Goal: Task Accomplishment & Management: Complete application form

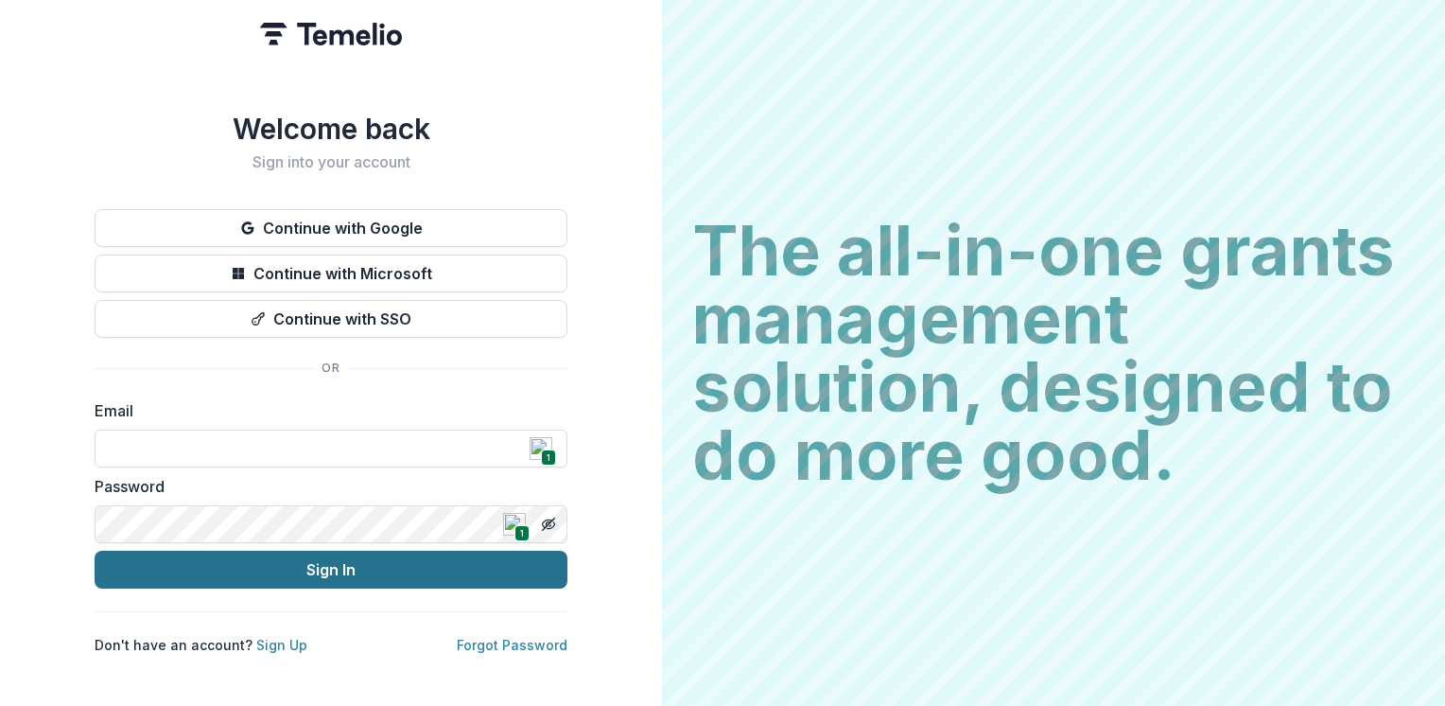
type input "**********"
click at [330, 557] on button "Sign In" at bounding box center [331, 569] width 473 height 38
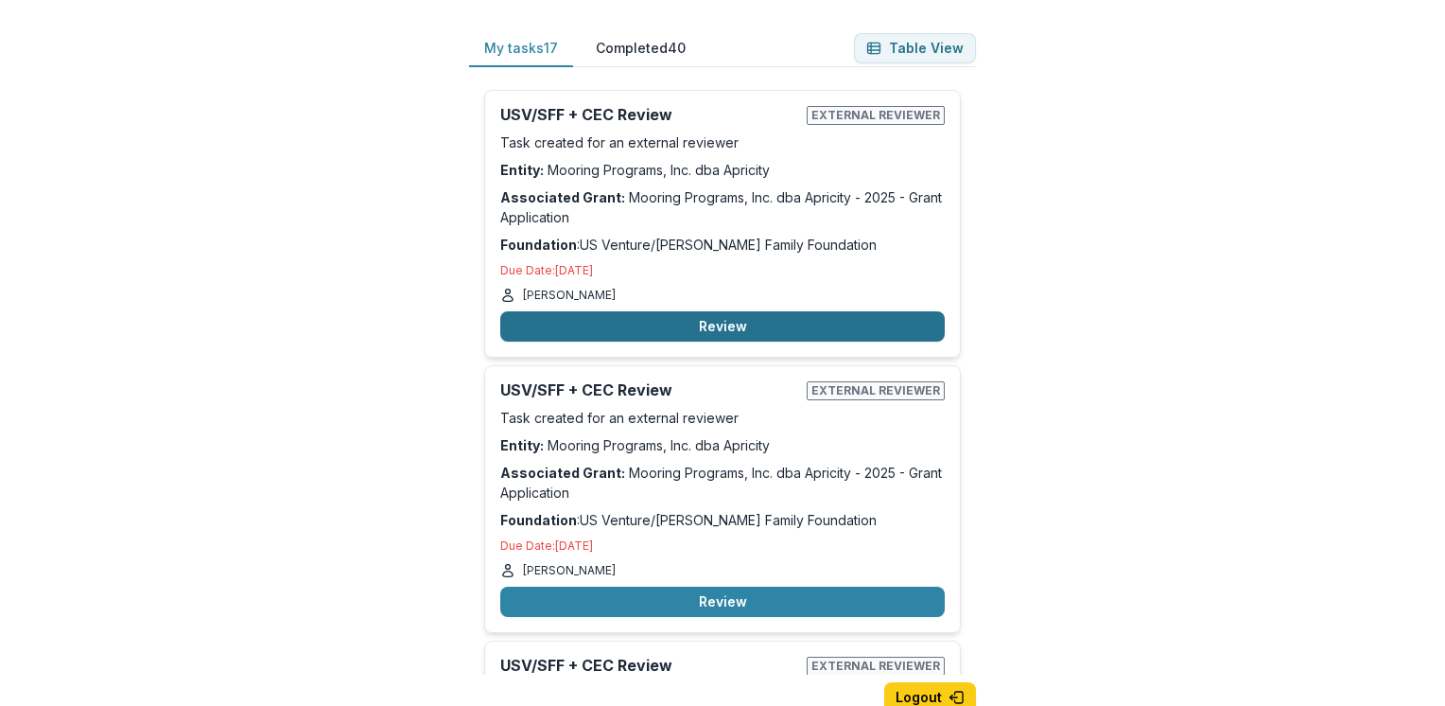
click at [723, 339] on button "Review" at bounding box center [722, 326] width 444 height 30
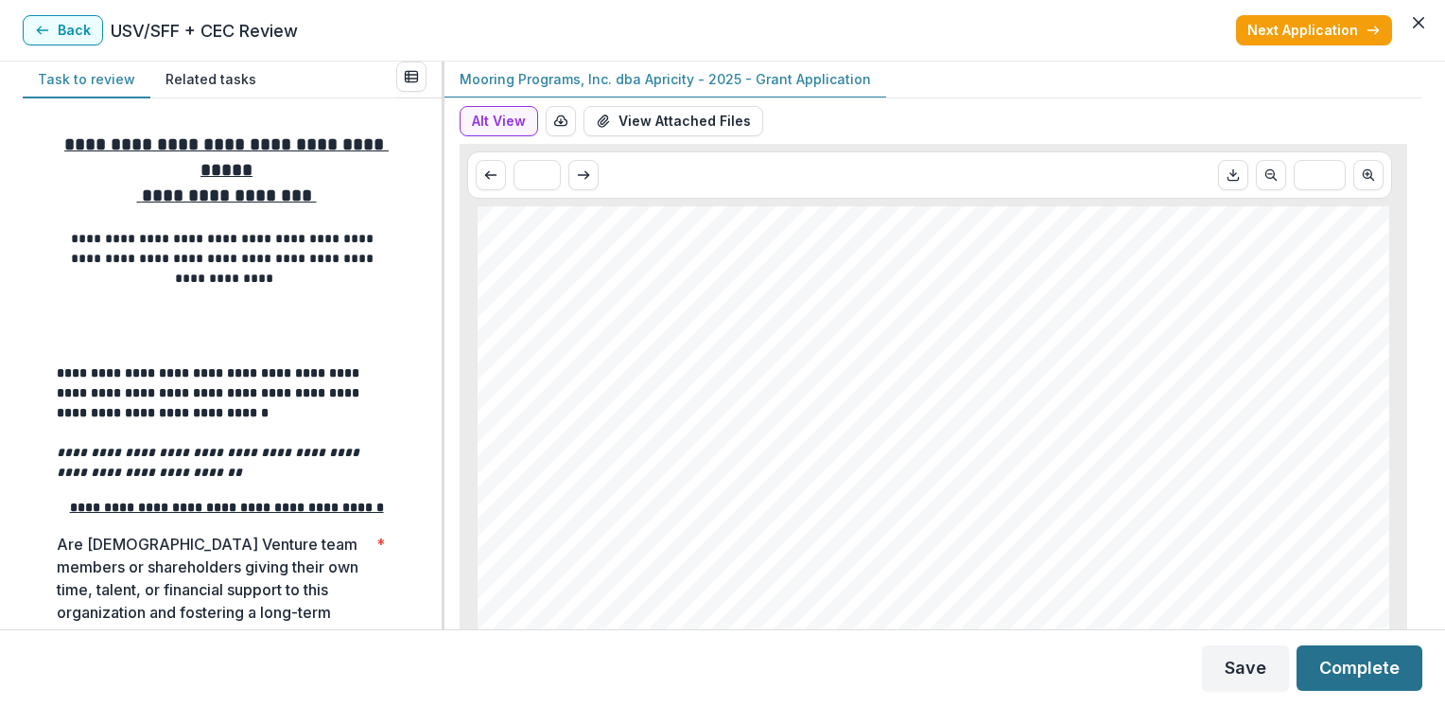
click at [1352, 667] on button "Complete" at bounding box center [1360, 667] width 126 height 45
click at [431, 409] on div "**********" at bounding box center [232, 363] width 419 height 531
click at [1370, 28] on icon "button" at bounding box center [1373, 30] width 15 height 15
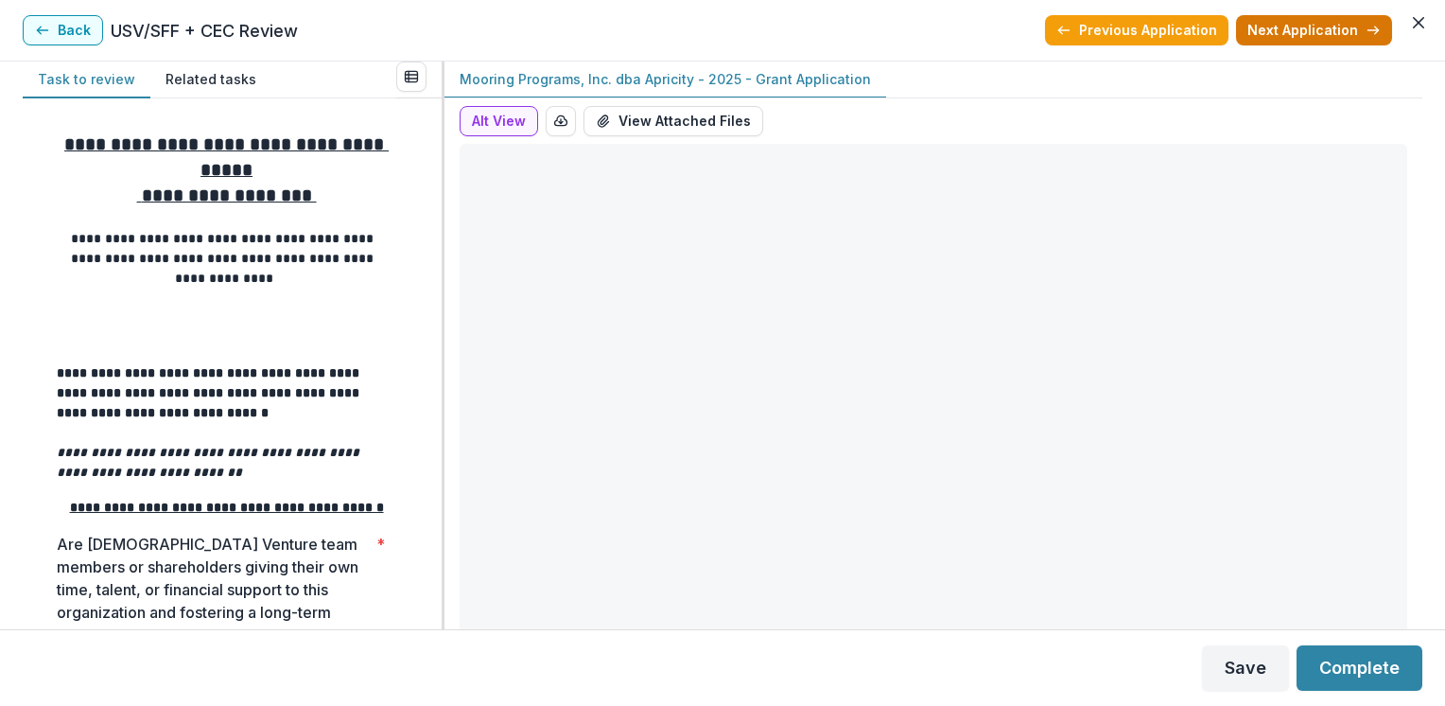
click at [1371, 28] on icon "button" at bounding box center [1373, 30] width 15 height 15
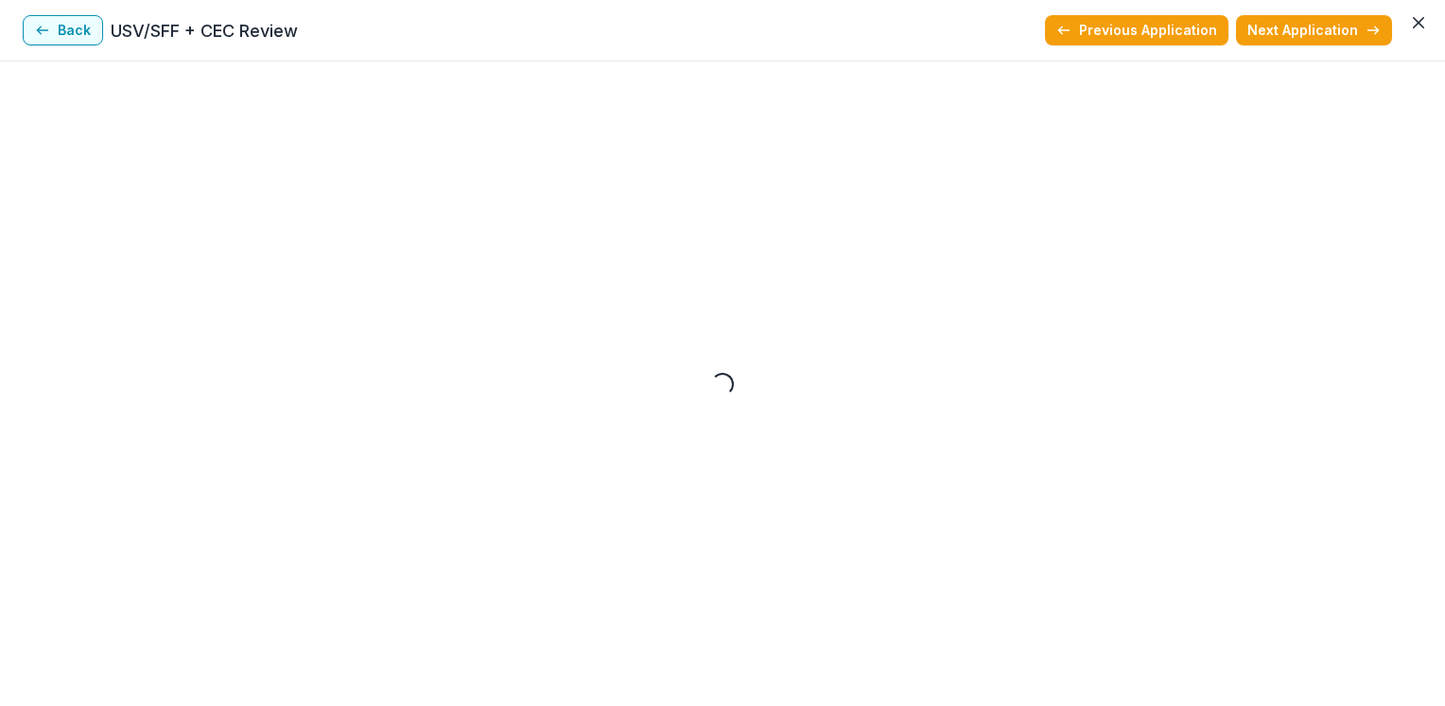
click at [1371, 28] on icon "button" at bounding box center [1373, 30] width 15 height 15
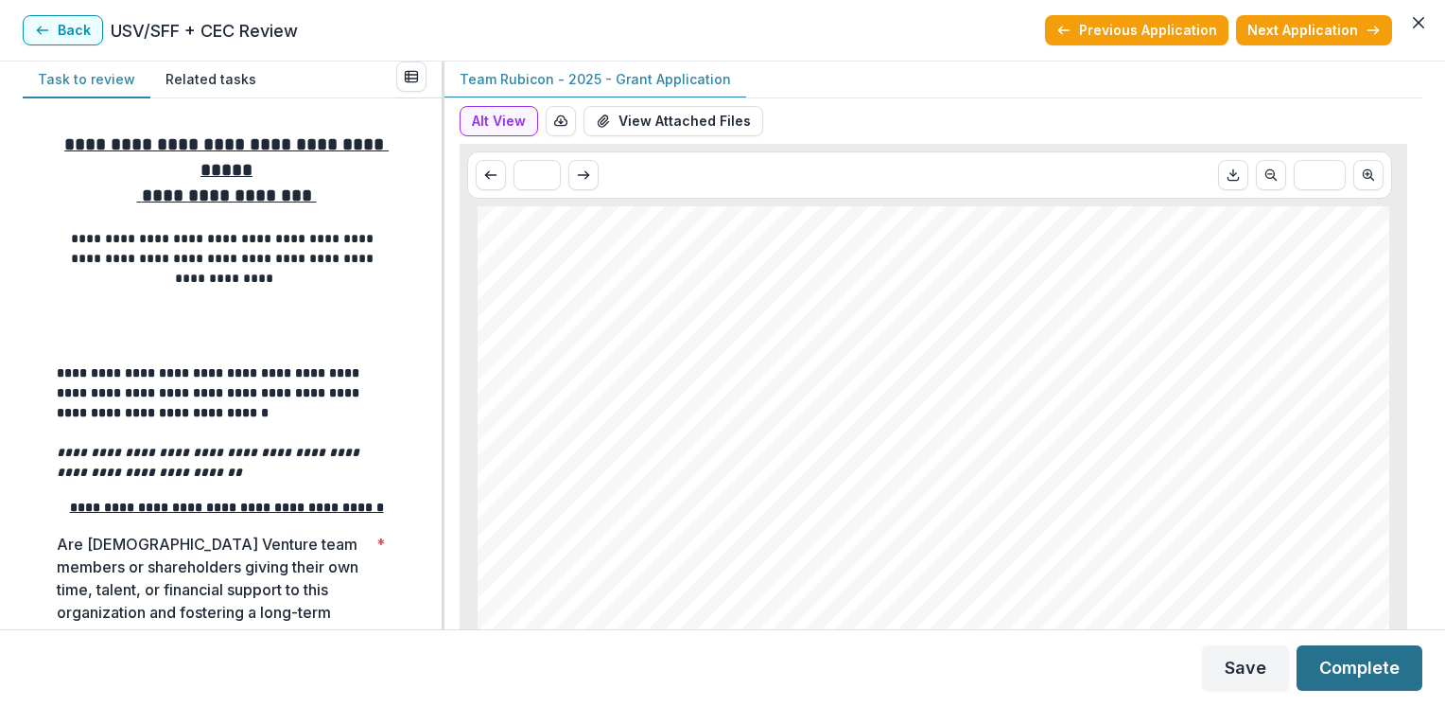
click at [1338, 652] on button "Complete" at bounding box center [1360, 667] width 126 height 45
click at [1366, 28] on icon "button" at bounding box center [1373, 30] width 15 height 15
click at [1367, 665] on button "Complete" at bounding box center [1360, 667] width 126 height 45
click at [1244, 668] on button "Save" at bounding box center [1245, 667] width 87 height 45
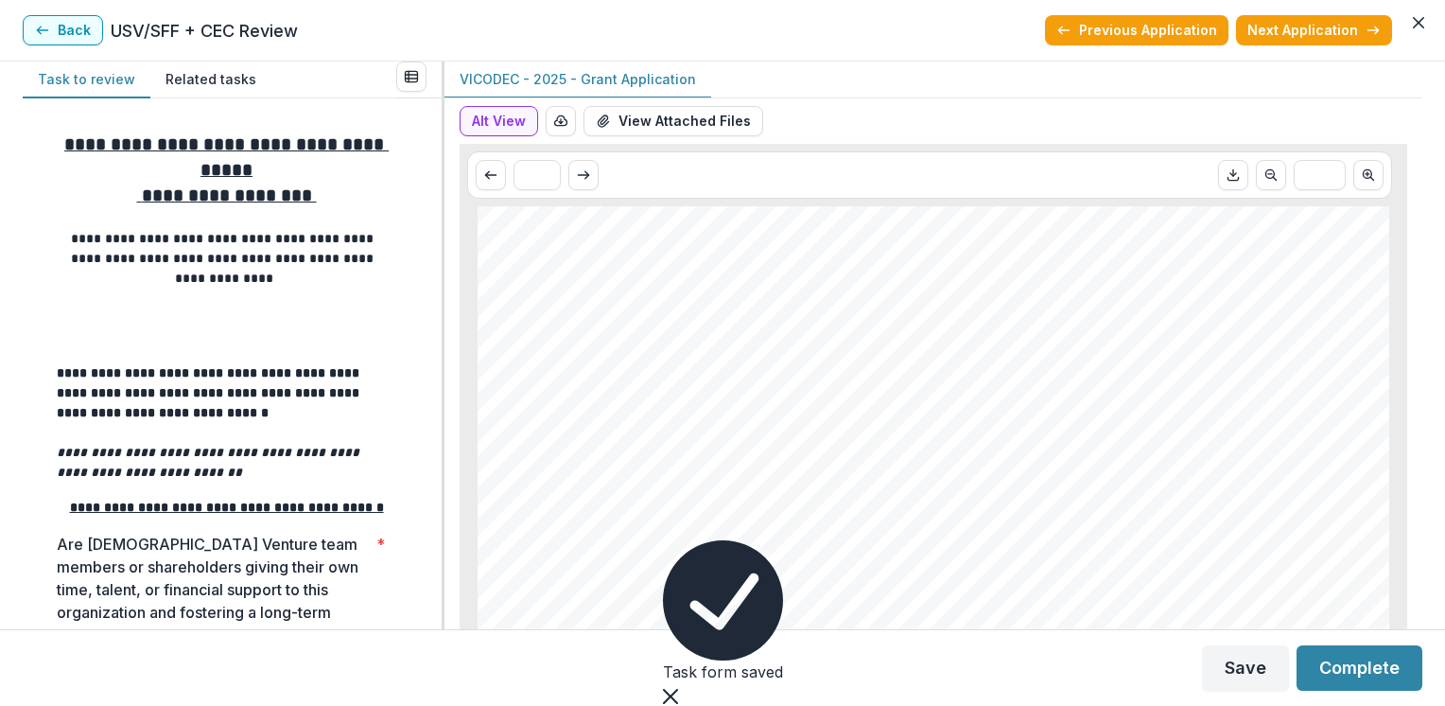
drag, startPoint x: 1394, startPoint y: 526, endPoint x: 1245, endPoint y: 547, distance: 150.9
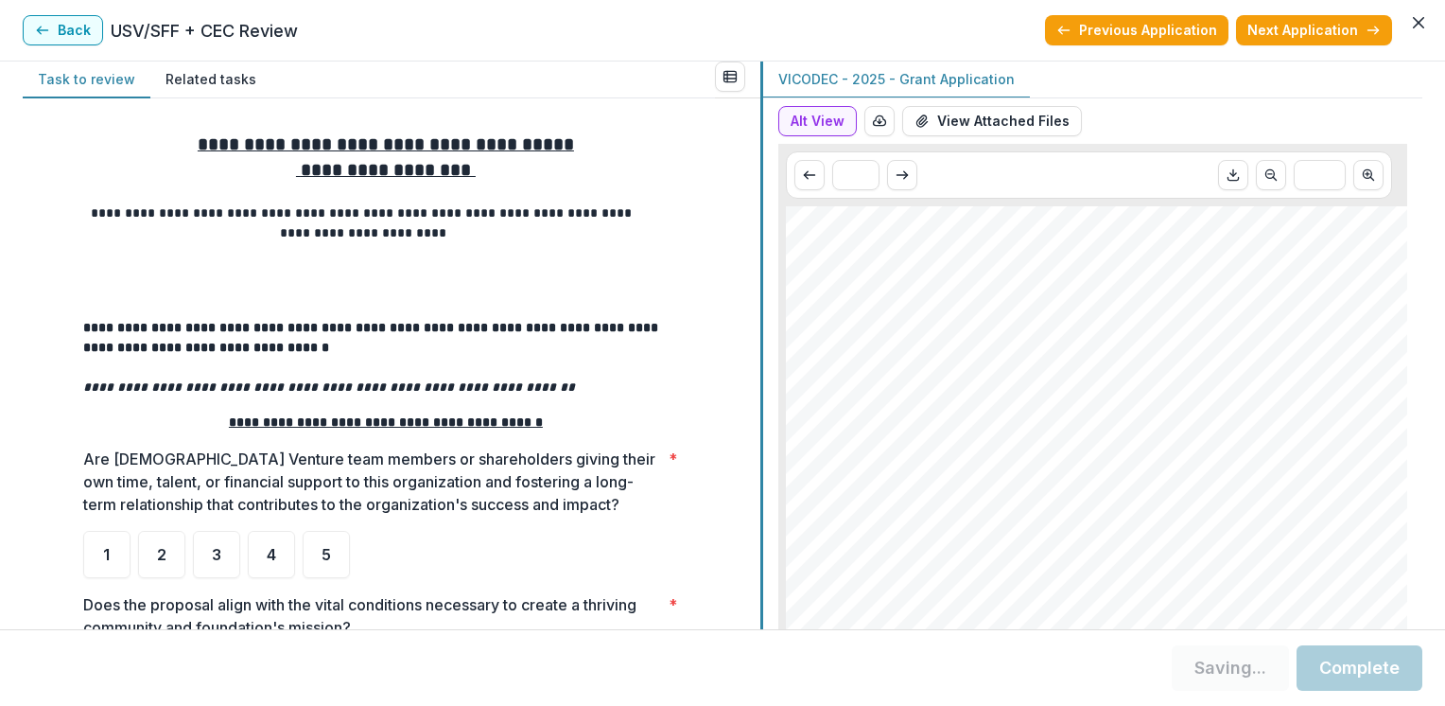
click at [817, 337] on div "**********" at bounding box center [723, 344] width 1400 height 567
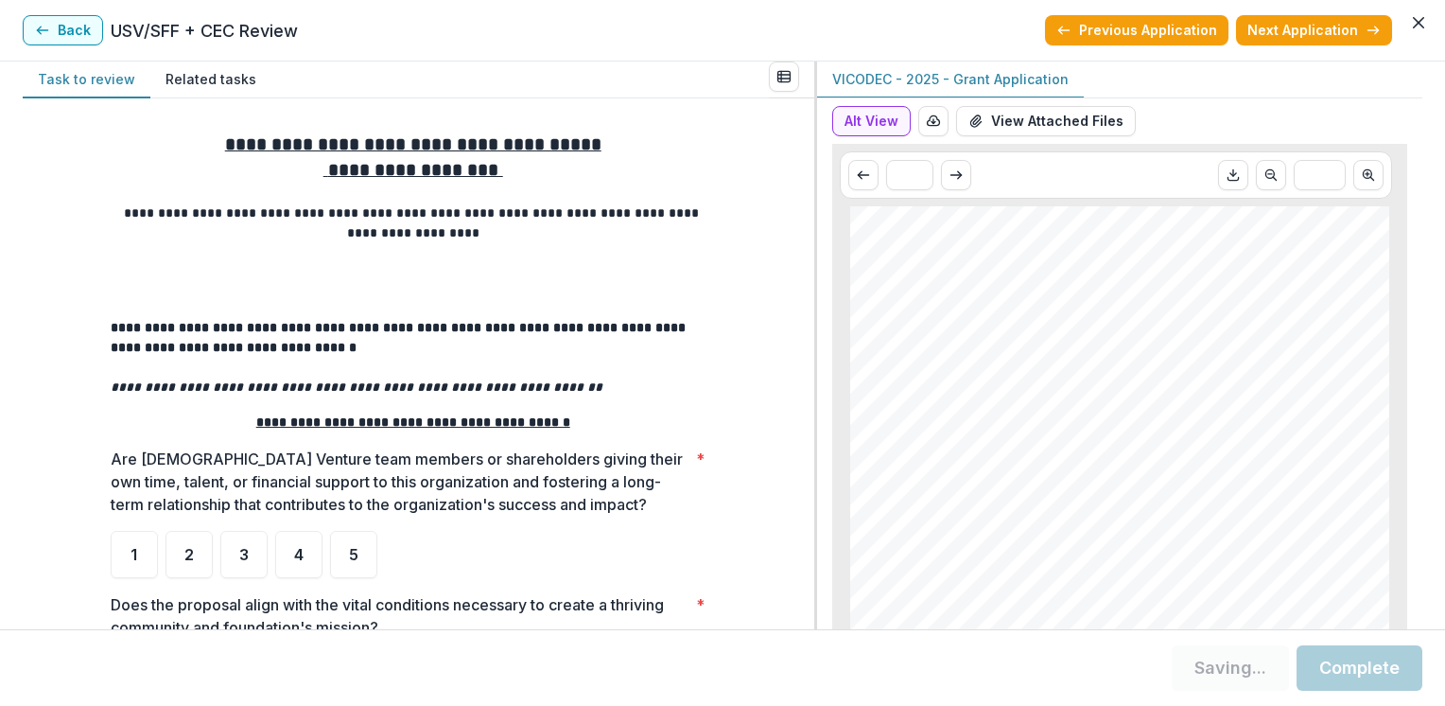
click at [809, 576] on div "**********" at bounding box center [419, 363] width 792 height 531
click at [808, 581] on div "**********" at bounding box center [419, 363] width 792 height 531
click at [1103, 25] on button "Previous Application" at bounding box center [1136, 30] width 183 height 30
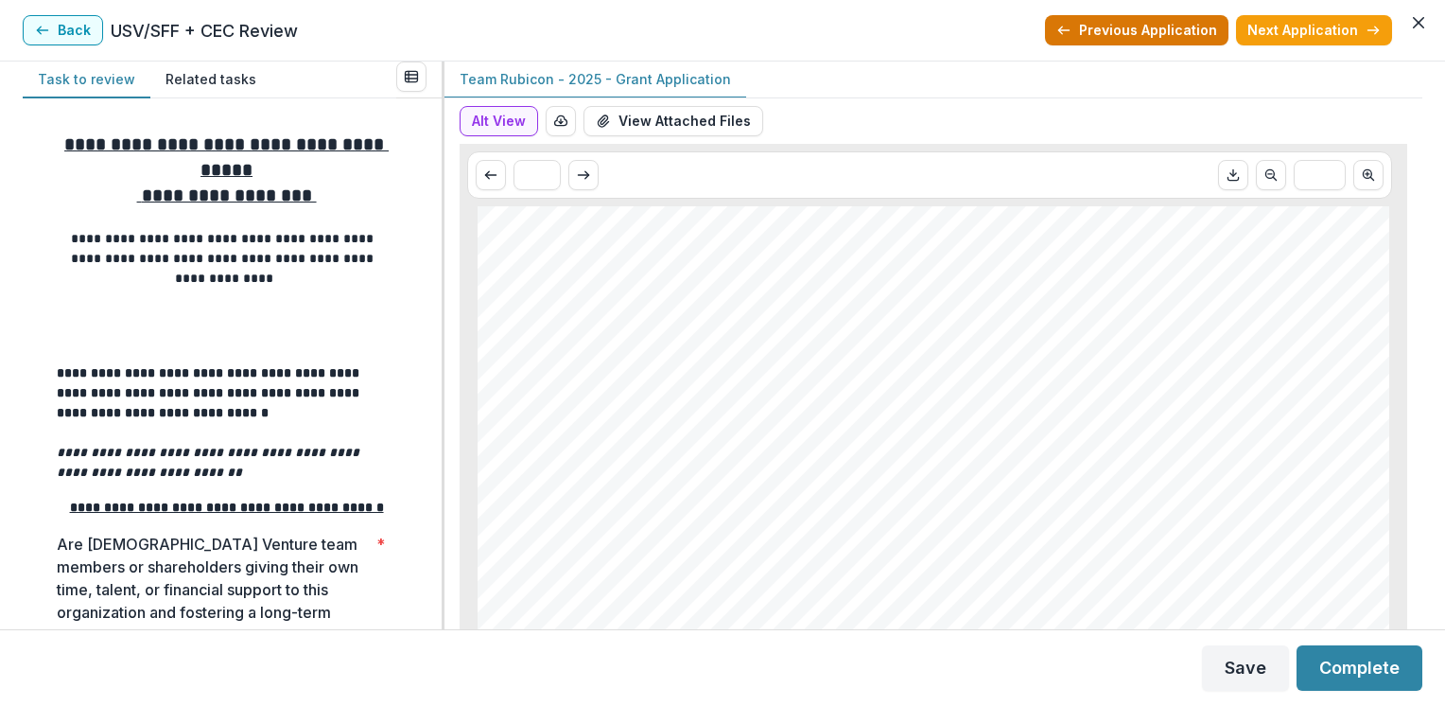
click at [1086, 28] on button "Previous Application" at bounding box center [1136, 30] width 183 height 30
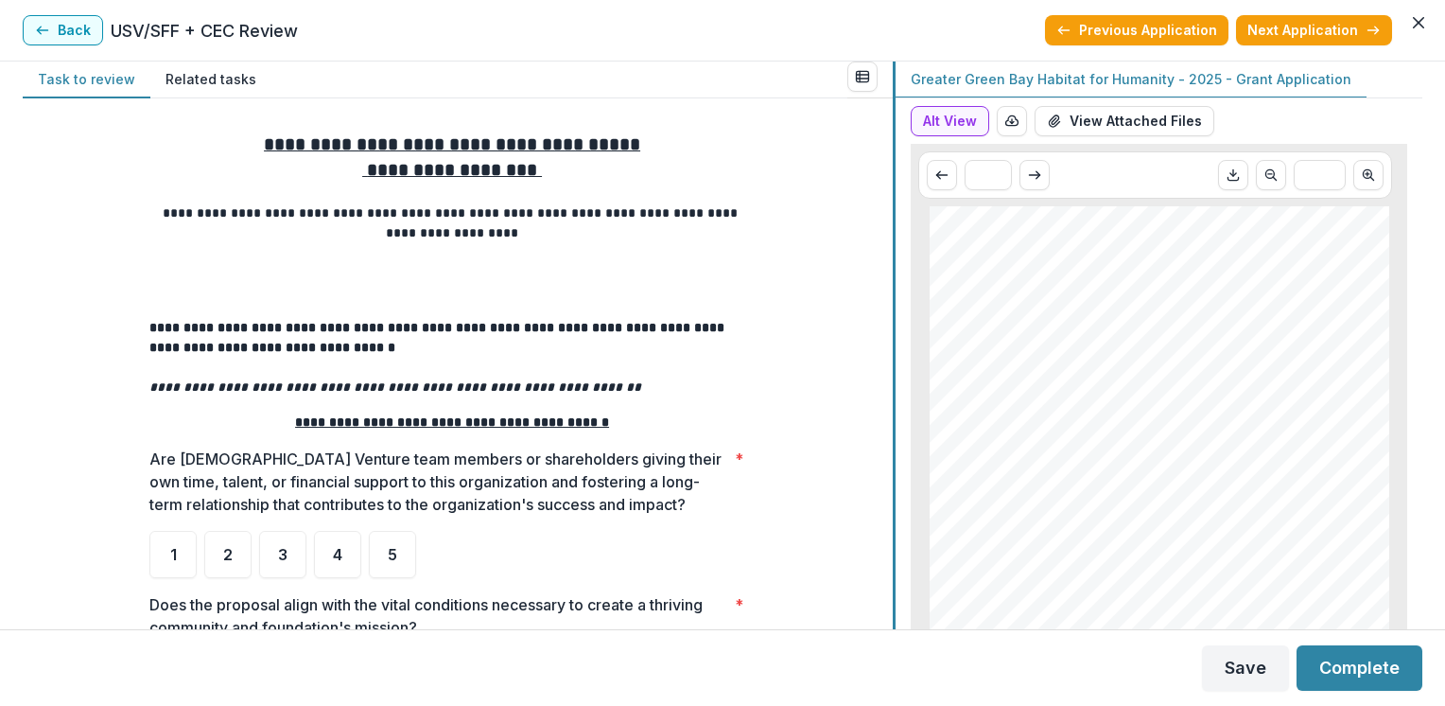
click at [893, 379] on div at bounding box center [894, 344] width 3 height 567
click at [390, 558] on span "5" at bounding box center [392, 554] width 9 height 15
click at [885, 566] on div "**********" at bounding box center [458, 363] width 870 height 531
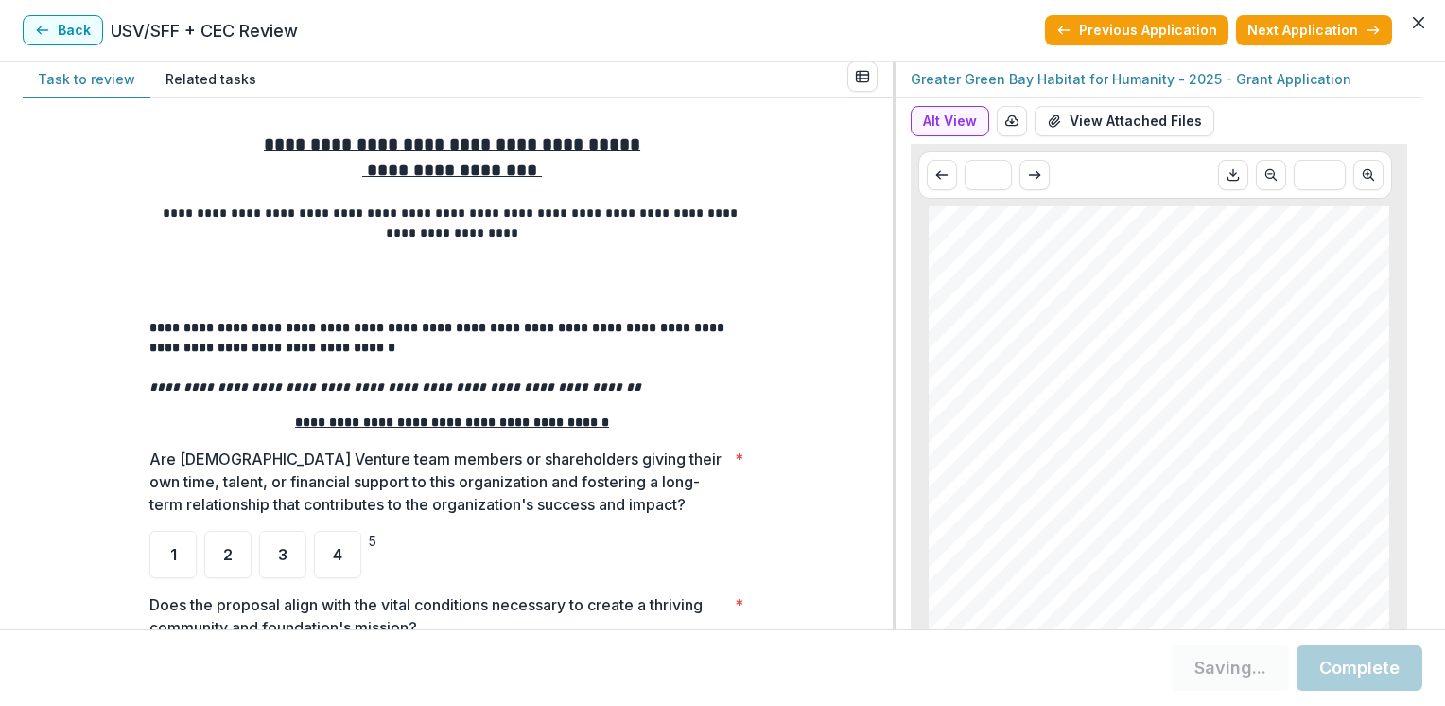
click at [885, 566] on div "**********" at bounding box center [458, 363] width 870 height 531
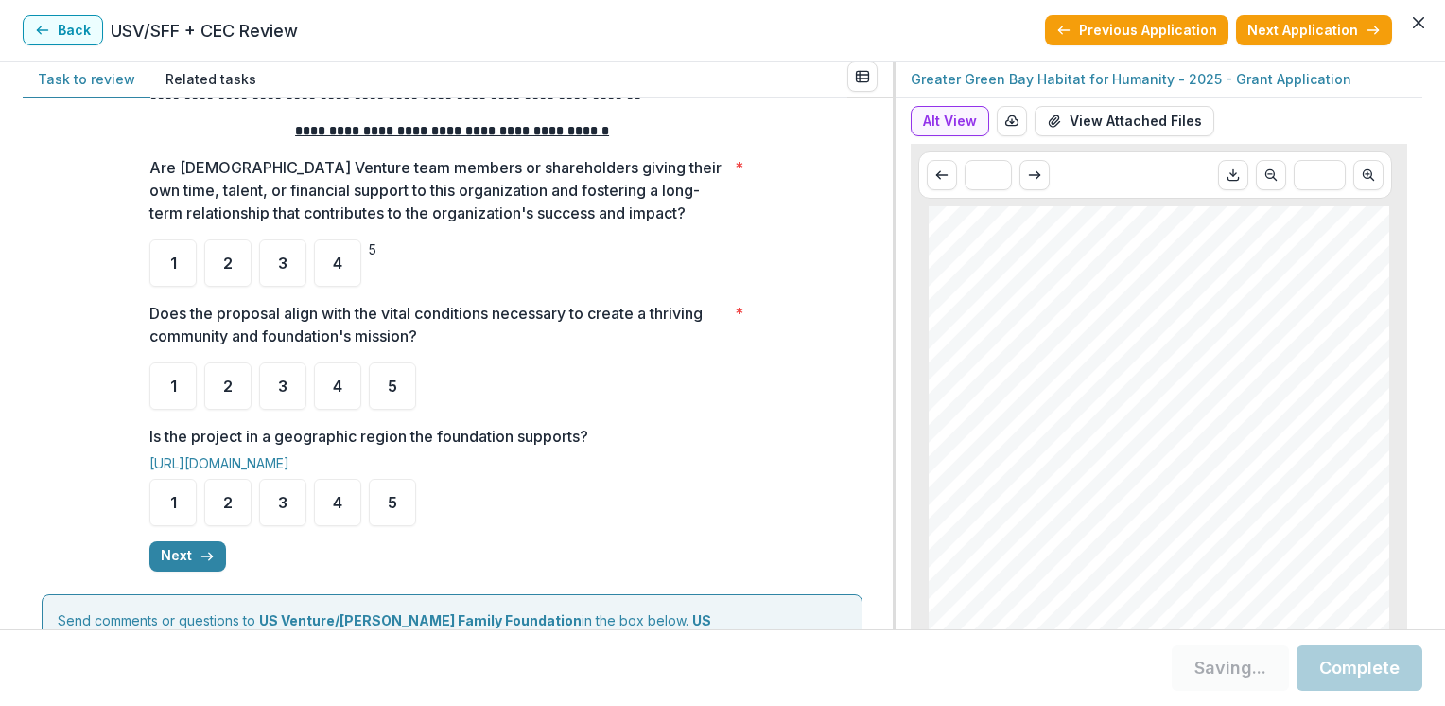
scroll to position [303, 0]
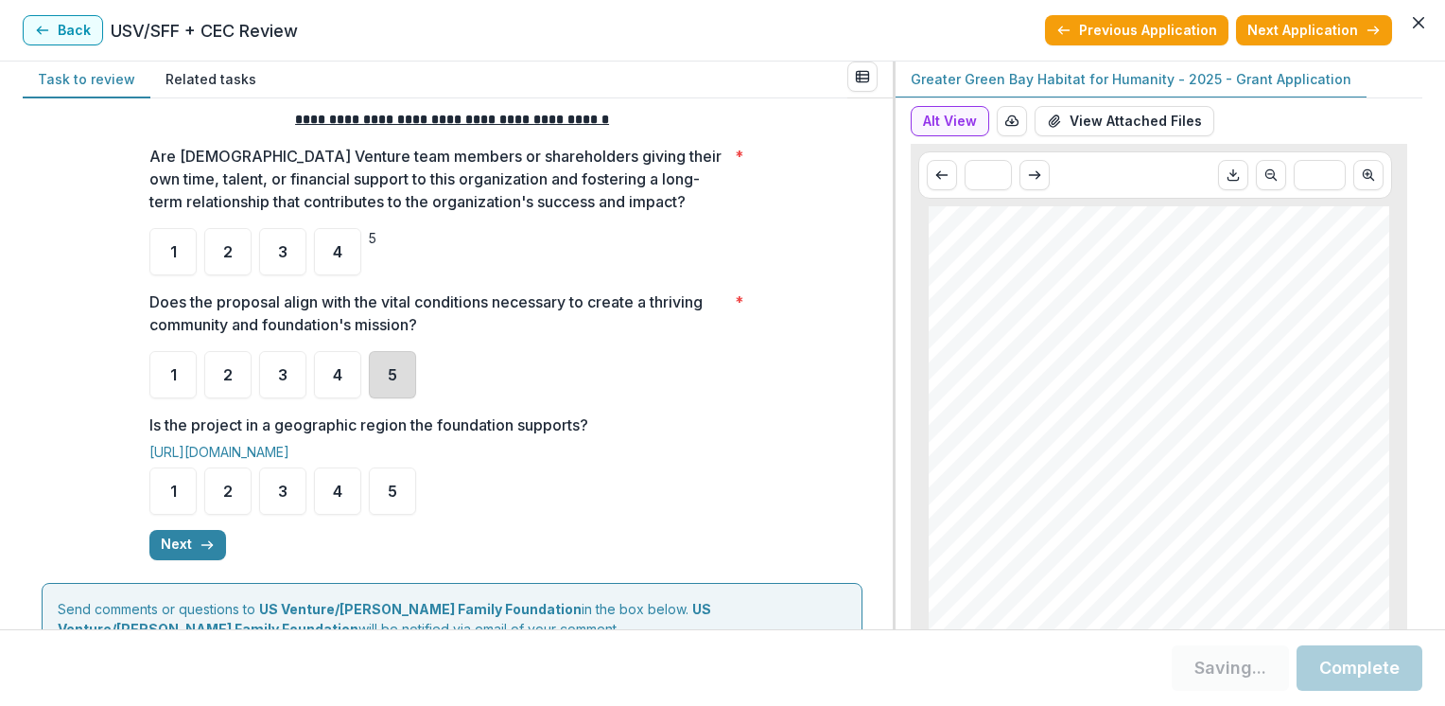
click at [383, 381] on div "5" at bounding box center [392, 374] width 47 height 47
click at [383, 486] on div "5" at bounding box center [392, 490] width 47 height 47
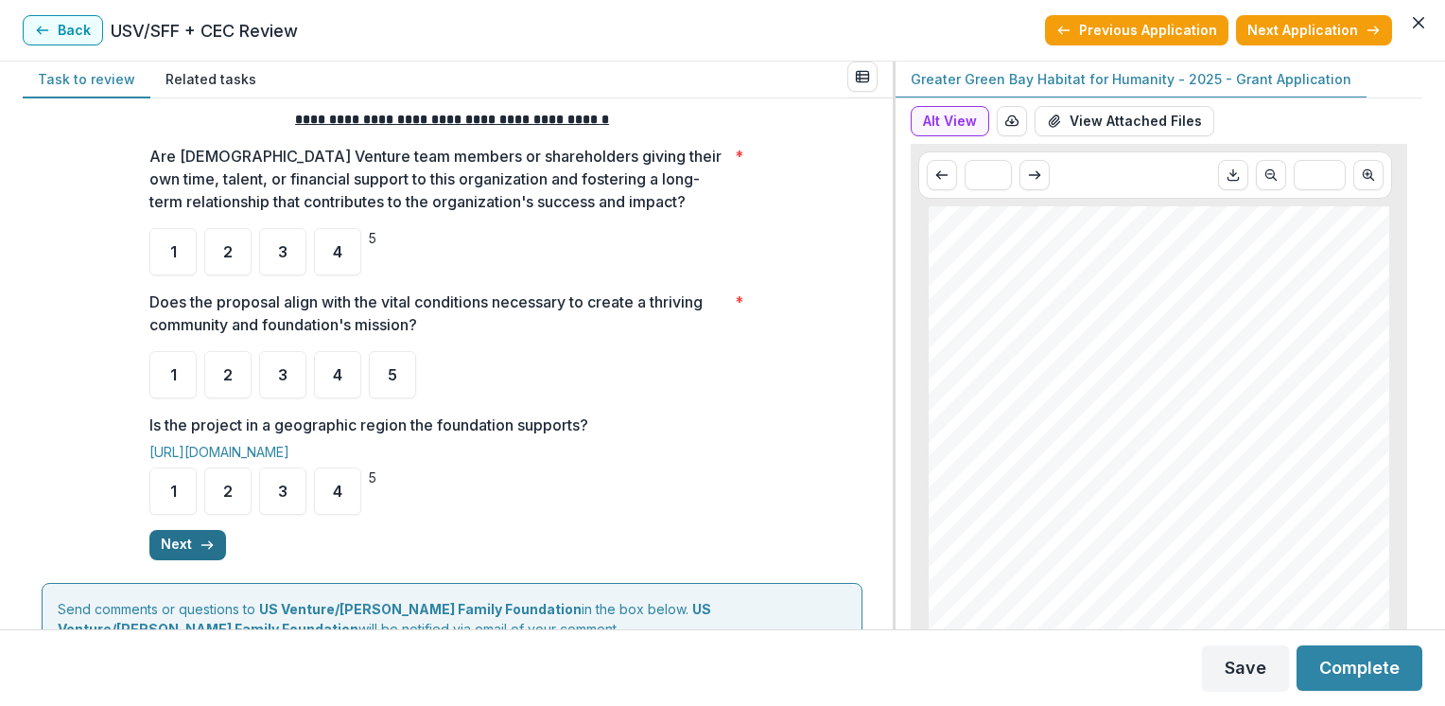
click at [203, 547] on icon "button" at bounding box center [207, 544] width 15 height 15
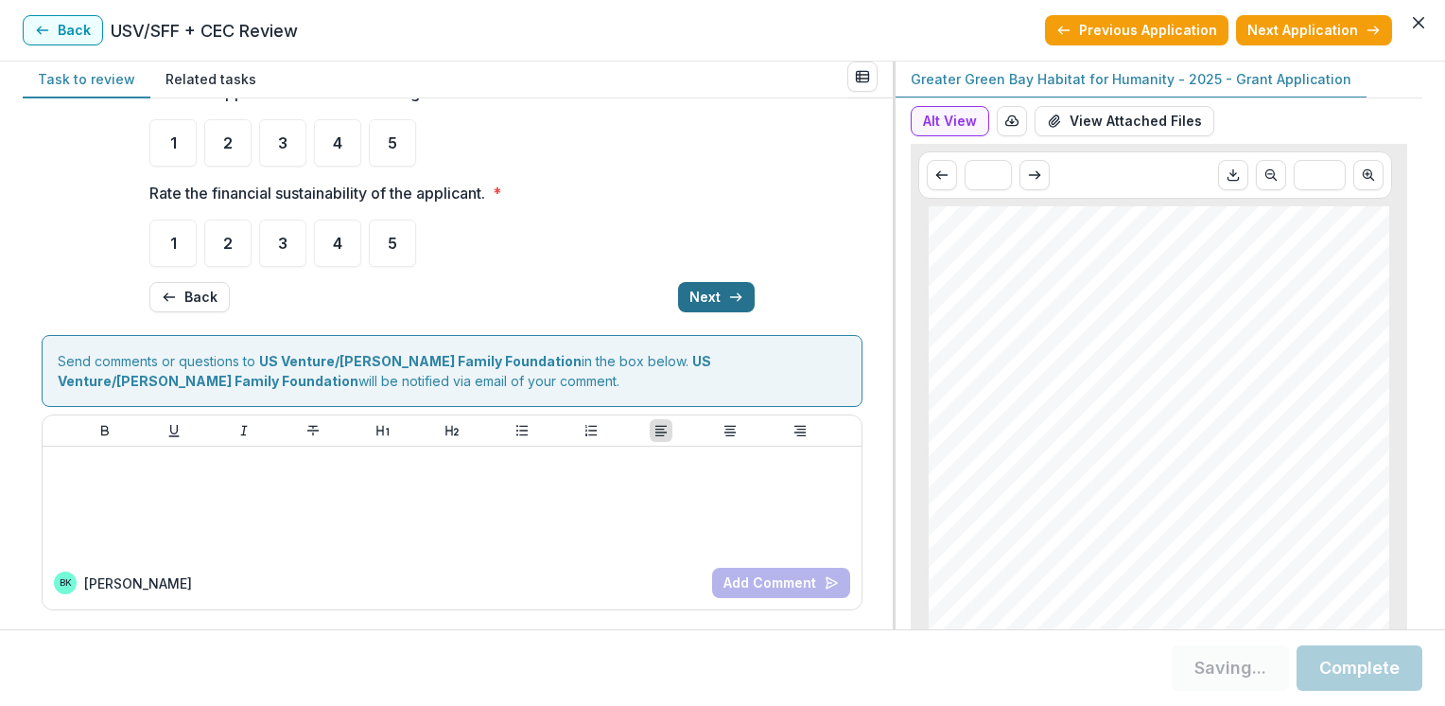
scroll to position [0, 0]
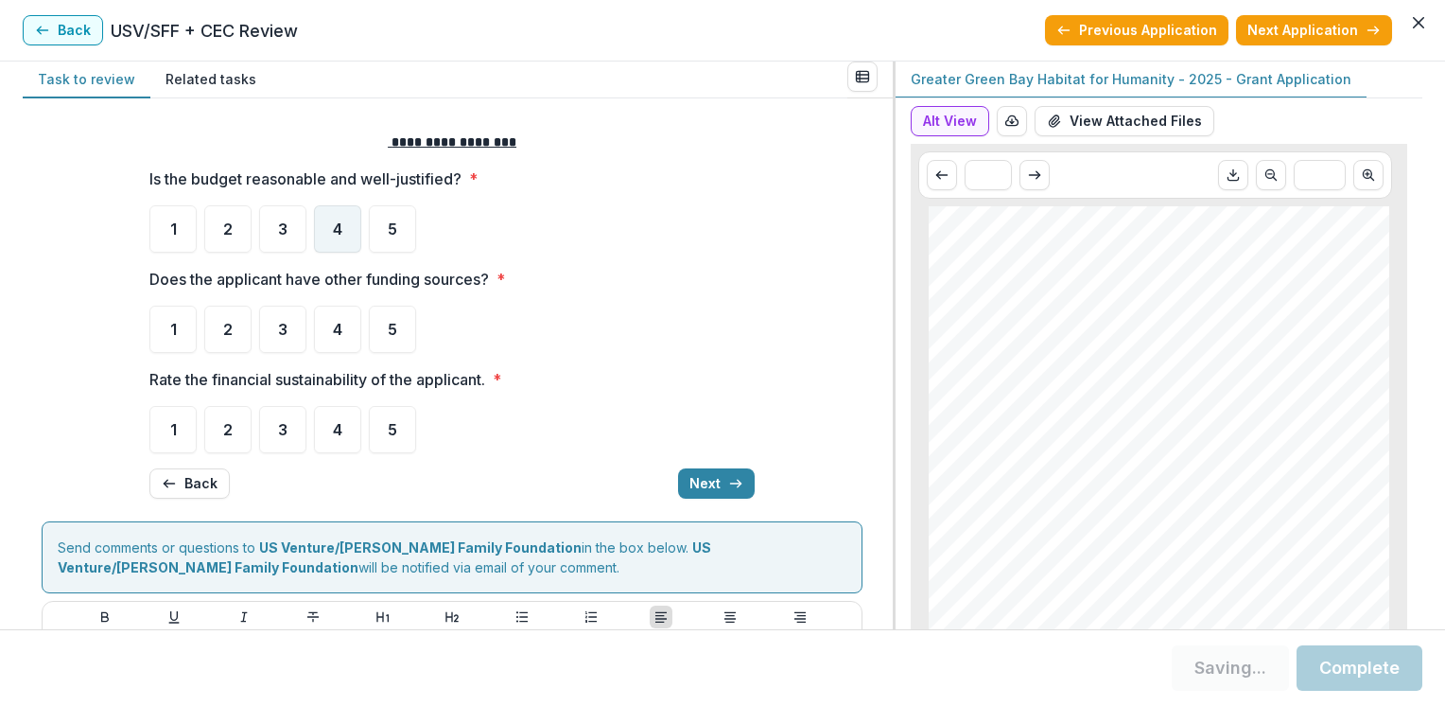
click at [333, 227] on span "4" at bounding box center [337, 228] width 9 height 15
click at [333, 248] on div "4" at bounding box center [337, 228] width 47 height 47
click at [380, 327] on div "5" at bounding box center [392, 328] width 47 height 47
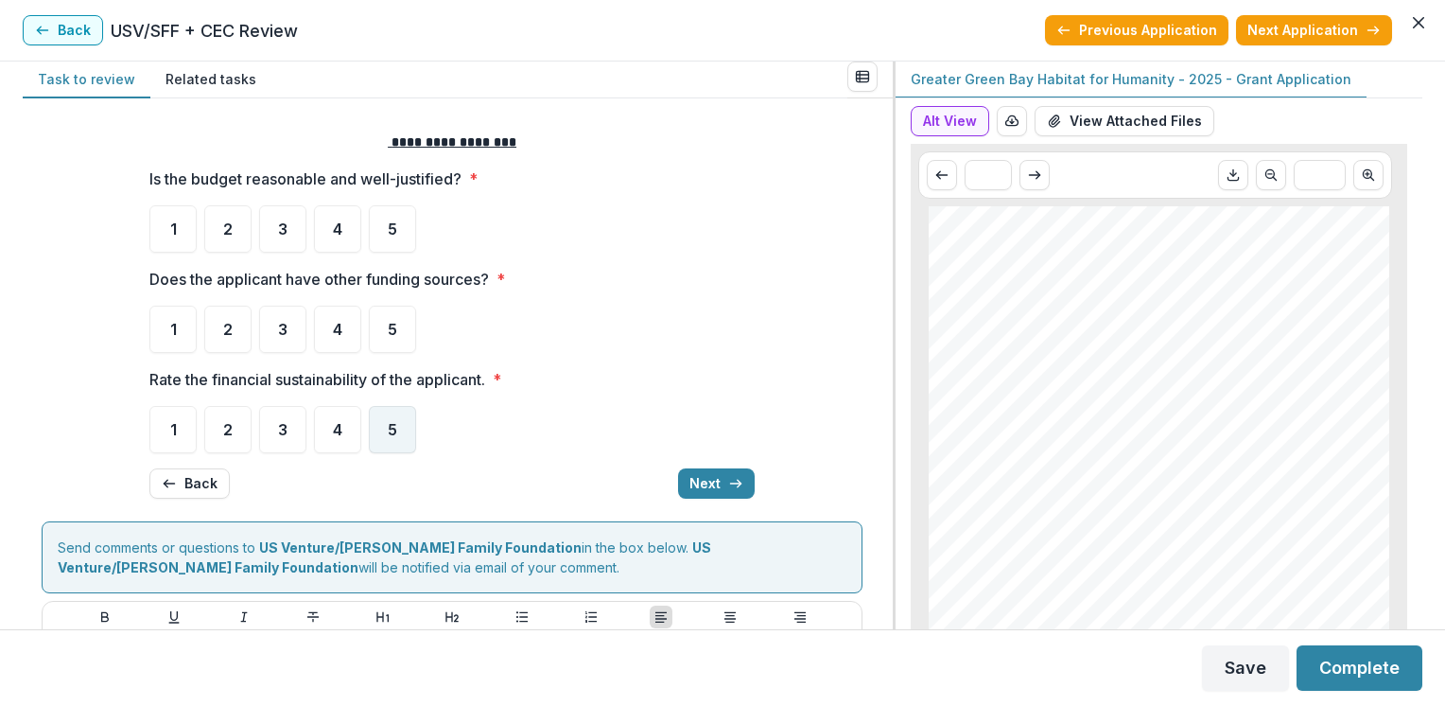
click at [390, 428] on span "5" at bounding box center [392, 429] width 9 height 15
click at [704, 482] on button "Next" at bounding box center [716, 483] width 77 height 30
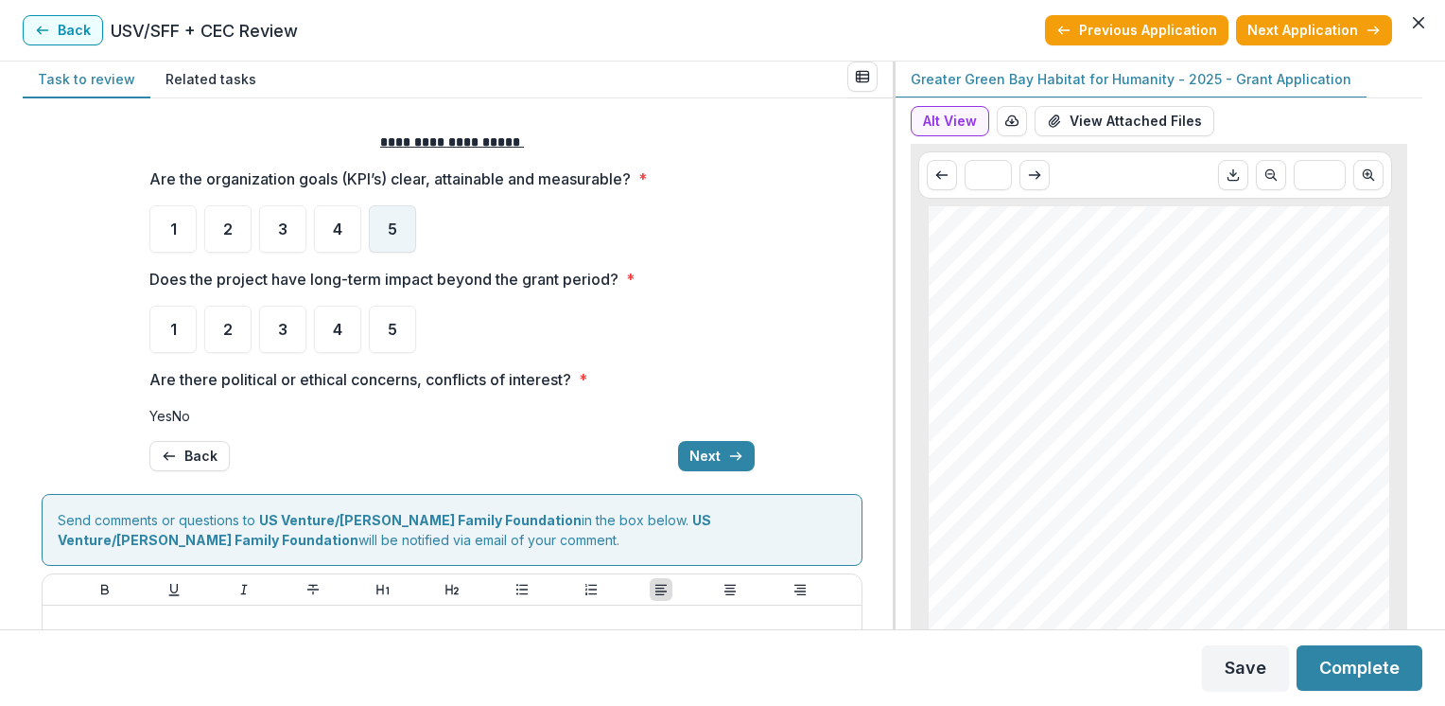
click at [390, 228] on span "5" at bounding box center [392, 228] width 9 height 15
click at [388, 322] on span "5" at bounding box center [392, 329] width 9 height 15
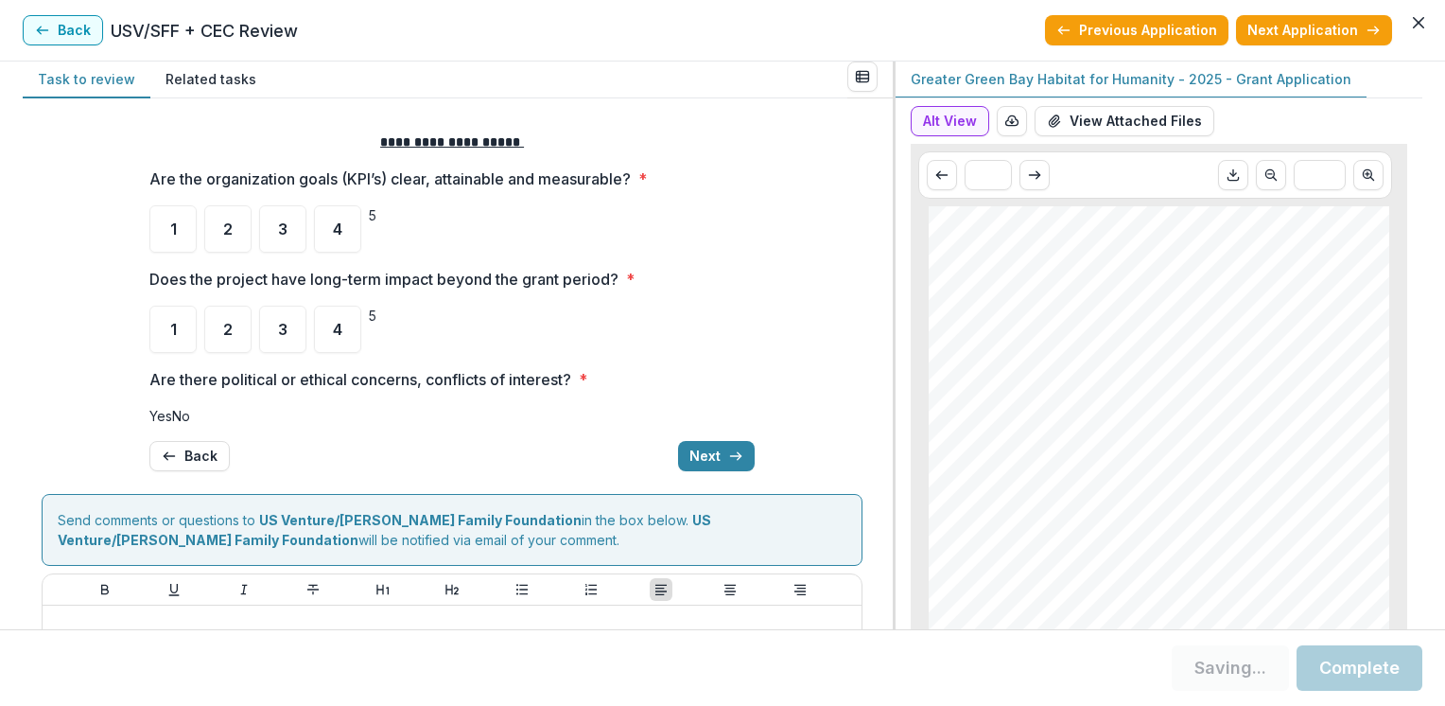
click at [179, 424] on span "No" at bounding box center [181, 416] width 18 height 16
click at [721, 486] on div "**********" at bounding box center [451, 301] width 605 height 369
click at [187, 424] on span "No" at bounding box center [181, 416] width 18 height 16
click at [172, 424] on span at bounding box center [172, 416] width 0 height 16
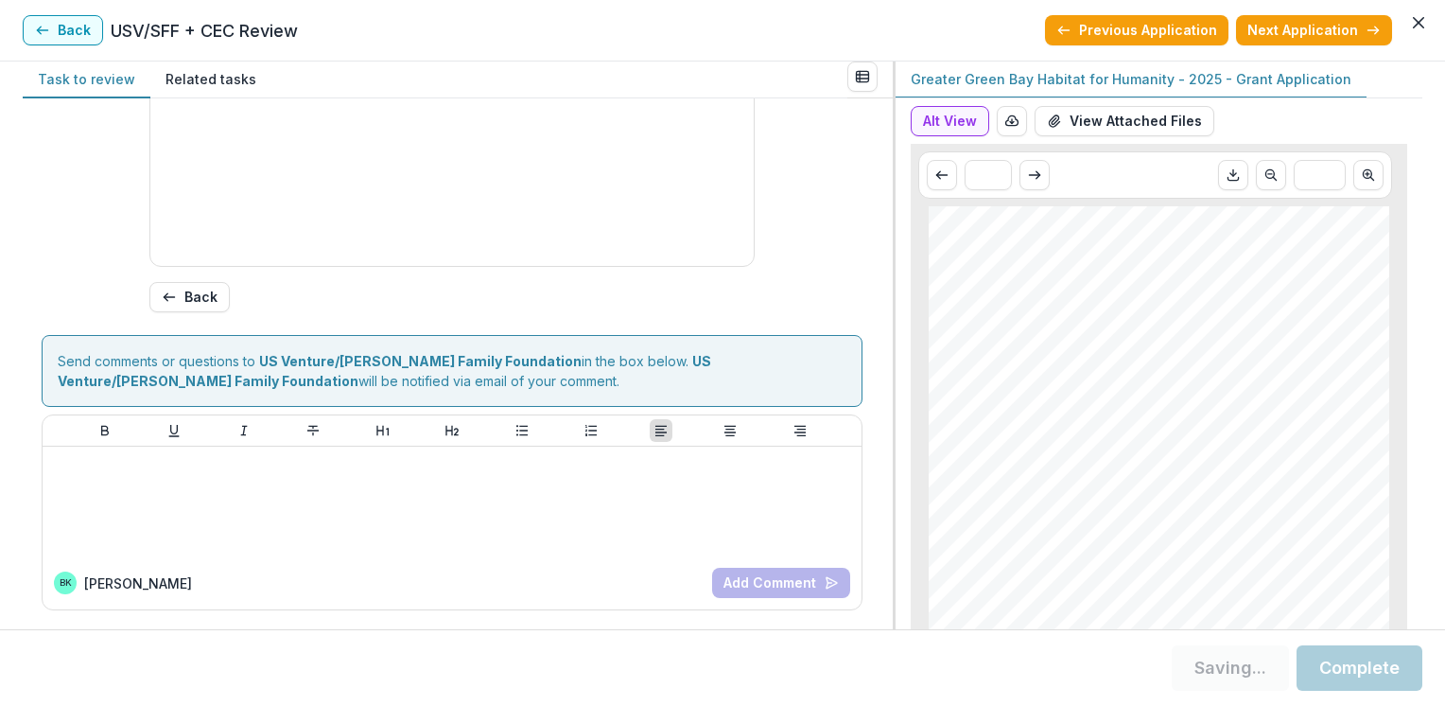
click at [1332, 672] on button "Complete" at bounding box center [1360, 667] width 126 height 45
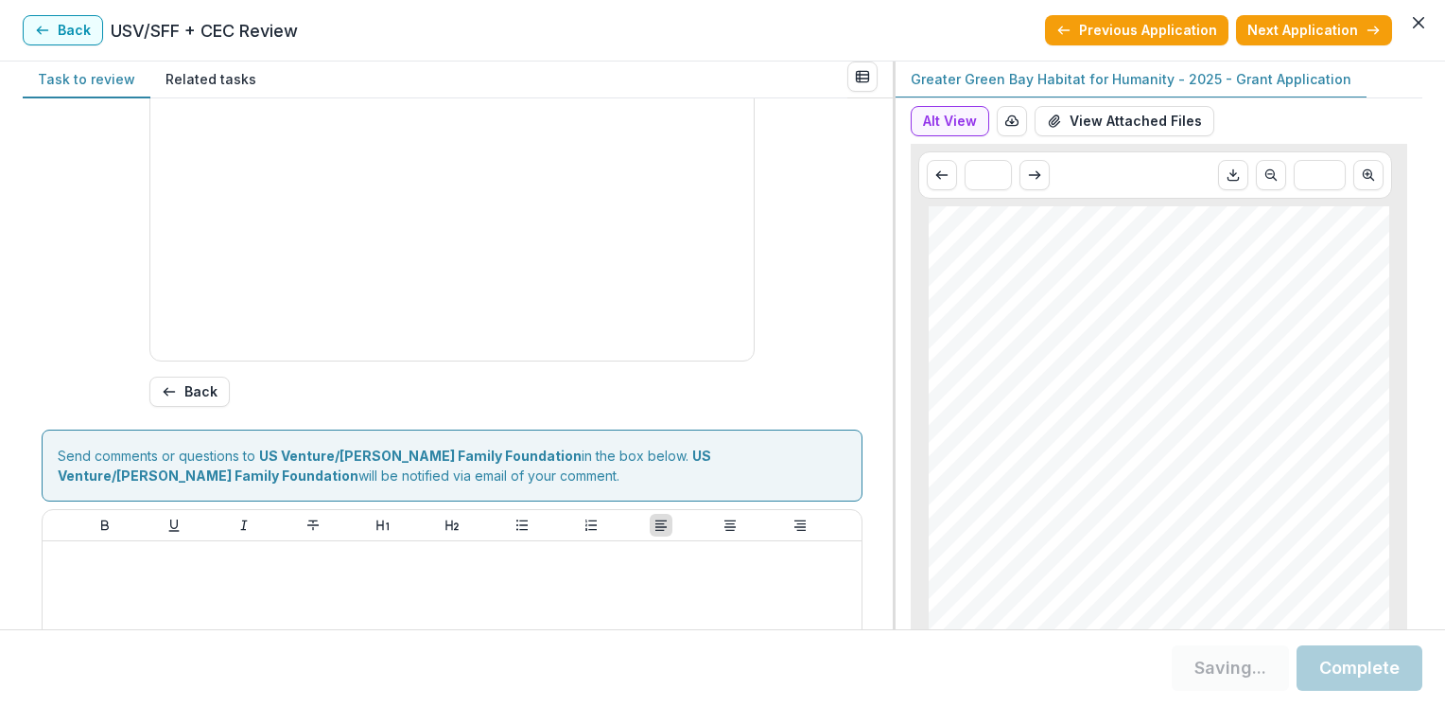
type input "*******"
click at [1342, 671] on button "Complete" at bounding box center [1360, 667] width 126 height 45
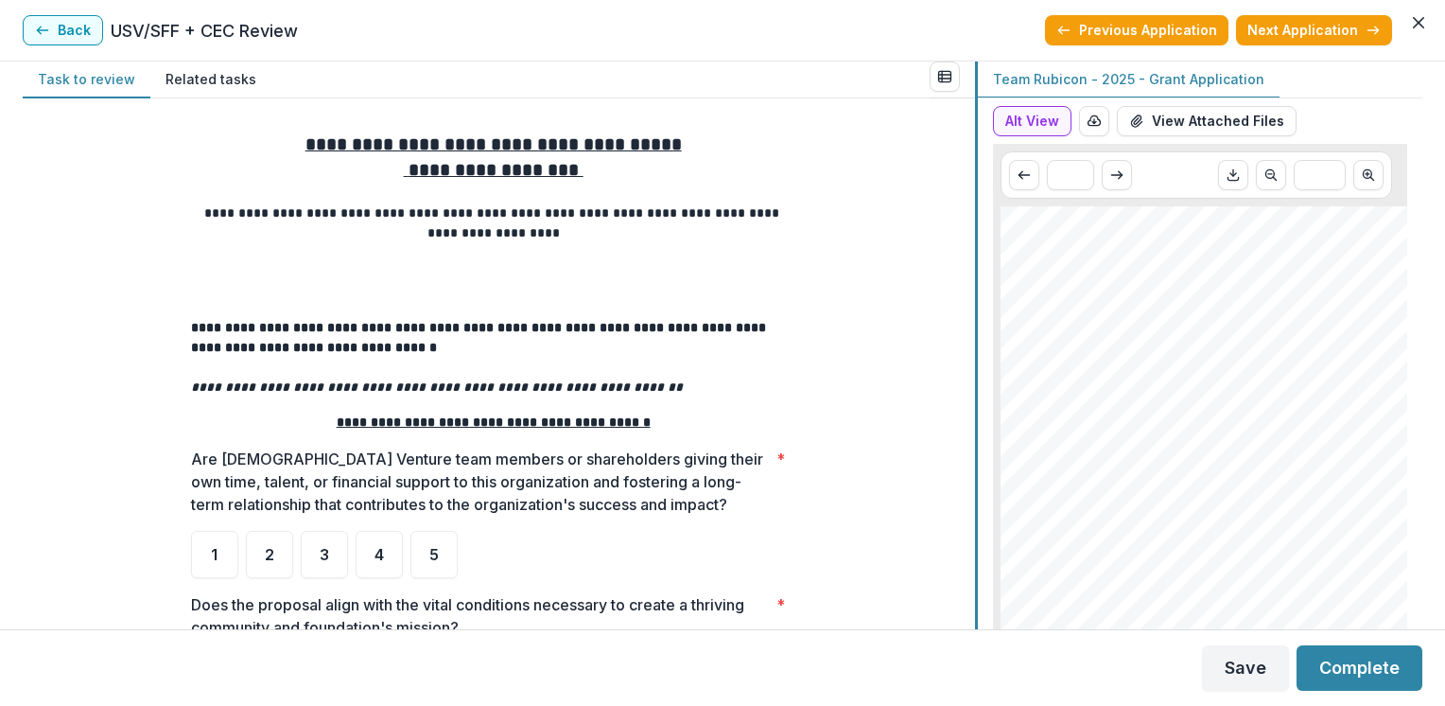
click at [981, 393] on div "**********" at bounding box center [723, 344] width 1400 height 567
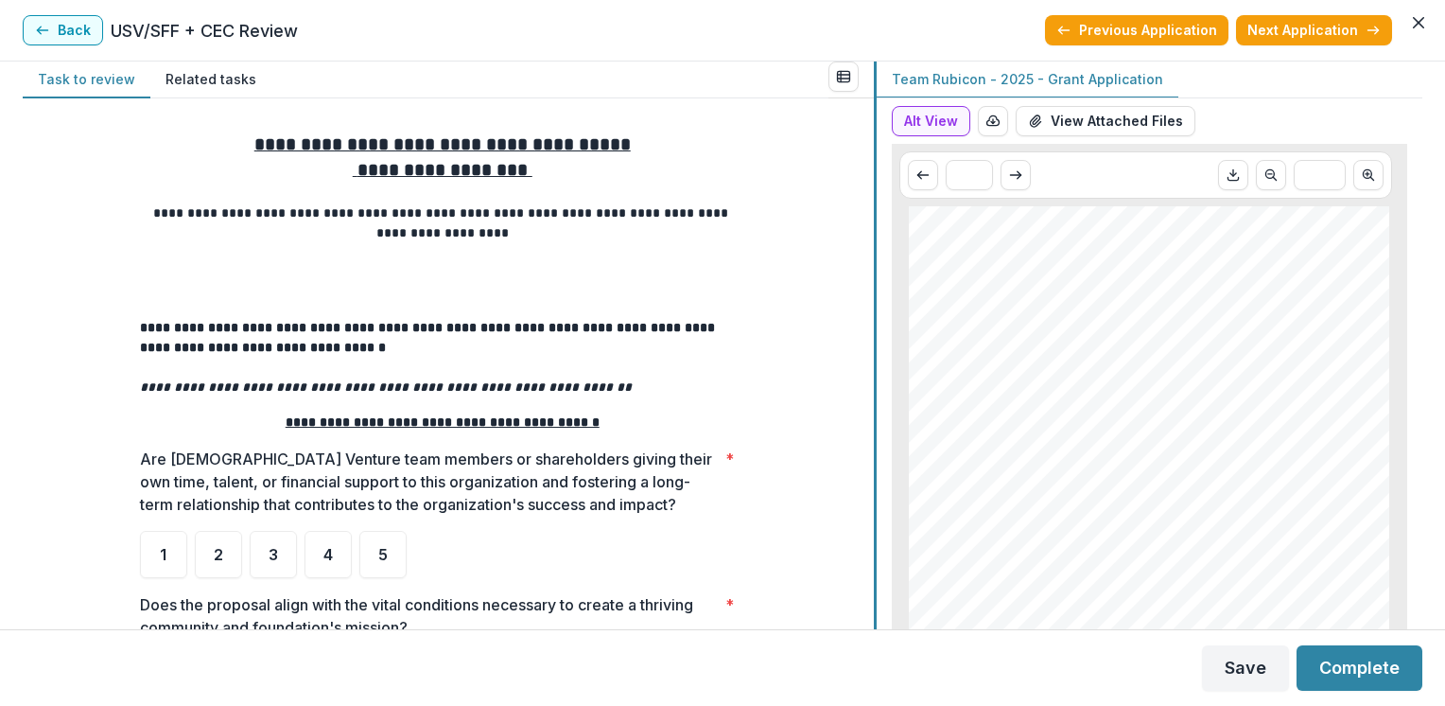
click at [878, 514] on div "**********" at bounding box center [723, 344] width 1400 height 567
click at [866, 554] on div "**********" at bounding box center [447, 363] width 849 height 531
click at [377, 553] on span "5" at bounding box center [381, 554] width 9 height 15
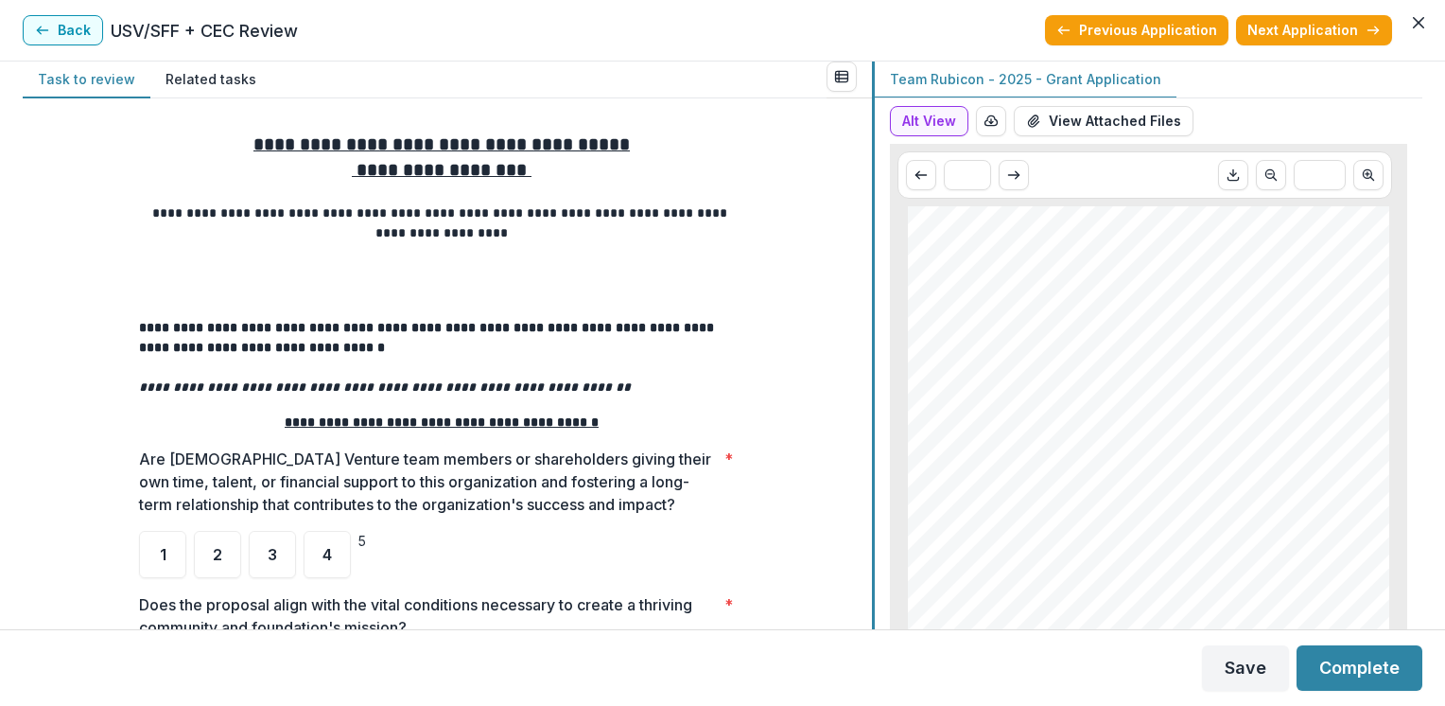
scroll to position [465, 0]
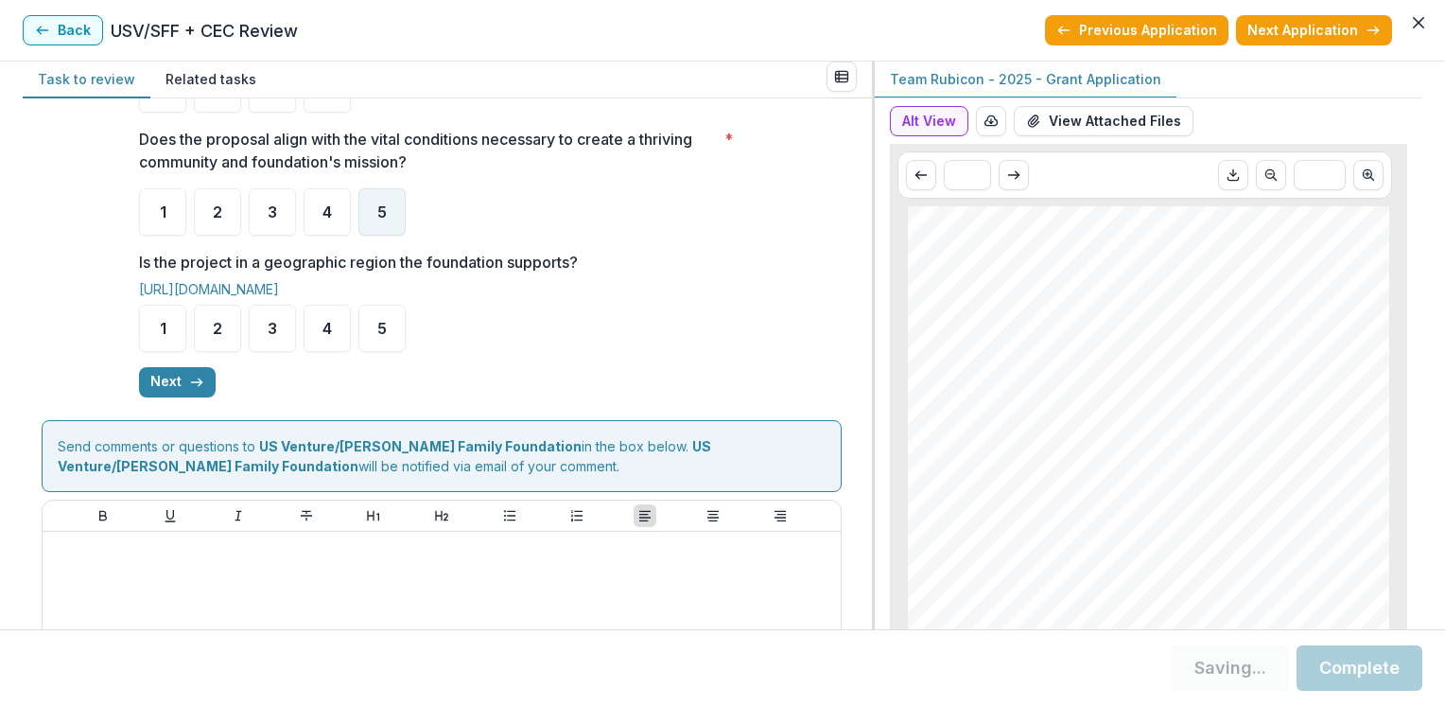
click at [379, 218] on span "5" at bounding box center [381, 211] width 9 height 15
click at [378, 334] on span "5" at bounding box center [381, 328] width 9 height 15
click at [189, 378] on icon "button" at bounding box center [196, 382] width 15 height 15
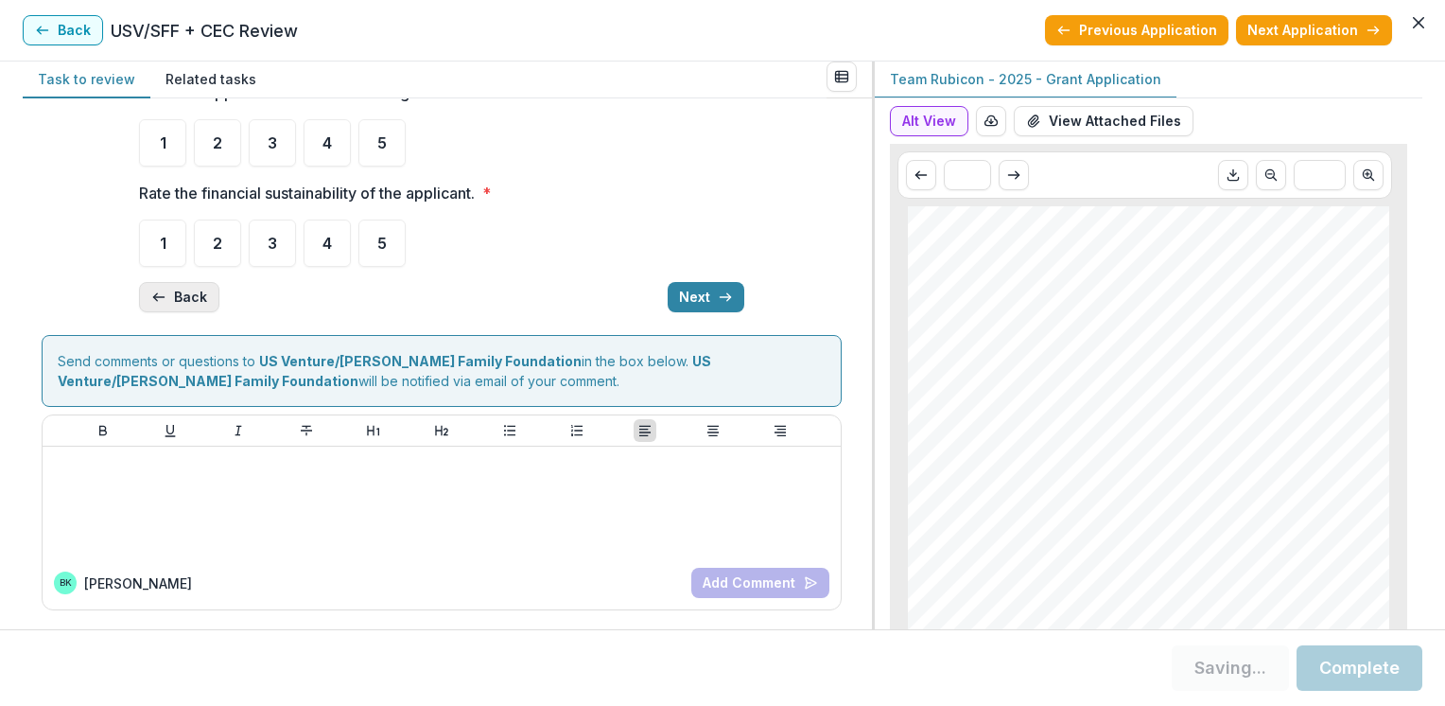
scroll to position [101, 0]
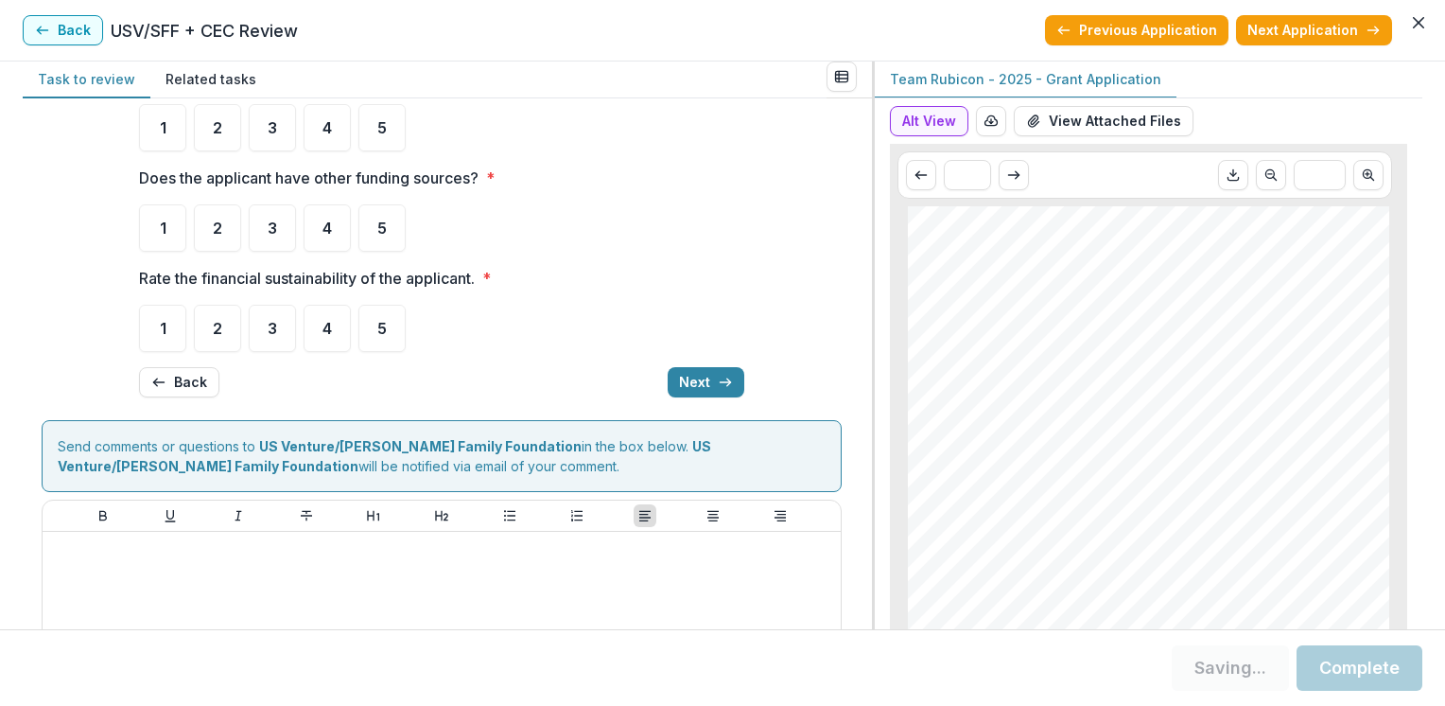
click at [861, 117] on div "**********" at bounding box center [447, 363] width 849 height 531
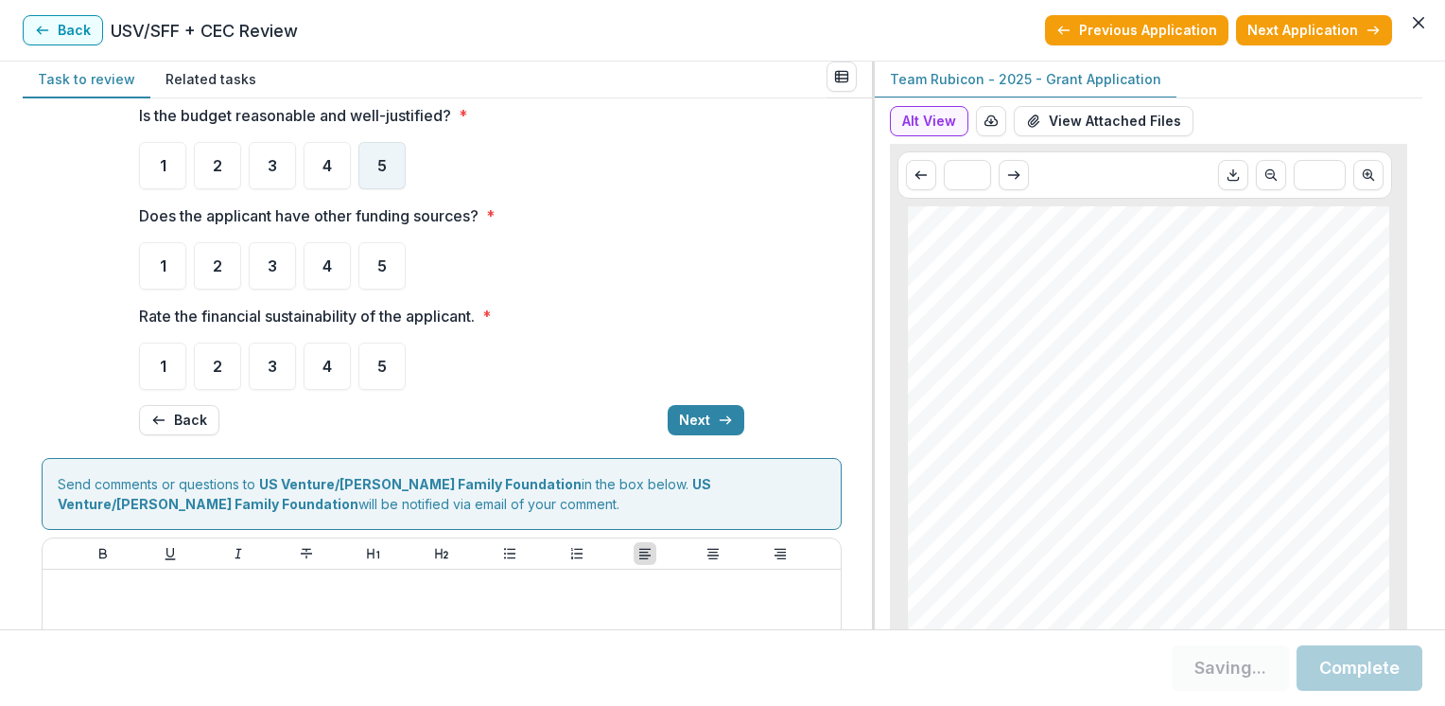
click at [378, 164] on span "5" at bounding box center [381, 165] width 9 height 15
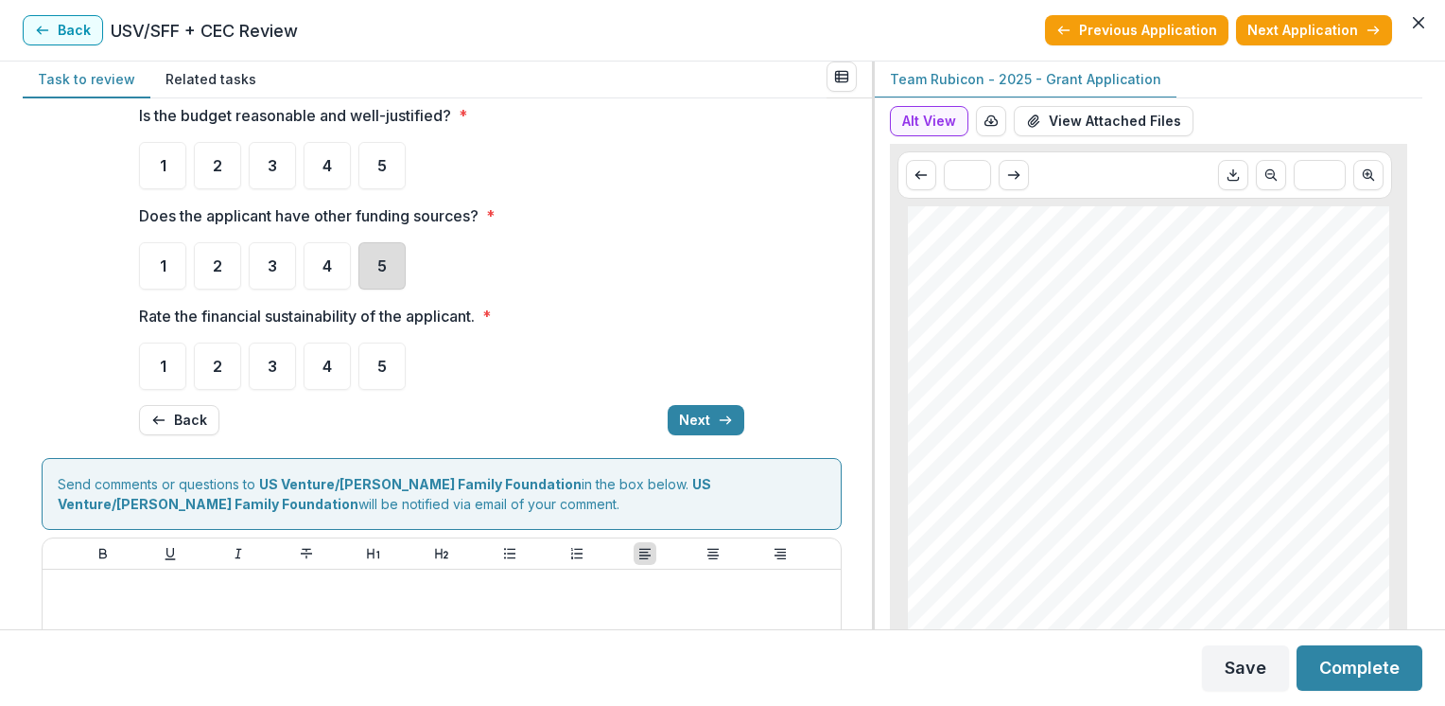
click at [372, 269] on div "5" at bounding box center [381, 265] width 47 height 47
click at [373, 171] on div "5" at bounding box center [381, 165] width 47 height 47
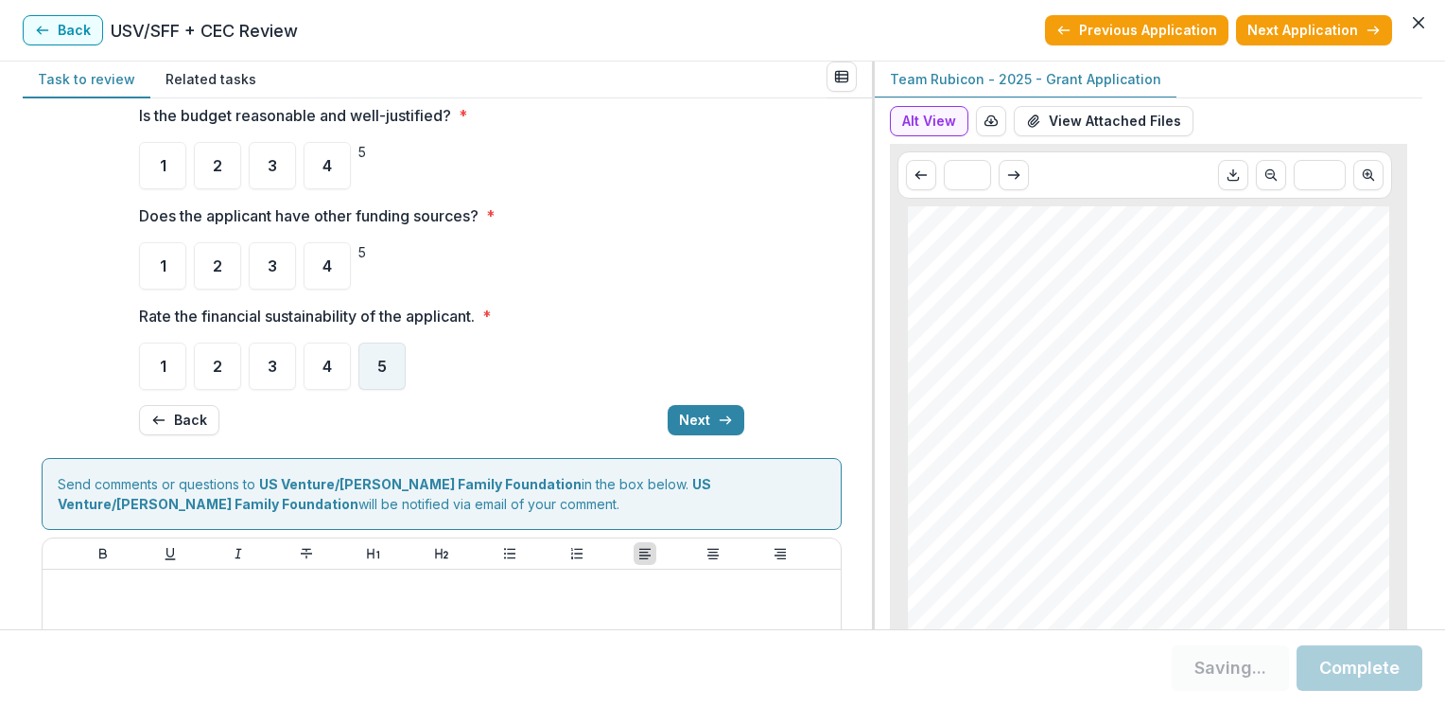
click at [377, 368] on span "5" at bounding box center [381, 365] width 9 height 15
click at [706, 420] on button "Next" at bounding box center [706, 420] width 77 height 30
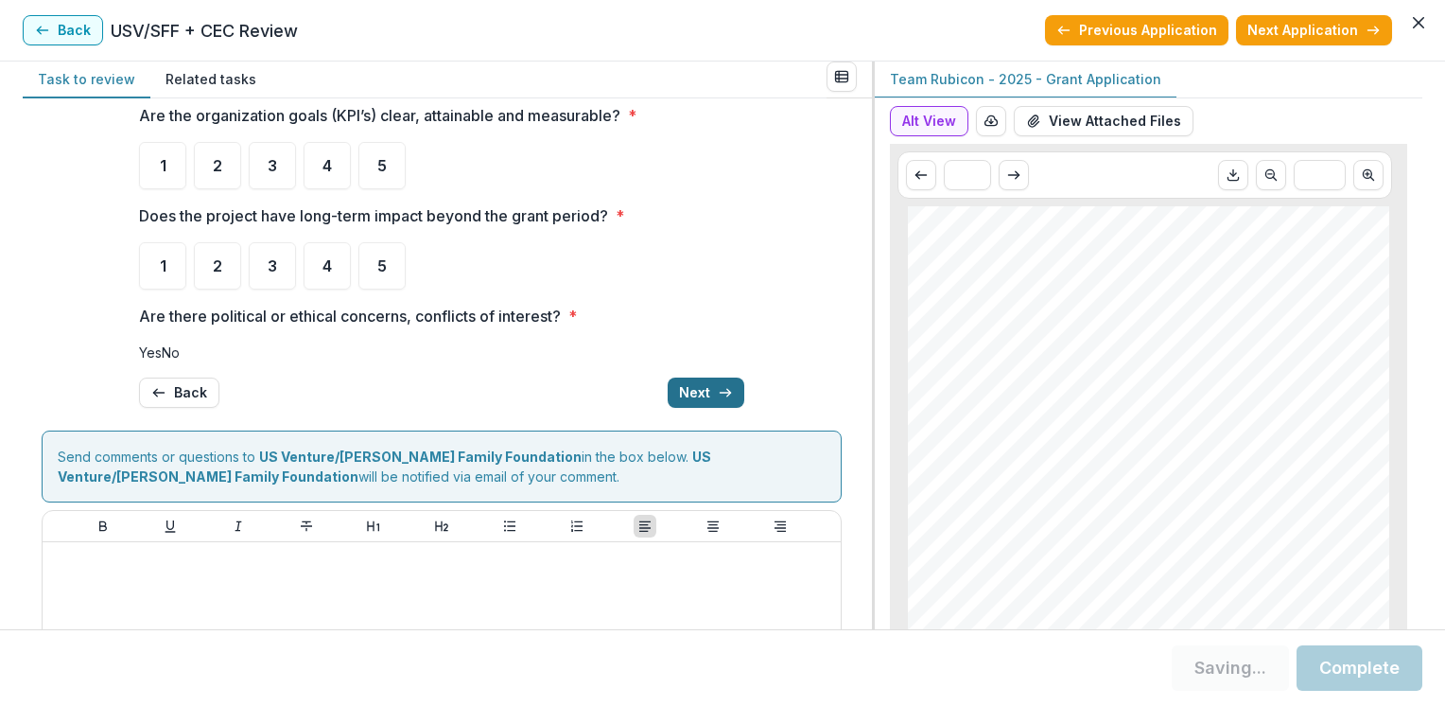
scroll to position [68, 0]
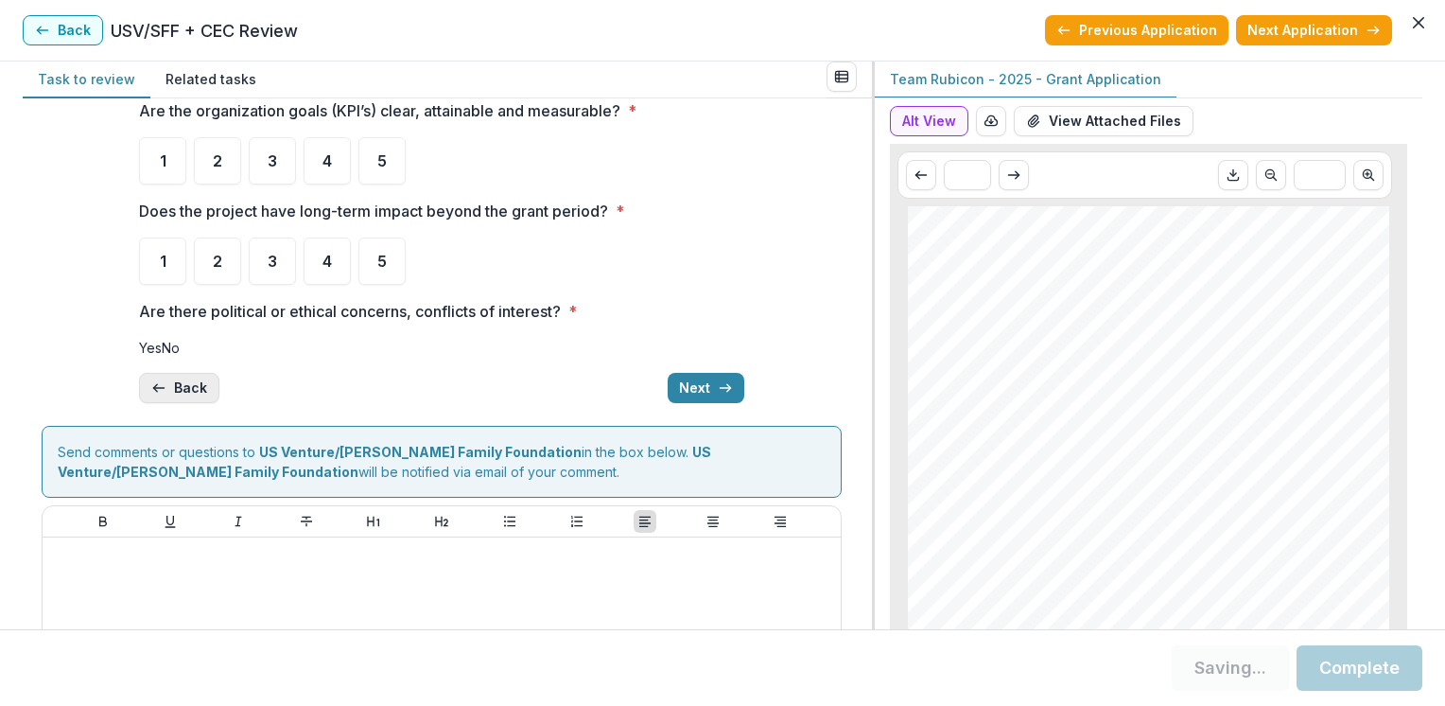
click at [188, 403] on button "Back" at bounding box center [179, 388] width 80 height 30
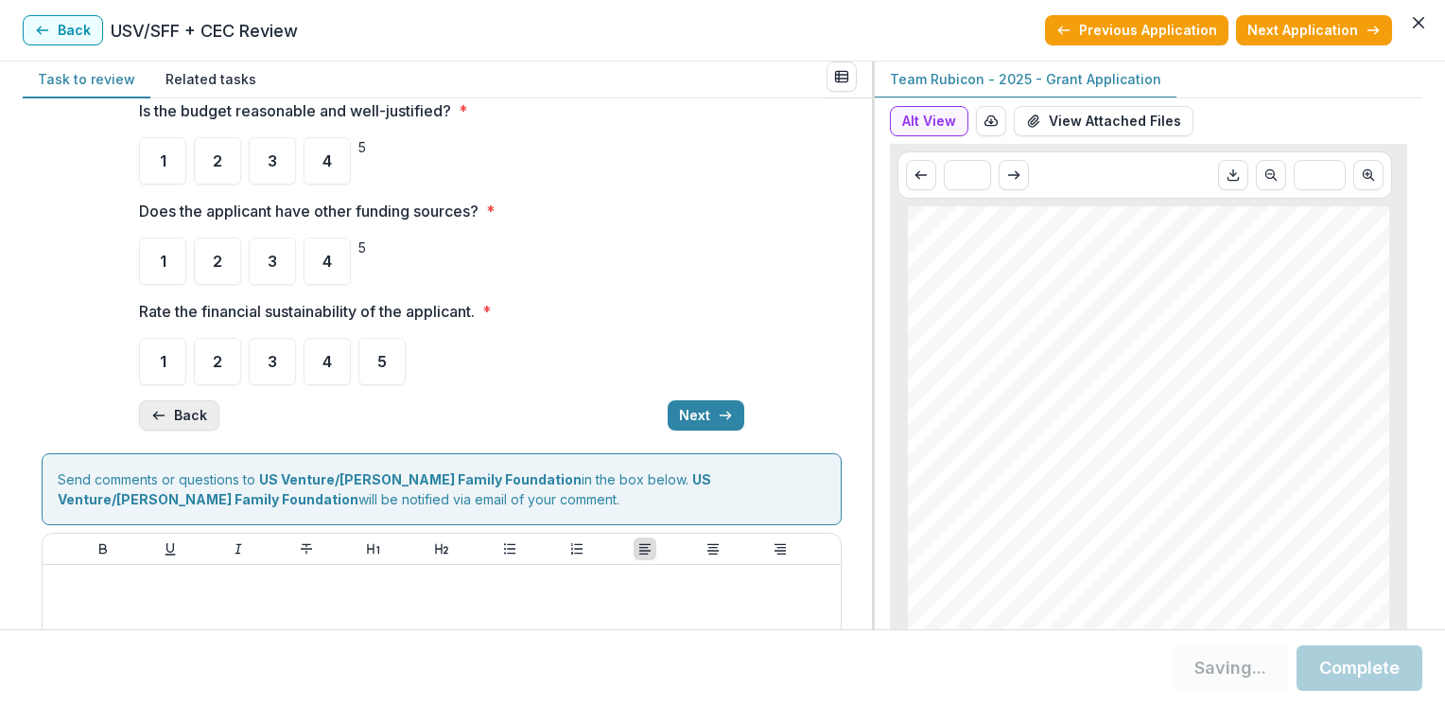
scroll to position [63, 0]
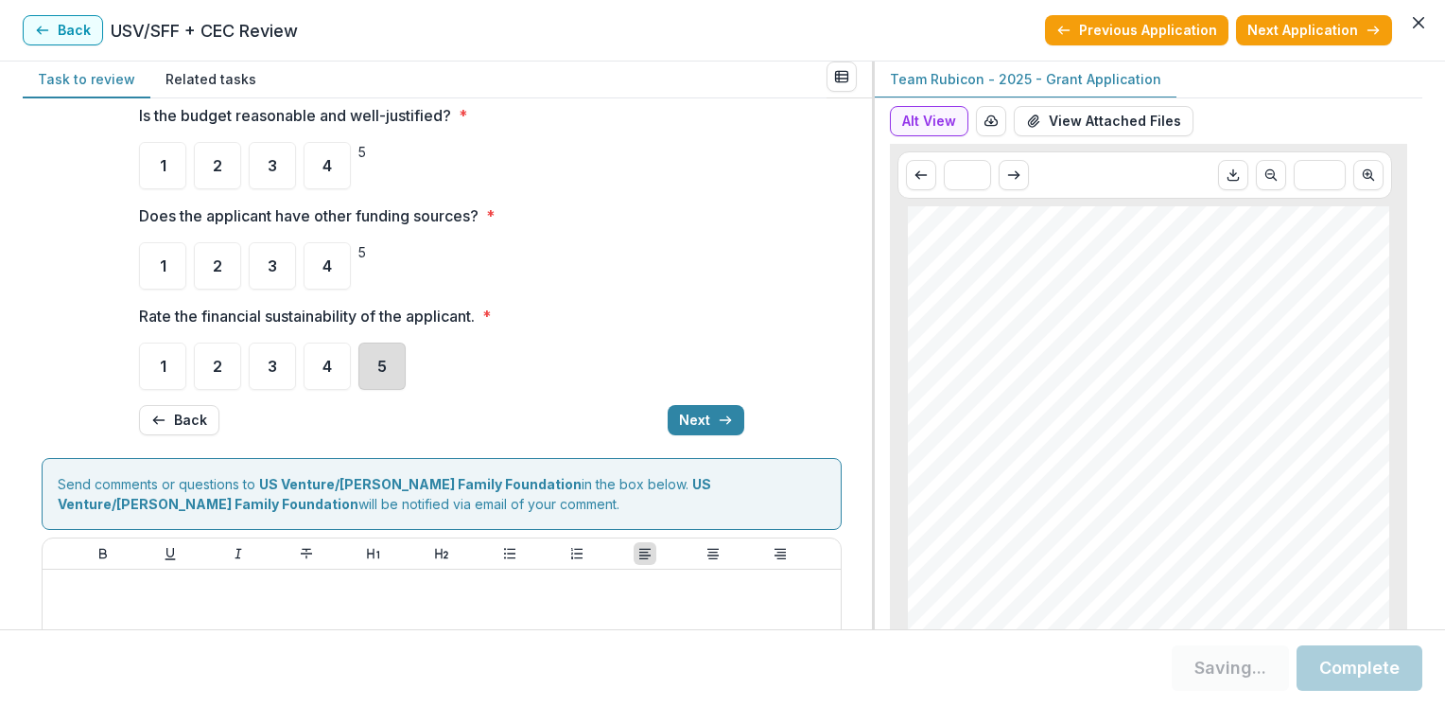
click at [380, 374] on div "5" at bounding box center [381, 365] width 47 height 47
click at [386, 369] on div "5" at bounding box center [381, 365] width 47 height 47
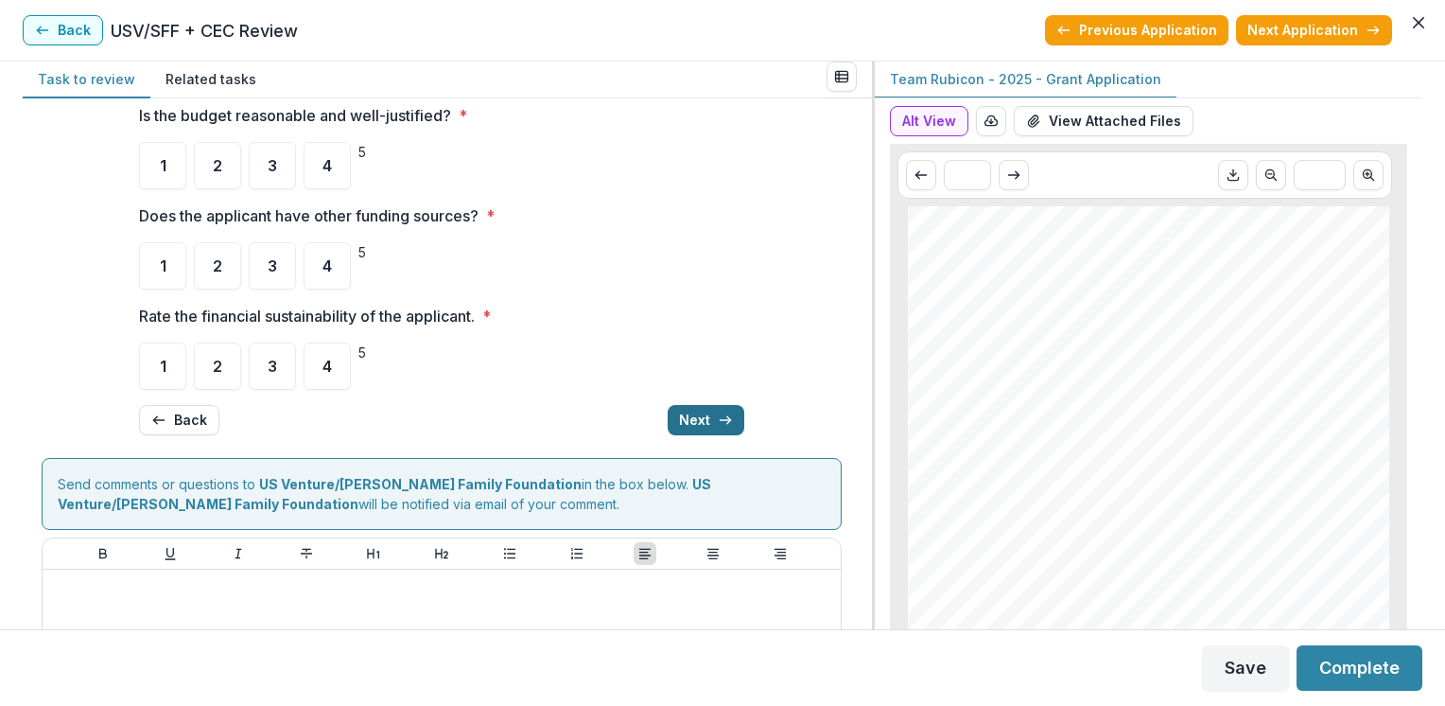
click at [695, 417] on button "Next" at bounding box center [706, 420] width 77 height 30
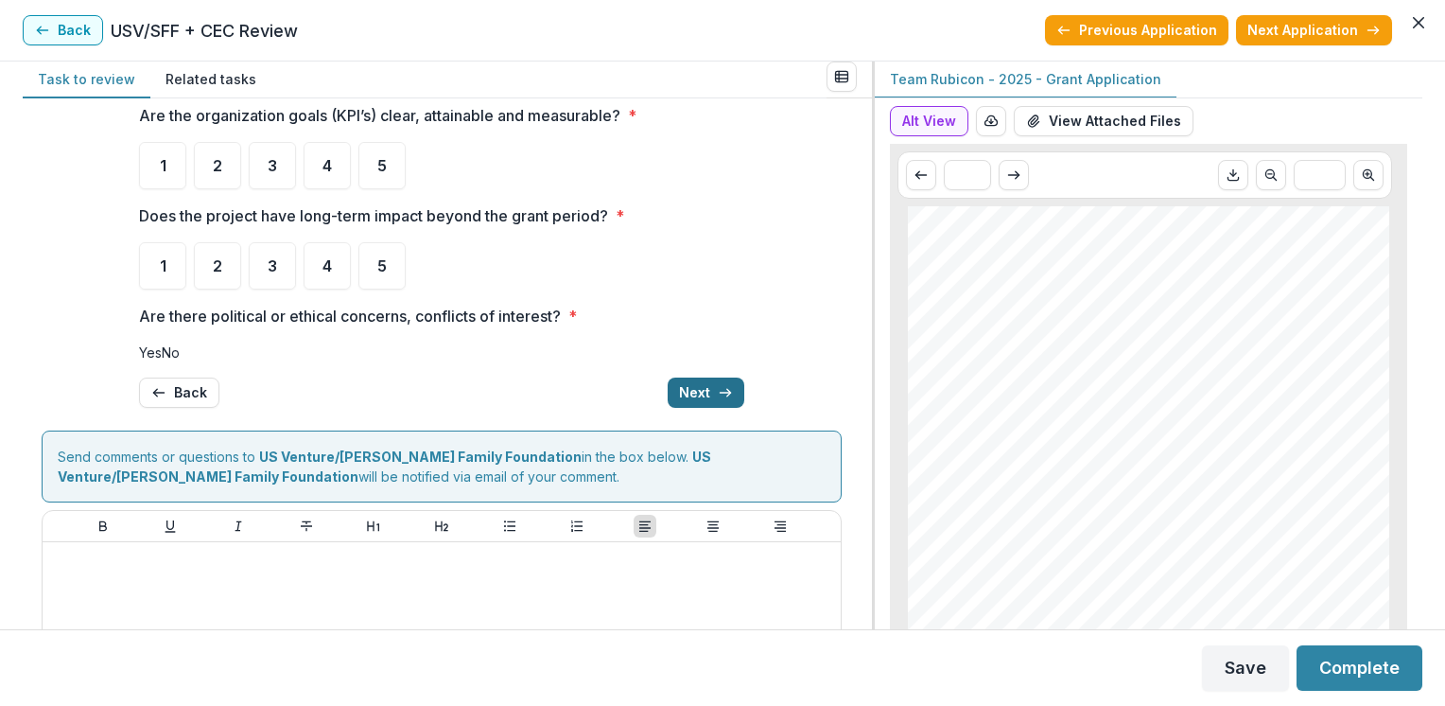
scroll to position [68, 0]
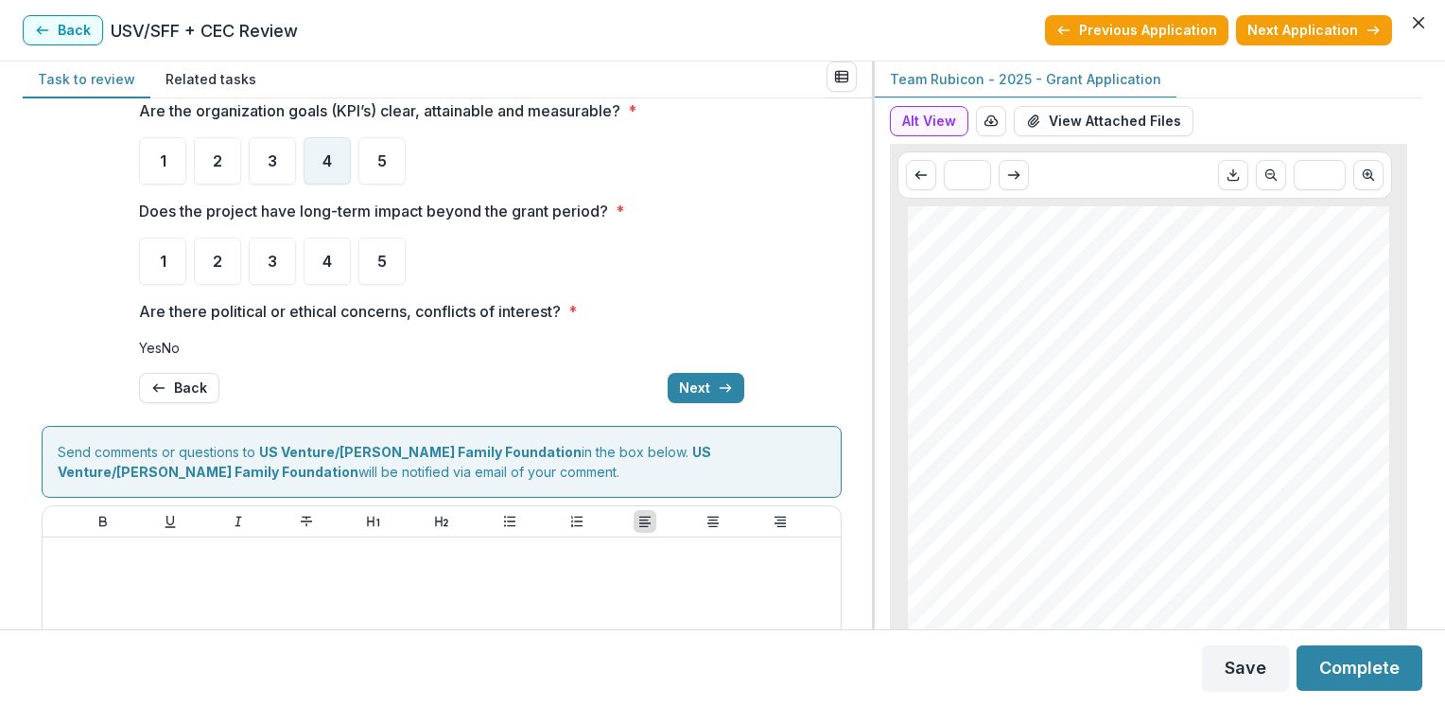
click at [329, 164] on span "4" at bounding box center [326, 160] width 9 height 15
click at [325, 162] on span "4" at bounding box center [326, 160] width 9 height 15
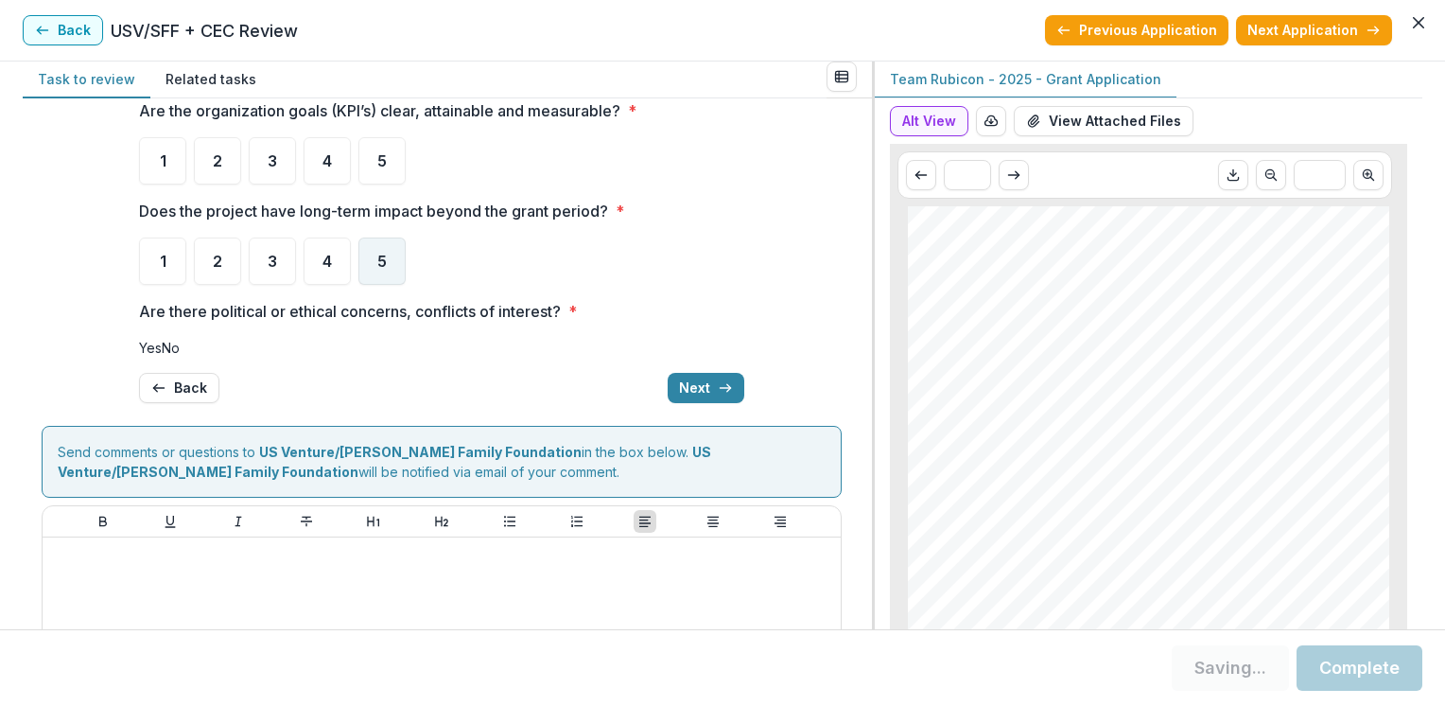
click at [382, 258] on span "5" at bounding box center [381, 260] width 9 height 15
click at [322, 165] on span "4" at bounding box center [326, 160] width 9 height 15
click at [168, 356] on span "No" at bounding box center [171, 348] width 18 height 16
click at [162, 356] on span at bounding box center [162, 348] width 0 height 16
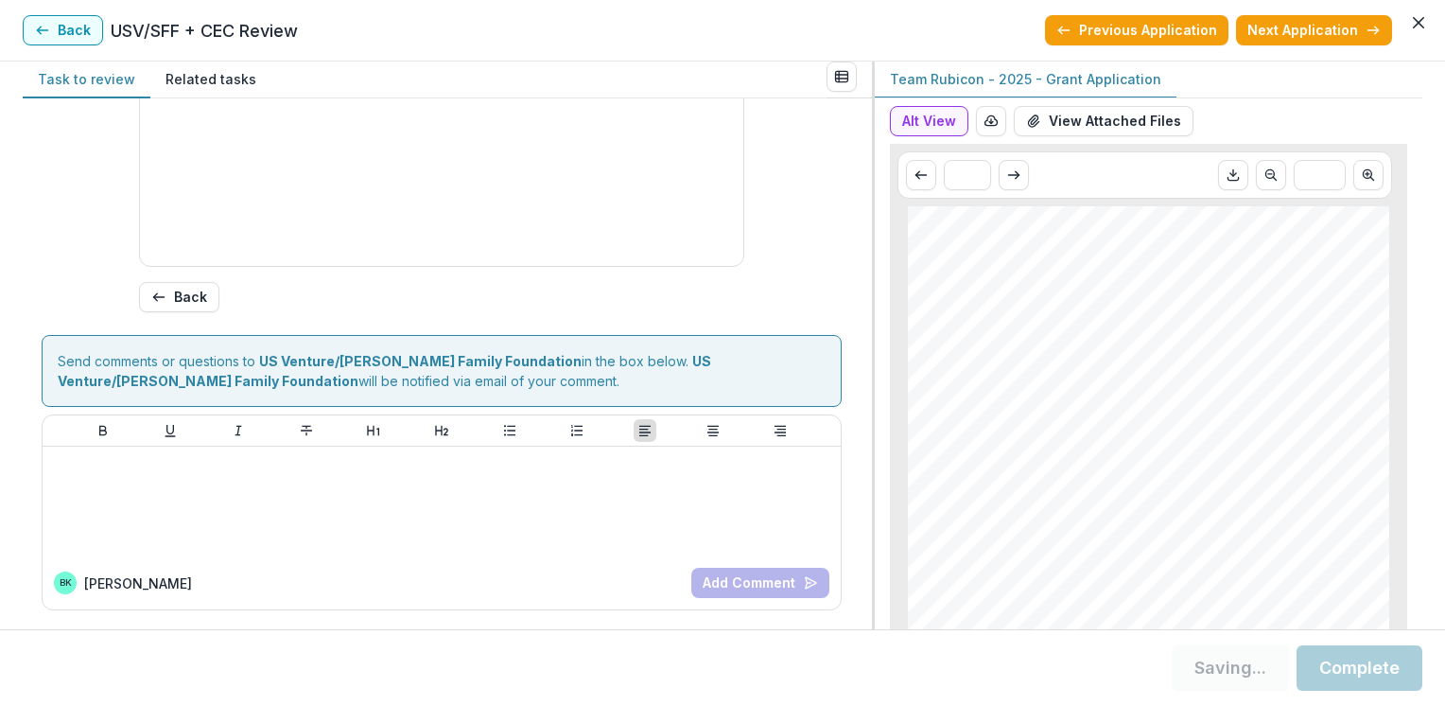
scroll to position [1024, 0]
click at [863, 251] on div "Score Card Name Weight Score Are the organization goals (KPI’s) clear, attainab…" at bounding box center [447, 363] width 849 height 531
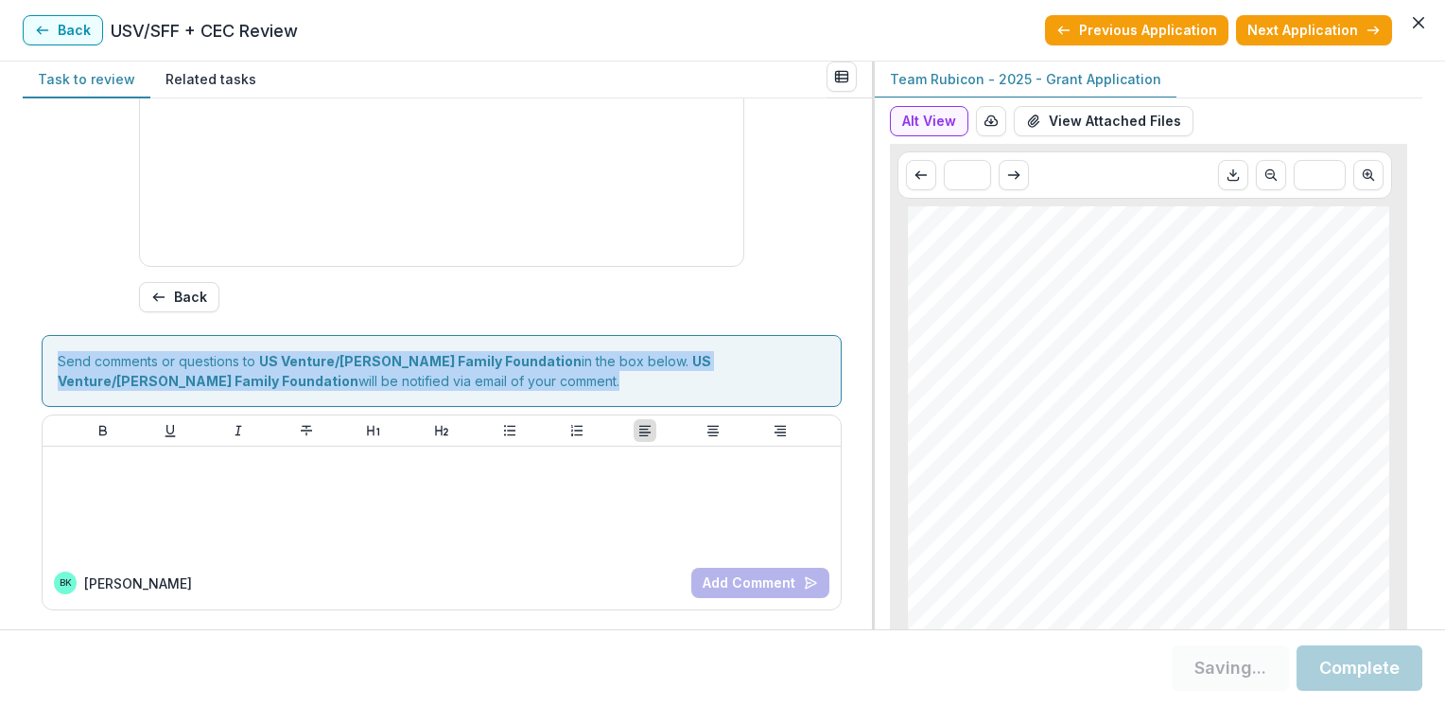
click at [863, 251] on div "Score Card Name Weight Score Are the organization goals (KPI’s) clear, attainab…" at bounding box center [447, 363] width 849 height 531
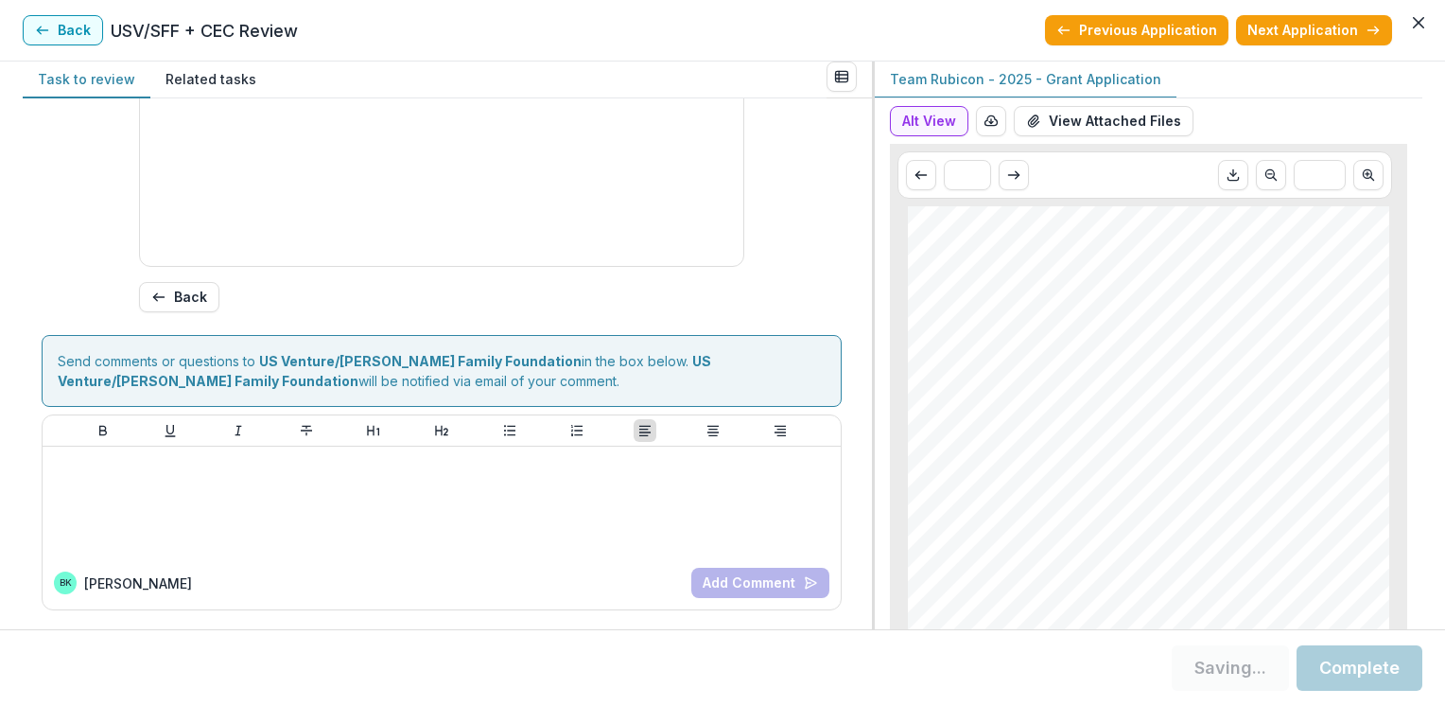
click at [863, 251] on div "Score Card Name Weight Score Are the organization goals (KPI’s) clear, attainab…" at bounding box center [447, 363] width 849 height 531
click at [862, 200] on div "Score Card Name Weight Score Are the organization goals (KPI’s) clear, attainab…" at bounding box center [447, 363] width 849 height 531
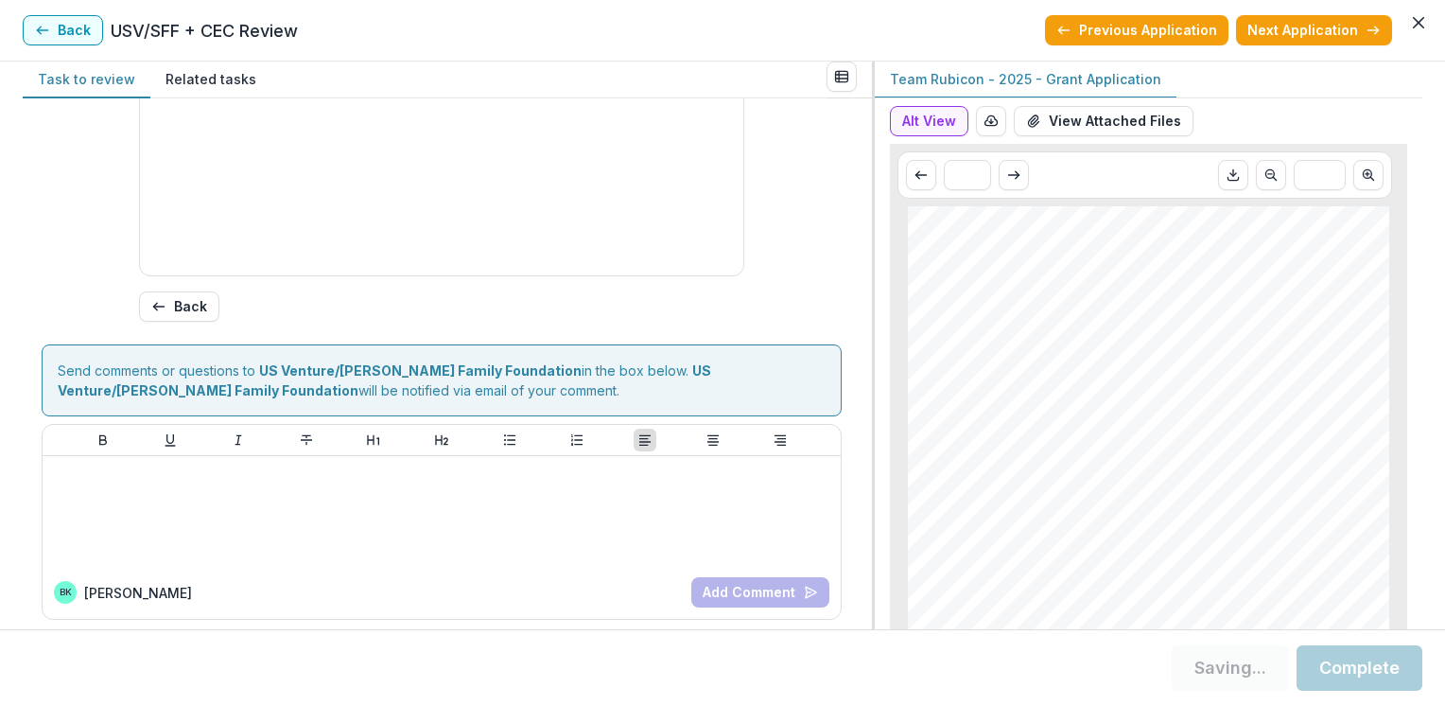
scroll to position [559, 0]
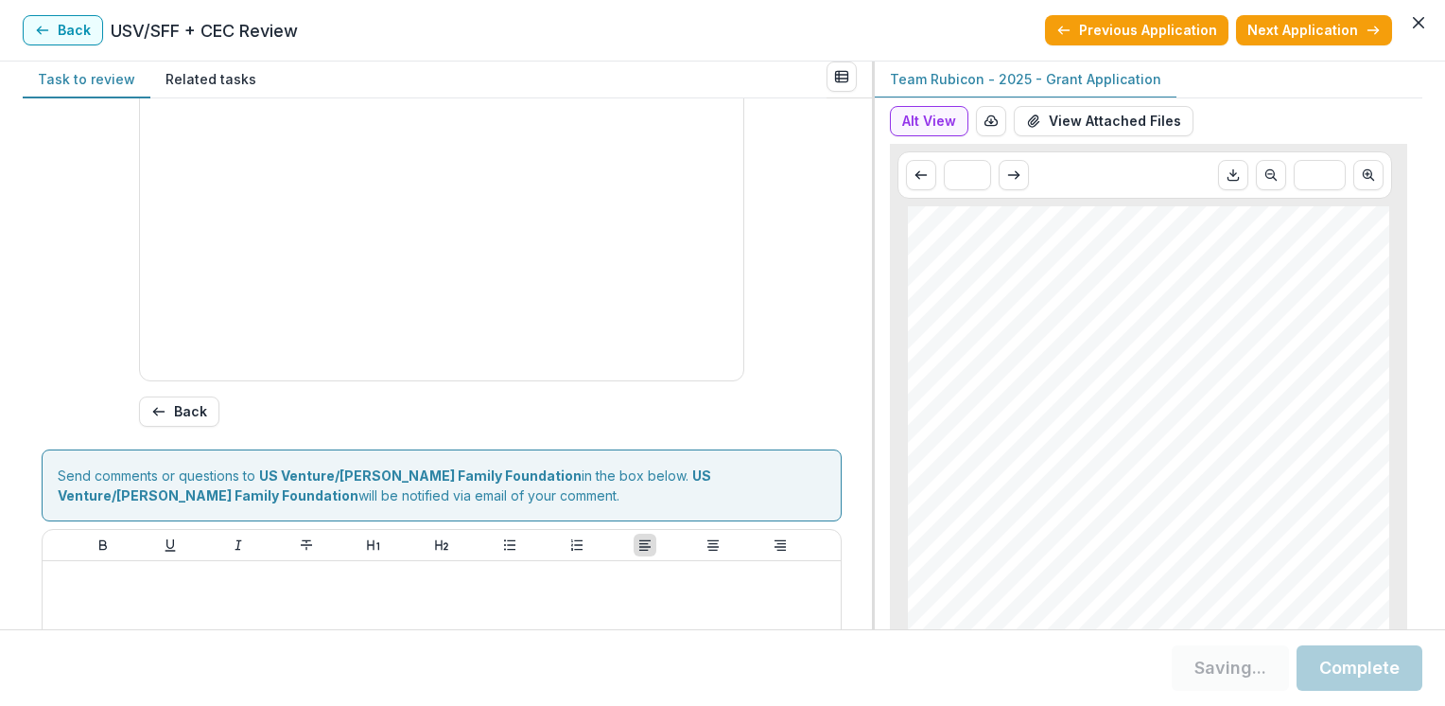
type input "**"
click at [1354, 685] on button "Complete" at bounding box center [1360, 667] width 126 height 45
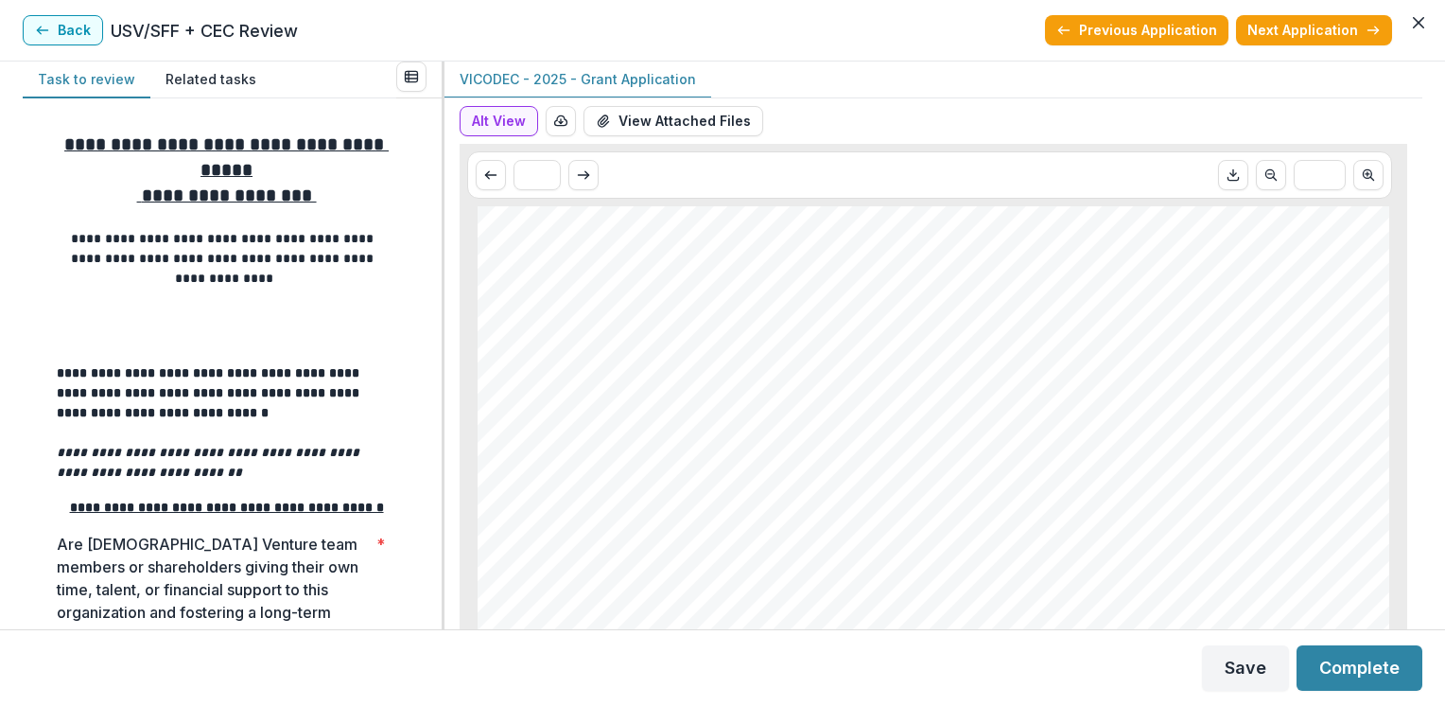
click at [1354, 685] on button "Complete" at bounding box center [1360, 667] width 126 height 45
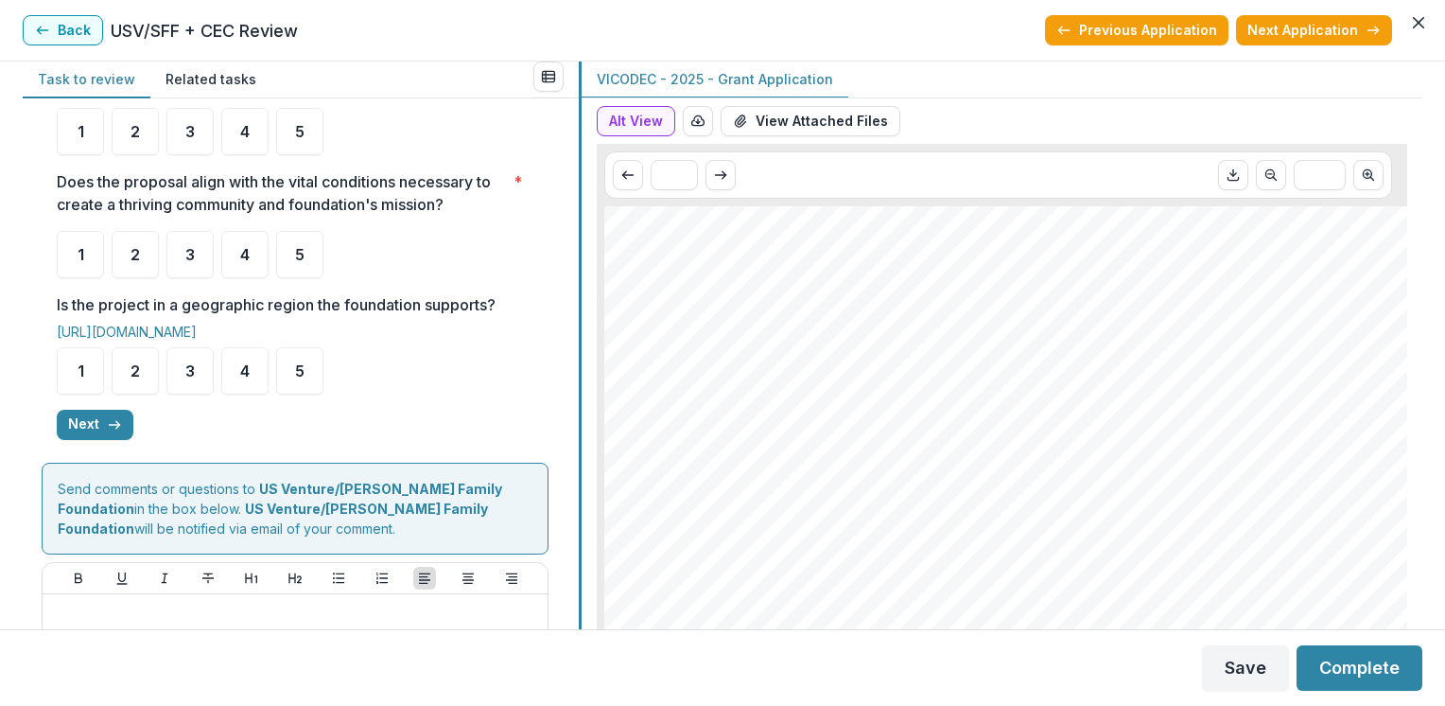
scroll to position [359, 0]
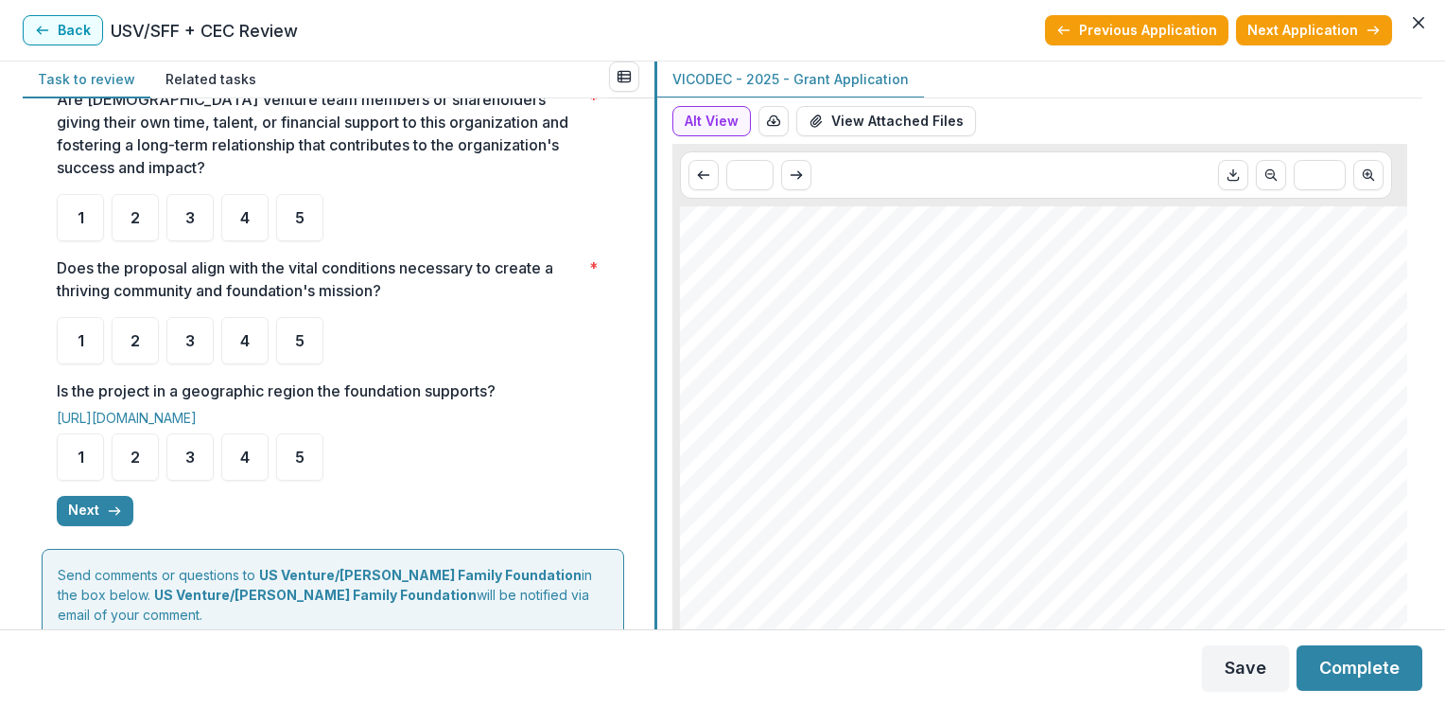
click at [686, 248] on div "**********" at bounding box center [723, 344] width 1400 height 567
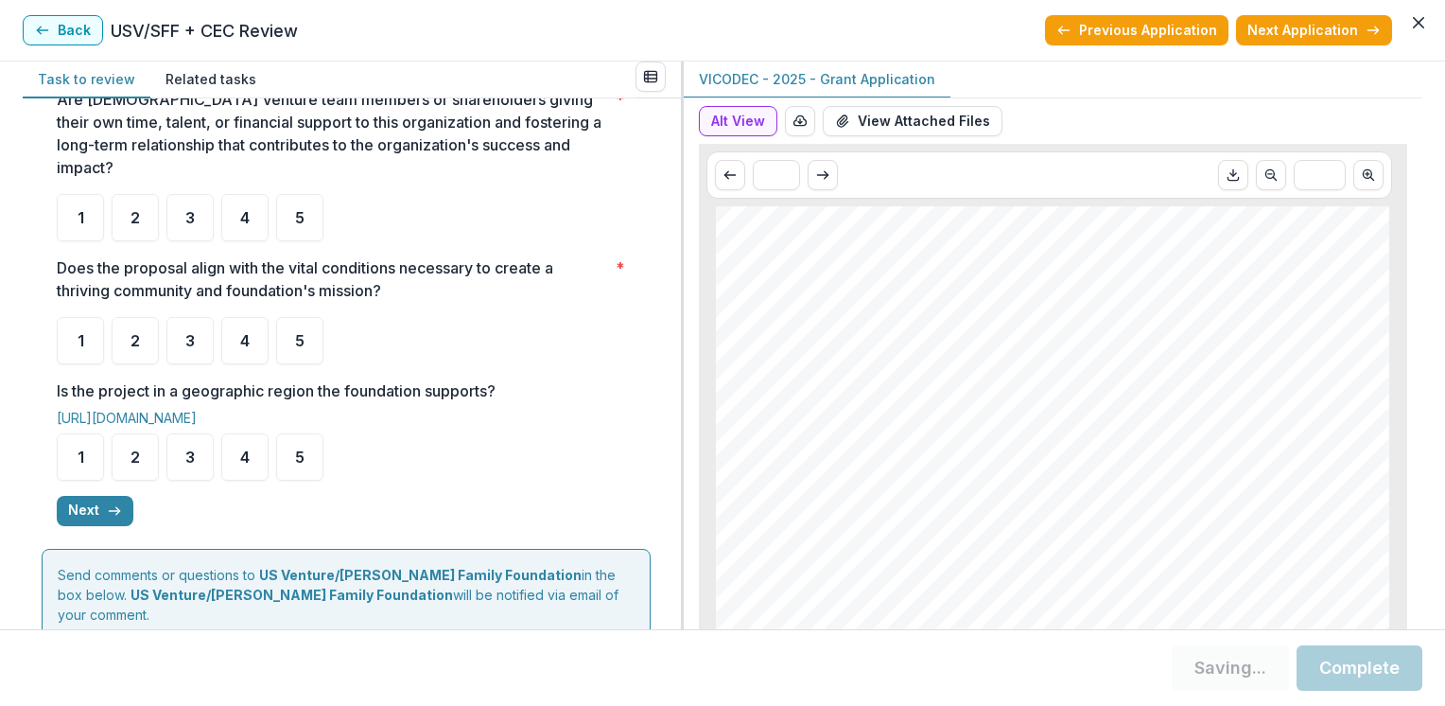
click at [667, 182] on div "**********" at bounding box center [352, 363] width 658 height 531
click at [681, 176] on div at bounding box center [682, 344] width 3 height 567
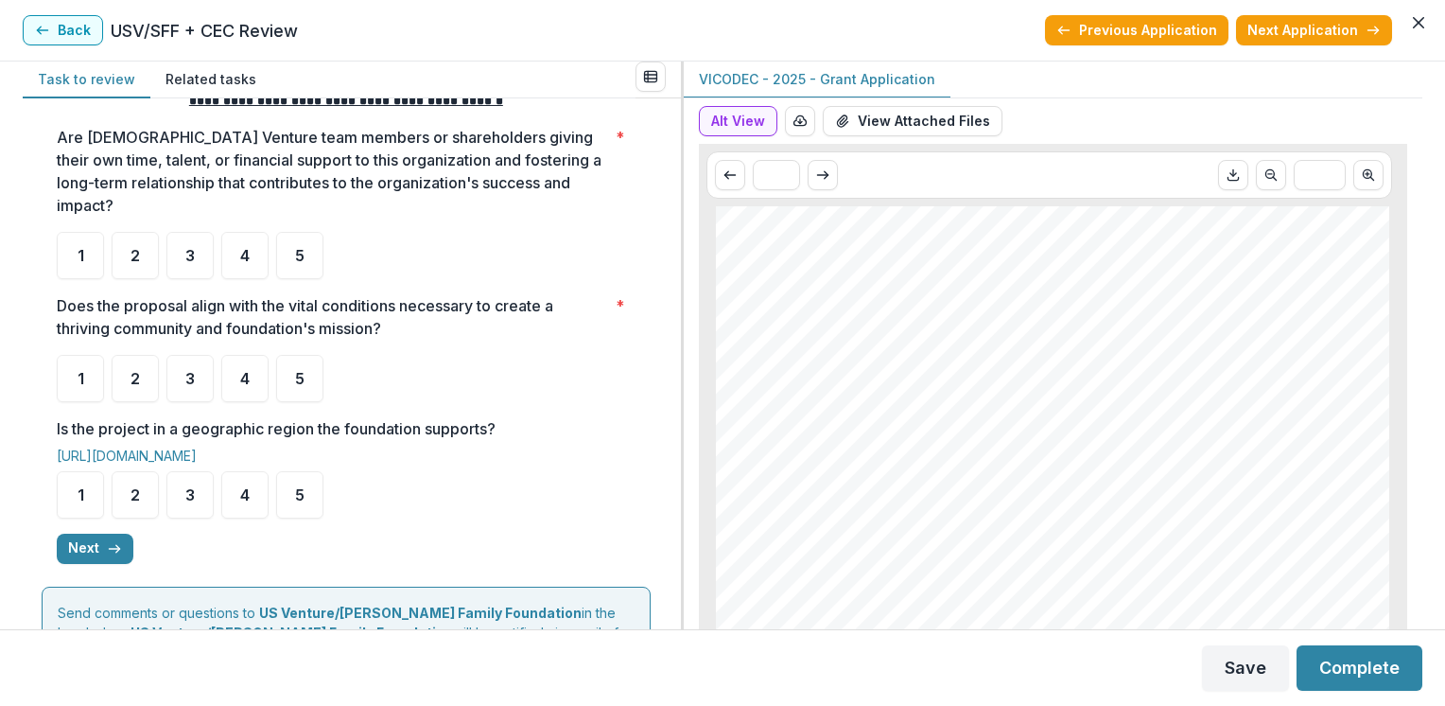
scroll to position [284, 0]
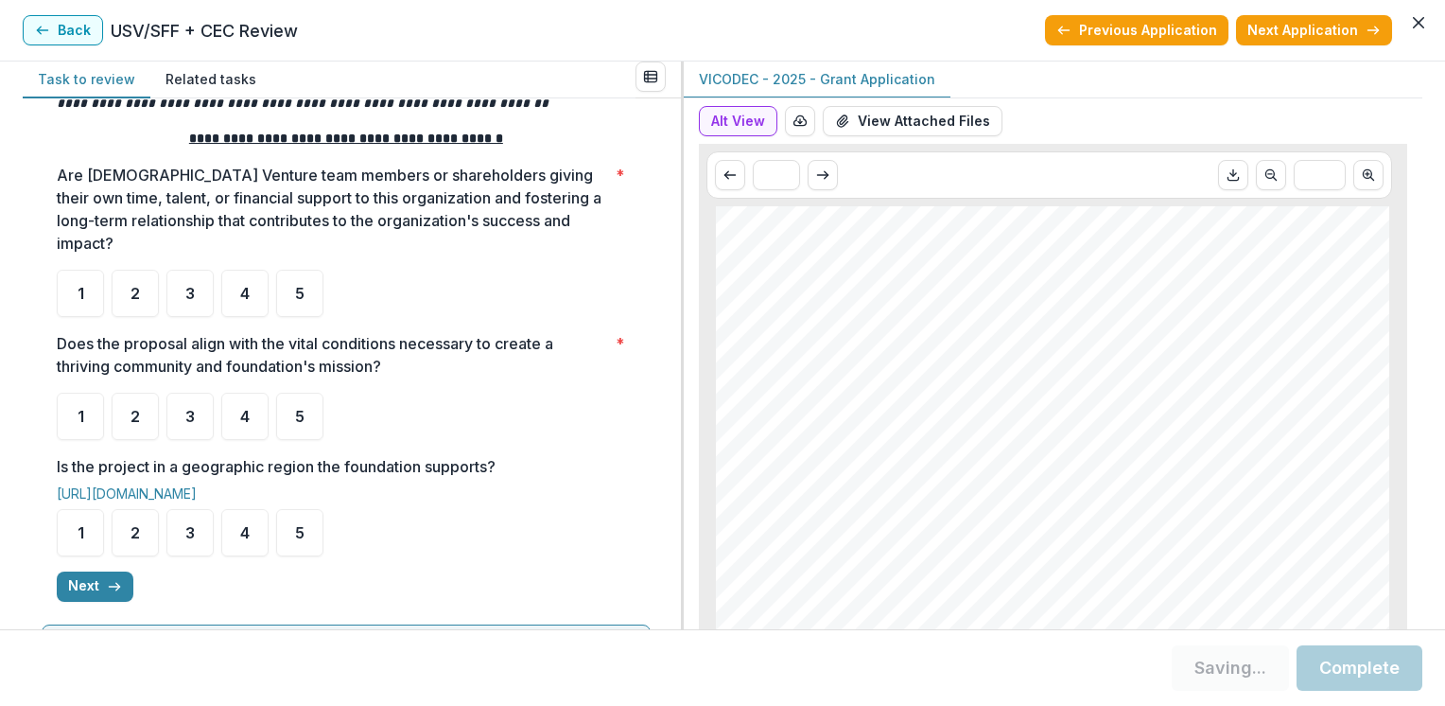
click at [671, 179] on div "**********" at bounding box center [352, 363] width 658 height 531
click at [197, 270] on div "3" at bounding box center [189, 293] width 47 height 47
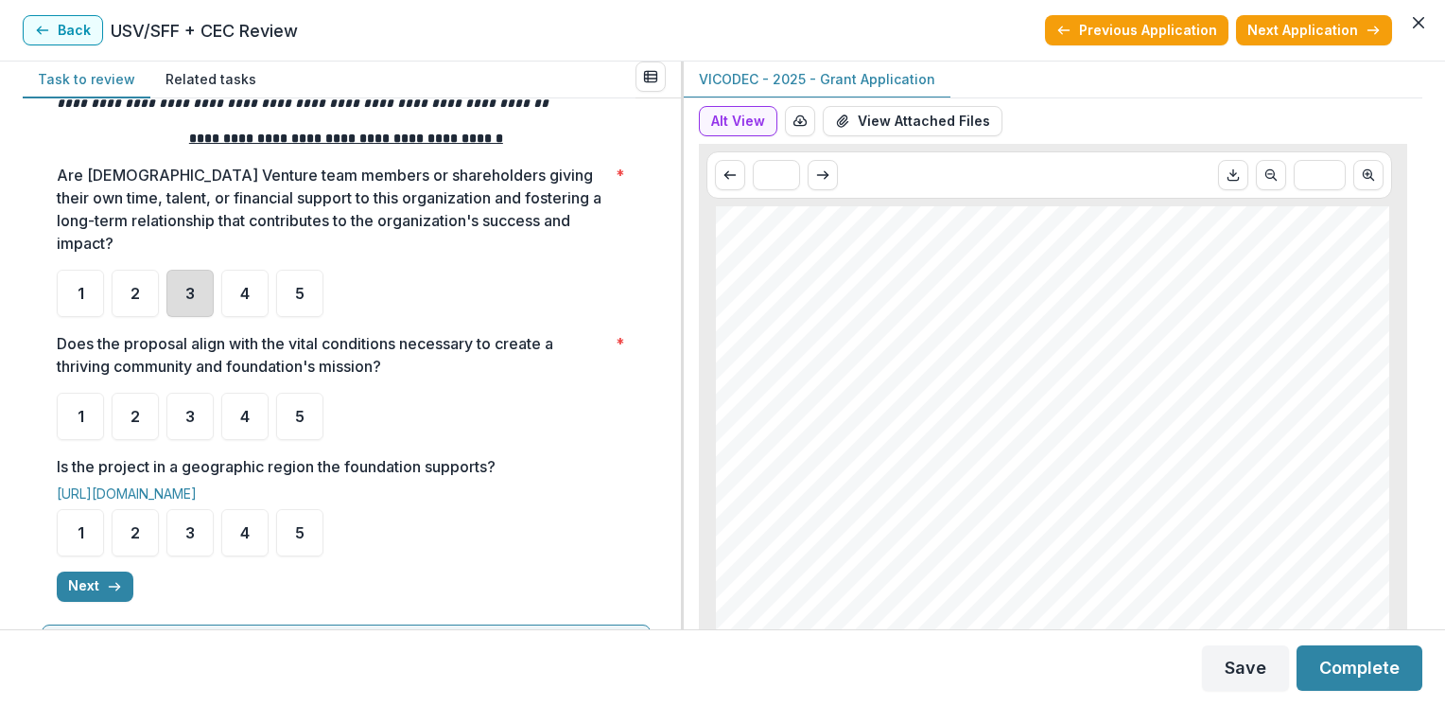
click at [197, 270] on div "3" at bounding box center [189, 293] width 47 height 47
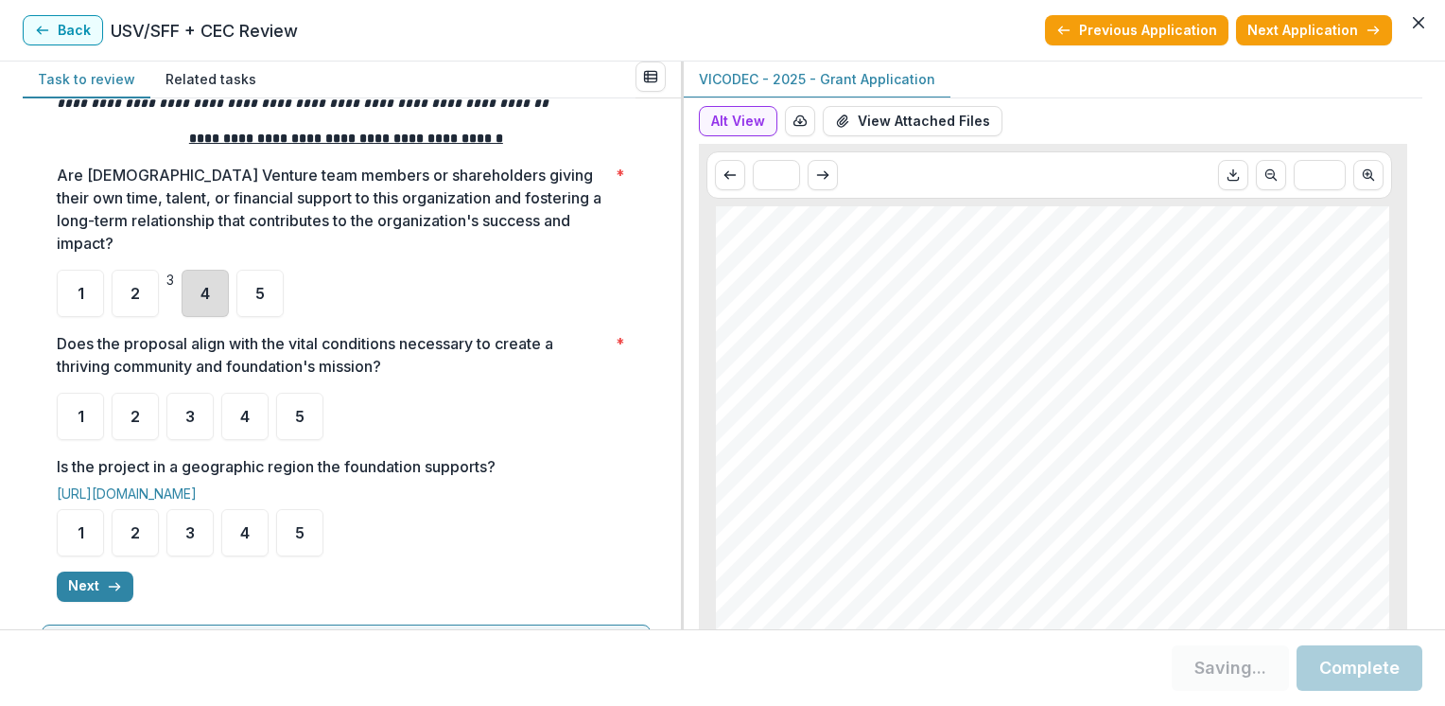
click at [229, 273] on div "4" at bounding box center [205, 293] width 47 height 47
click at [297, 409] on span "5" at bounding box center [299, 416] width 9 height 15
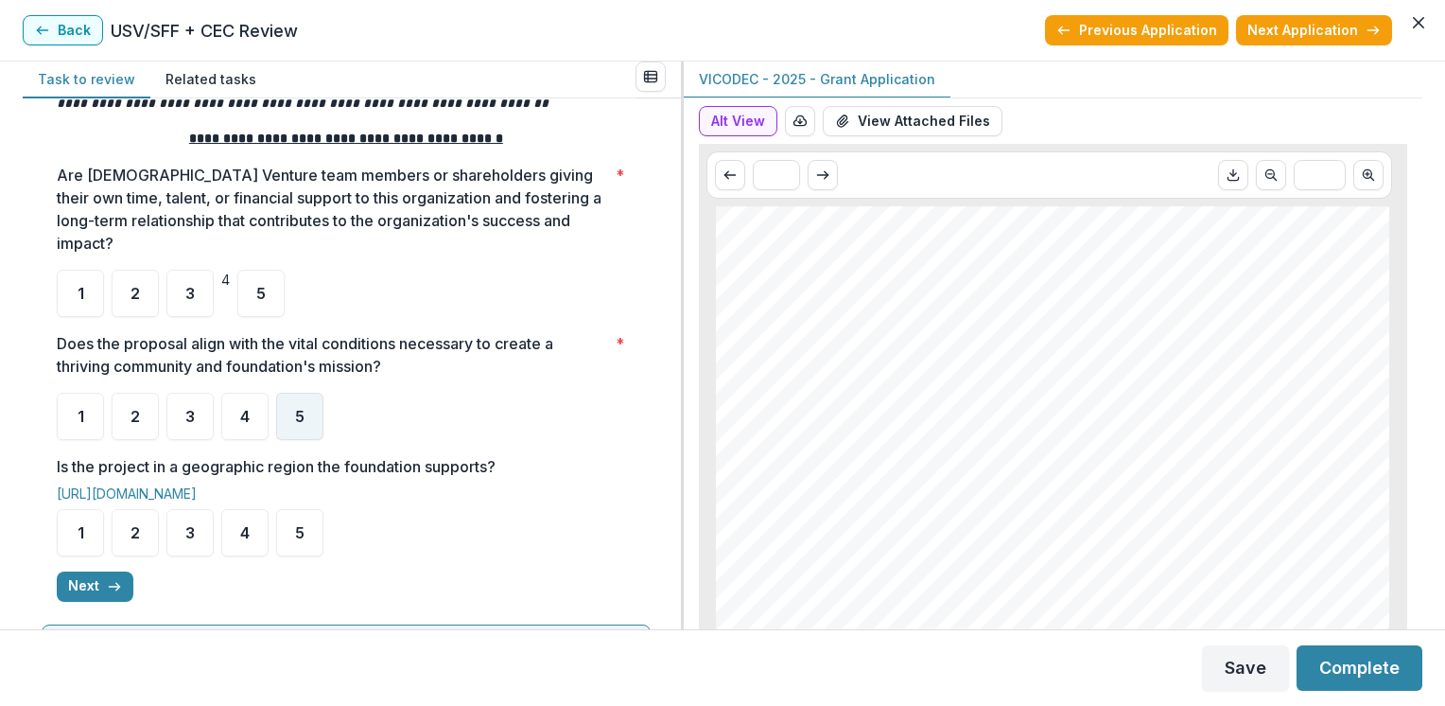
click at [298, 409] on span "5" at bounding box center [299, 416] width 9 height 15
click at [303, 409] on span "5" at bounding box center [299, 416] width 9 height 15
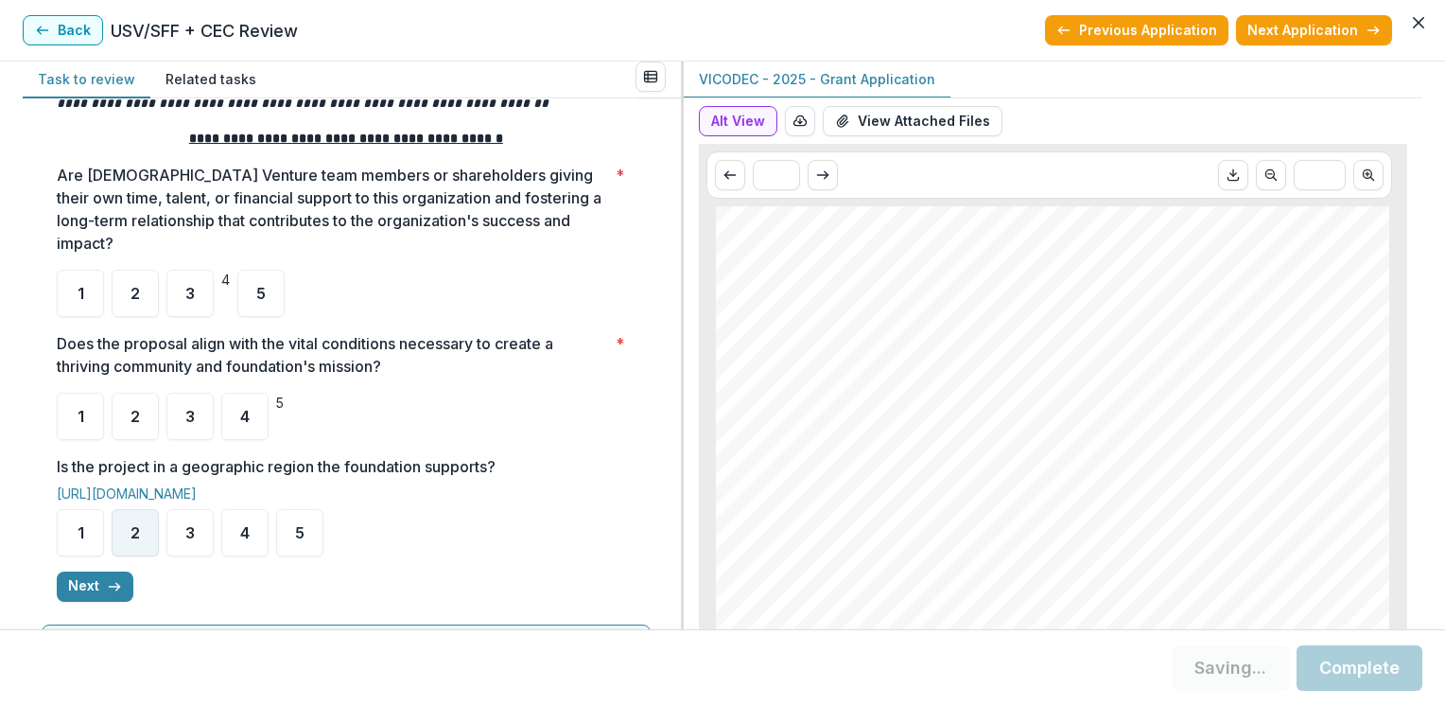
click at [137, 525] on span "2" at bounding box center [135, 532] width 9 height 15
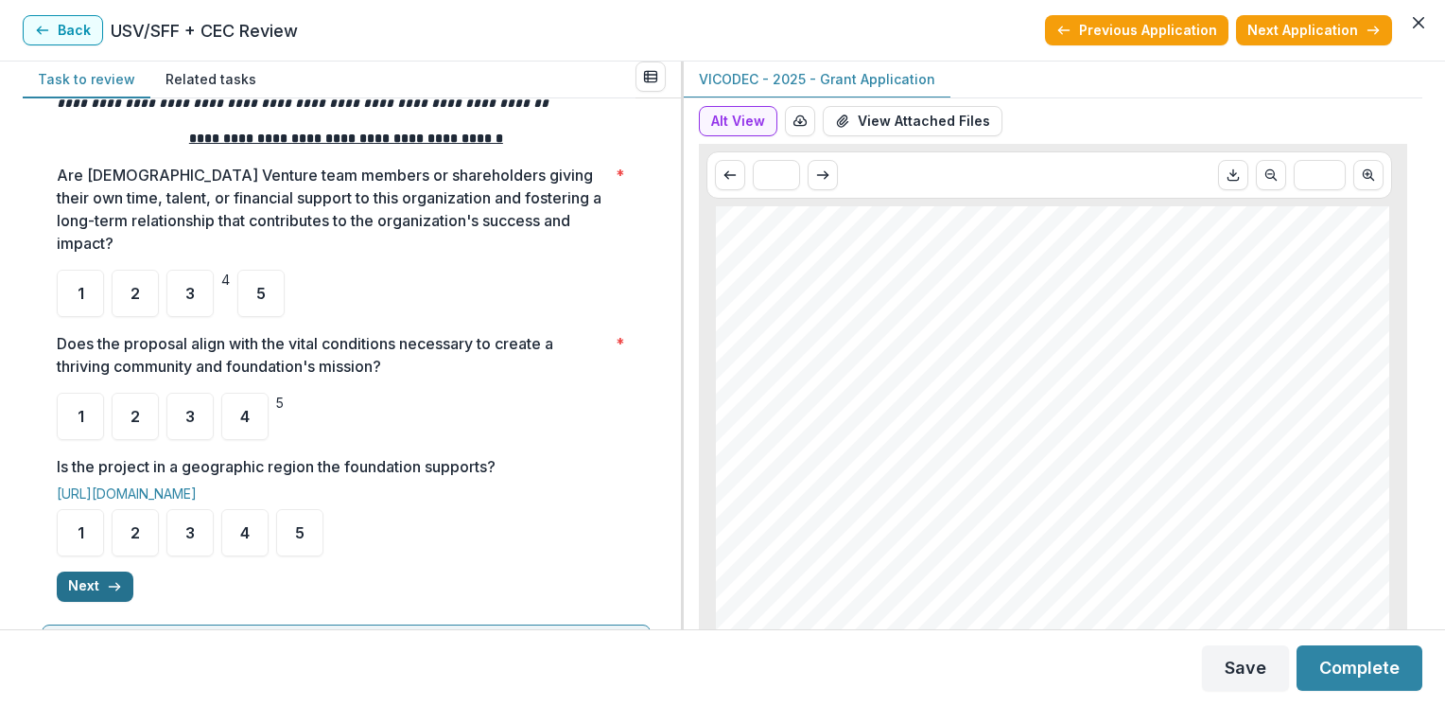
click at [120, 579] on icon "button" at bounding box center [114, 586] width 15 height 15
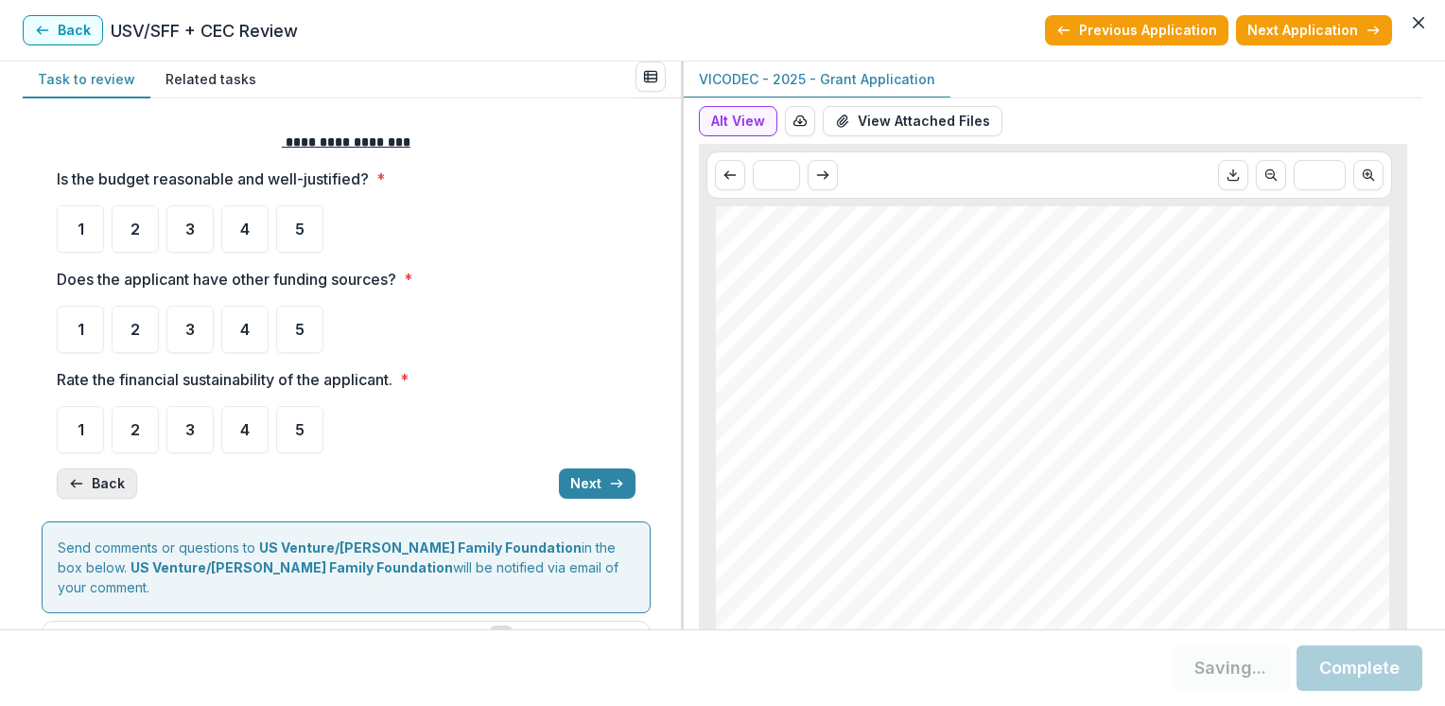
click at [87, 482] on button "Back" at bounding box center [97, 483] width 80 height 30
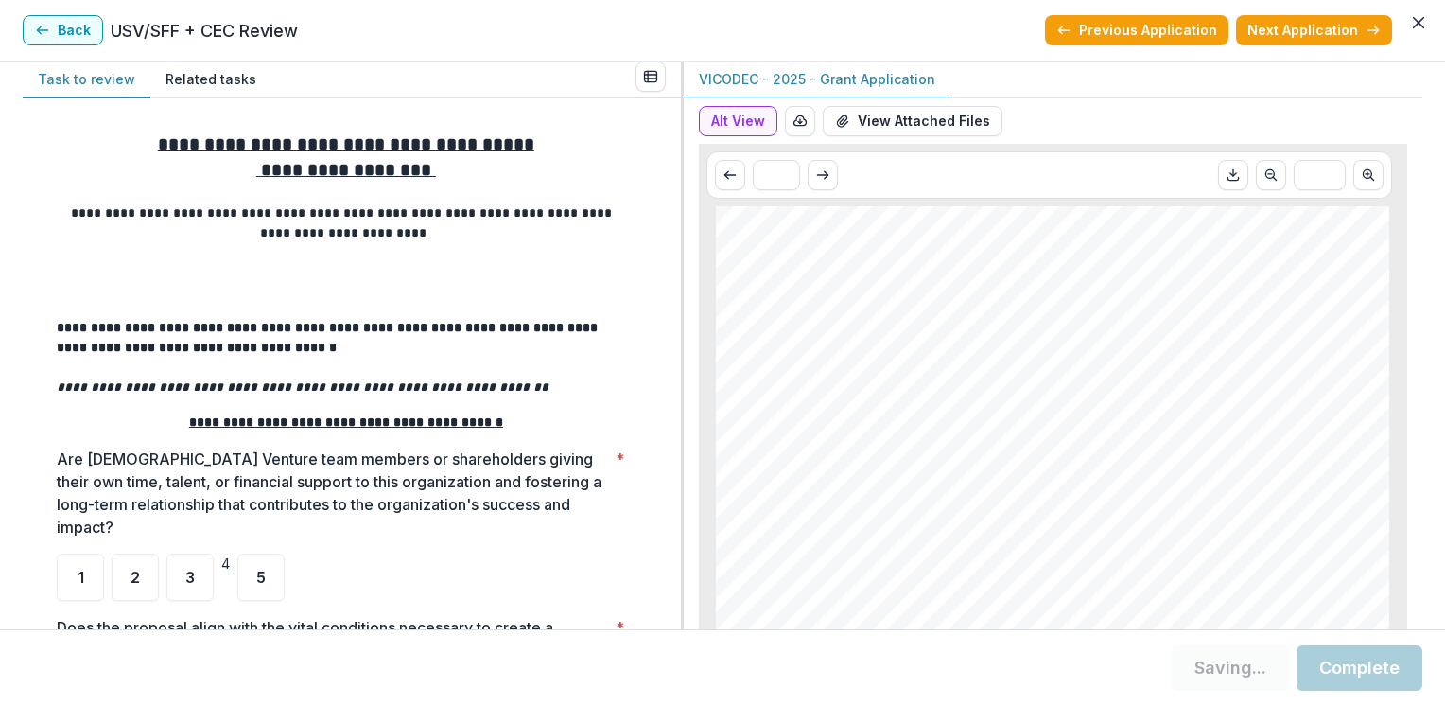
scroll to position [482, 0]
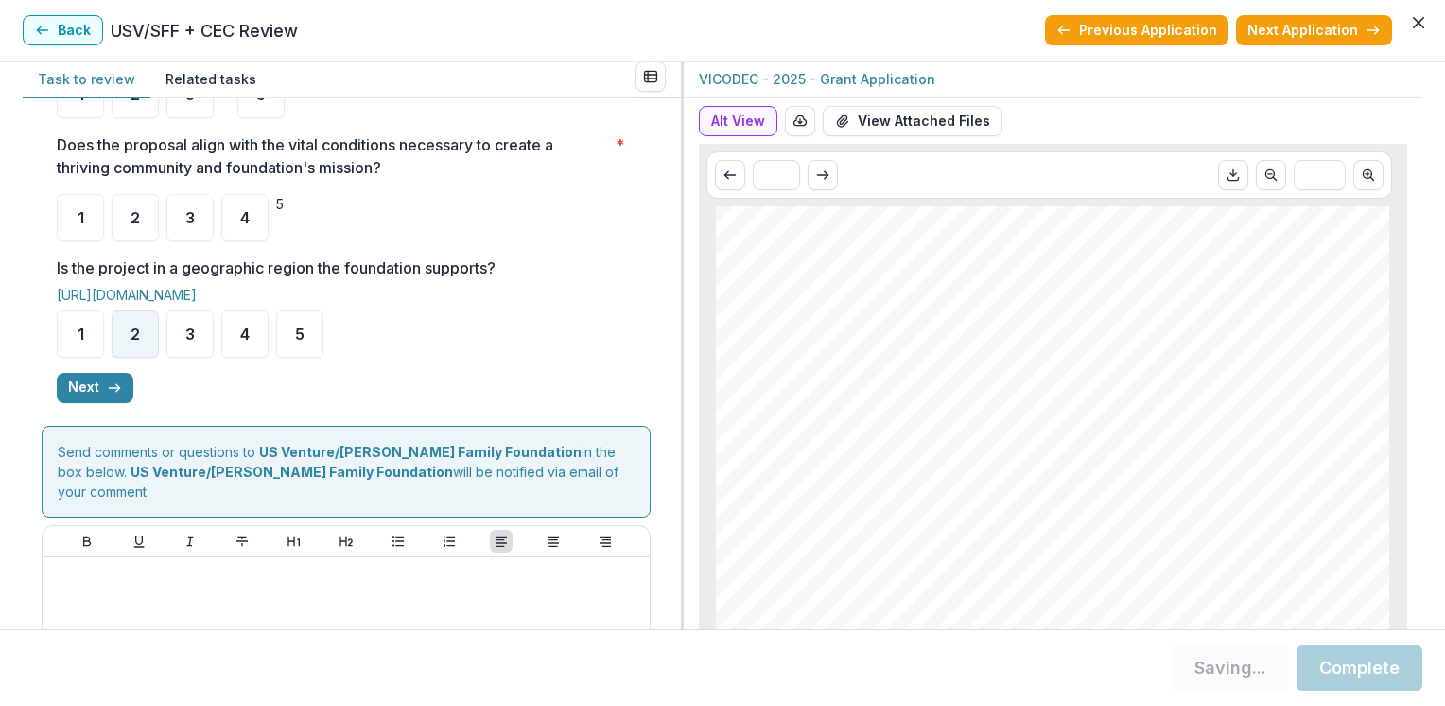
click at [135, 326] on span "2" at bounding box center [135, 333] width 9 height 15
click at [116, 380] on icon "button" at bounding box center [114, 387] width 15 height 15
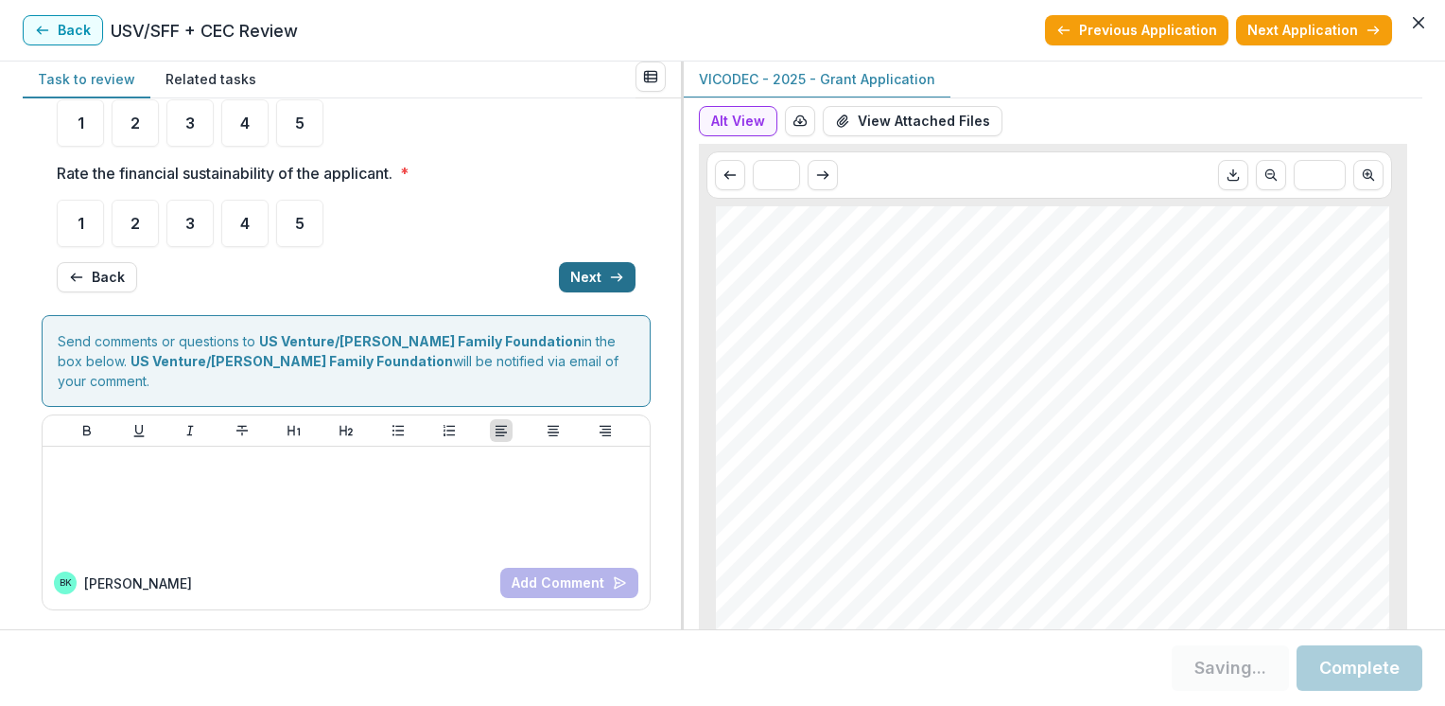
scroll to position [118, 0]
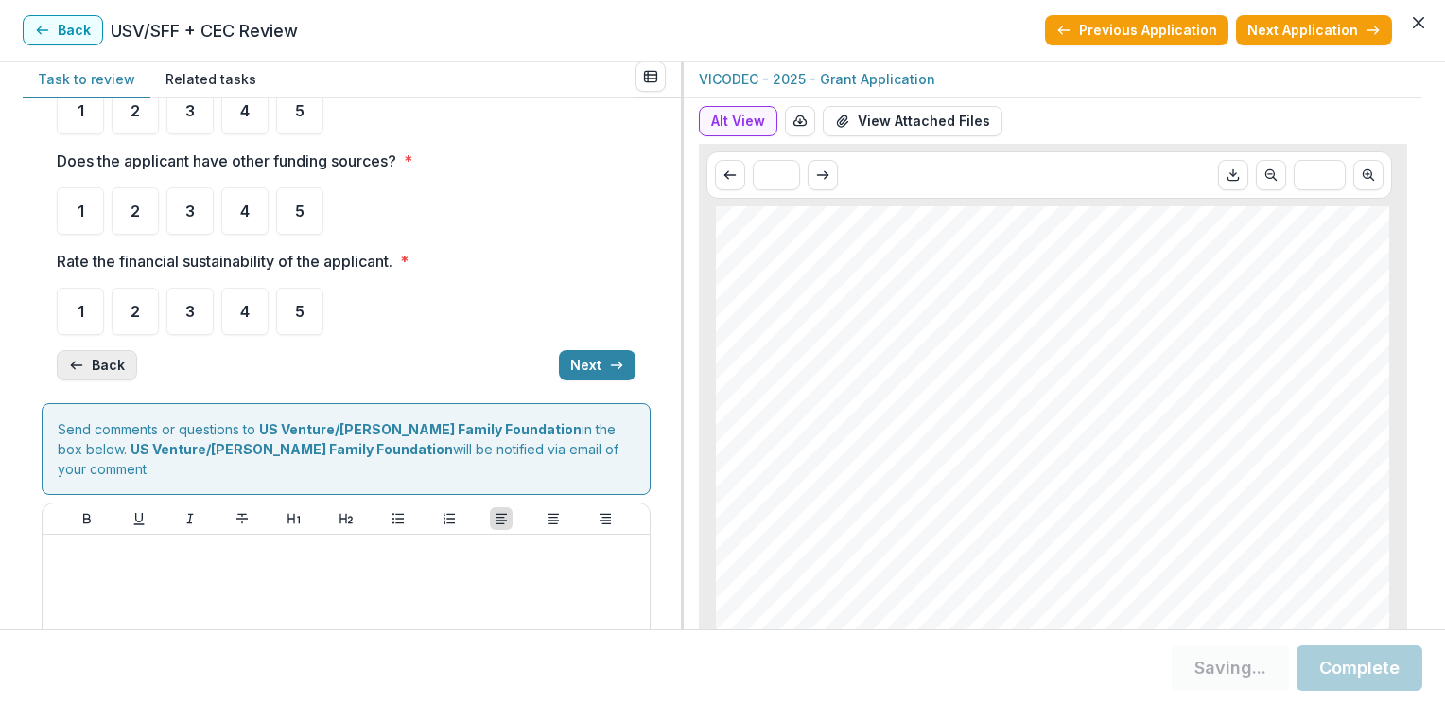
click at [100, 365] on button "Back" at bounding box center [97, 365] width 80 height 30
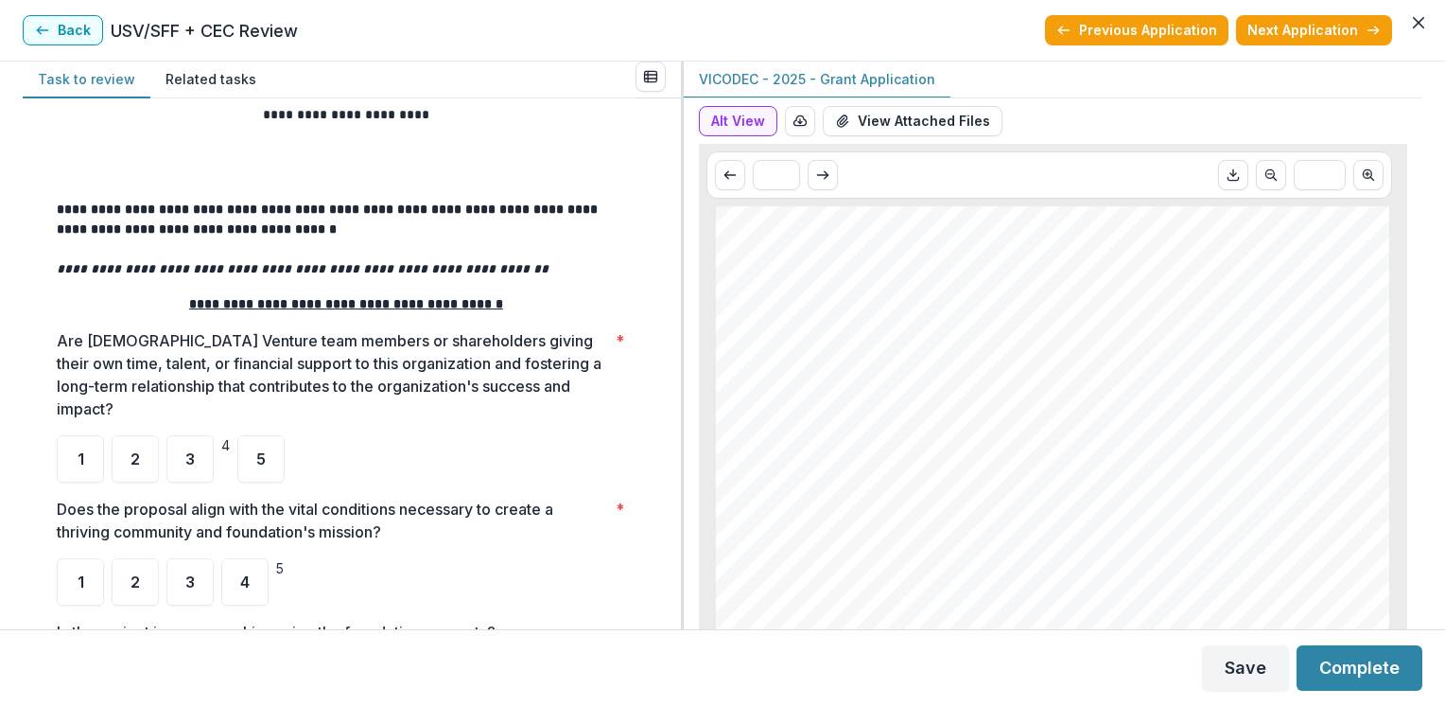
scroll to position [482, 0]
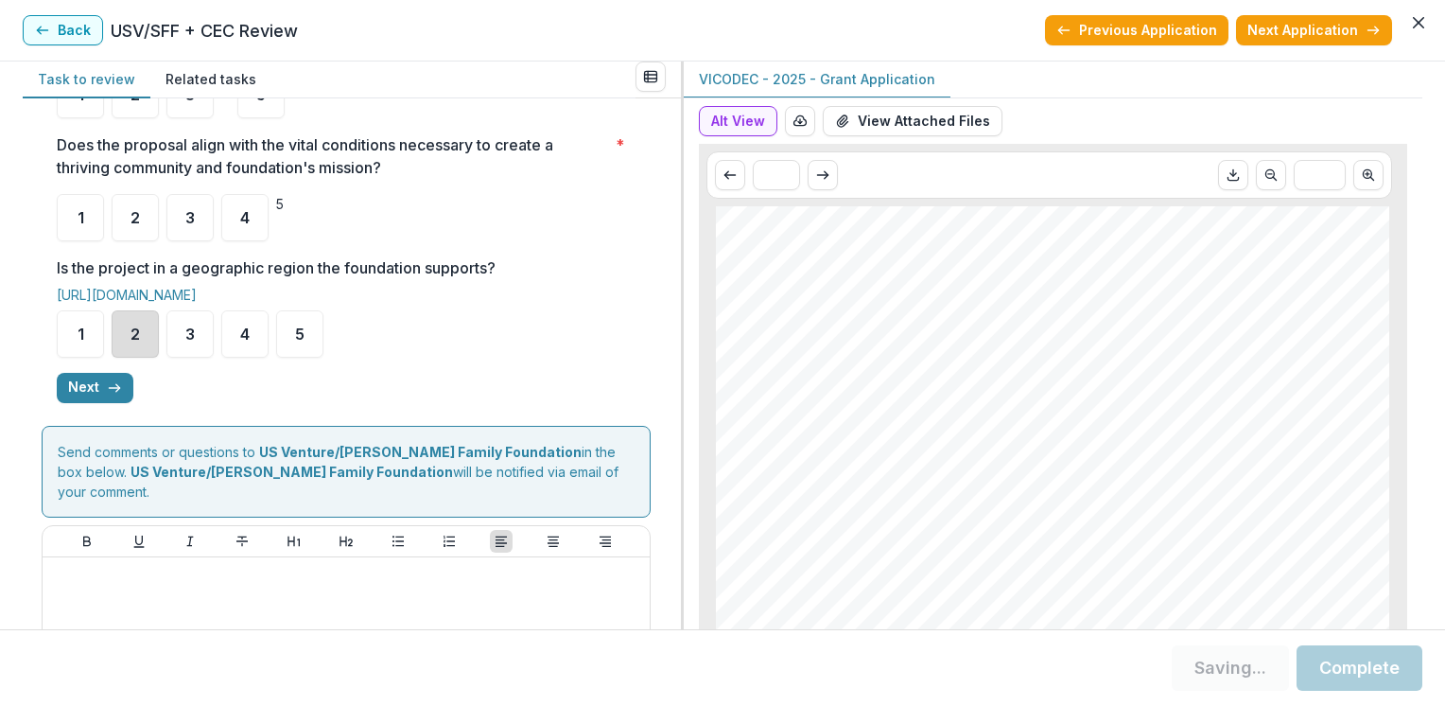
click at [129, 323] on div "2" at bounding box center [135, 333] width 47 height 47
click at [144, 325] on div "2" at bounding box center [135, 333] width 47 height 47
click at [135, 326] on span "2" at bounding box center [135, 333] width 9 height 15
click at [122, 373] on button "Next" at bounding box center [95, 388] width 77 height 30
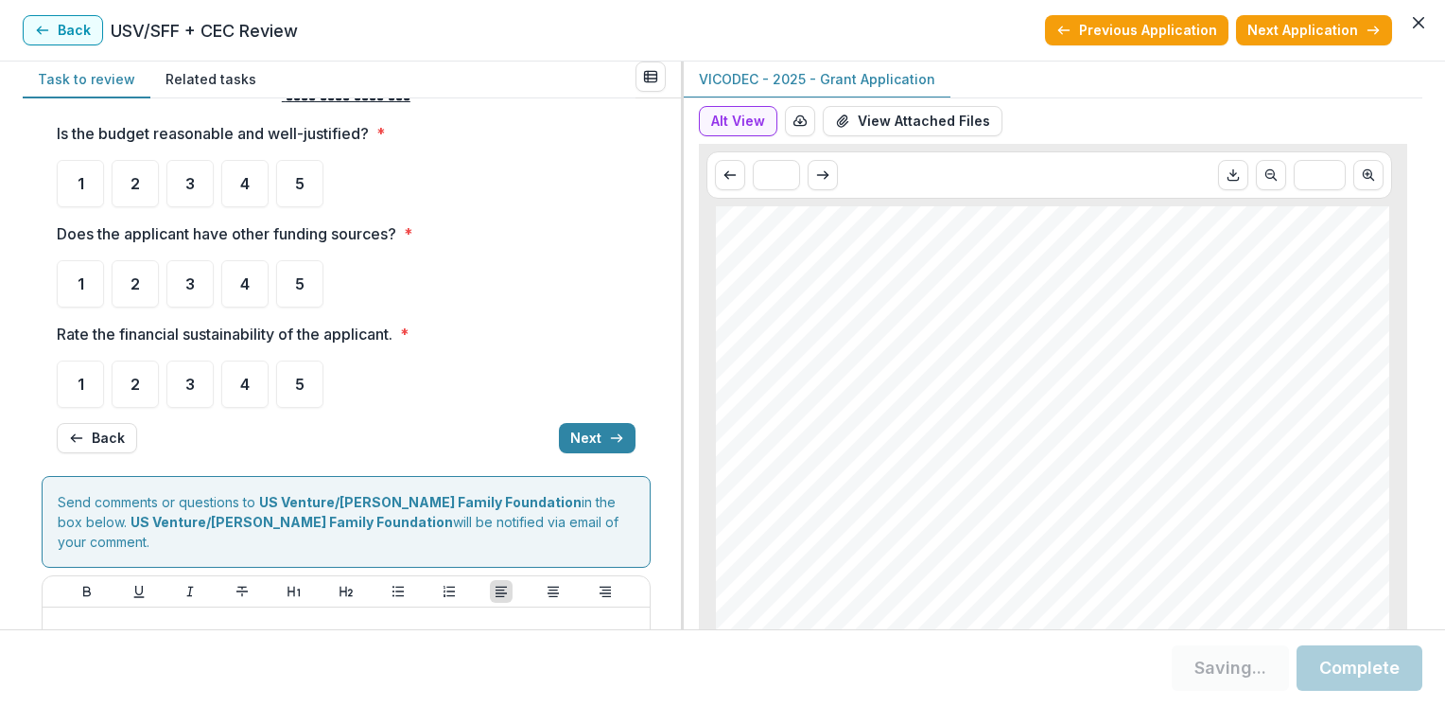
scroll to position [43, 0]
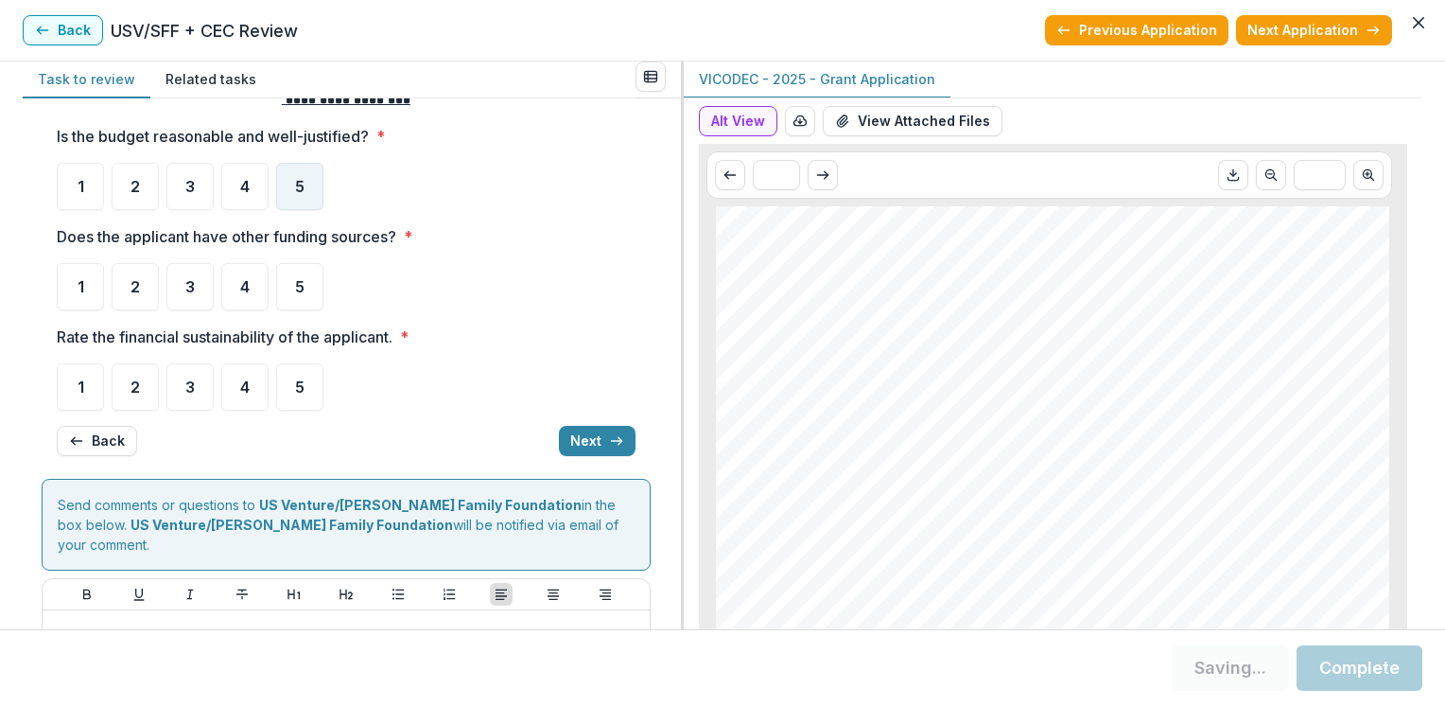
click at [299, 186] on span "5" at bounding box center [299, 186] width 9 height 15
click at [79, 293] on span "1" at bounding box center [81, 286] width 7 height 15
click at [84, 278] on div "1" at bounding box center [80, 286] width 47 height 47
click at [189, 382] on span "3" at bounding box center [189, 386] width 9 height 15
click at [611, 433] on icon "button" at bounding box center [616, 440] width 15 height 15
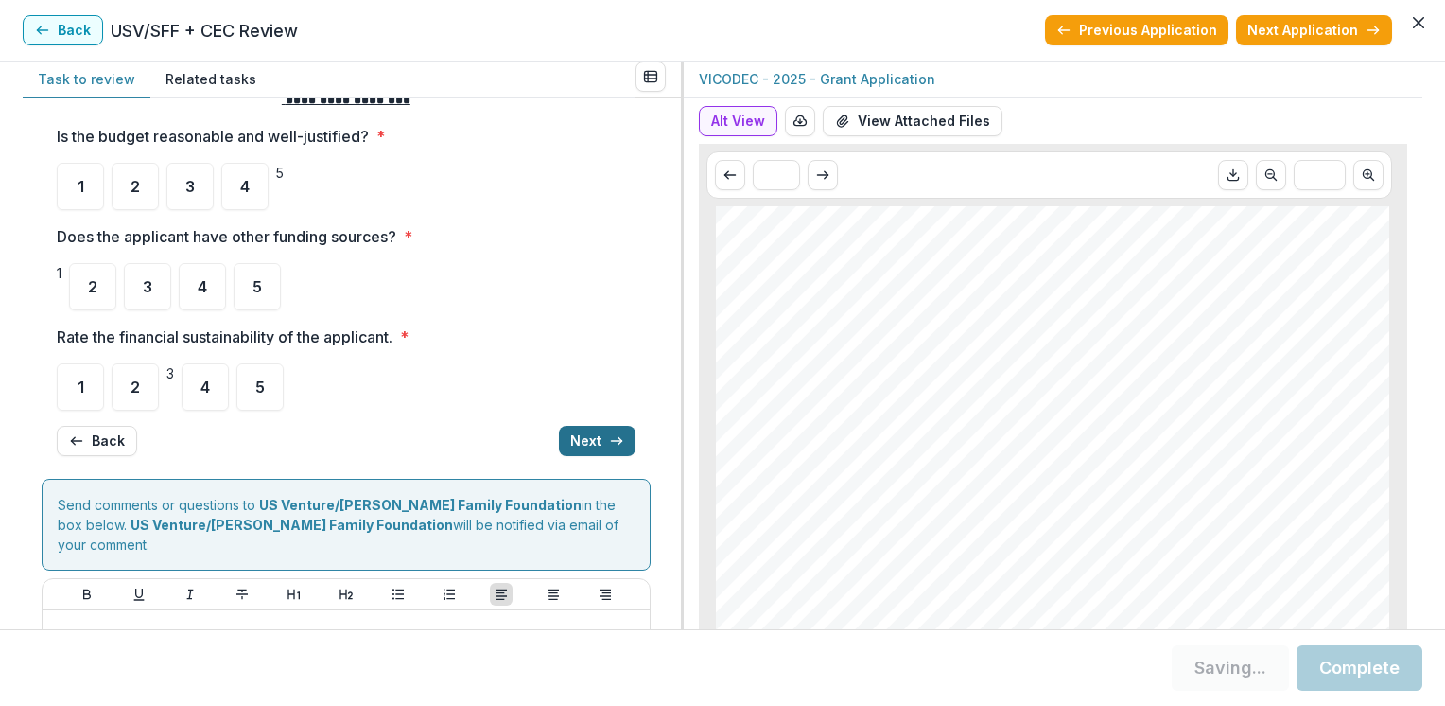
scroll to position [48, 0]
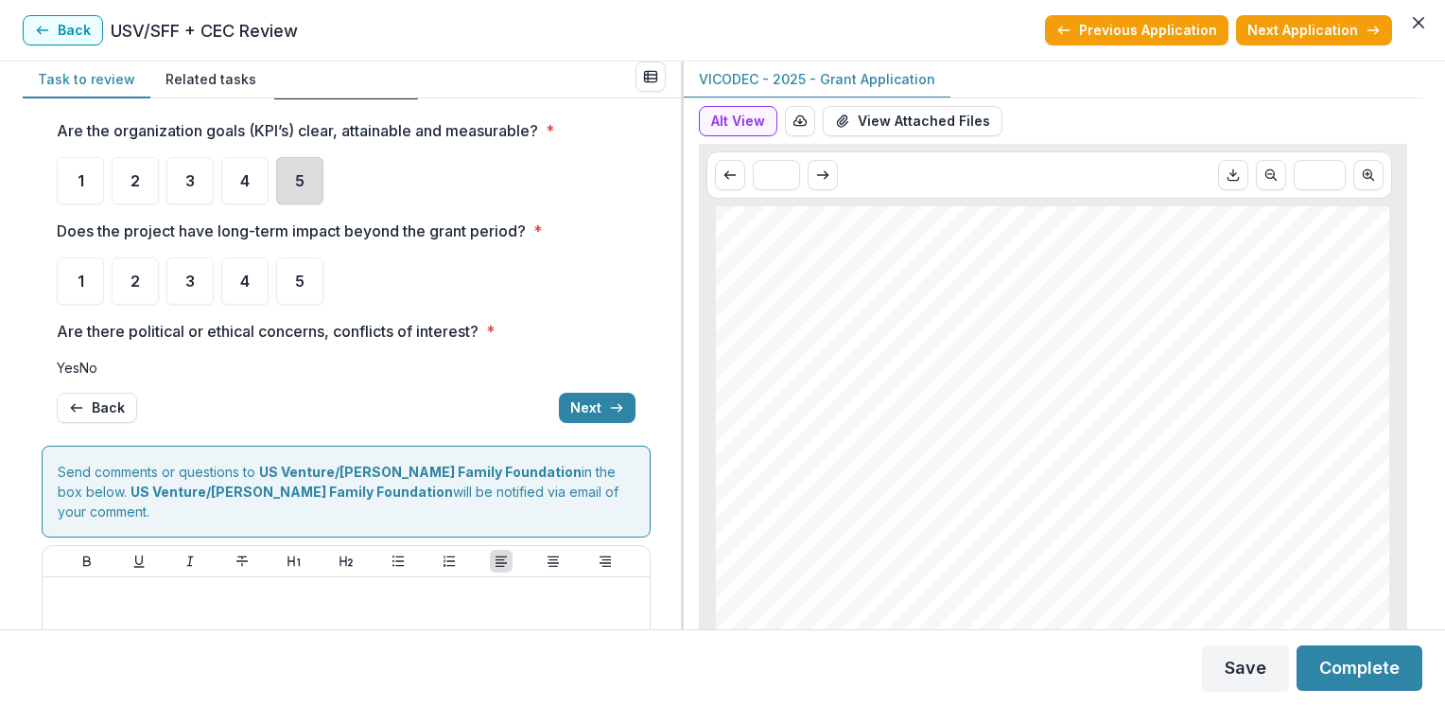
click at [306, 189] on div "5" at bounding box center [299, 180] width 47 height 47
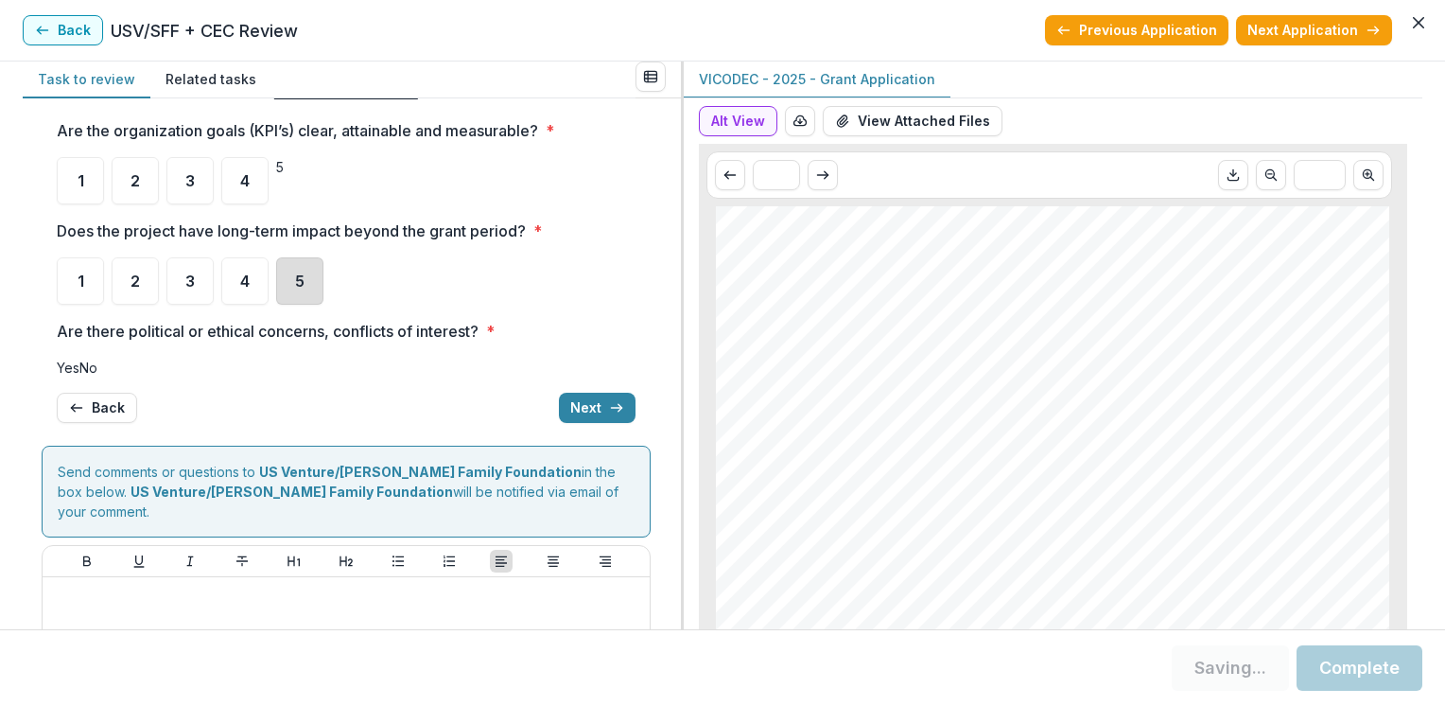
click at [295, 291] on div "5" at bounding box center [299, 280] width 47 height 47
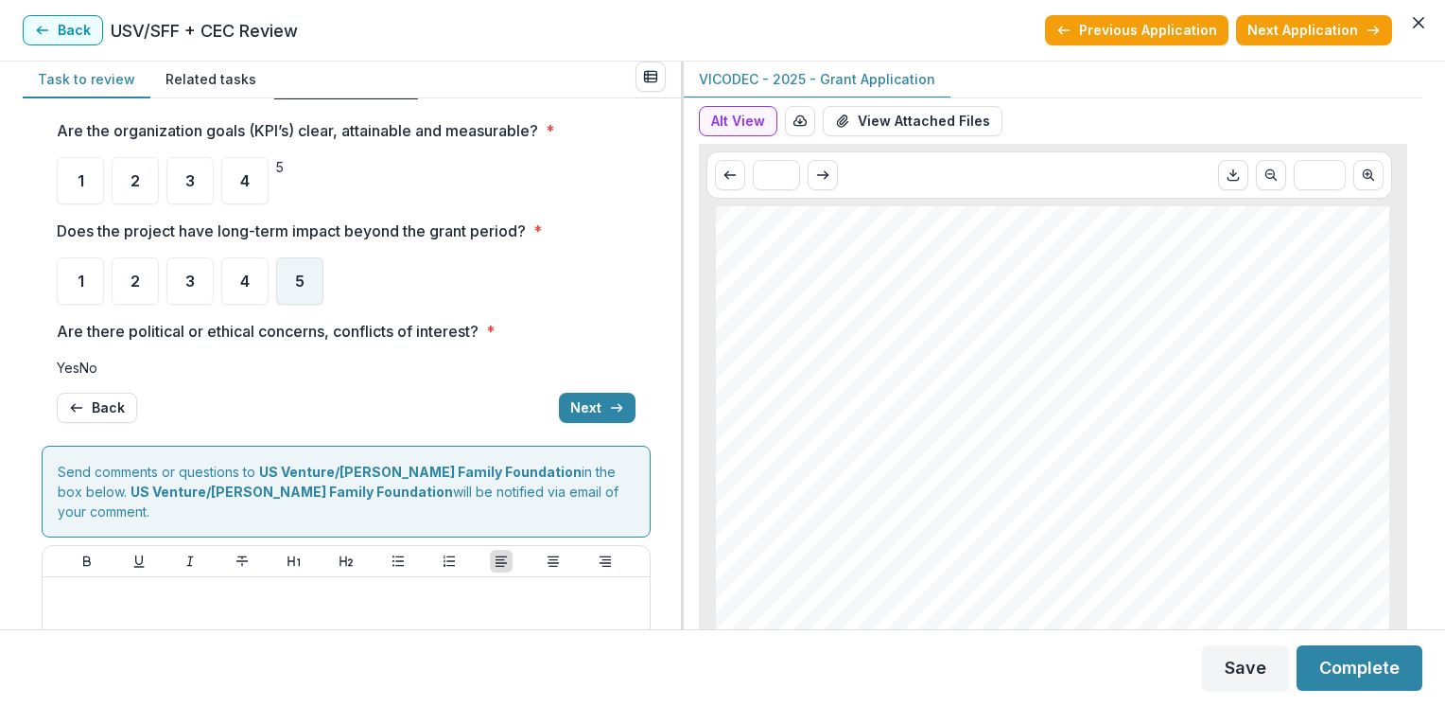
click at [296, 283] on span "5" at bounding box center [299, 280] width 9 height 15
click at [57, 371] on span at bounding box center [57, 367] width 0 height 16
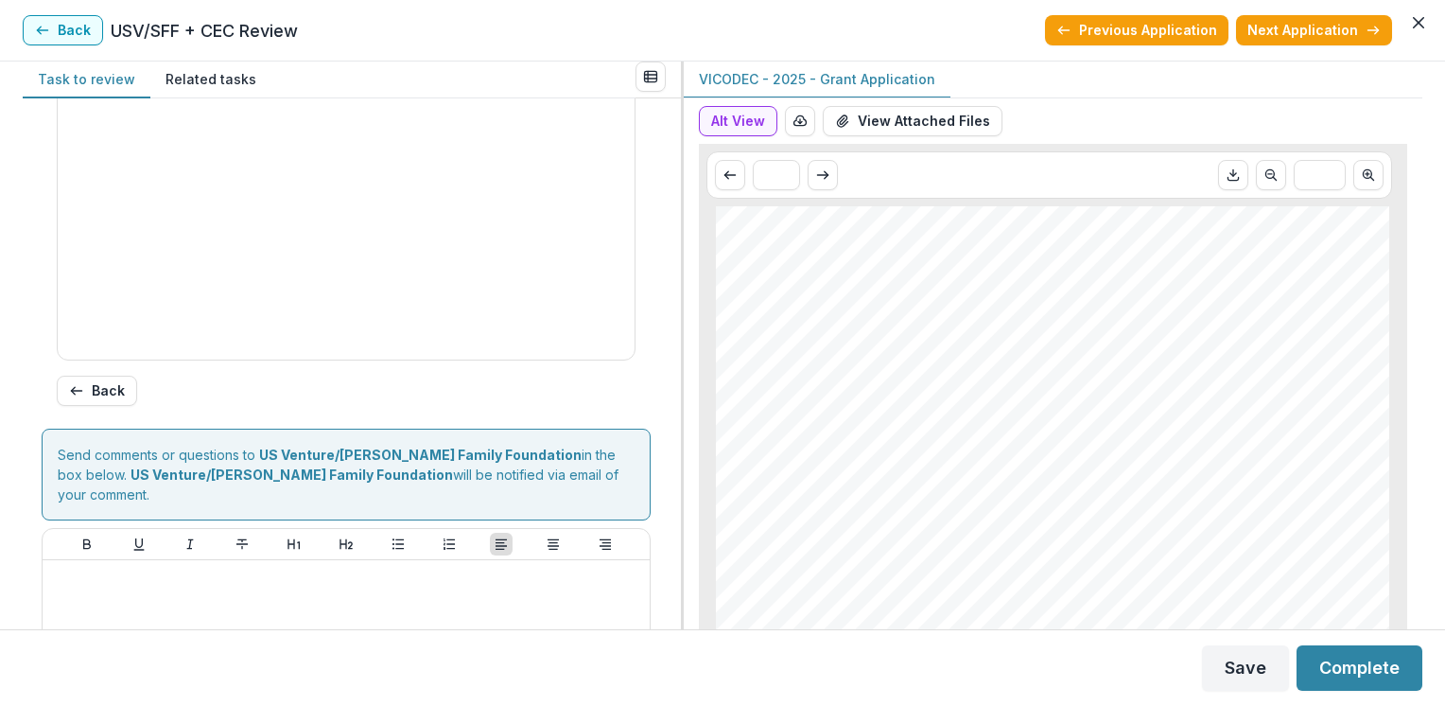
scroll to position [542, 0]
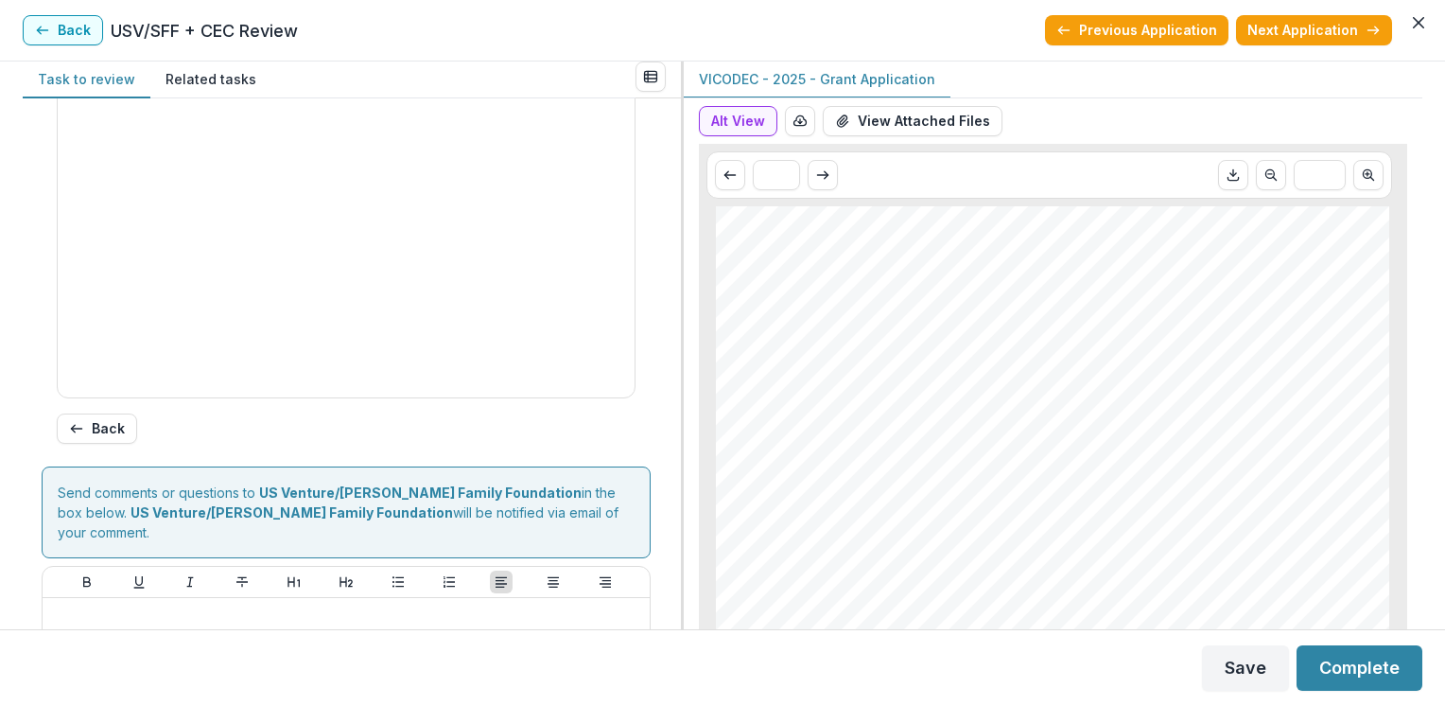
click at [104, 13] on input "Approve Funding Amount *" at bounding box center [123, 3] width 132 height 20
type input "********"
click at [1250, 674] on button "Save" at bounding box center [1245, 667] width 87 height 45
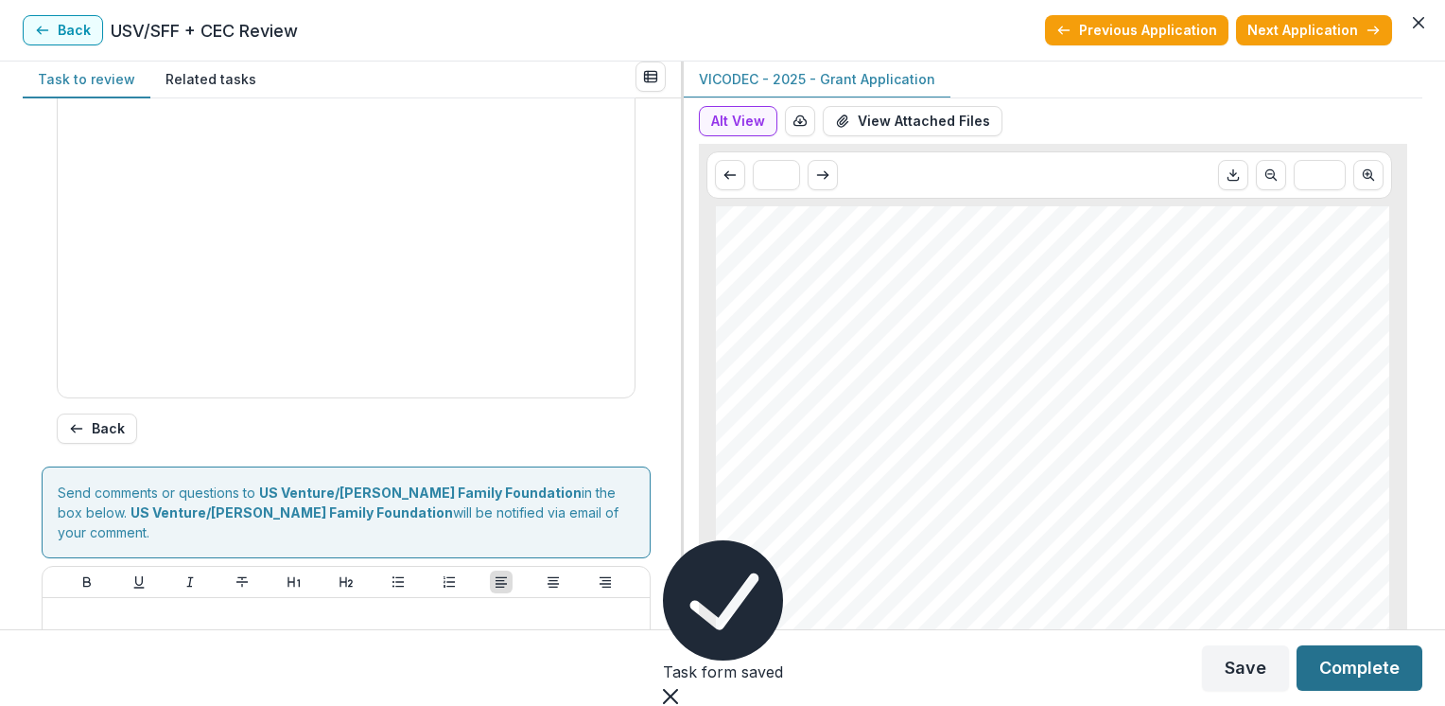
click at [1322, 678] on button "Complete" at bounding box center [1360, 667] width 126 height 45
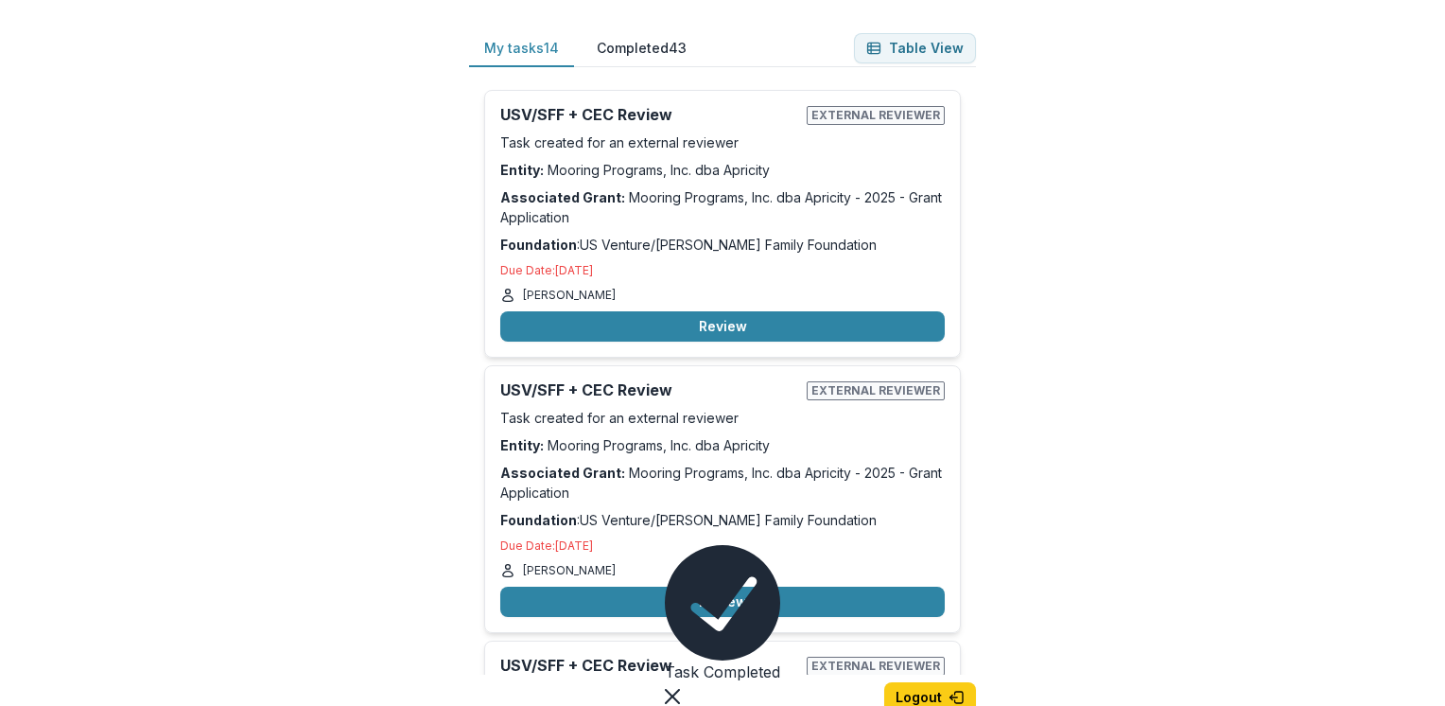
click at [1322, 678] on footer "Save Complete" at bounding box center [722, 662] width 1420 height 76
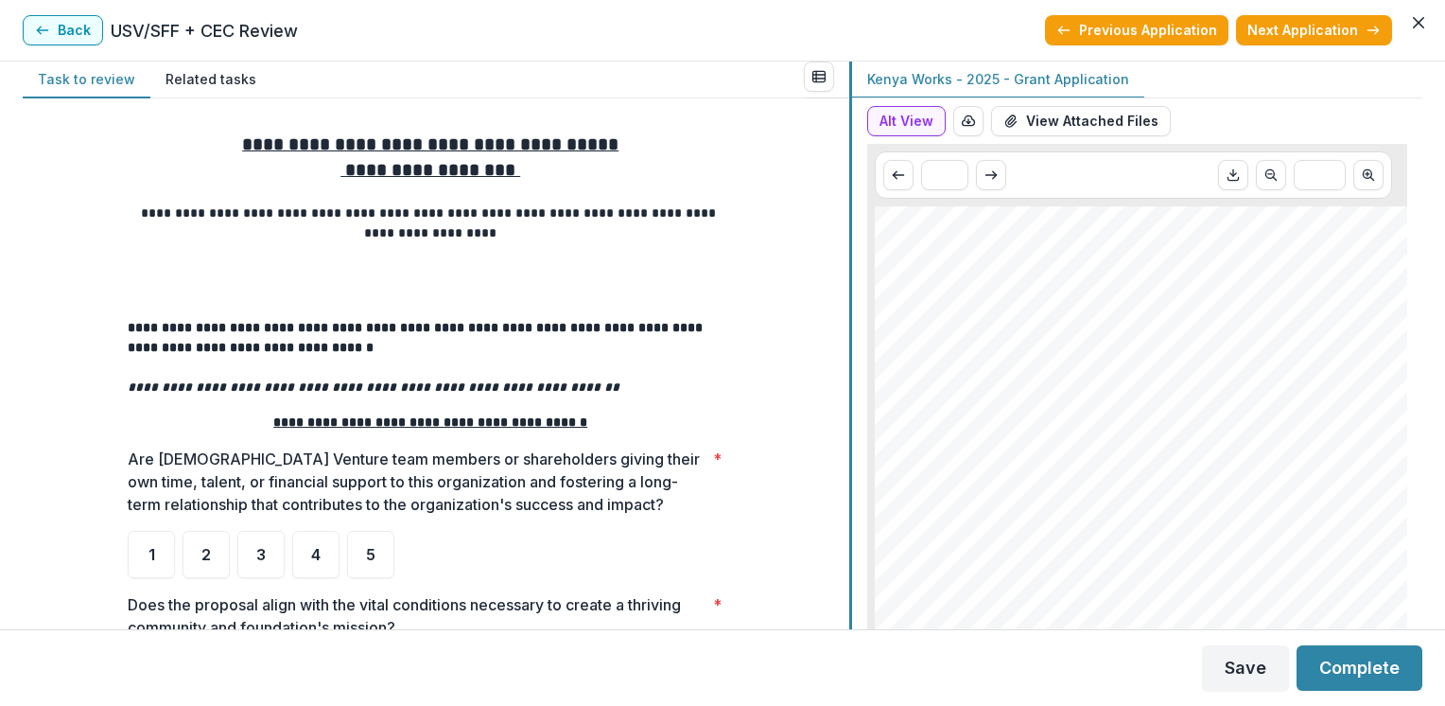
click at [852, 444] on div "**********" at bounding box center [723, 344] width 1400 height 567
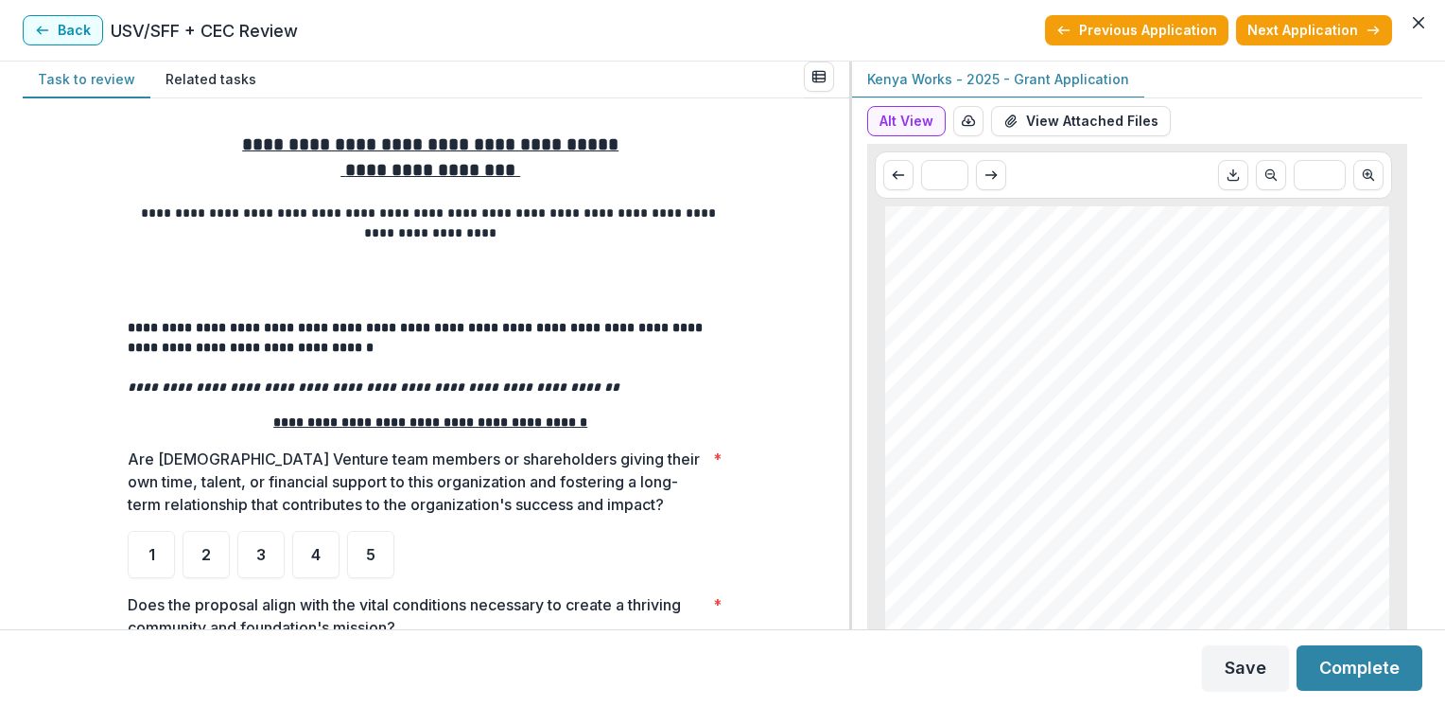
click at [840, 545] on div "**********" at bounding box center [436, 363] width 827 height 531
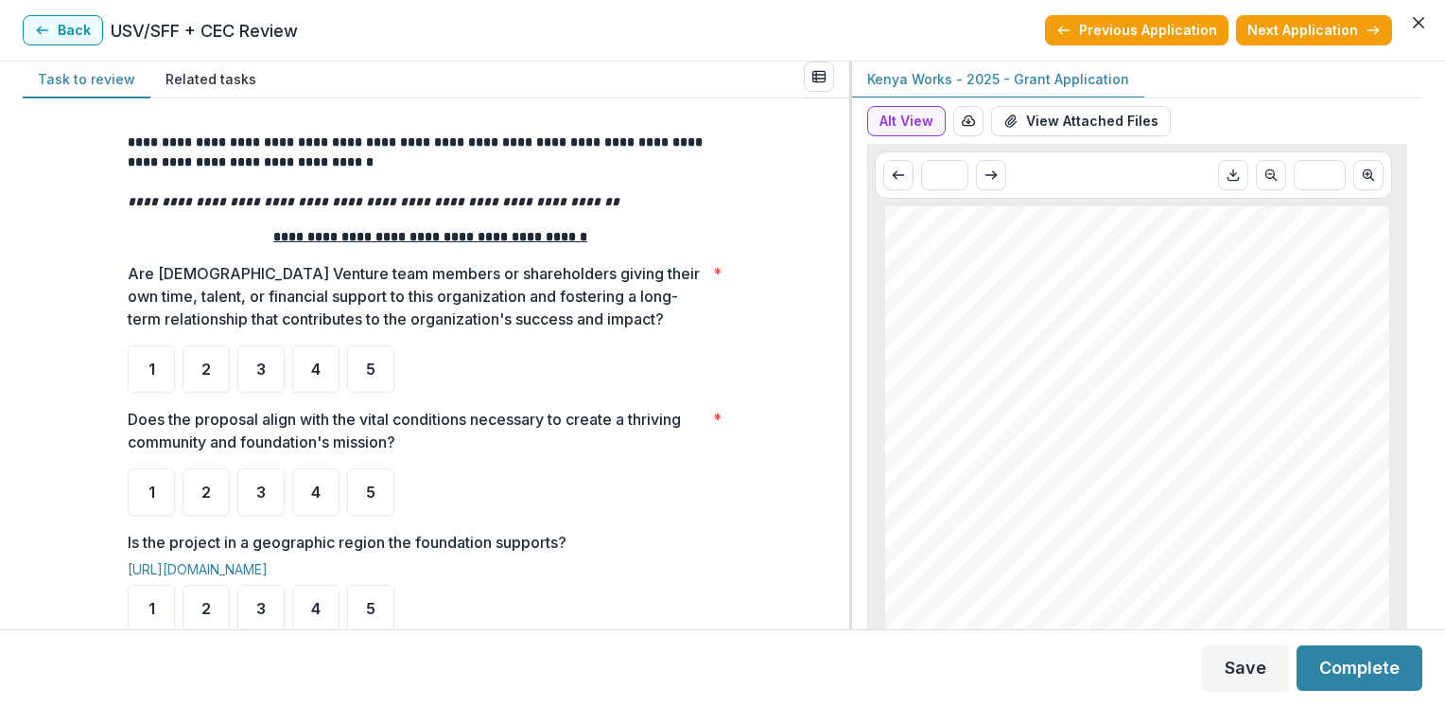
scroll to position [227, 0]
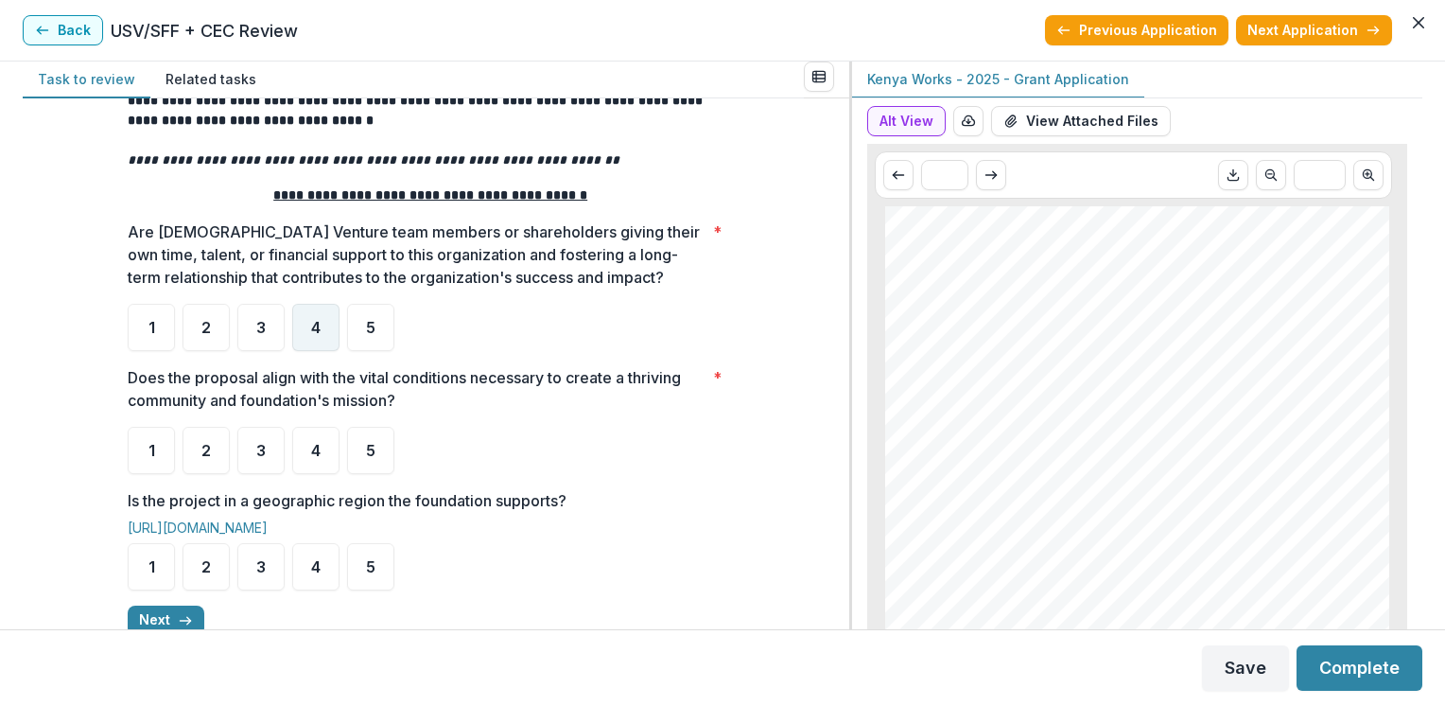
click at [314, 331] on span "4" at bounding box center [315, 327] width 9 height 15
click at [301, 322] on span "4" at bounding box center [296, 313] width 9 height 16
click at [315, 458] on span "4" at bounding box center [315, 450] width 9 height 15
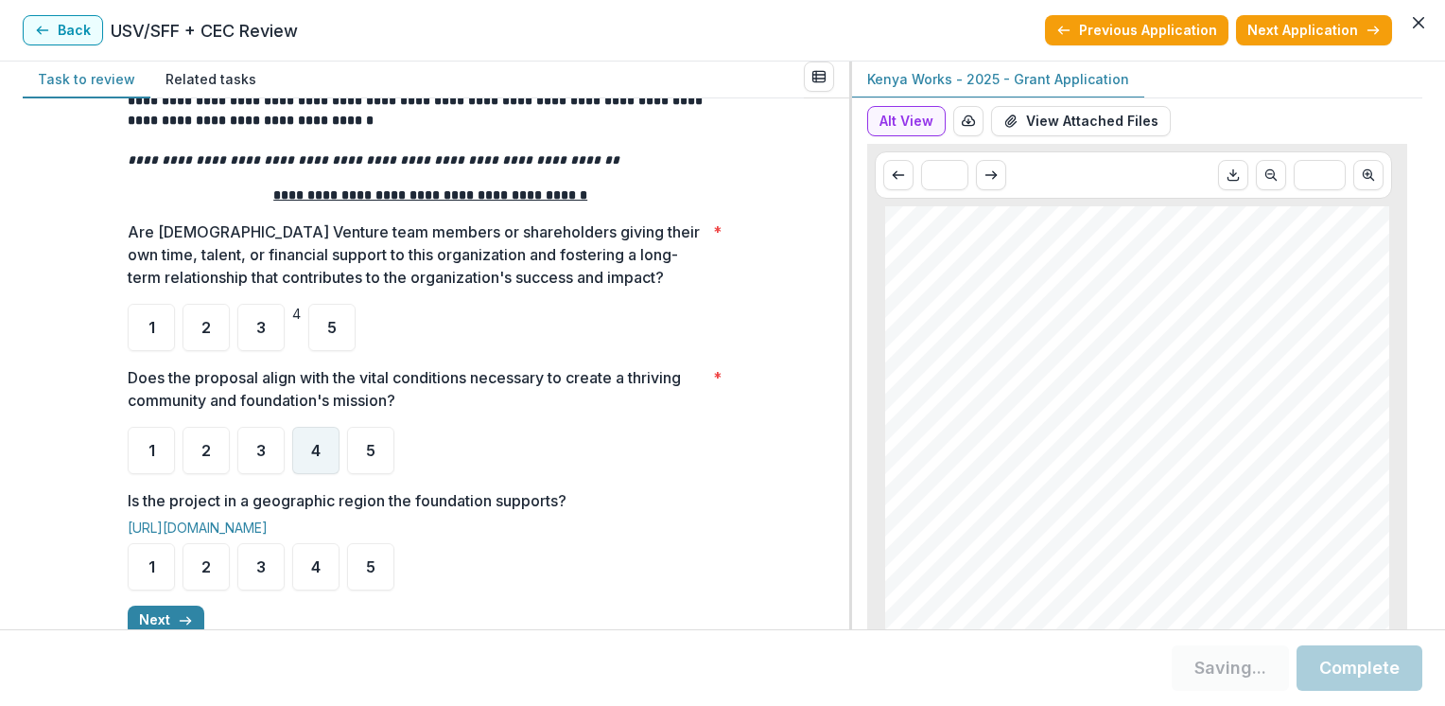
click at [312, 443] on span "4" at bounding box center [315, 450] width 9 height 15
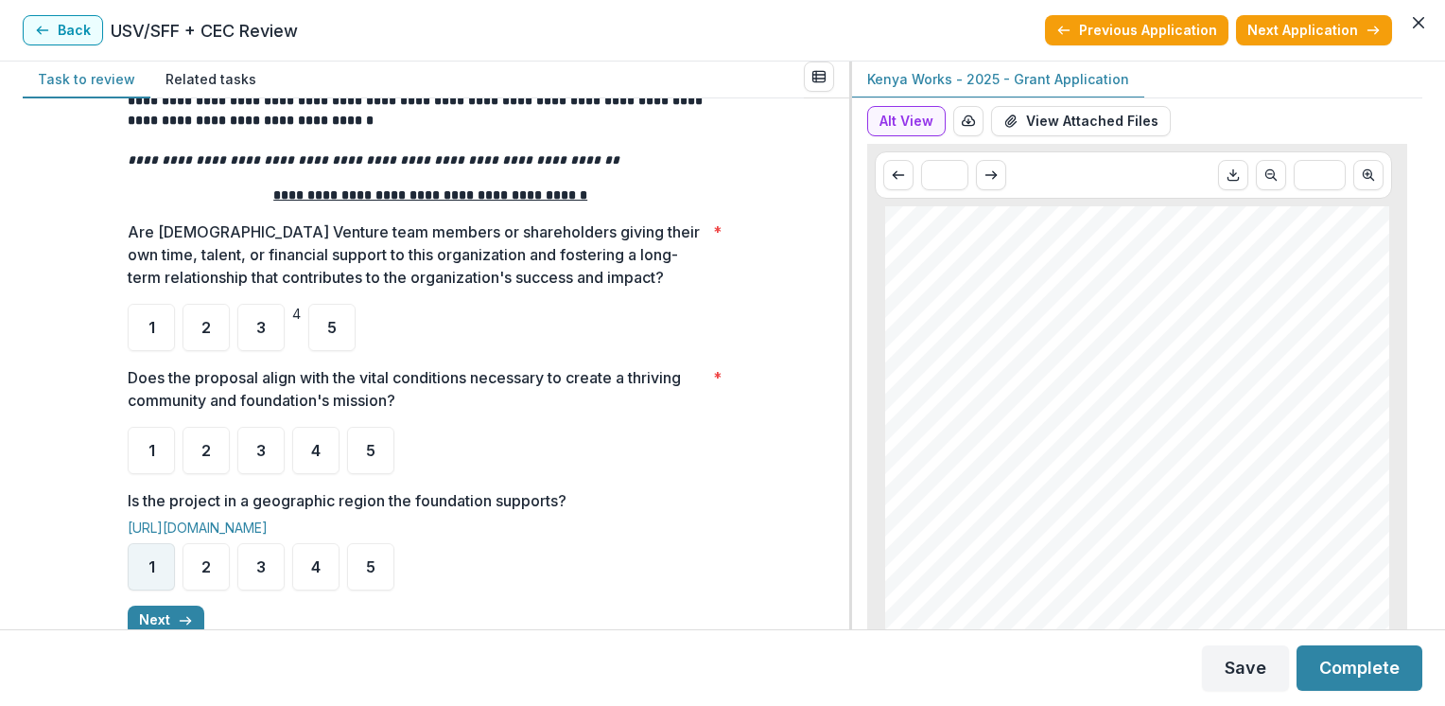
click at [153, 566] on div "1" at bounding box center [151, 566] width 47 height 47
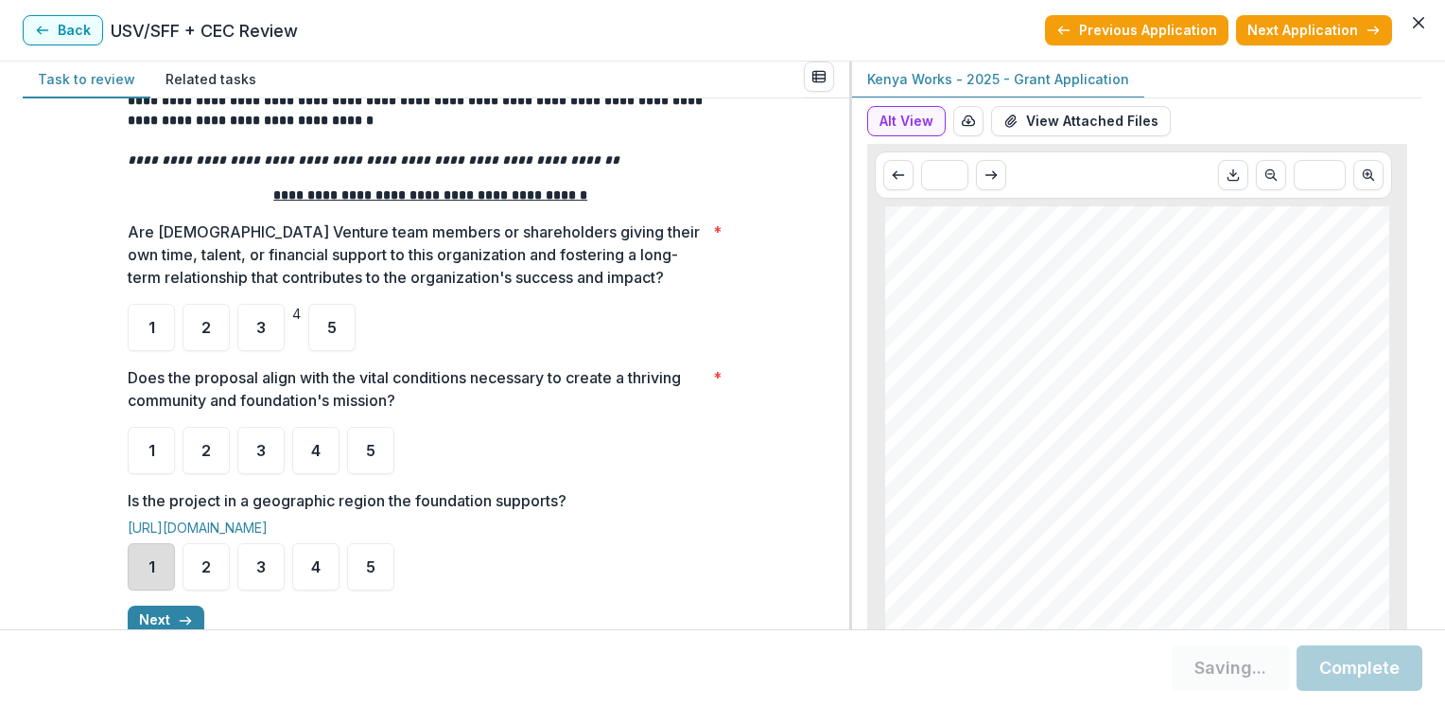
click at [150, 576] on div "1" at bounding box center [151, 566] width 47 height 47
click at [158, 569] on div "1" at bounding box center [151, 566] width 47 height 47
click at [321, 445] on div "4" at bounding box center [315, 450] width 47 height 47
click at [314, 448] on span "4" at bounding box center [315, 450] width 9 height 15
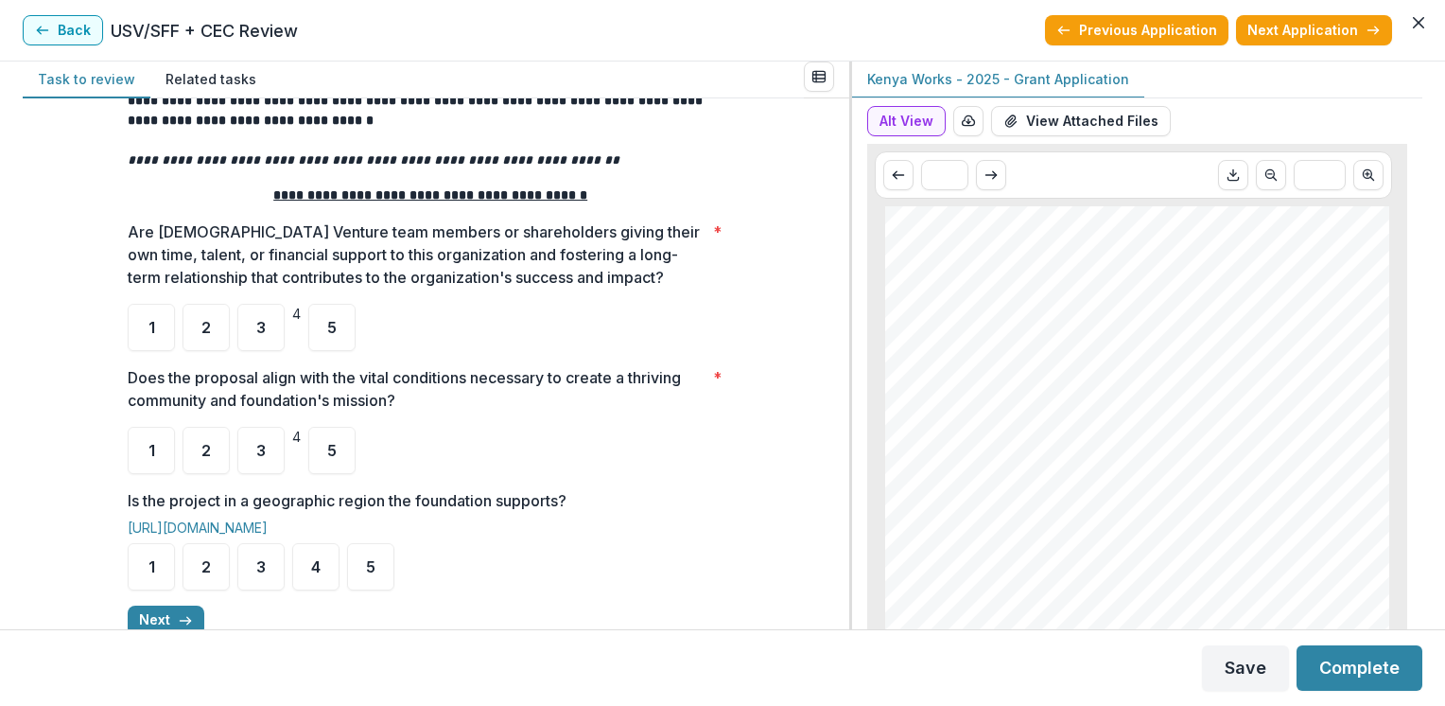
click at [301, 444] on span "4" at bounding box center [296, 436] width 9 height 16
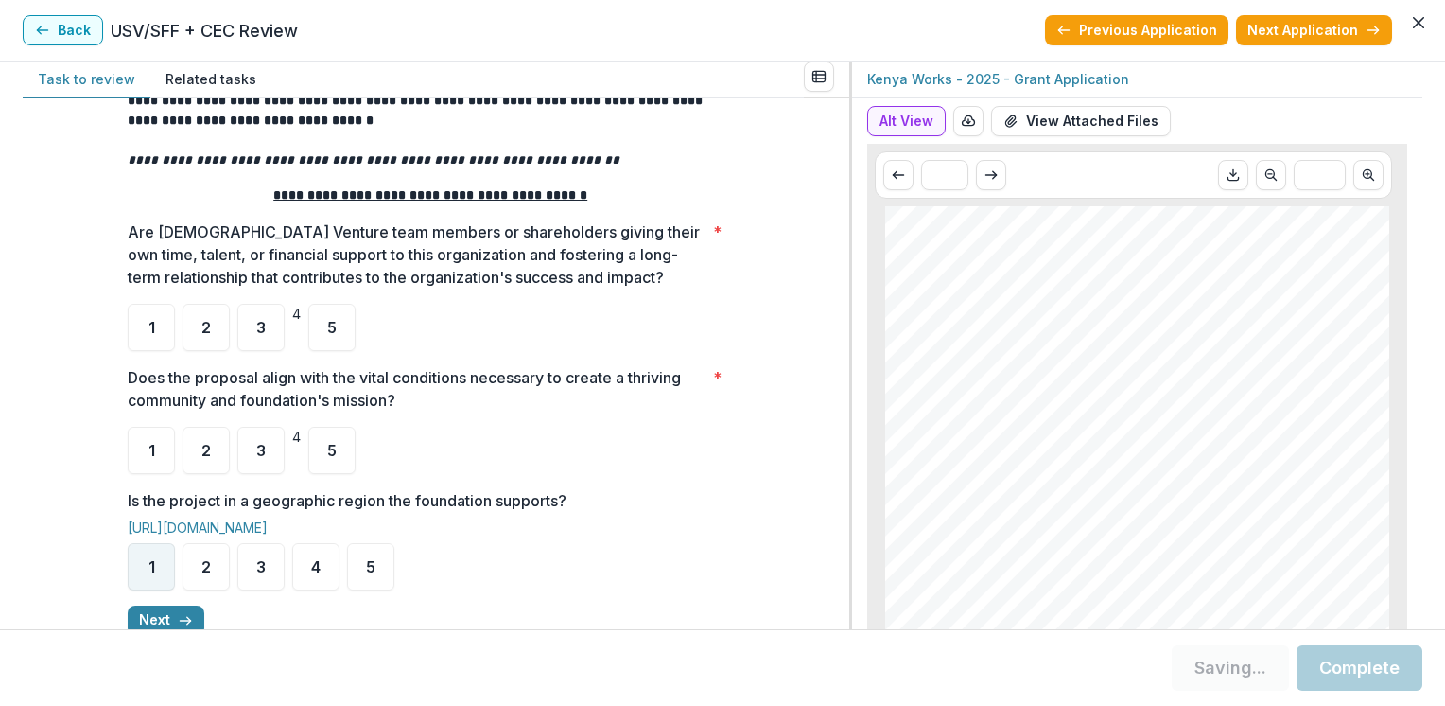
click at [151, 569] on span "1" at bounding box center [151, 566] width 7 height 15
click at [149, 573] on span "1" at bounding box center [151, 566] width 7 height 15
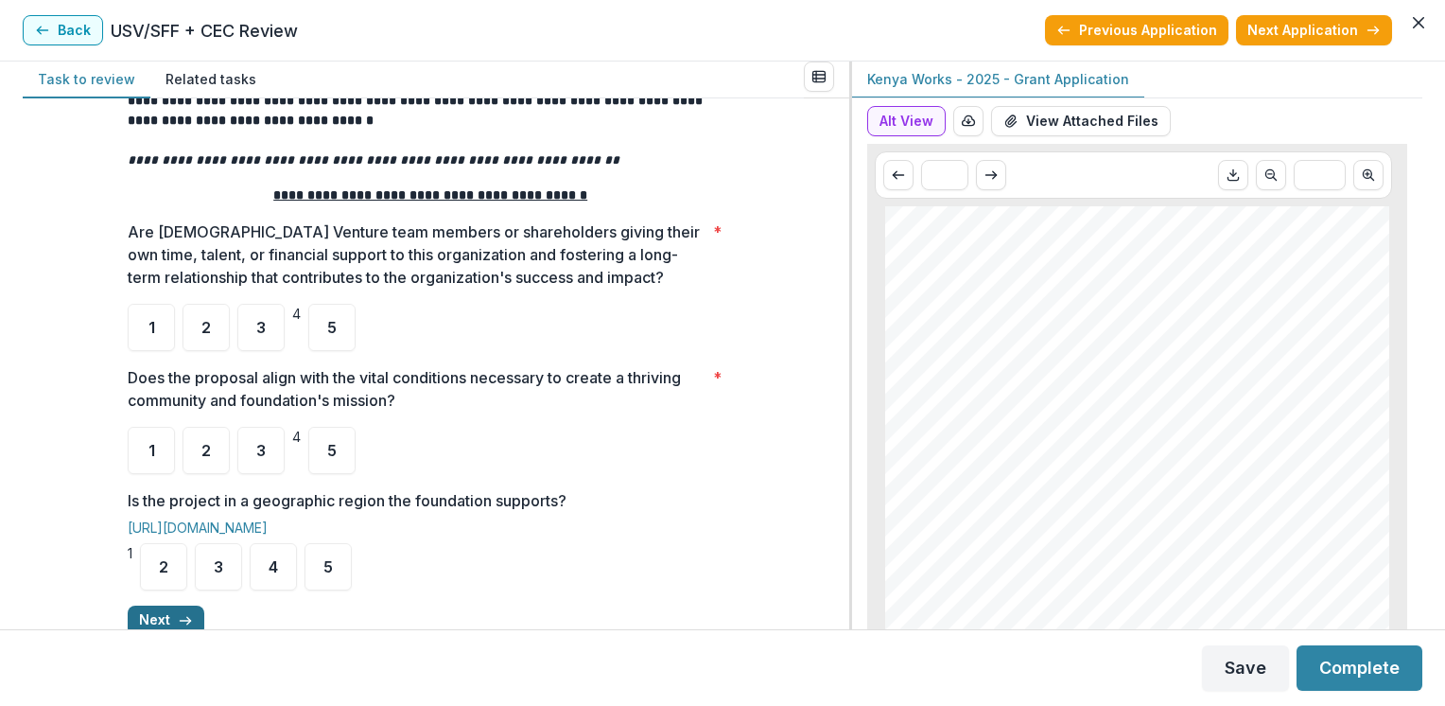
click at [182, 613] on icon "button" at bounding box center [185, 620] width 15 height 15
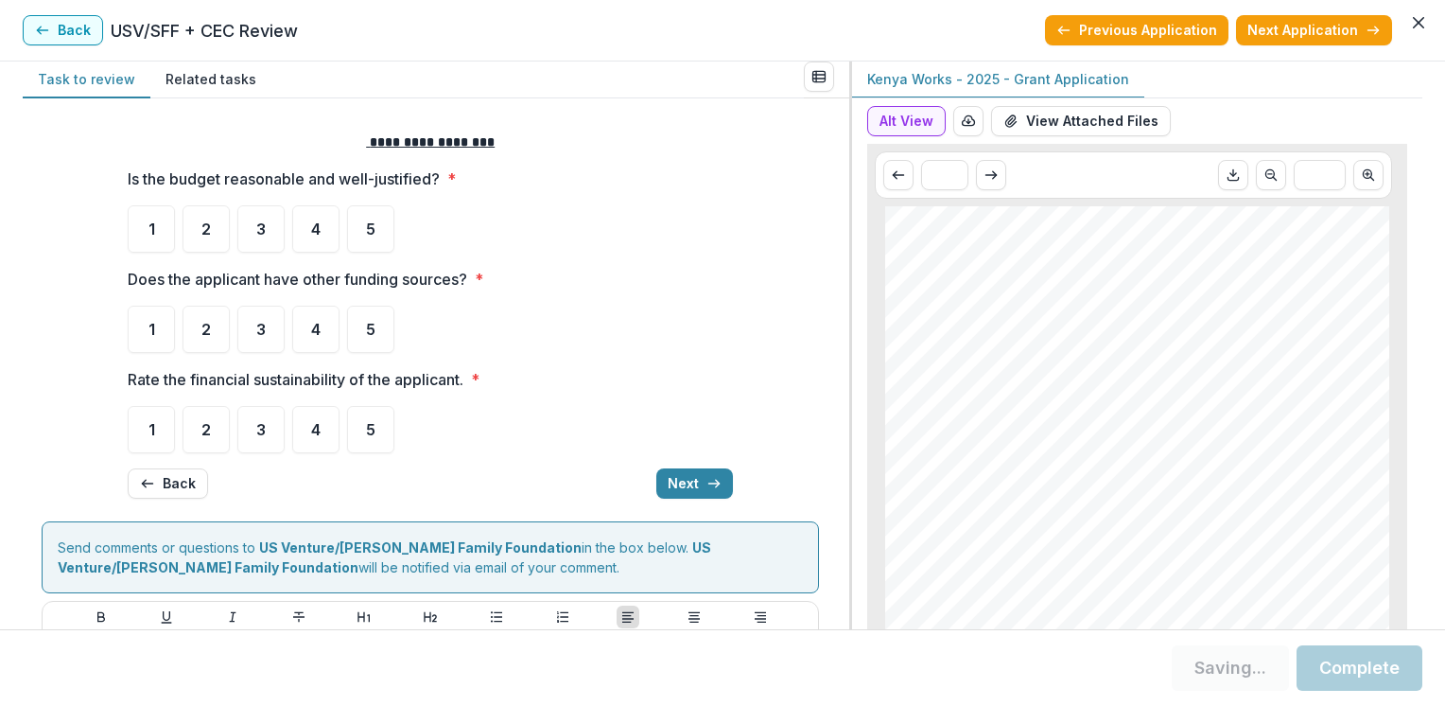
click at [294, 265] on div "**********" at bounding box center [430, 315] width 605 height 396
click at [311, 235] on span "4" at bounding box center [315, 228] width 9 height 15
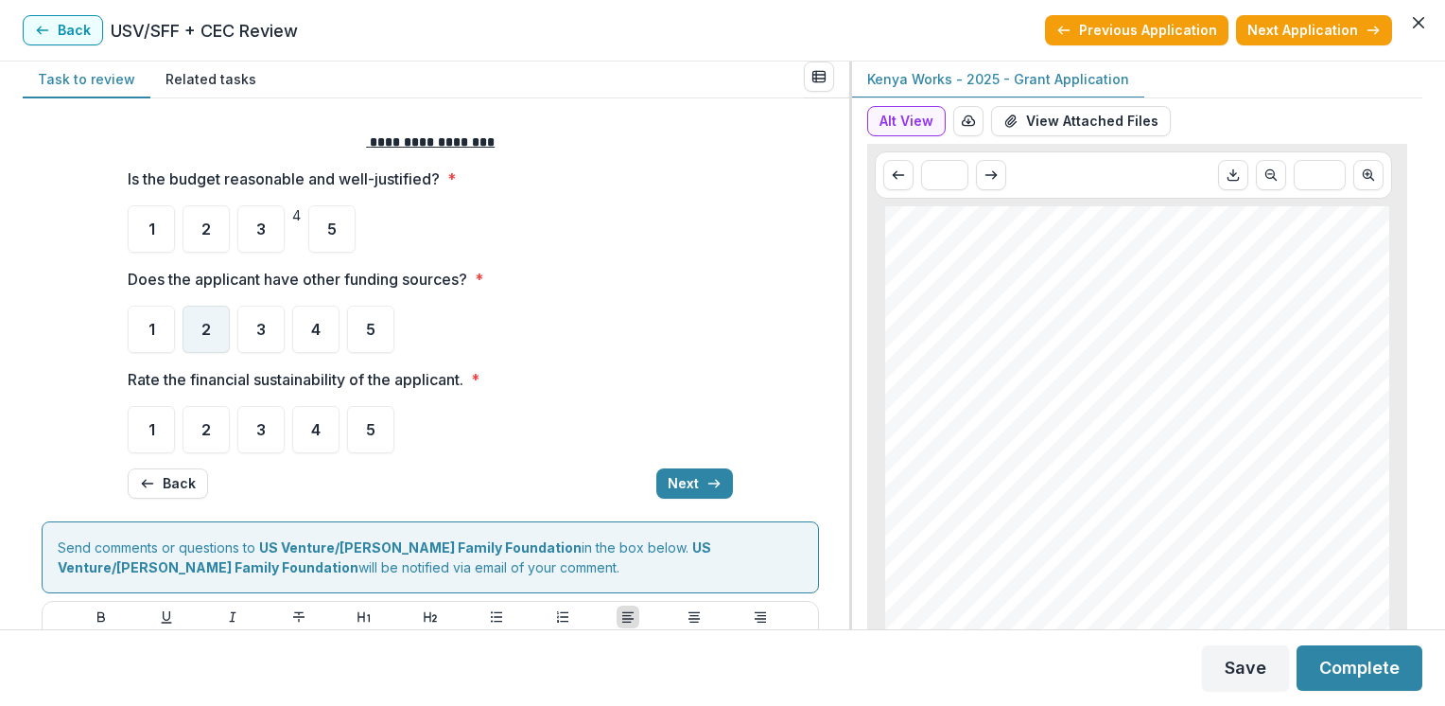
click at [205, 336] on span "2" at bounding box center [205, 329] width 9 height 15
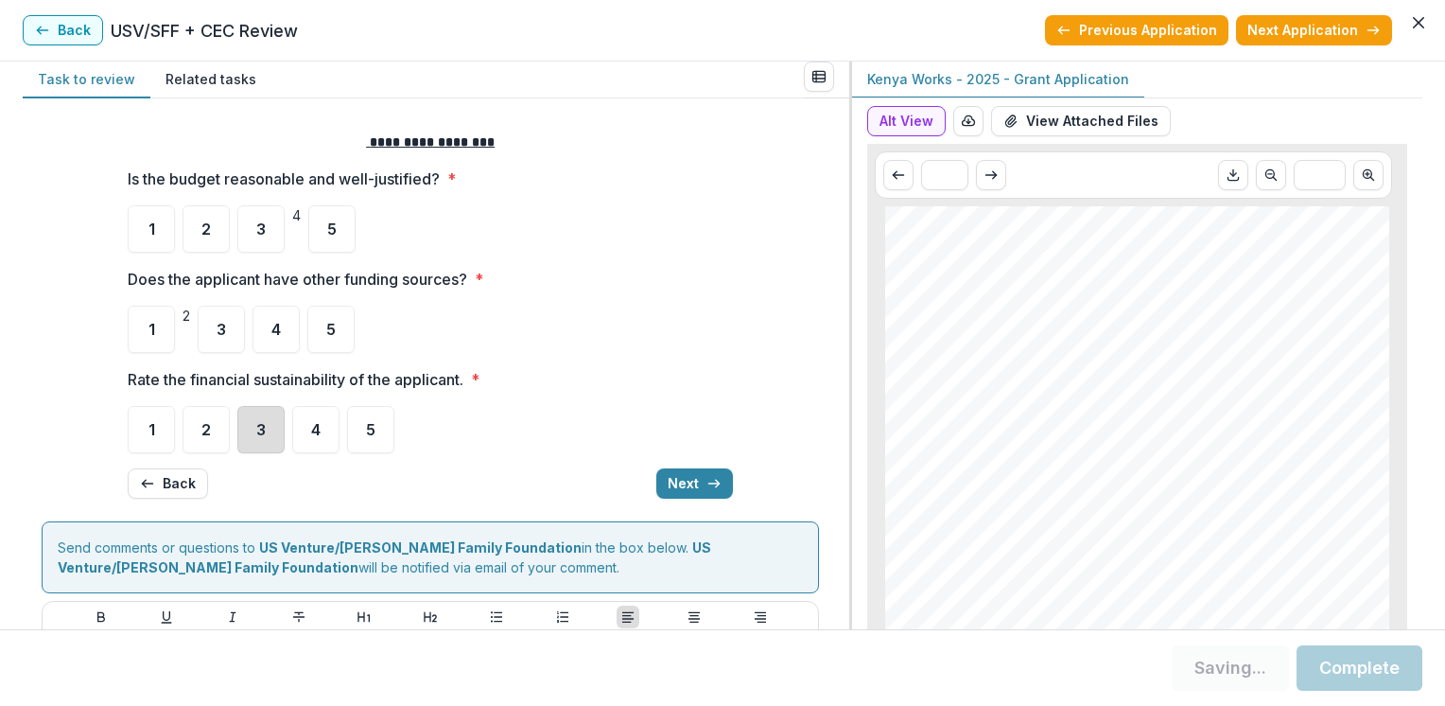
click at [253, 433] on div "3" at bounding box center [260, 429] width 47 height 47
click at [691, 490] on button "Next" at bounding box center [694, 483] width 77 height 30
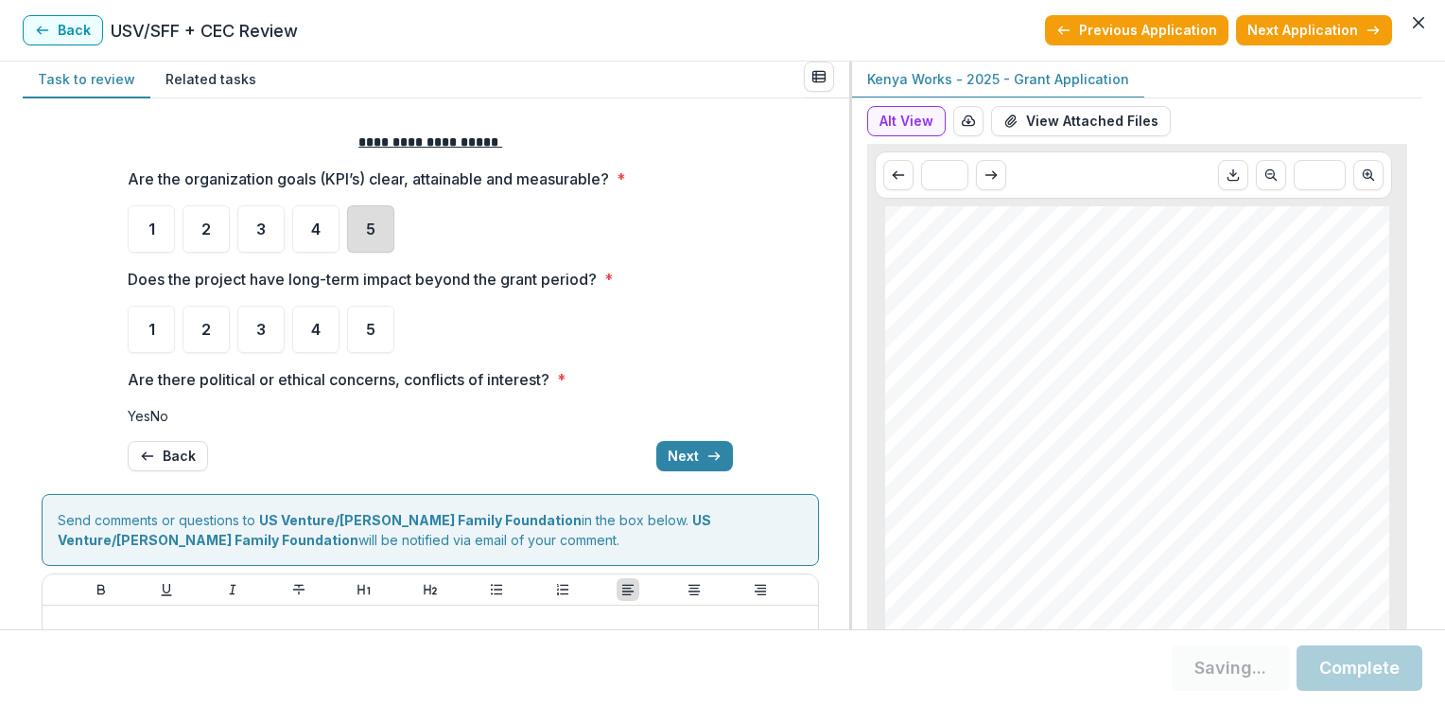
click at [357, 234] on div "5" at bounding box center [370, 228] width 47 height 47
click at [367, 322] on span "5" at bounding box center [370, 329] width 9 height 15
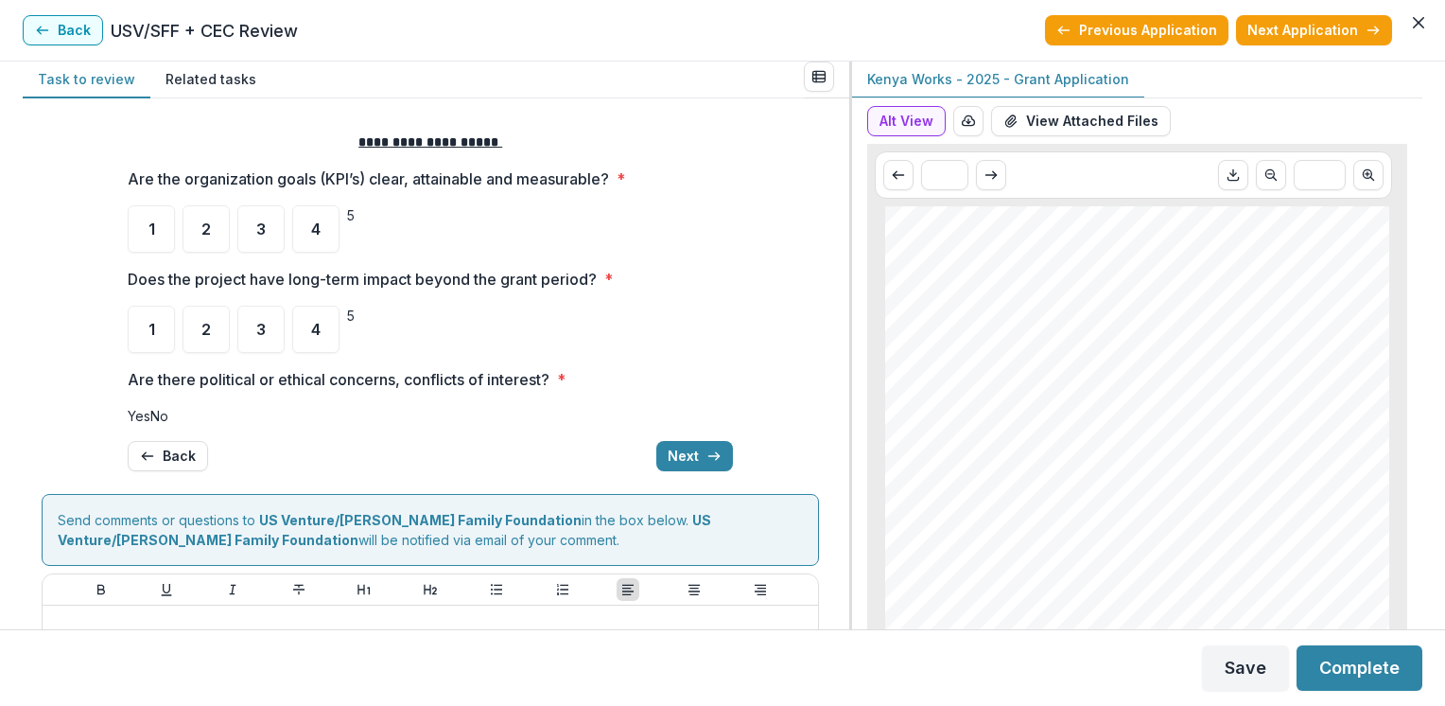
click at [150, 413] on span "Yes" at bounding box center [139, 416] width 23 height 16
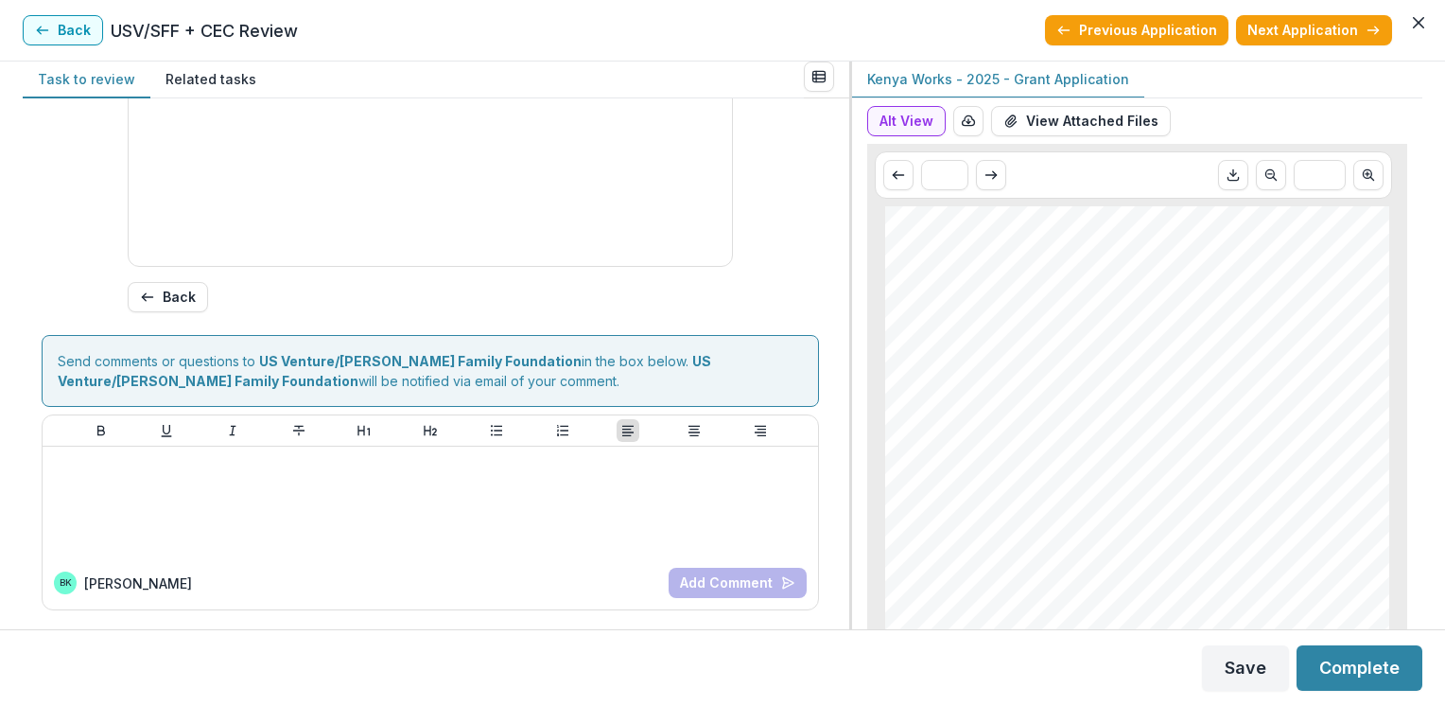
scroll to position [732, 0]
type input "*******"
click at [1362, 662] on button "Complete" at bounding box center [1360, 667] width 126 height 45
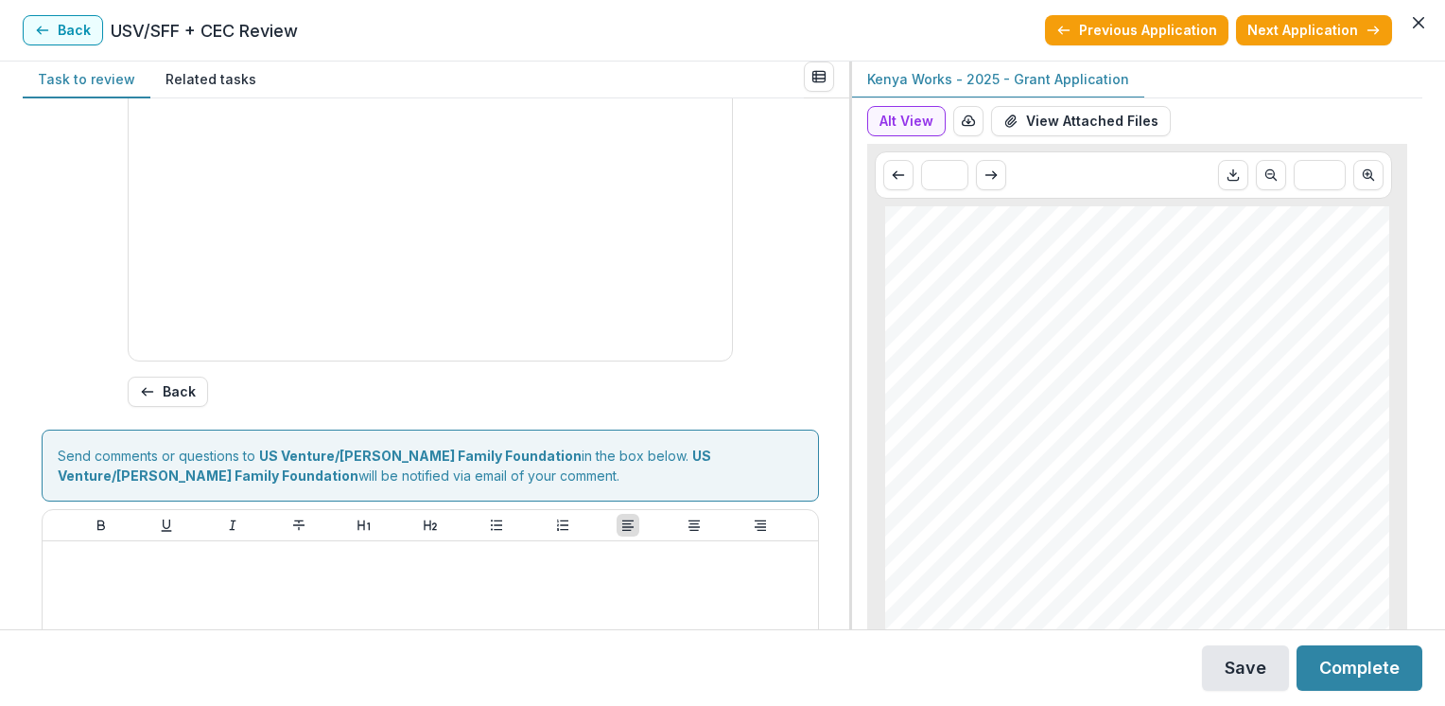
click at [1271, 670] on button "Save" at bounding box center [1245, 667] width 87 height 45
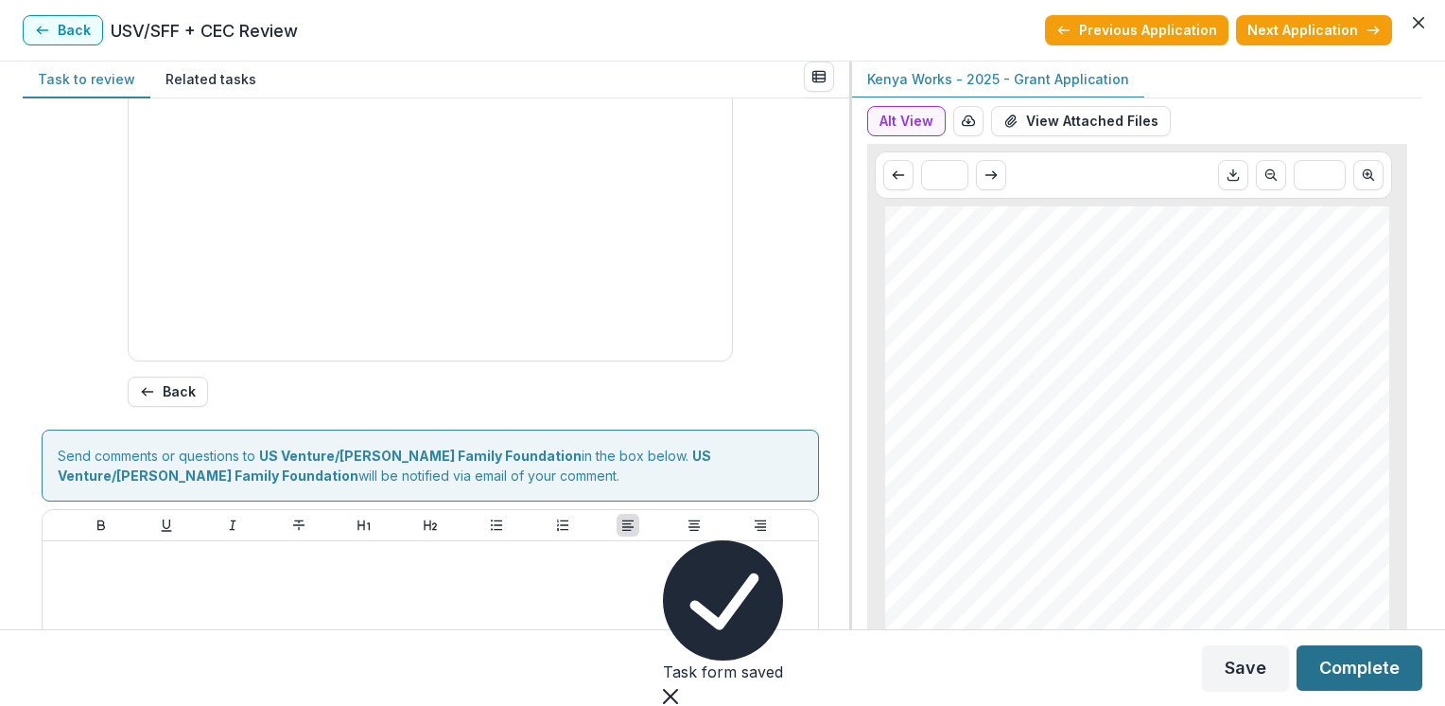
click at [1349, 663] on button "Complete" at bounding box center [1360, 667] width 126 height 45
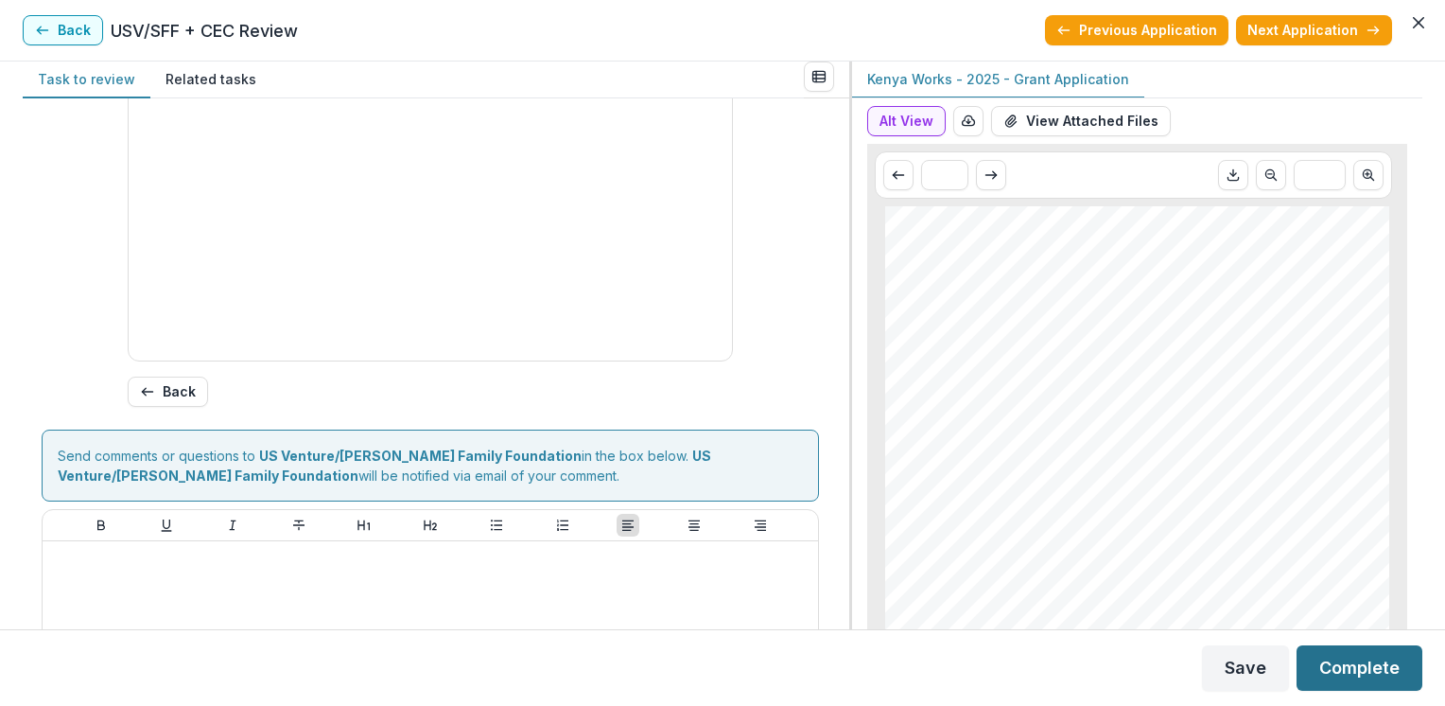
click at [1349, 663] on button "Complete" at bounding box center [1360, 667] width 126 height 45
click at [1341, 26] on button "Next Application" at bounding box center [1314, 30] width 156 height 30
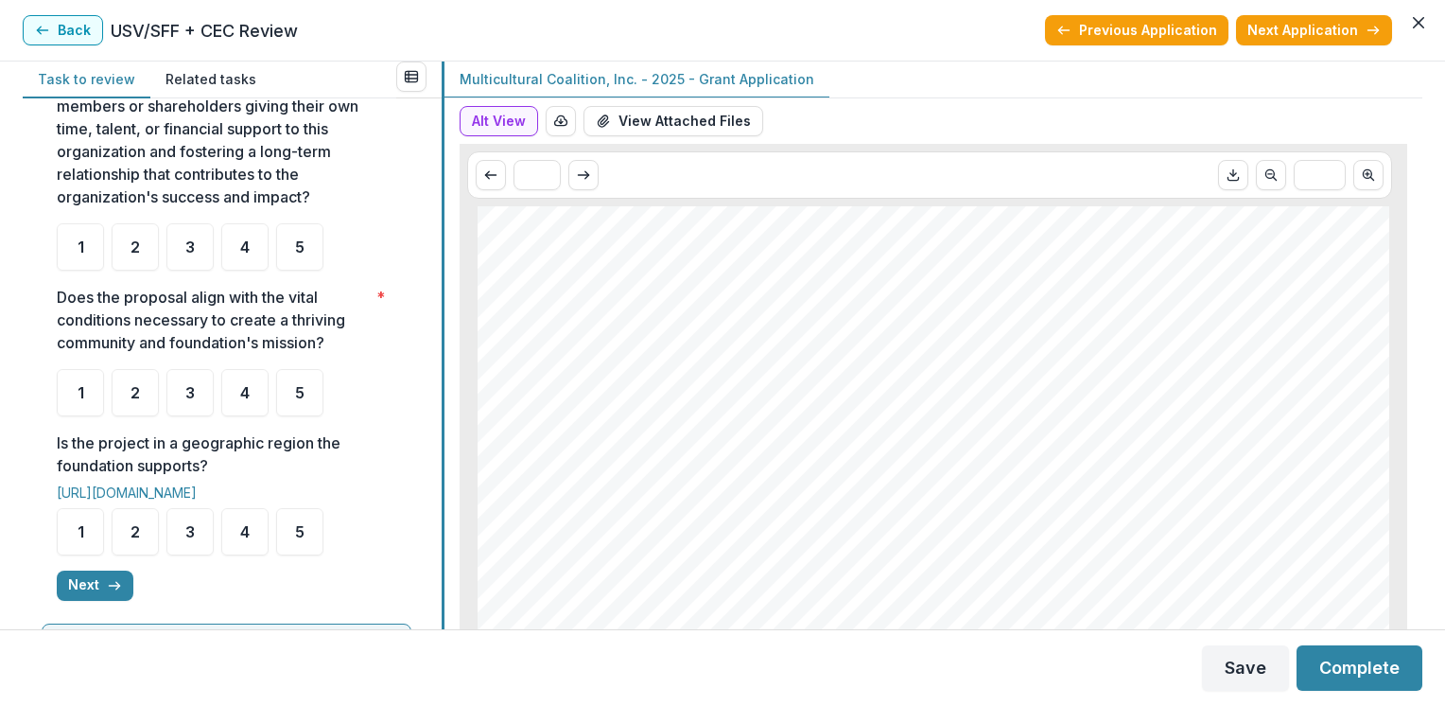
scroll to position [465, 0]
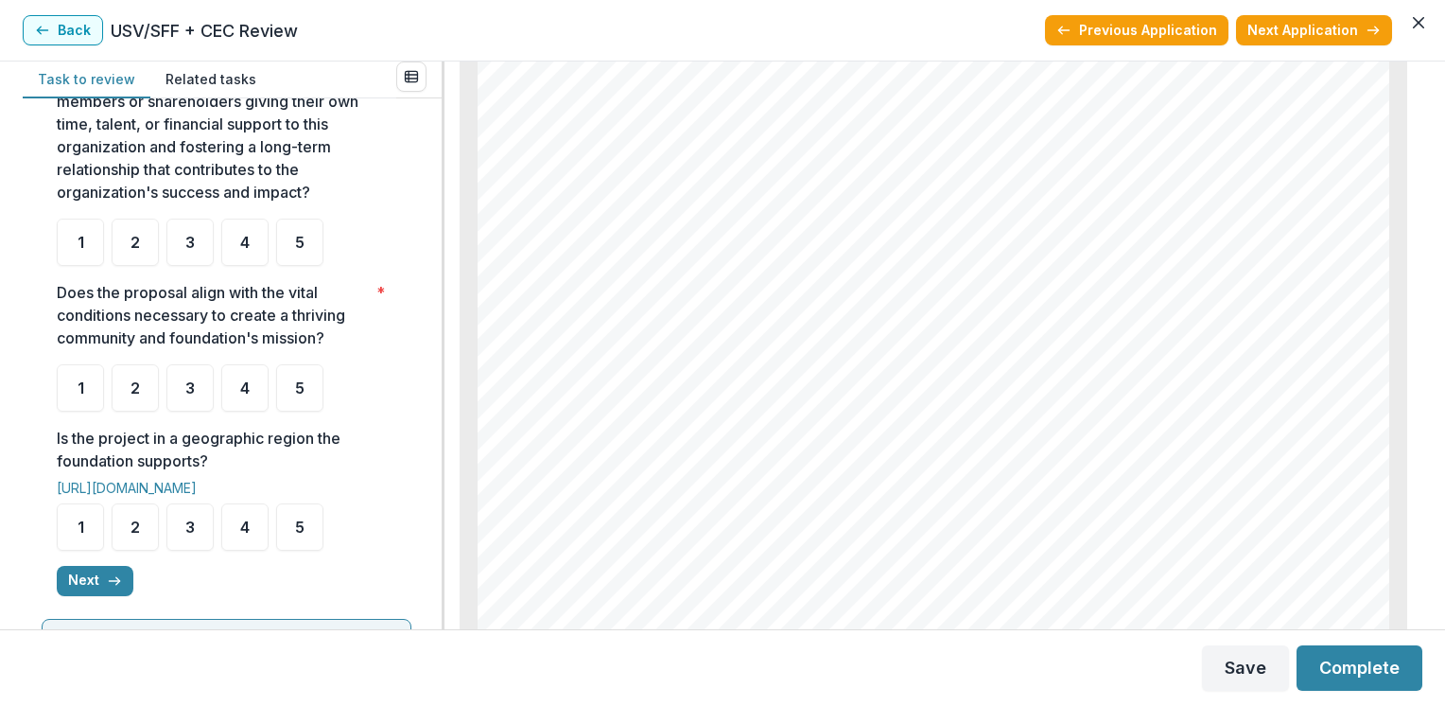
scroll to position [8020, 0]
click at [1385, 554] on div "Page: 7 Multicultural Coalition, Inc. - 2025 - Grant Application sheriff depart…" at bounding box center [934, 571] width 912 height 1290
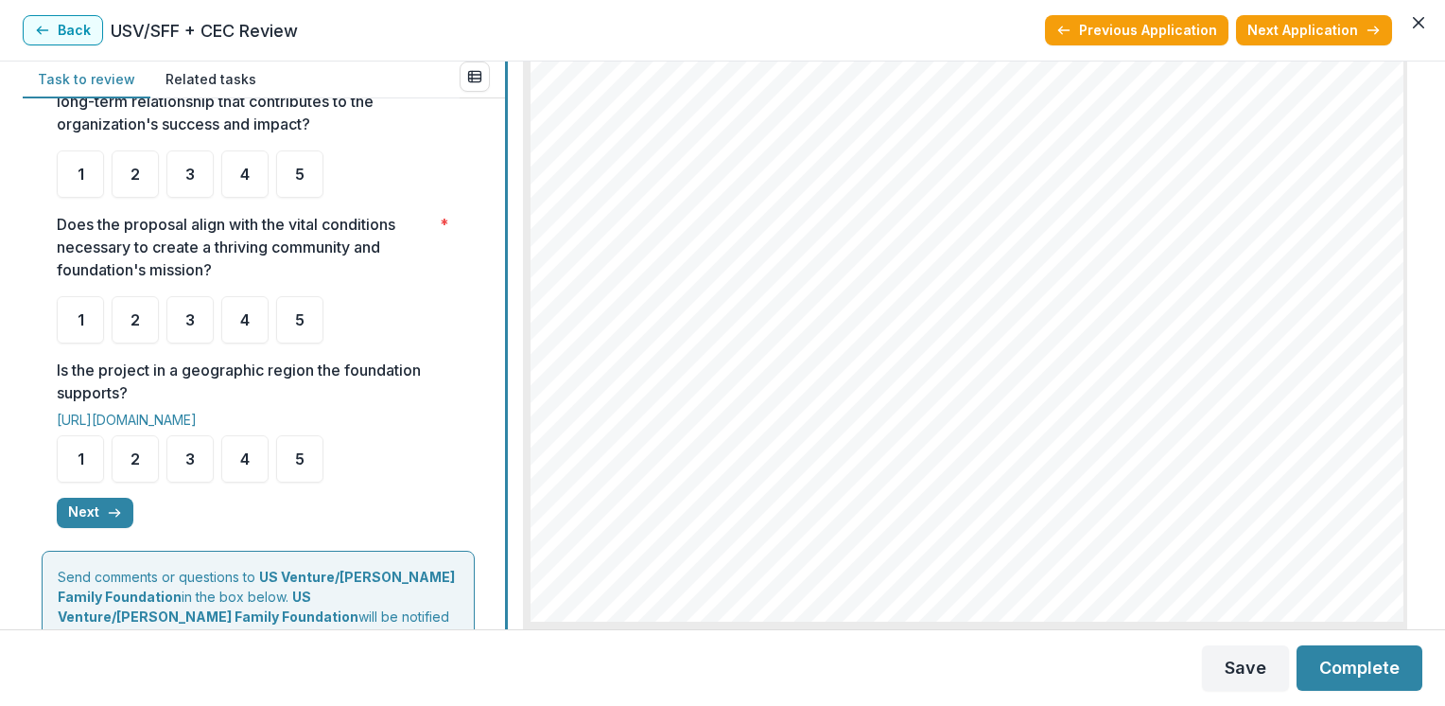
scroll to position [379, 0]
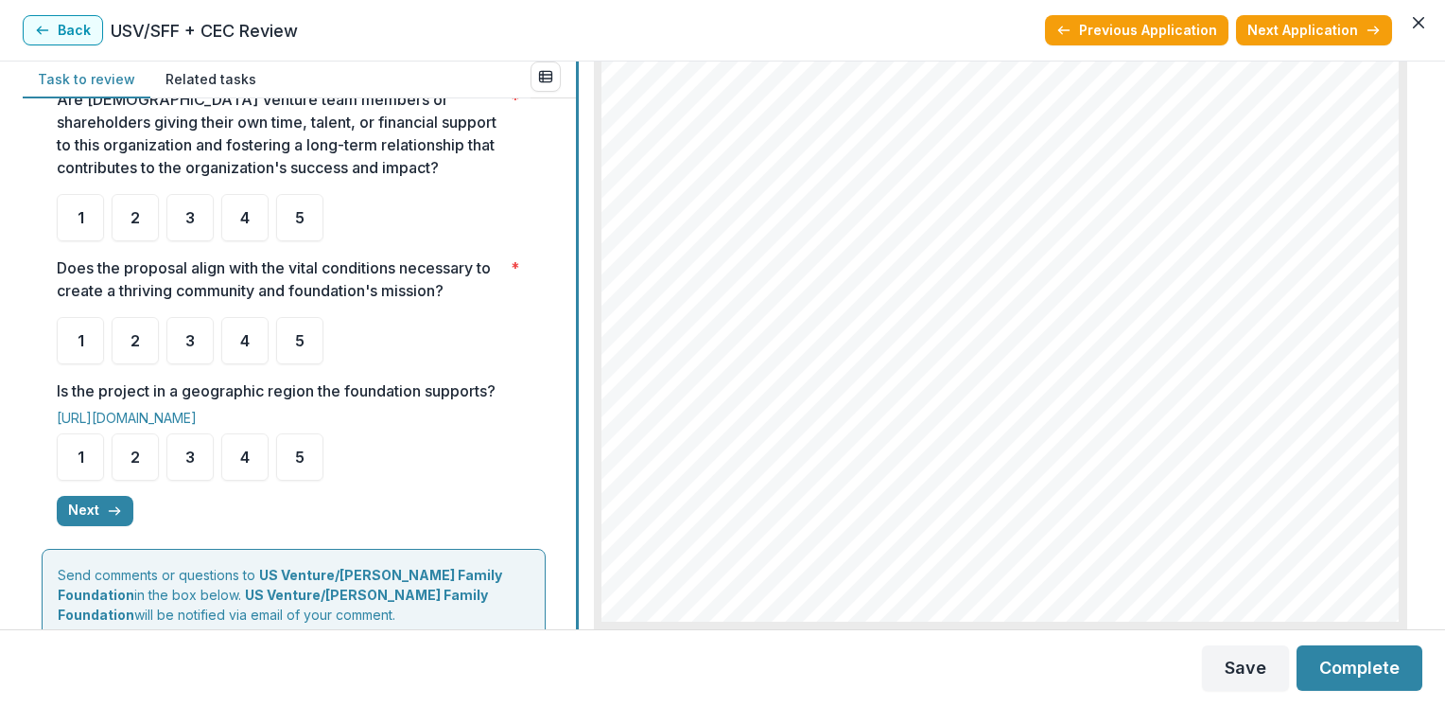
click at [579, 223] on div at bounding box center [577, 344] width 3 height 567
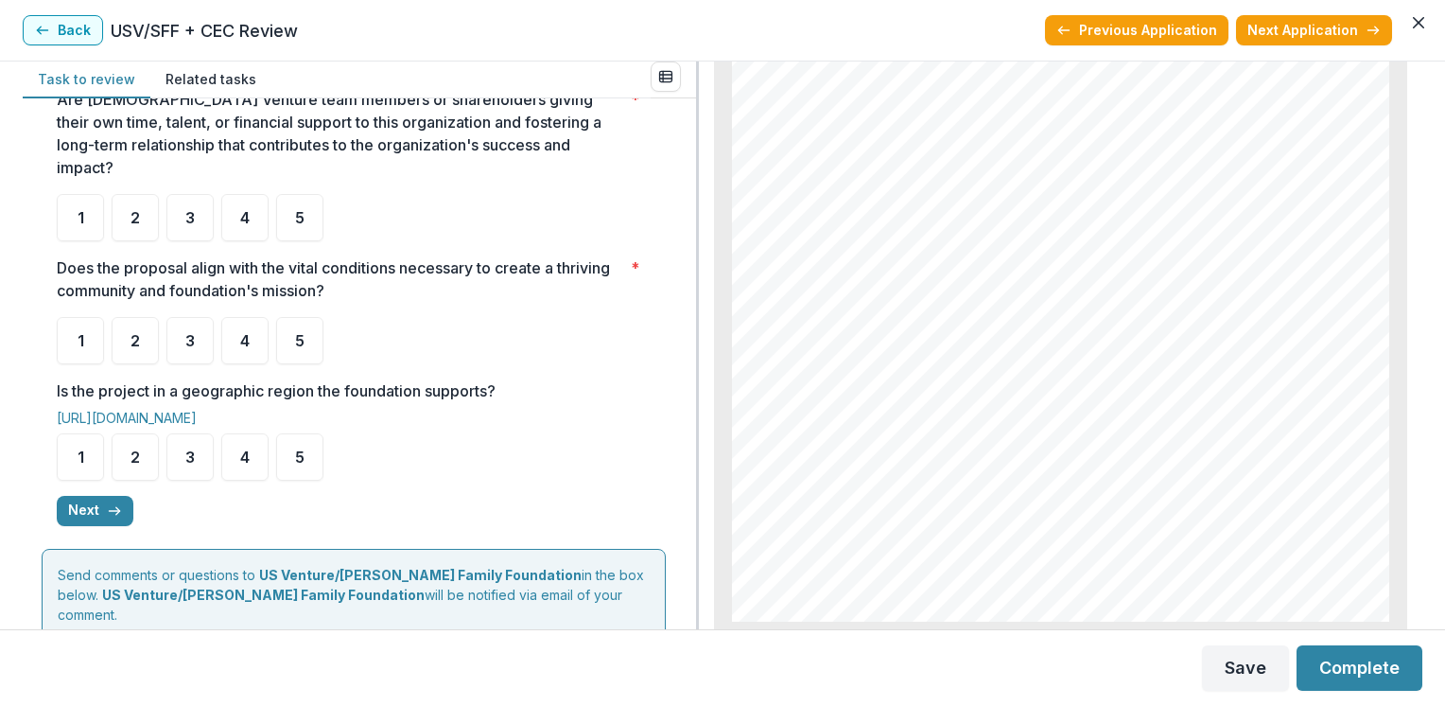
scroll to position [7100, 0]
click at [688, 123] on div "**********" at bounding box center [359, 363] width 673 height 531
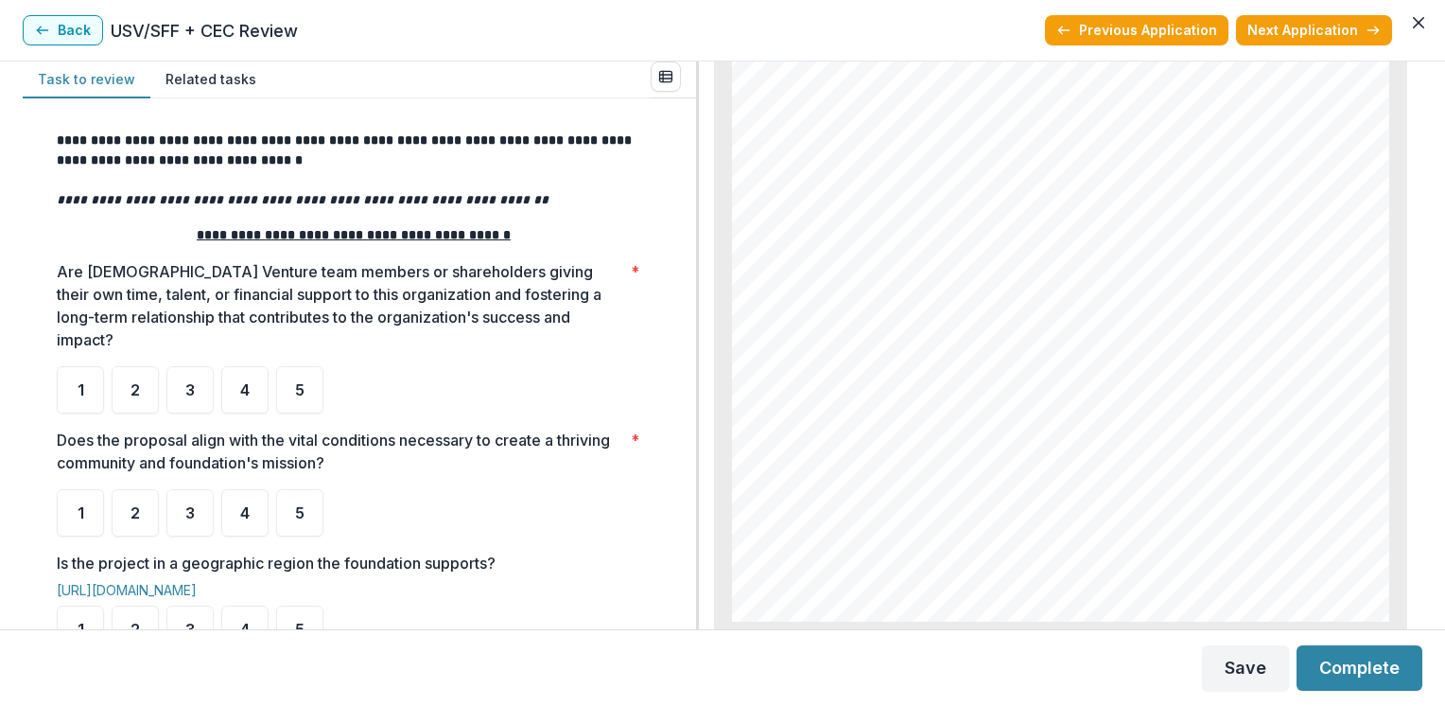
scroll to position [189, 0]
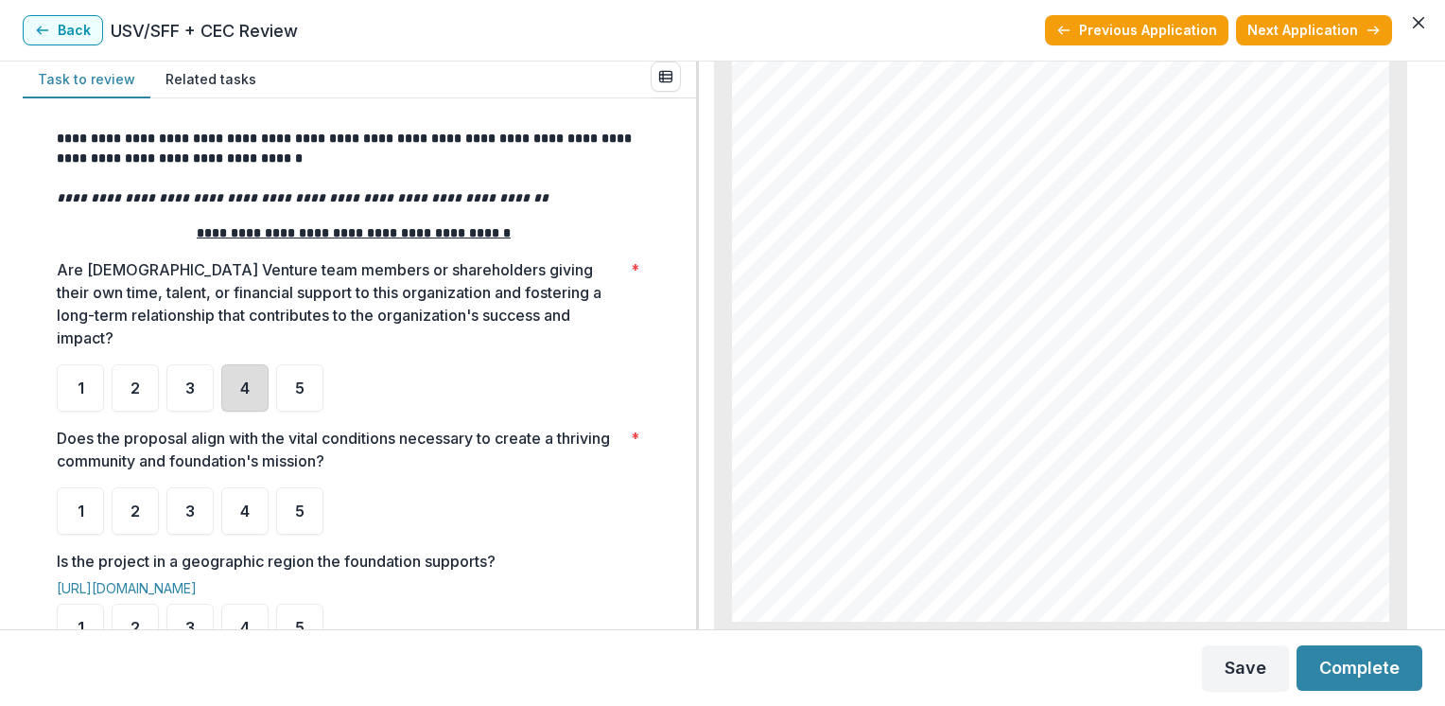
click at [250, 367] on div "4" at bounding box center [244, 387] width 47 height 47
click at [299, 503] on span "5" at bounding box center [299, 510] width 9 height 15
click at [299, 619] on span "5" at bounding box center [299, 626] width 9 height 15
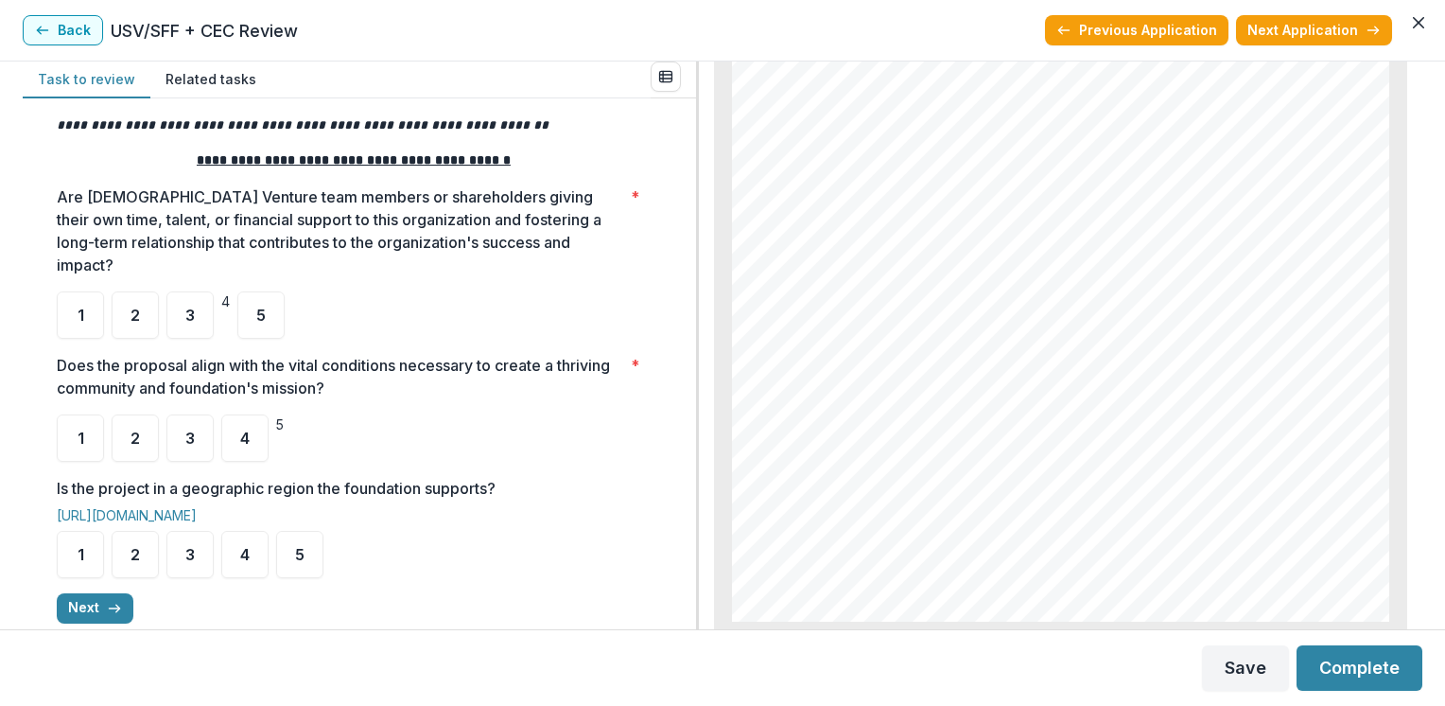
scroll to position [303, 0]
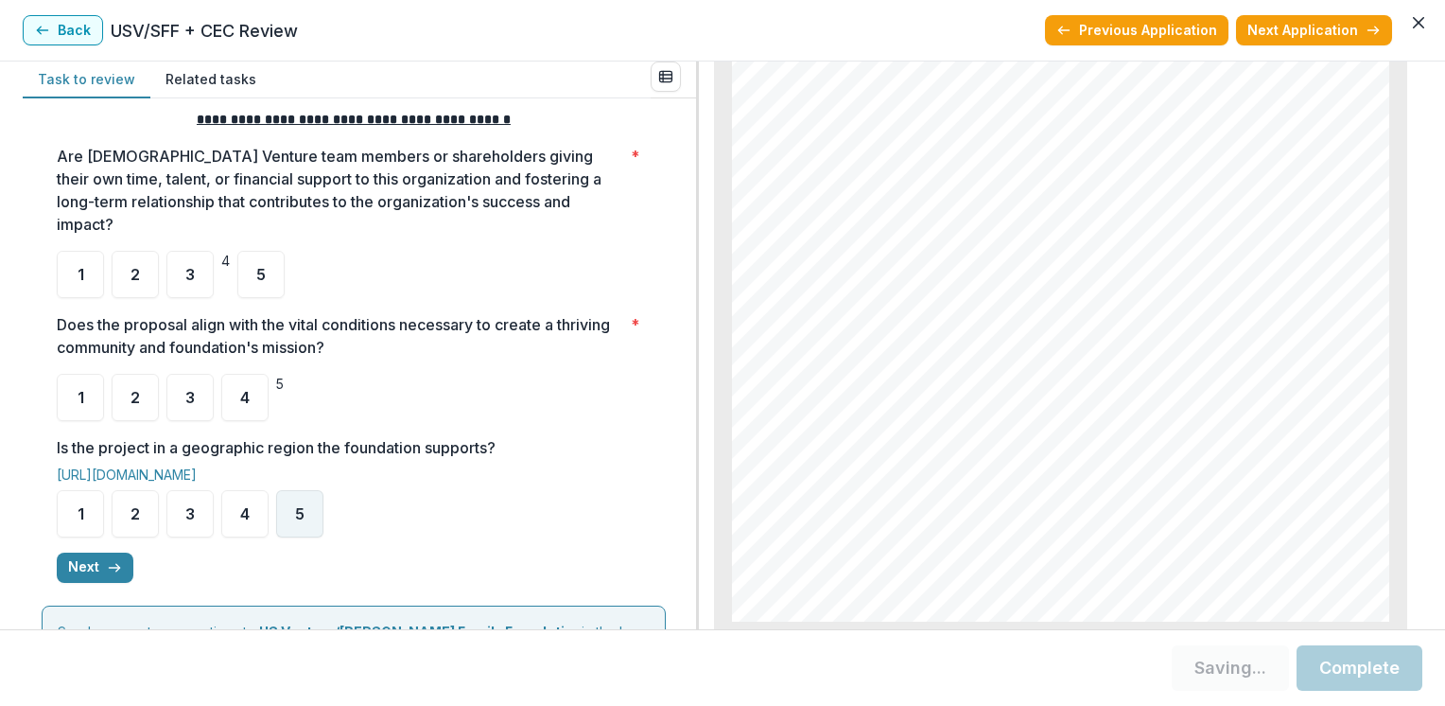
click at [306, 495] on div "5" at bounding box center [299, 513] width 47 height 47
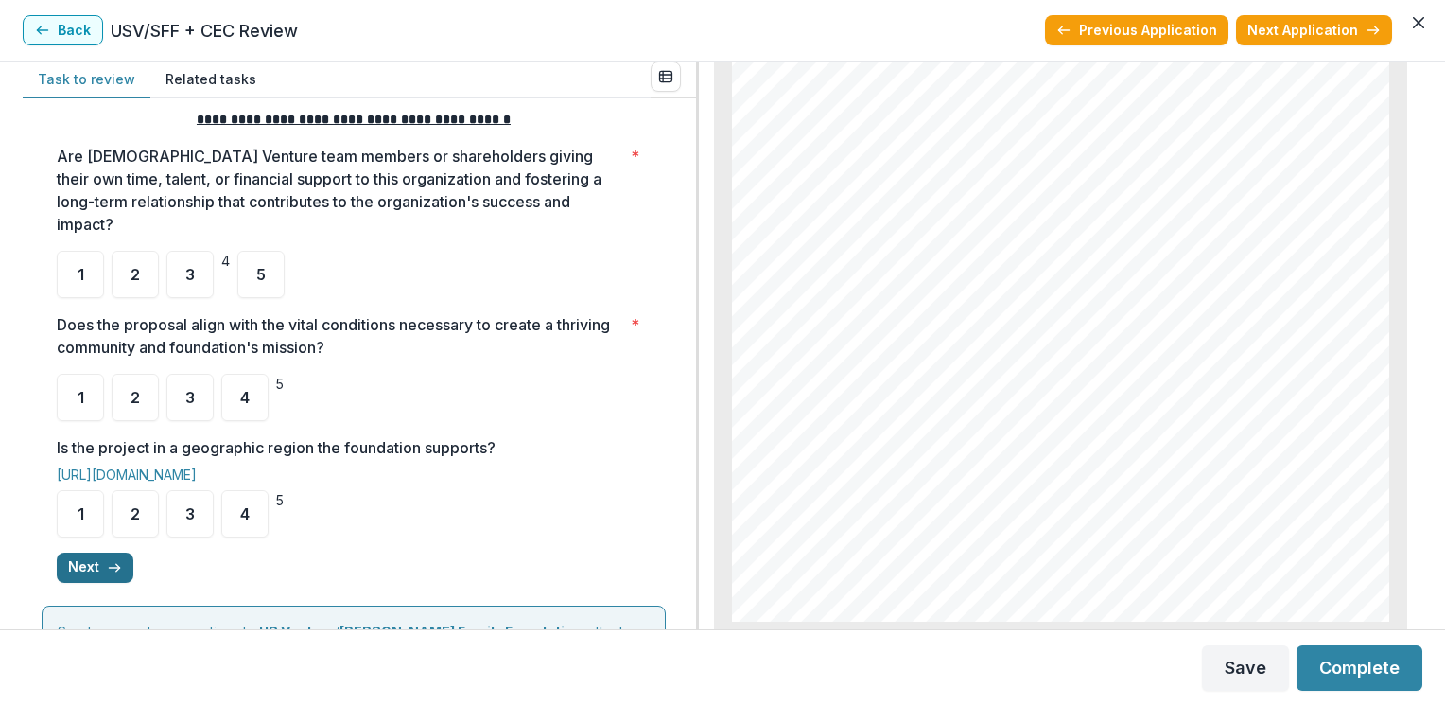
click at [88, 552] on button "Next" at bounding box center [95, 567] width 77 height 30
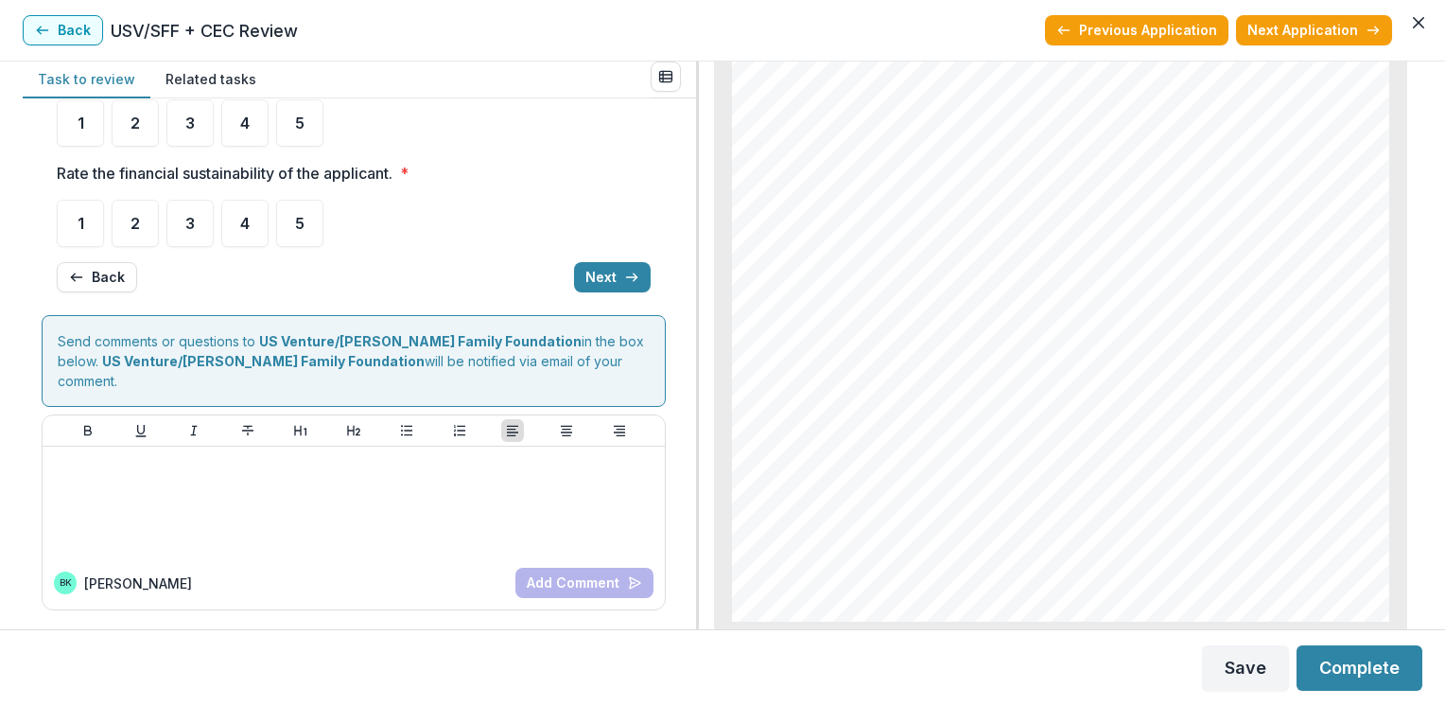
scroll to position [0, 0]
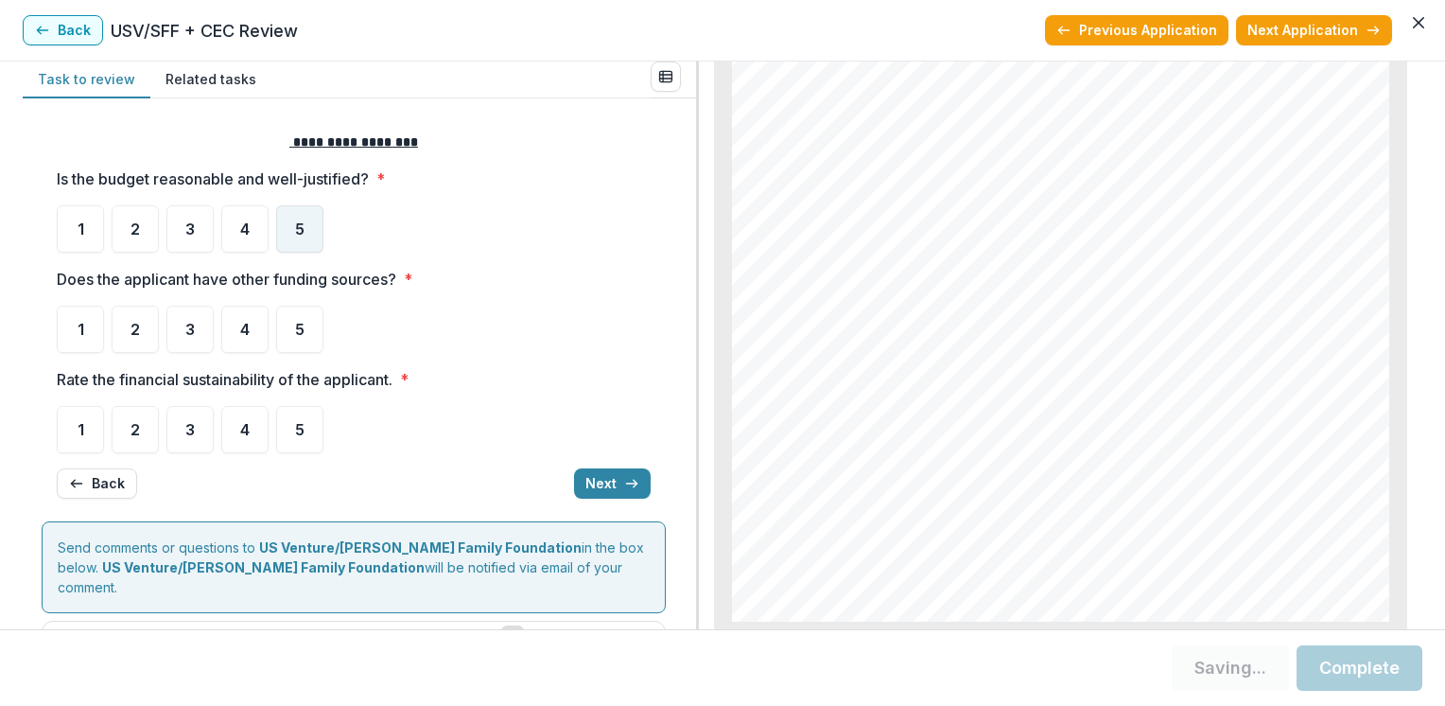
click at [305, 225] on div "5" at bounding box center [299, 228] width 47 height 47
click at [284, 223] on span "5" at bounding box center [280, 215] width 8 height 16
click at [189, 334] on span "3" at bounding box center [189, 329] width 9 height 15
click at [189, 427] on span "3" at bounding box center [189, 429] width 9 height 15
click at [190, 346] on div "3" at bounding box center [189, 328] width 47 height 47
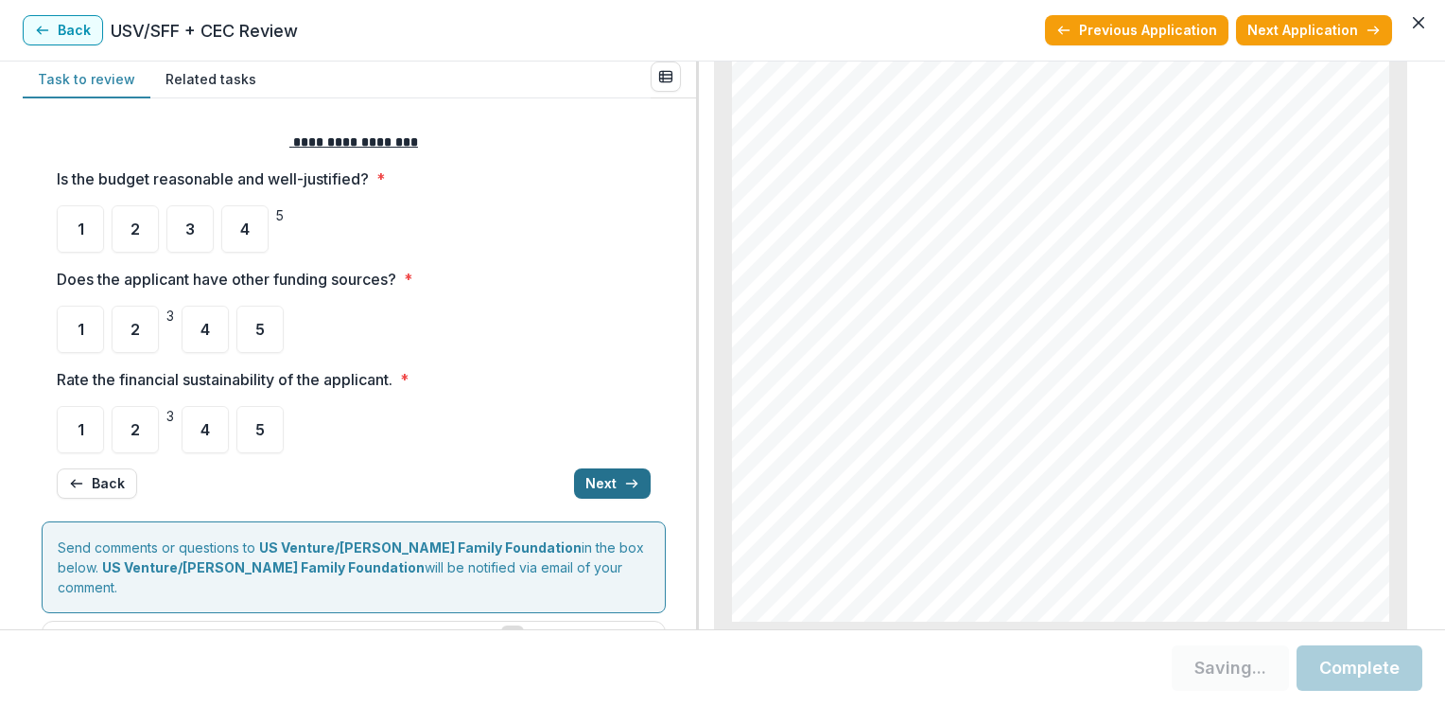
click at [603, 482] on button "Next" at bounding box center [612, 483] width 77 height 30
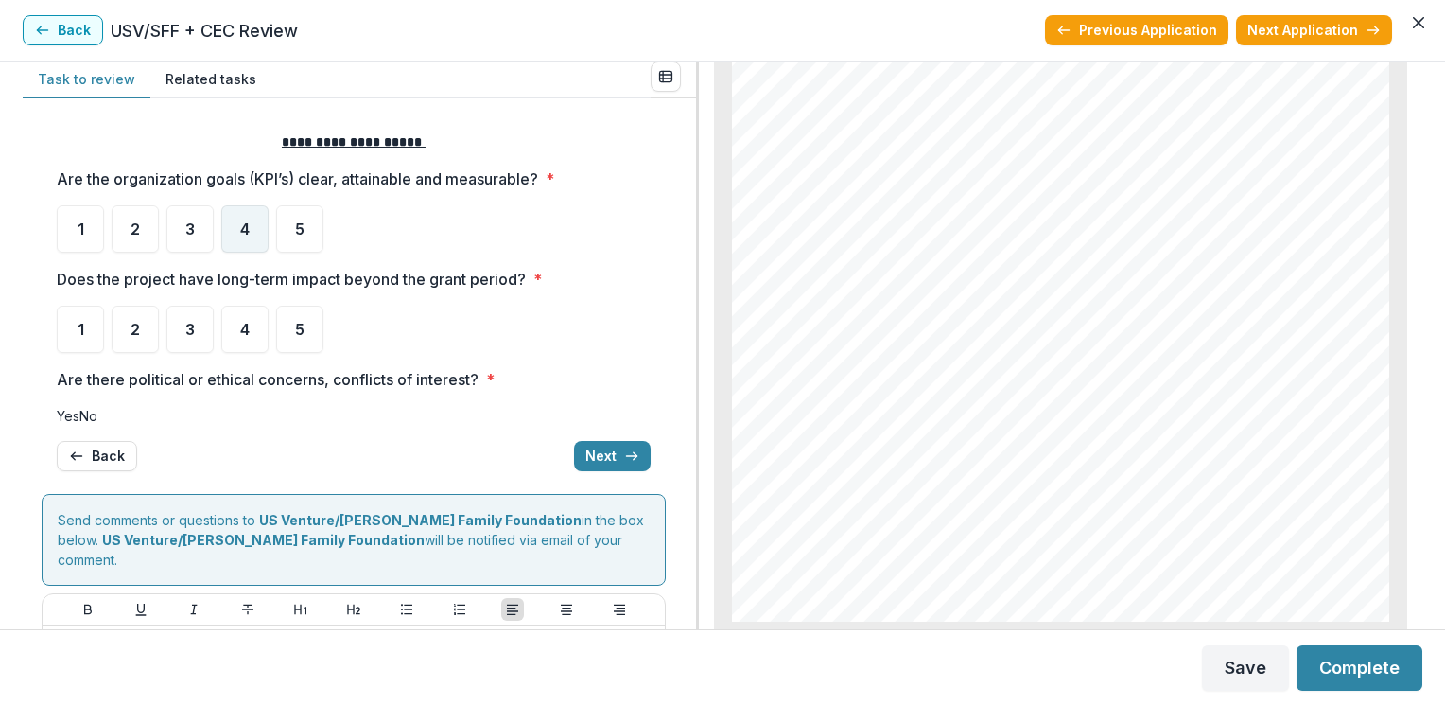
click at [244, 232] on span "4" at bounding box center [244, 228] width 9 height 15
click at [193, 326] on span "3" at bounding box center [189, 329] width 9 height 15
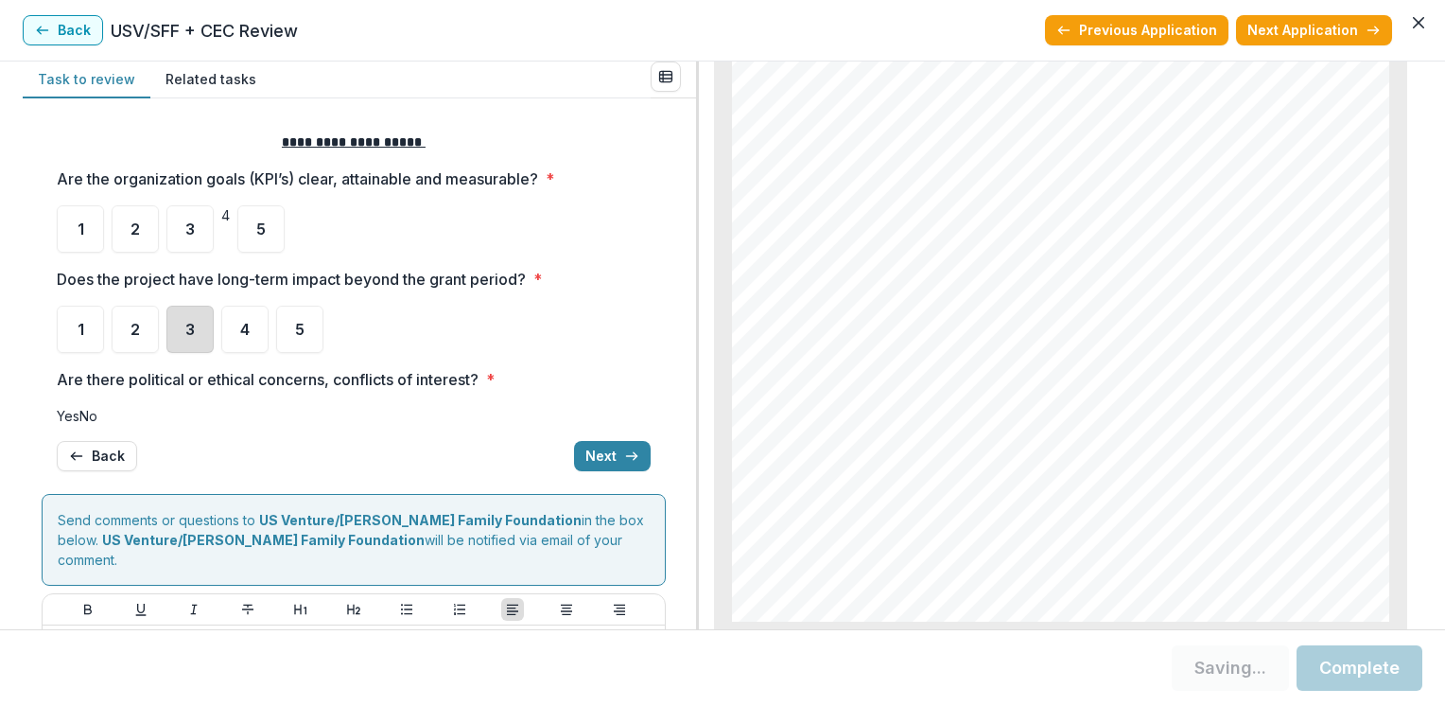
click at [176, 340] on div "3" at bounding box center [189, 328] width 47 height 47
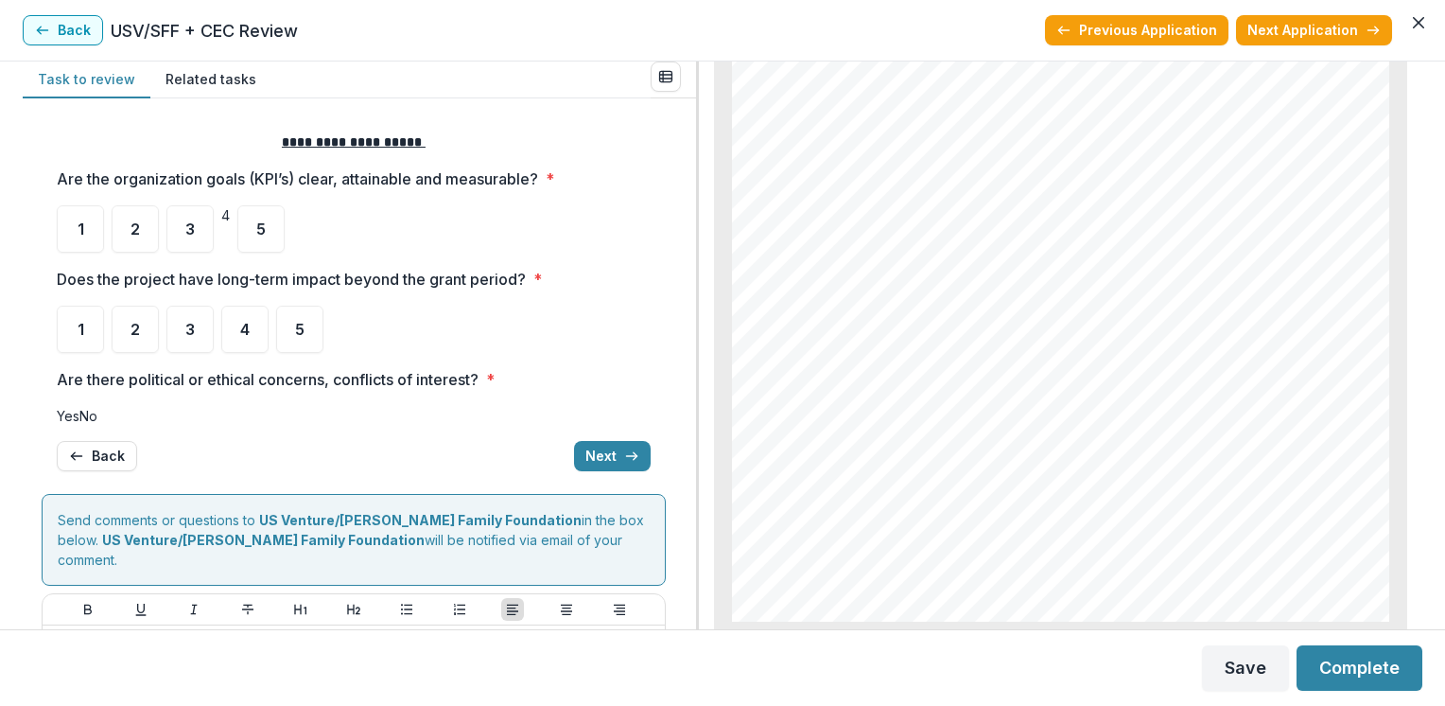
click at [57, 416] on span at bounding box center [57, 416] width 0 height 16
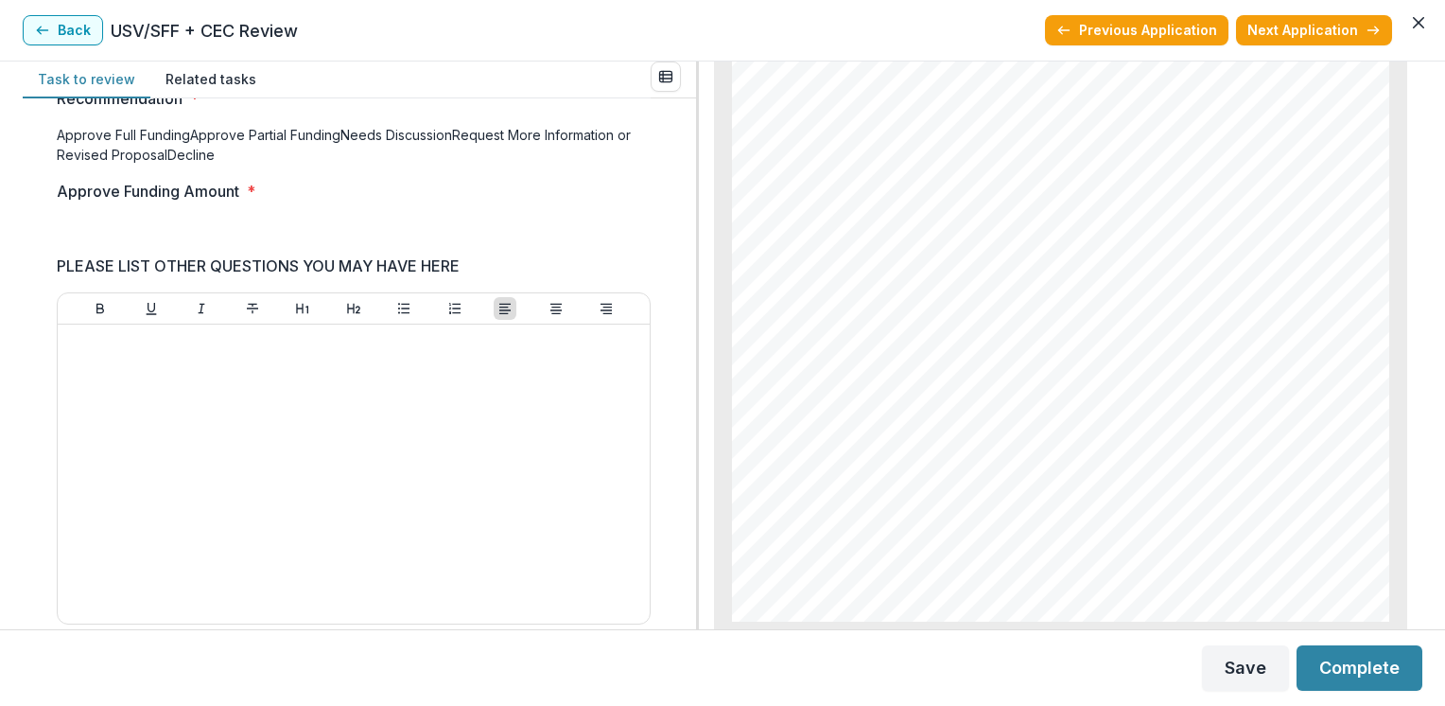
scroll to position [278, 0]
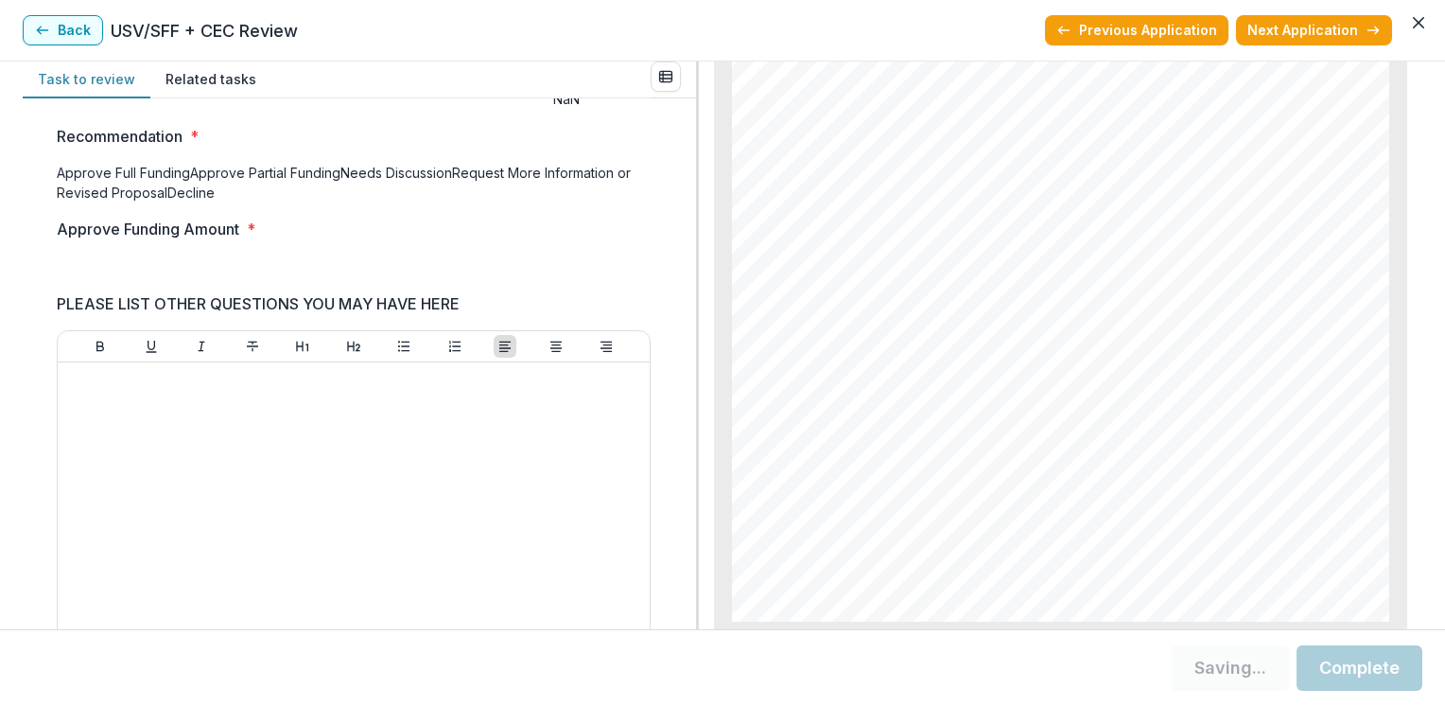
click at [340, 181] on span "Needs Discussion" at bounding box center [396, 173] width 112 height 16
click at [340, 181] on span at bounding box center [340, 173] width 0 height 16
click at [91, 277] on input "Approve Funding Amount *" at bounding box center [123, 267] width 132 height 20
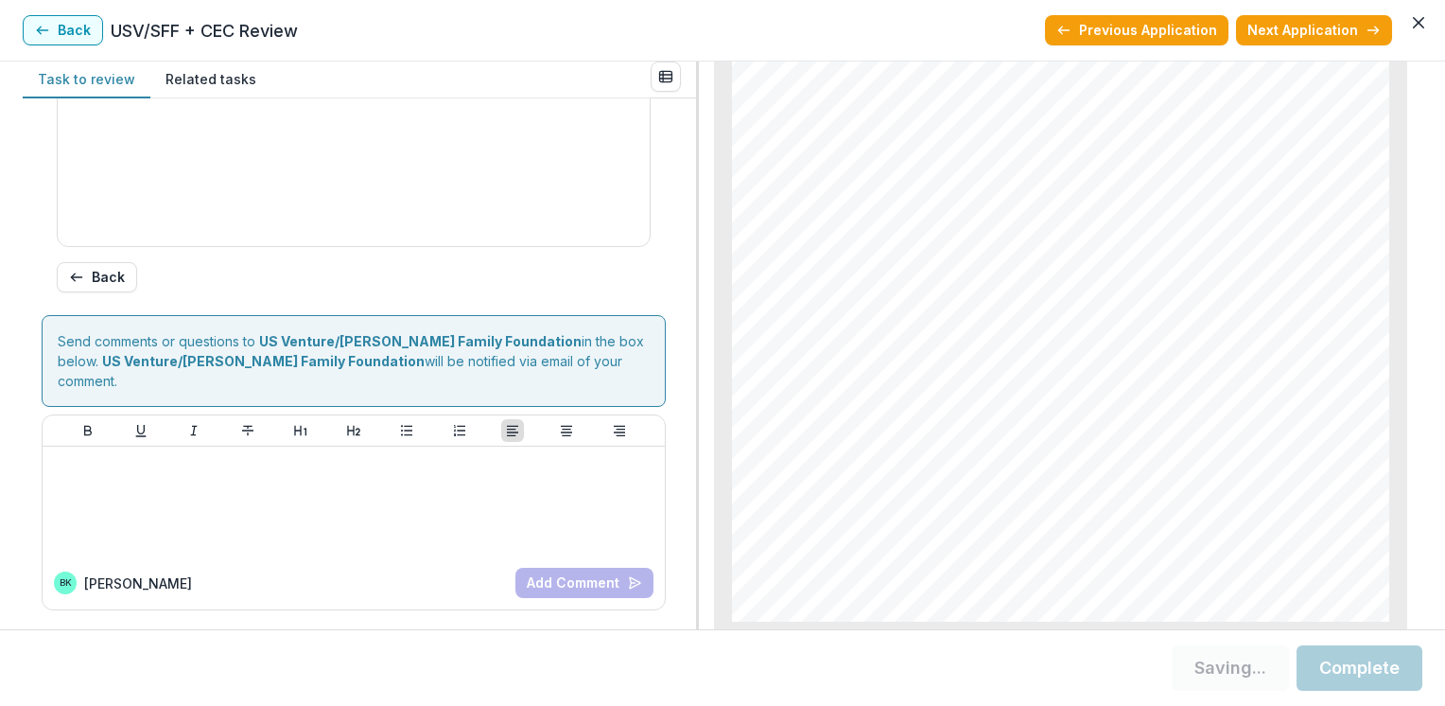
type input "*******"
click at [668, 173] on form "Score Card Name Weight Score Are the organization goals (KPI’s) clear, attainab…" at bounding box center [360, 17] width 636 height 1186
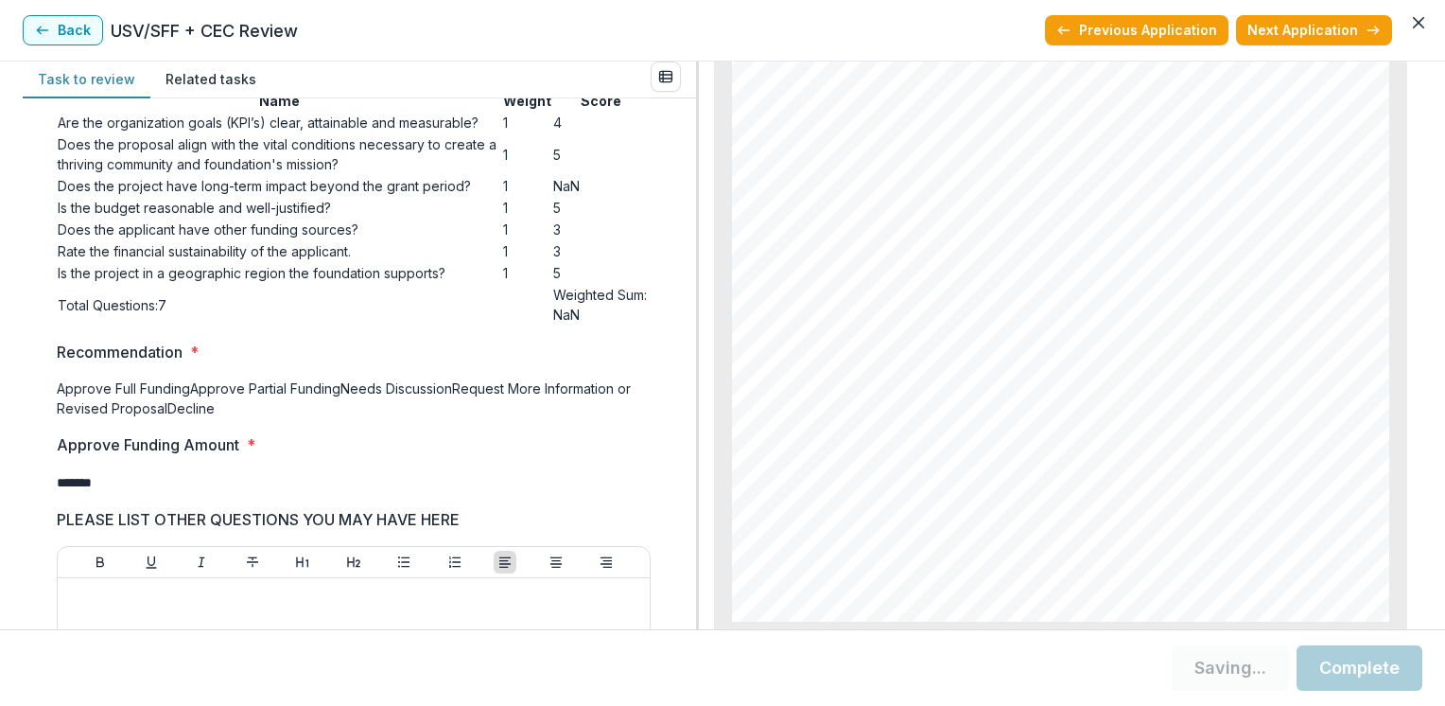
scroll to position [0, 0]
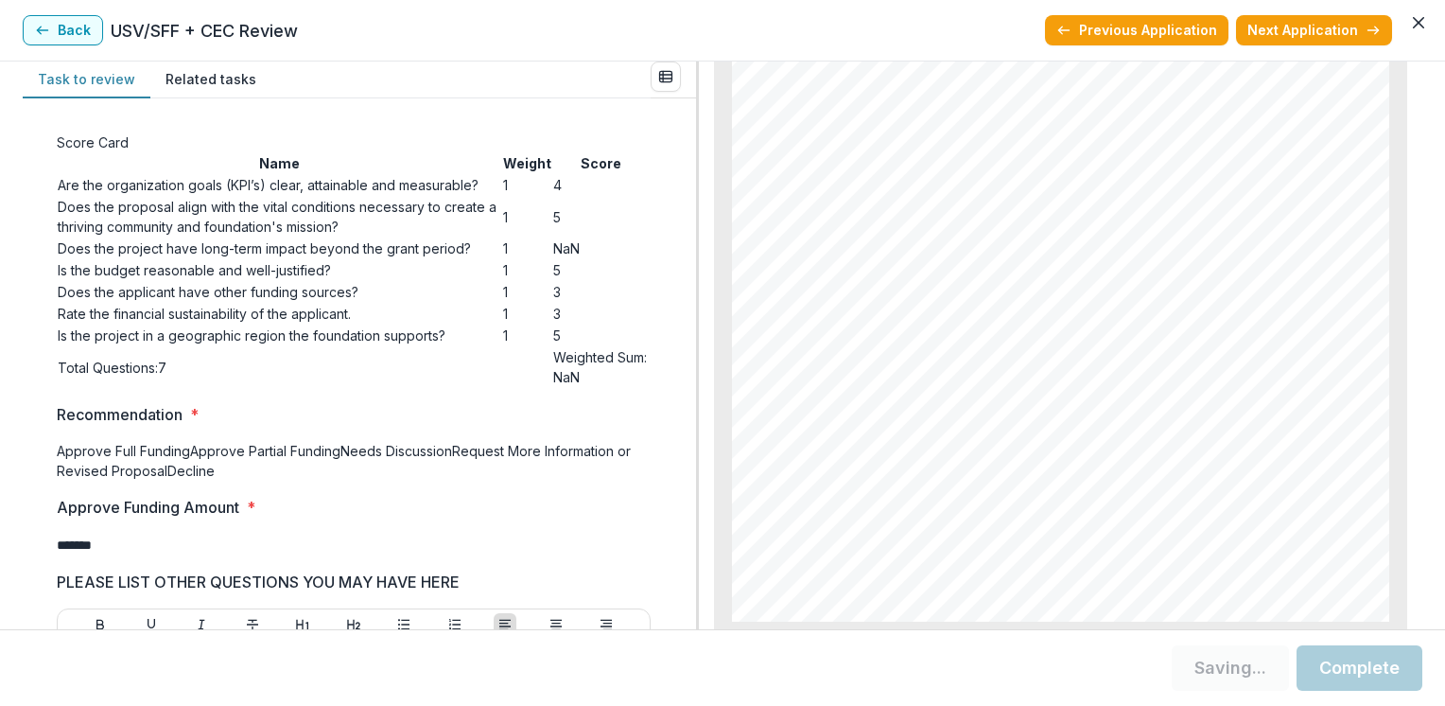
click at [552, 259] on td "NaN" at bounding box center [601, 248] width 98 height 22
click at [320, 259] on td "Does the project have long-term impact beyond the grant period?" at bounding box center [279, 248] width 445 height 22
click at [686, 590] on div "Score Card Name Weight Score Are the organization goals (KPI’s) clear, attainab…" at bounding box center [359, 363] width 673 height 531
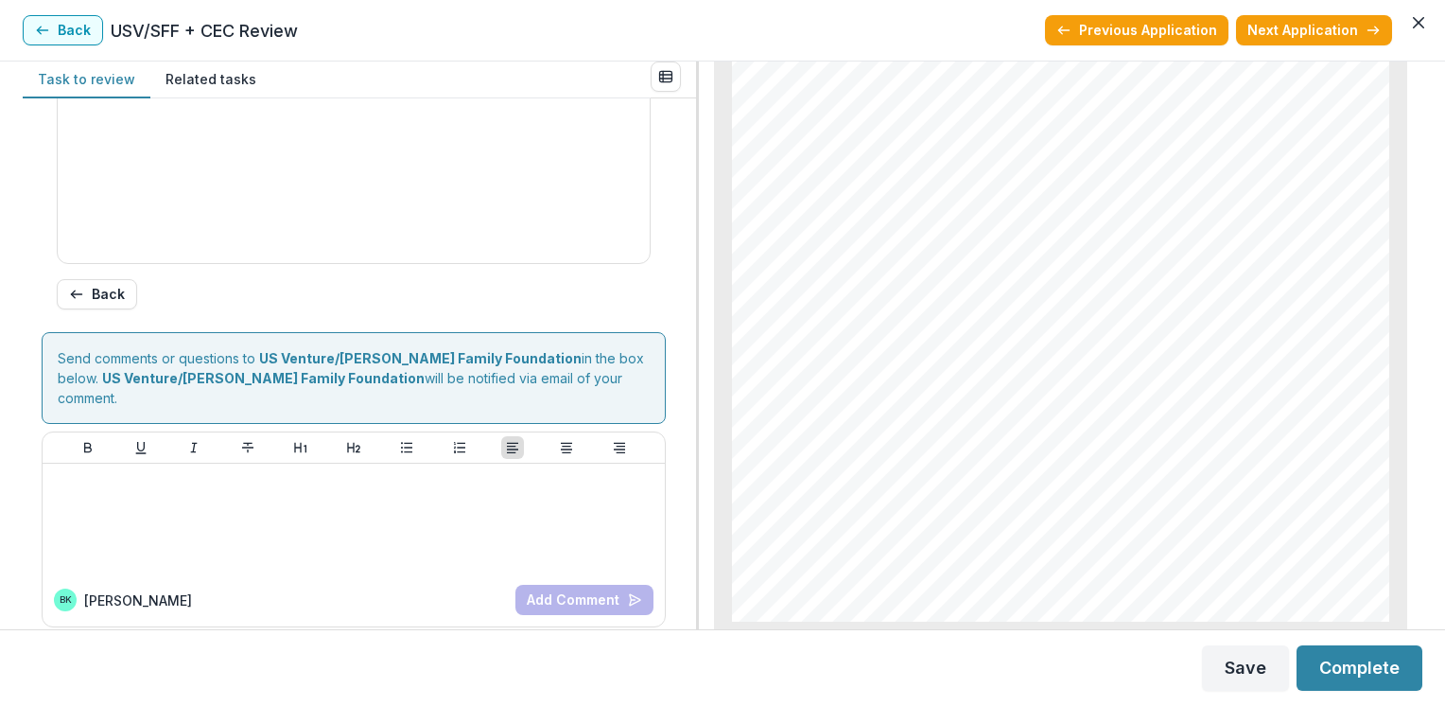
scroll to position [681, 0]
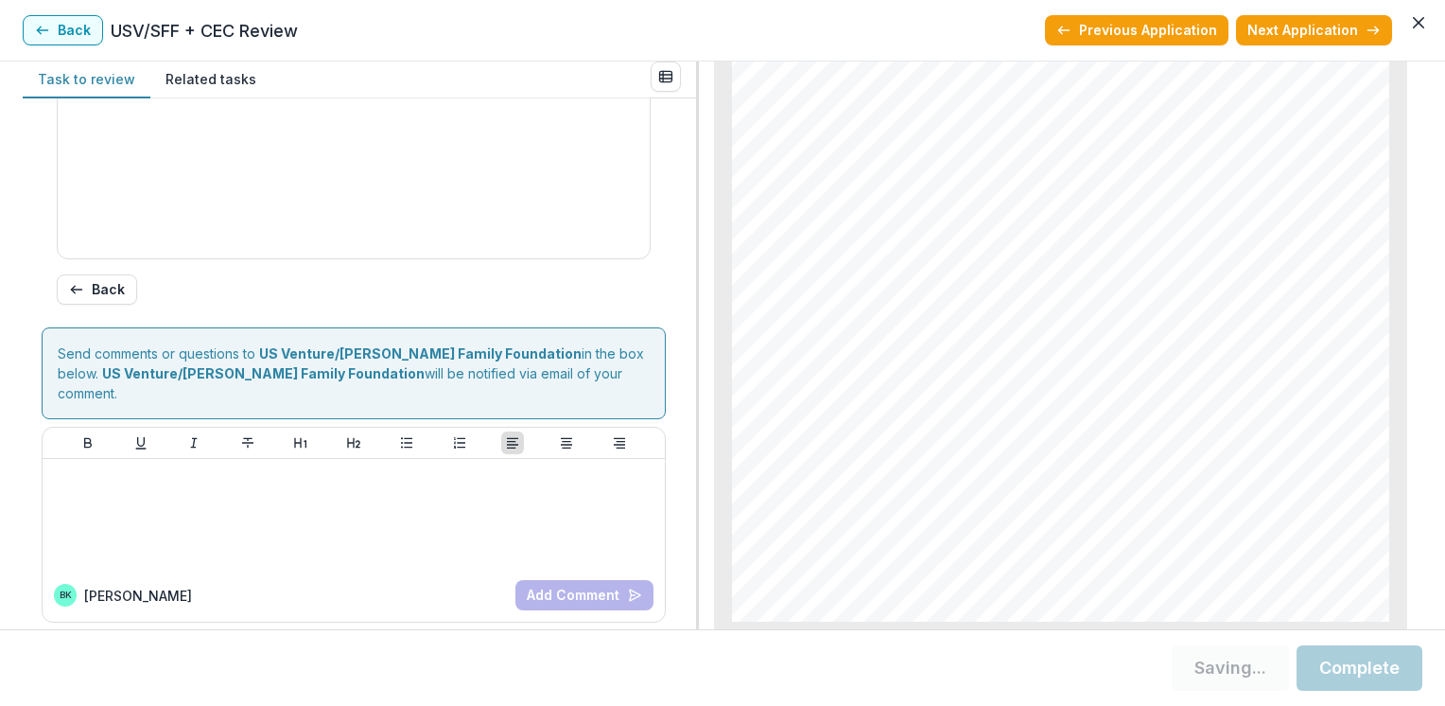
click at [686, 590] on div "Score Card Name Weight Score Are the organization goals (KPI’s) clear, attainab…" at bounding box center [359, 363] width 673 height 531
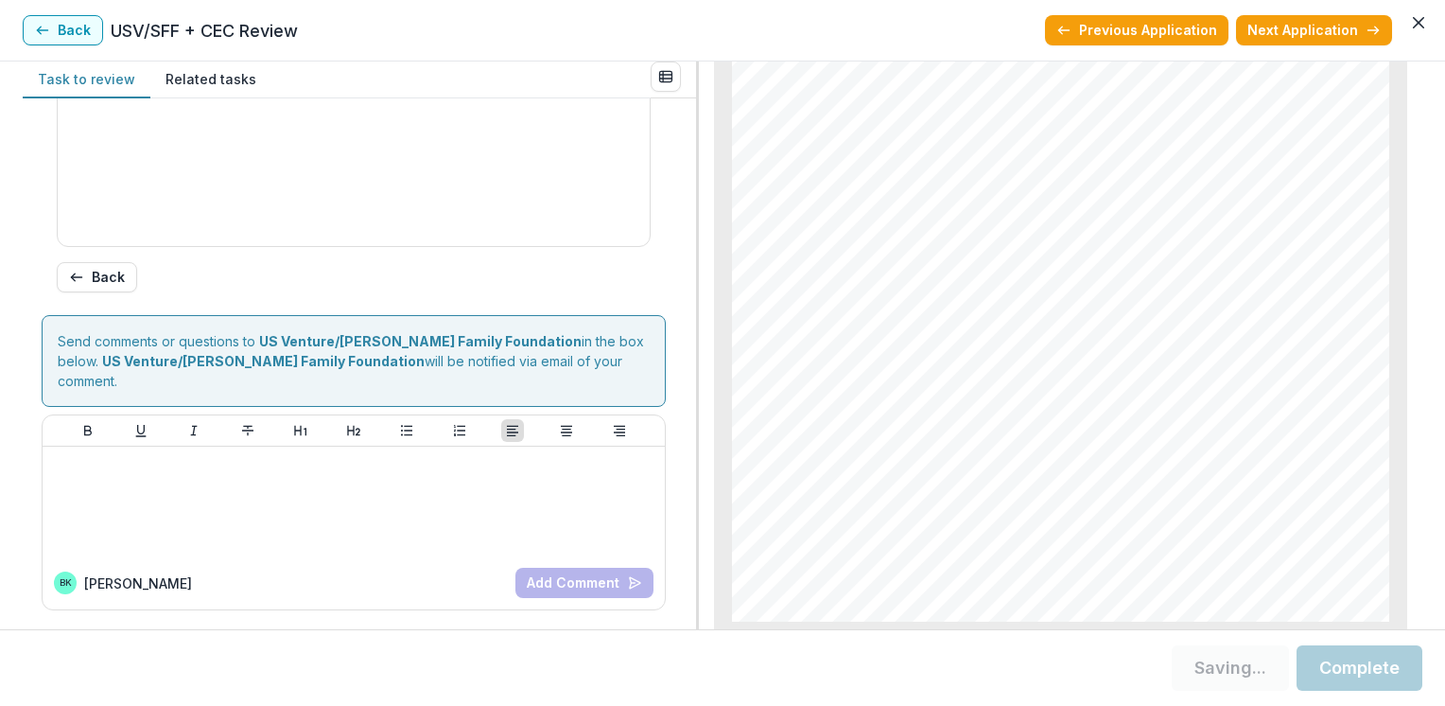
scroll to position [870, 0]
click at [77, 277] on line "button" at bounding box center [76, 277] width 10 height 0
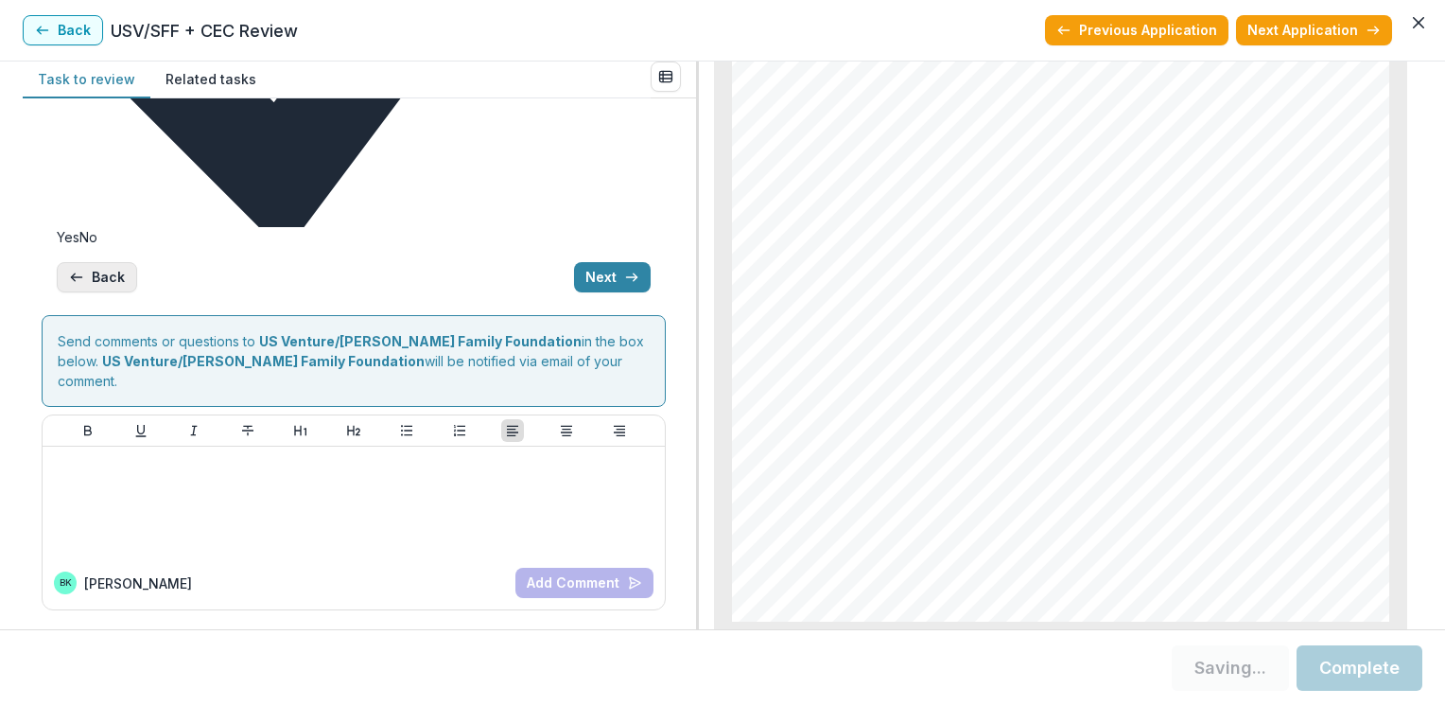
scroll to position [35, 0]
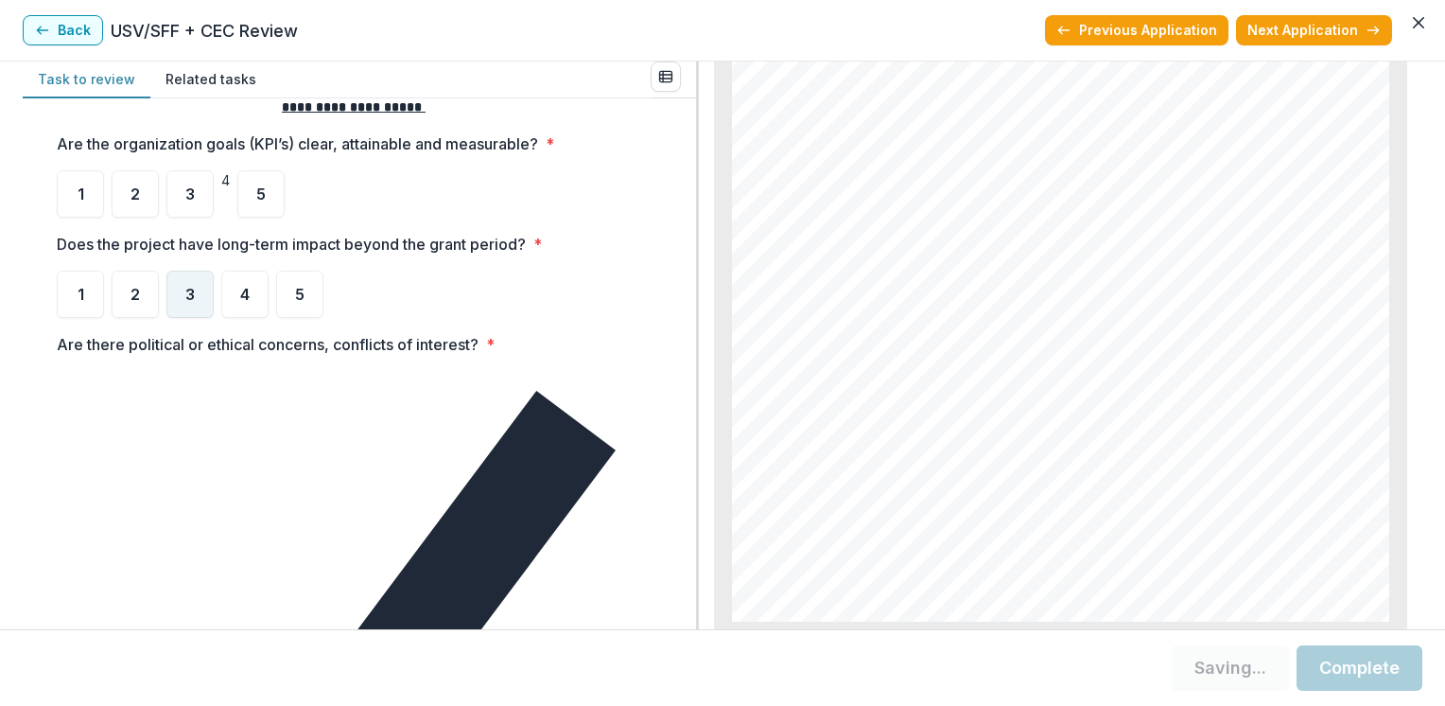
click at [191, 298] on span "3" at bounding box center [189, 294] width 9 height 15
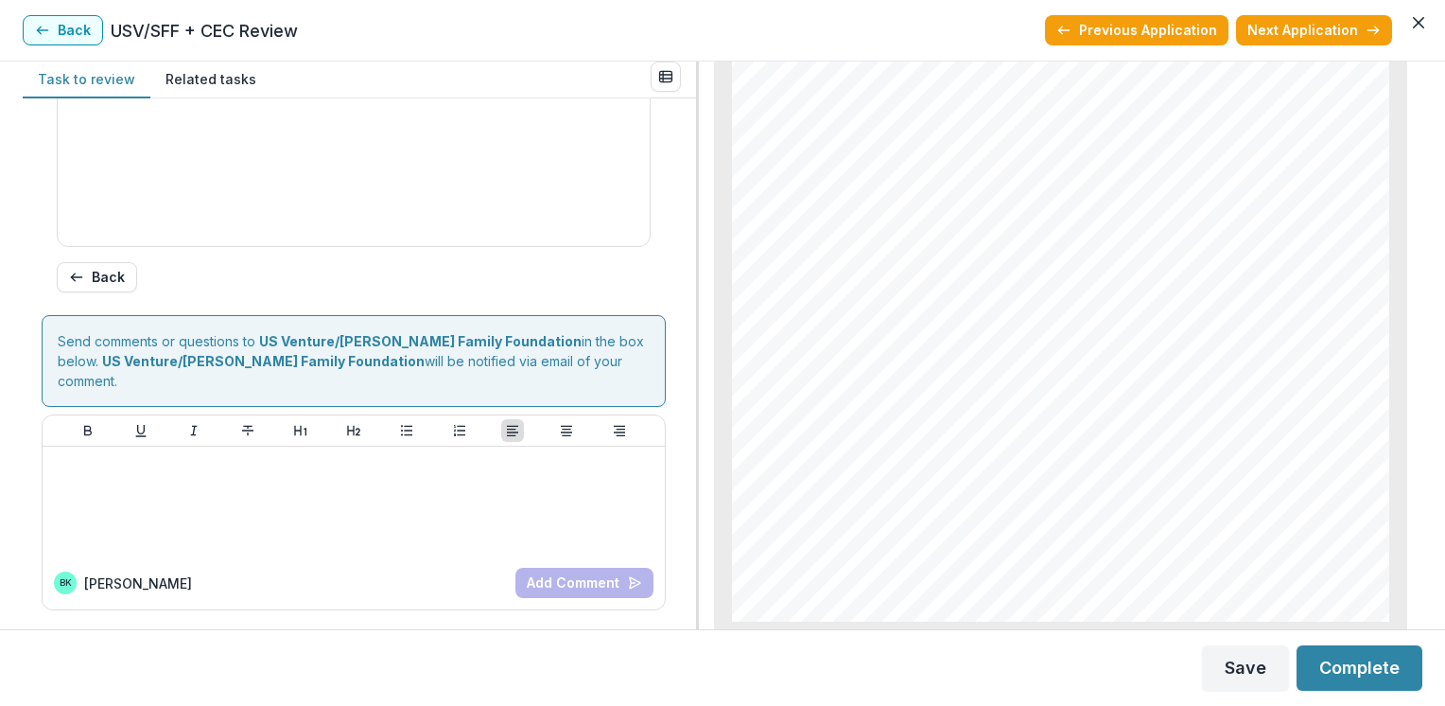
scroll to position [1024, 0]
click at [1361, 657] on button "Complete" at bounding box center [1360, 667] width 126 height 45
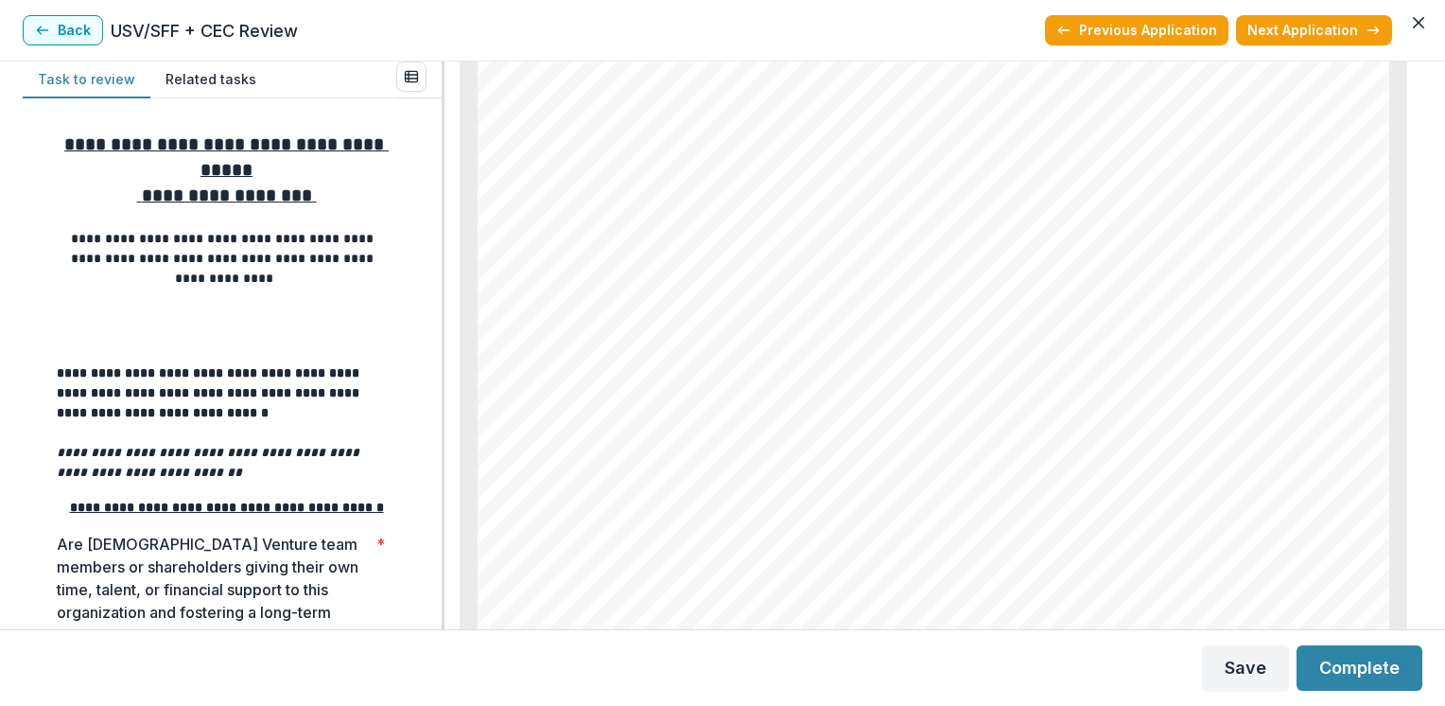
scroll to position [6620, 0]
click at [444, 369] on div "**********" at bounding box center [723, 344] width 1400 height 567
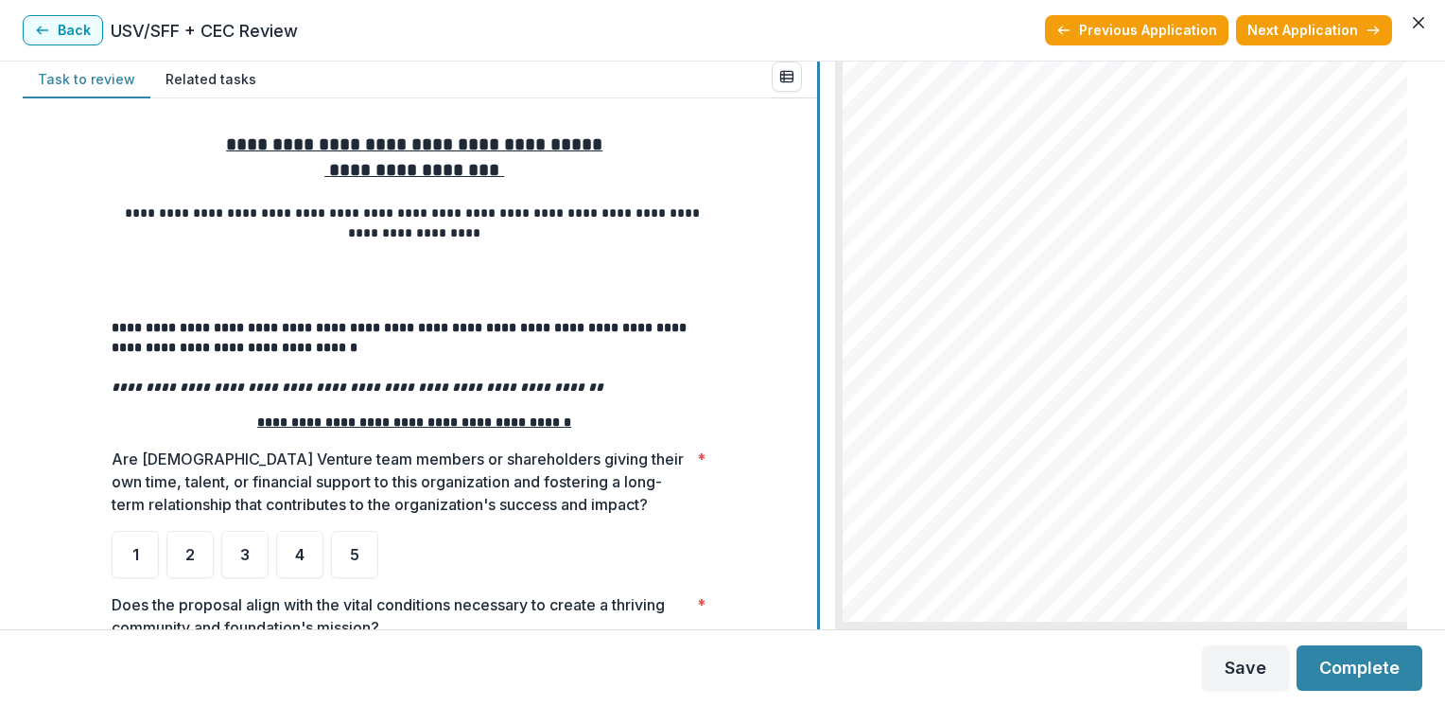
click at [818, 447] on div at bounding box center [818, 344] width 3 height 567
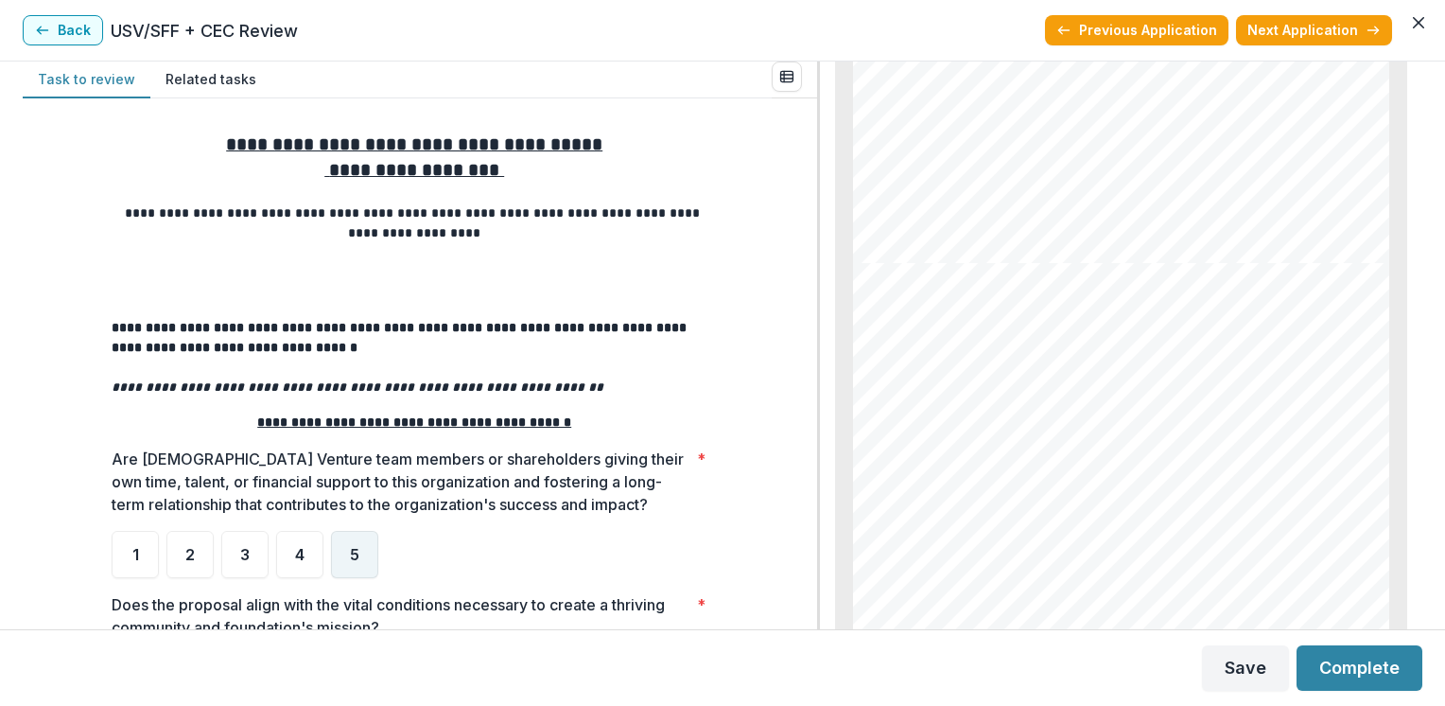
click at [350, 549] on span "5" at bounding box center [354, 554] width 9 height 15
click at [796, 618] on div "**********" at bounding box center [420, 638] width 764 height 1051
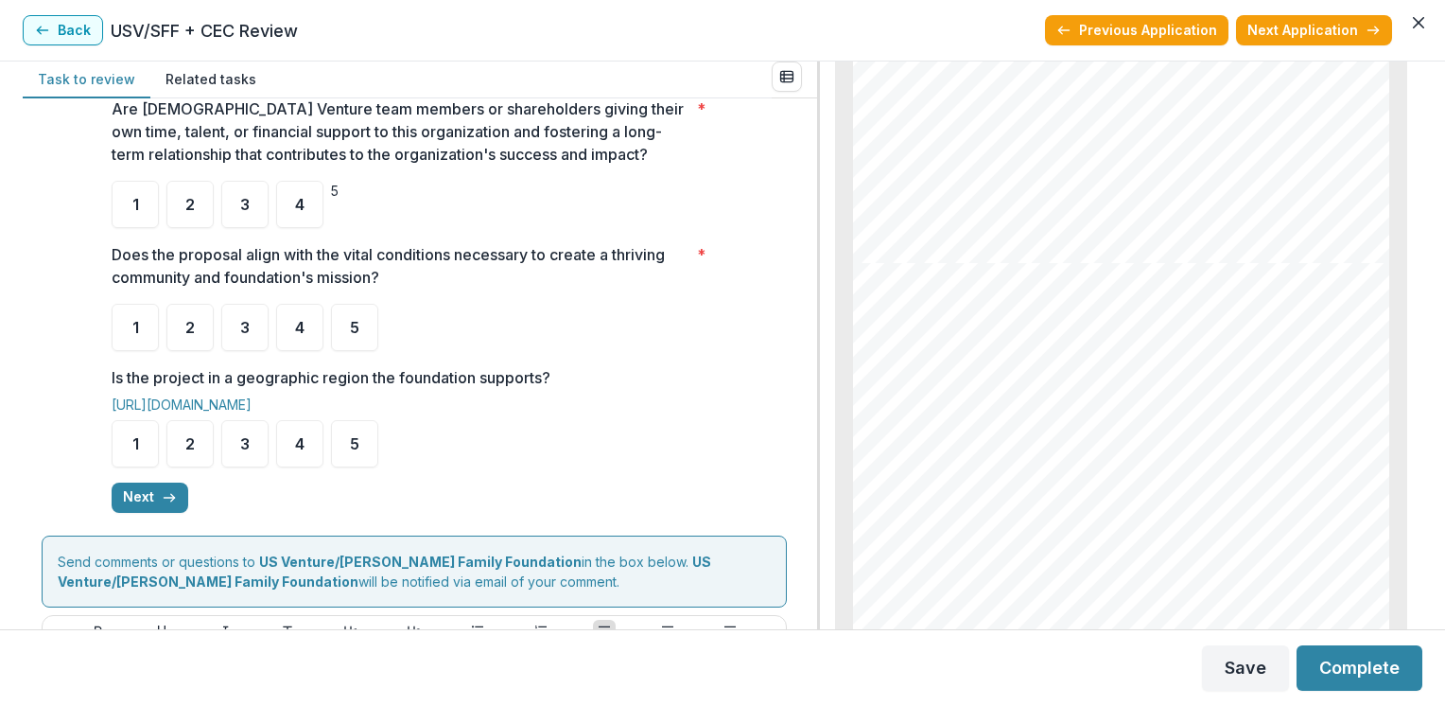
scroll to position [378, 0]
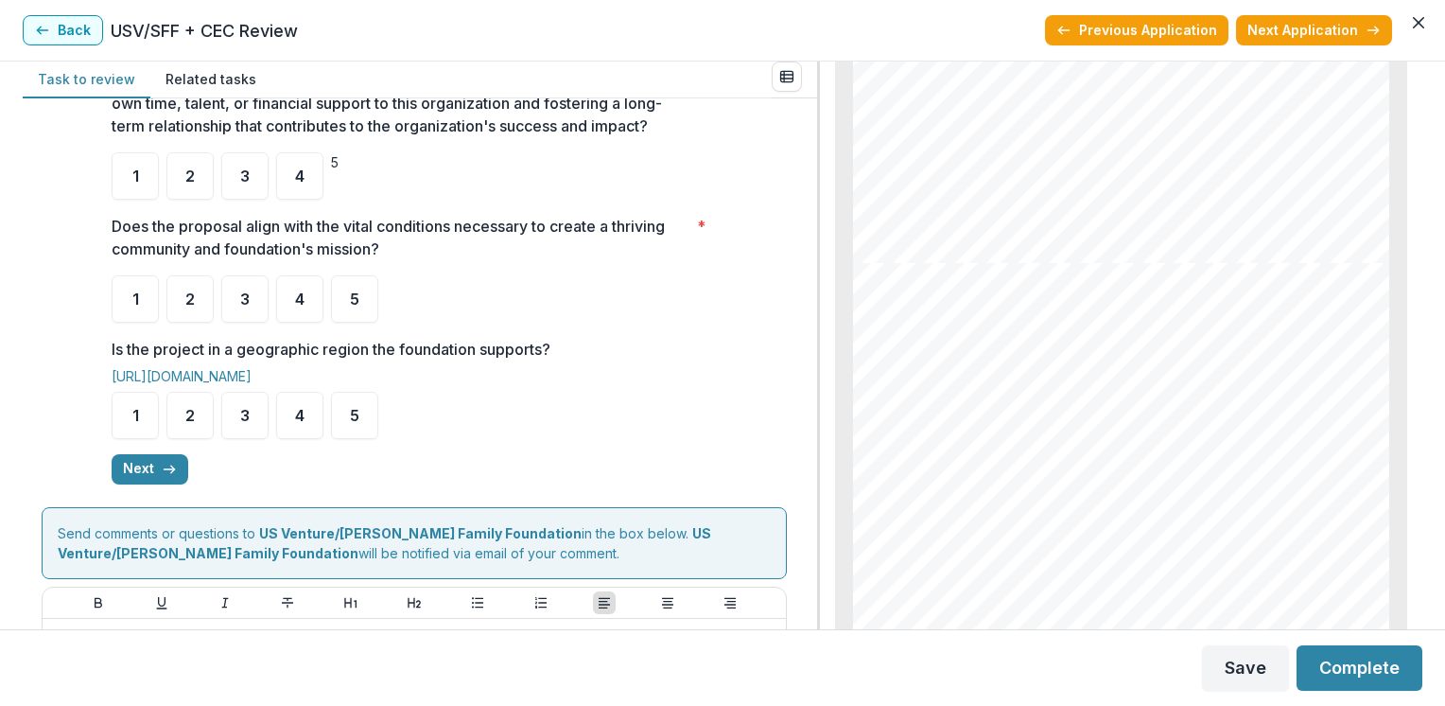
click at [375, 292] on ul "1 2 3 4 5" at bounding box center [414, 298] width 605 height 47
click at [369, 304] on div "5" at bounding box center [354, 298] width 47 height 47
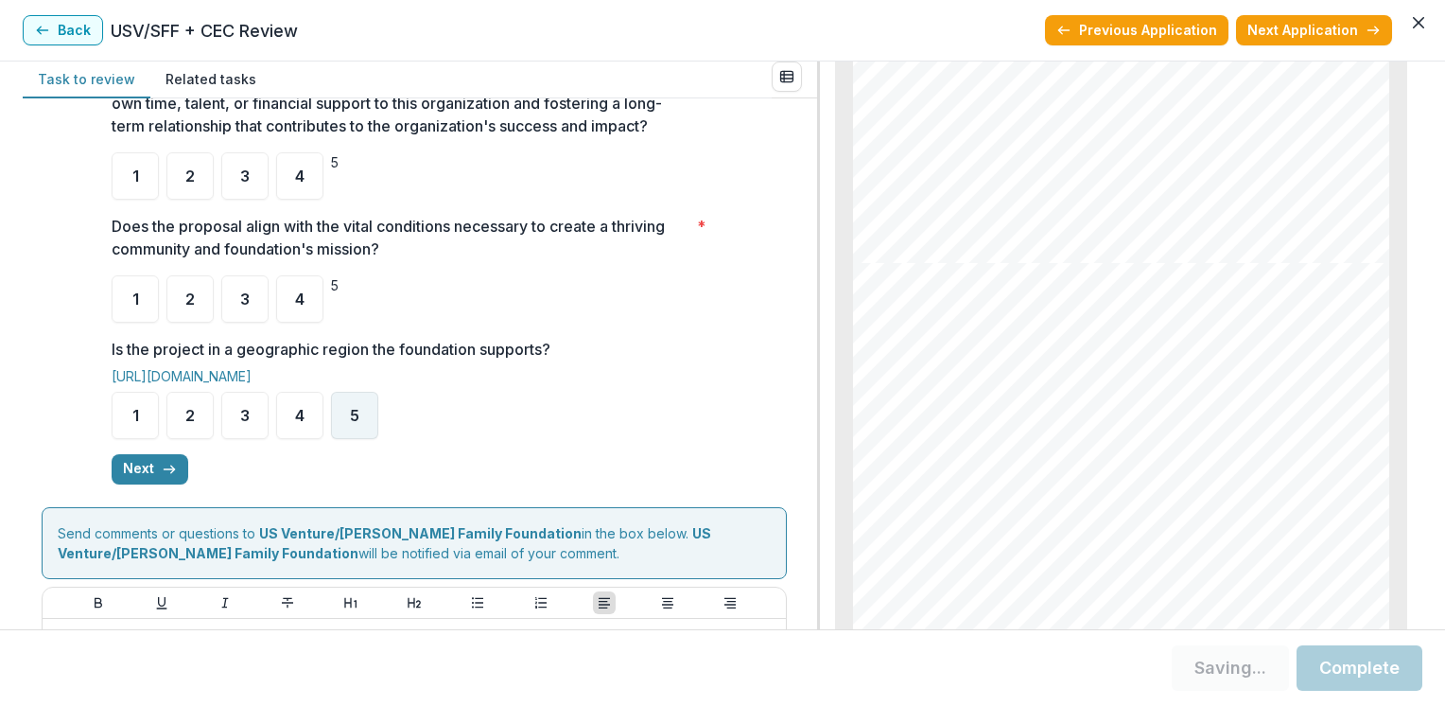
click at [352, 414] on span "5" at bounding box center [354, 415] width 9 height 15
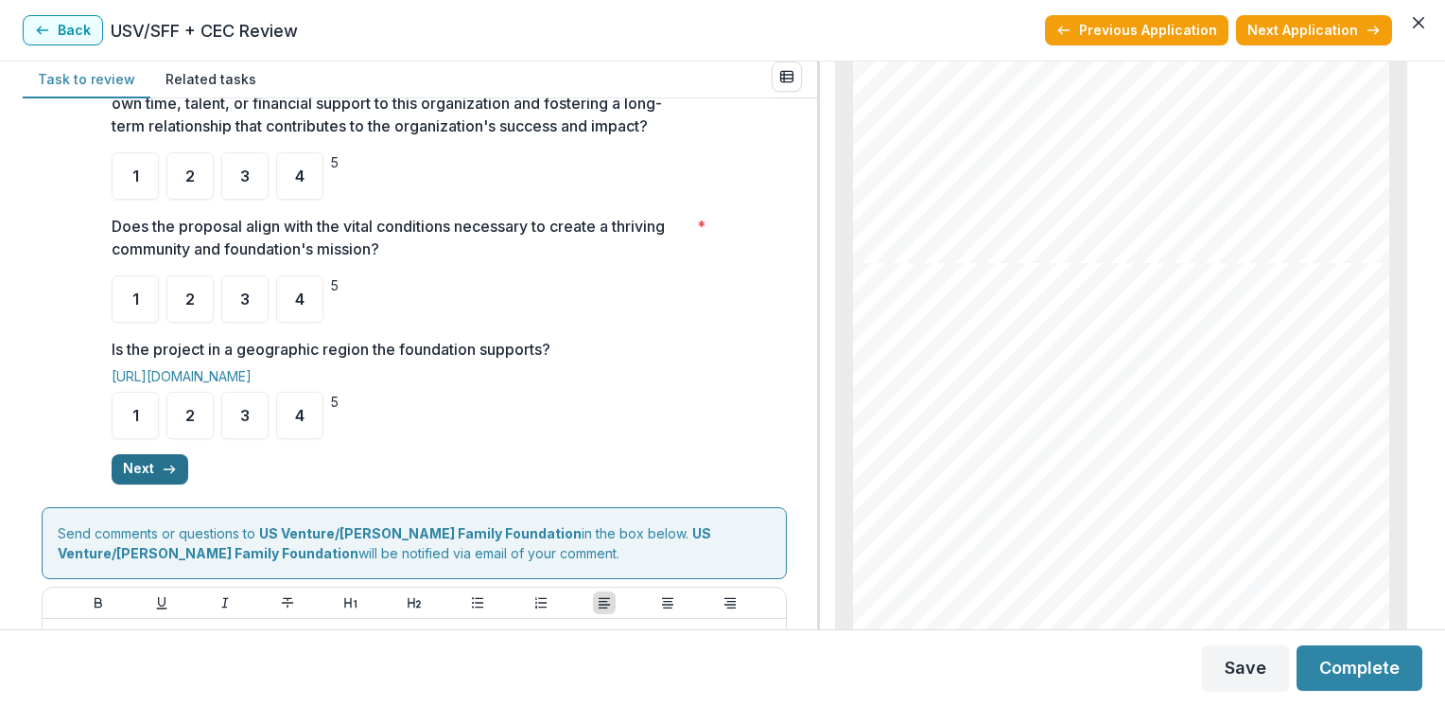
click at [162, 462] on icon "button" at bounding box center [169, 469] width 15 height 15
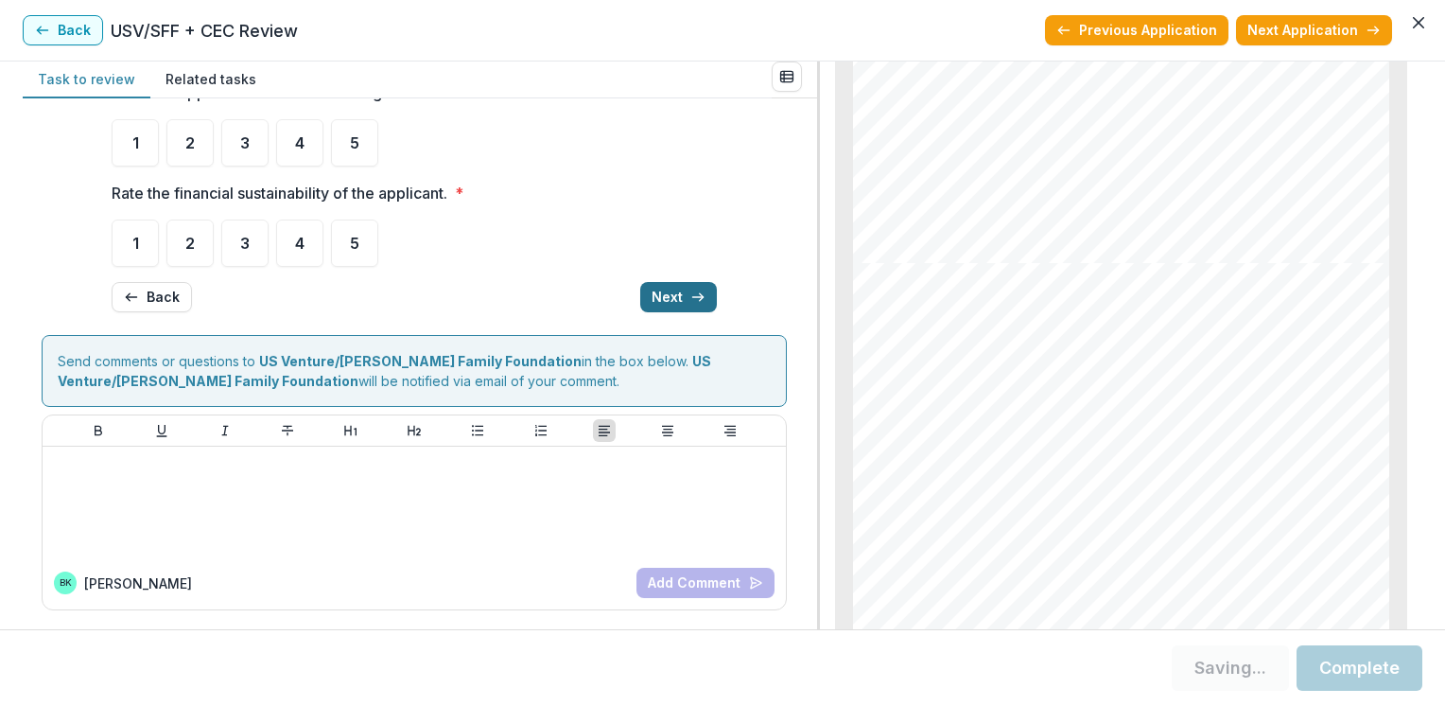
scroll to position [0, 0]
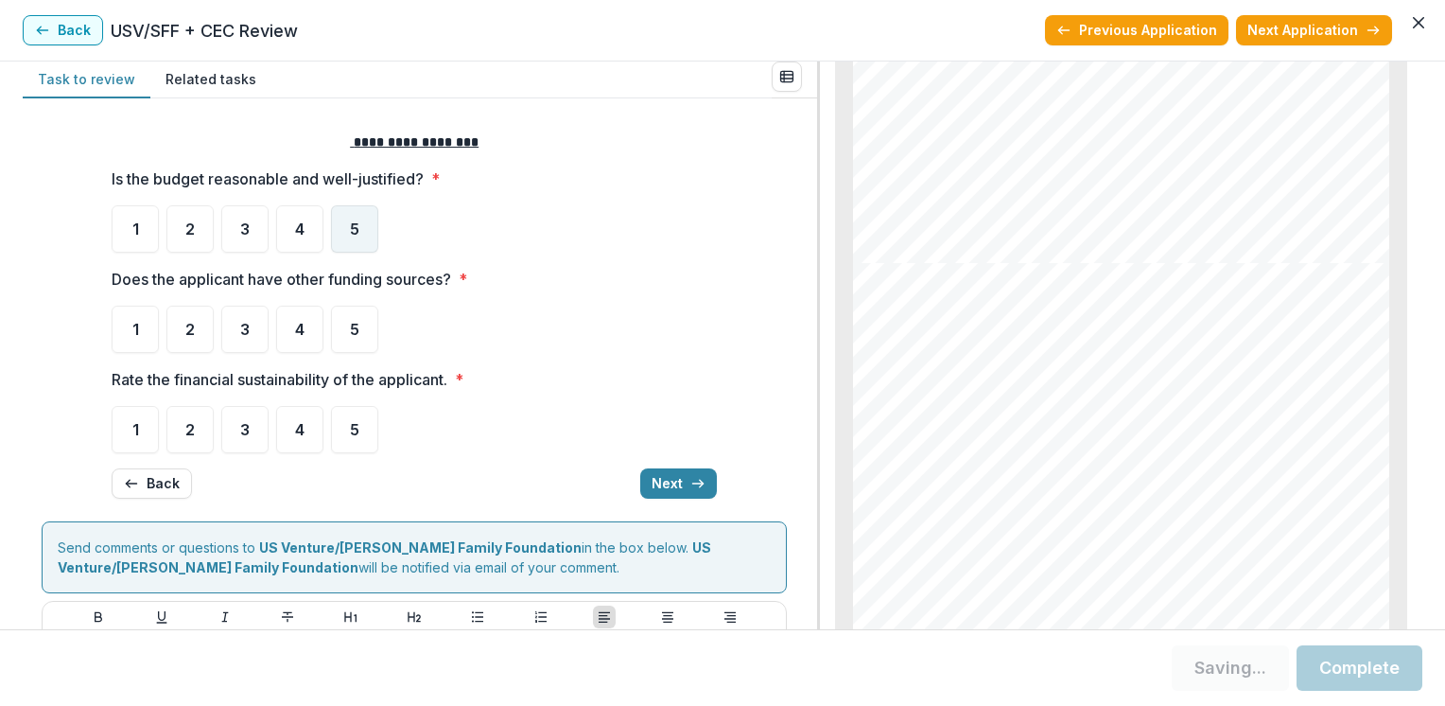
click at [352, 226] on span "5" at bounding box center [354, 228] width 9 height 15
click at [244, 334] on span "3" at bounding box center [244, 329] width 9 height 15
click at [305, 433] on div "4" at bounding box center [299, 429] width 47 height 47
click at [238, 341] on div "3" at bounding box center [244, 328] width 47 height 47
click at [295, 431] on span "4" at bounding box center [299, 429] width 9 height 15
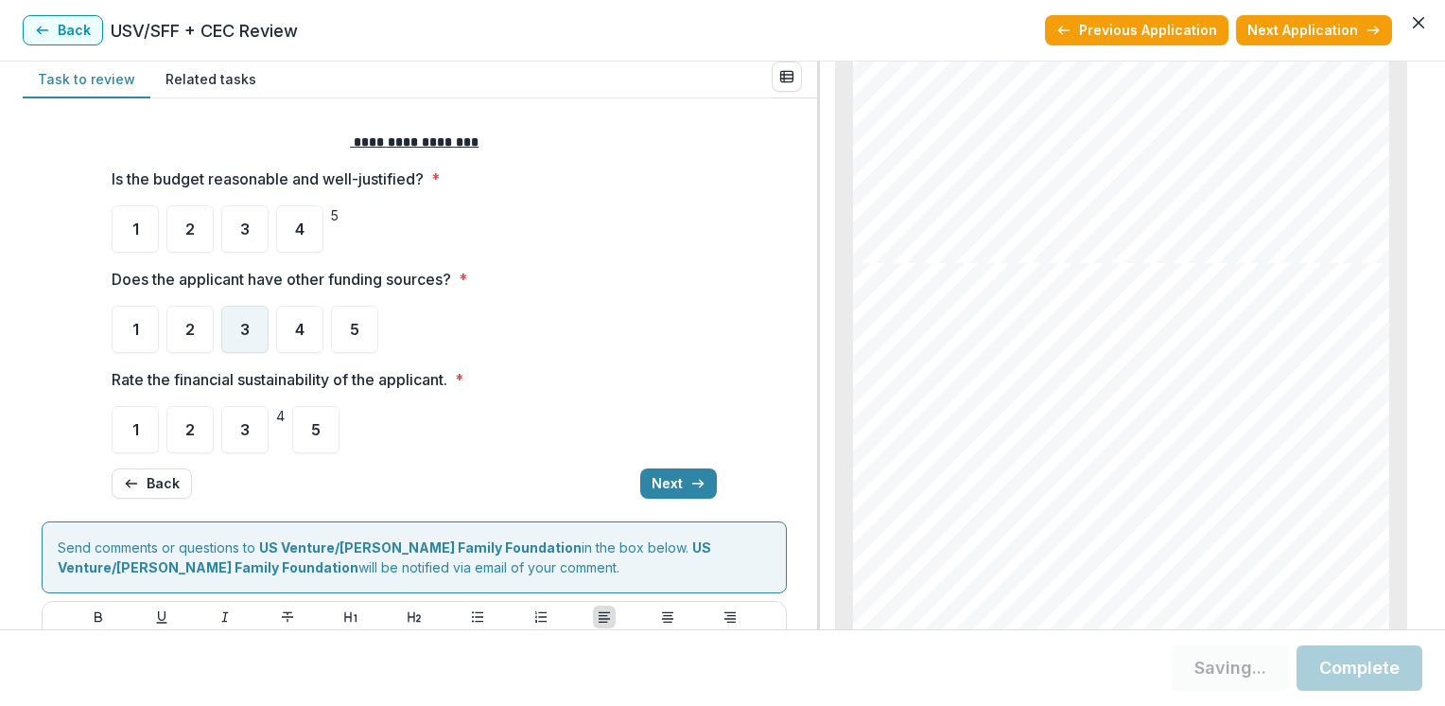
click at [240, 328] on span "3" at bounding box center [244, 329] width 9 height 15
click at [679, 482] on button "Next" at bounding box center [678, 483] width 77 height 30
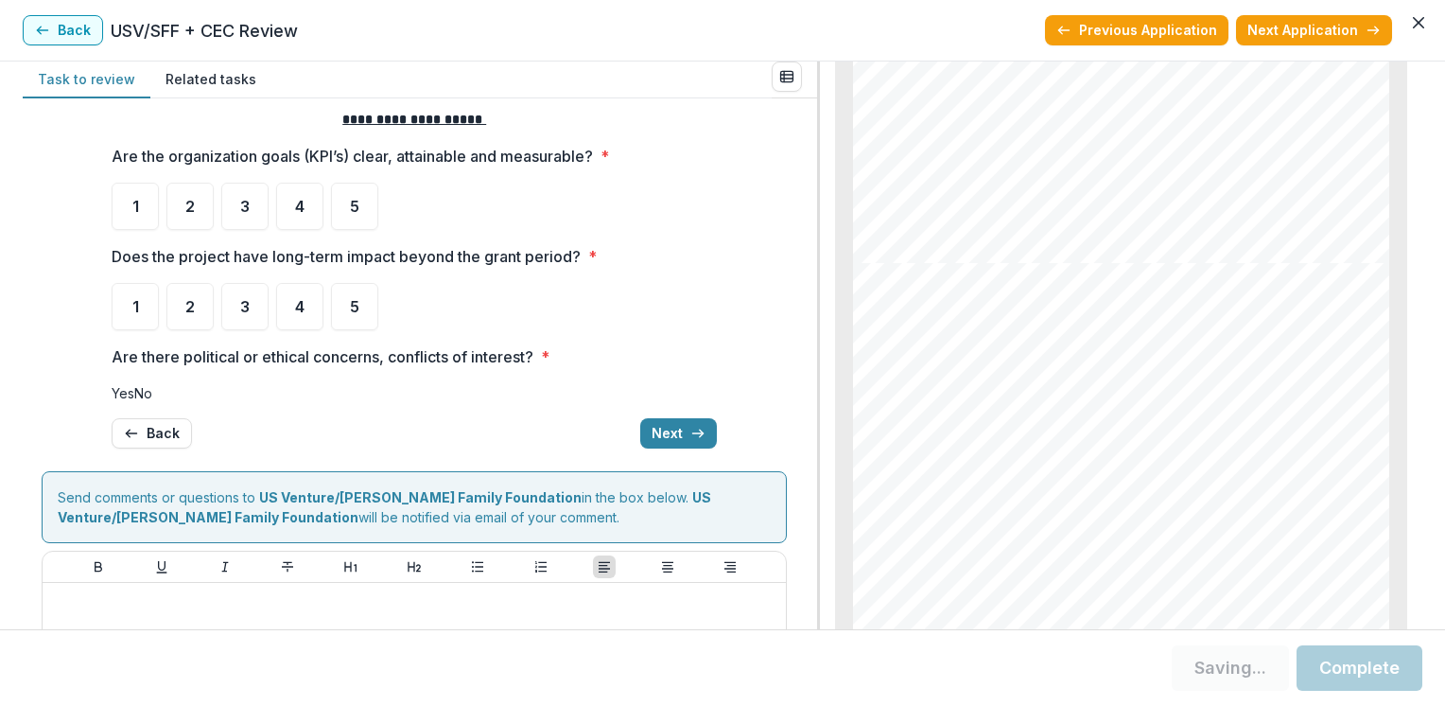
scroll to position [22, 0]
click at [352, 207] on span "5" at bounding box center [354, 207] width 9 height 15
click at [350, 204] on span "5" at bounding box center [354, 207] width 9 height 15
click at [353, 311] on span "5" at bounding box center [354, 307] width 9 height 15
click at [134, 402] on span at bounding box center [134, 394] width 0 height 16
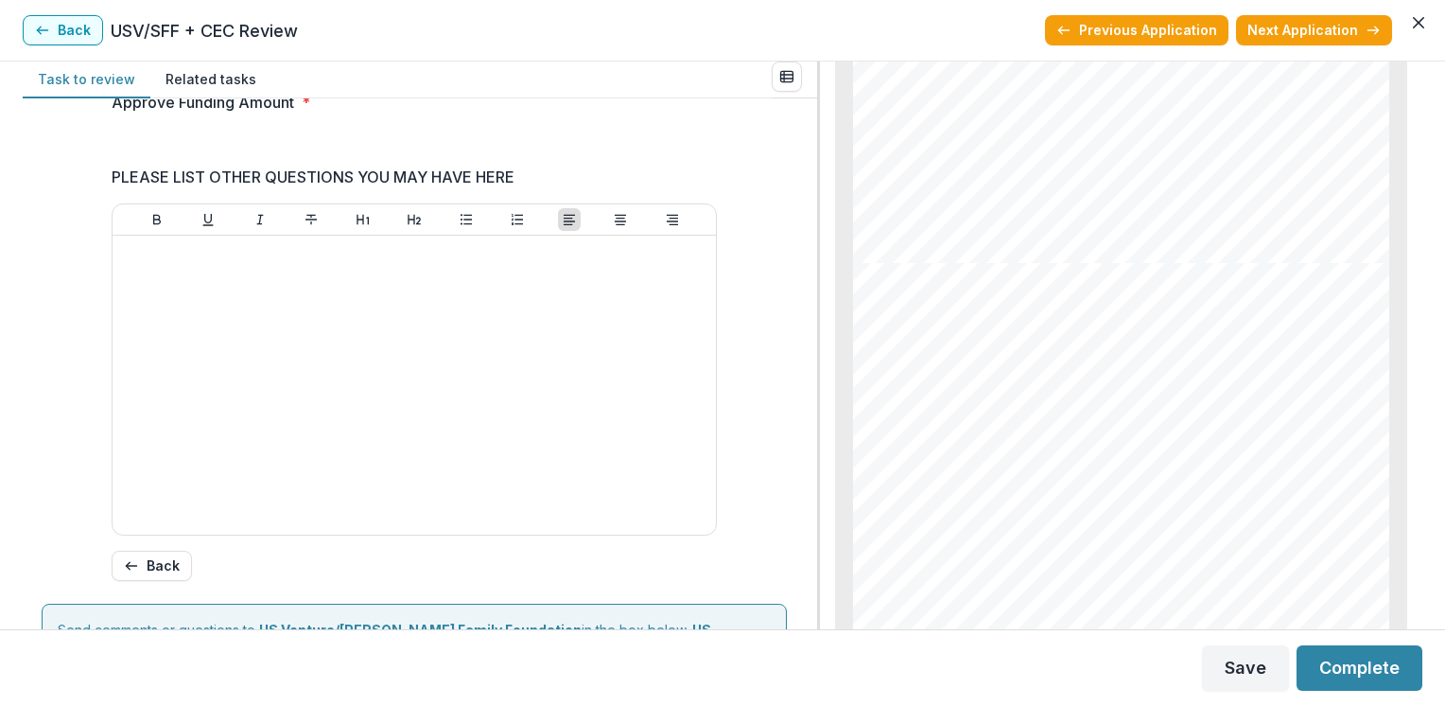
scroll to position [402, 0]
click at [214, 57] on span "Approve Full Funding" at bounding box center [178, 49] width 133 height 16
click at [144, 153] on input "Approve Funding Amount *" at bounding box center [178, 143] width 132 height 20
type input "*******"
click at [804, 599] on div "Score Card Name Weight Score Are the organization goals (KPI’s) clear, attainab…" at bounding box center [420, 363] width 794 height 531
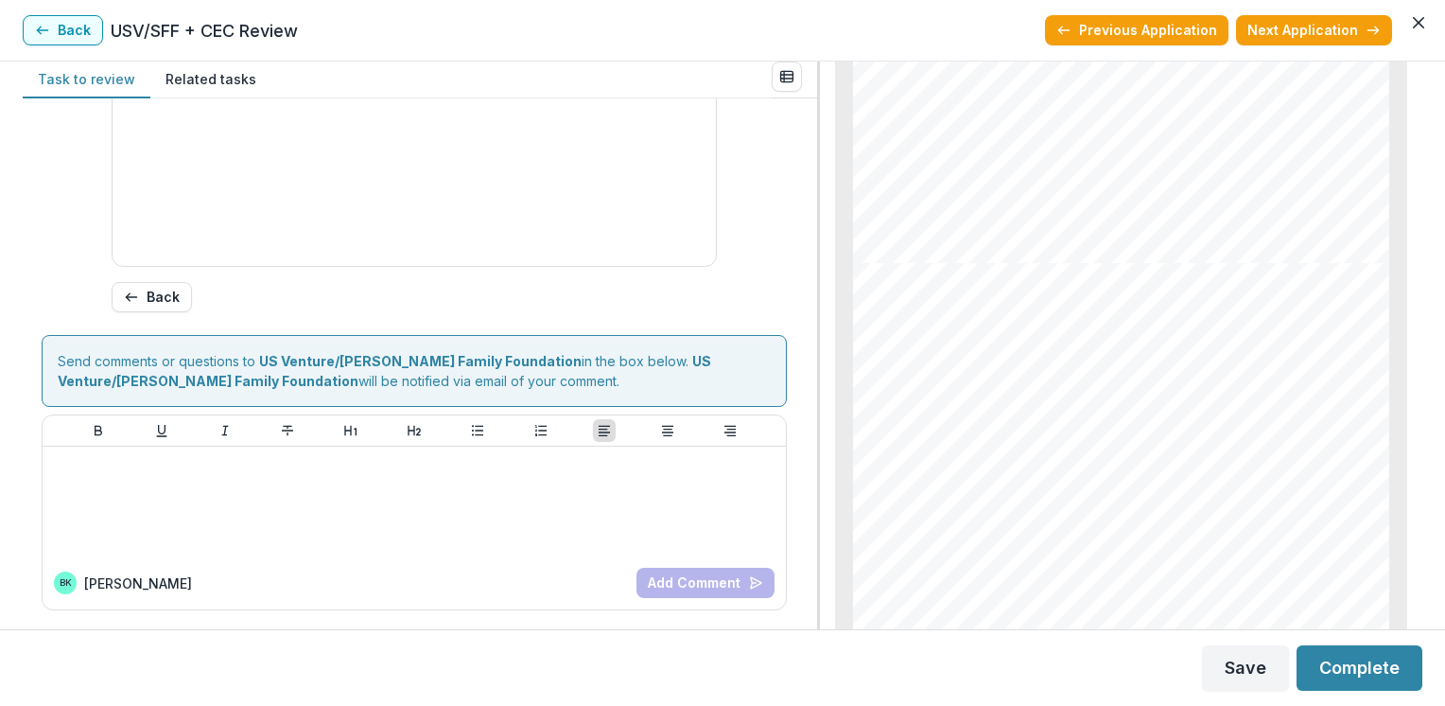
scroll to position [932, 0]
click at [1259, 668] on button "Save" at bounding box center [1245, 667] width 87 height 45
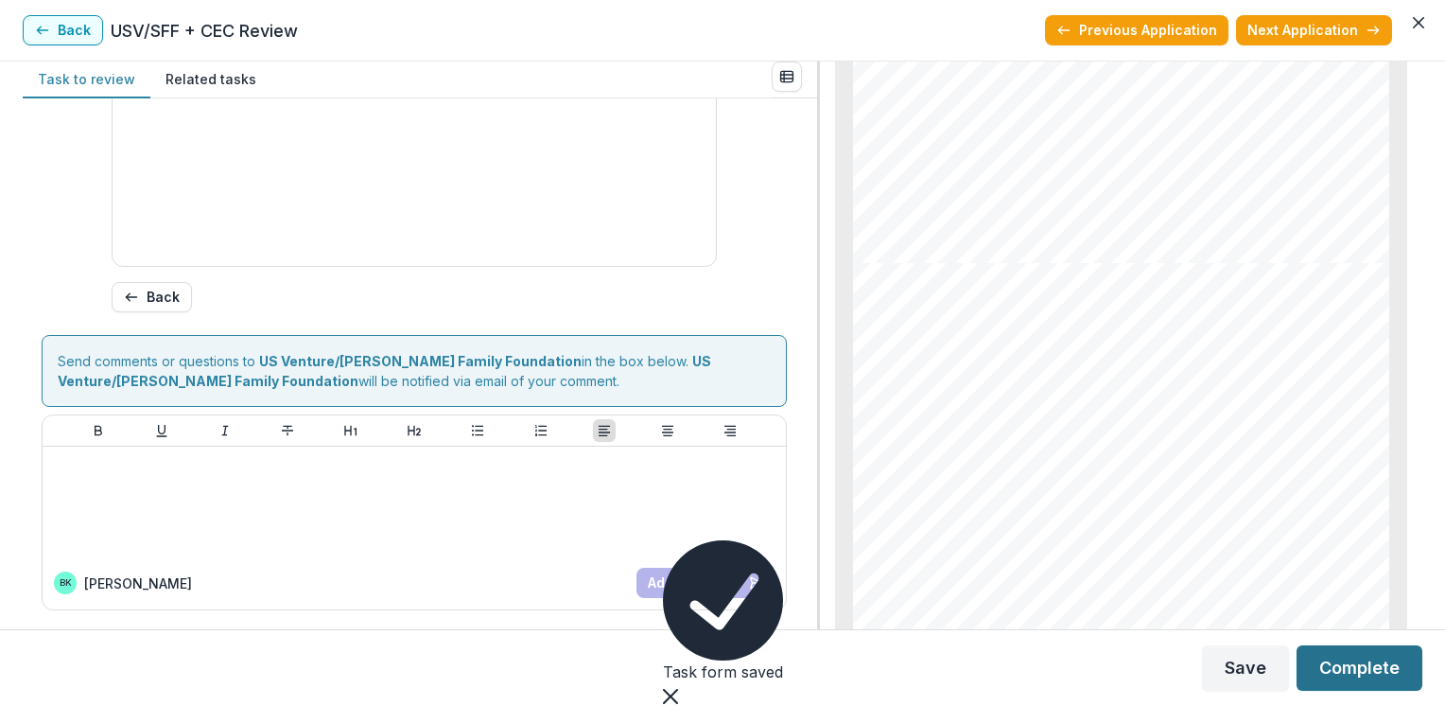
click at [1347, 662] on button "Complete" at bounding box center [1360, 667] width 126 height 45
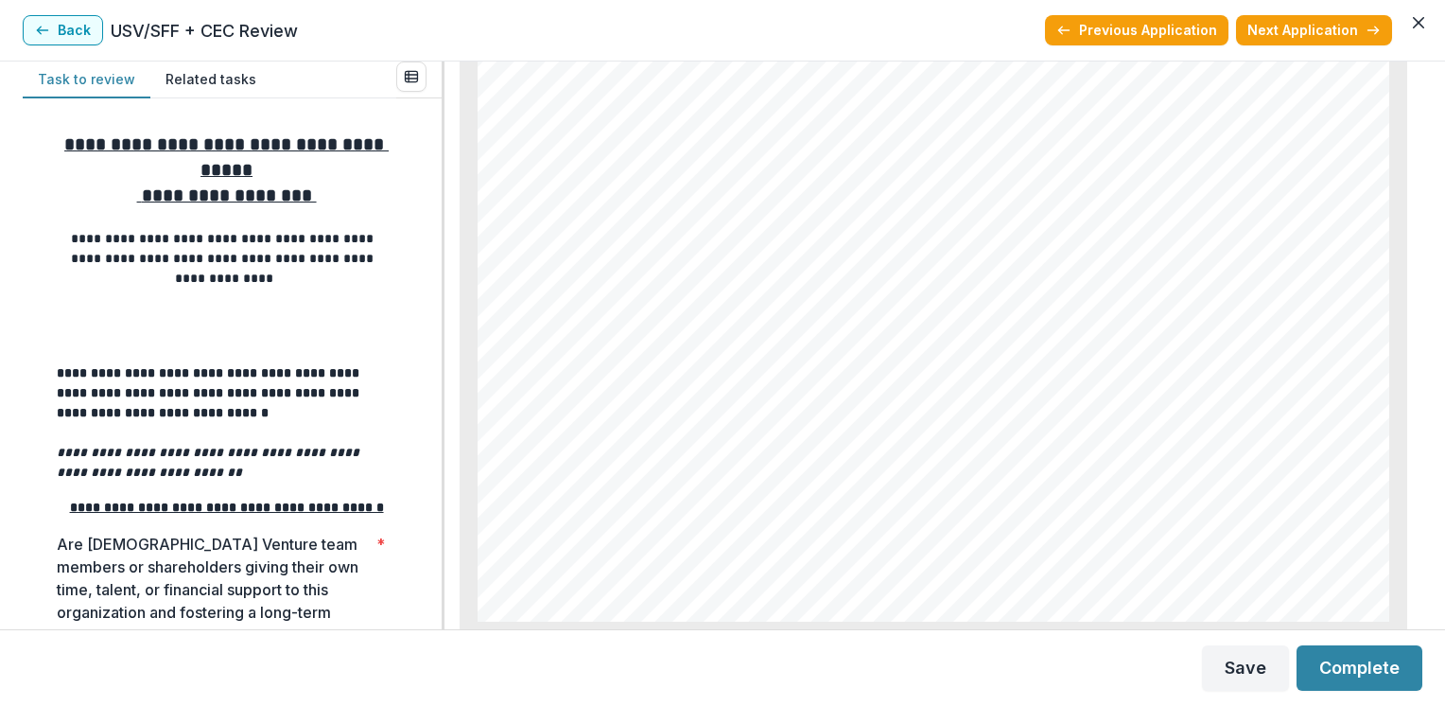
scroll to position [9982, 0]
click at [428, 362] on div "**********" at bounding box center [232, 363] width 419 height 531
click at [434, 358] on div "**********" at bounding box center [232, 363] width 419 height 531
click at [441, 355] on div "**********" at bounding box center [232, 363] width 419 height 531
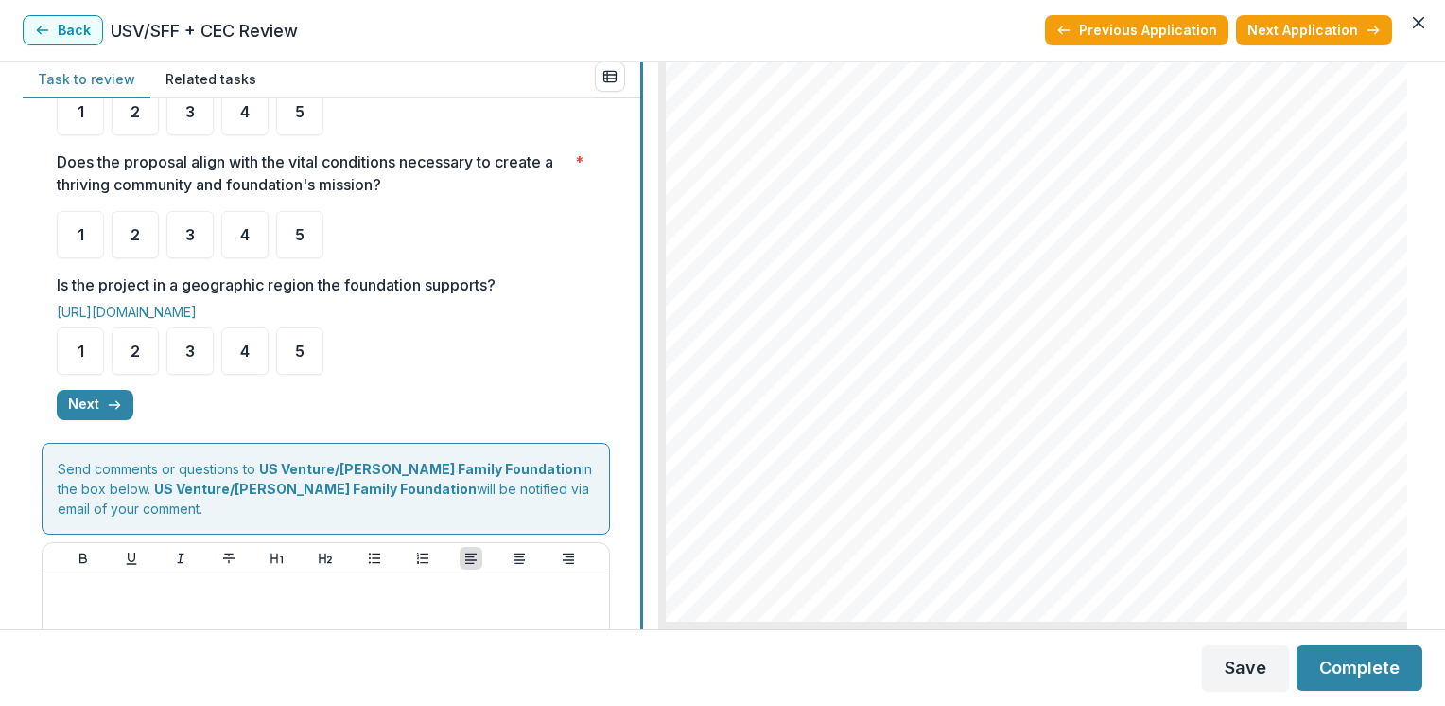
scroll to position [359, 0]
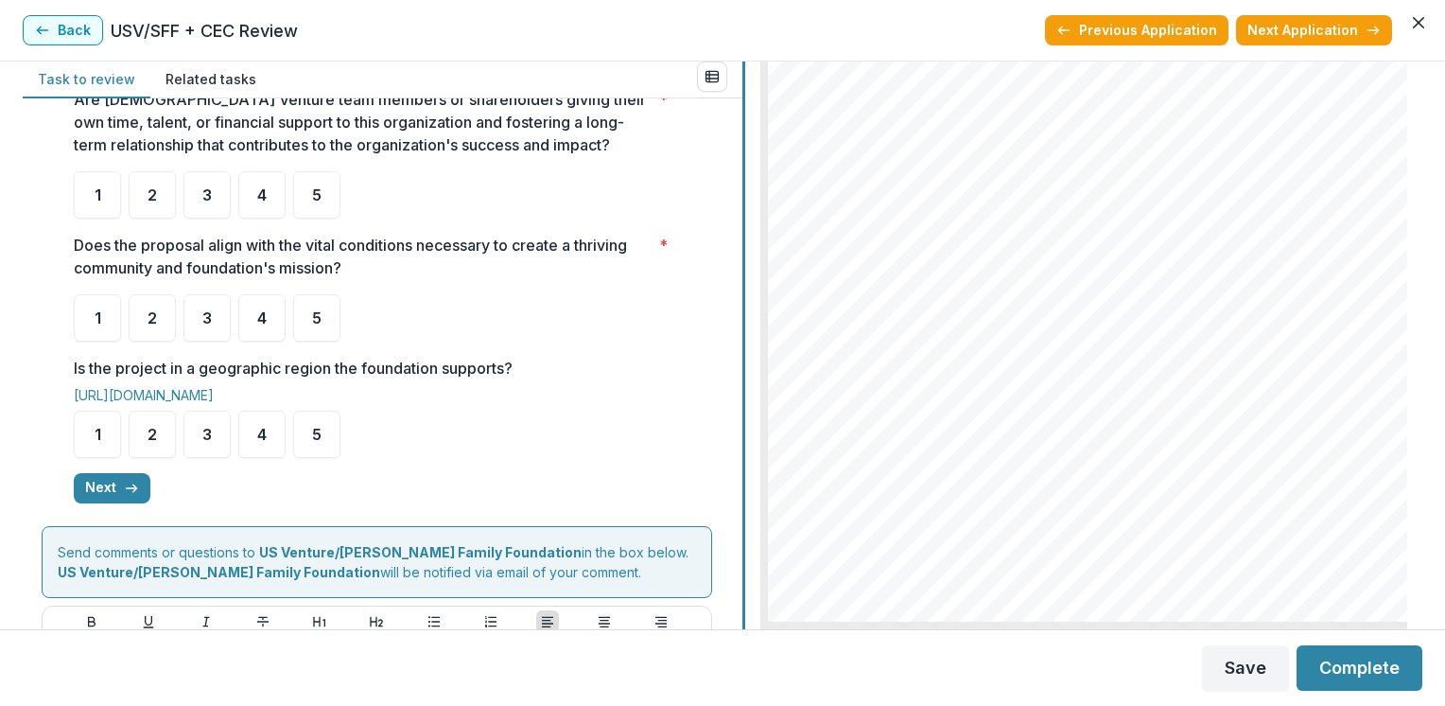
click at [745, 310] on div at bounding box center [743, 344] width 3 height 567
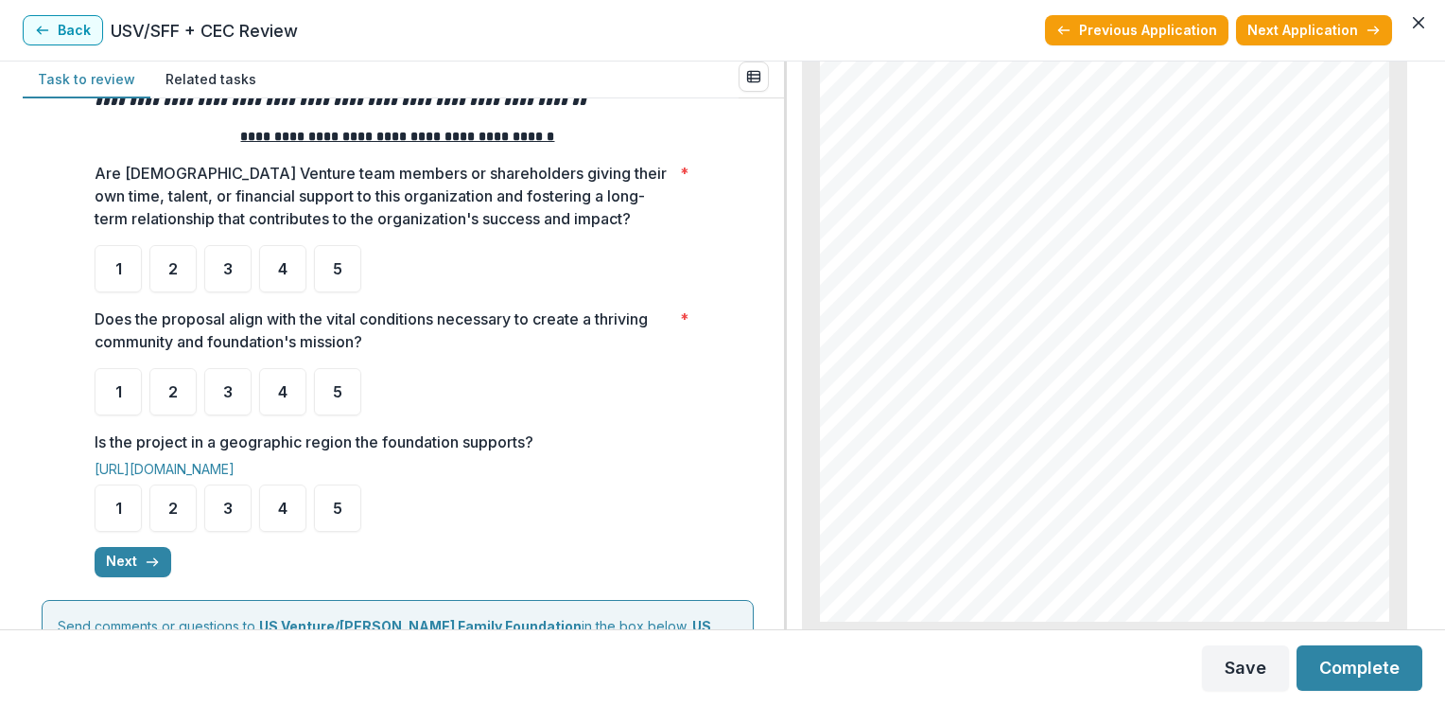
scroll to position [284, 0]
click at [282, 272] on span "4" at bounding box center [282, 270] width 9 height 15
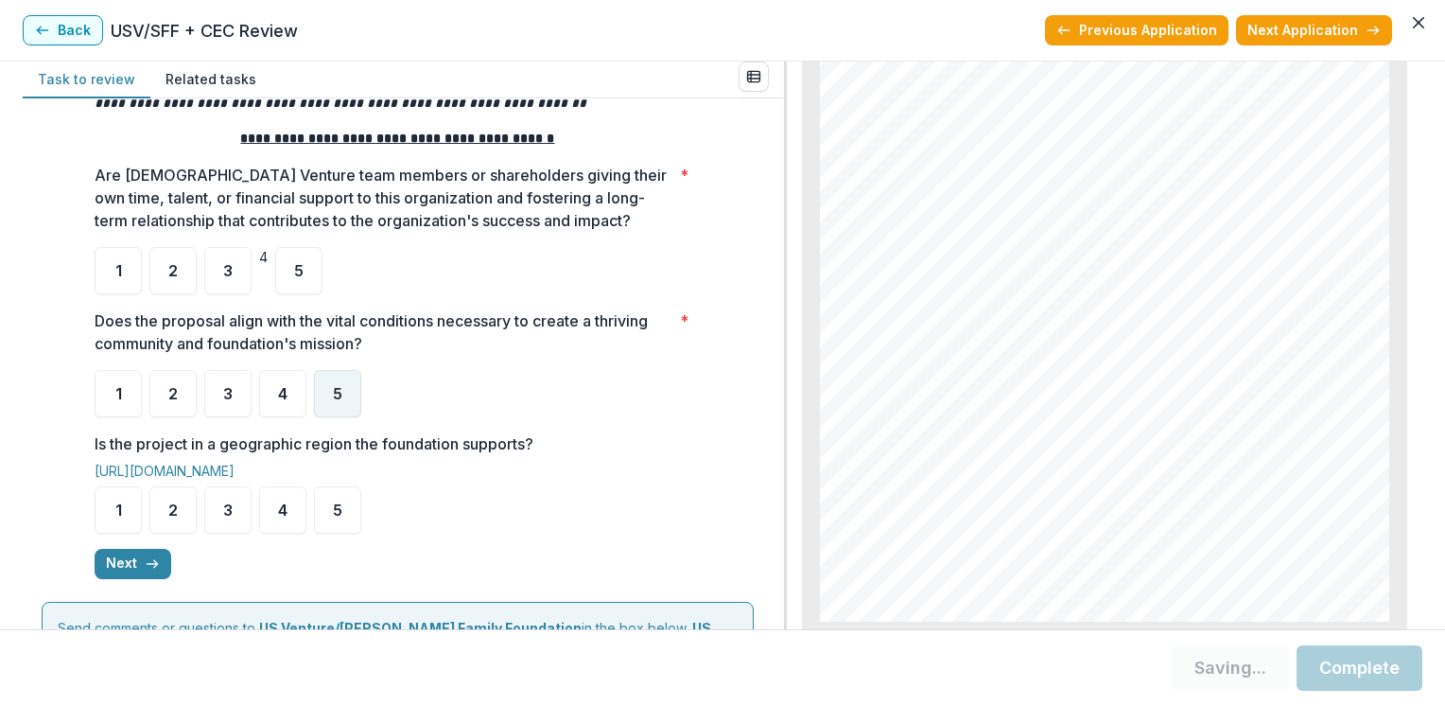
click at [333, 396] on span "5" at bounding box center [337, 393] width 9 height 15
click at [336, 509] on span "5" at bounding box center [337, 509] width 9 height 15
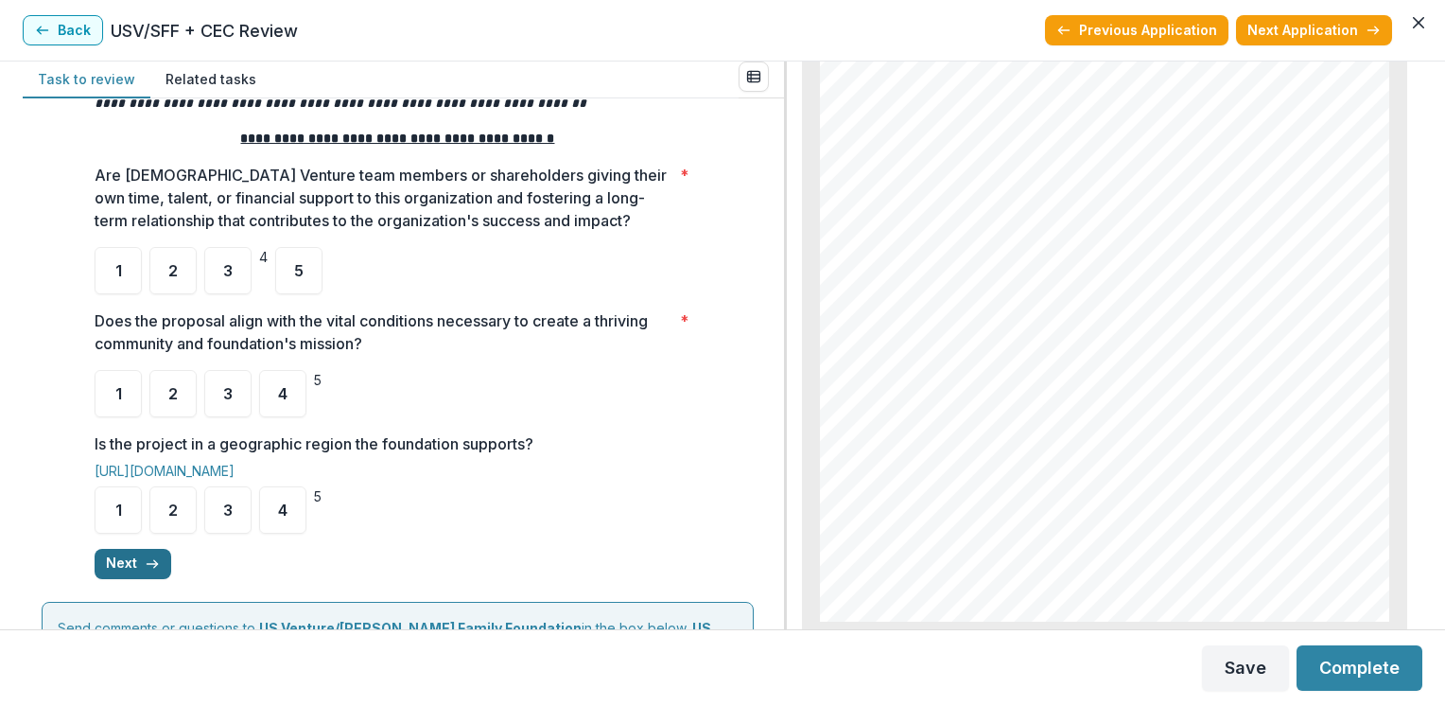
click at [148, 561] on icon "button" at bounding box center [152, 563] width 15 height 15
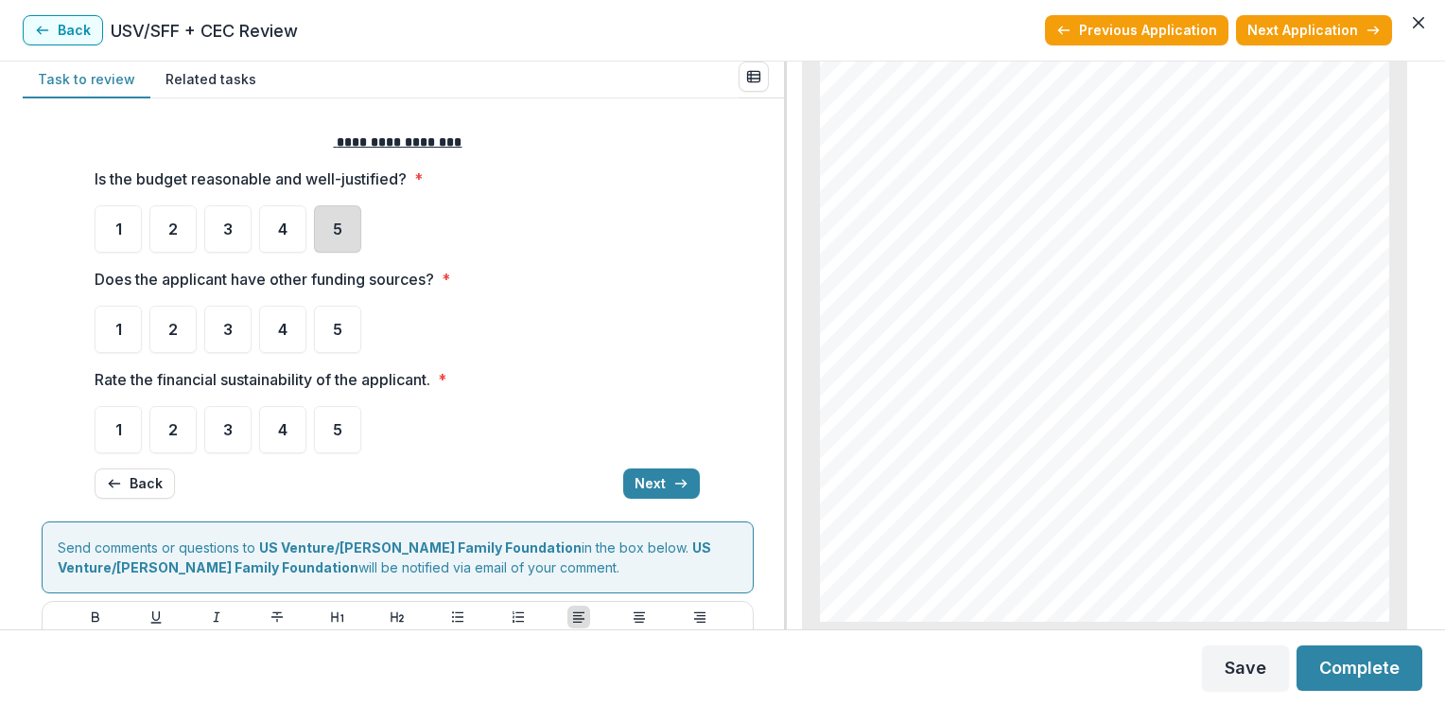
click at [322, 229] on div "5" at bounding box center [337, 228] width 47 height 47
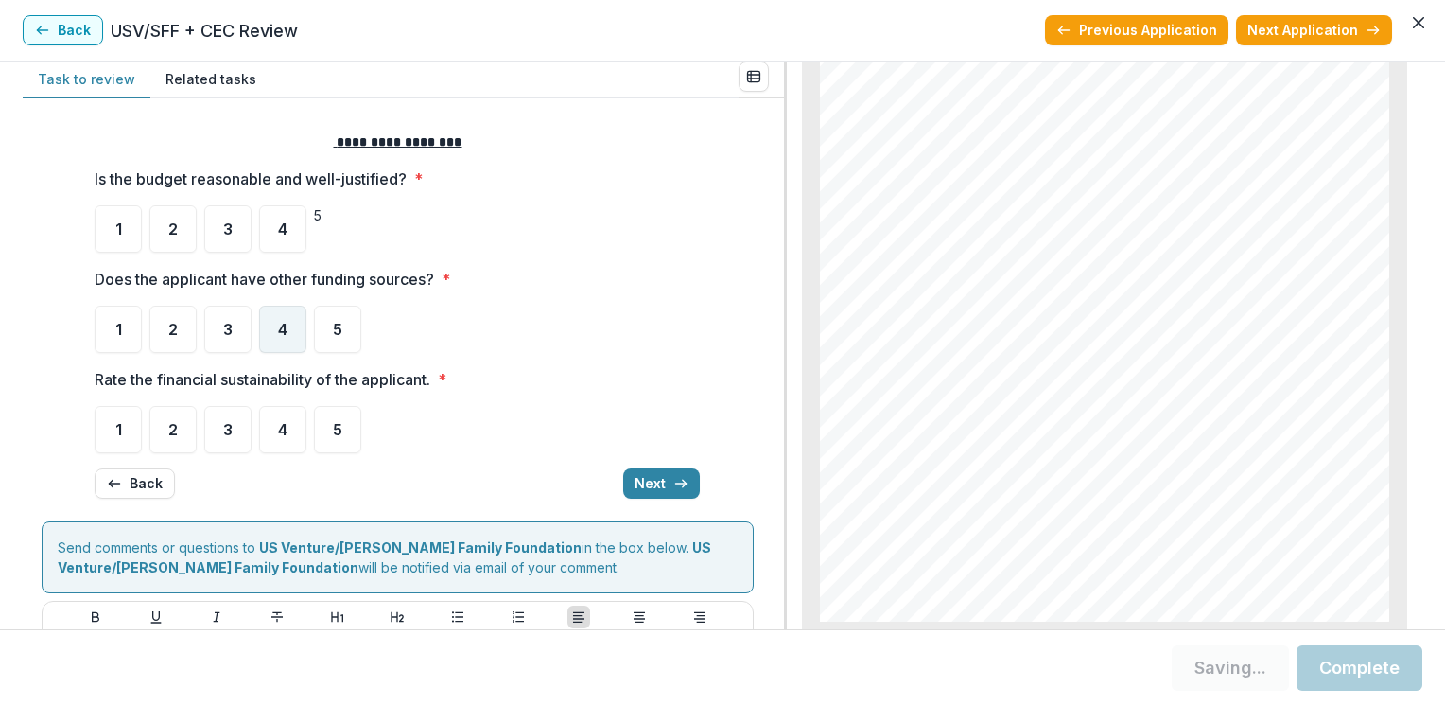
click at [285, 331] on span "4" at bounding box center [282, 329] width 9 height 15
click at [333, 428] on span "5" at bounding box center [337, 429] width 9 height 15
click at [280, 327] on span "4" at bounding box center [282, 329] width 9 height 15
click at [333, 427] on span "5" at bounding box center [337, 429] width 9 height 15
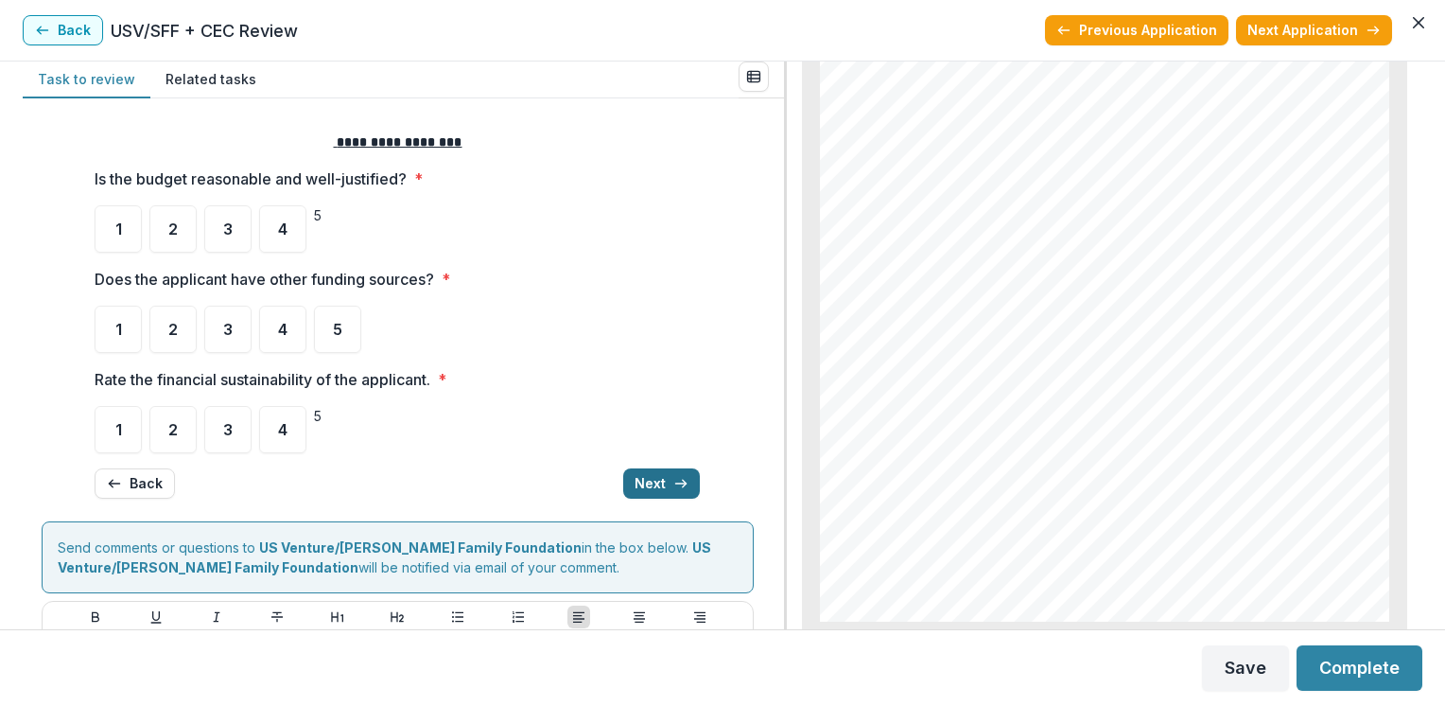
click at [643, 478] on button "Next" at bounding box center [661, 483] width 77 height 30
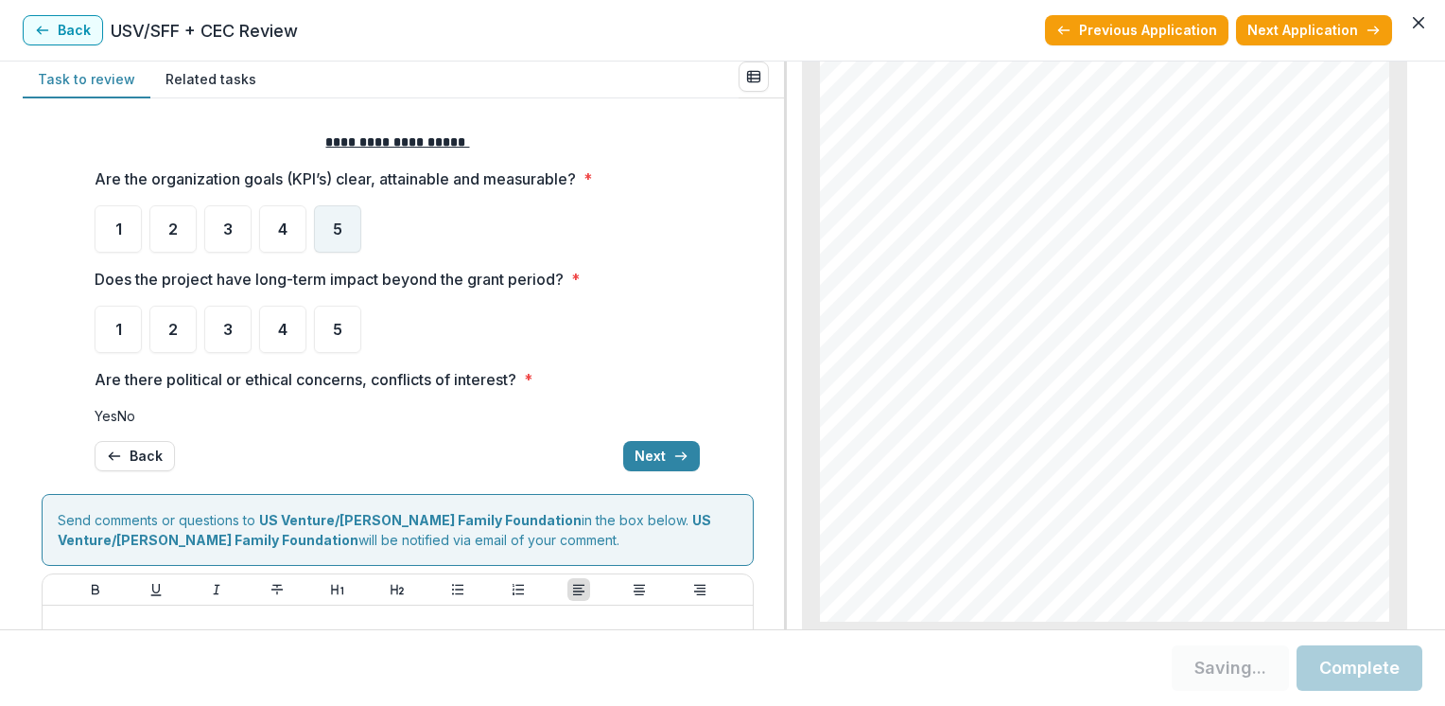
click at [337, 244] on div "5" at bounding box center [337, 228] width 47 height 47
click at [322, 225] on div "5" at bounding box center [318, 215] width 8 height 20
click at [336, 327] on span "5" at bounding box center [337, 329] width 9 height 15
click at [117, 424] on span at bounding box center [117, 416] width 0 height 16
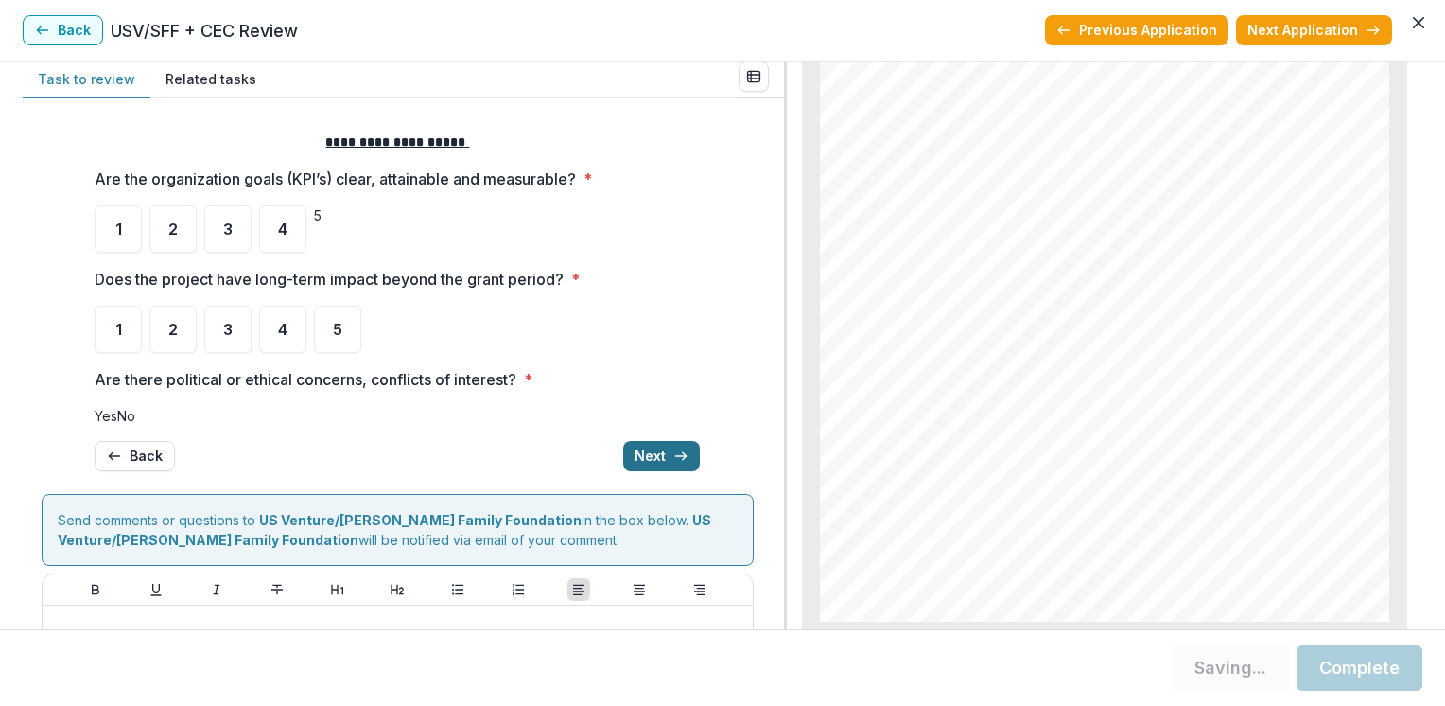
click at [658, 471] on button "Next" at bounding box center [661, 456] width 77 height 30
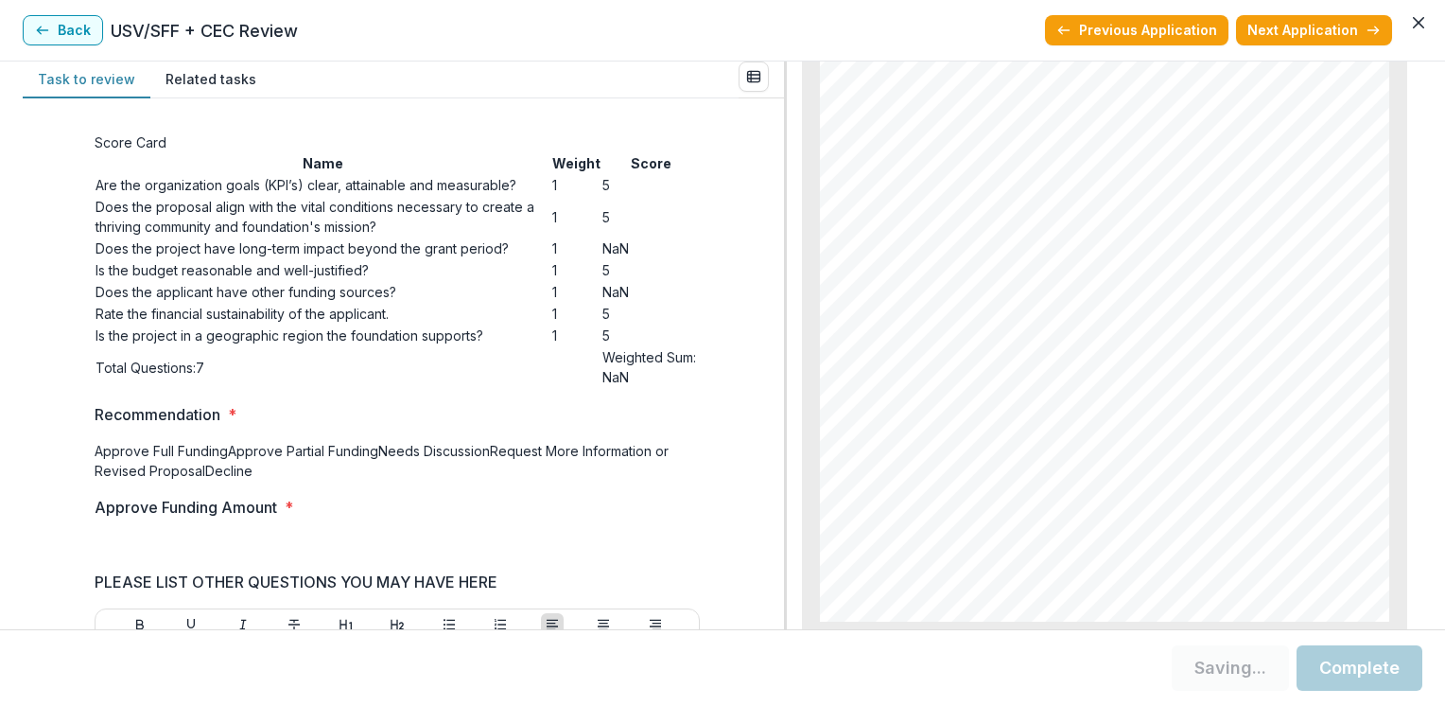
scroll to position [959, 0]
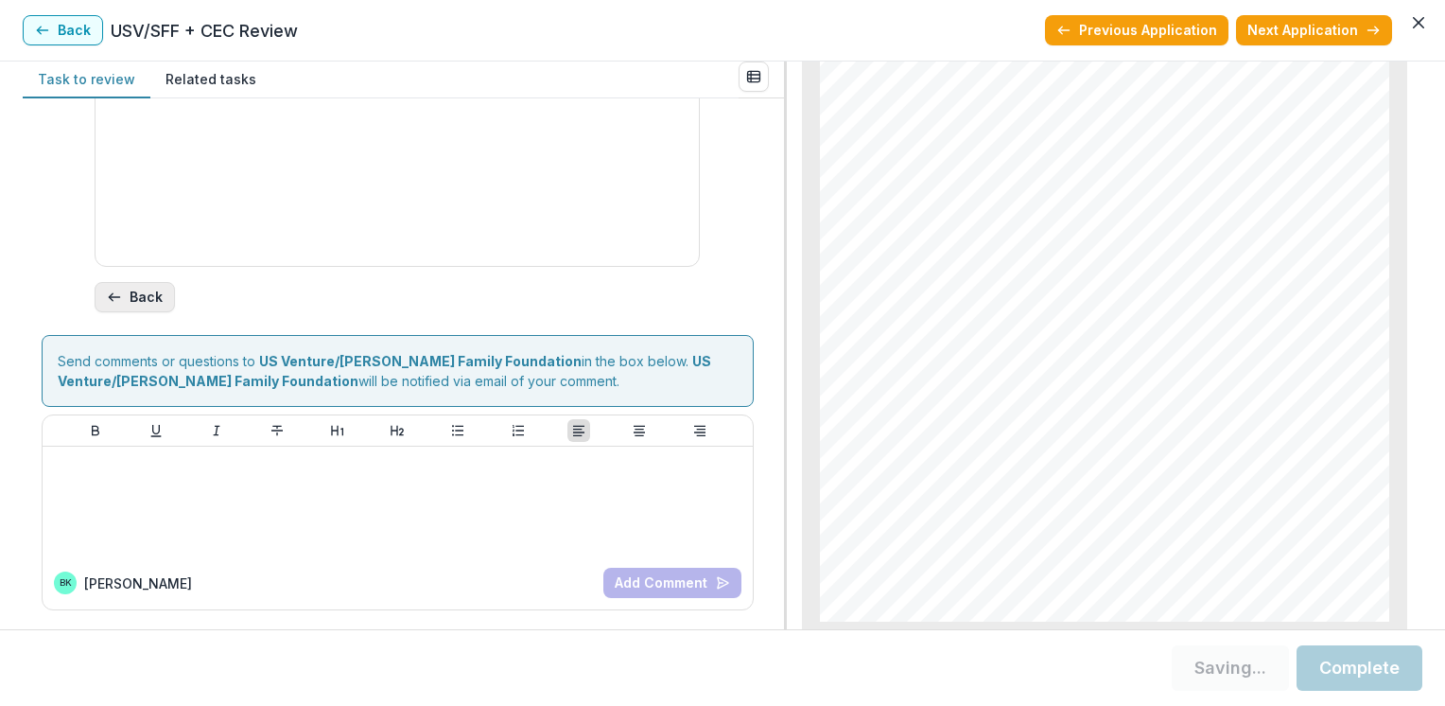
click at [110, 301] on polyline "button" at bounding box center [112, 297] width 4 height 8
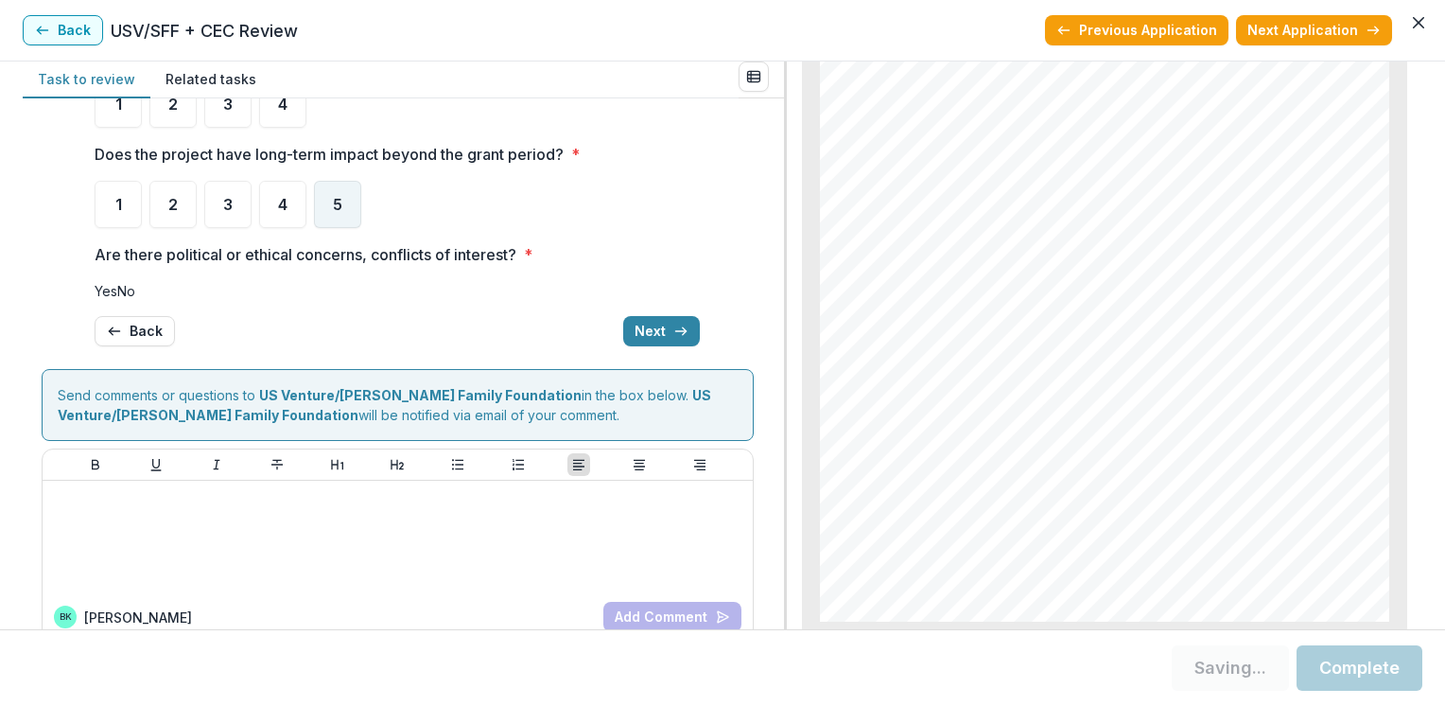
click at [340, 202] on span "5" at bounding box center [337, 204] width 9 height 15
click at [335, 209] on span "5" at bounding box center [337, 204] width 9 height 15
click at [117, 299] on span at bounding box center [117, 291] width 0 height 16
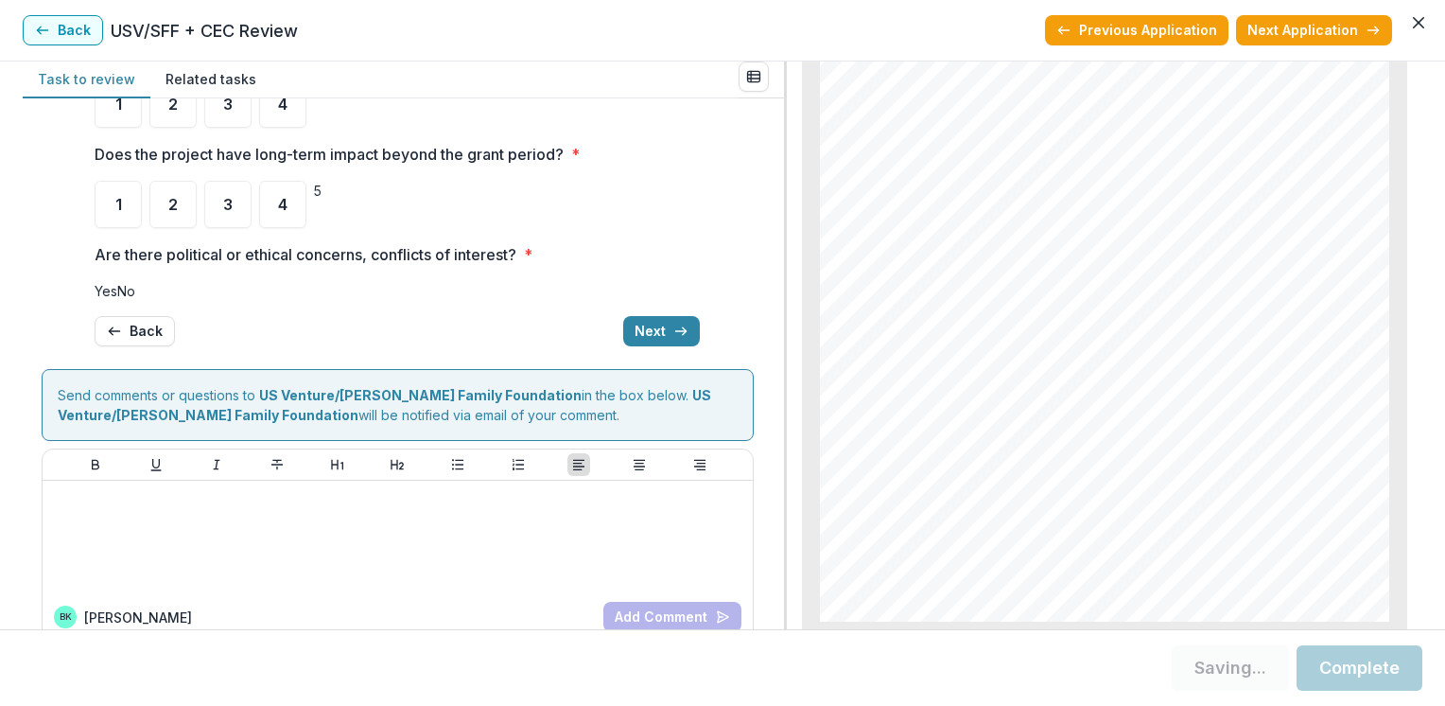
click at [119, 299] on span "No" at bounding box center [126, 291] width 18 height 16
click at [121, 299] on span "No" at bounding box center [126, 291] width 18 height 16
drag, startPoint x: 121, startPoint y: 321, endPoint x: 102, endPoint y: 322, distance: 19.0
click at [117, 299] on label "No" at bounding box center [126, 291] width 18 height 16
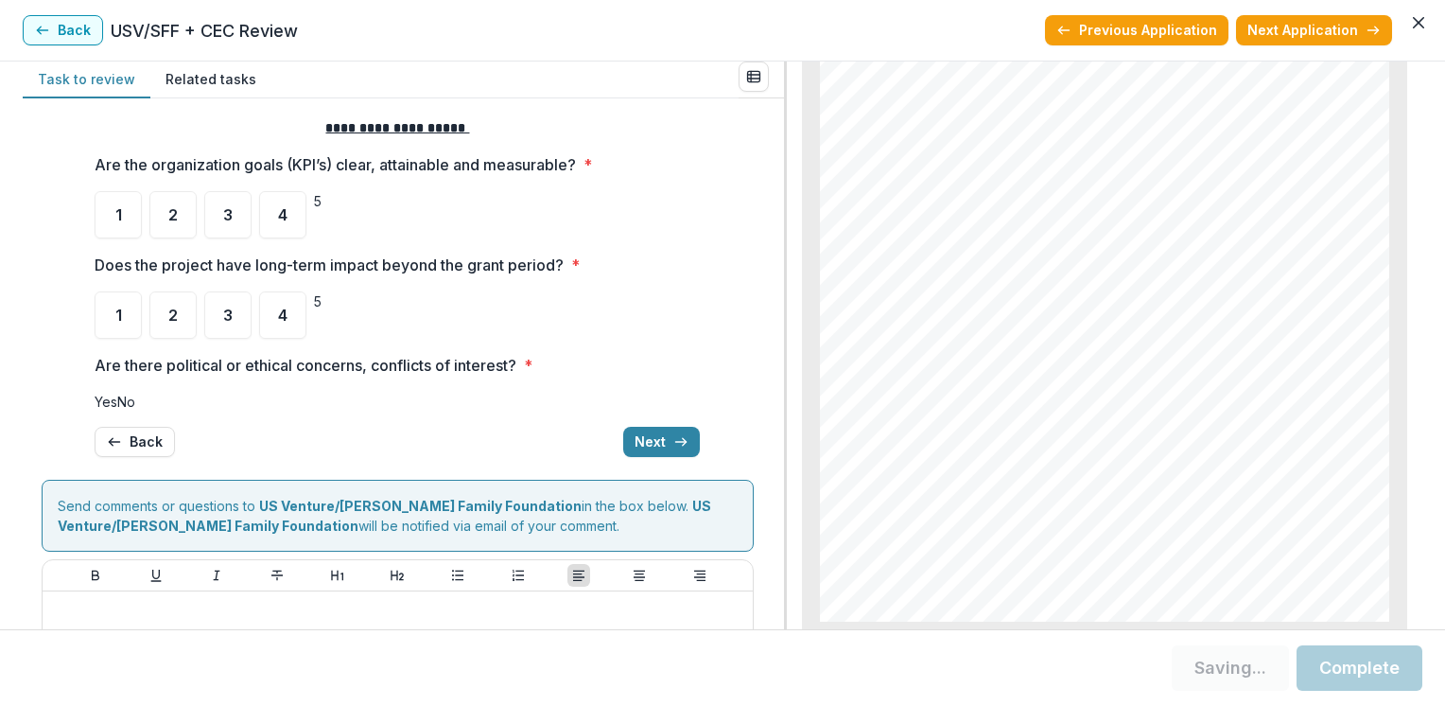
scroll to position [0, 0]
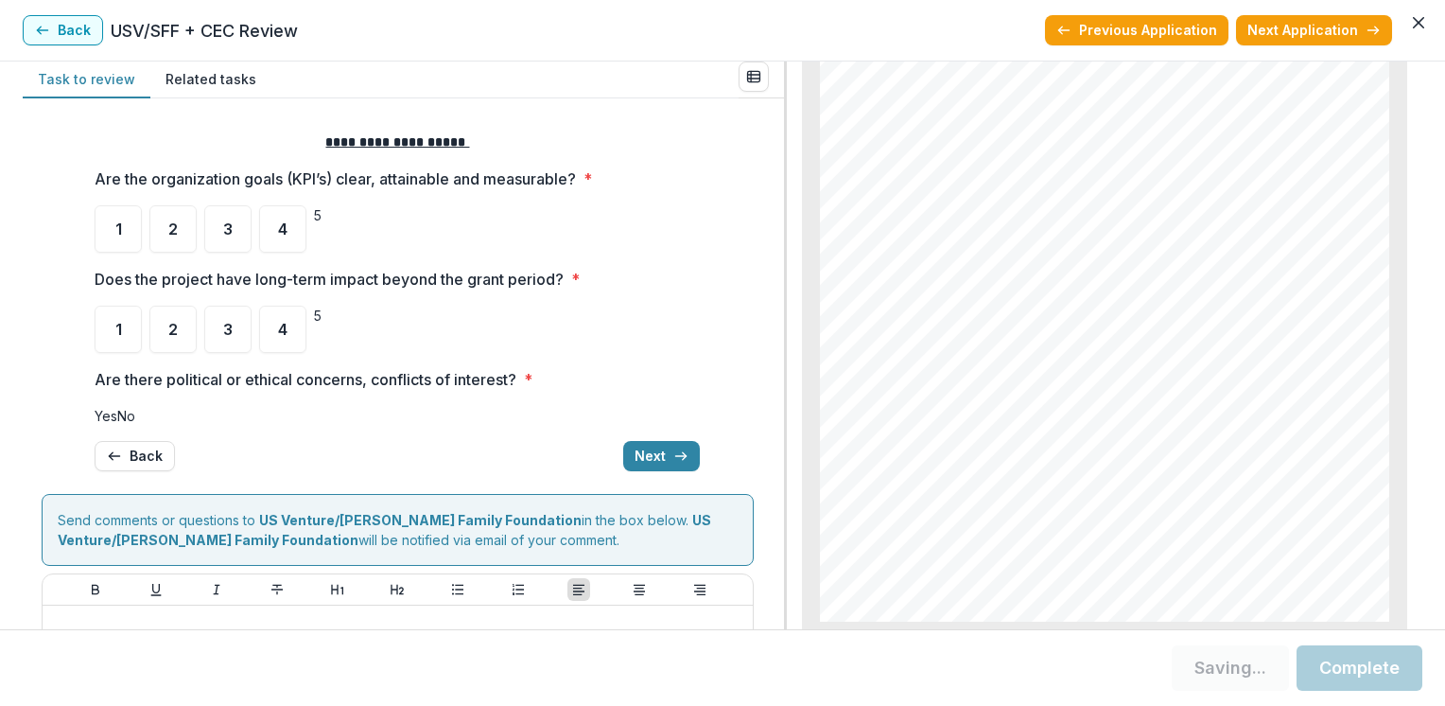
click at [117, 424] on span at bounding box center [117, 416] width 0 height 16
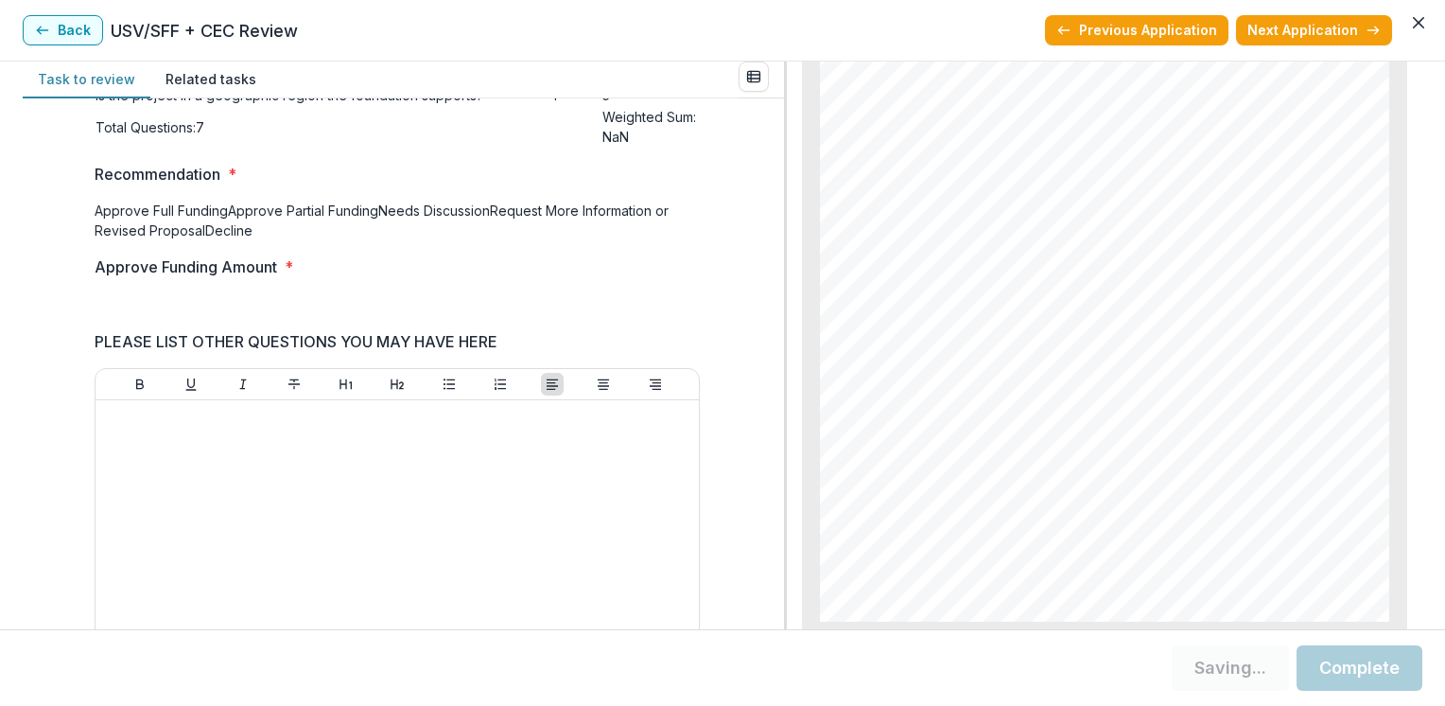
scroll to position [235, 0]
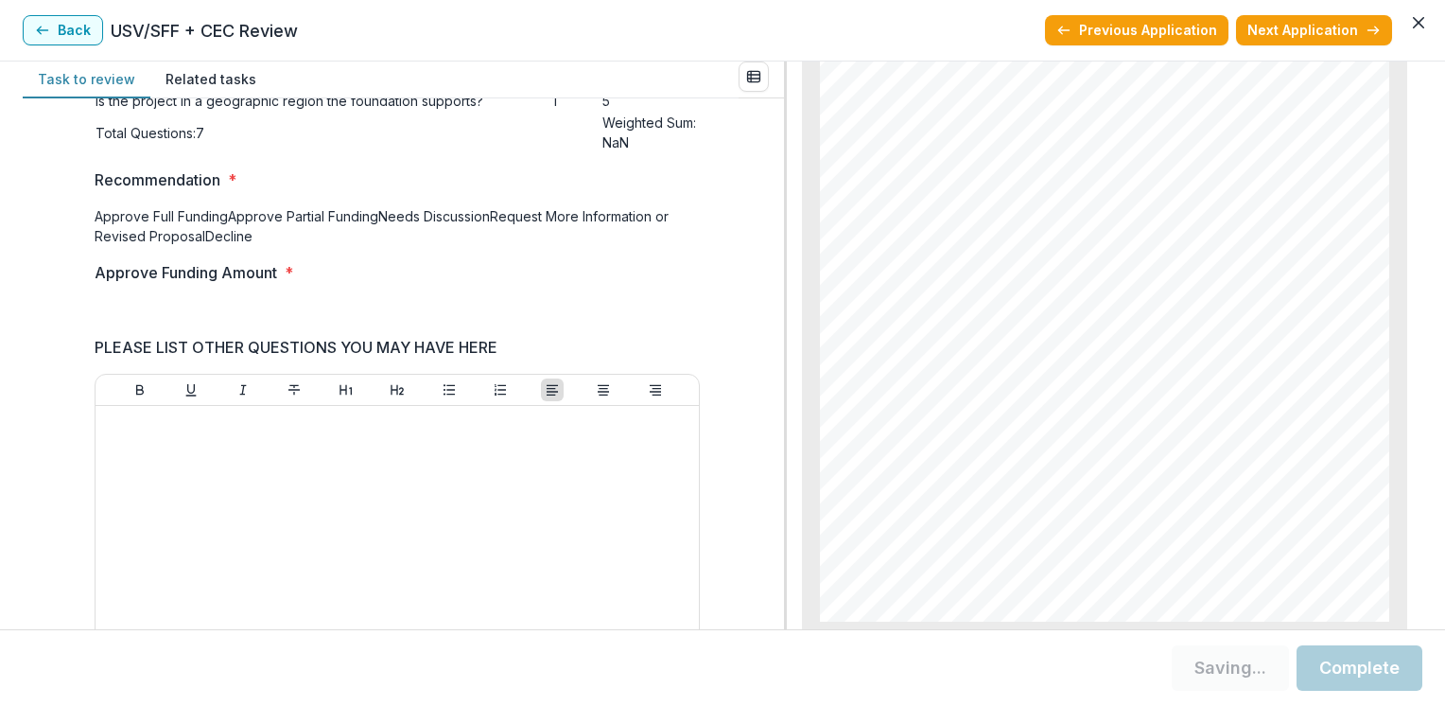
click at [228, 224] on span "Approve Partial Funding" at bounding box center [303, 216] width 150 height 16
click at [115, 632] on footer "Save Complete" at bounding box center [722, 667] width 1445 height 77
click at [250, 321] on div "Approve Funding Amount *" at bounding box center [397, 291] width 605 height 60
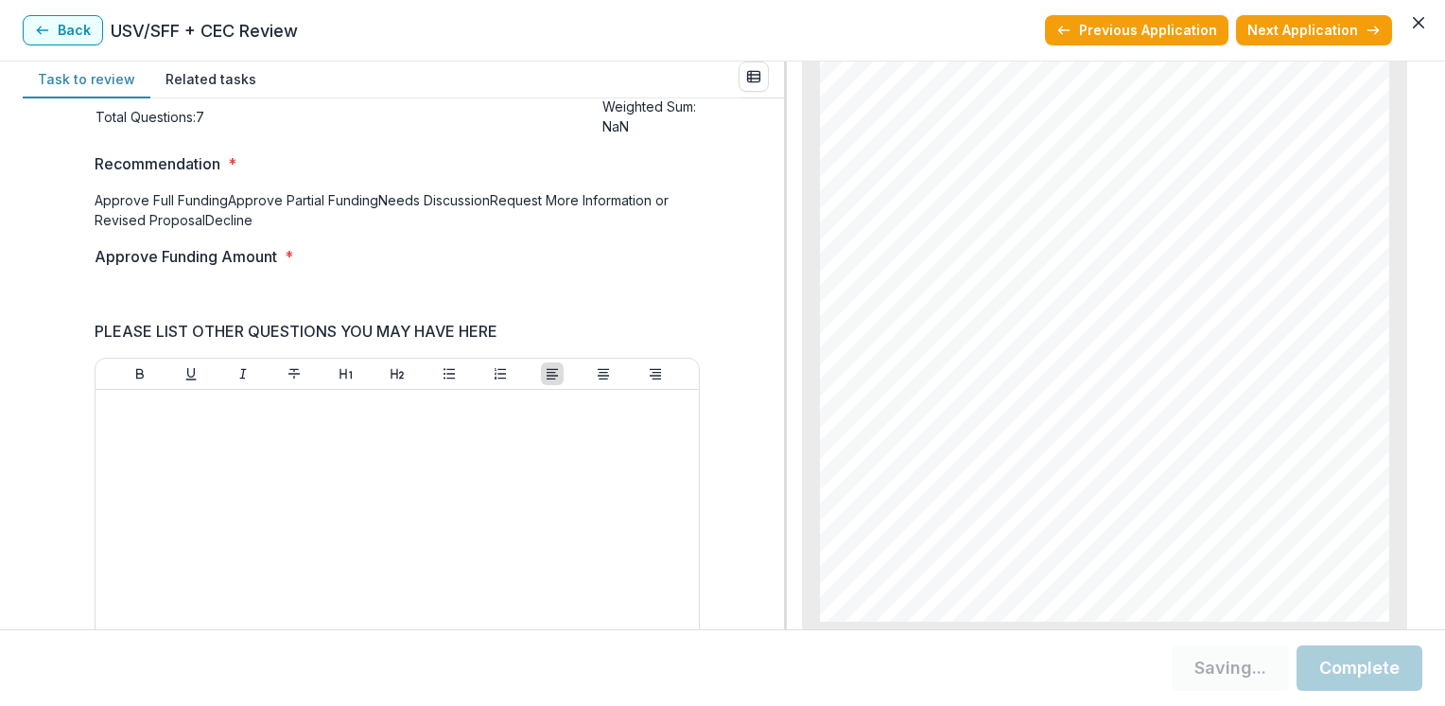
click at [250, 305] on div "Approve Funding Amount *" at bounding box center [397, 275] width 605 height 60
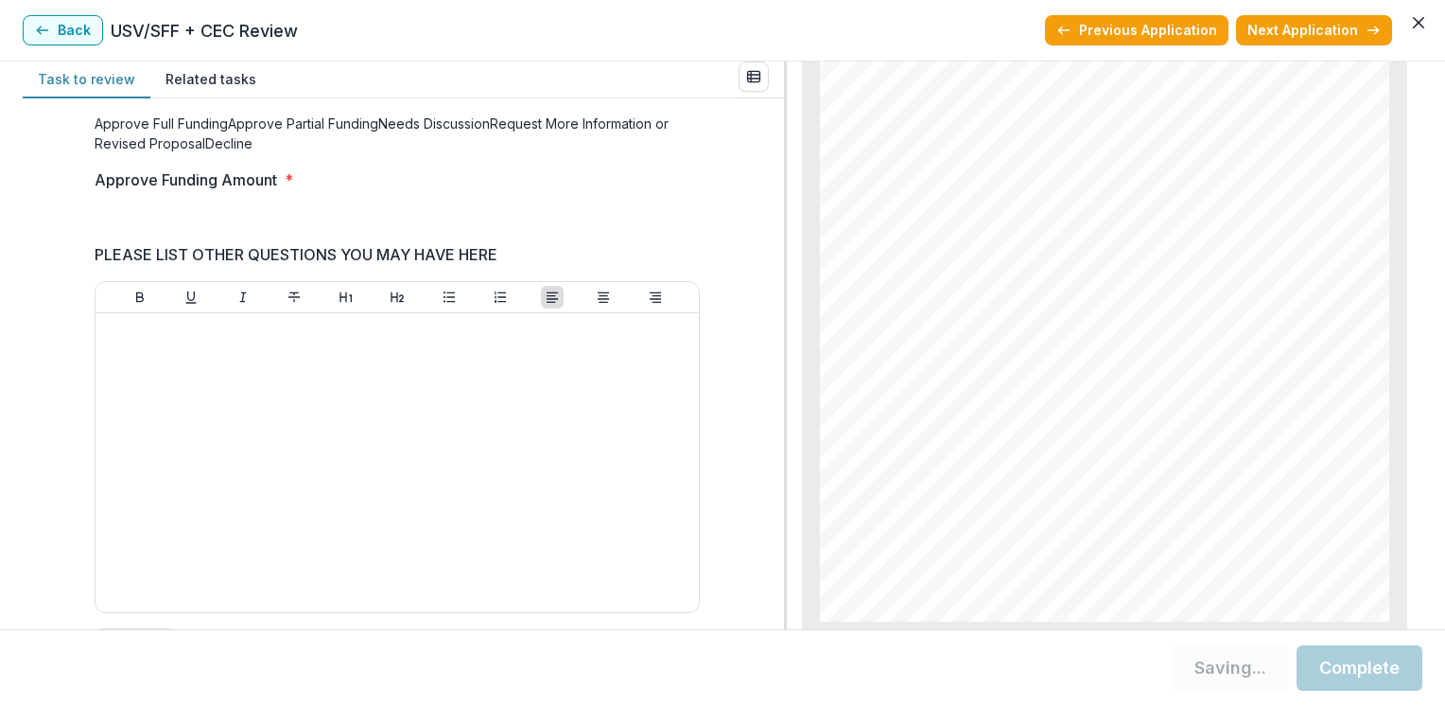
scroll to position [365, 0]
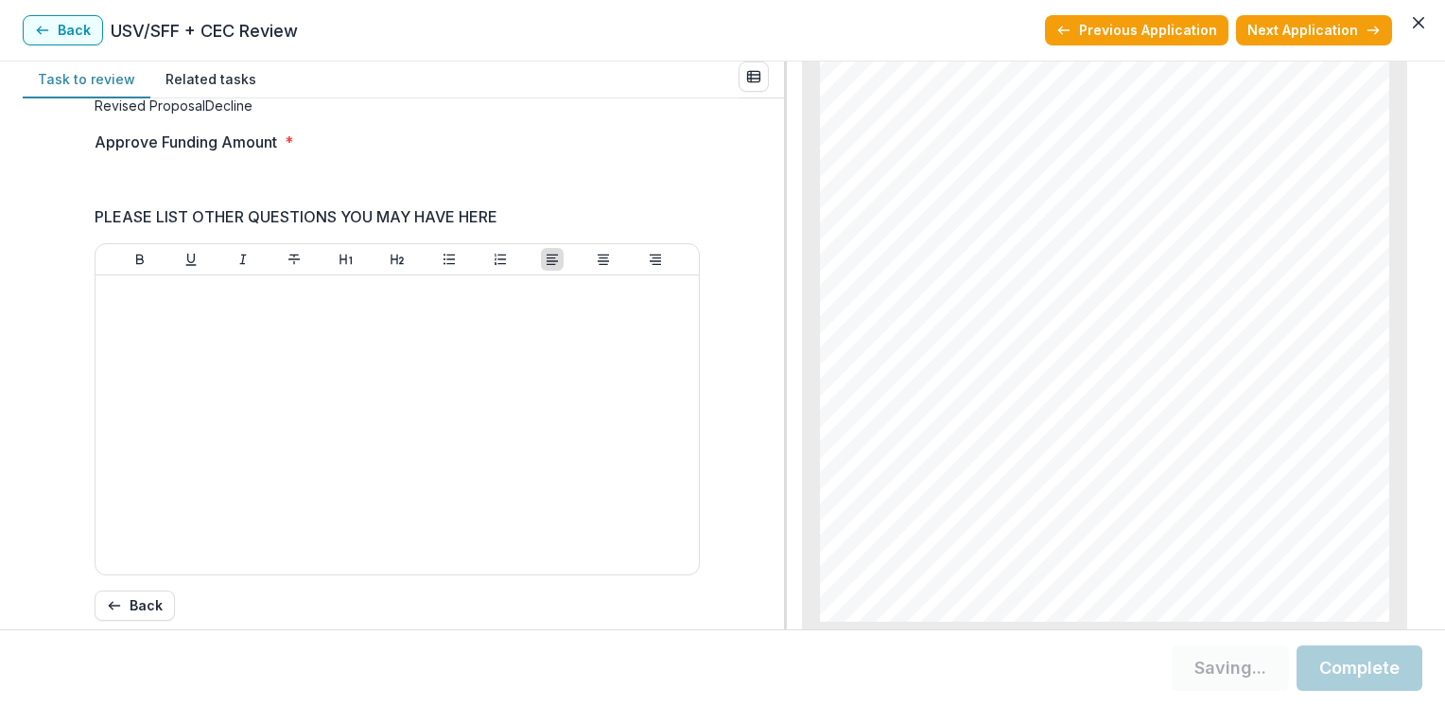
click at [142, 190] on input "Approve Funding Amount *" at bounding box center [161, 180] width 132 height 20
type input "**"
click at [1219, 671] on button "Loading... Saving..." at bounding box center [1230, 667] width 117 height 45
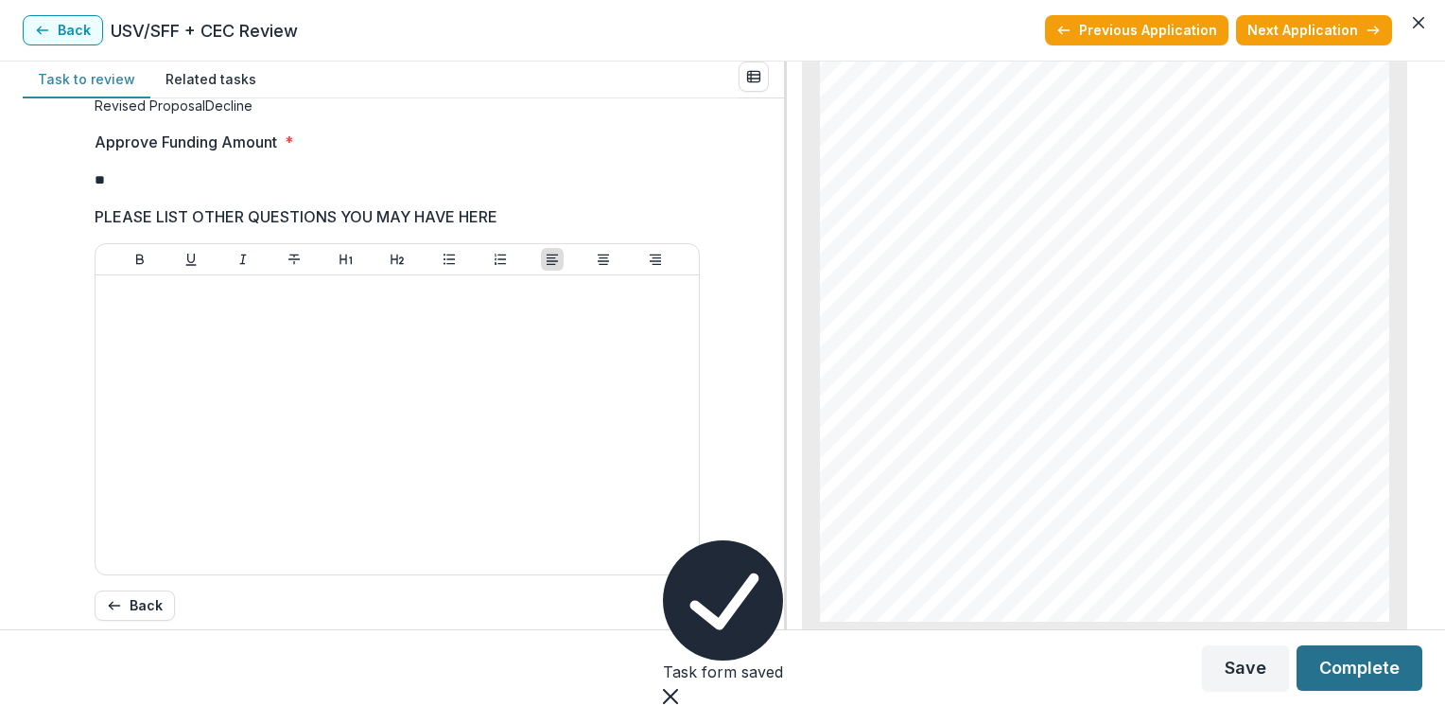
click at [1354, 671] on button "Complete" at bounding box center [1360, 667] width 126 height 45
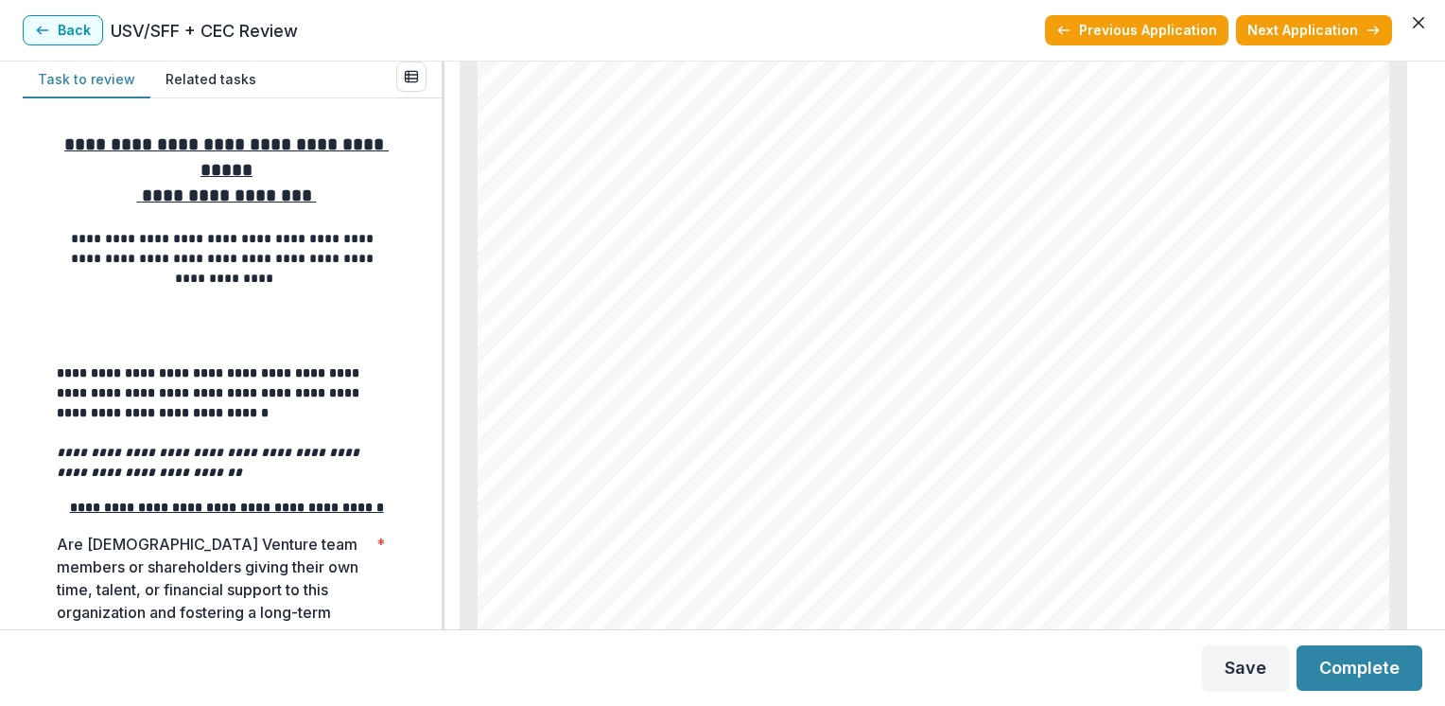
scroll to position [8681, 0]
click at [443, 336] on div at bounding box center [443, 344] width 3 height 567
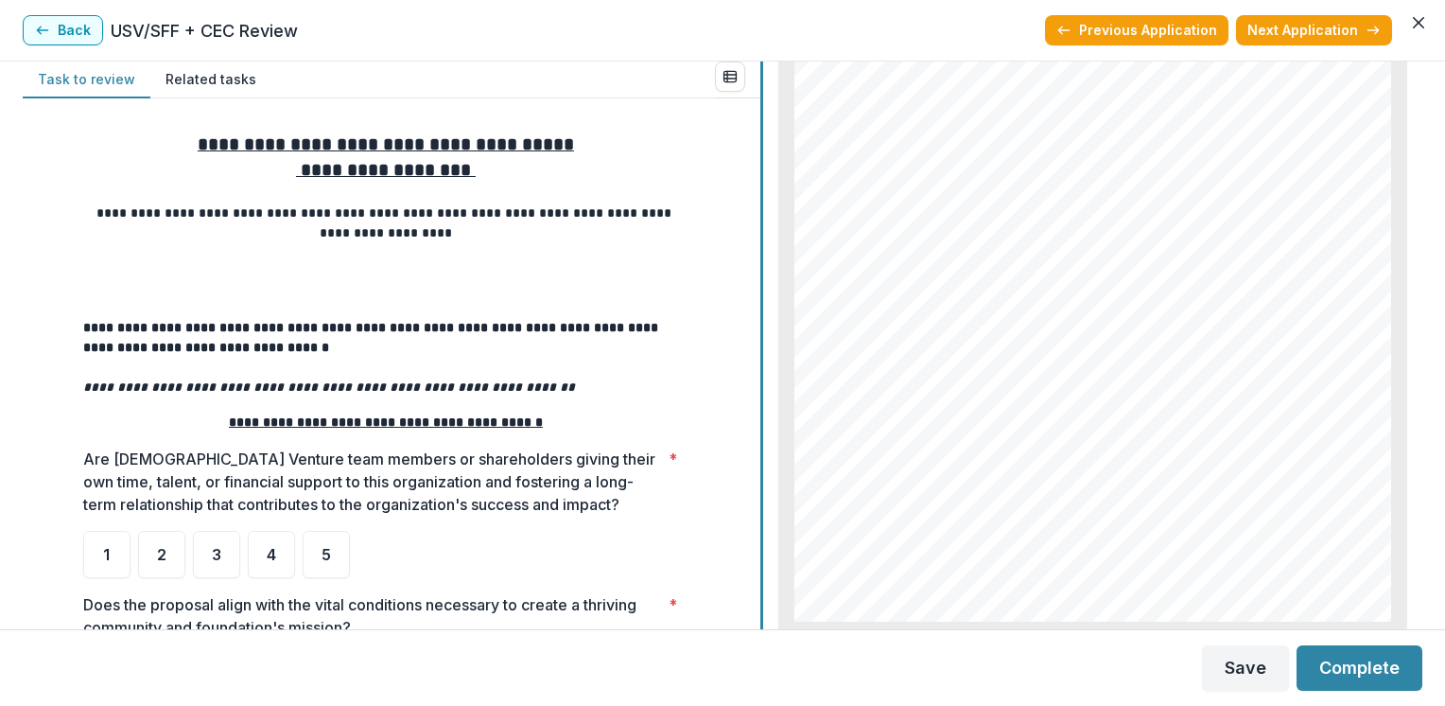
click at [760, 386] on div at bounding box center [761, 344] width 3 height 567
click at [739, 422] on div "**********" at bounding box center [391, 363] width 736 height 531
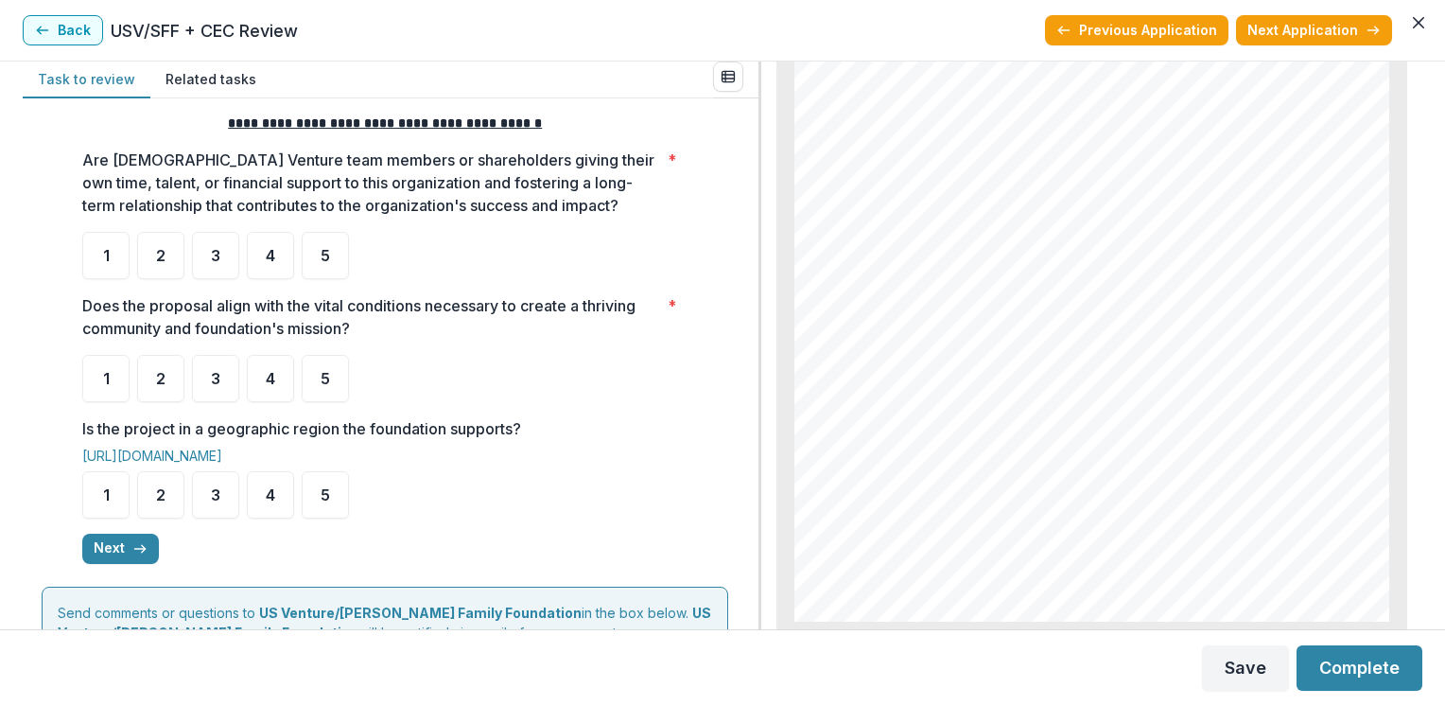
scroll to position [303, 0]
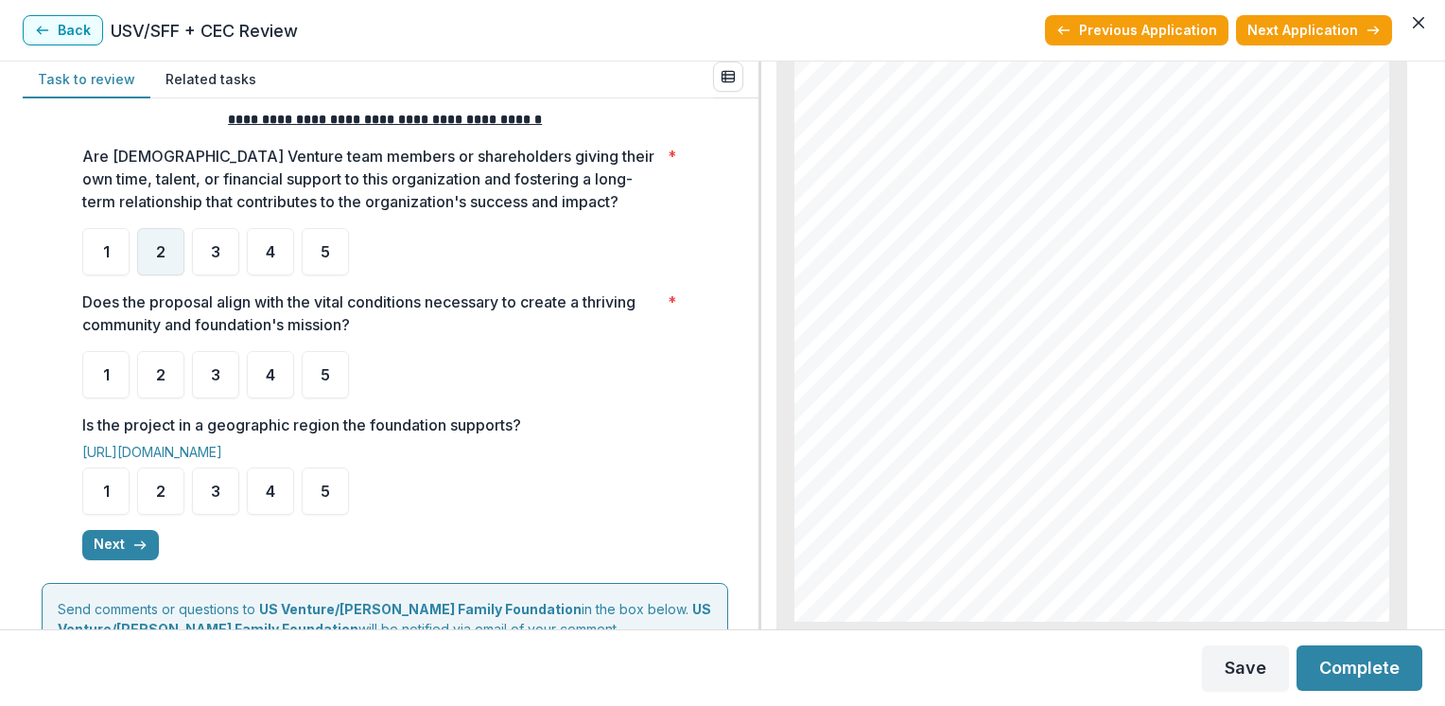
click at [159, 249] on span "2" at bounding box center [160, 251] width 9 height 15
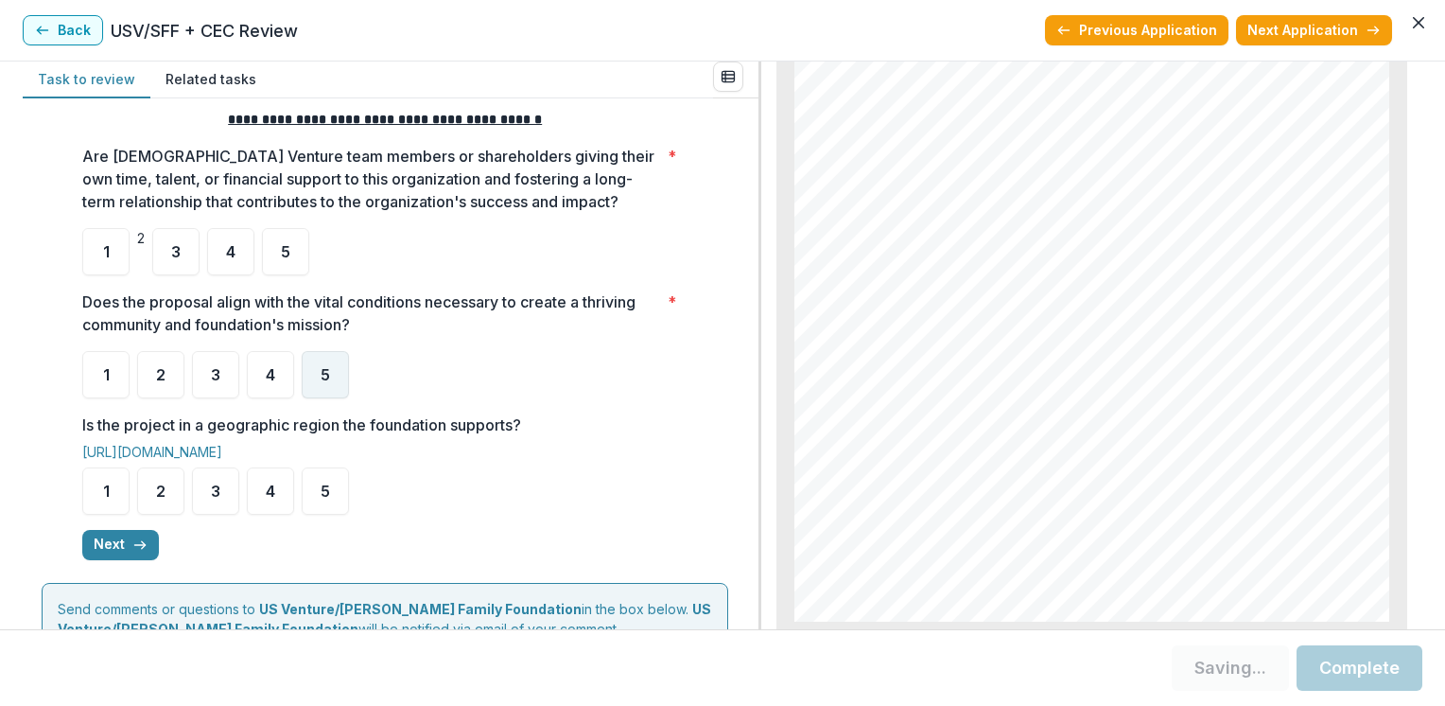
click at [322, 373] on span "5" at bounding box center [325, 374] width 9 height 15
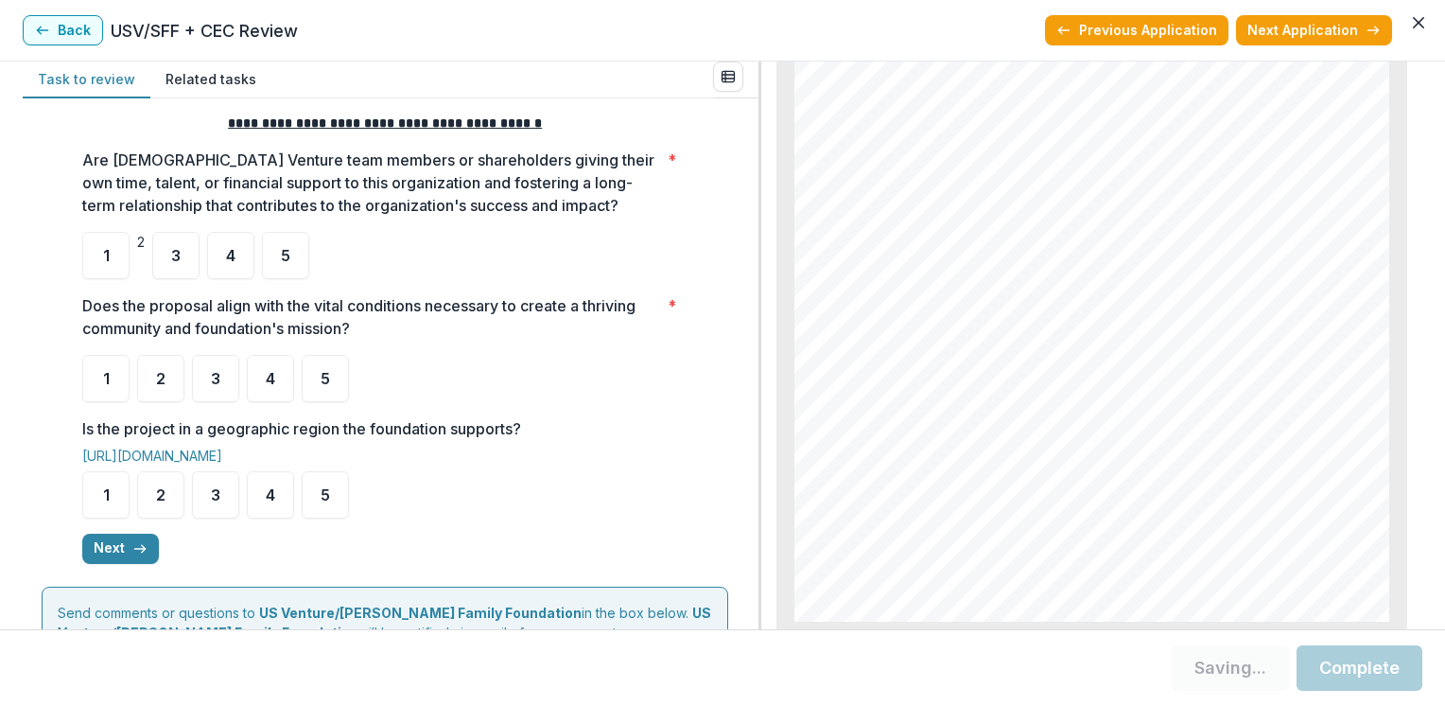
scroll to position [284, 0]
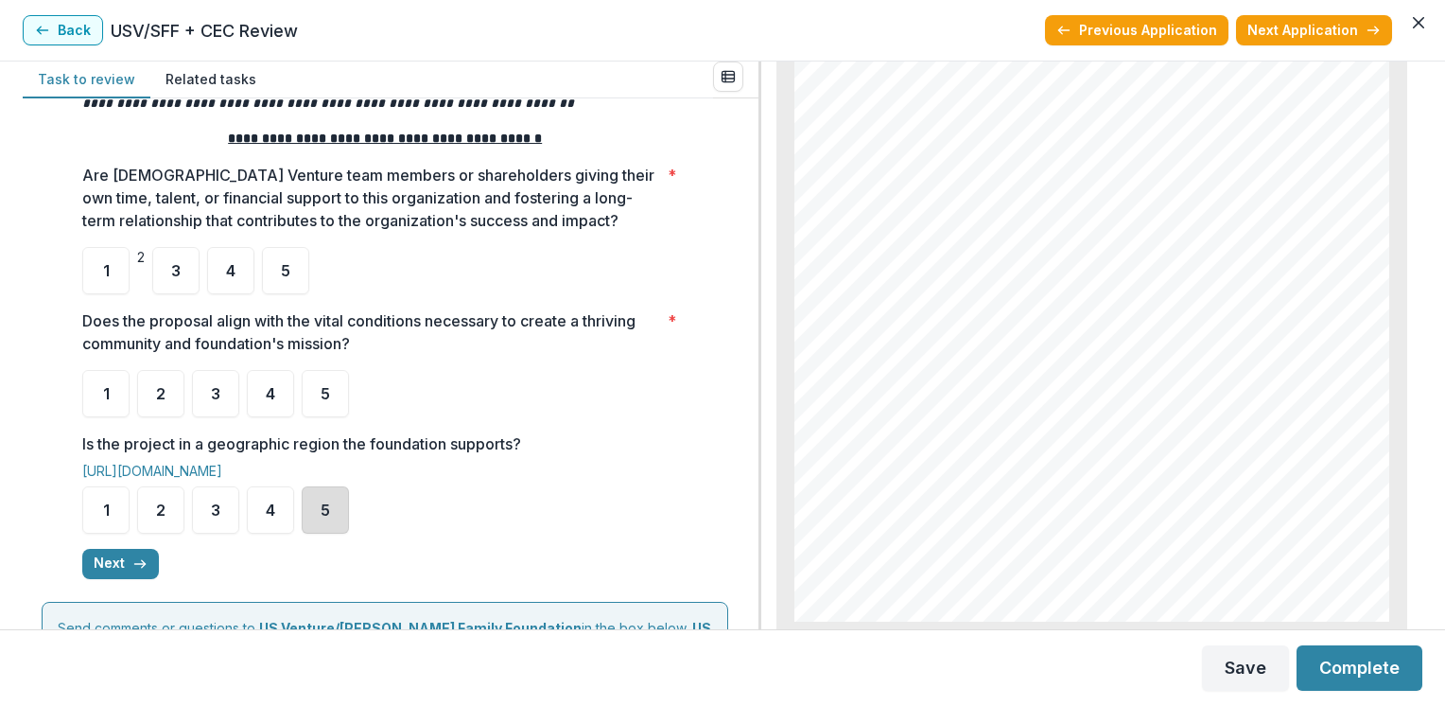
click at [325, 520] on div "5" at bounding box center [325, 509] width 47 height 47
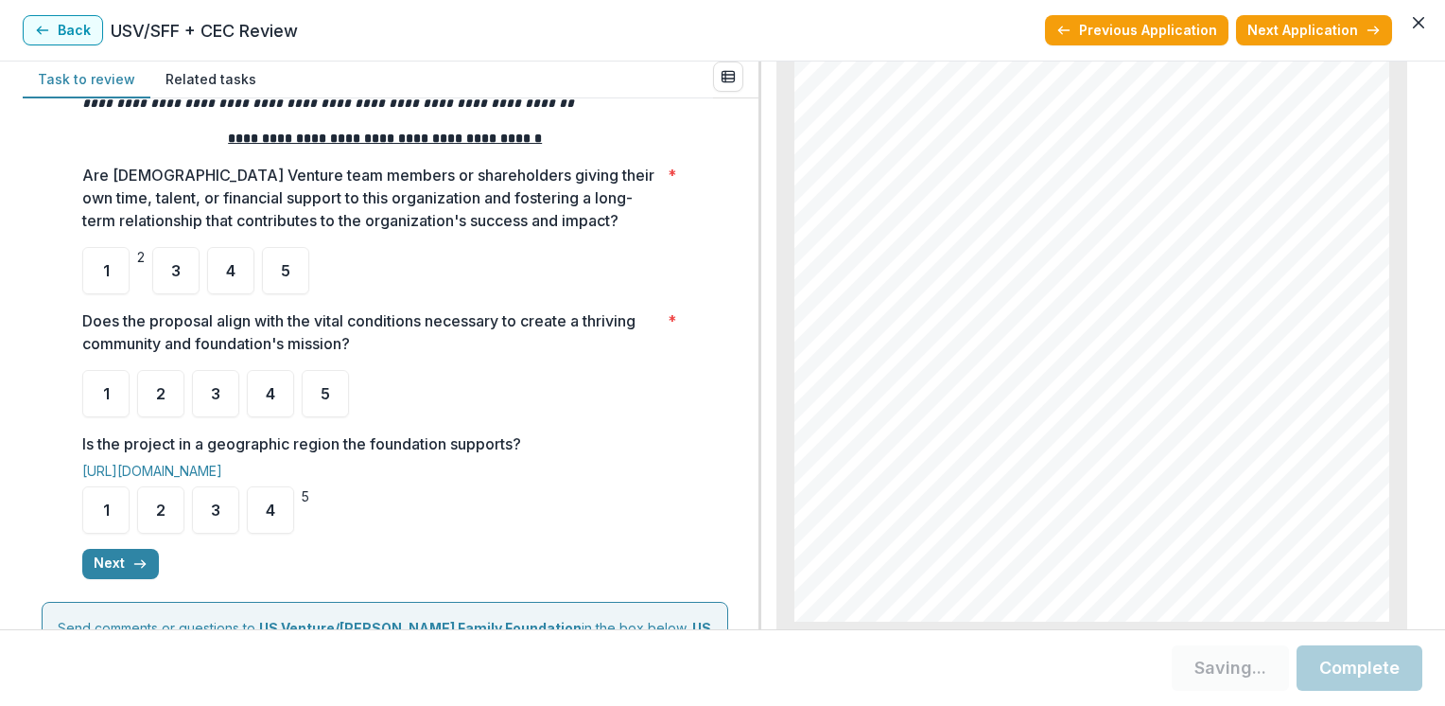
click at [309, 506] on div "5" at bounding box center [306, 496] width 8 height 20
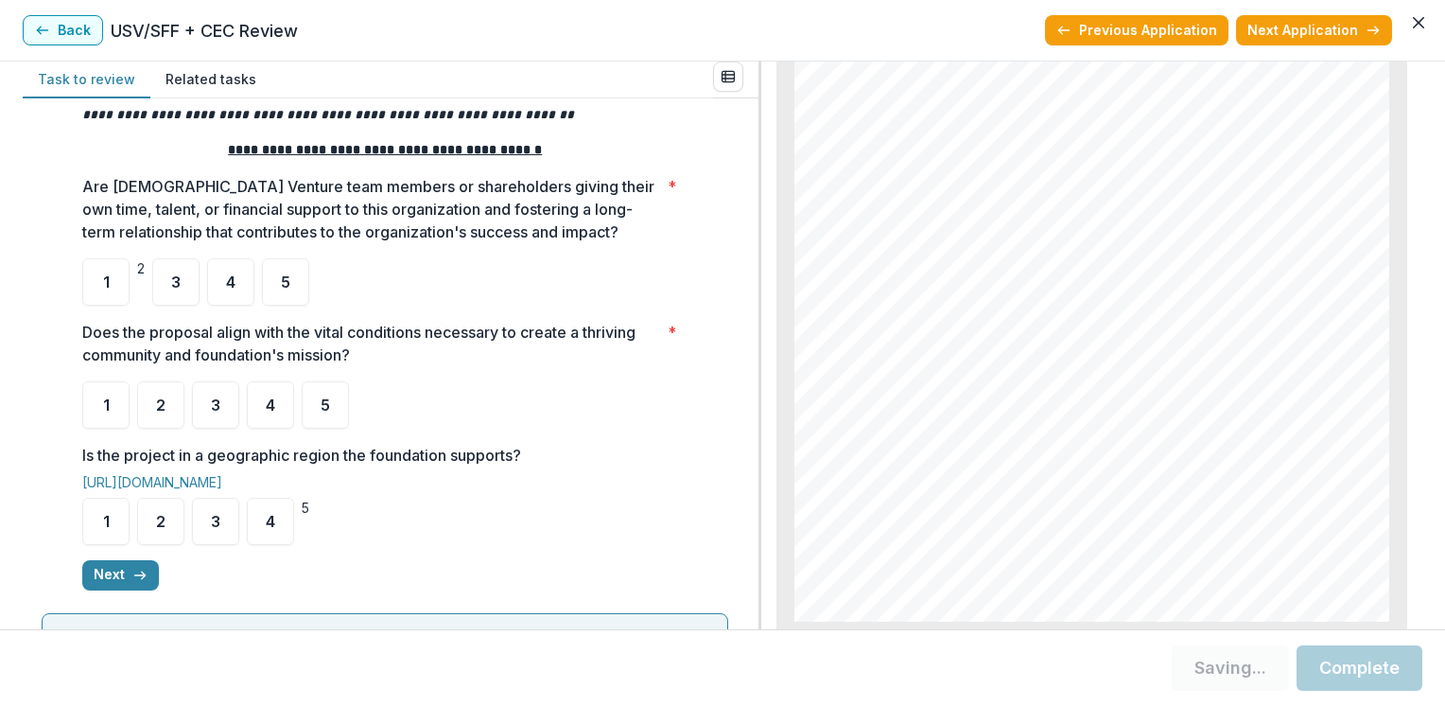
scroll to position [263, 0]
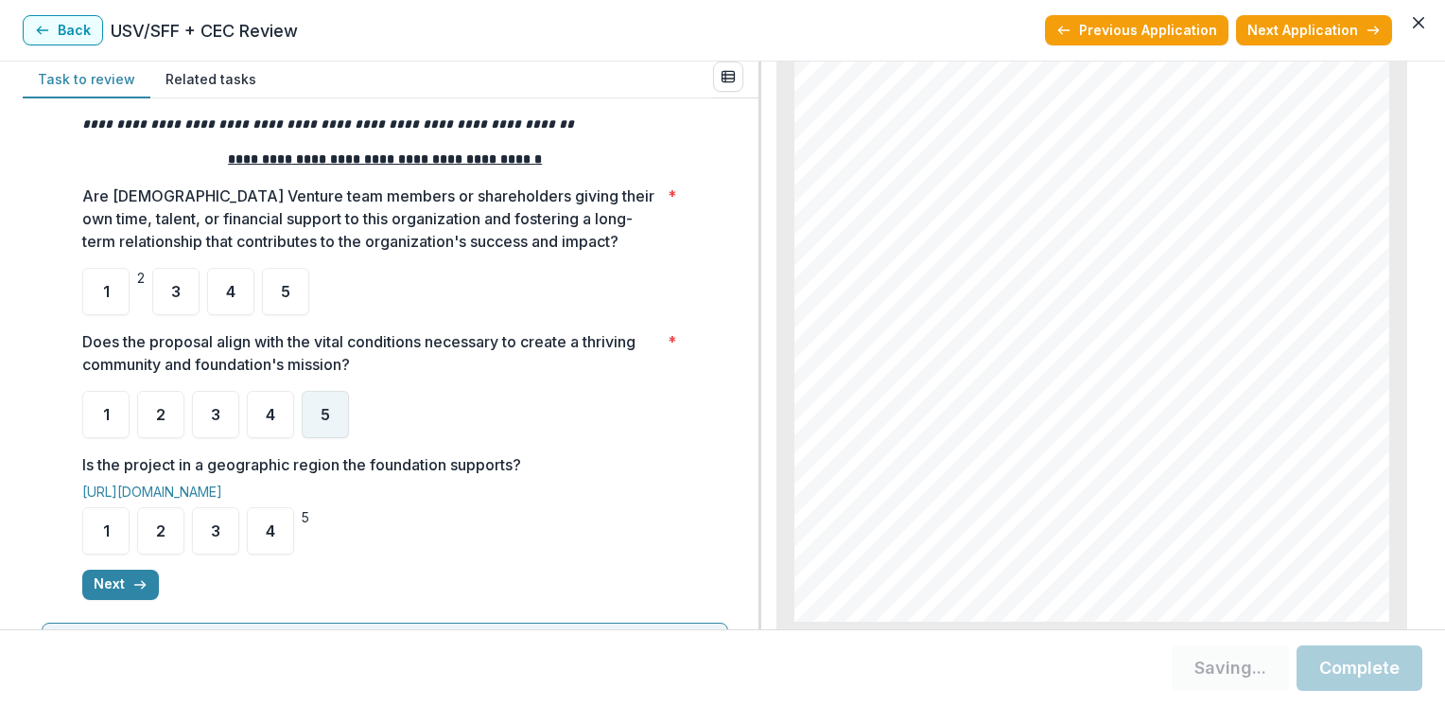
click at [321, 414] on span "5" at bounding box center [325, 414] width 9 height 15
click at [322, 414] on span "5" at bounding box center [325, 414] width 9 height 15
click at [325, 415] on span "5" at bounding box center [325, 414] width 9 height 15
click at [329, 404] on div "5" at bounding box center [325, 414] width 47 height 47
click at [323, 414] on span "5" at bounding box center [325, 414] width 9 height 15
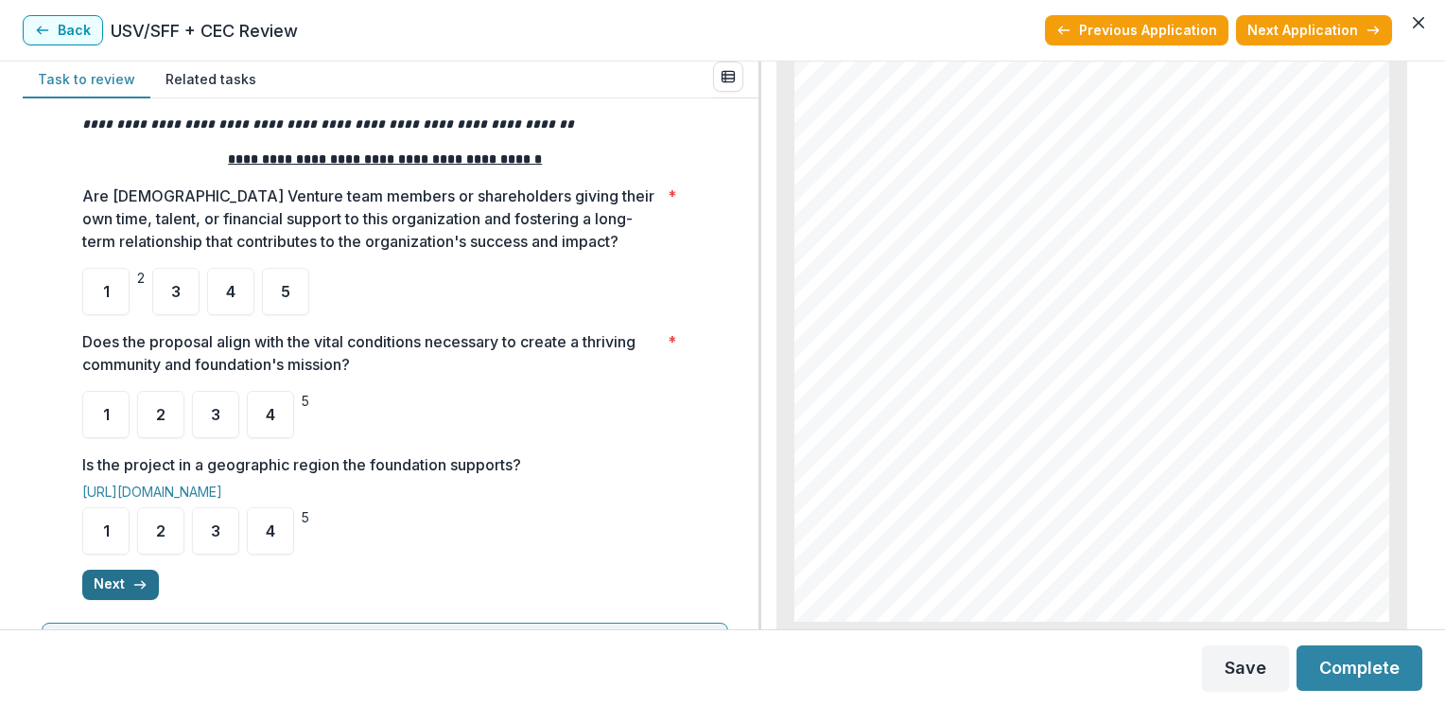
click at [108, 588] on button "Next" at bounding box center [120, 584] width 77 height 30
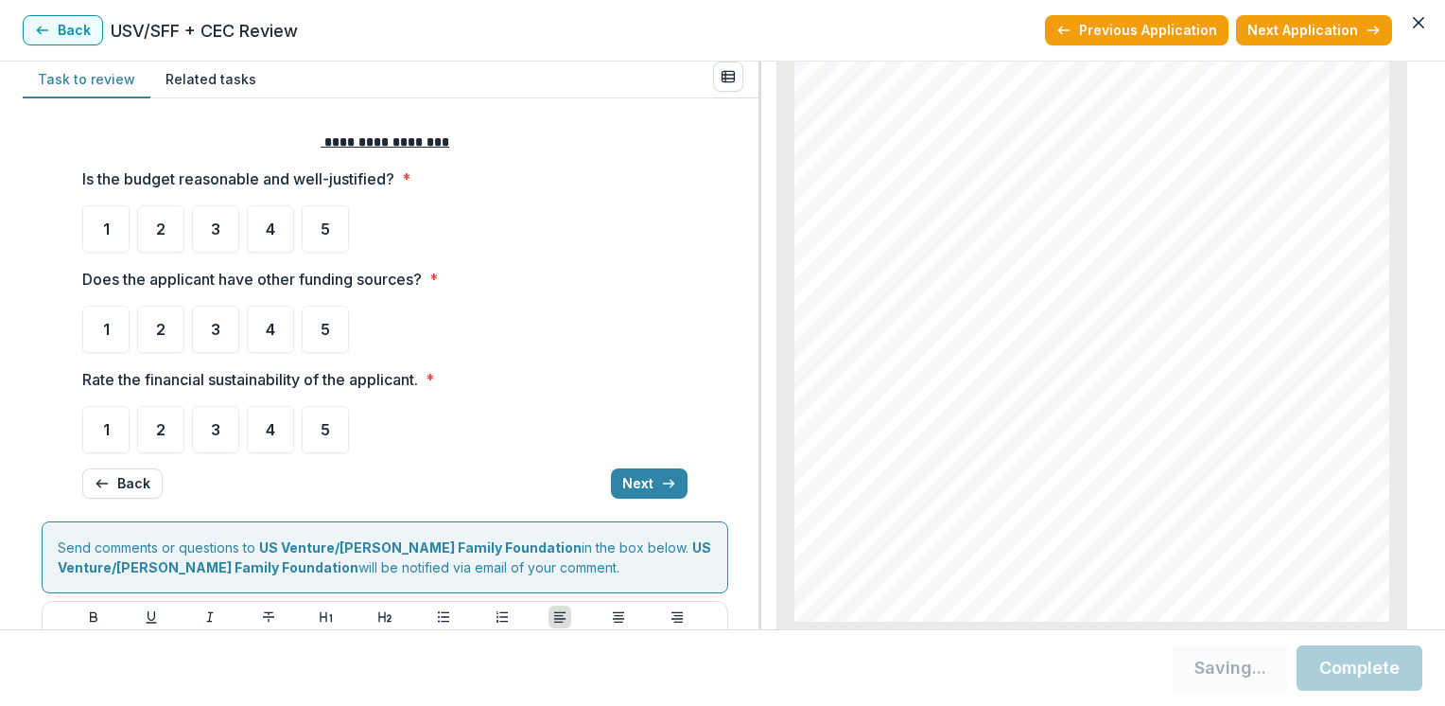
scroll to position [0, 0]
click at [274, 230] on div "4" at bounding box center [270, 228] width 47 height 47
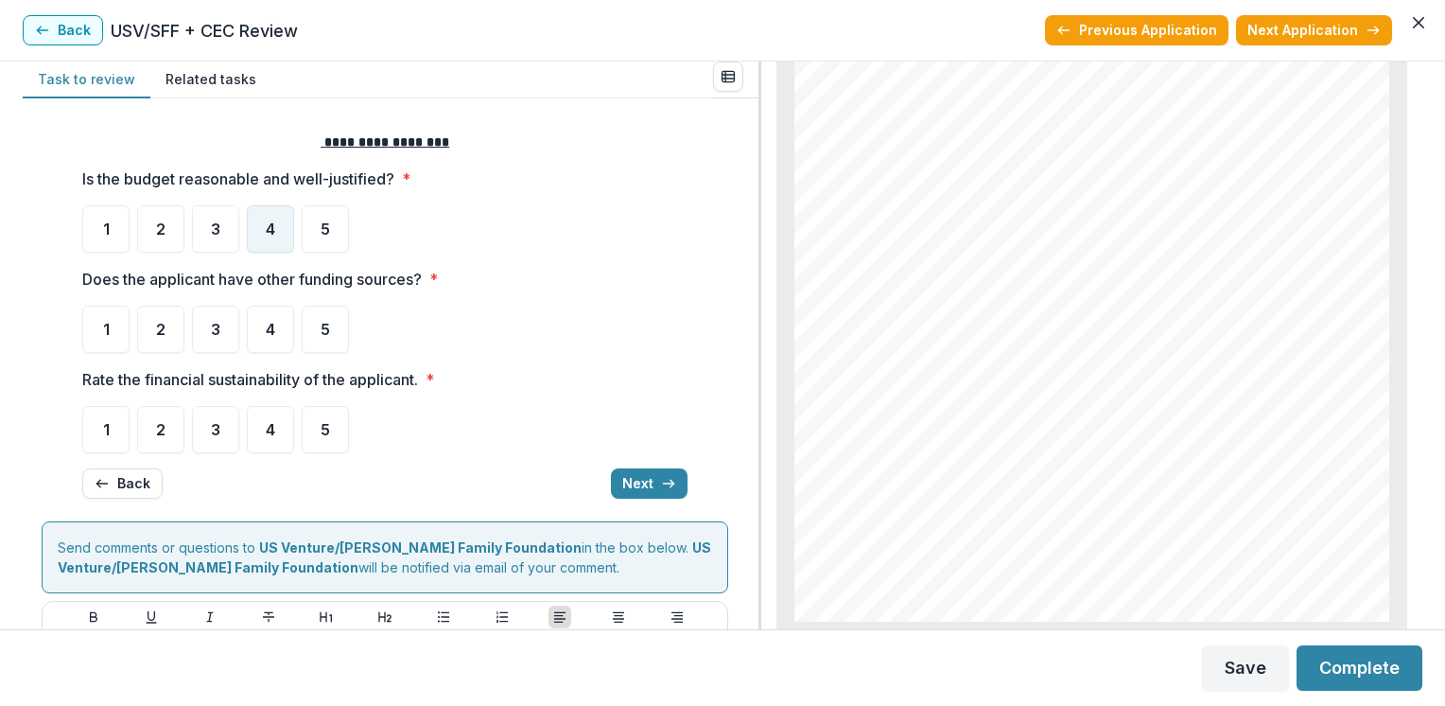
click at [259, 230] on div "4" at bounding box center [270, 228] width 47 height 47
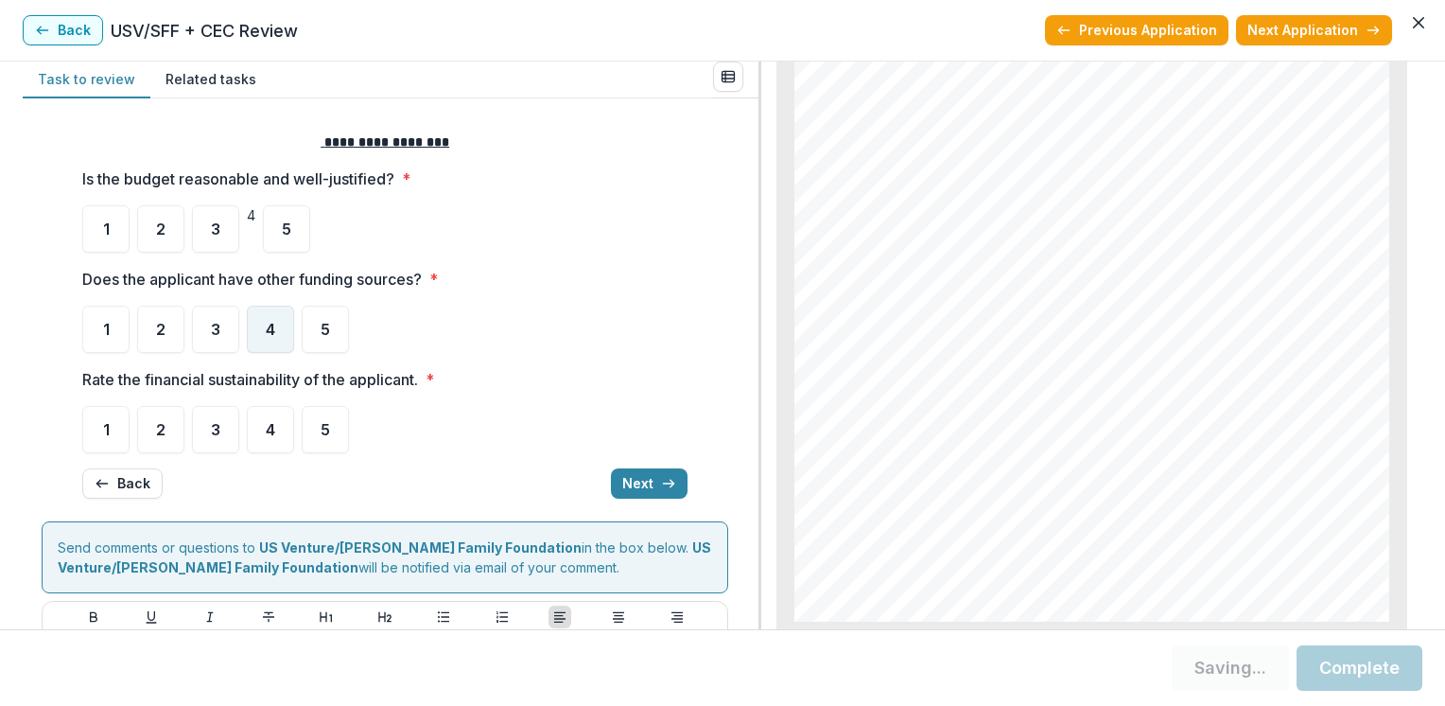
click at [269, 326] on span "4" at bounding box center [270, 329] width 9 height 15
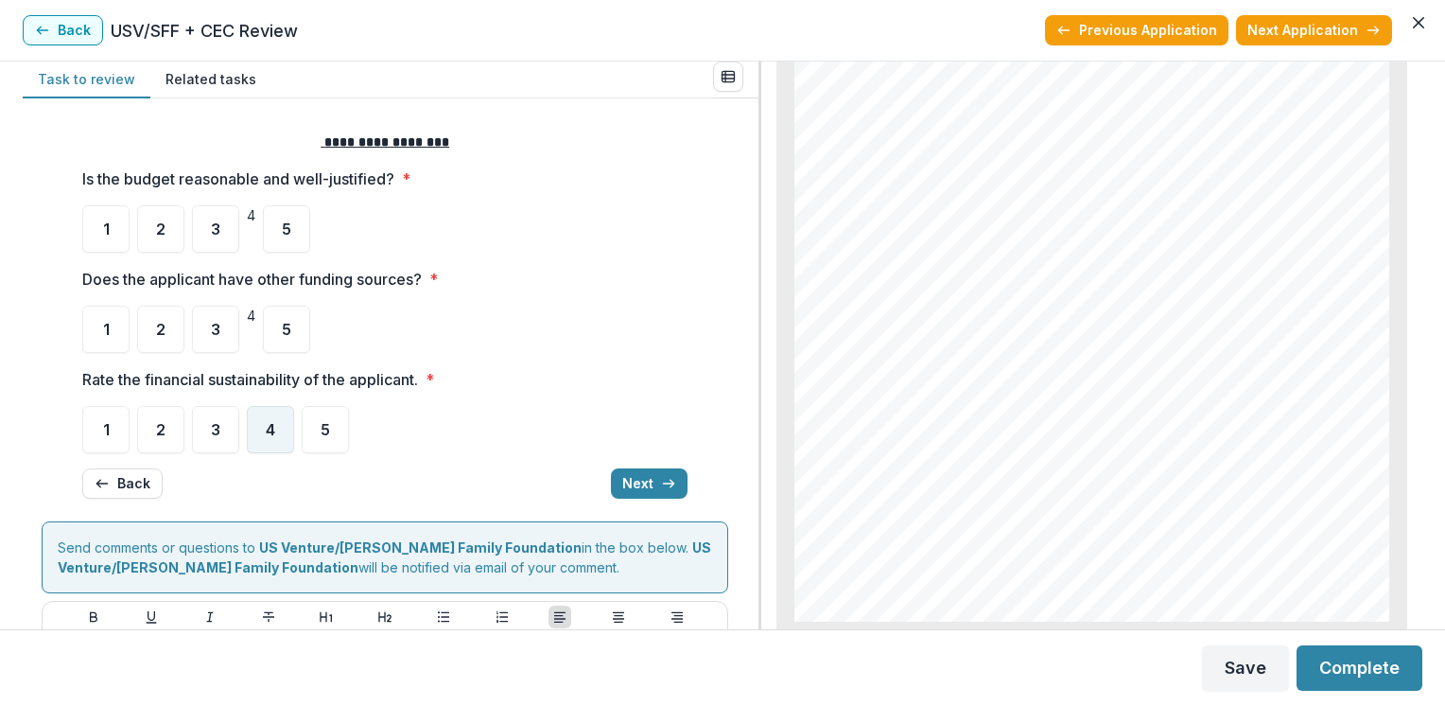
click at [272, 426] on span "4" at bounding box center [270, 429] width 9 height 15
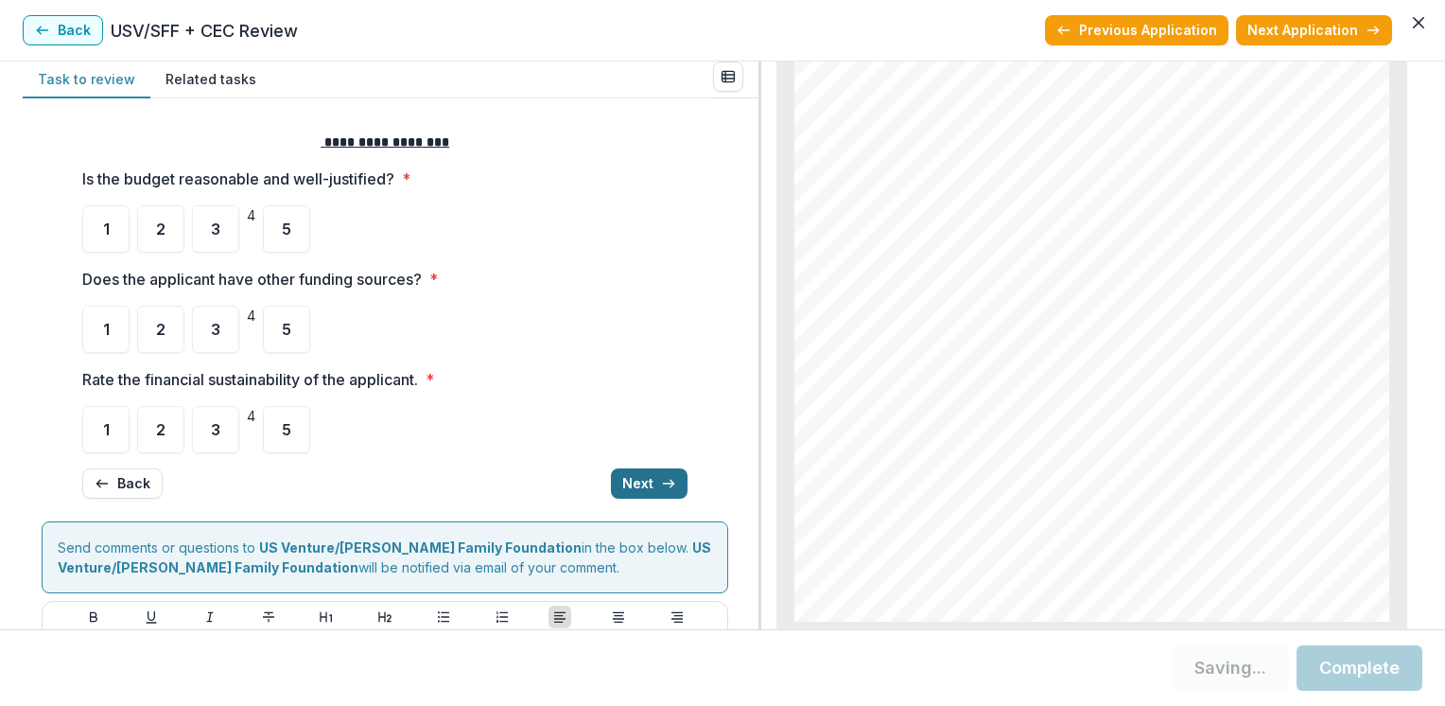
click at [645, 479] on button "Next" at bounding box center [649, 483] width 77 height 30
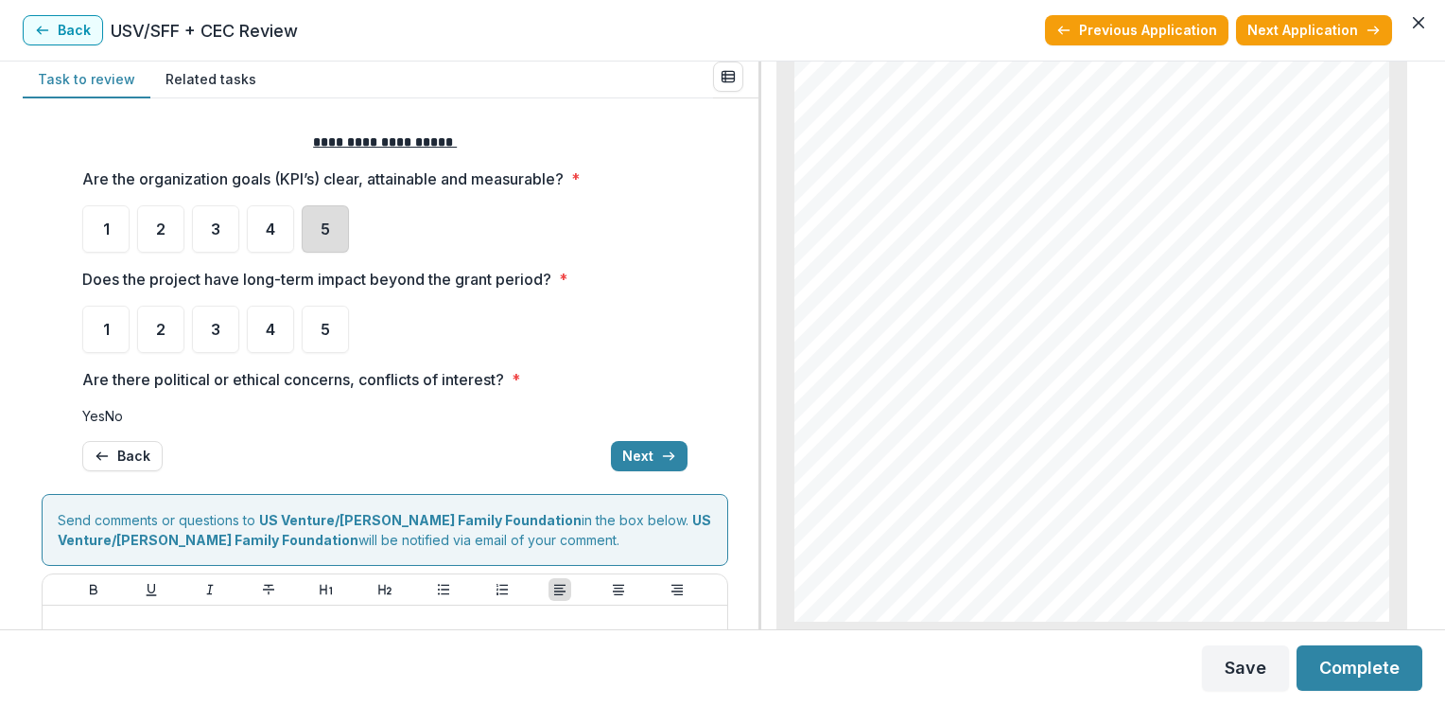
click at [329, 229] on div "5" at bounding box center [325, 228] width 47 height 47
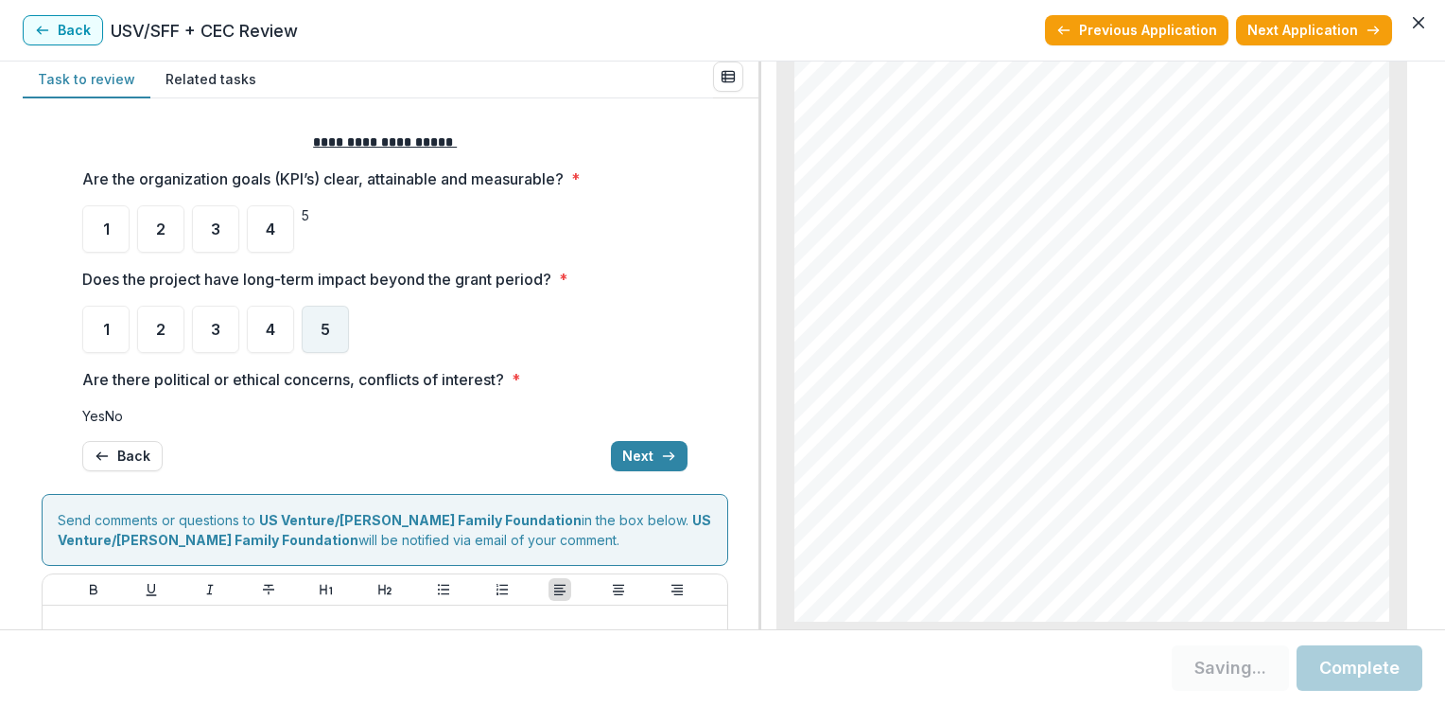
click at [326, 330] on span "5" at bounding box center [325, 329] width 9 height 15
click at [105, 424] on span at bounding box center [105, 416] width 0 height 16
click at [113, 424] on span "No" at bounding box center [114, 416] width 18 height 16
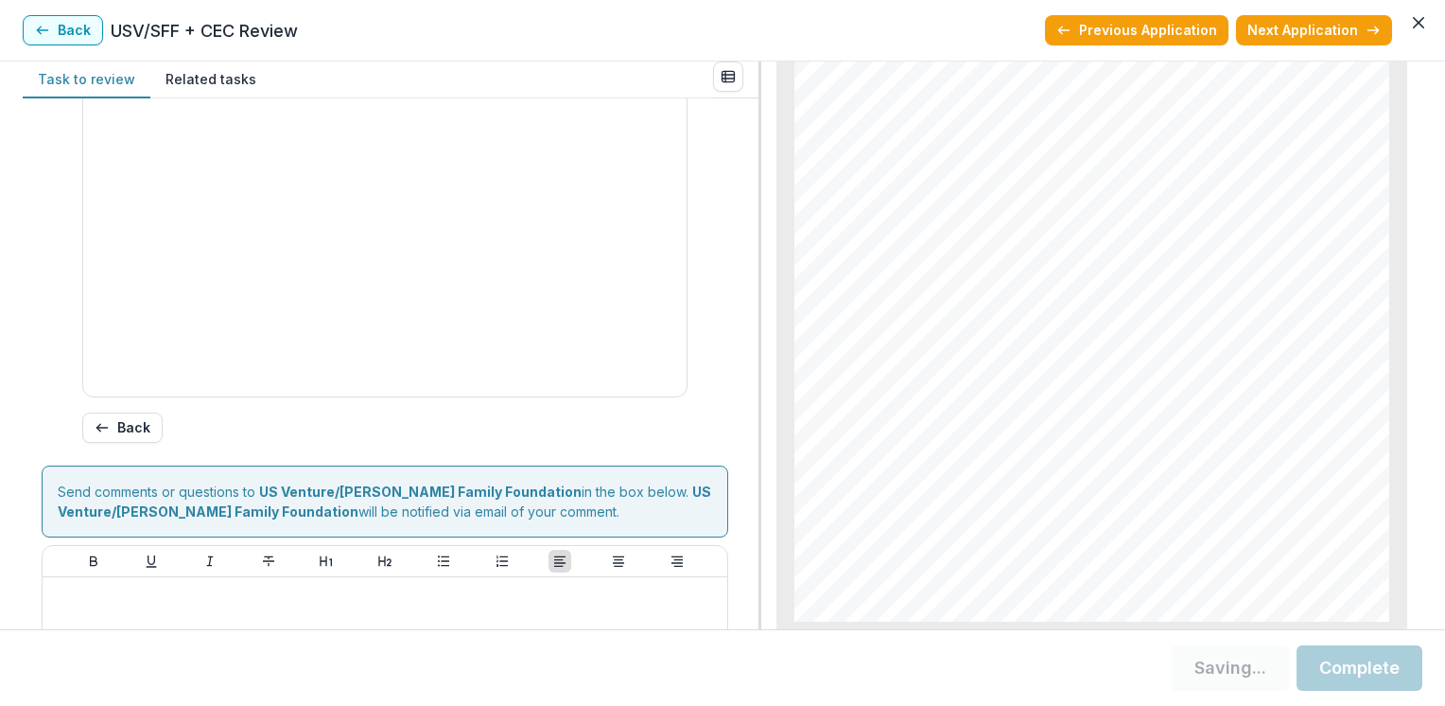
scroll to position [505, 0]
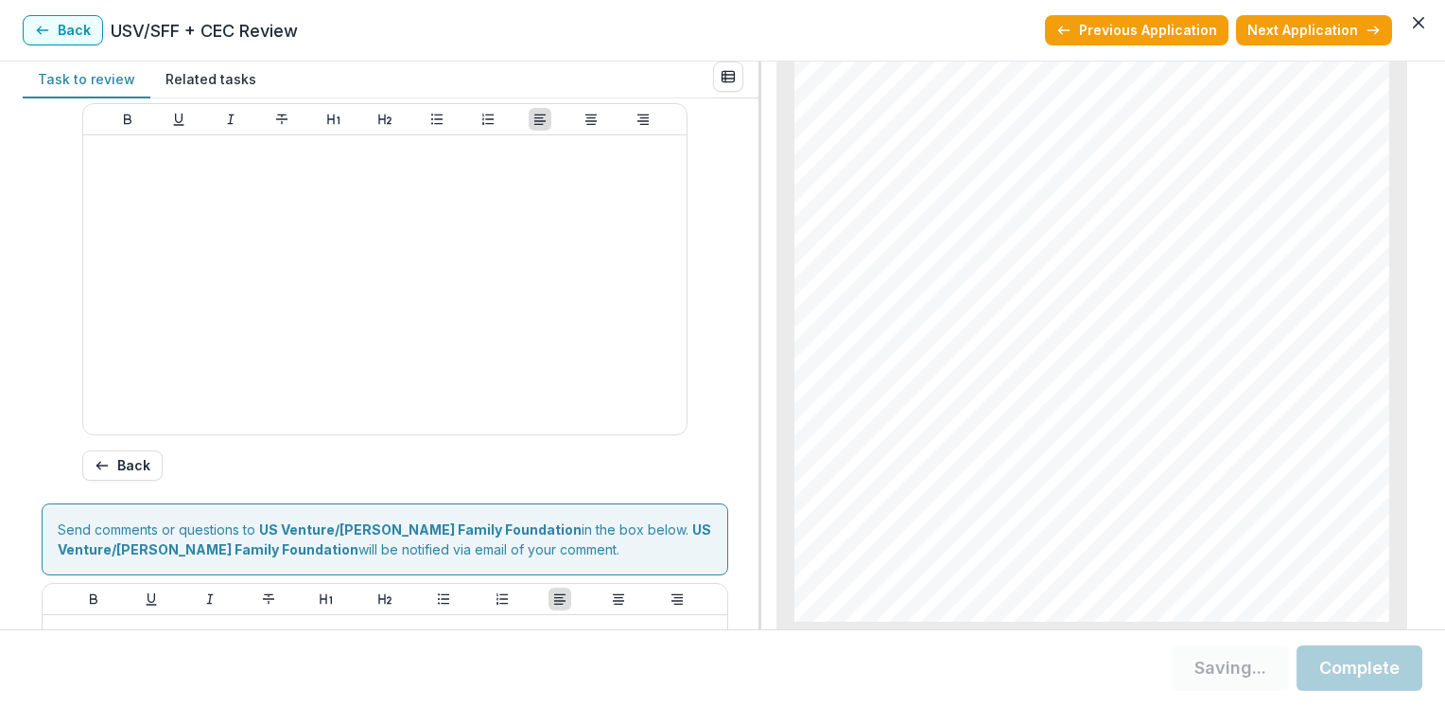
click at [112, 50] on input "Approve Funding Amount *" at bounding box center [148, 40] width 132 height 20
type input "*******"
click at [748, 569] on div "Score Card Name Weight Score Are the organization goals (KPI’s) clear, attainab…" at bounding box center [391, 363] width 736 height 531
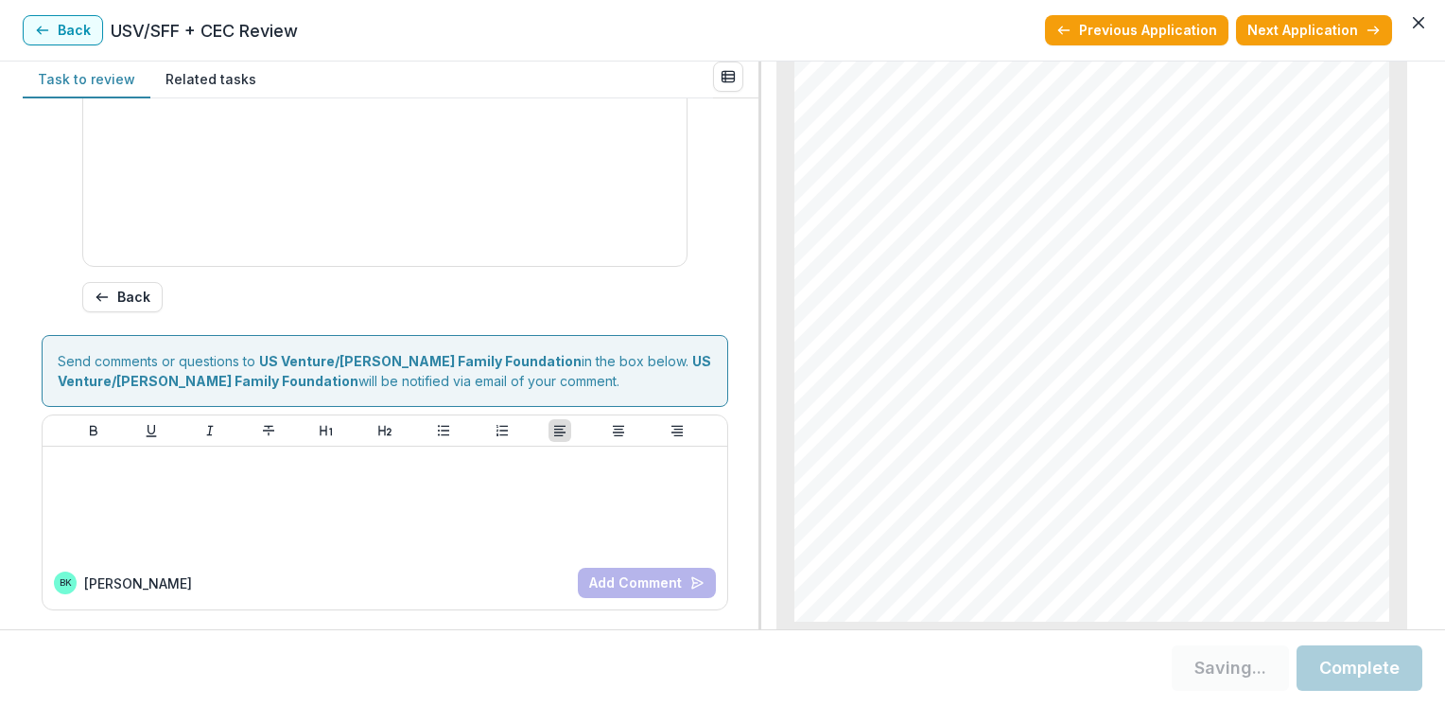
scroll to position [732, 0]
click at [100, 297] on line "button" at bounding box center [102, 297] width 10 height 0
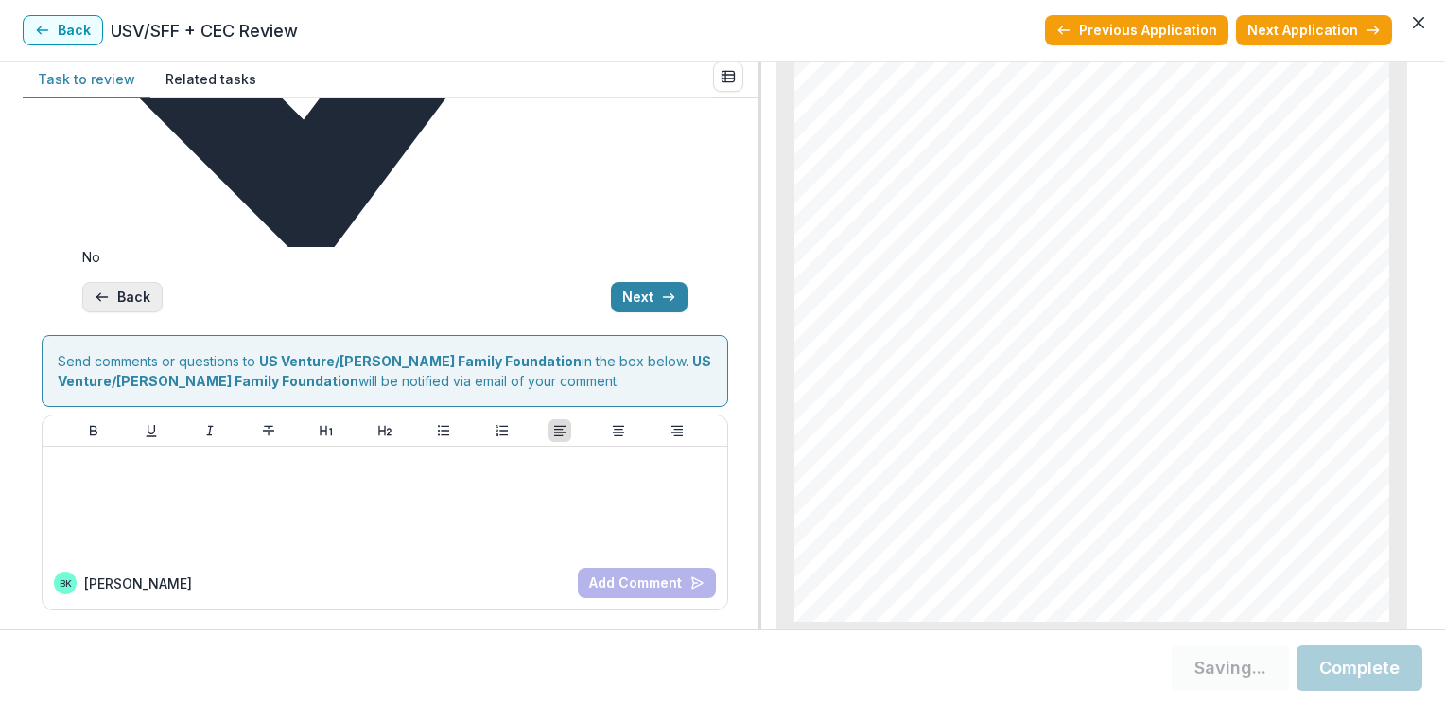
scroll to position [0, 0]
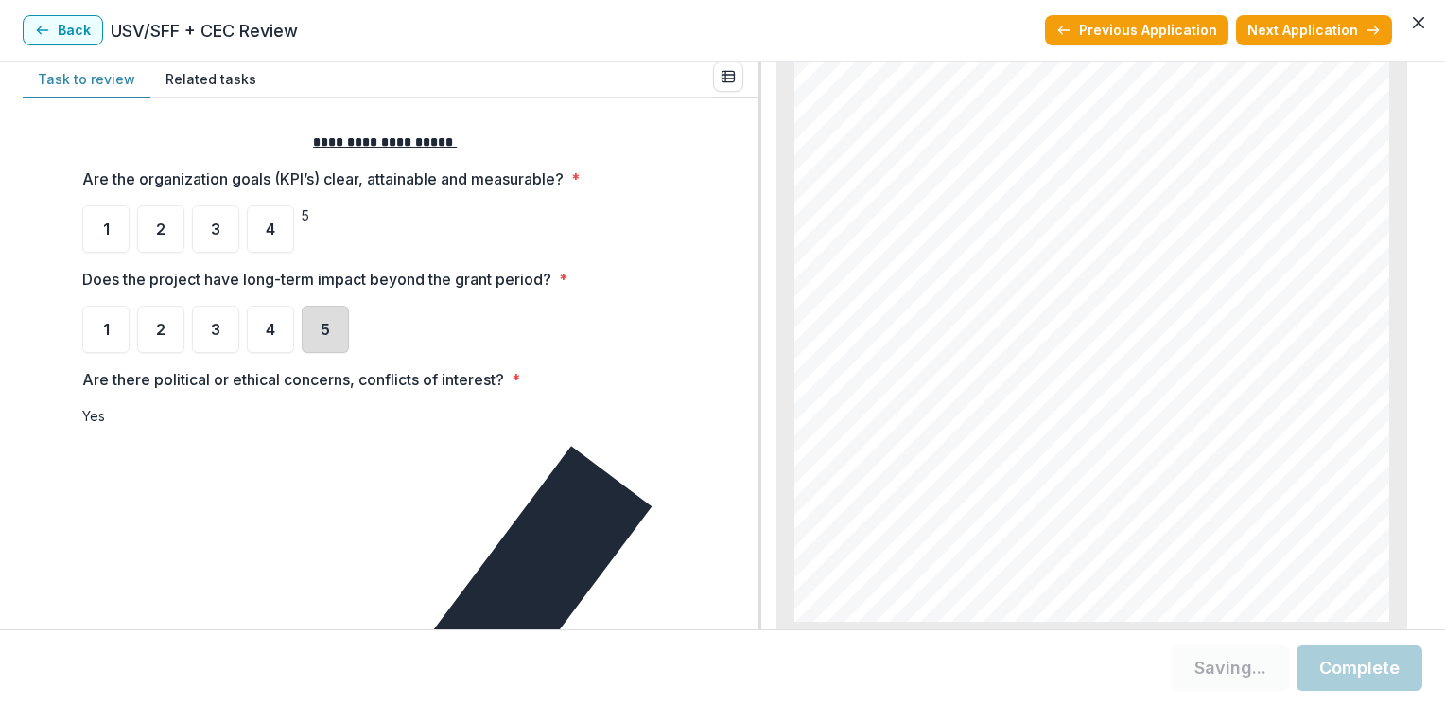
click at [322, 338] on div "5" at bounding box center [325, 328] width 47 height 47
click at [323, 325] on span "5" at bounding box center [325, 329] width 9 height 15
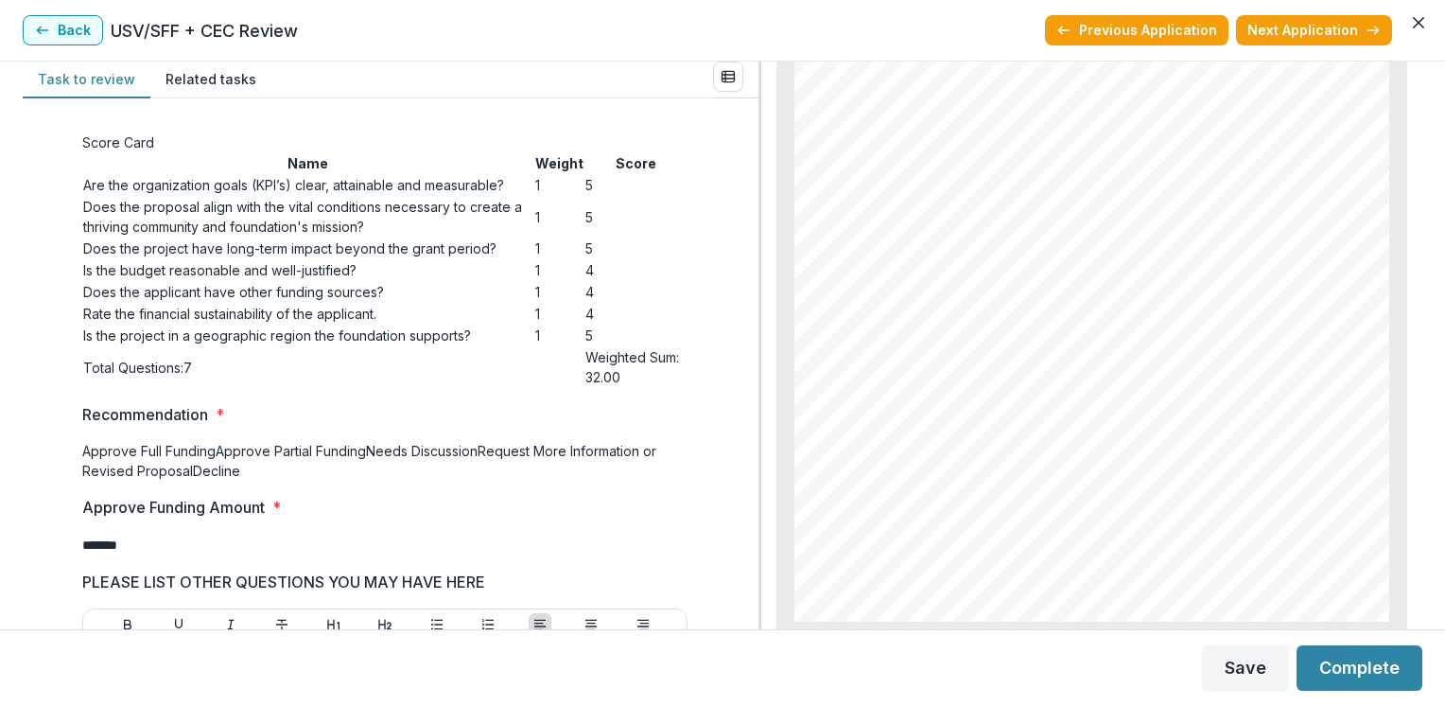
scroll to position [959, 0]
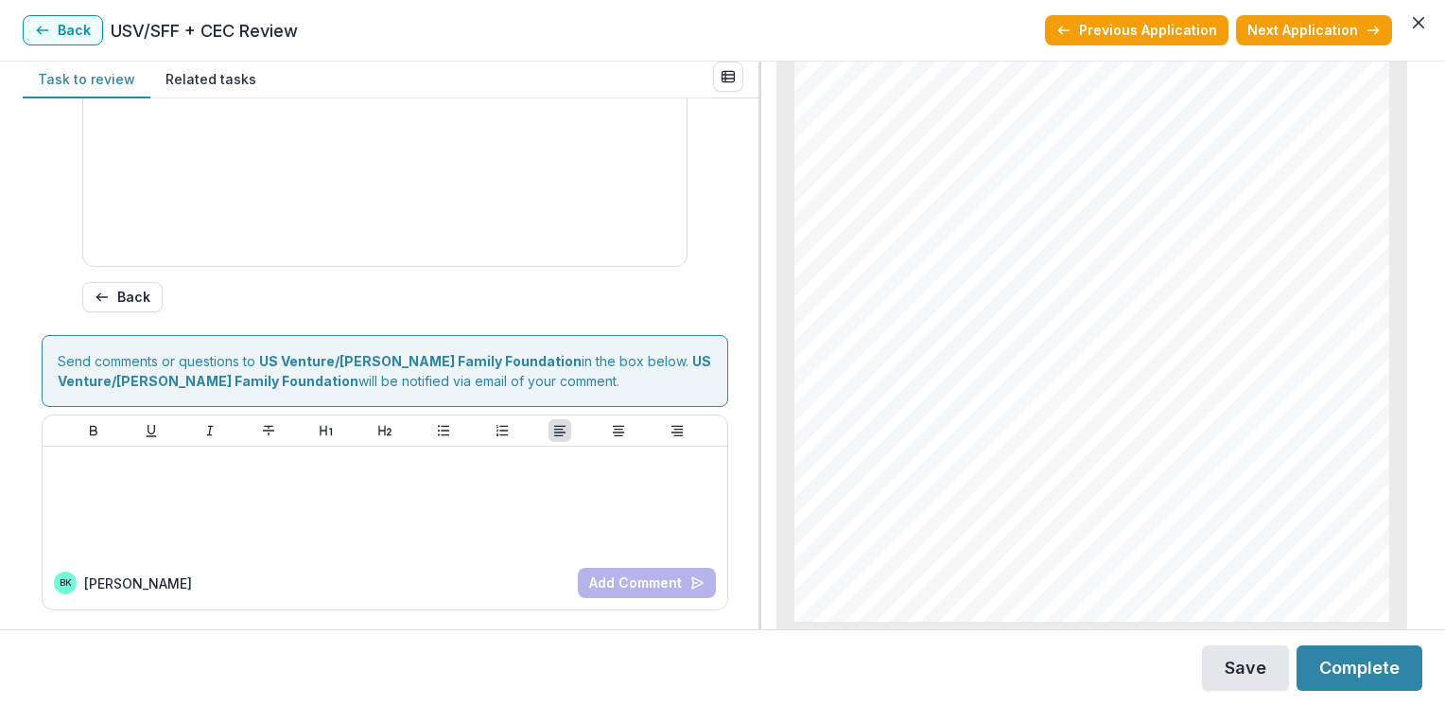
click at [1241, 665] on button "Save" at bounding box center [1245, 667] width 87 height 45
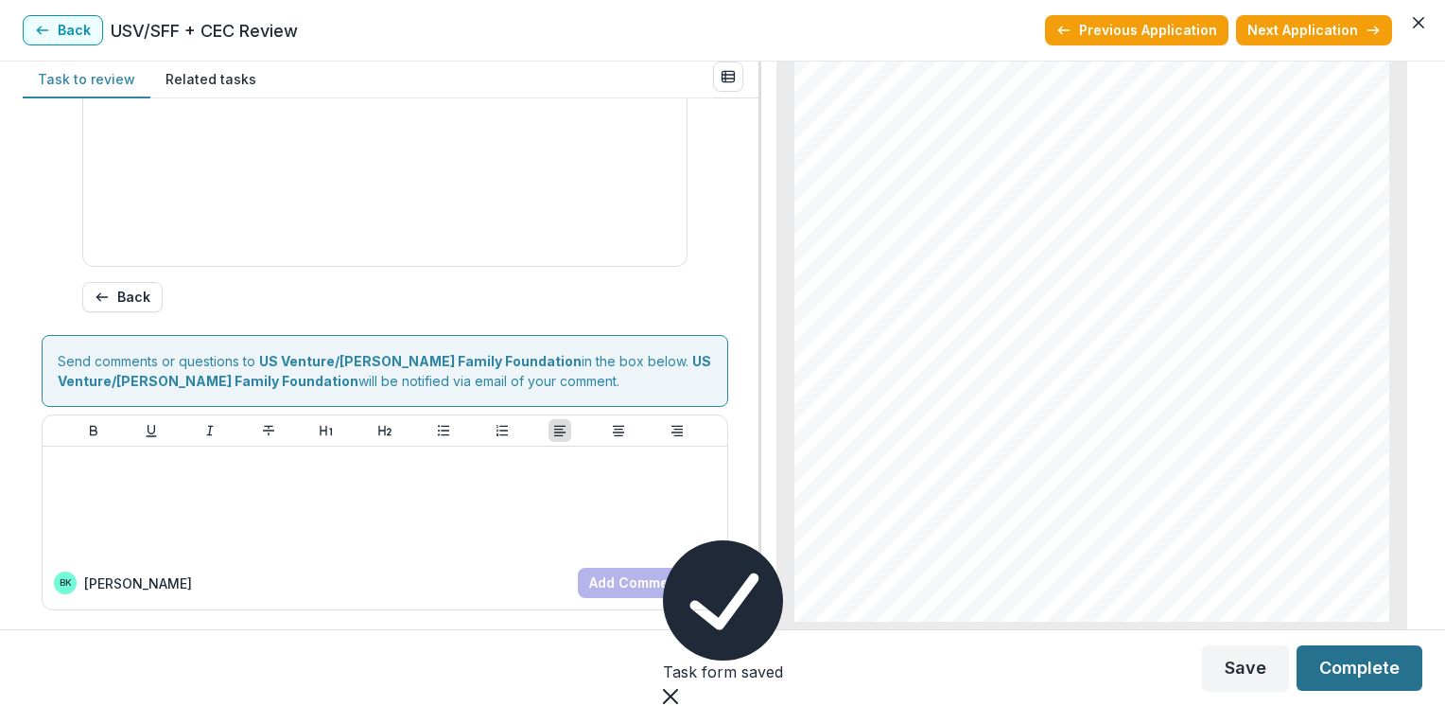
click at [1347, 661] on button "Complete" at bounding box center [1360, 667] width 126 height 45
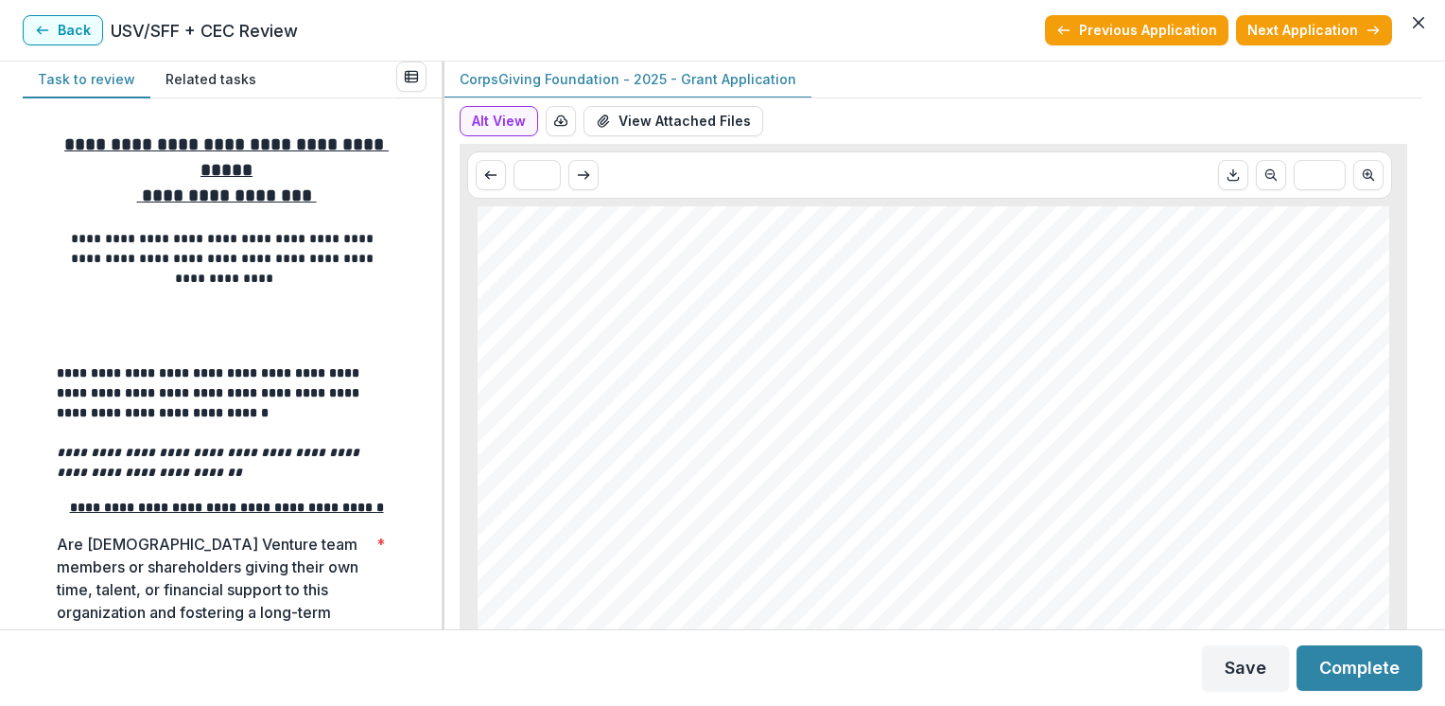
click at [1347, 661] on button "Complete" at bounding box center [1360, 667] width 126 height 45
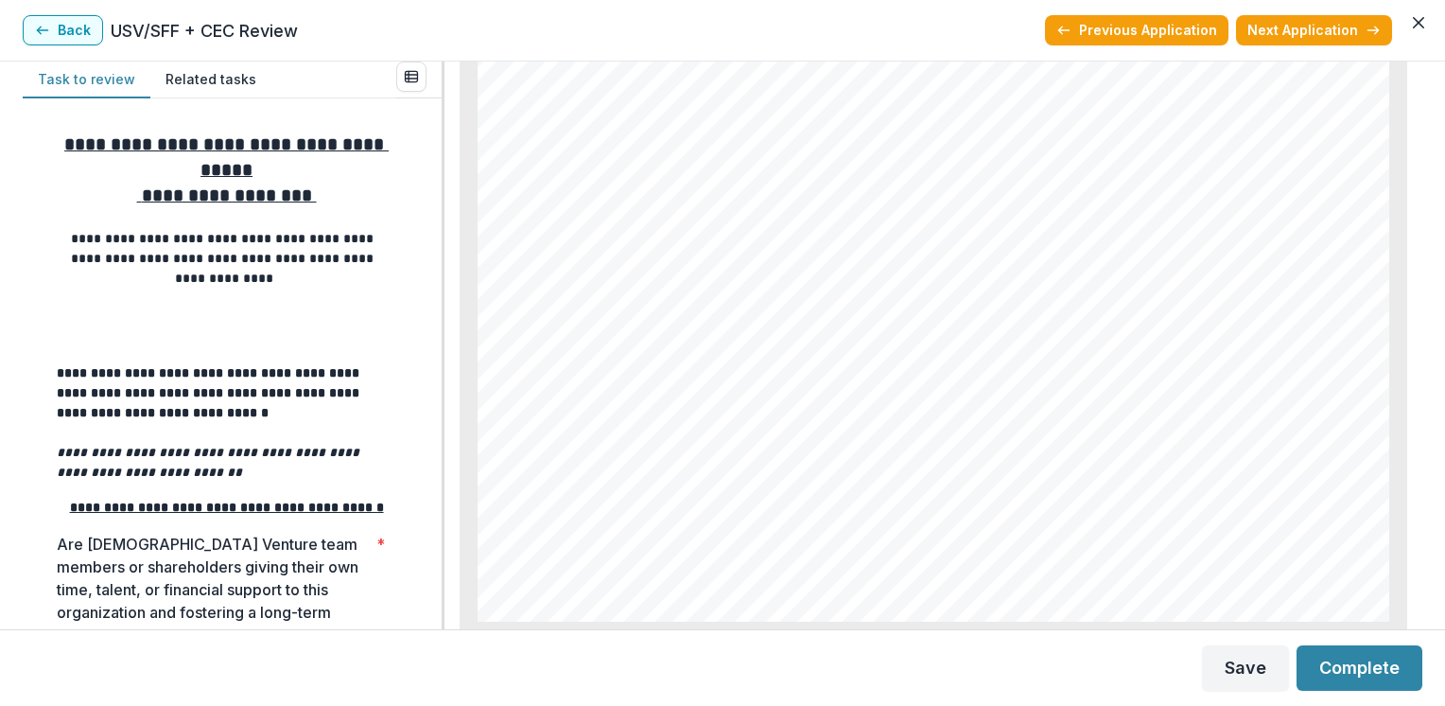
scroll to position [465, 0]
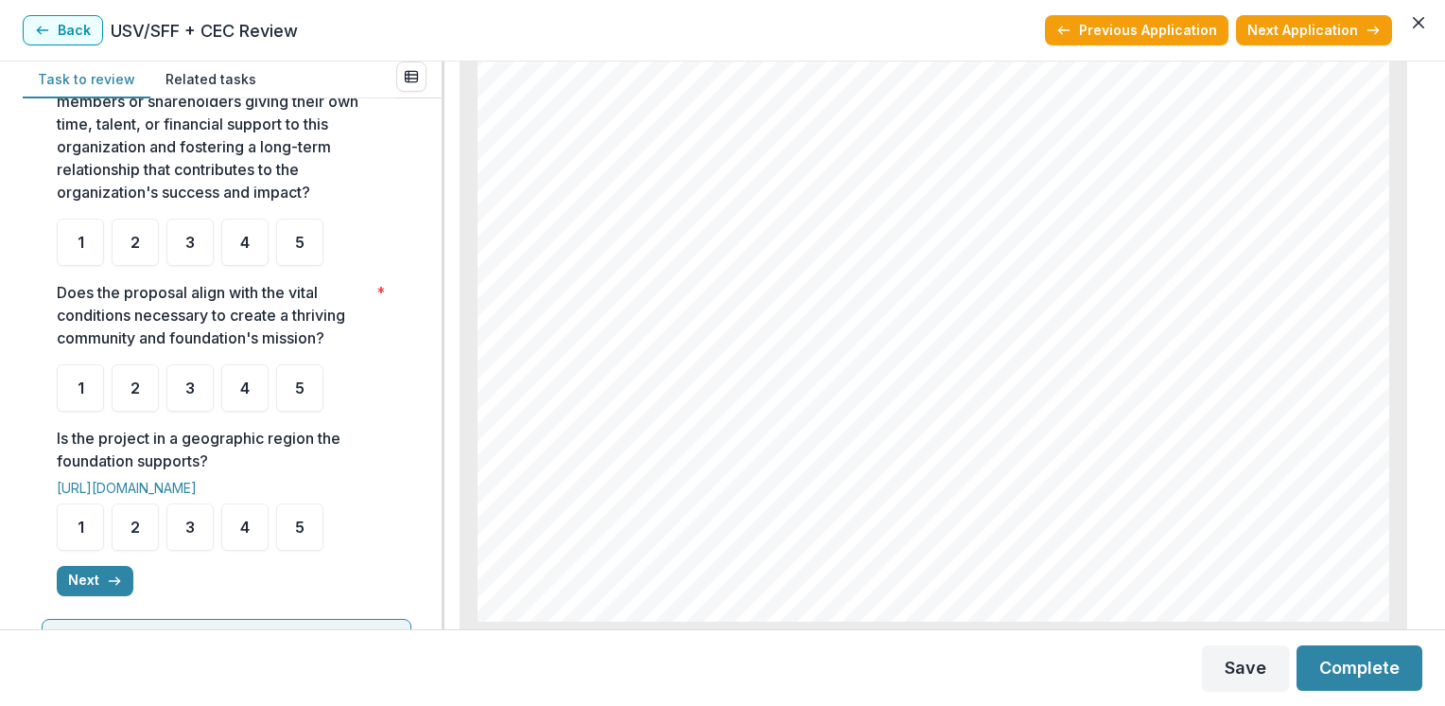
click at [435, 261] on div "**********" at bounding box center [232, 363] width 419 height 531
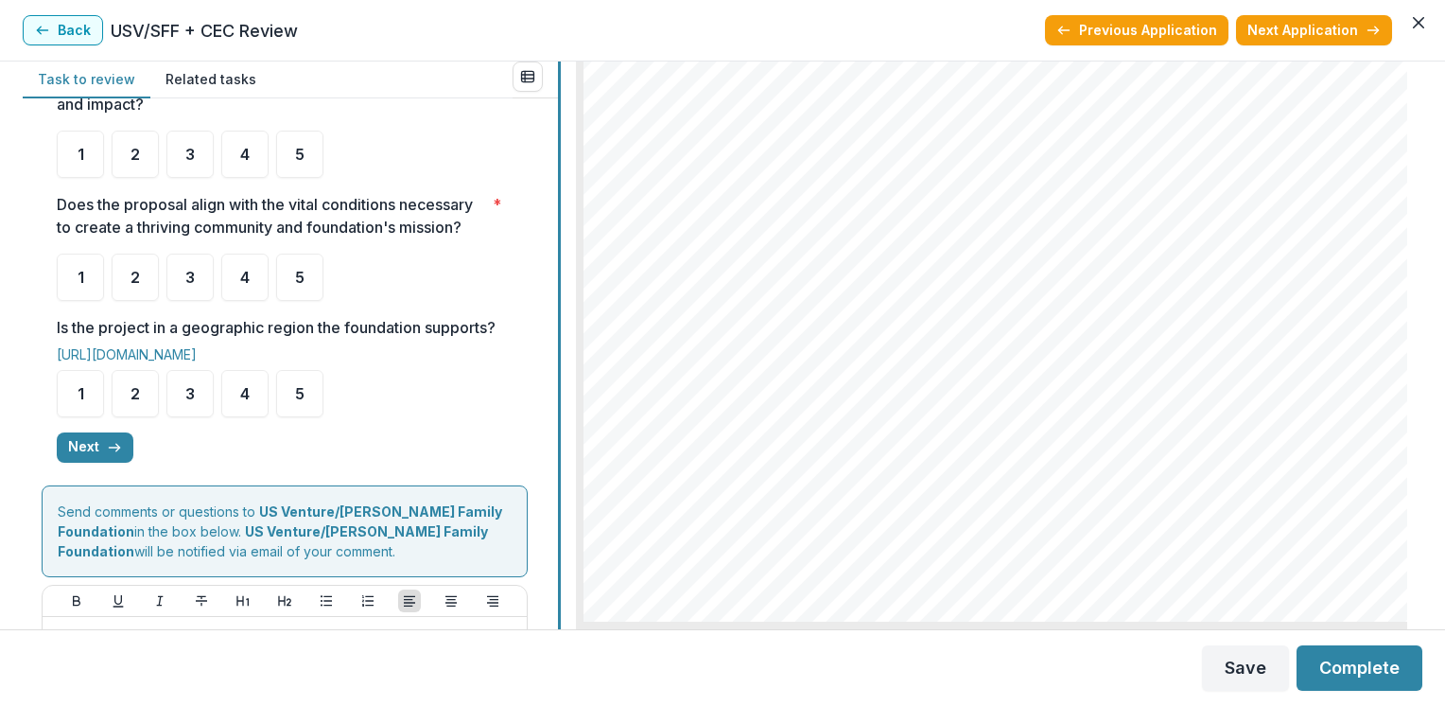
scroll to position [359, 0]
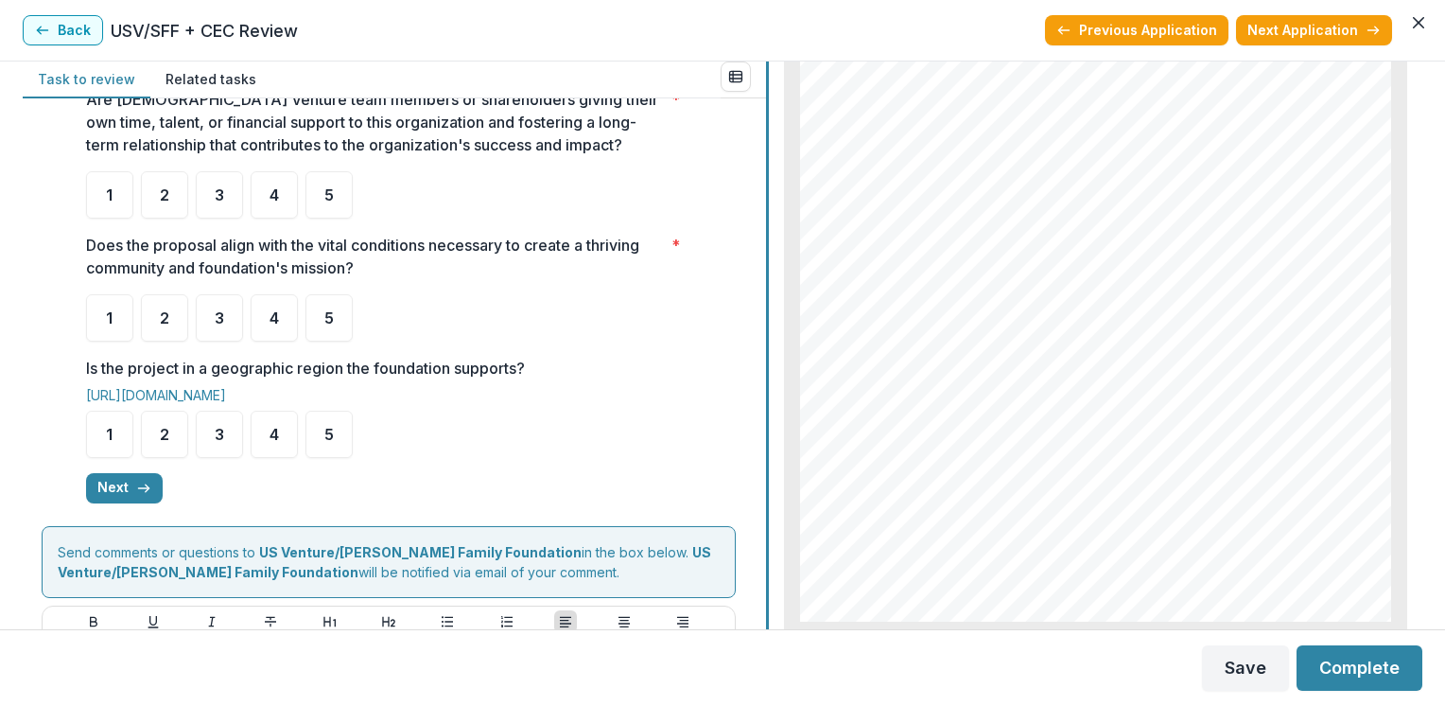
click at [769, 301] on div at bounding box center [767, 344] width 3 height 567
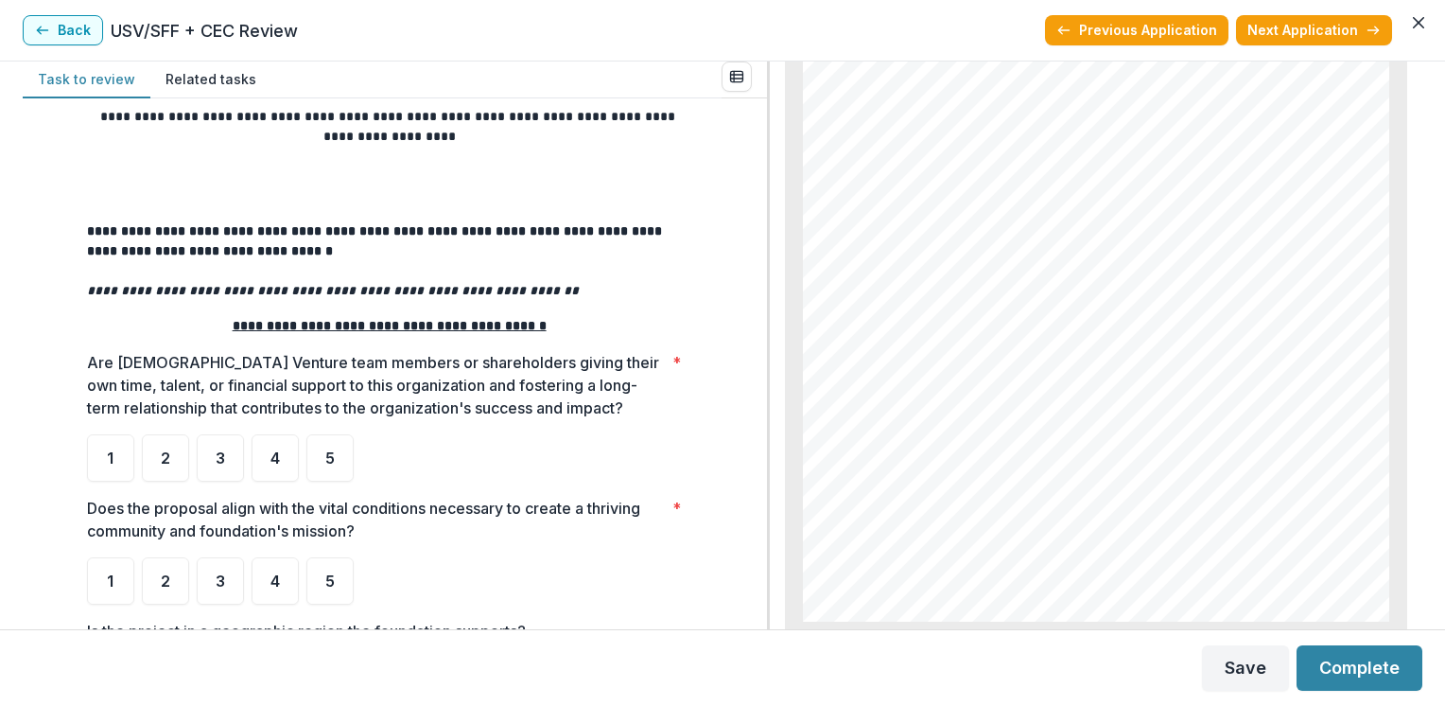
scroll to position [19, 0]
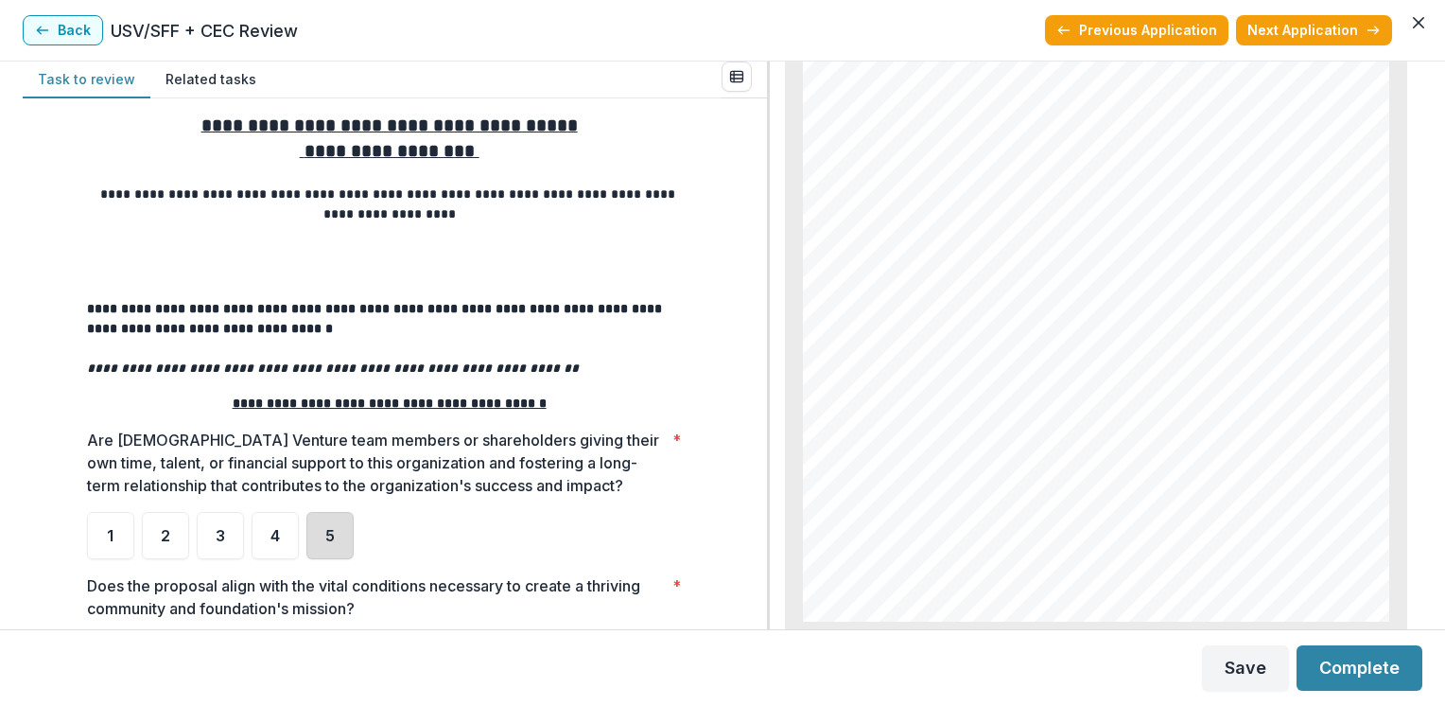
click at [322, 534] on div "5" at bounding box center [329, 535] width 47 height 47
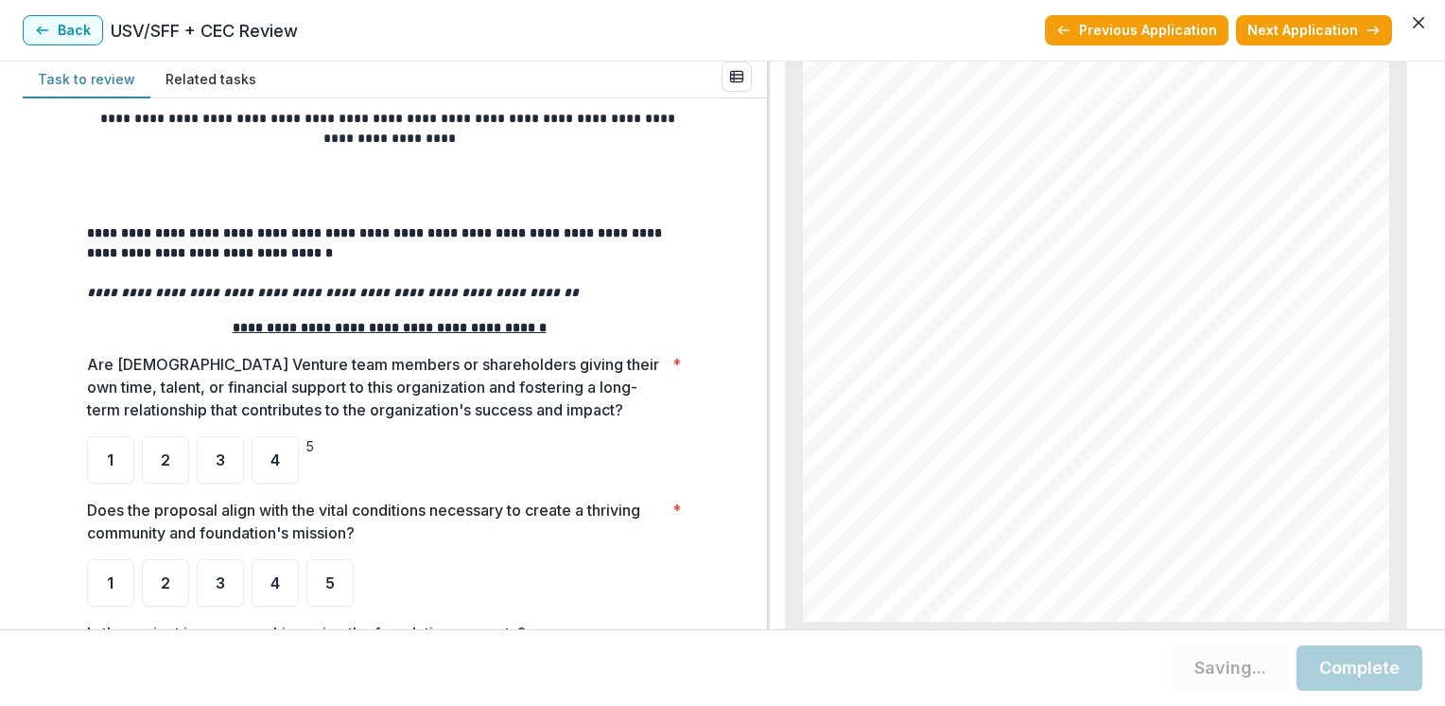
scroll to position [132, 0]
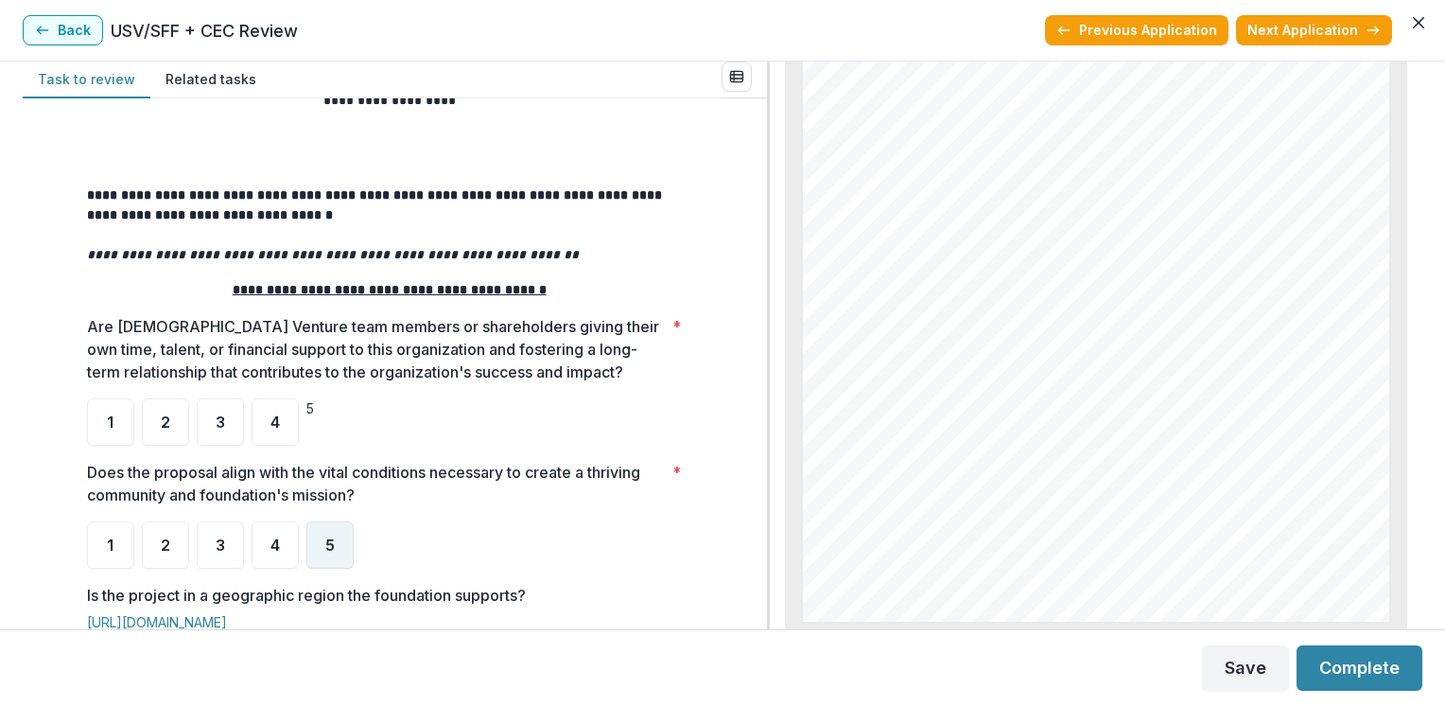
click at [325, 548] on span "5" at bounding box center [329, 544] width 9 height 15
click at [216, 540] on span "3" at bounding box center [220, 544] width 9 height 15
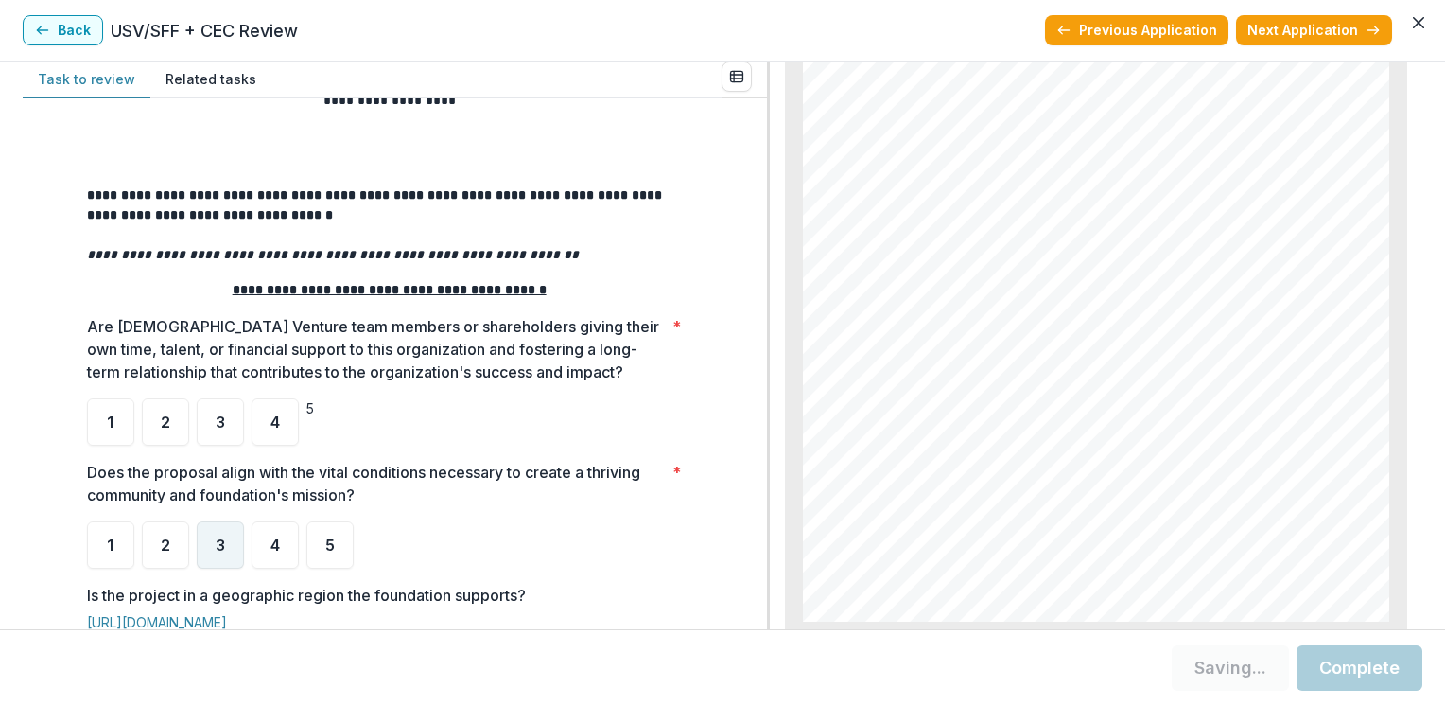
click at [216, 550] on span "3" at bounding box center [220, 544] width 9 height 15
click at [225, 540] on div "3" at bounding box center [220, 544] width 47 height 47
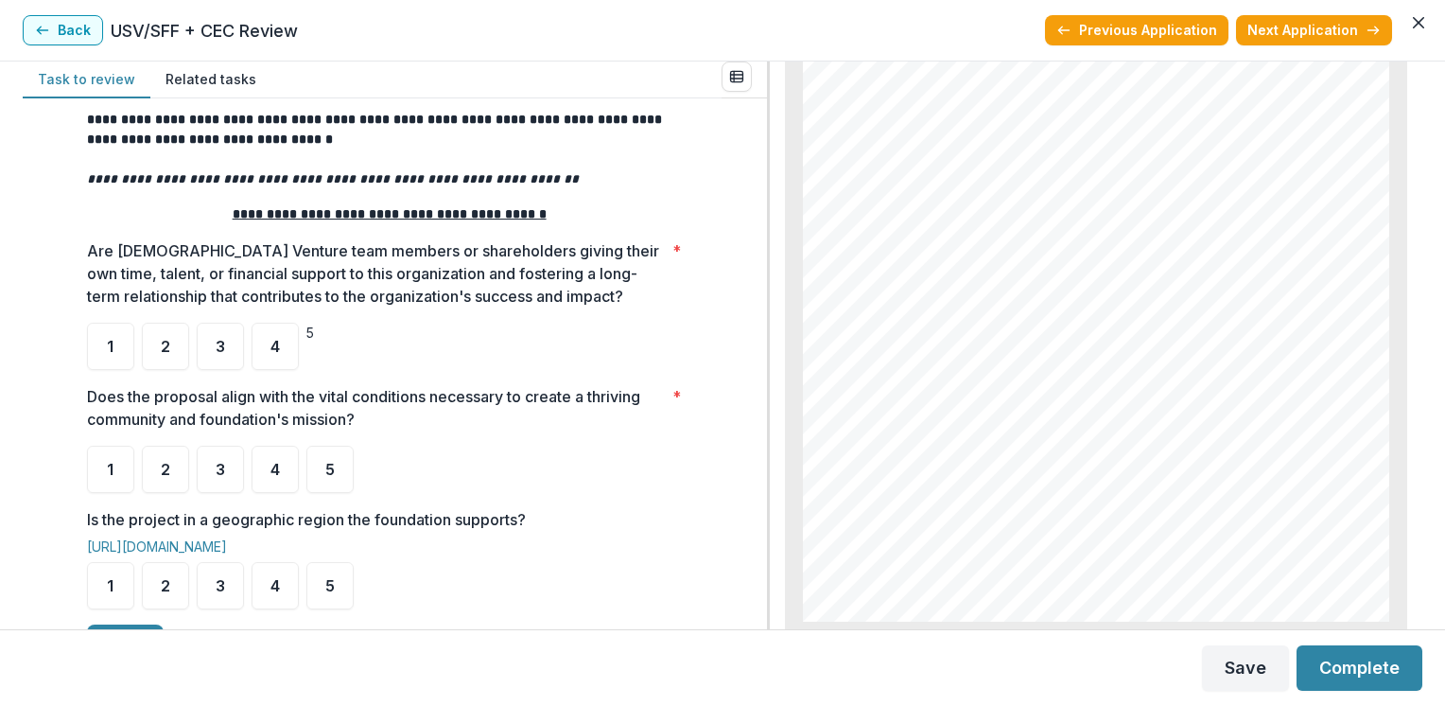
scroll to position [246, 0]
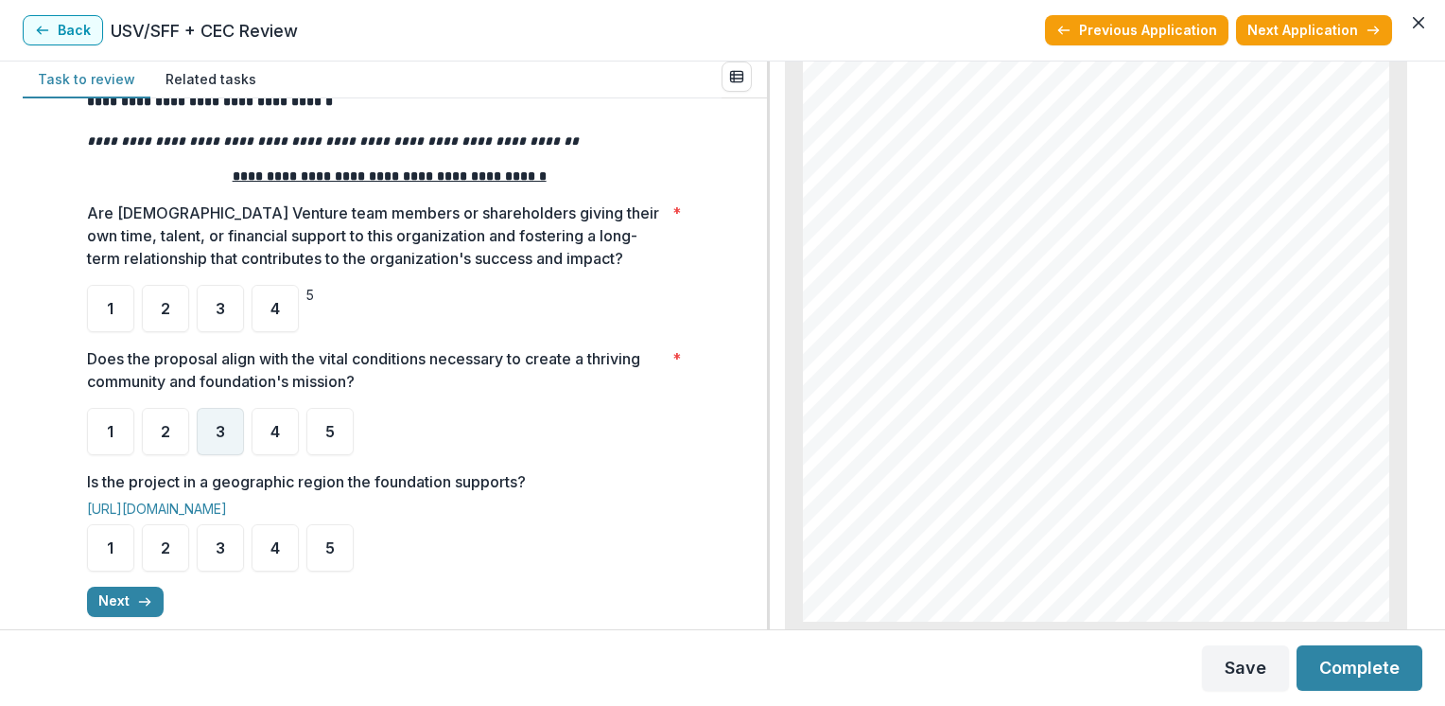
click at [218, 434] on span "3" at bounding box center [220, 431] width 9 height 15
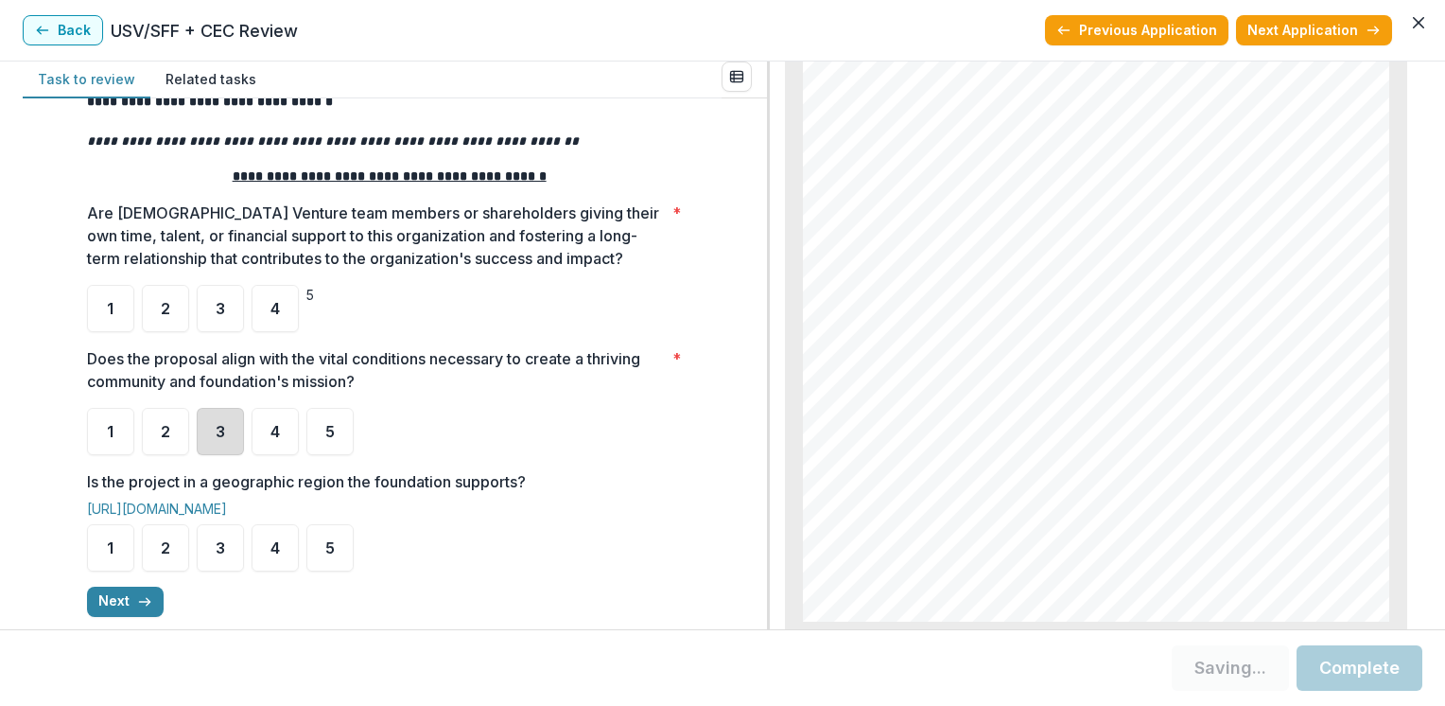
click at [212, 415] on div "3" at bounding box center [220, 431] width 47 height 47
click at [325, 542] on span "5" at bounding box center [329, 547] width 9 height 15
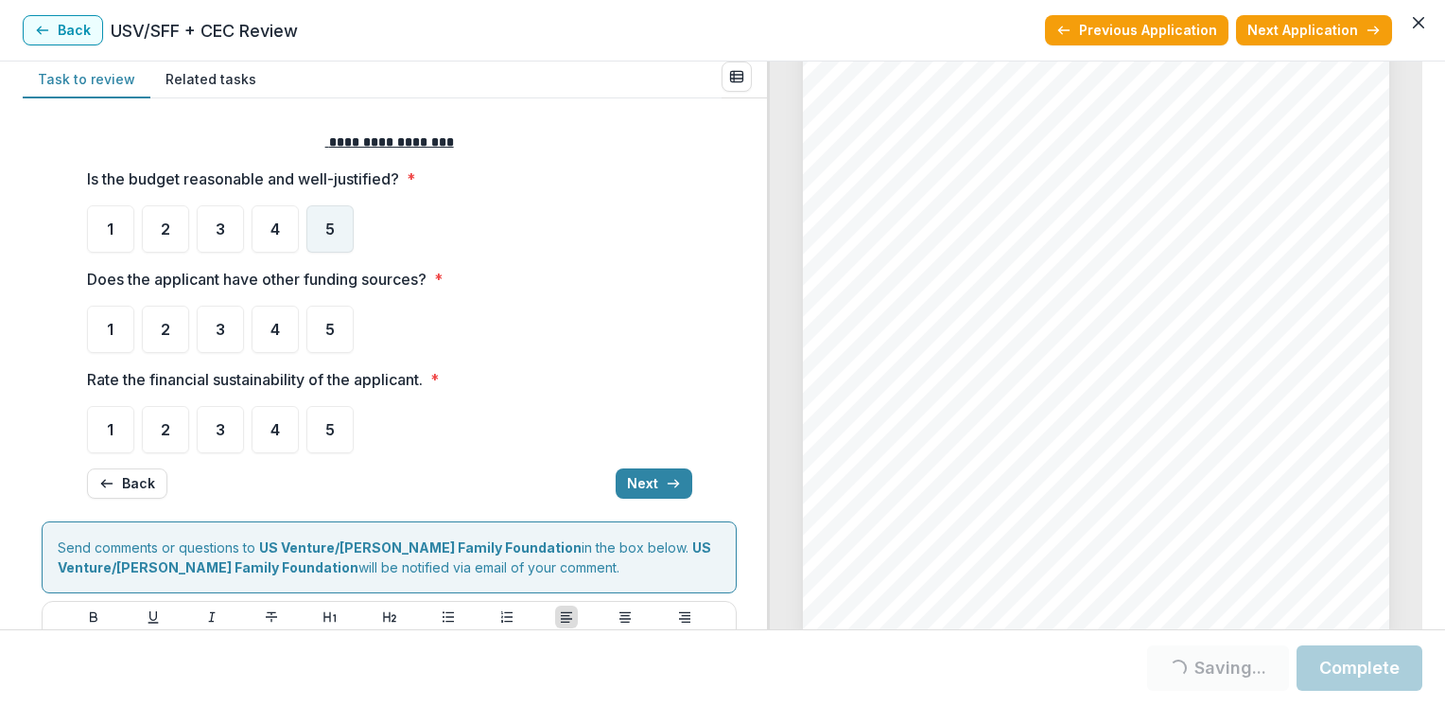
click at [327, 232] on span "5" at bounding box center [329, 228] width 9 height 15
click at [326, 322] on span "5" at bounding box center [329, 329] width 9 height 15
click at [332, 226] on div "5" at bounding box center [329, 228] width 47 height 47
click at [330, 233] on span "5" at bounding box center [329, 228] width 9 height 15
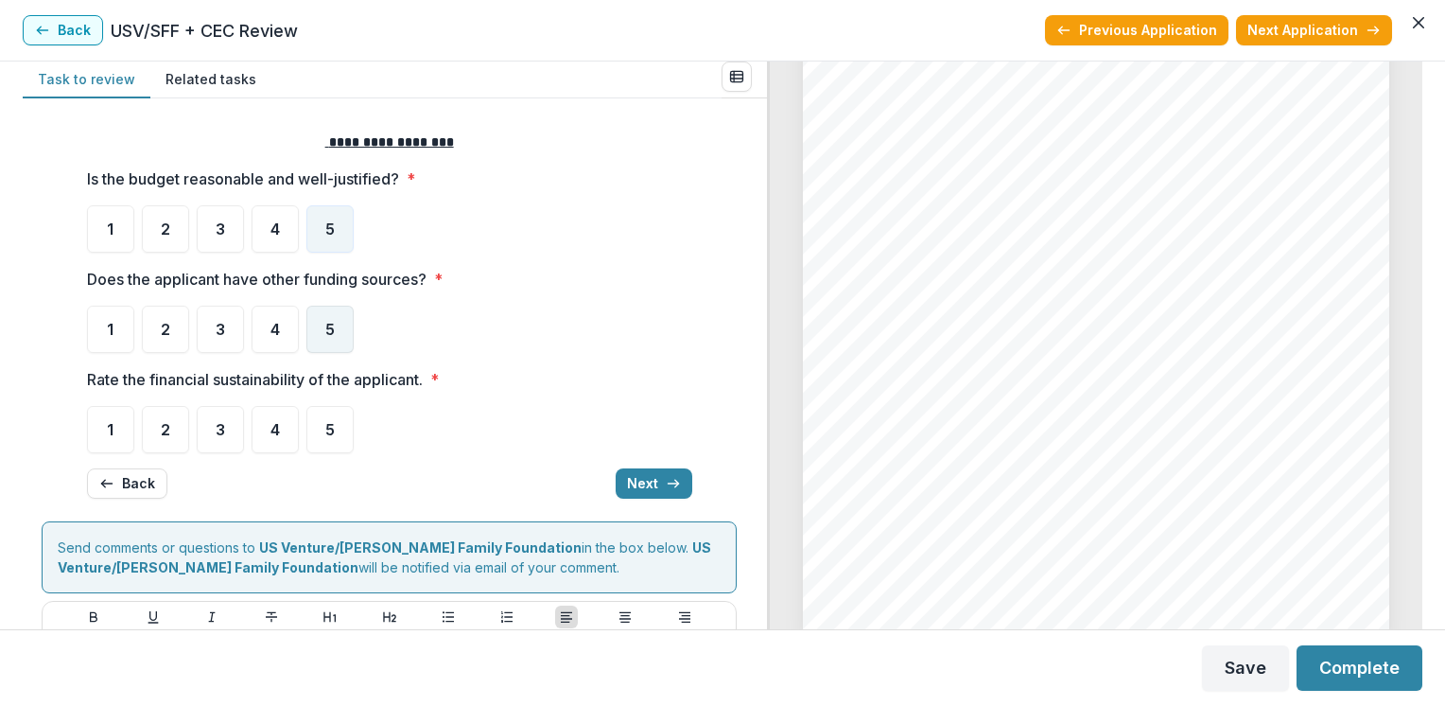
click at [329, 324] on span "5" at bounding box center [329, 329] width 9 height 15
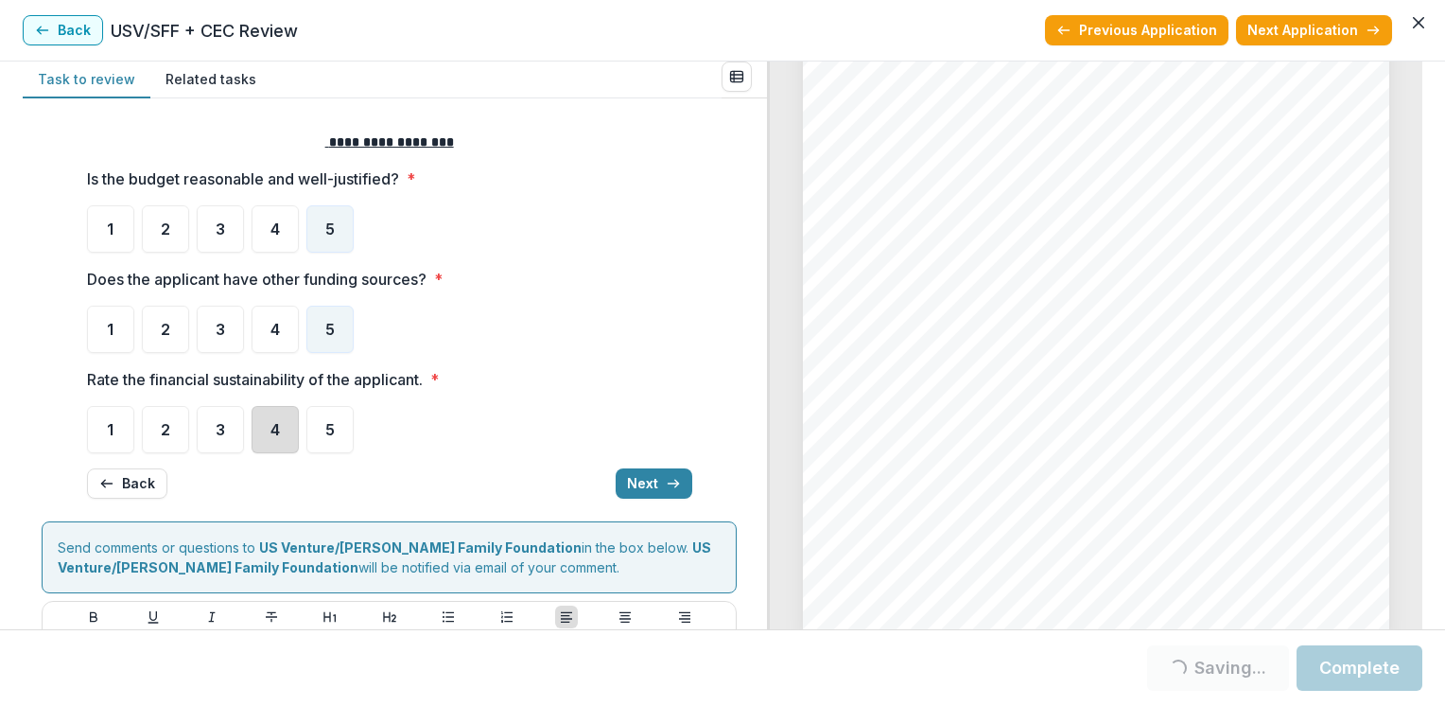
click at [280, 425] on div "4" at bounding box center [275, 429] width 47 height 47
click at [652, 486] on button "Next" at bounding box center [654, 483] width 77 height 30
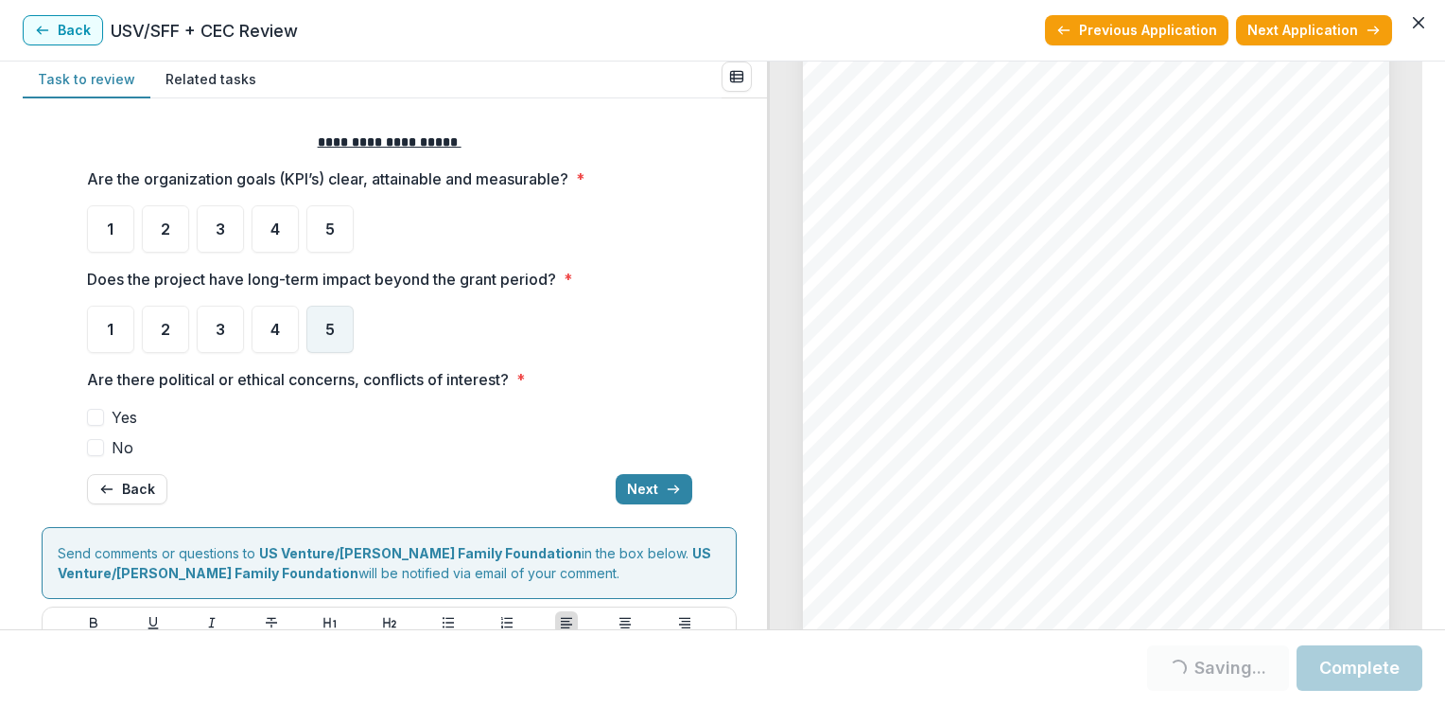
click at [325, 328] on span "5" at bounding box center [329, 329] width 9 height 15
click at [329, 216] on div "5" at bounding box center [329, 228] width 47 height 47
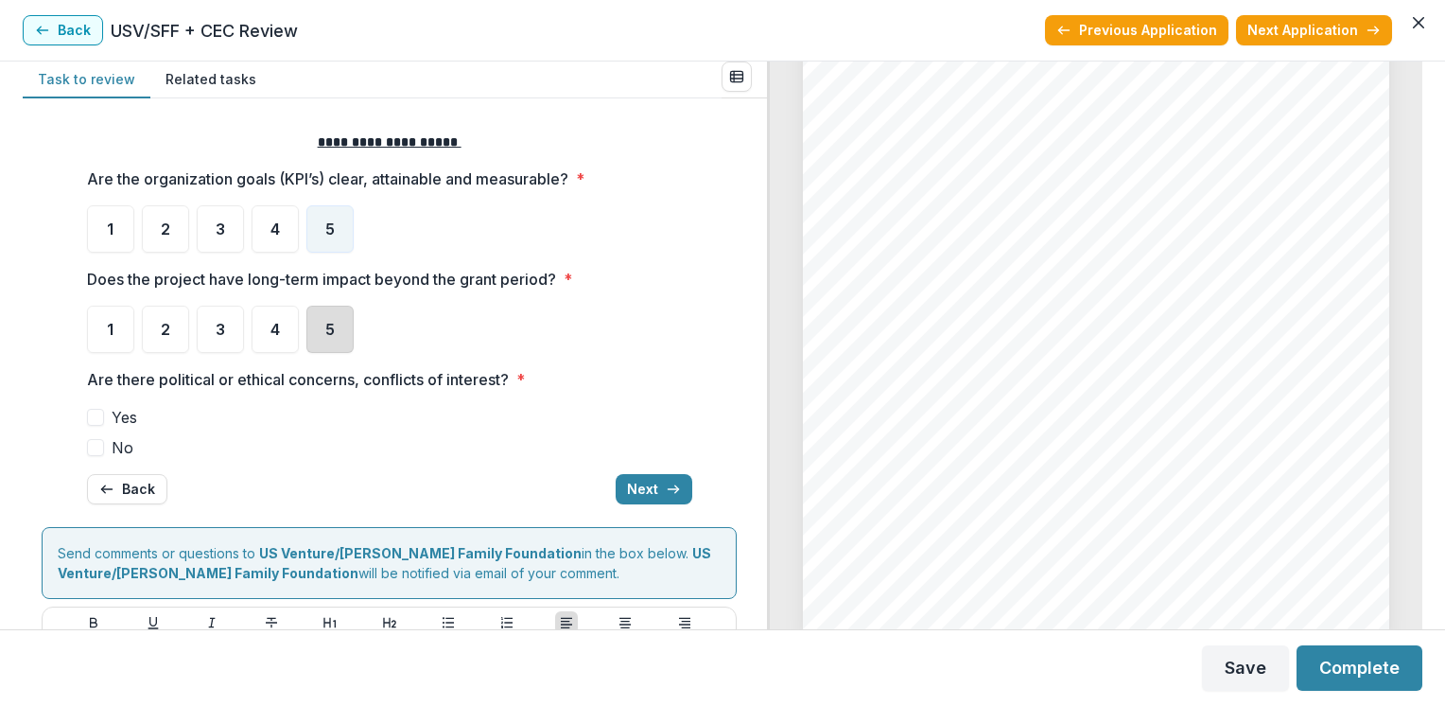
click at [322, 317] on div "5" at bounding box center [329, 328] width 47 height 47
click at [91, 444] on span at bounding box center [95, 447] width 17 height 17
click at [652, 483] on button "Next" at bounding box center [654, 489] width 77 height 30
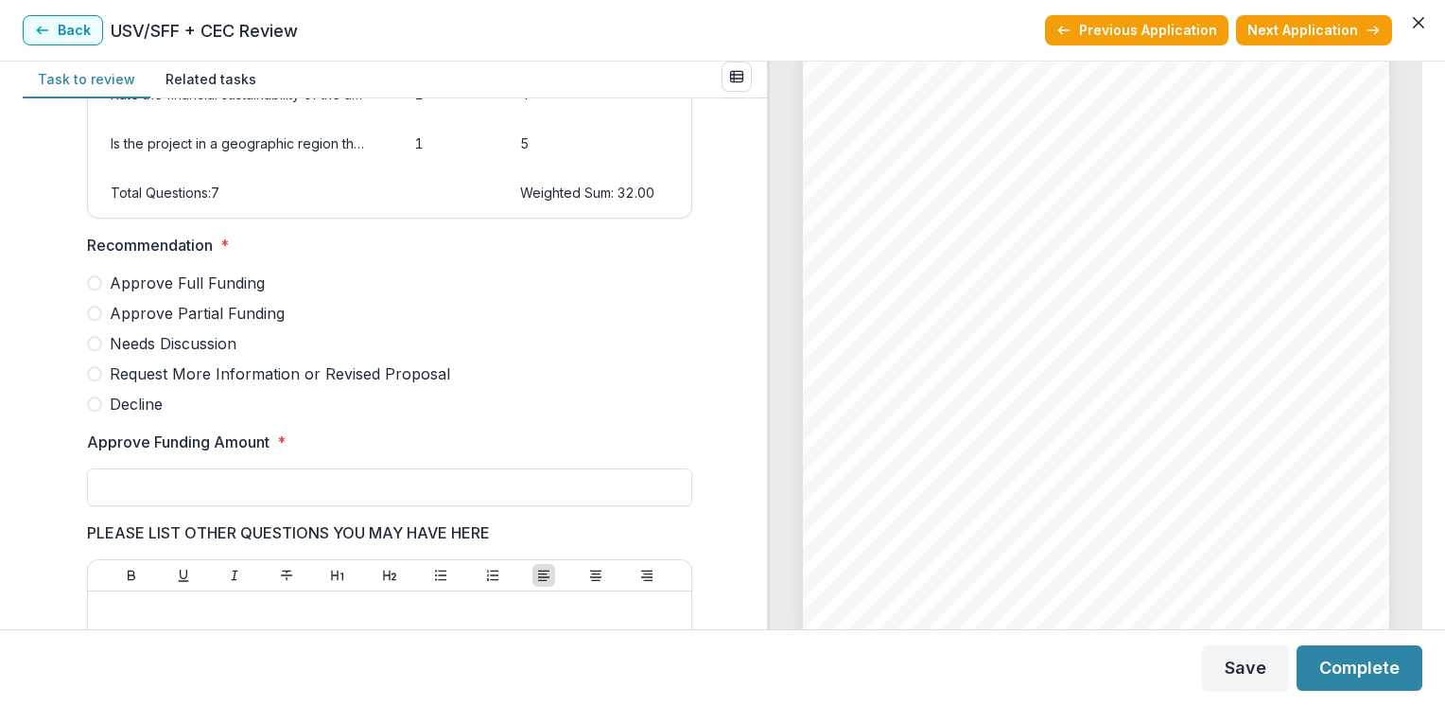
scroll to position [316, 0]
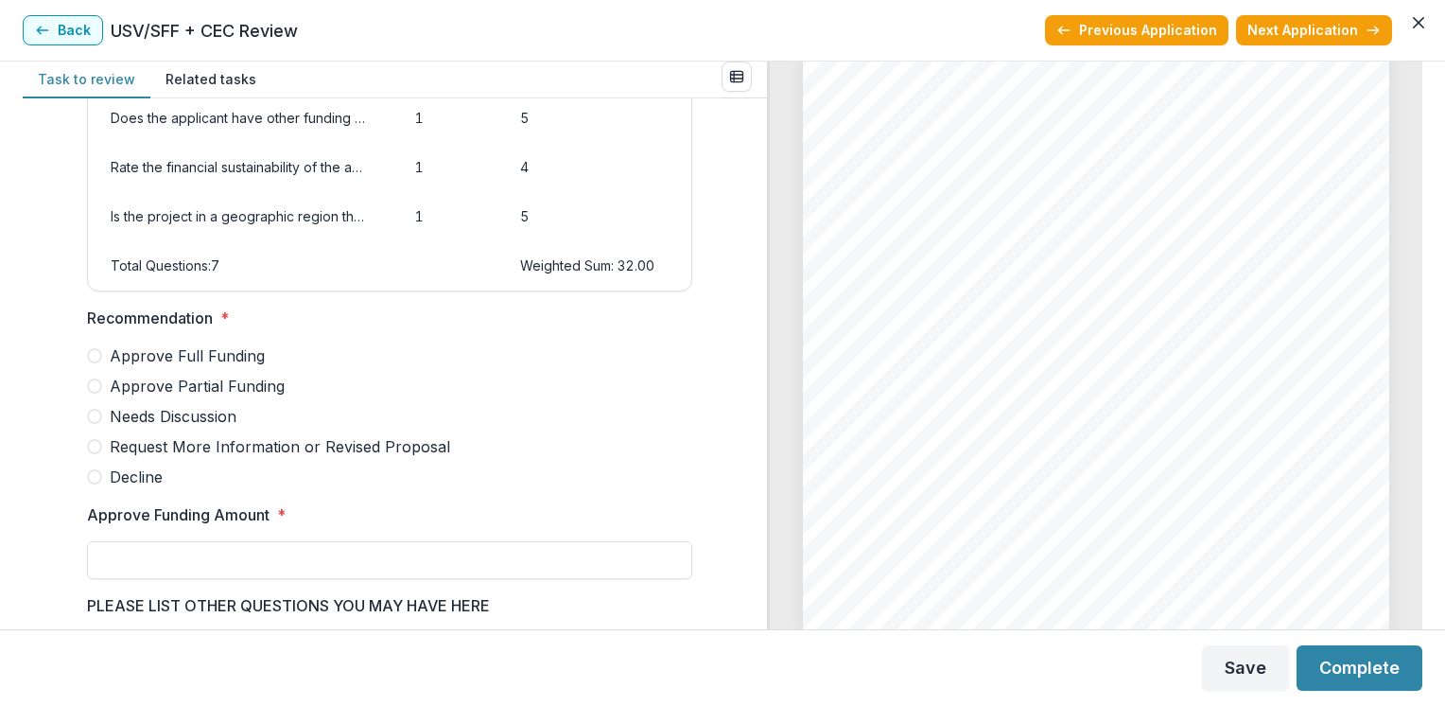
click at [157, 420] on span "Needs Discussion" at bounding box center [173, 416] width 127 height 23
click at [111, 566] on input "Approve Funding Amount *" at bounding box center [389, 560] width 605 height 38
type input "**"
click at [1253, 671] on button "Save" at bounding box center [1245, 667] width 87 height 45
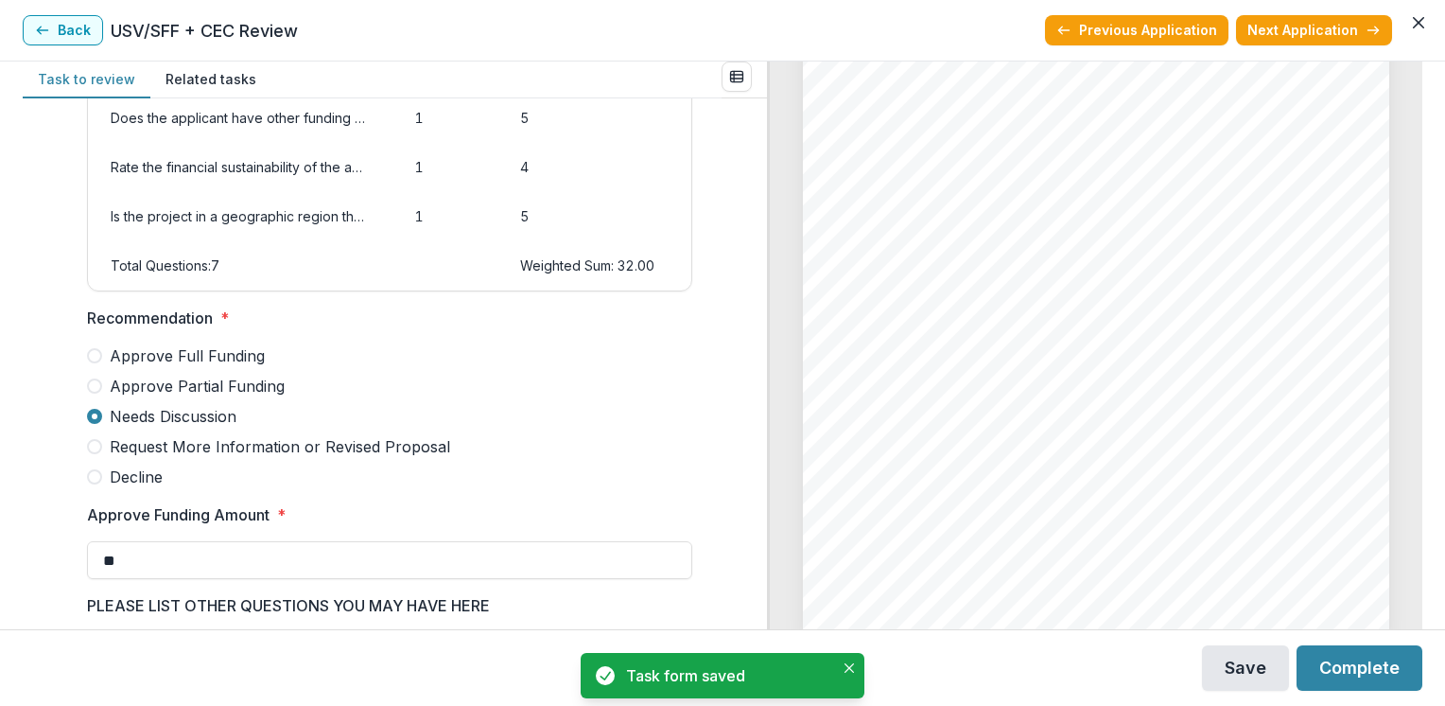
click at [1252, 669] on button "Save" at bounding box center [1245, 667] width 87 height 45
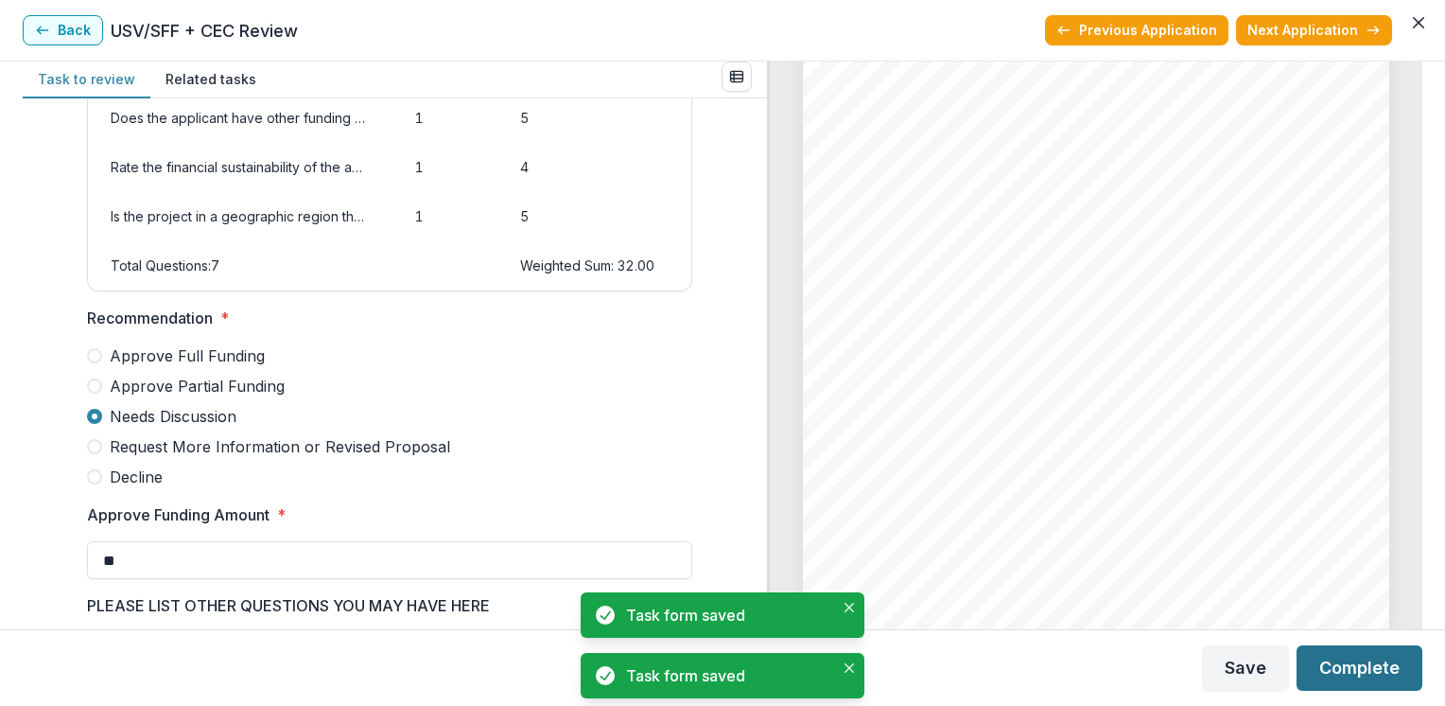
click at [1333, 666] on button "Complete" at bounding box center [1360, 667] width 126 height 45
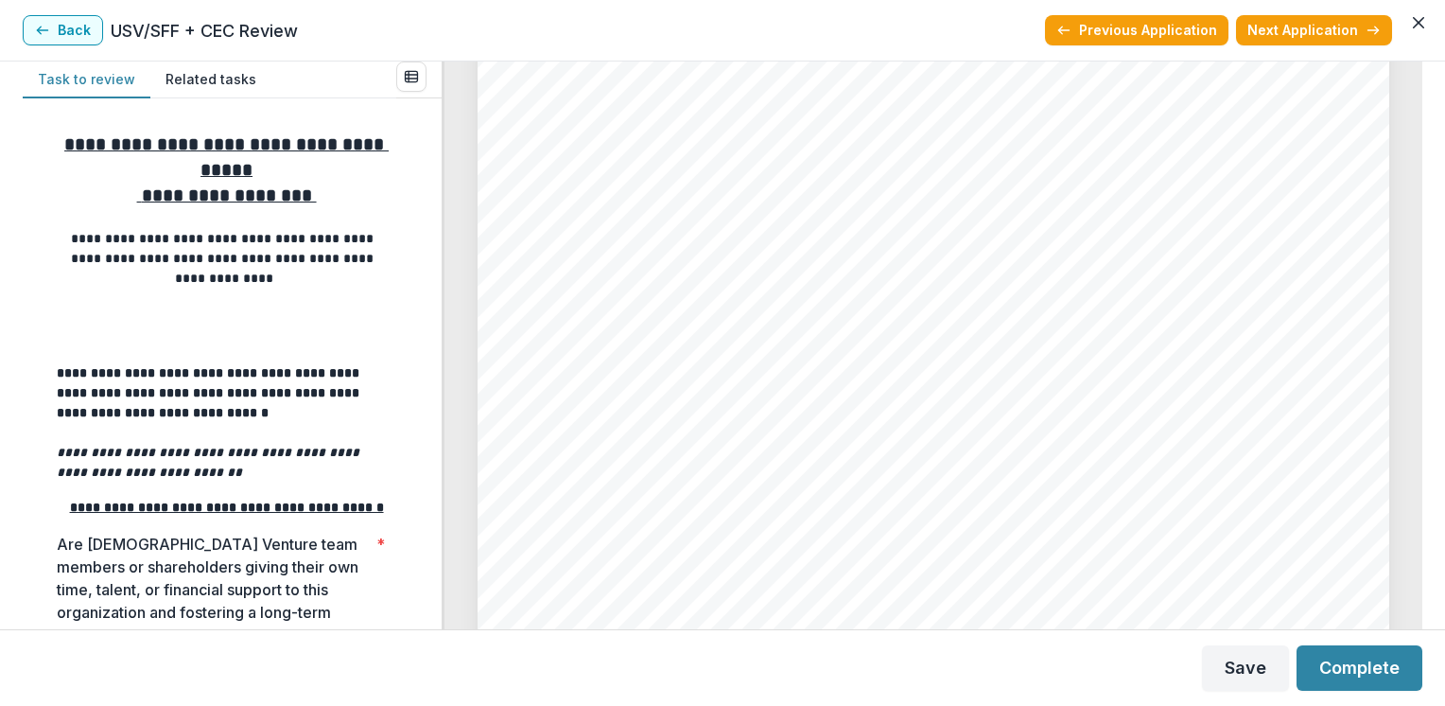
scroll to position [8360, 0]
click at [636, 272] on div "Page: 7 St [PERSON_NAME] Society of Appleton, Inc - 2025 - Grant Application us…" at bounding box center [934, 299] width 912 height 1290
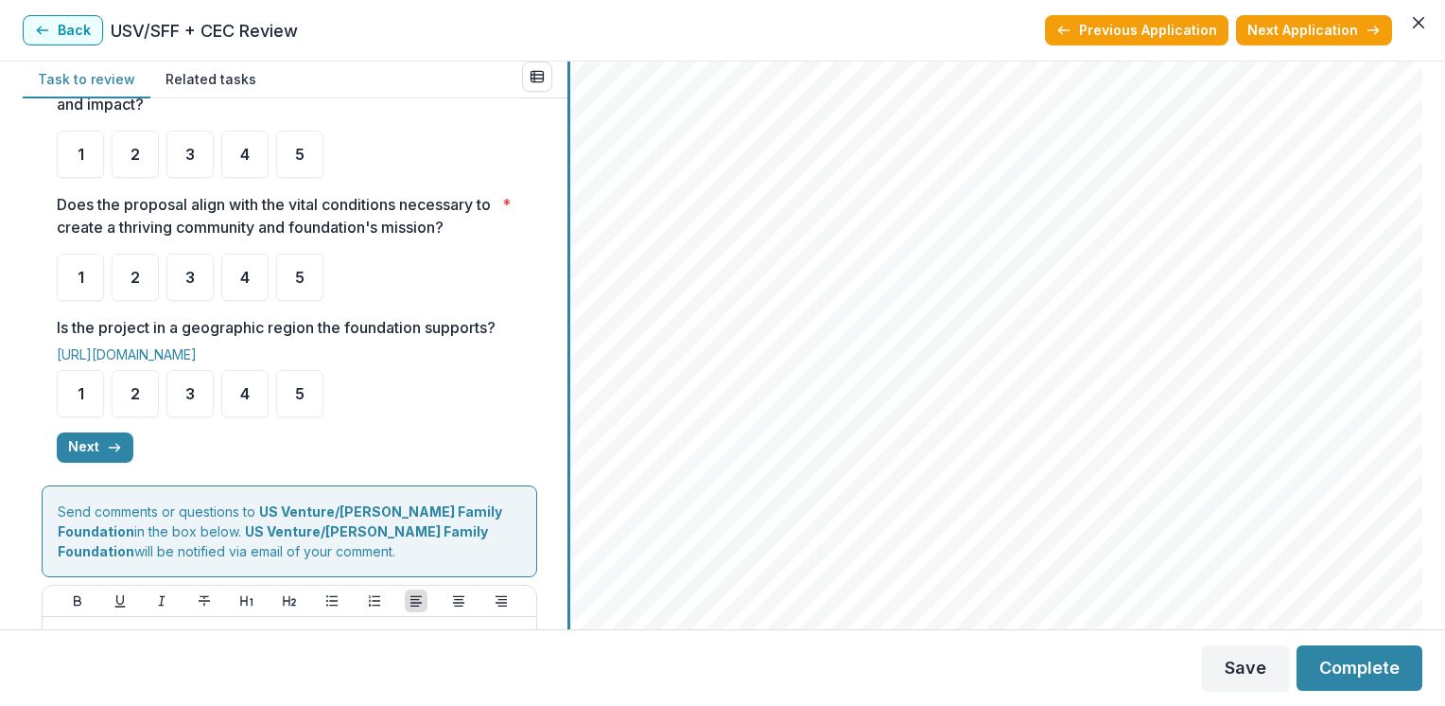
scroll to position [359, 0]
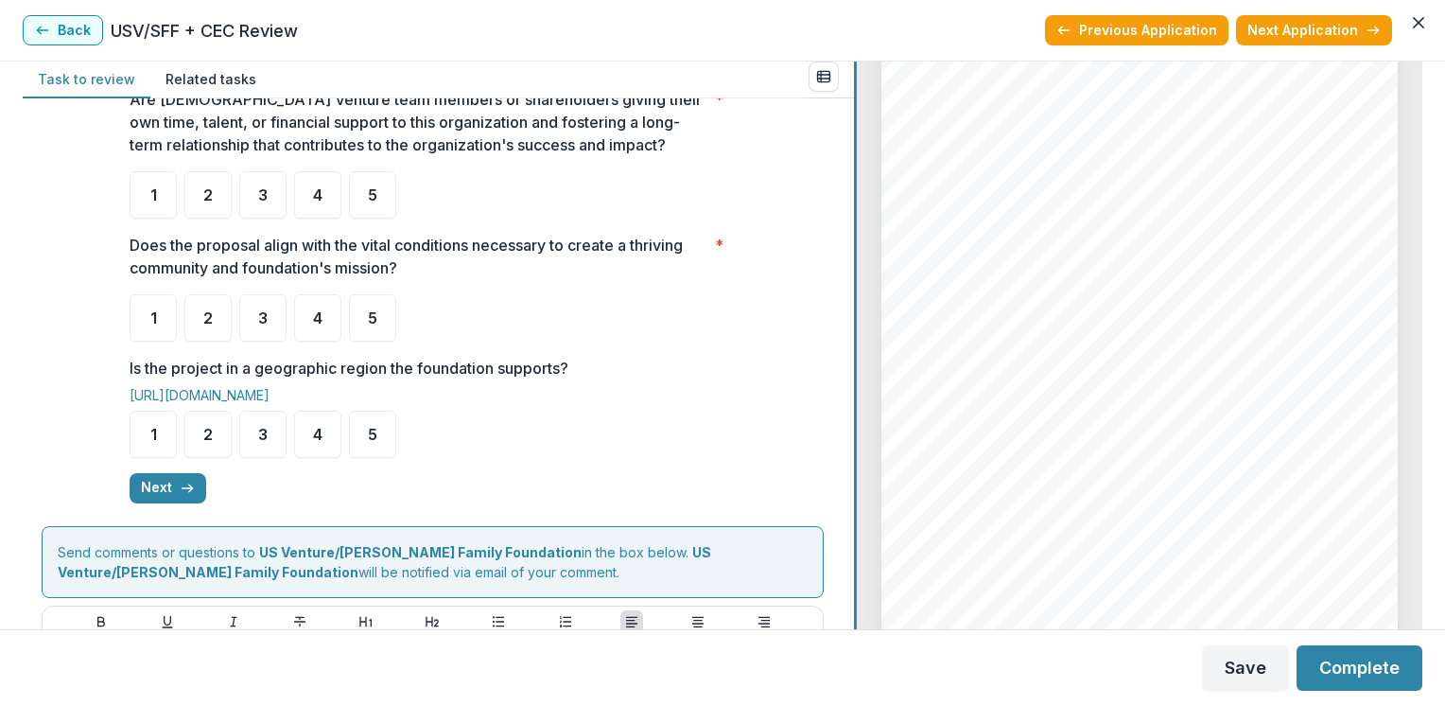
click at [855, 265] on div at bounding box center [855, 344] width 3 height 567
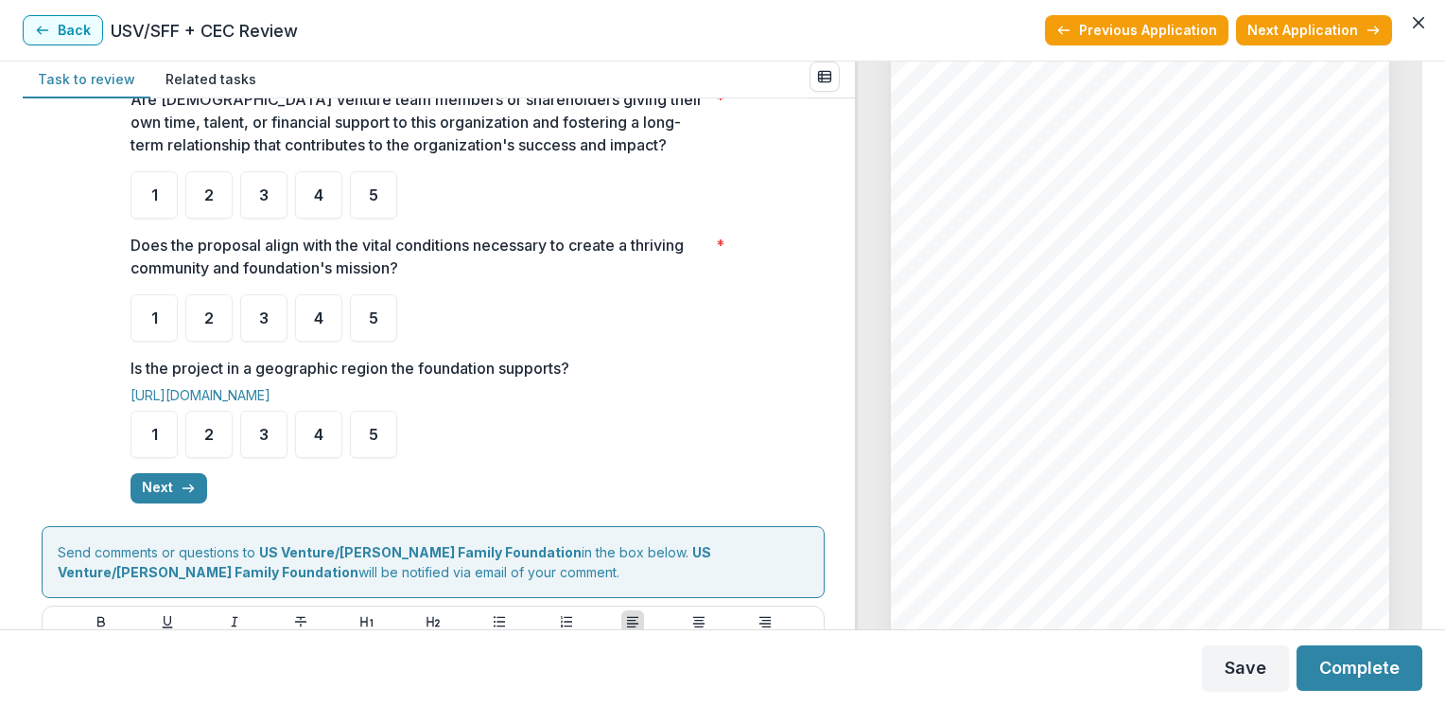
scroll to position [4469, 0]
click at [792, 148] on div "**********" at bounding box center [433, 138] width 783 height 760
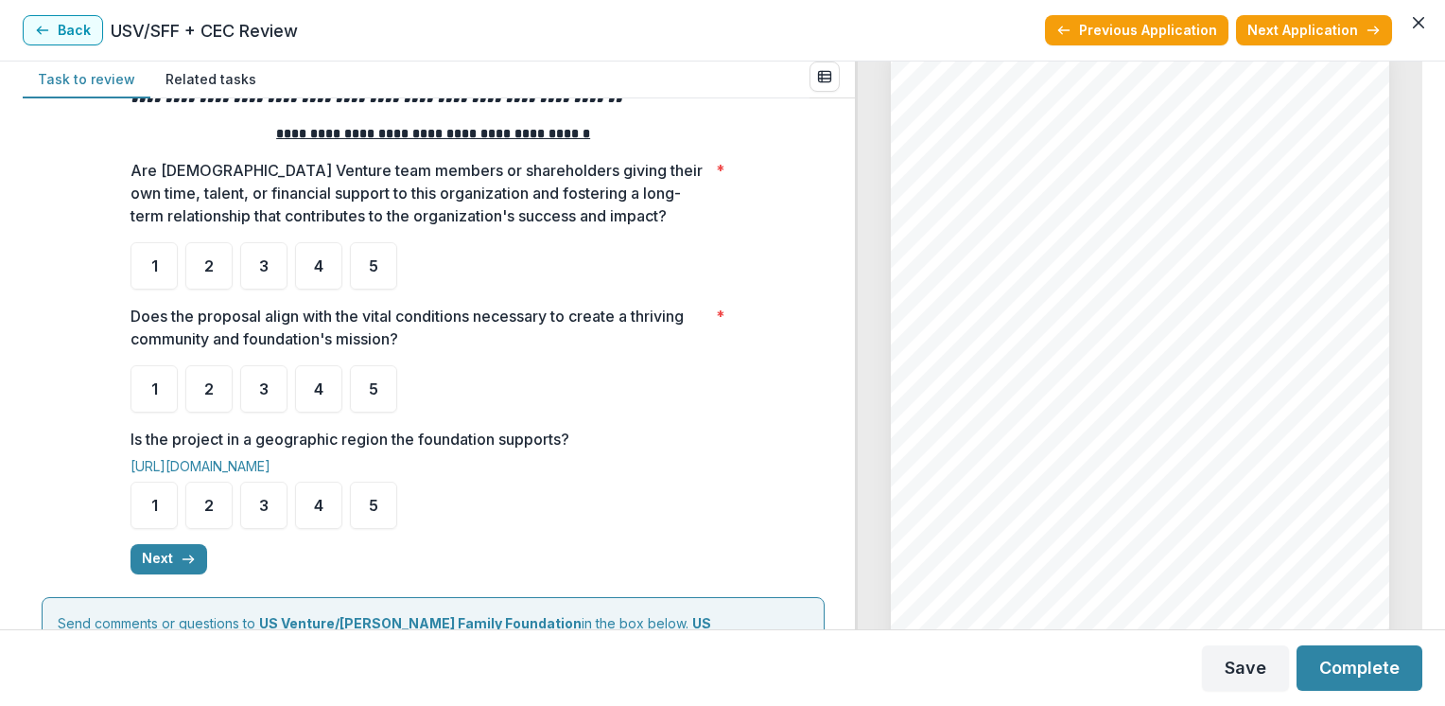
scroll to position [284, 0]
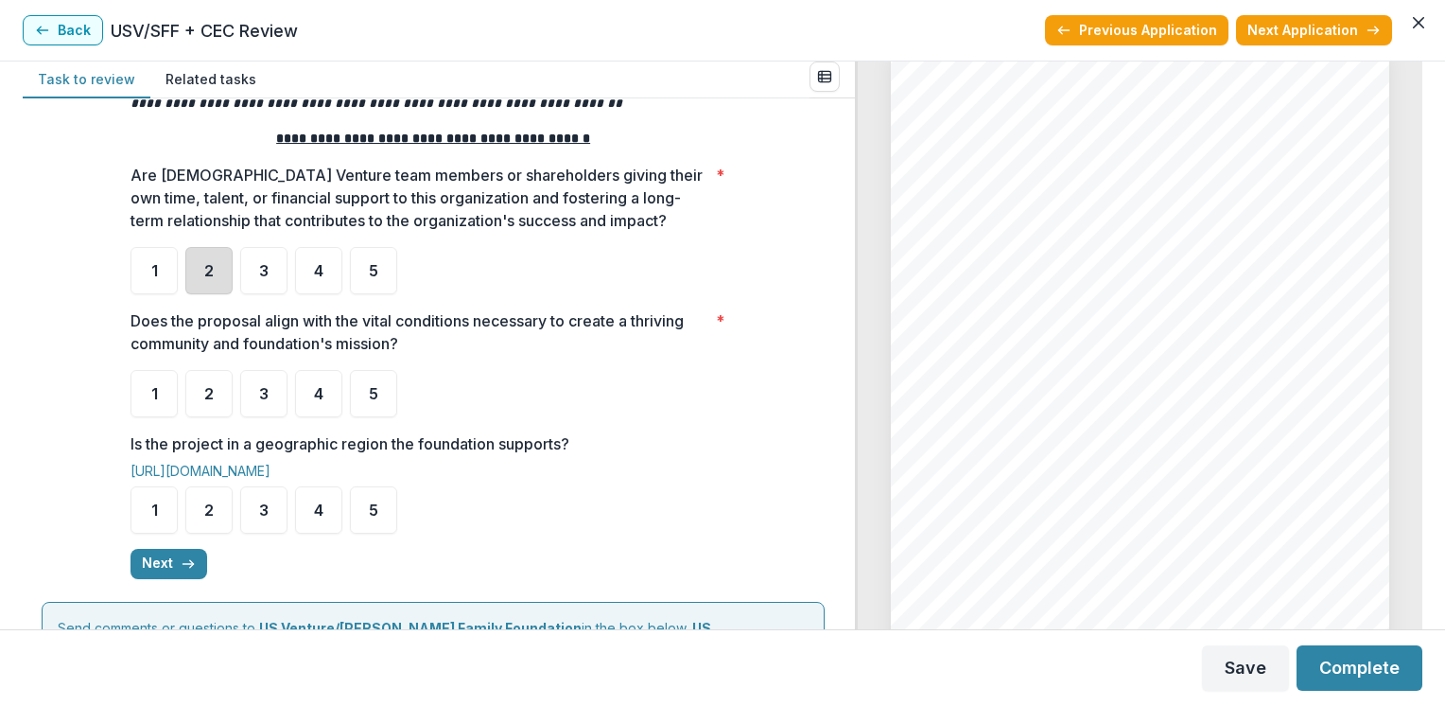
click at [222, 278] on div "2" at bounding box center [208, 270] width 47 height 47
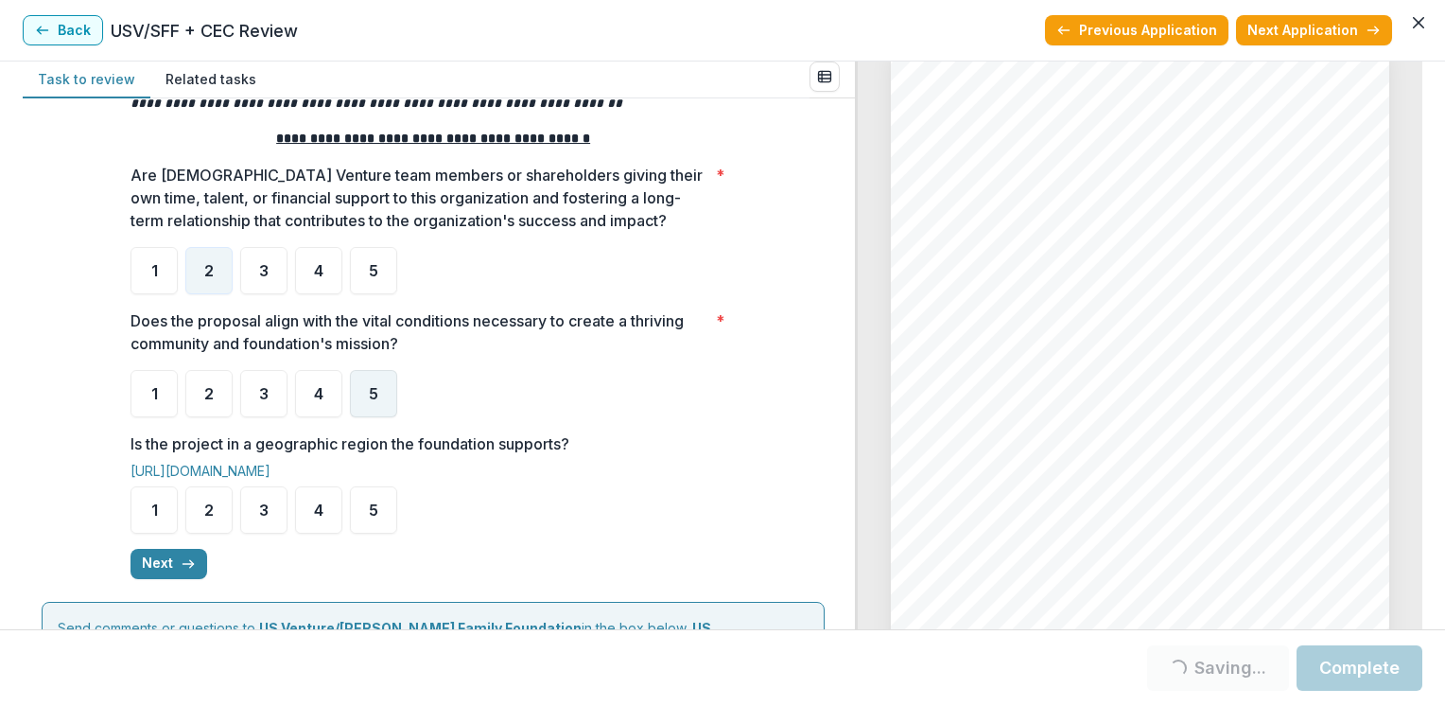
click at [369, 390] on span "5" at bounding box center [373, 393] width 9 height 15
click at [375, 508] on span "5" at bounding box center [373, 509] width 9 height 15
click at [374, 404] on div "5" at bounding box center [373, 393] width 47 height 47
click at [369, 386] on span "5" at bounding box center [373, 393] width 9 height 15
click at [181, 566] on icon "button" at bounding box center [188, 563] width 15 height 15
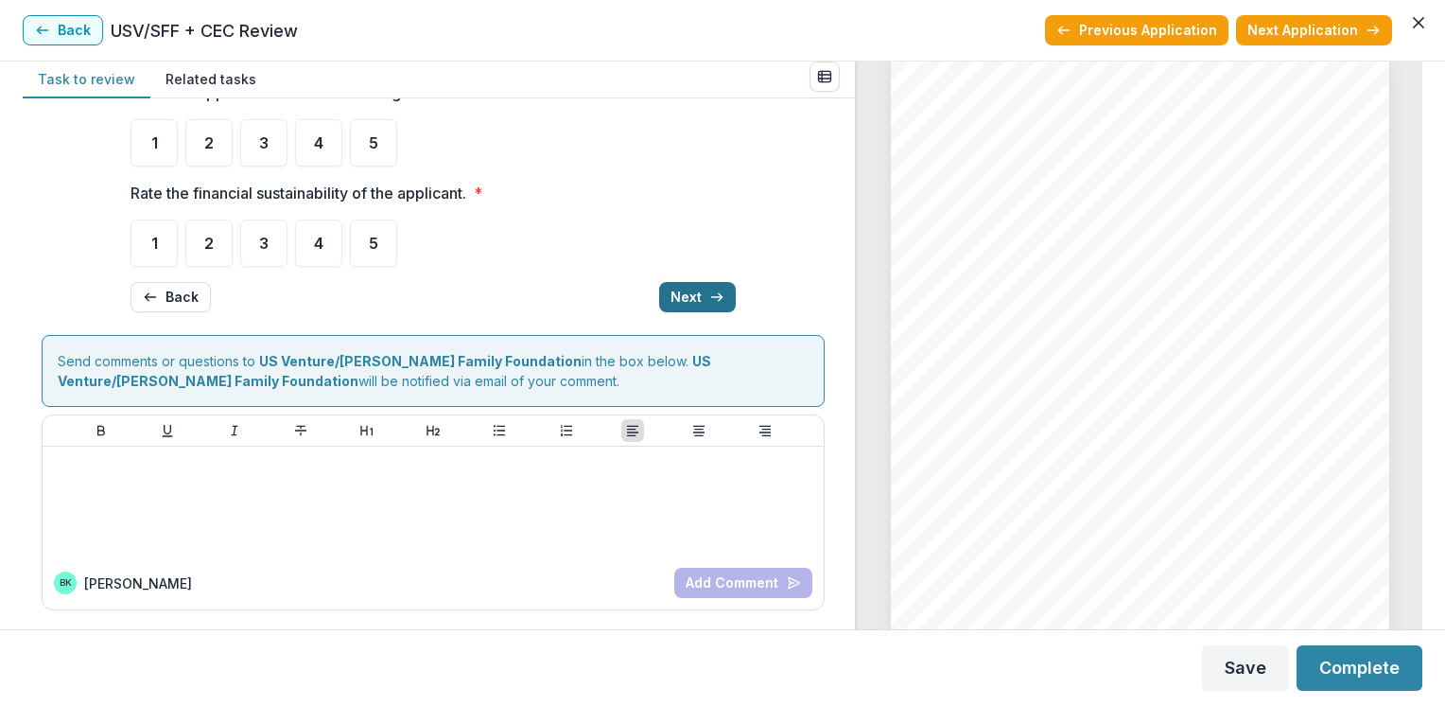
scroll to position [0, 0]
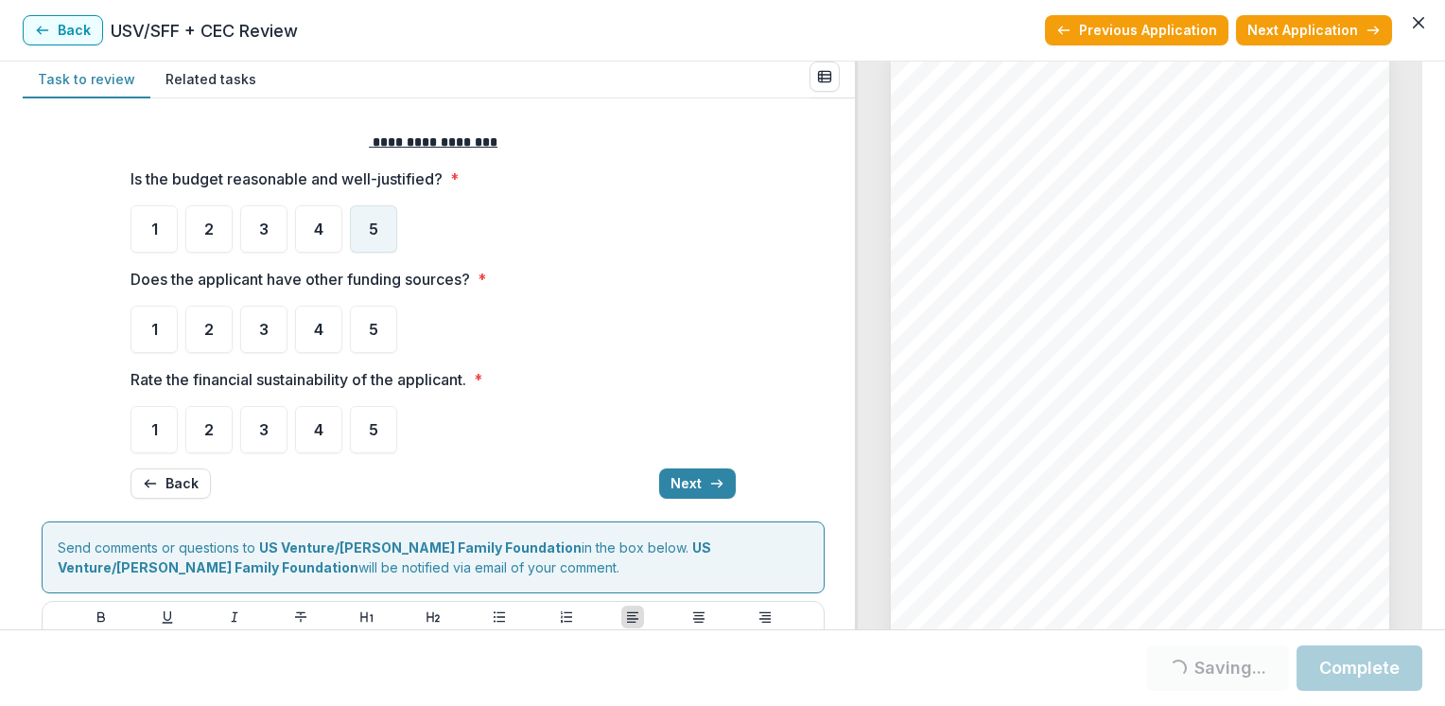
click at [363, 214] on div "5" at bounding box center [373, 228] width 47 height 47
click at [369, 221] on span "5" at bounding box center [373, 228] width 9 height 15
click at [372, 326] on span "5" at bounding box center [373, 329] width 9 height 15
click at [314, 433] on span "4" at bounding box center [318, 429] width 9 height 15
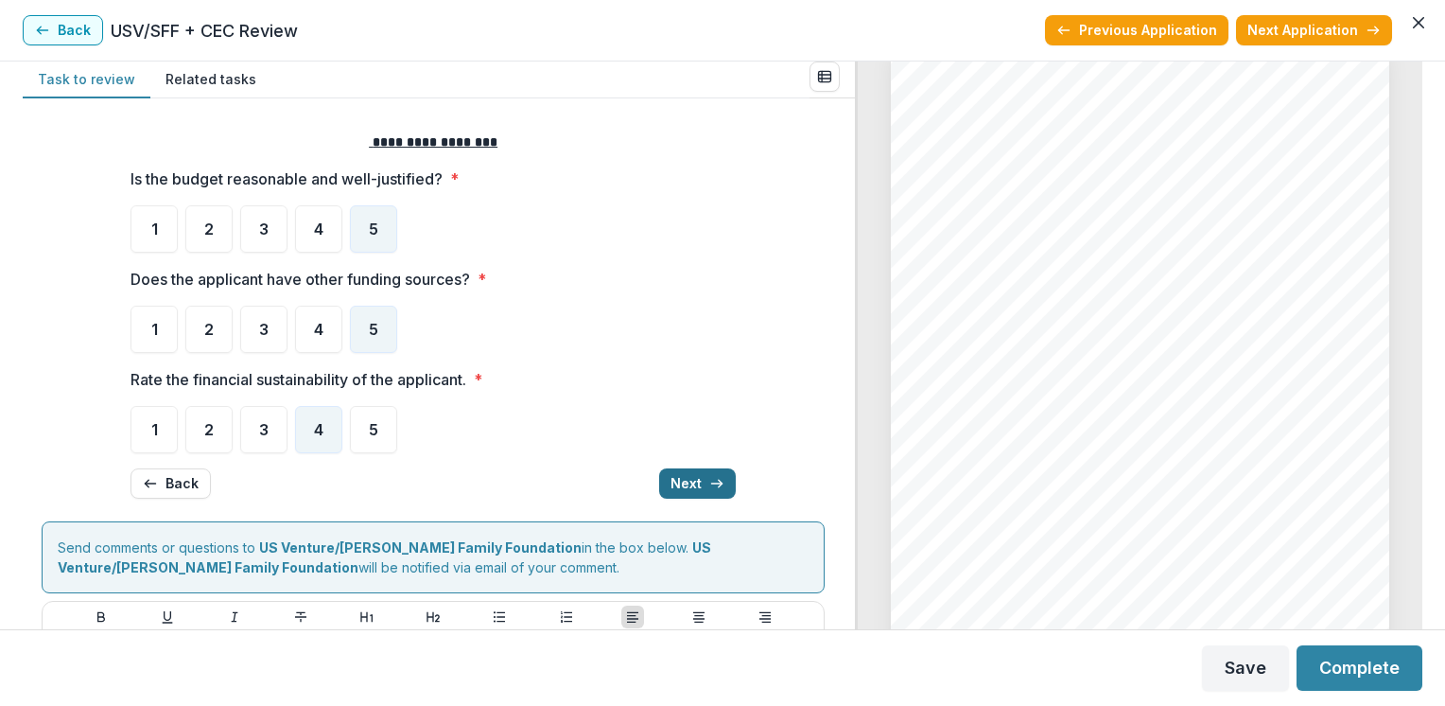
click at [694, 475] on button "Next" at bounding box center [697, 483] width 77 height 30
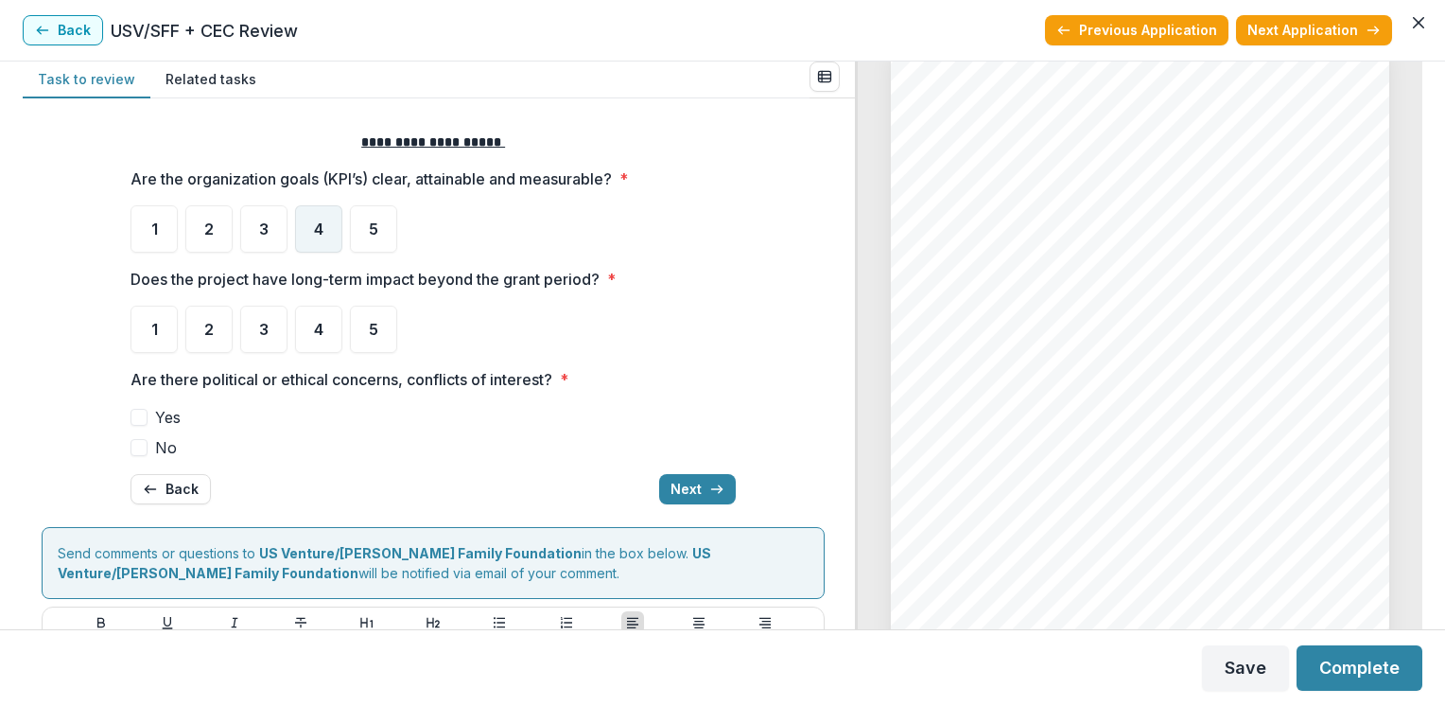
click at [312, 246] on div "4" at bounding box center [318, 228] width 47 height 47
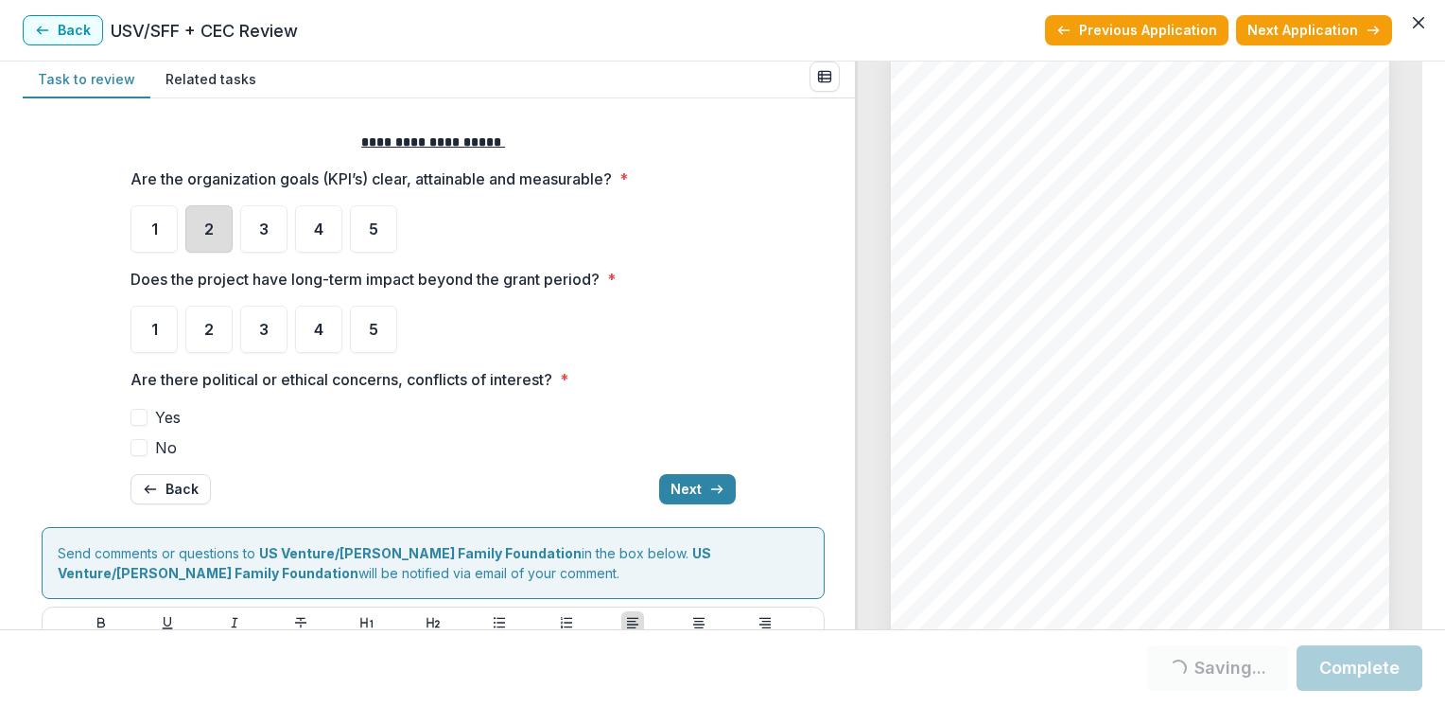
click at [208, 236] on div "2" at bounding box center [208, 228] width 47 height 47
click at [337, 322] on div "4" at bounding box center [318, 328] width 47 height 47
click at [354, 318] on div "5" at bounding box center [373, 328] width 47 height 47
click at [378, 325] on div "5" at bounding box center [373, 328] width 47 height 47
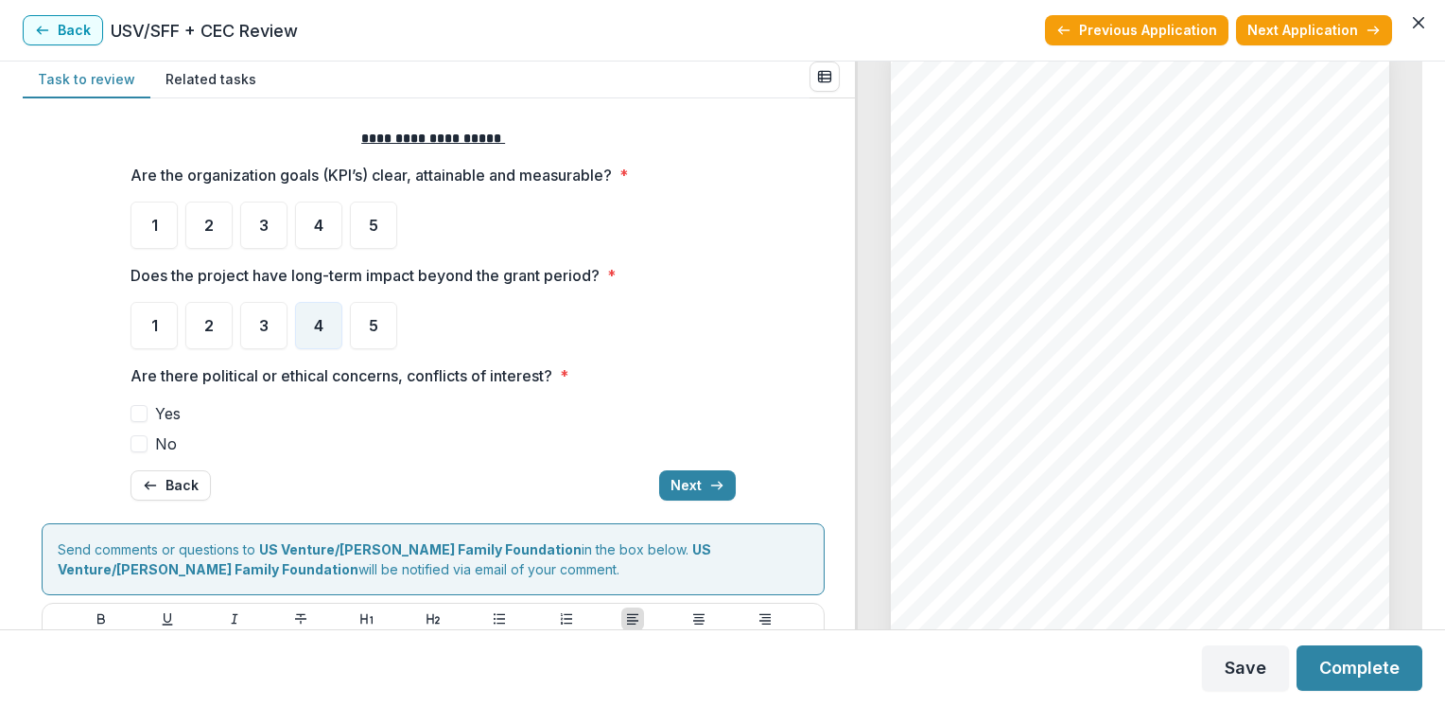
click at [142, 442] on span at bounding box center [139, 443] width 17 height 17
click at [166, 441] on span "No" at bounding box center [166, 443] width 22 height 23
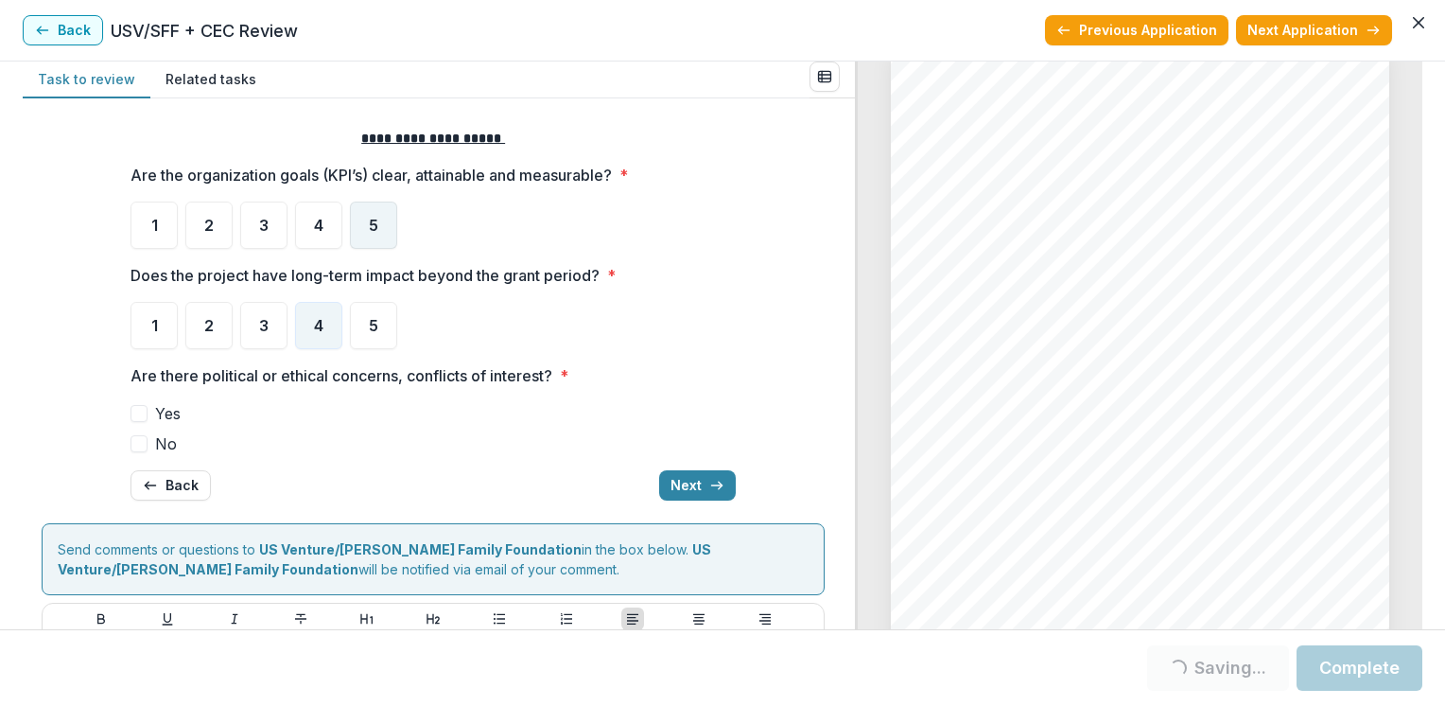
click at [372, 223] on span "5" at bounding box center [373, 225] width 9 height 15
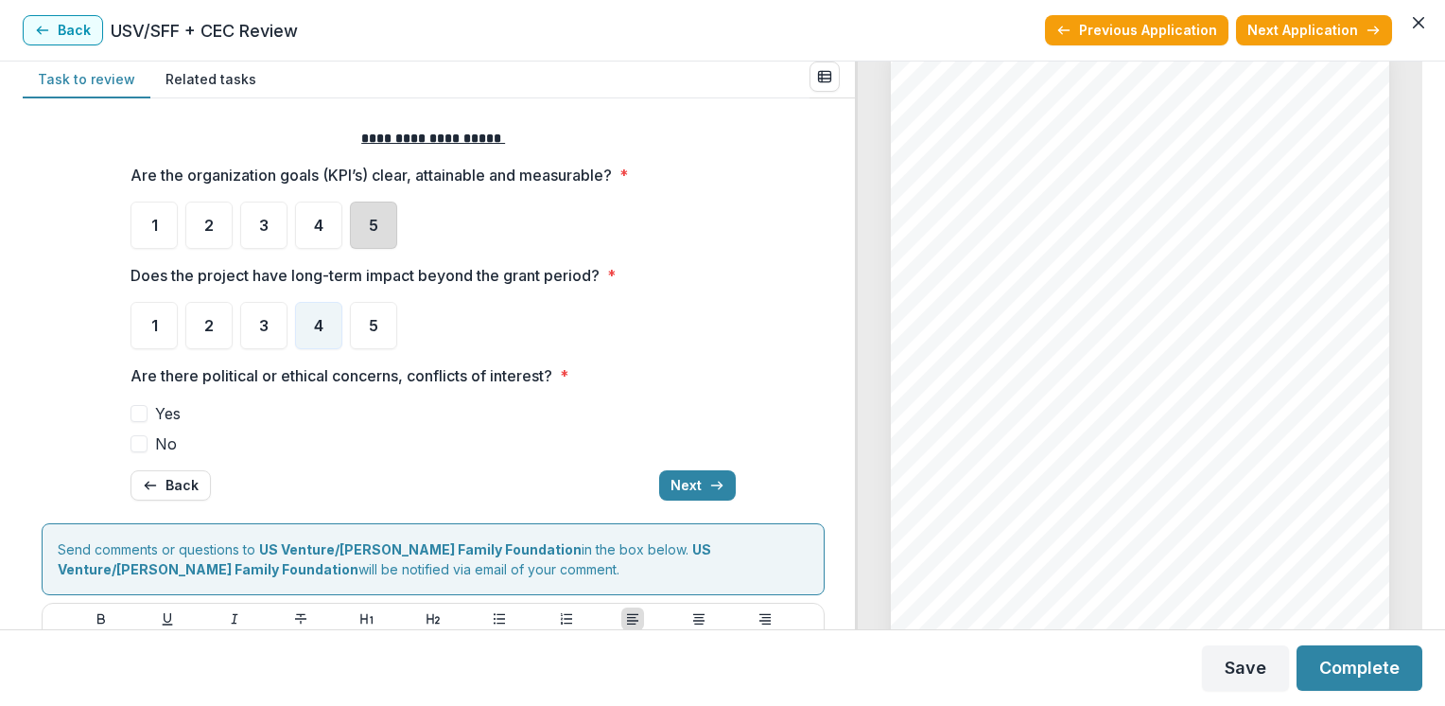
click at [364, 210] on div "5" at bounding box center [373, 224] width 47 height 47
click at [158, 442] on span "No" at bounding box center [166, 443] width 22 height 23
click at [709, 480] on icon "button" at bounding box center [716, 485] width 15 height 15
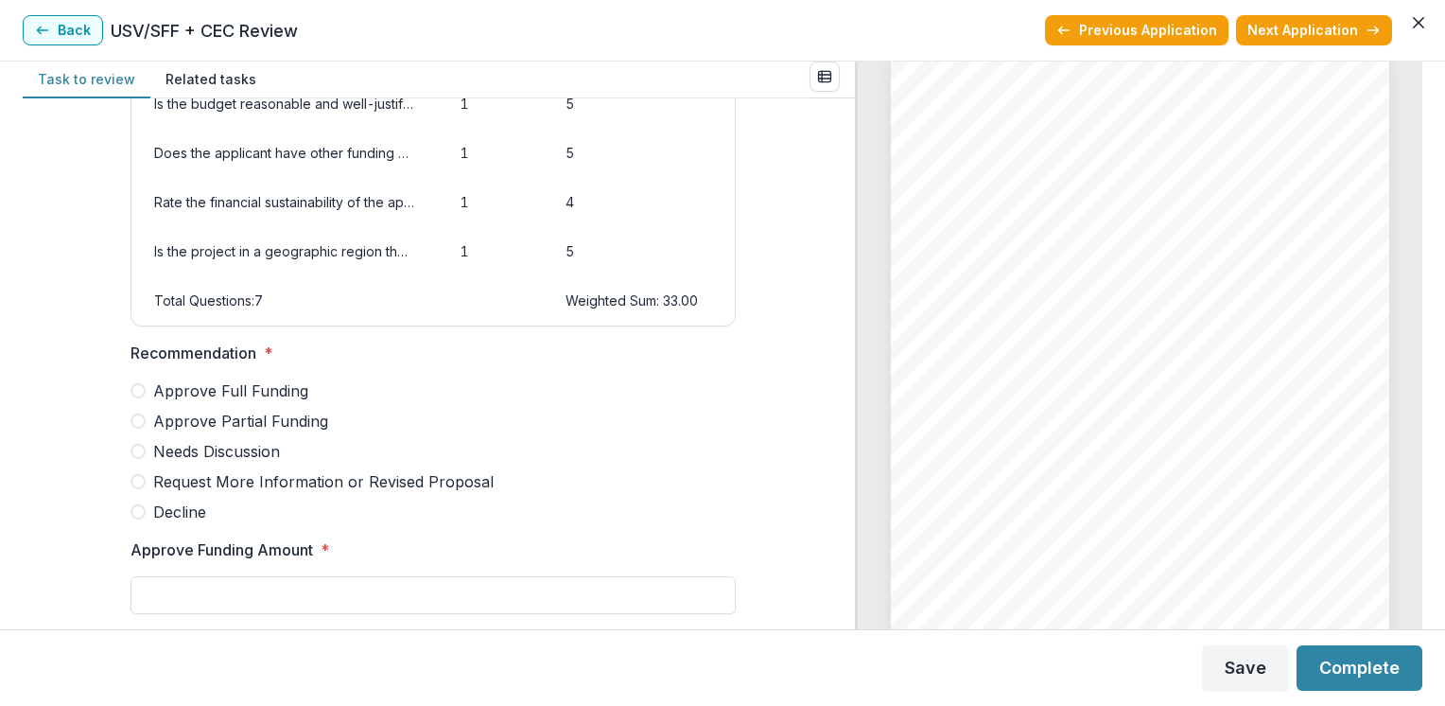
scroll to position [278, 0]
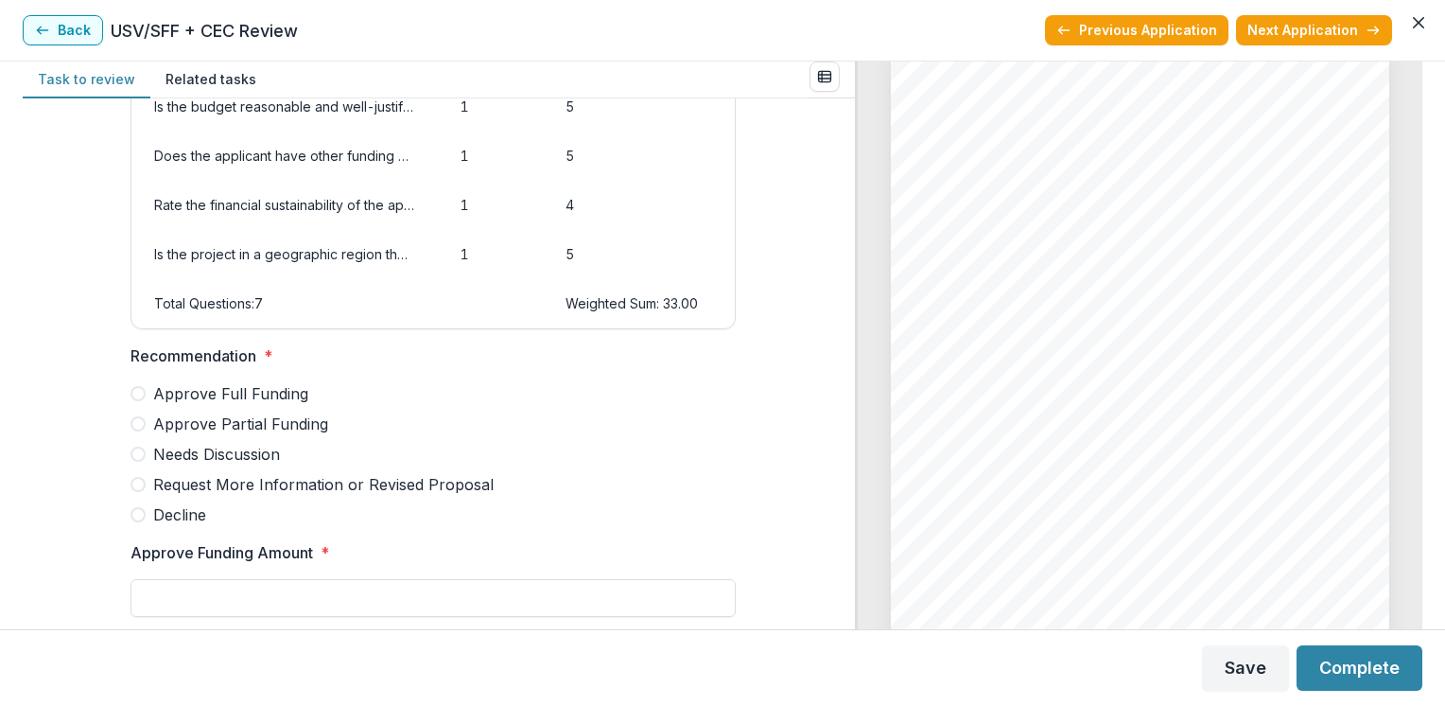
click at [204, 432] on span "Approve Partial Funding" at bounding box center [240, 423] width 175 height 23
click at [179, 596] on input "Approve Funding Amount *" at bounding box center [433, 598] width 605 height 38
type input "*******"
click at [1241, 676] on button "Save" at bounding box center [1245, 667] width 87 height 45
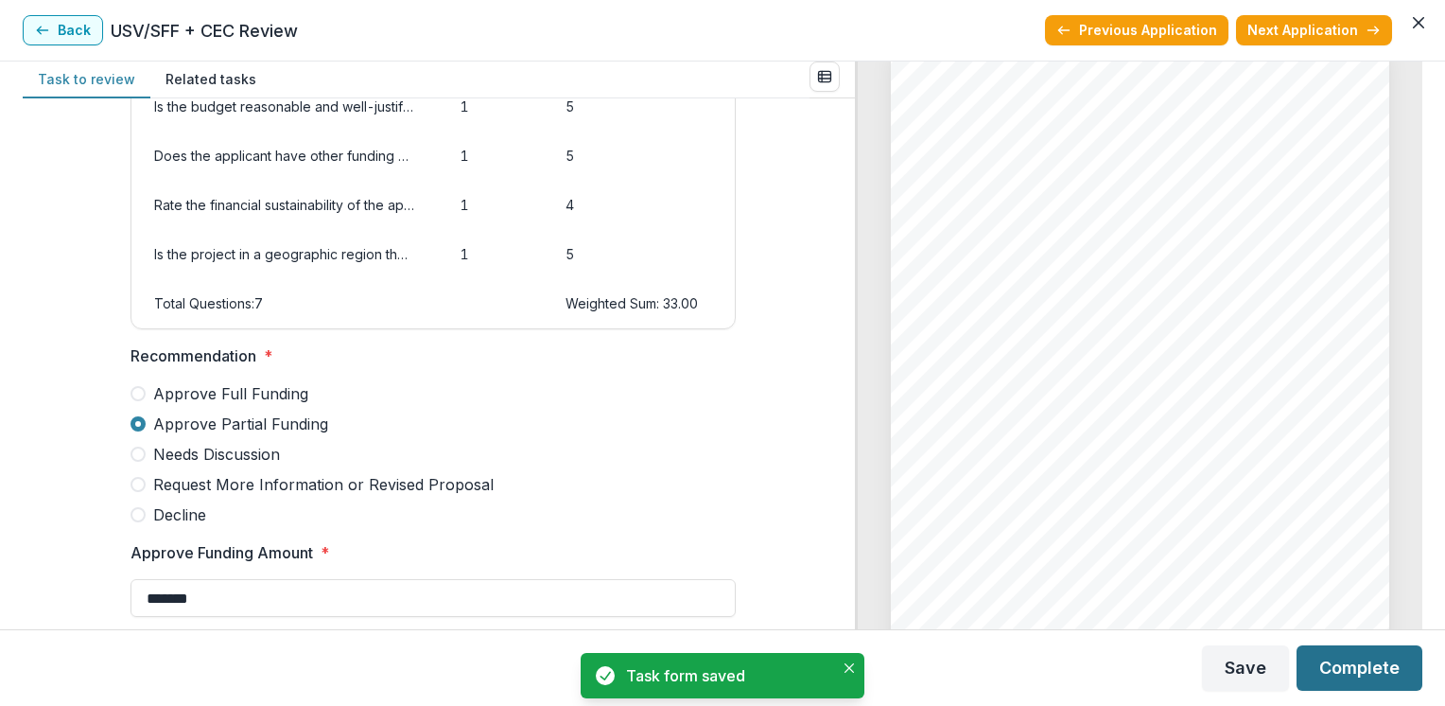
click at [1343, 666] on button "Complete" at bounding box center [1360, 667] width 126 height 45
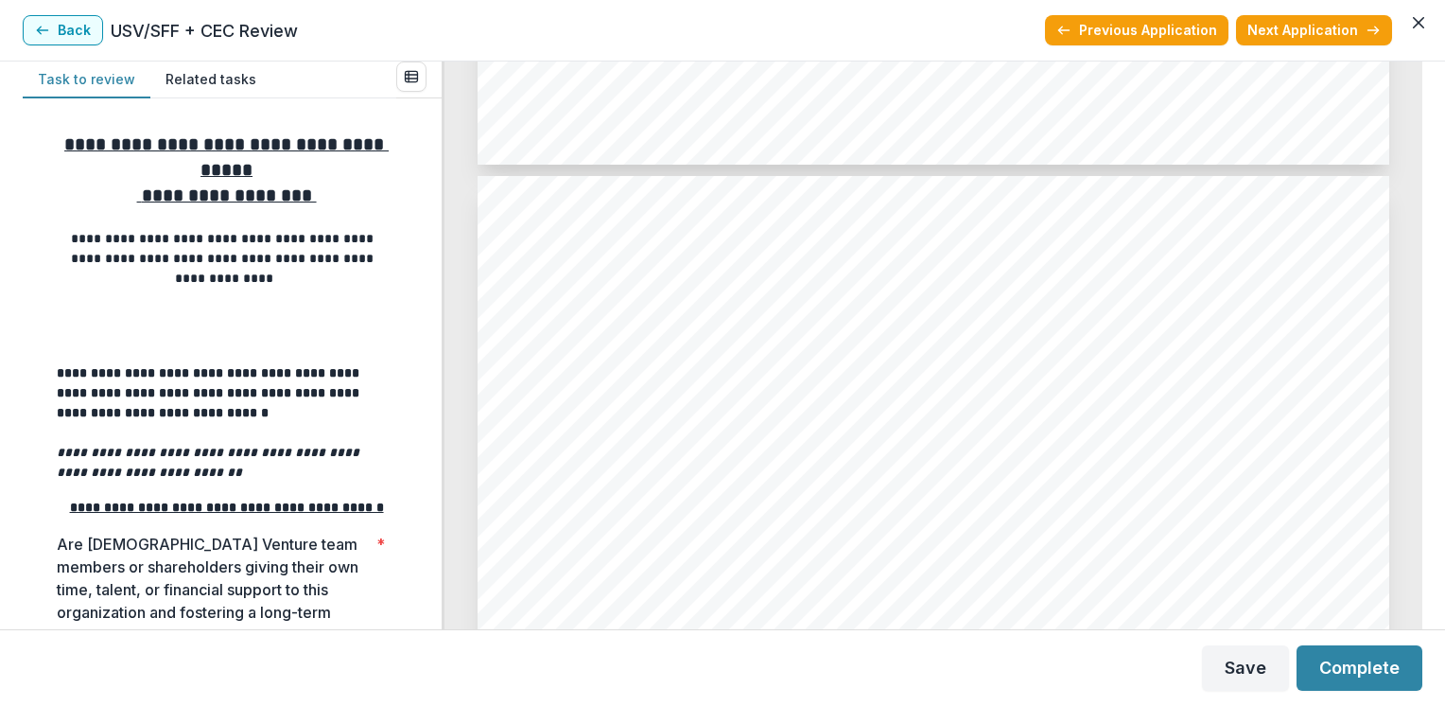
scroll to position [3972, 0]
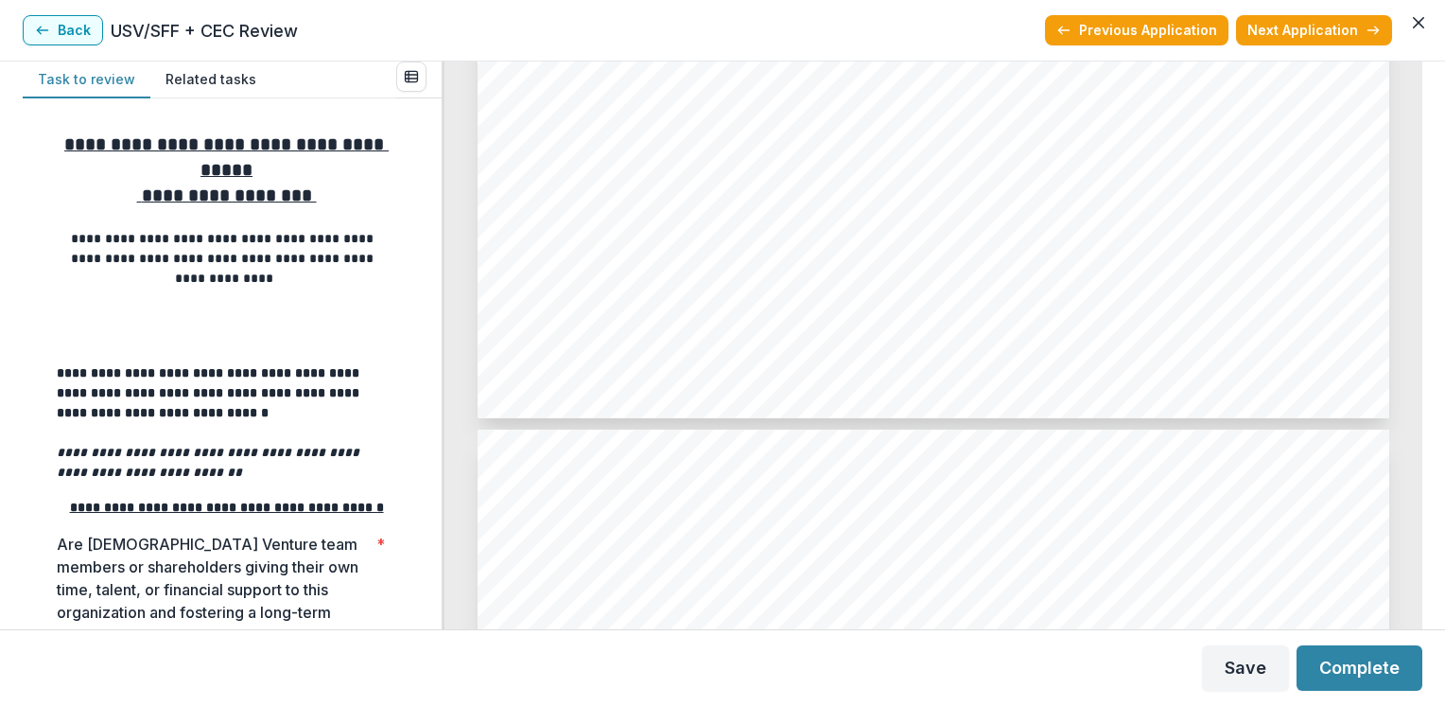
scroll to position [6469, 0]
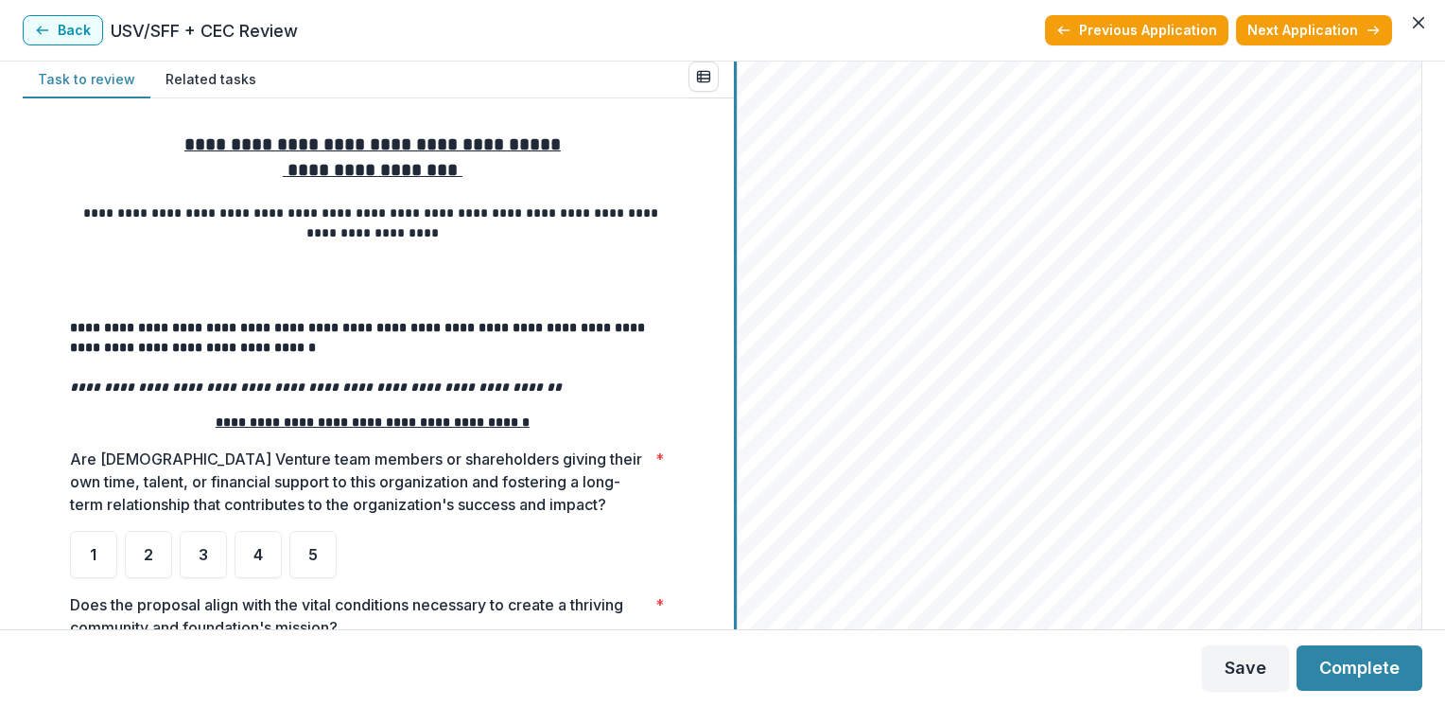
click at [735, 374] on div at bounding box center [735, 344] width 3 height 567
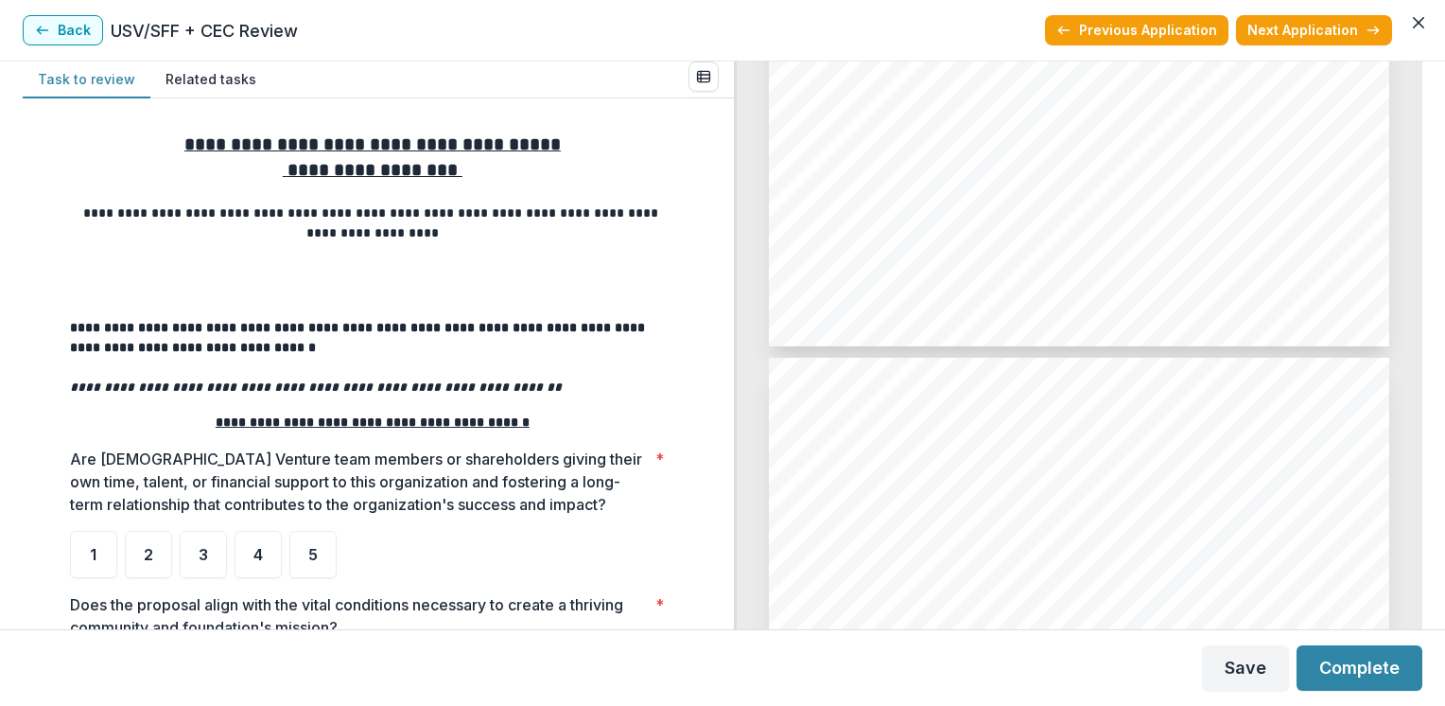
scroll to position [4819, 0]
click at [257, 555] on span "4" at bounding box center [257, 554] width 9 height 15
click at [704, 581] on form "**********" at bounding box center [378, 638] width 673 height 1043
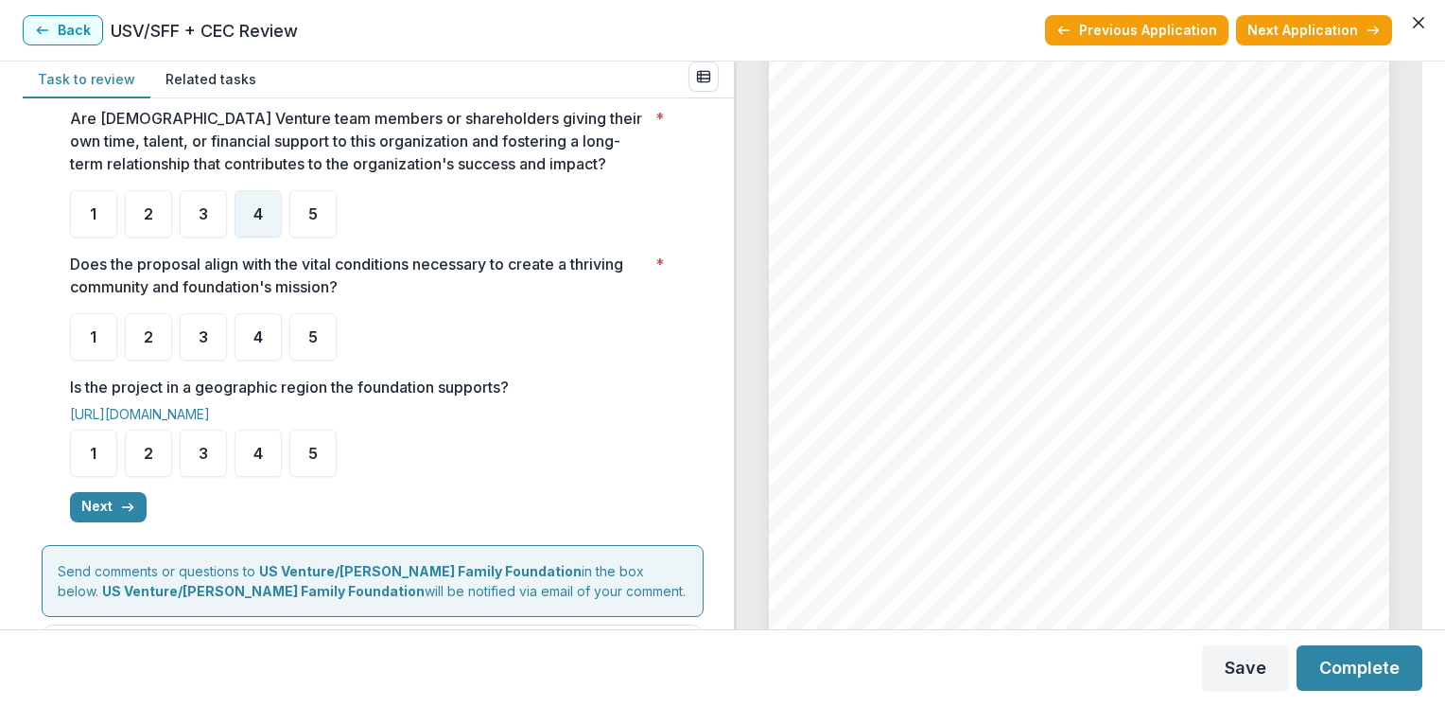
scroll to position [378, 0]
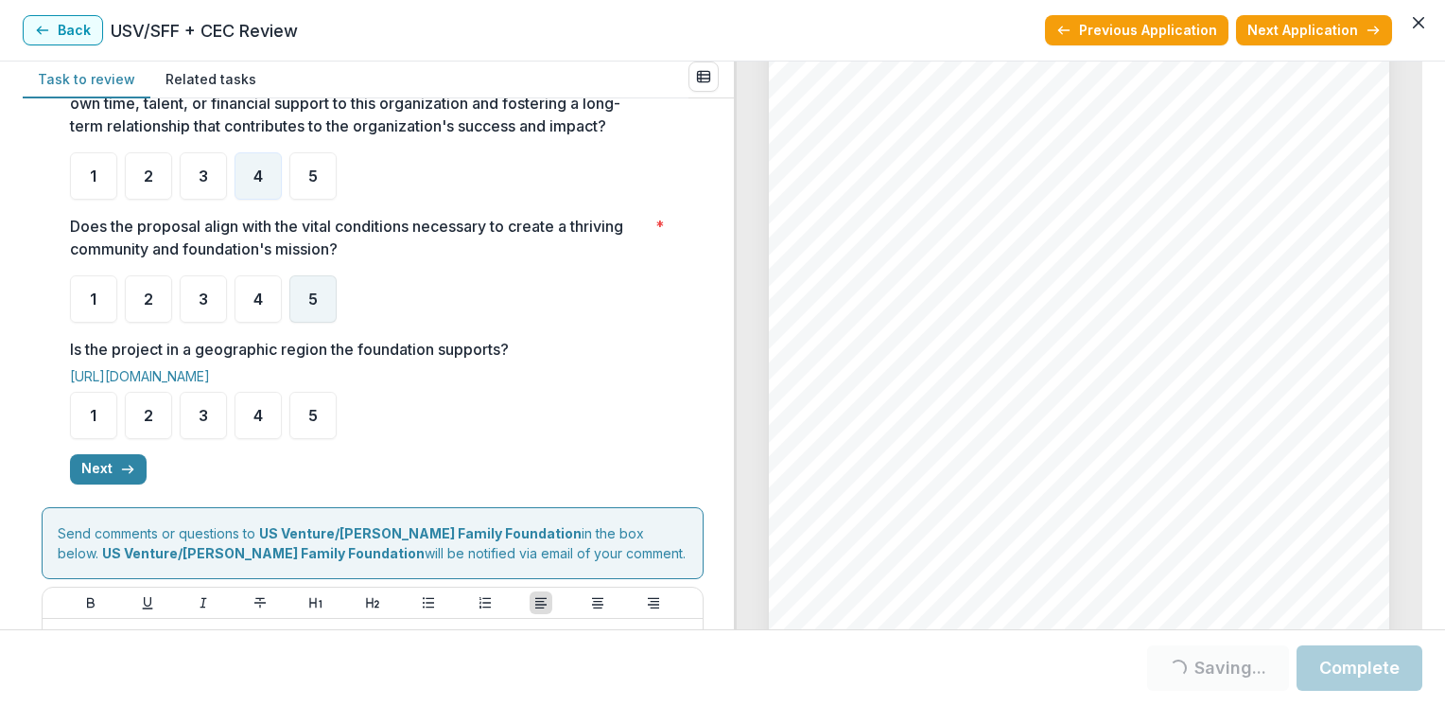
click at [310, 304] on span "5" at bounding box center [312, 298] width 9 height 15
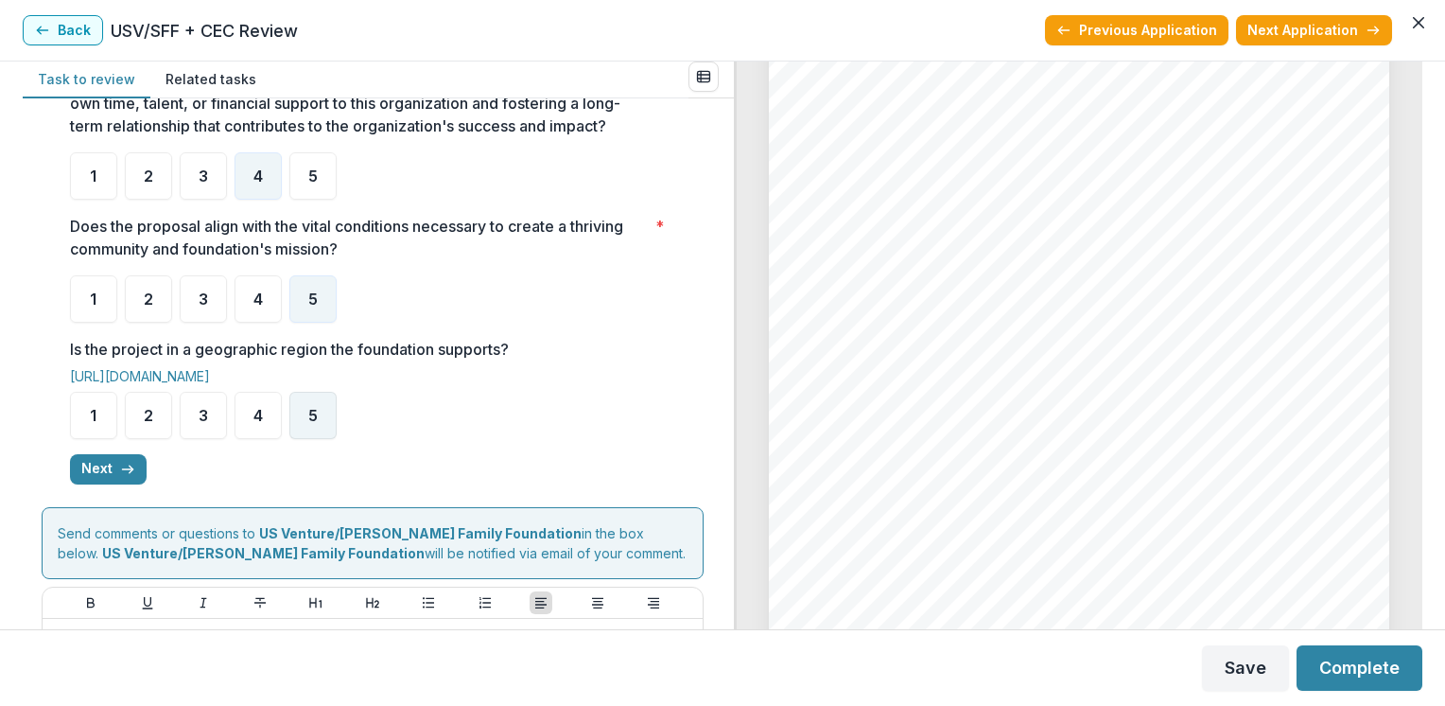
click at [310, 411] on span "5" at bounding box center [312, 415] width 9 height 15
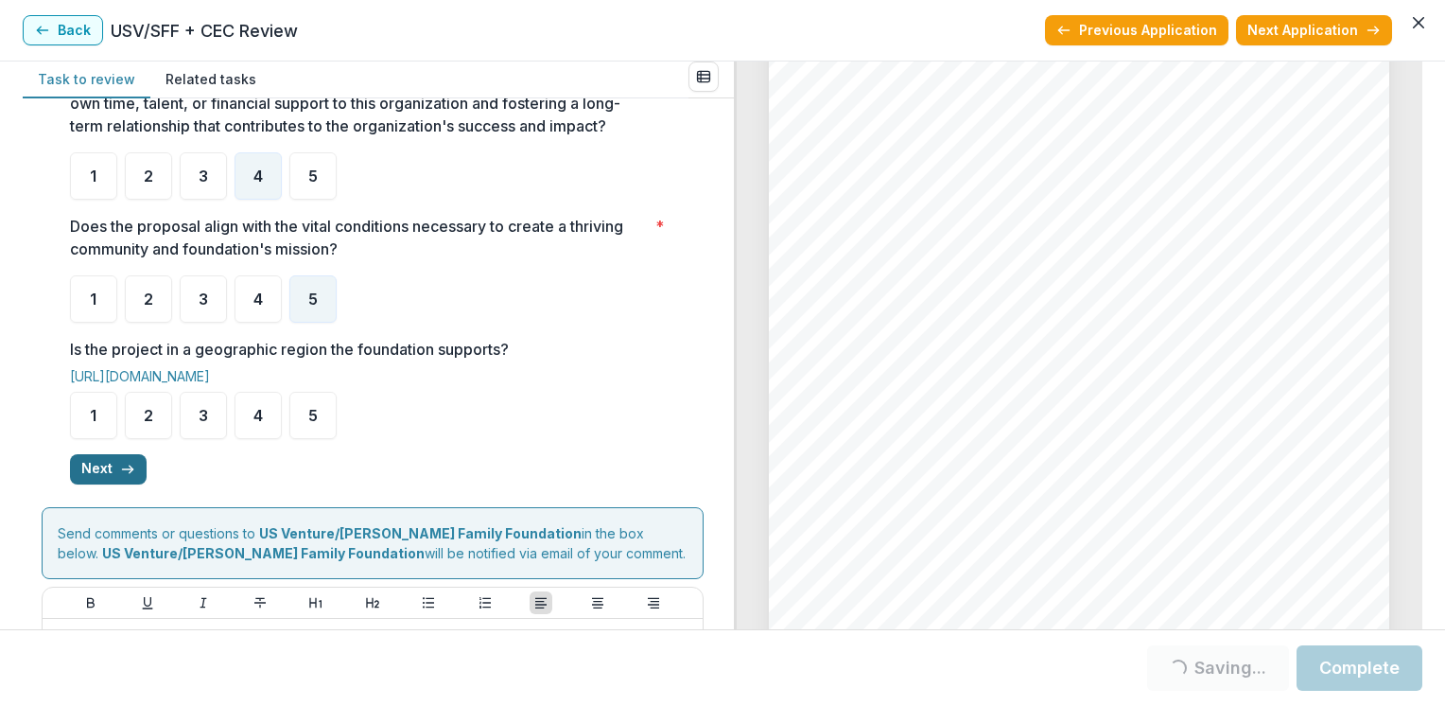
click at [120, 465] on icon "button" at bounding box center [127, 469] width 15 height 15
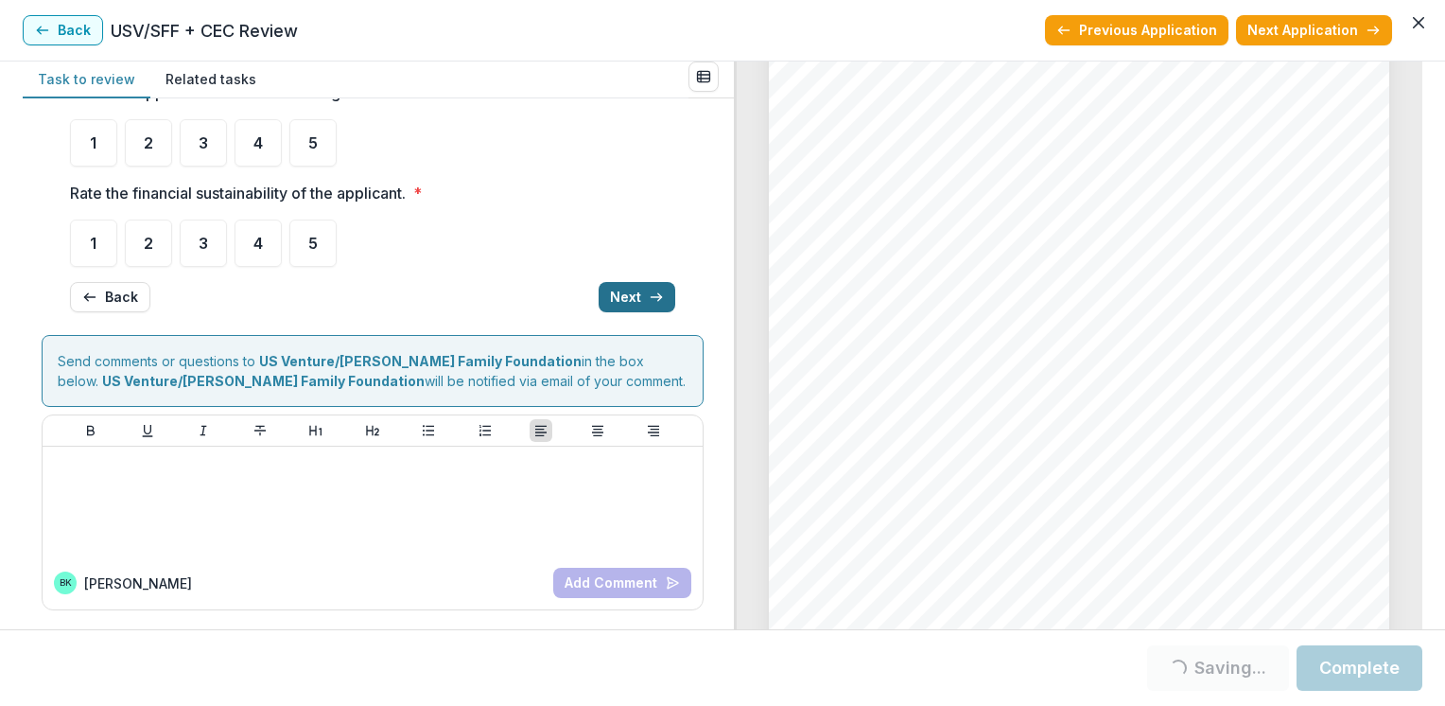
scroll to position [14, 0]
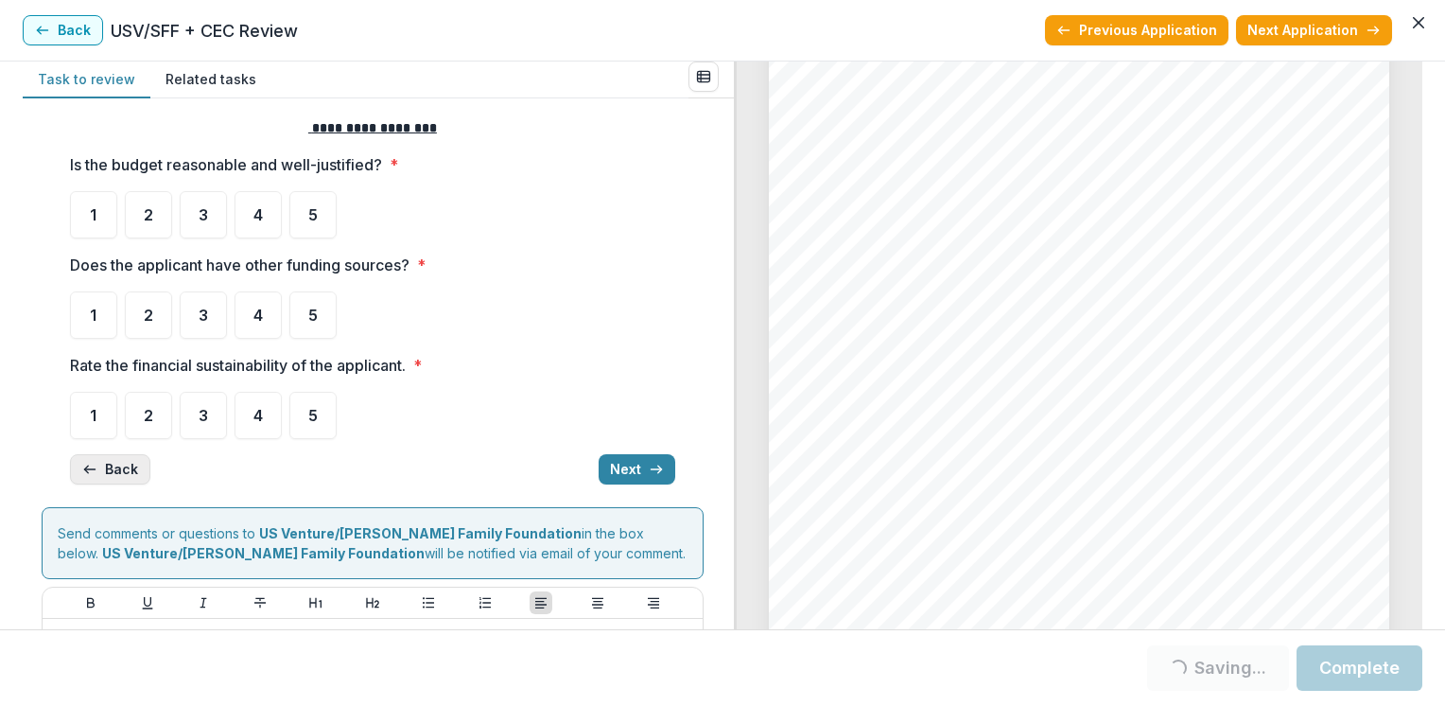
click at [86, 466] on icon "button" at bounding box center [89, 469] width 15 height 15
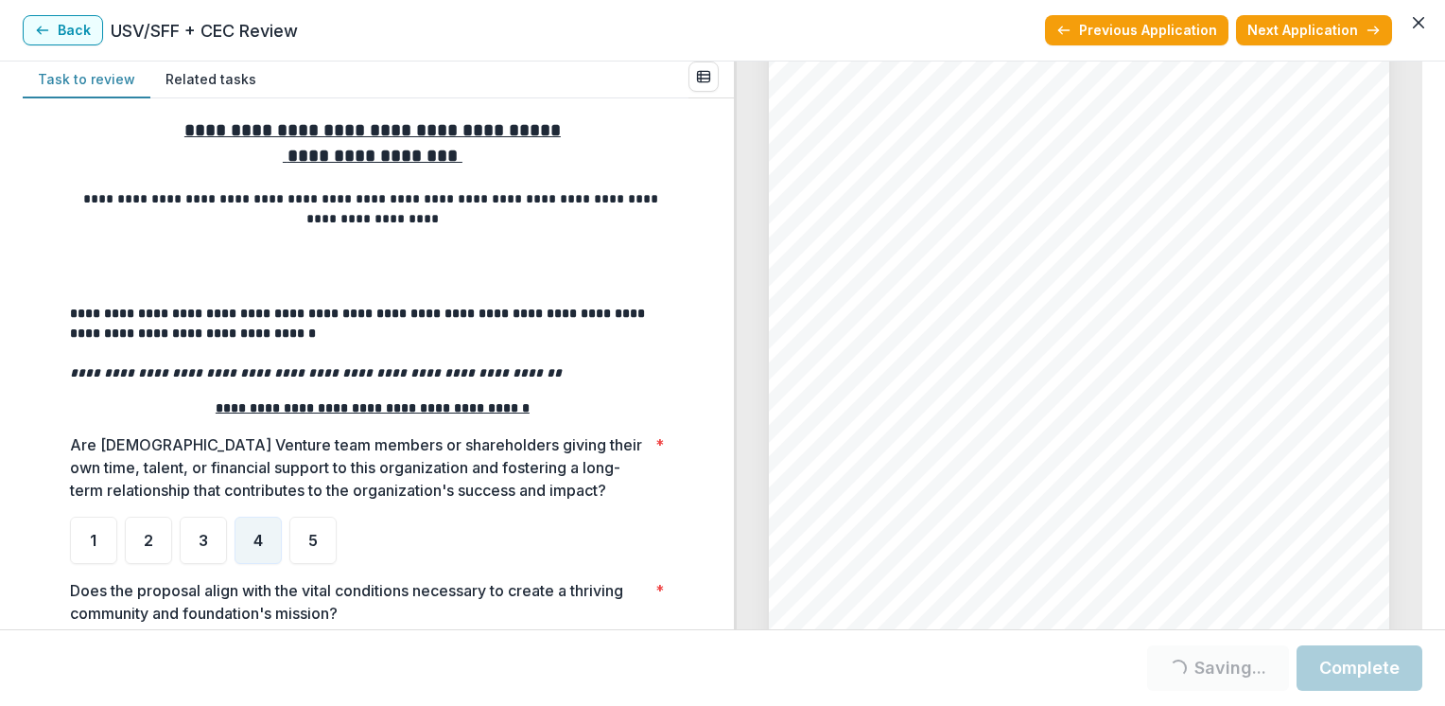
scroll to position [482, 0]
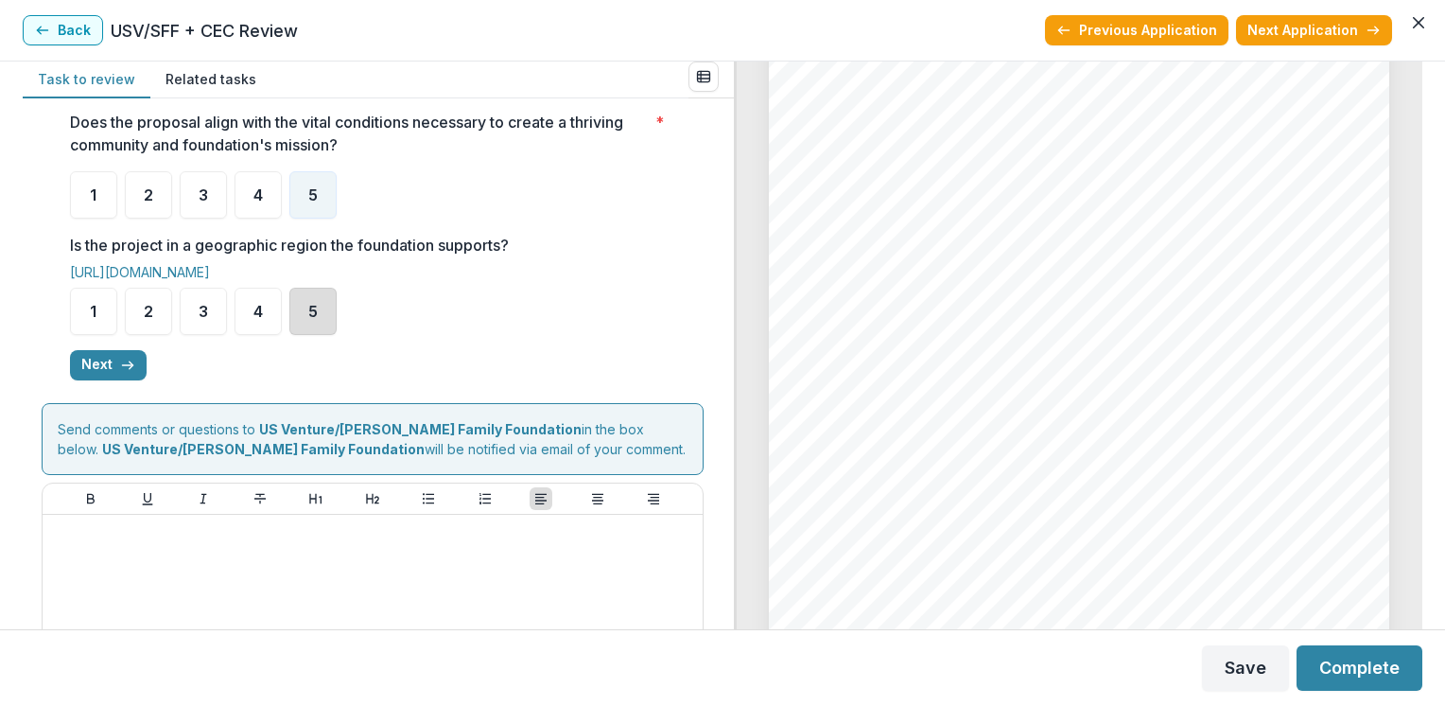
click at [296, 314] on div "5" at bounding box center [312, 310] width 47 height 47
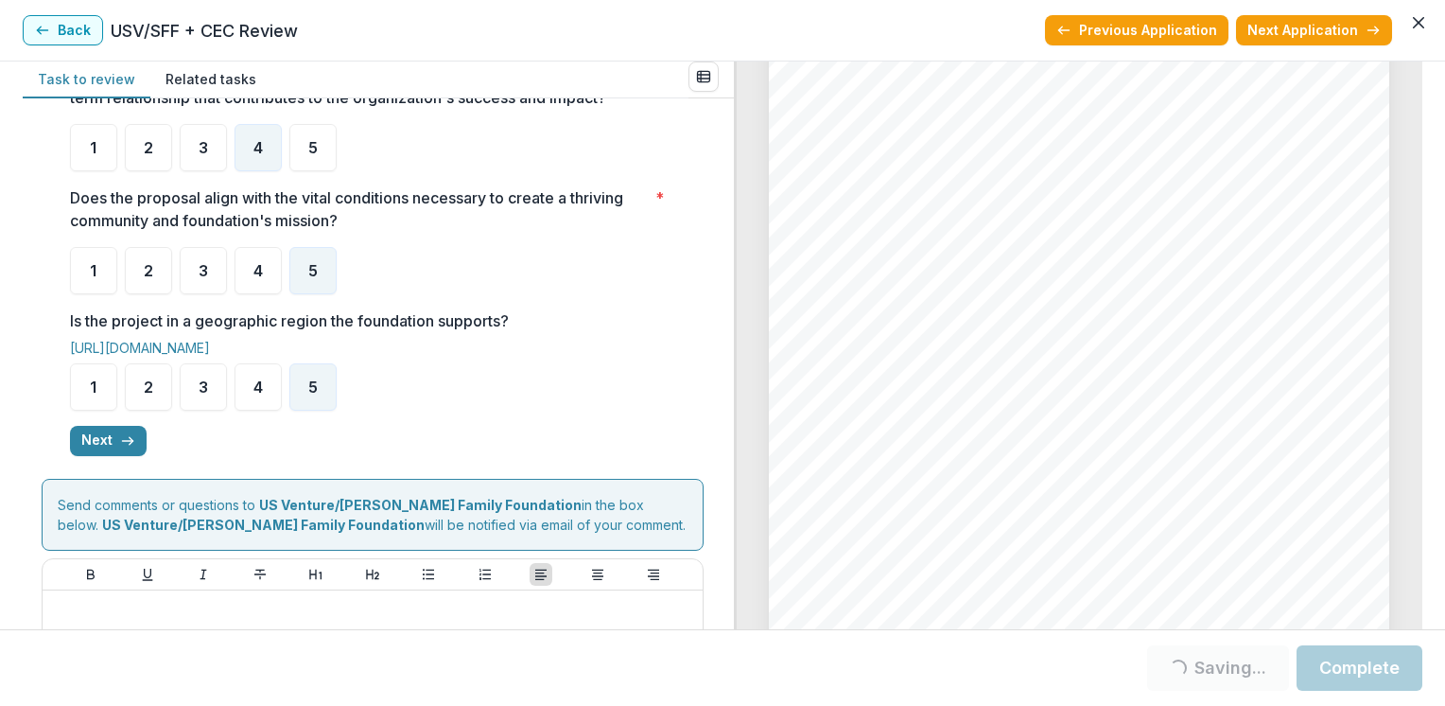
scroll to position [369, 0]
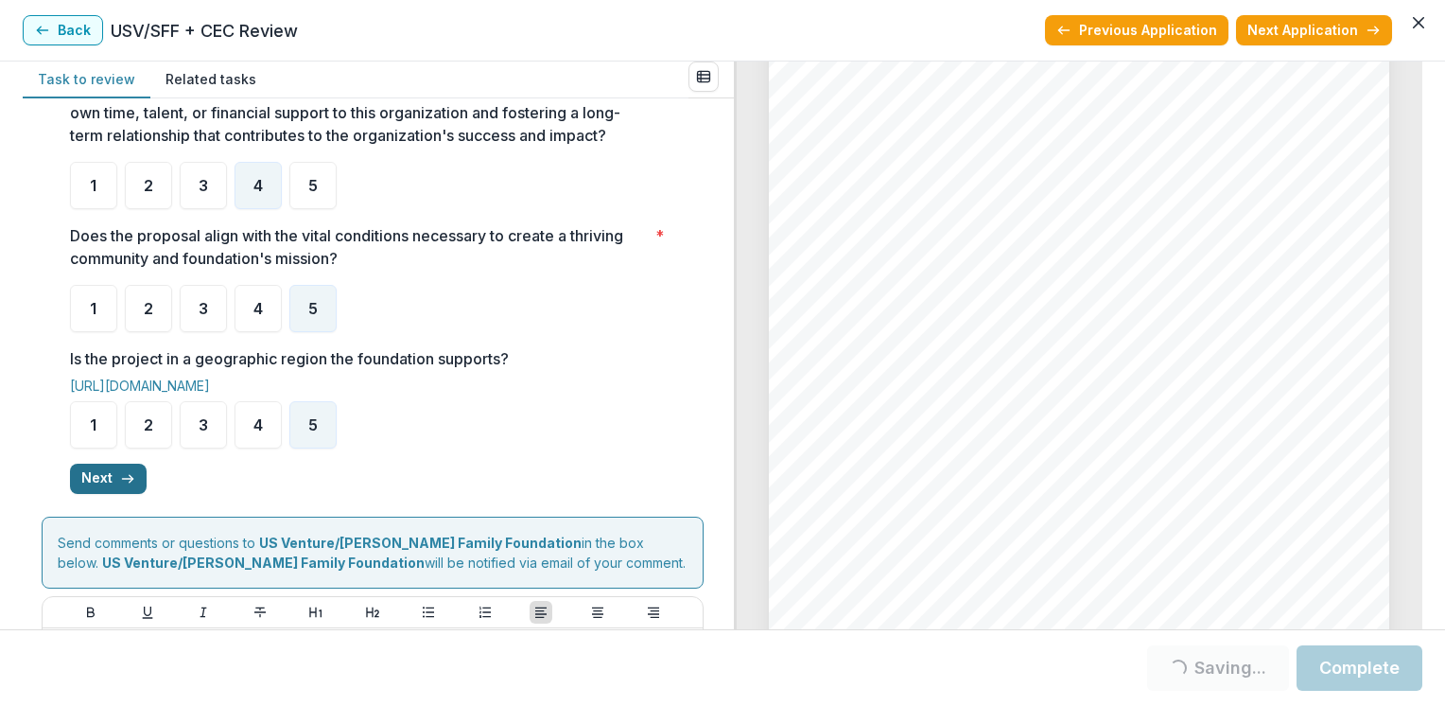
click at [130, 479] on polyline "button" at bounding box center [132, 479] width 4 height 8
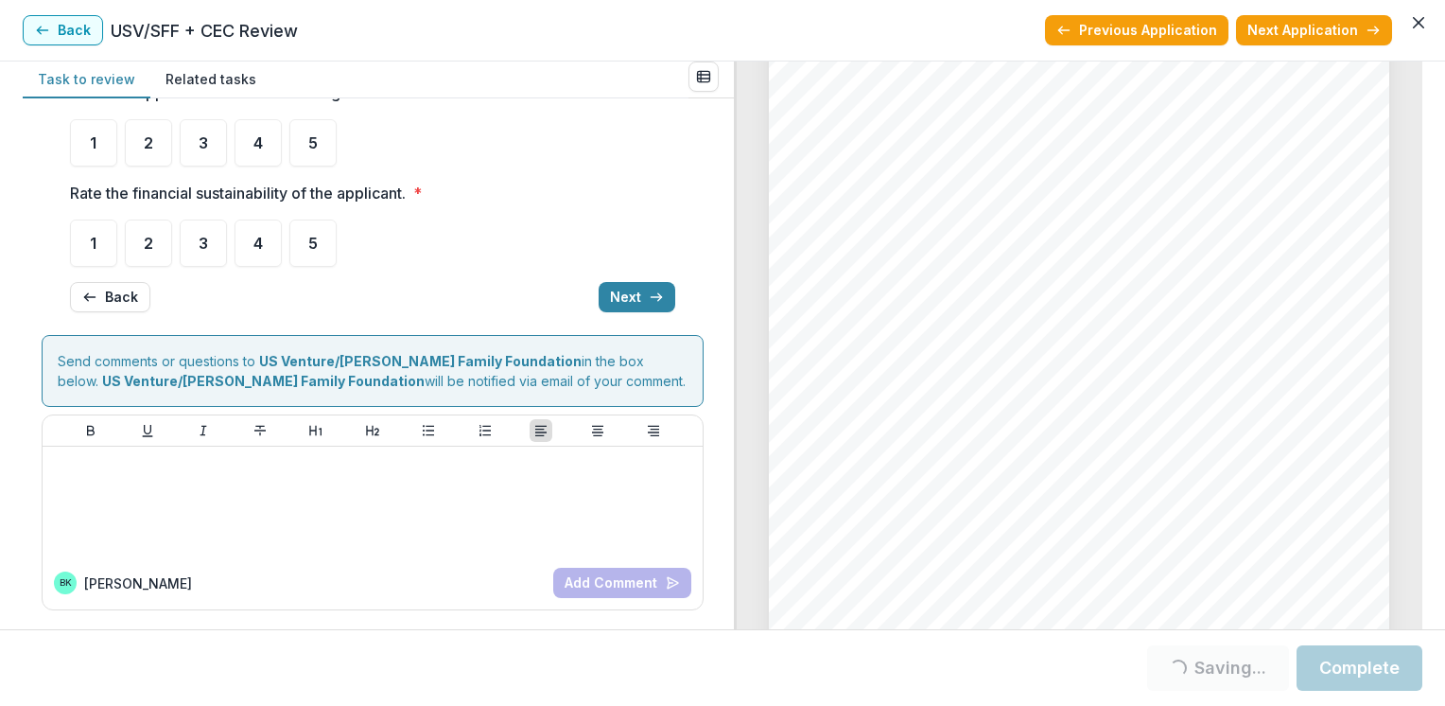
scroll to position [5, 0]
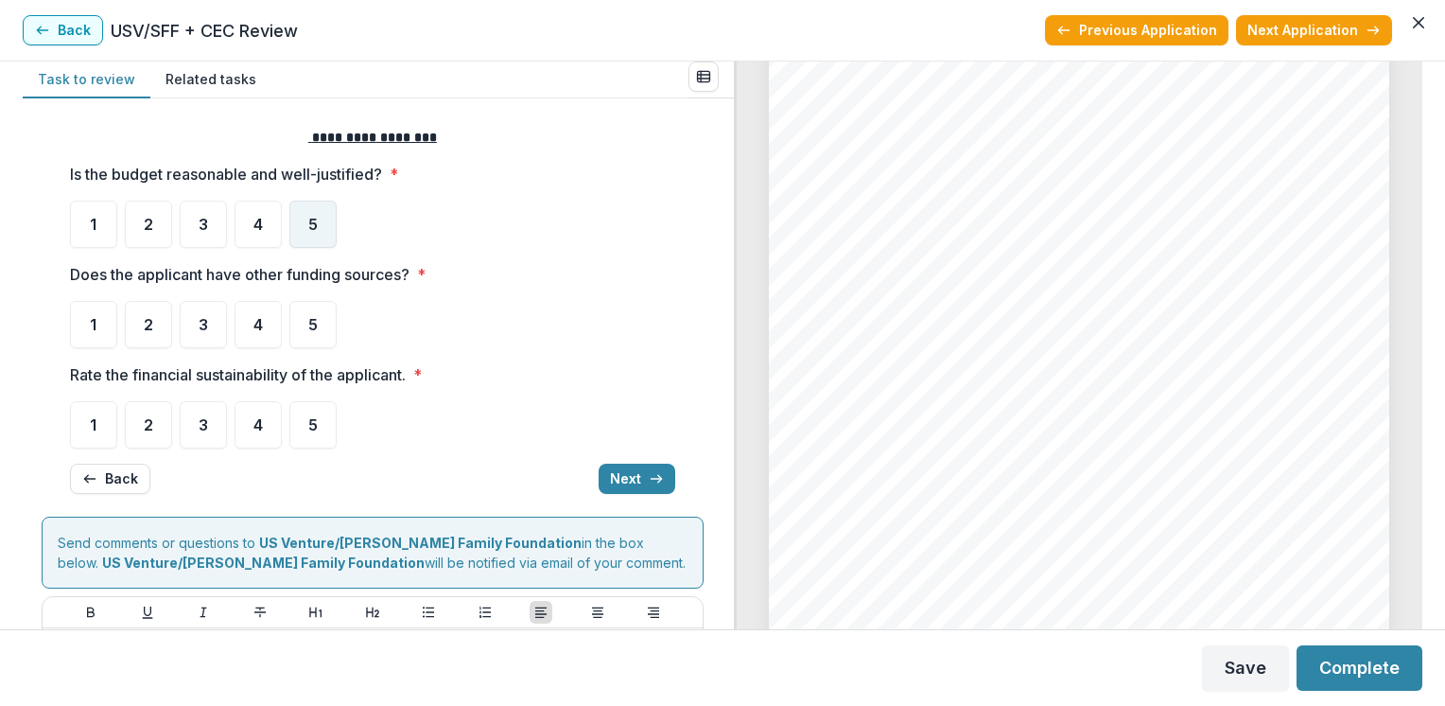
click at [308, 230] on span "5" at bounding box center [312, 224] width 9 height 15
click at [310, 218] on span "5" at bounding box center [312, 224] width 9 height 15
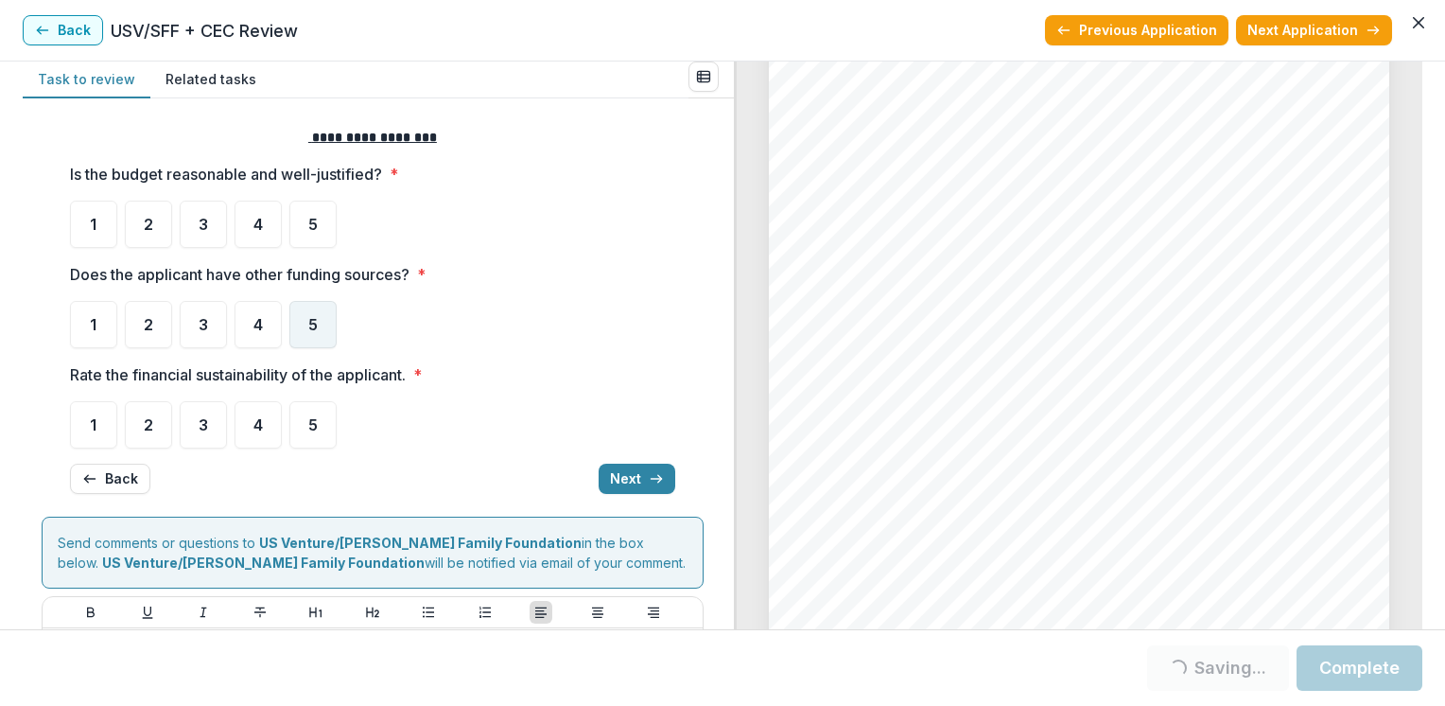
click at [312, 325] on span "5" at bounding box center [312, 324] width 9 height 15
click at [308, 218] on span "5" at bounding box center [312, 224] width 9 height 15
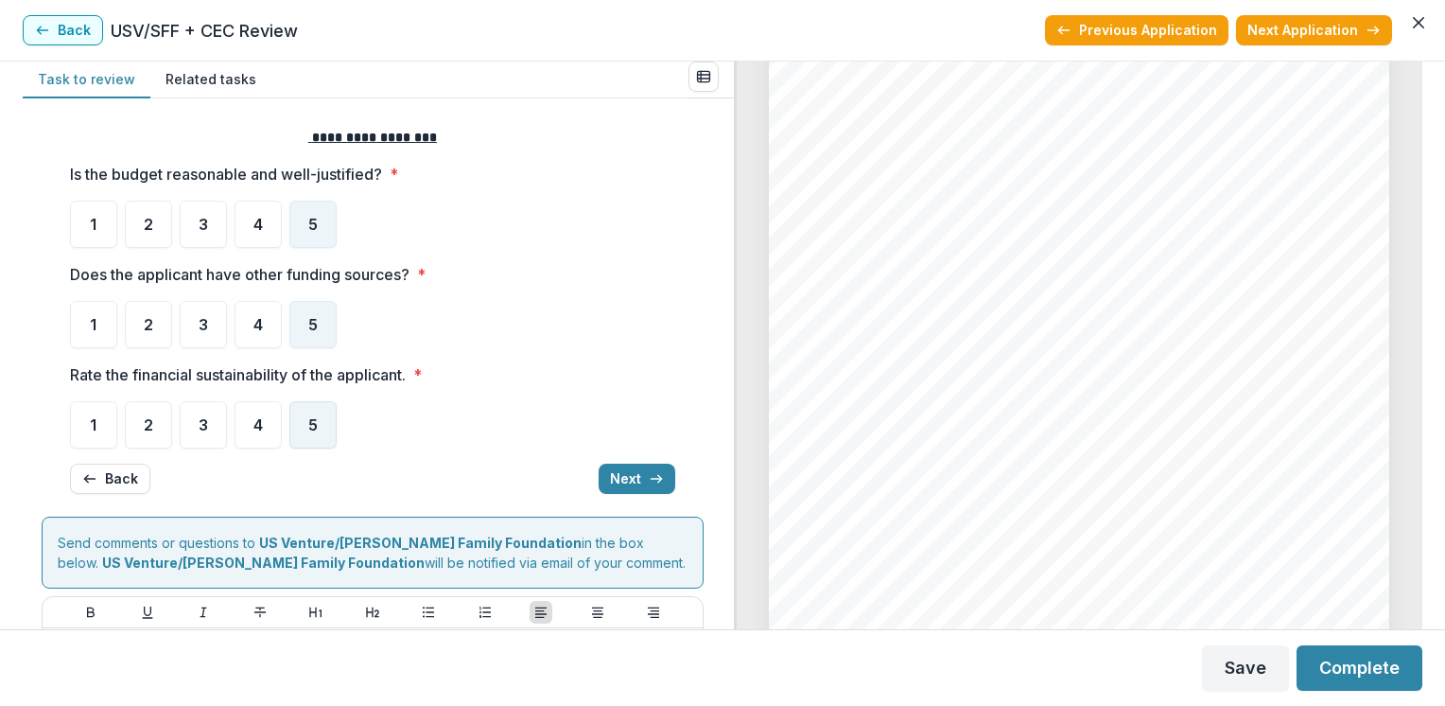
click at [311, 418] on span "5" at bounding box center [312, 424] width 9 height 15
click at [649, 474] on icon "button" at bounding box center [656, 478] width 15 height 15
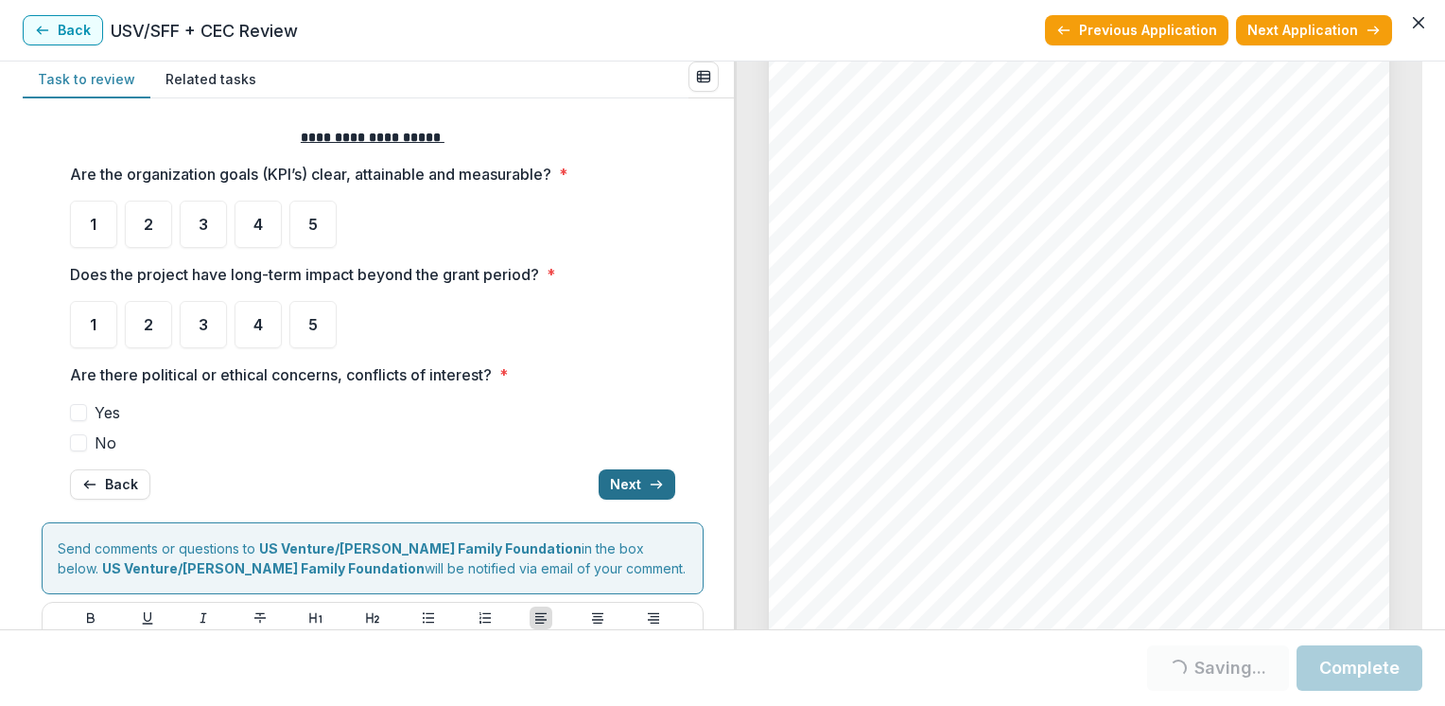
scroll to position [10, 0]
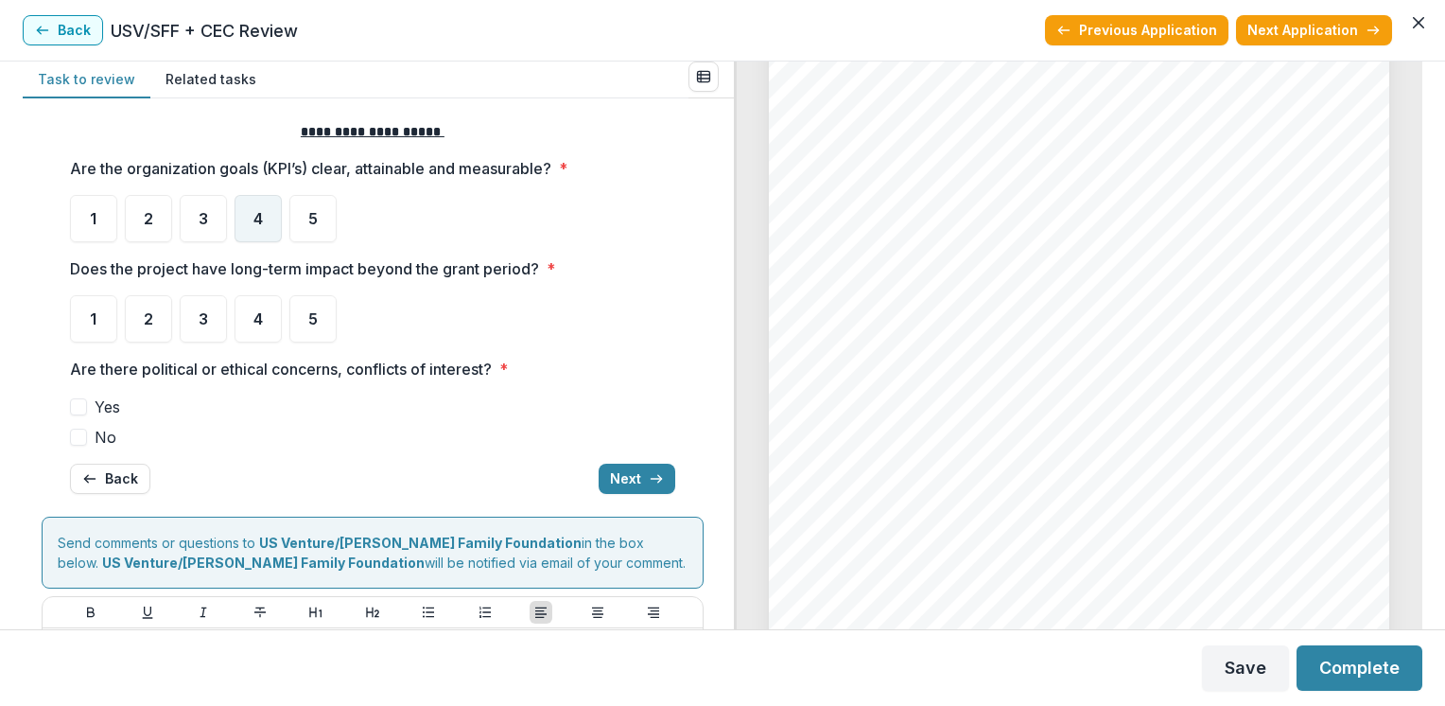
click at [258, 217] on span "4" at bounding box center [257, 218] width 9 height 15
click at [258, 218] on span "4" at bounding box center [257, 218] width 9 height 15
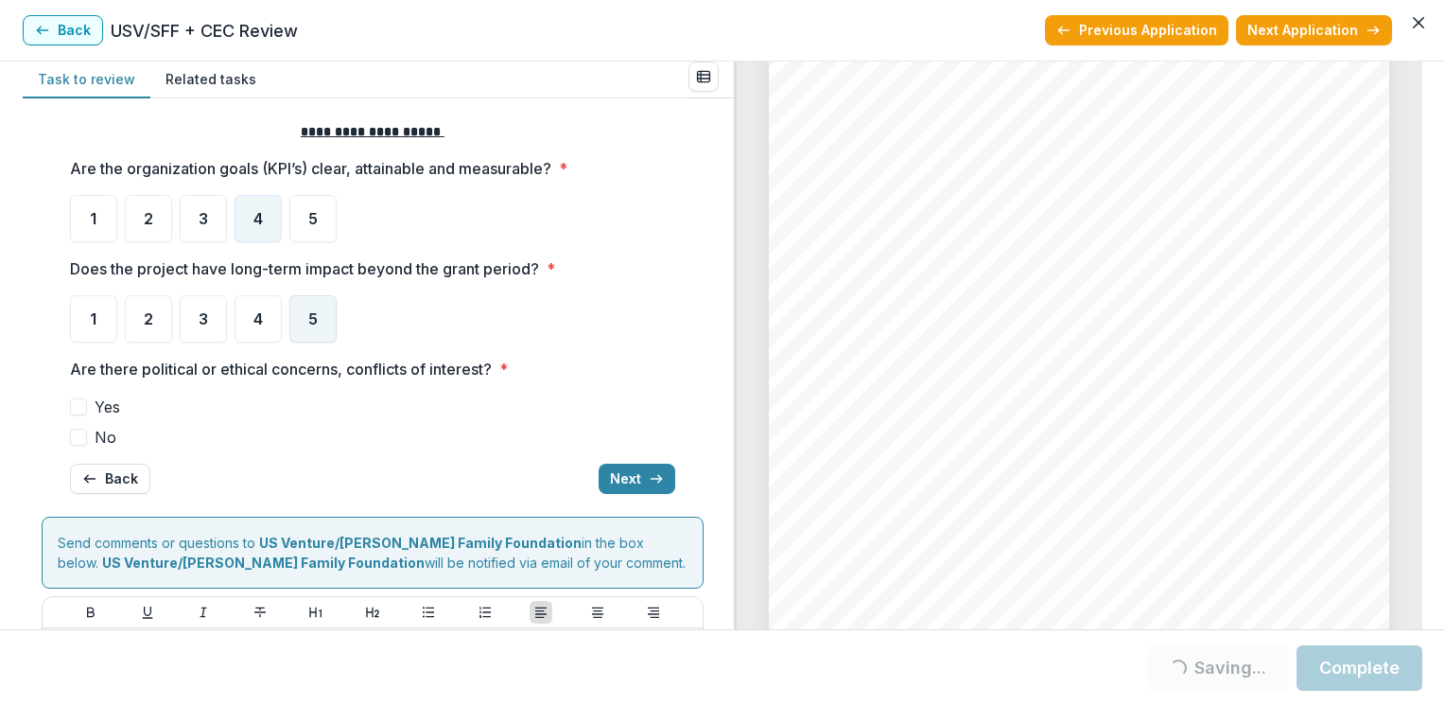
click at [311, 311] on span "5" at bounding box center [312, 318] width 9 height 15
click at [308, 320] on span "5" at bounding box center [312, 318] width 9 height 15
click at [98, 435] on span "No" at bounding box center [106, 437] width 22 height 23
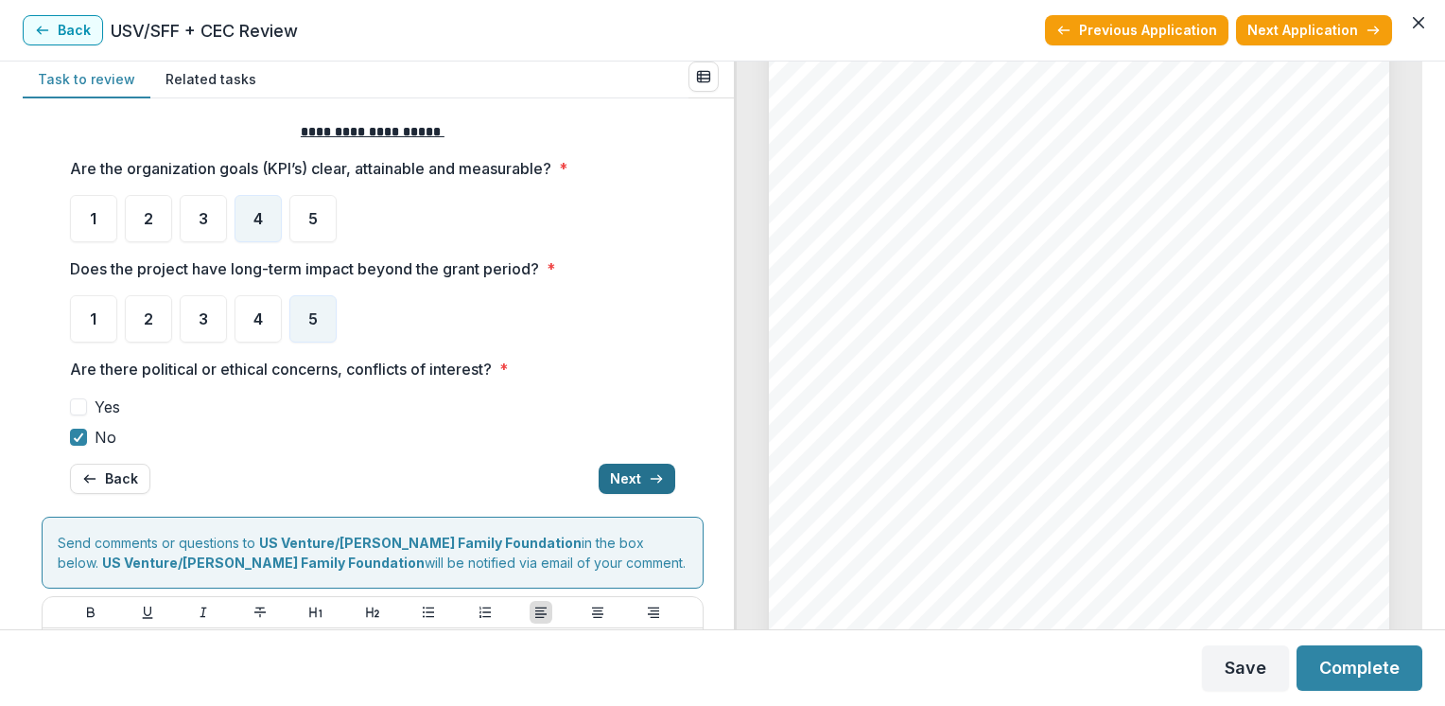
click at [631, 479] on button "Next" at bounding box center [637, 478] width 77 height 30
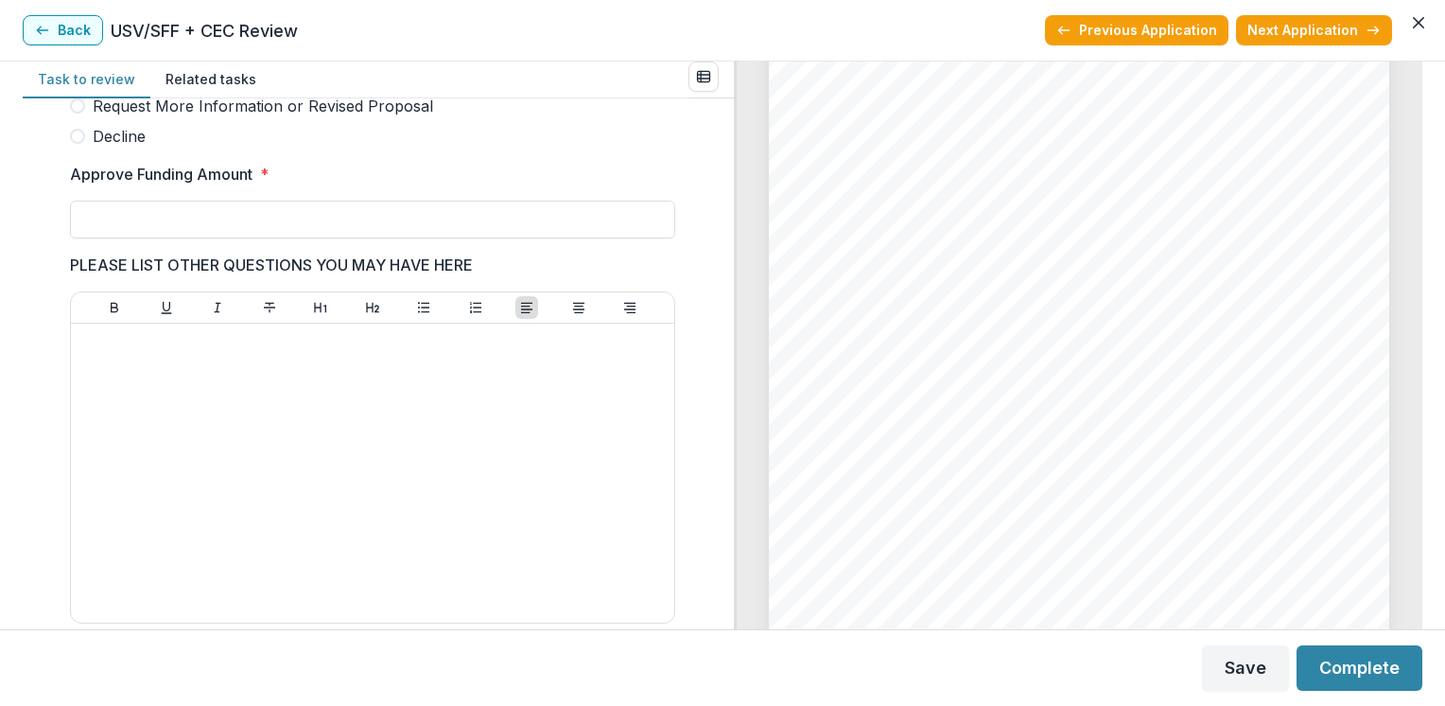
scroll to position [581, 0]
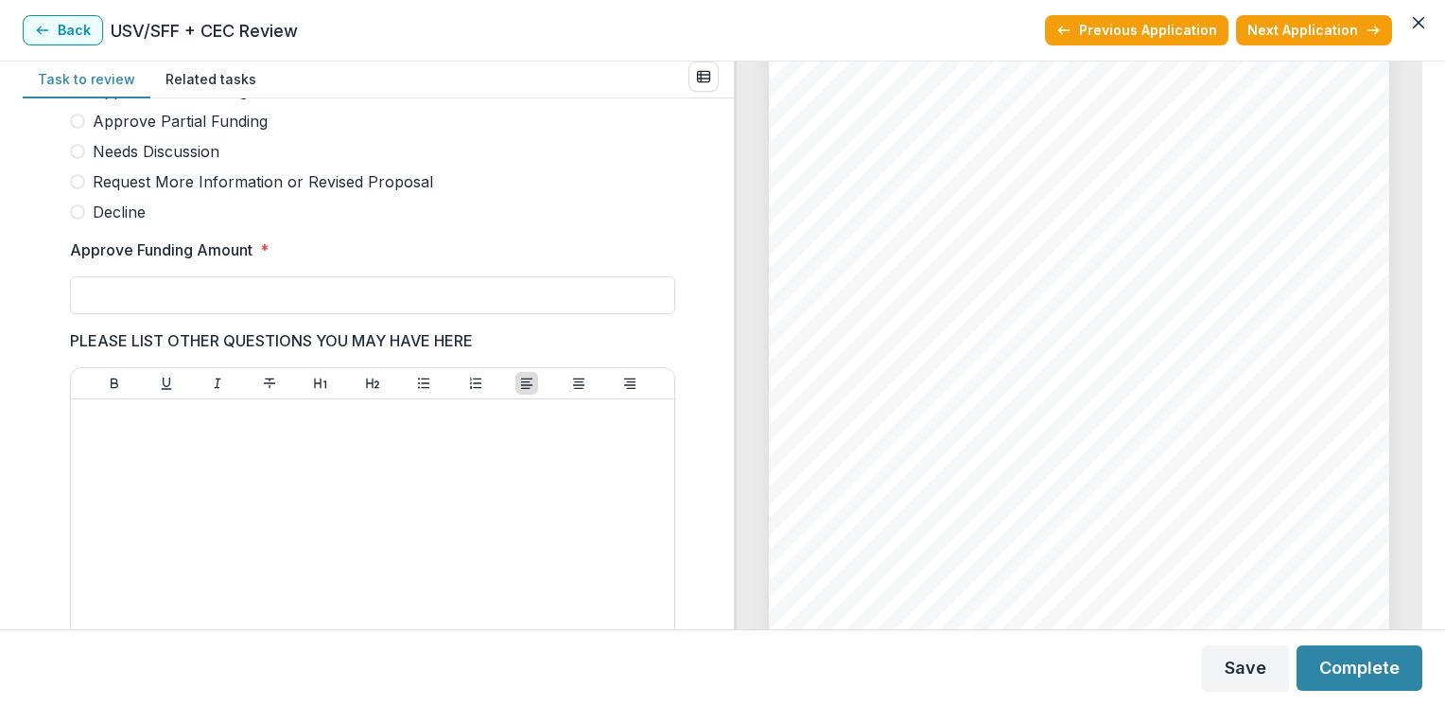
click at [202, 130] on span "Approve Partial Funding" at bounding box center [180, 121] width 175 height 23
click at [113, 289] on input "Approve Funding Amount *" at bounding box center [372, 295] width 605 height 38
type input "*******"
click at [1248, 671] on button "Save" at bounding box center [1245, 667] width 87 height 45
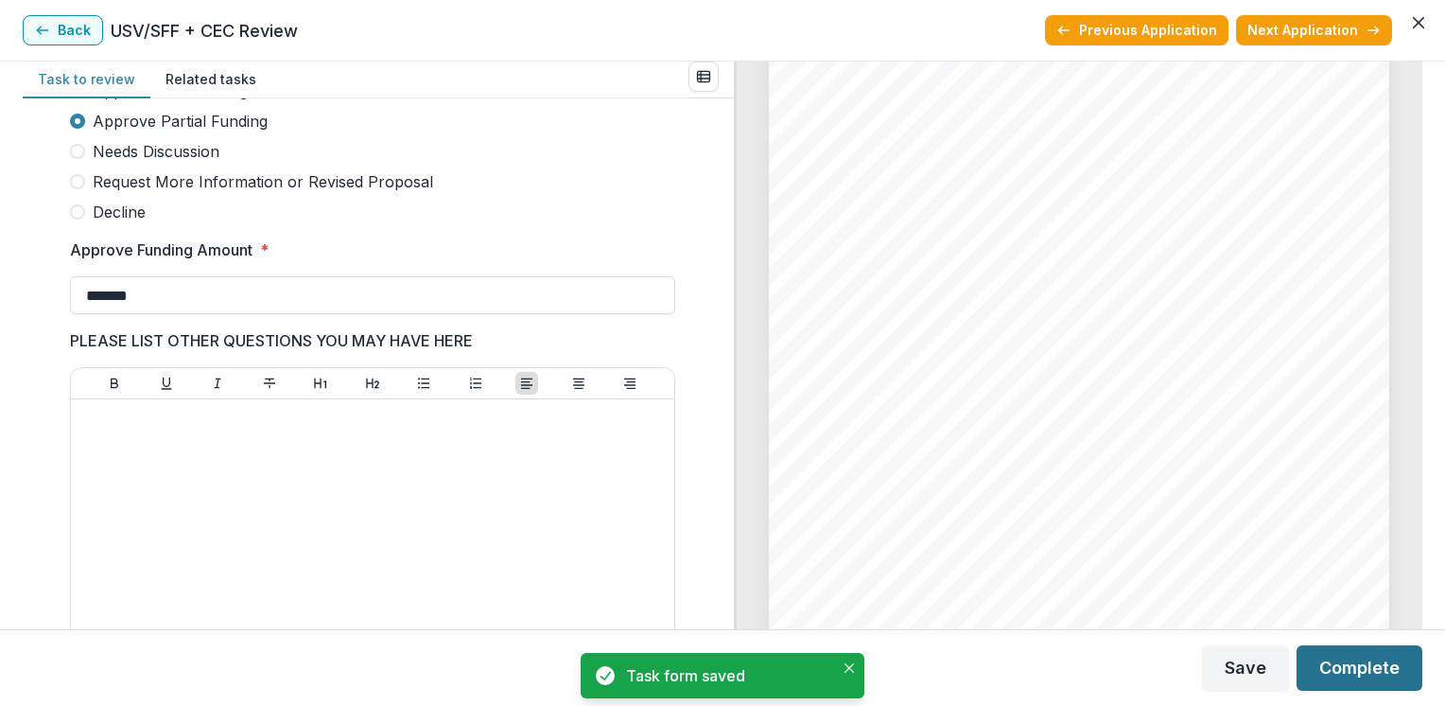
click at [1340, 675] on button "Complete" at bounding box center [1360, 667] width 126 height 45
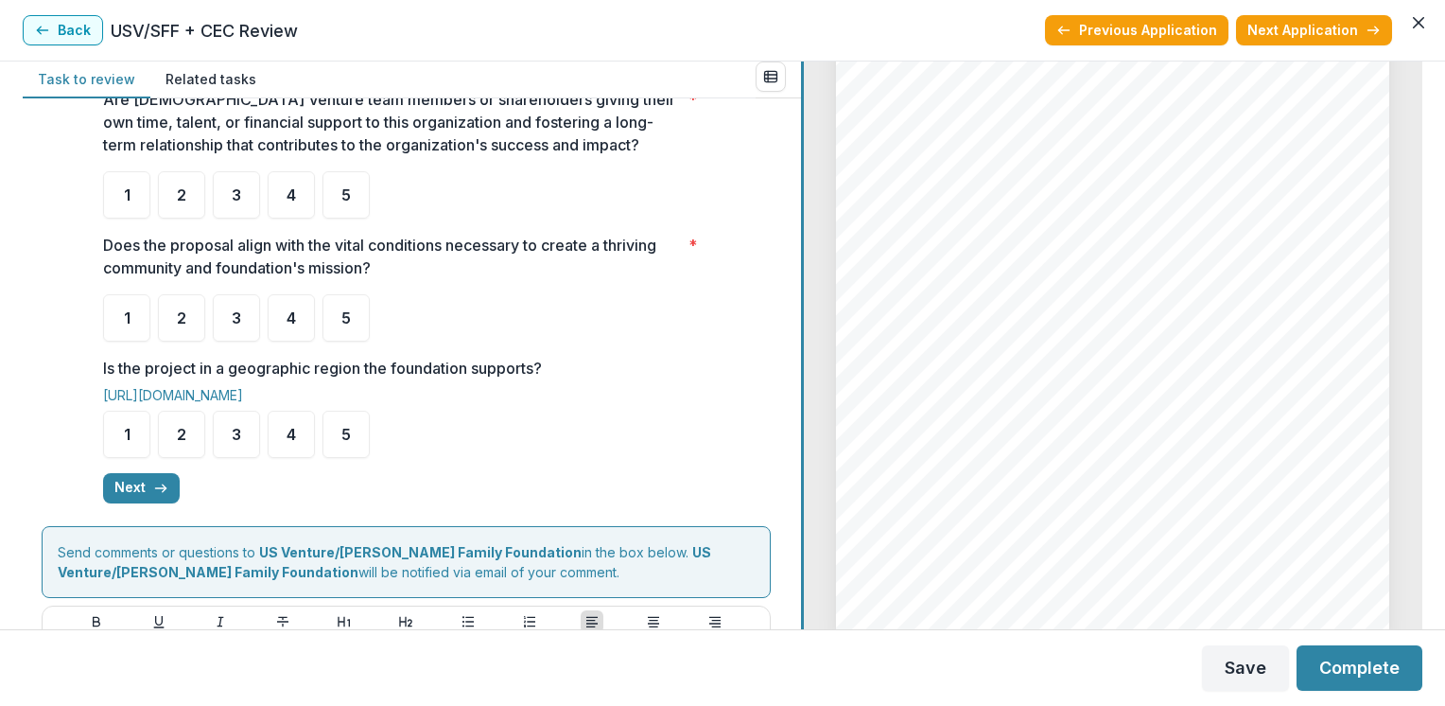
scroll to position [5919, 0]
click at [802, 215] on div at bounding box center [802, 344] width 3 height 567
click at [693, 178] on ul "1 2 3 4 5" at bounding box center [405, 194] width 605 height 47
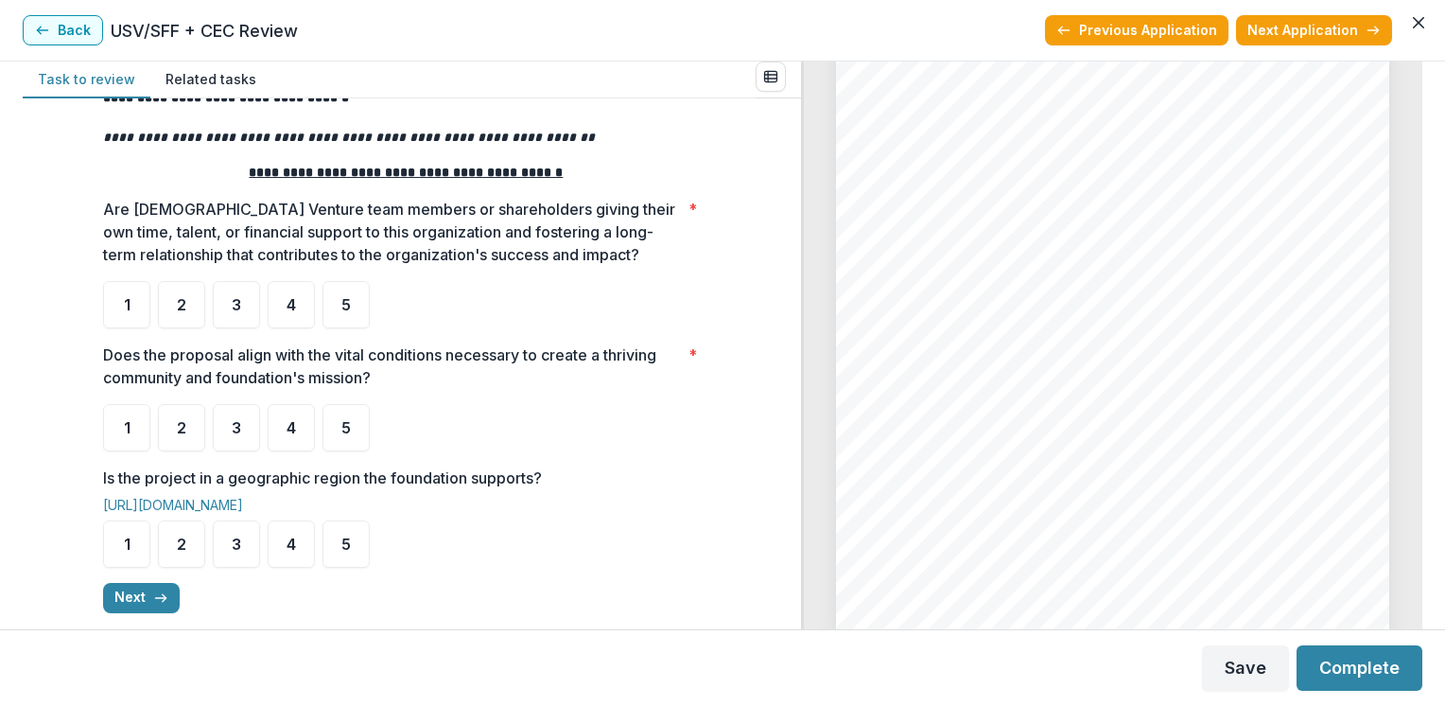
scroll to position [246, 0]
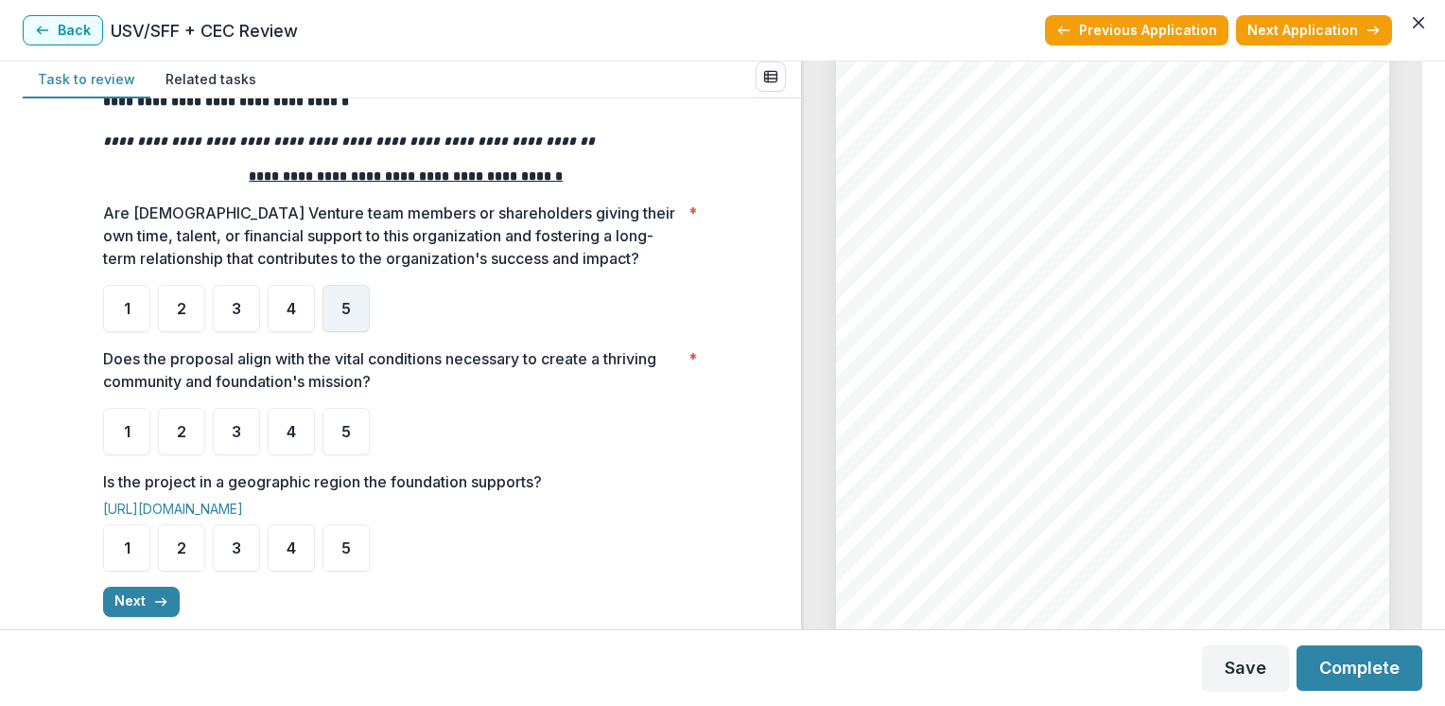
click at [341, 306] on span "5" at bounding box center [345, 308] width 9 height 15
click at [394, 450] on ul "1 2 3 4 5" at bounding box center [405, 431] width 605 height 47
click at [295, 428] on div "4" at bounding box center [291, 431] width 47 height 47
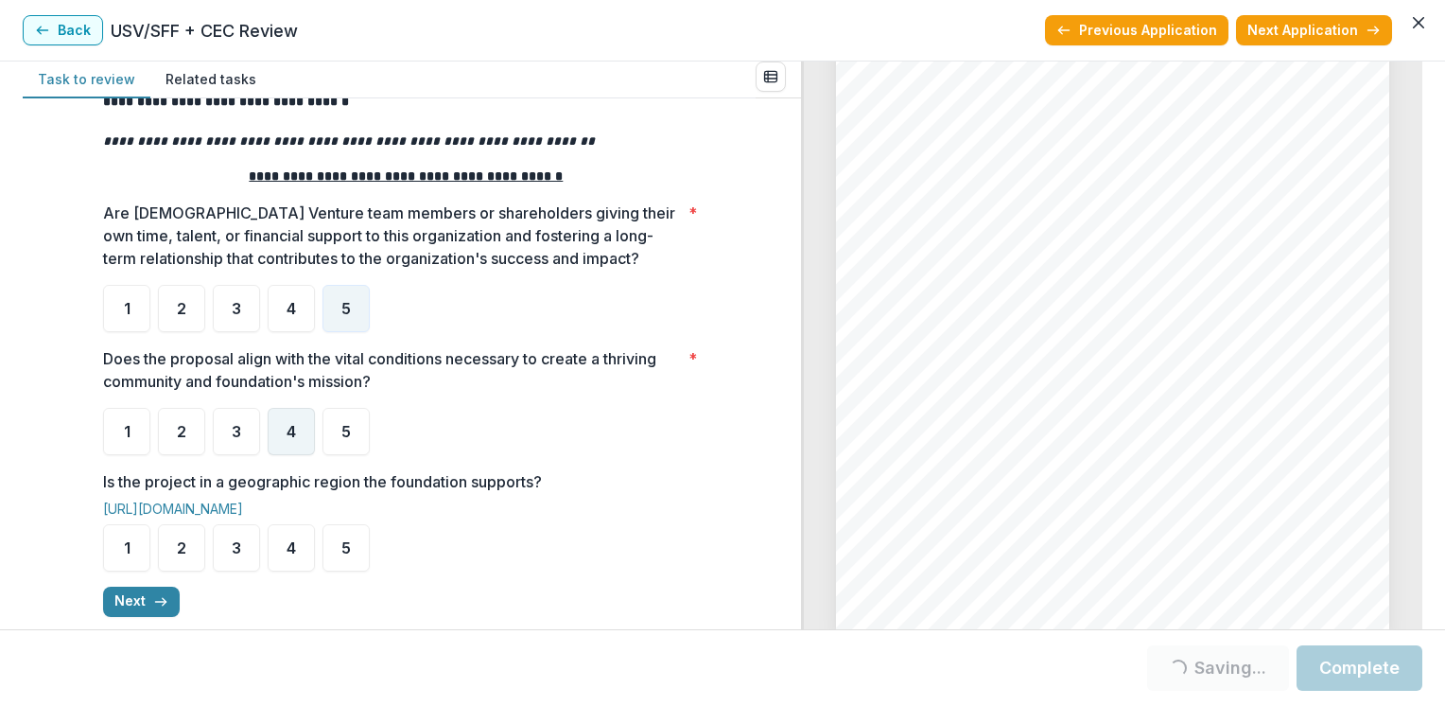
click at [280, 444] on div "4" at bounding box center [291, 431] width 47 height 47
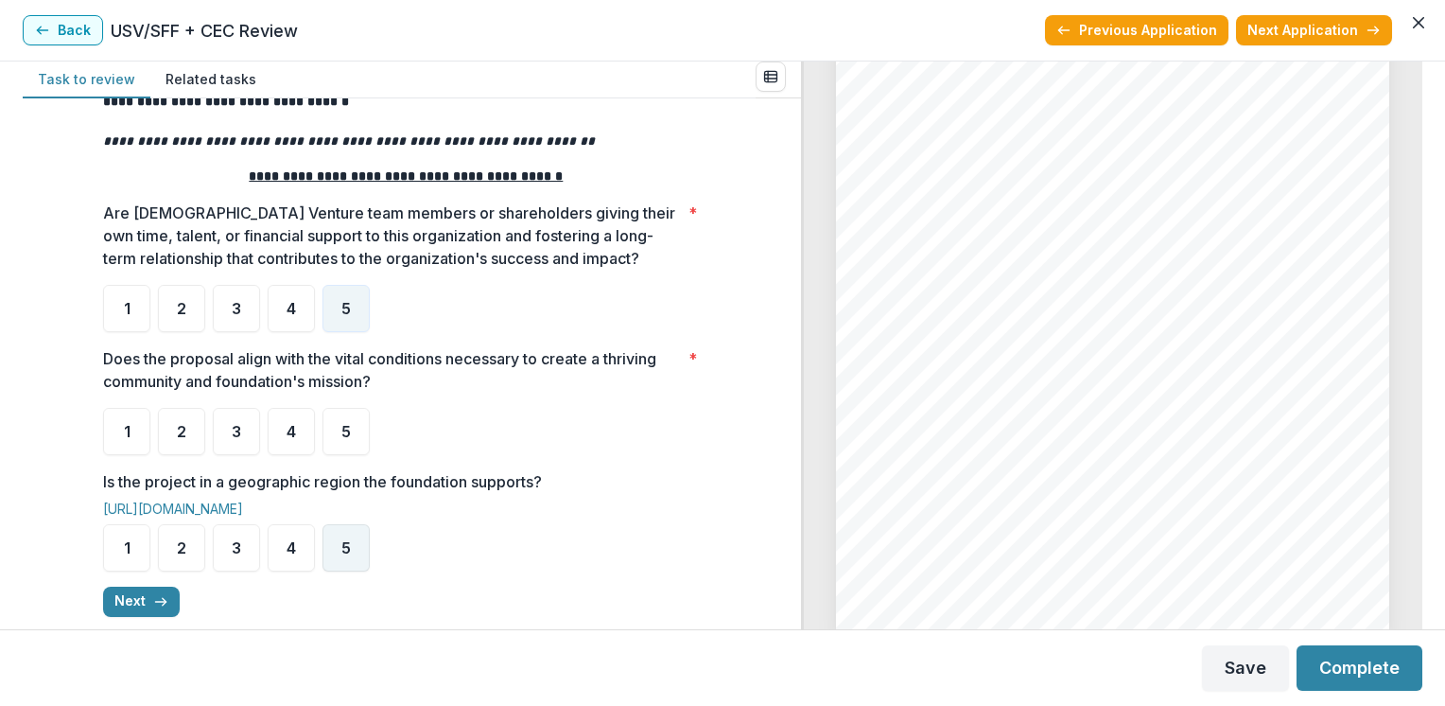
click at [344, 541] on span "5" at bounding box center [345, 547] width 9 height 15
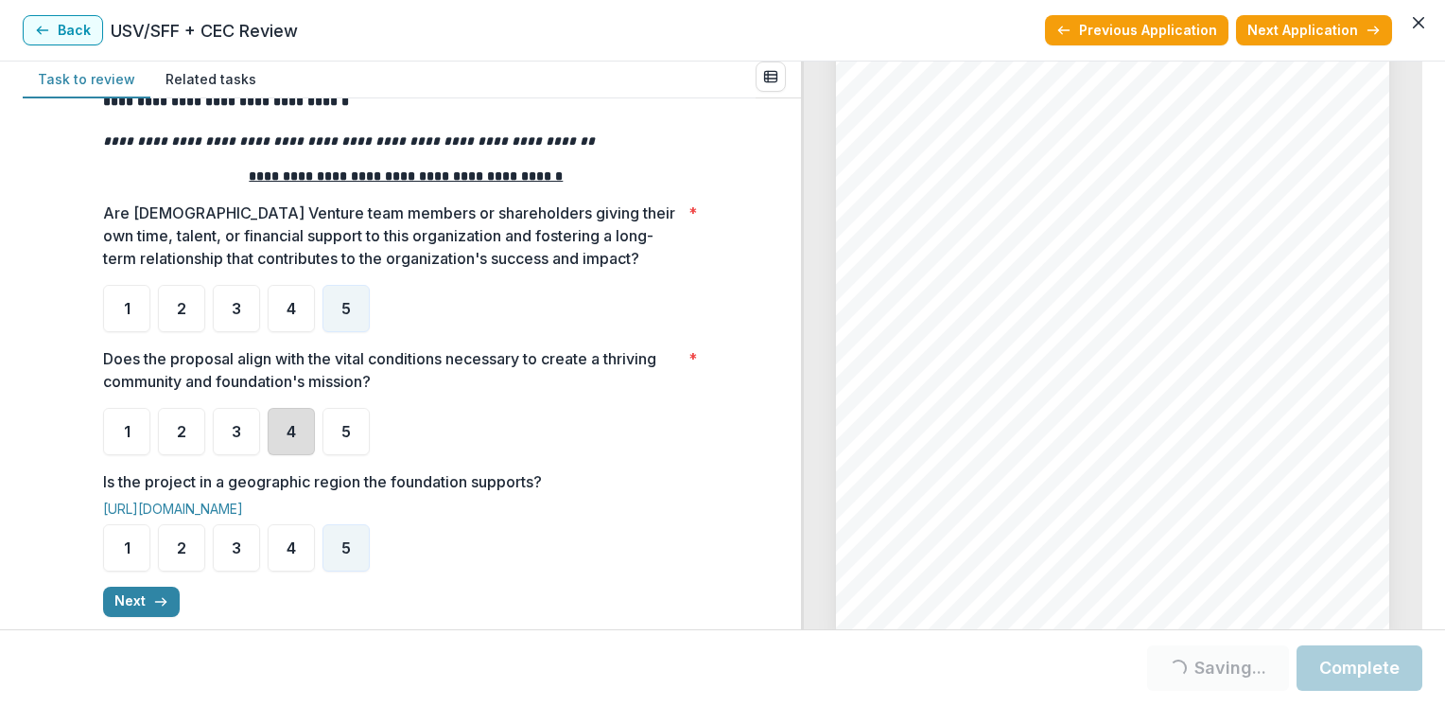
click at [277, 418] on div "4" at bounding box center [291, 431] width 47 height 47
click at [137, 596] on button "Next" at bounding box center [141, 601] width 77 height 30
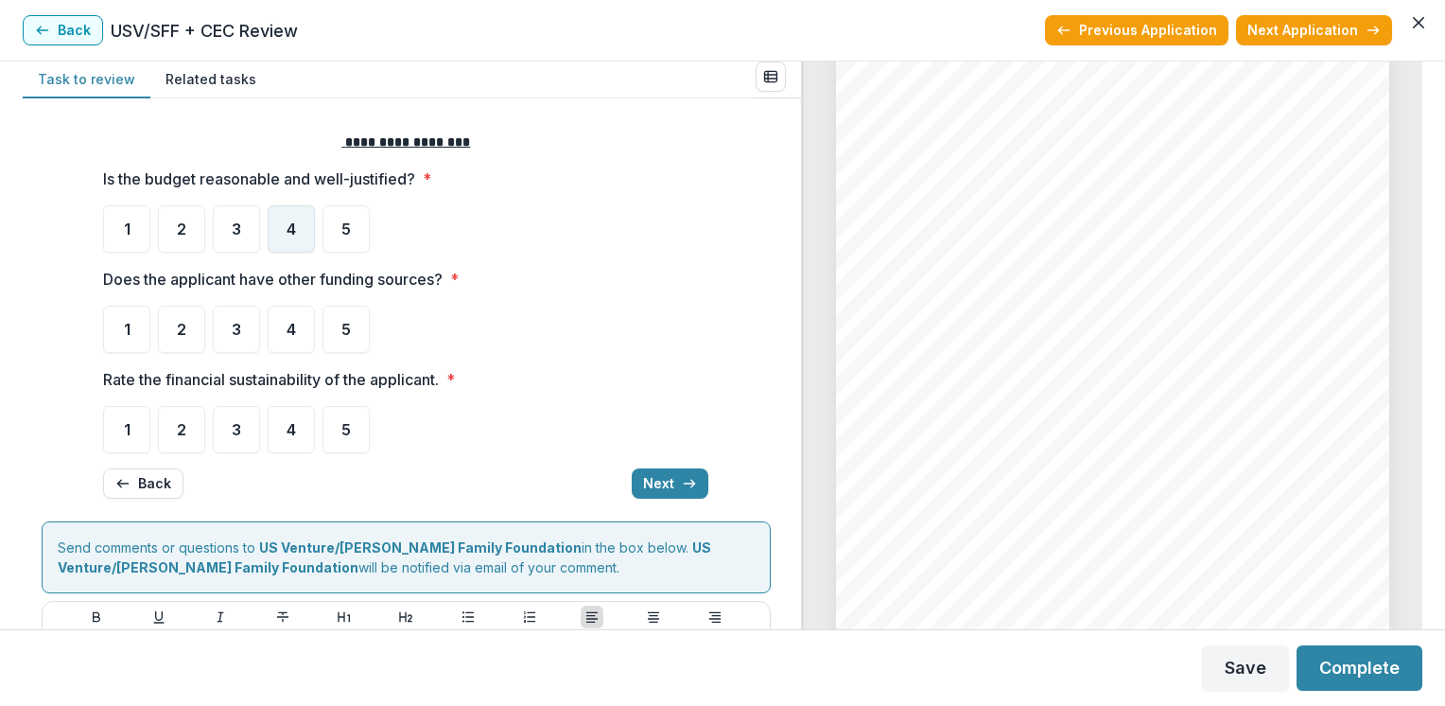
click at [289, 226] on span "4" at bounding box center [291, 228] width 9 height 15
click at [343, 332] on span "5" at bounding box center [345, 329] width 9 height 15
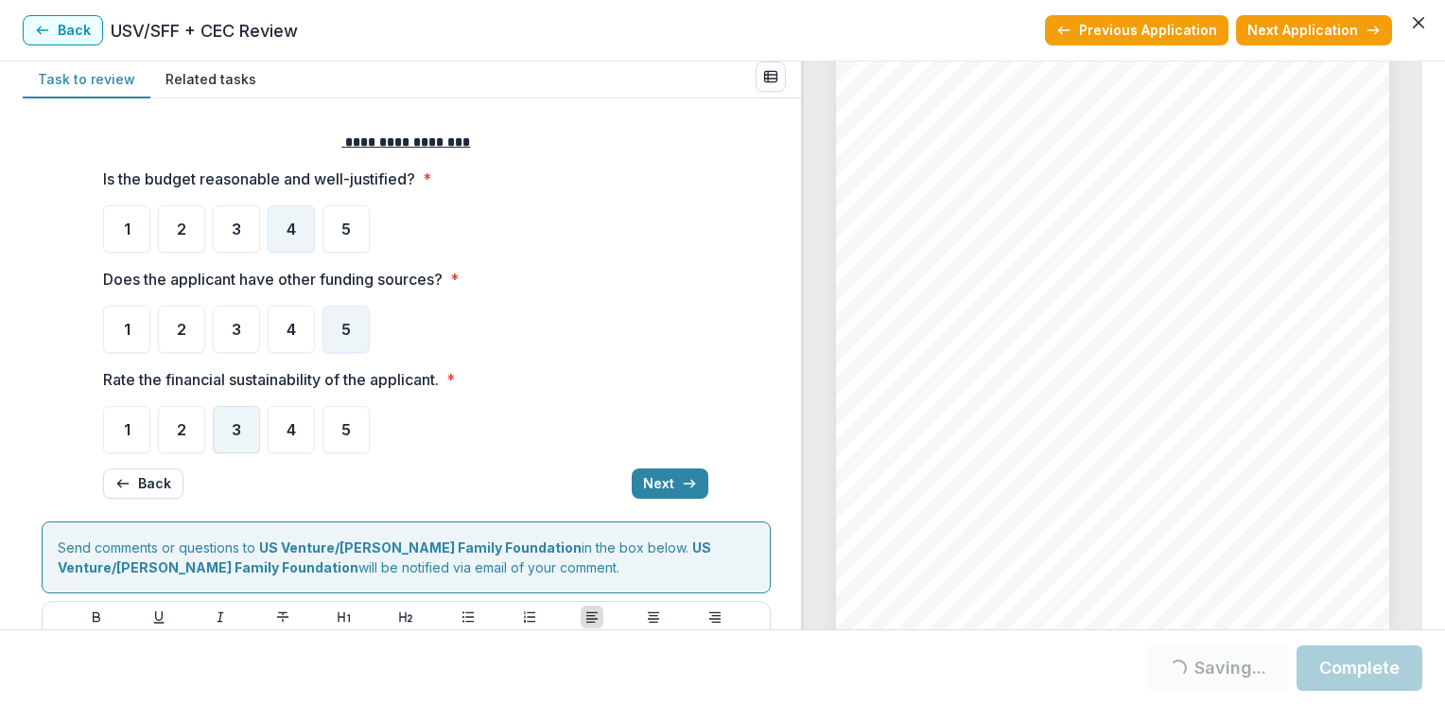
click at [234, 427] on span "3" at bounding box center [236, 429] width 9 height 15
click at [662, 482] on button "Next" at bounding box center [670, 483] width 77 height 30
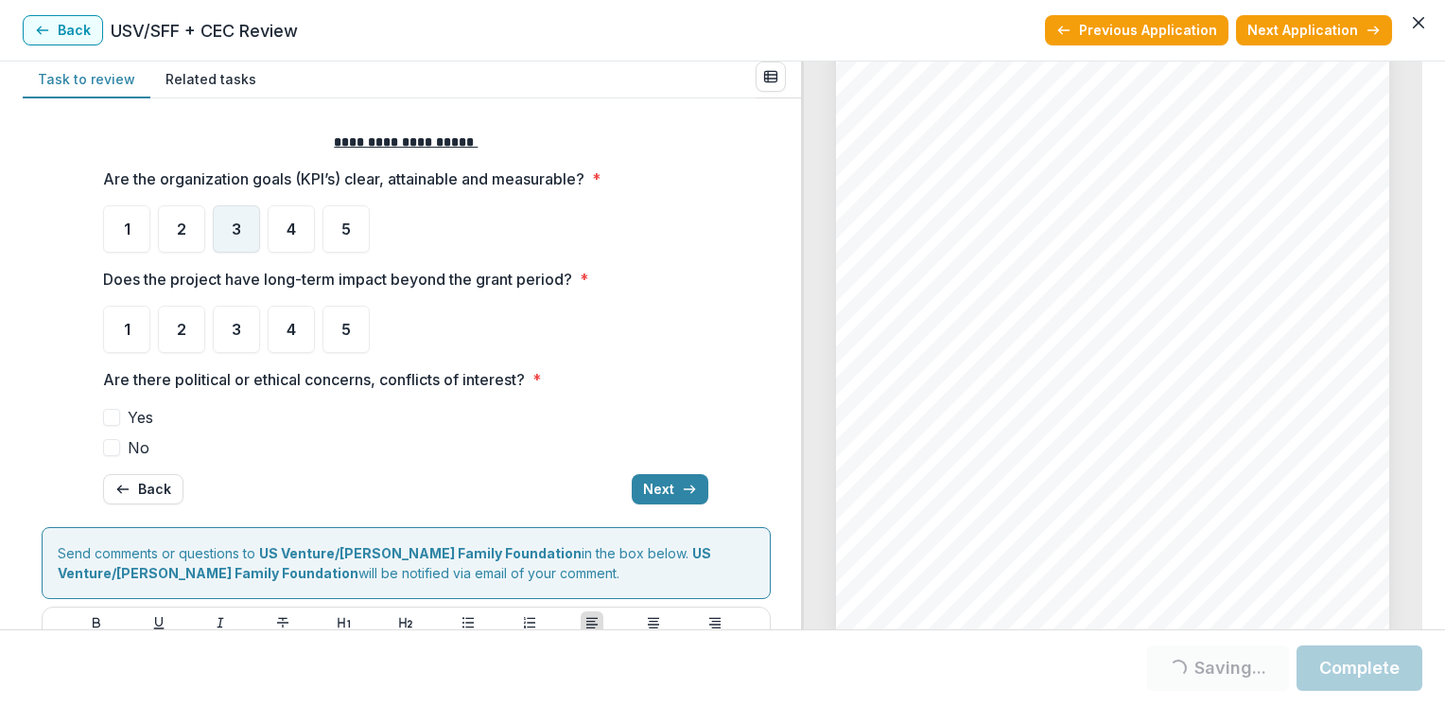
click at [232, 221] on span "3" at bounding box center [236, 228] width 9 height 15
click at [287, 341] on div "4" at bounding box center [291, 328] width 47 height 47
click at [232, 331] on span "3" at bounding box center [236, 329] width 9 height 15
click at [133, 446] on span "No" at bounding box center [139, 447] width 22 height 23
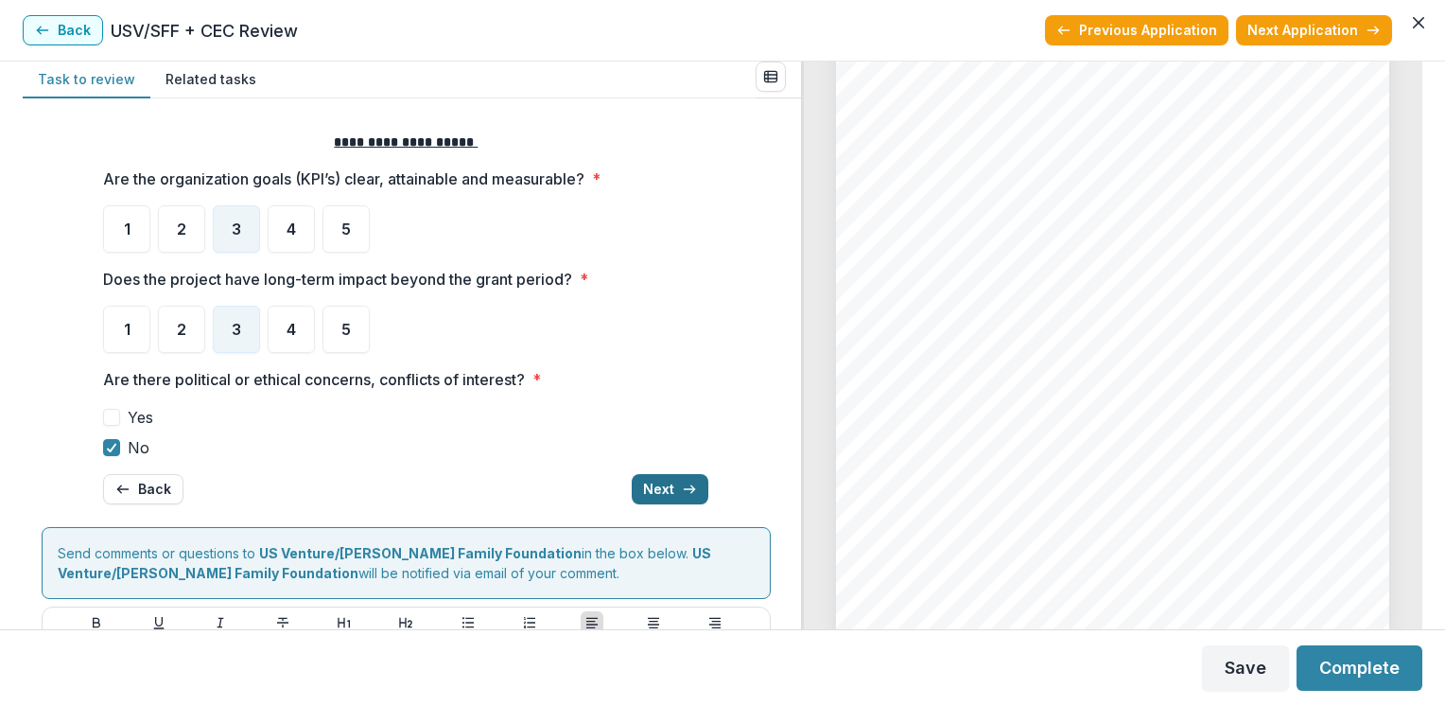
click at [668, 489] on button "Next" at bounding box center [670, 489] width 77 height 30
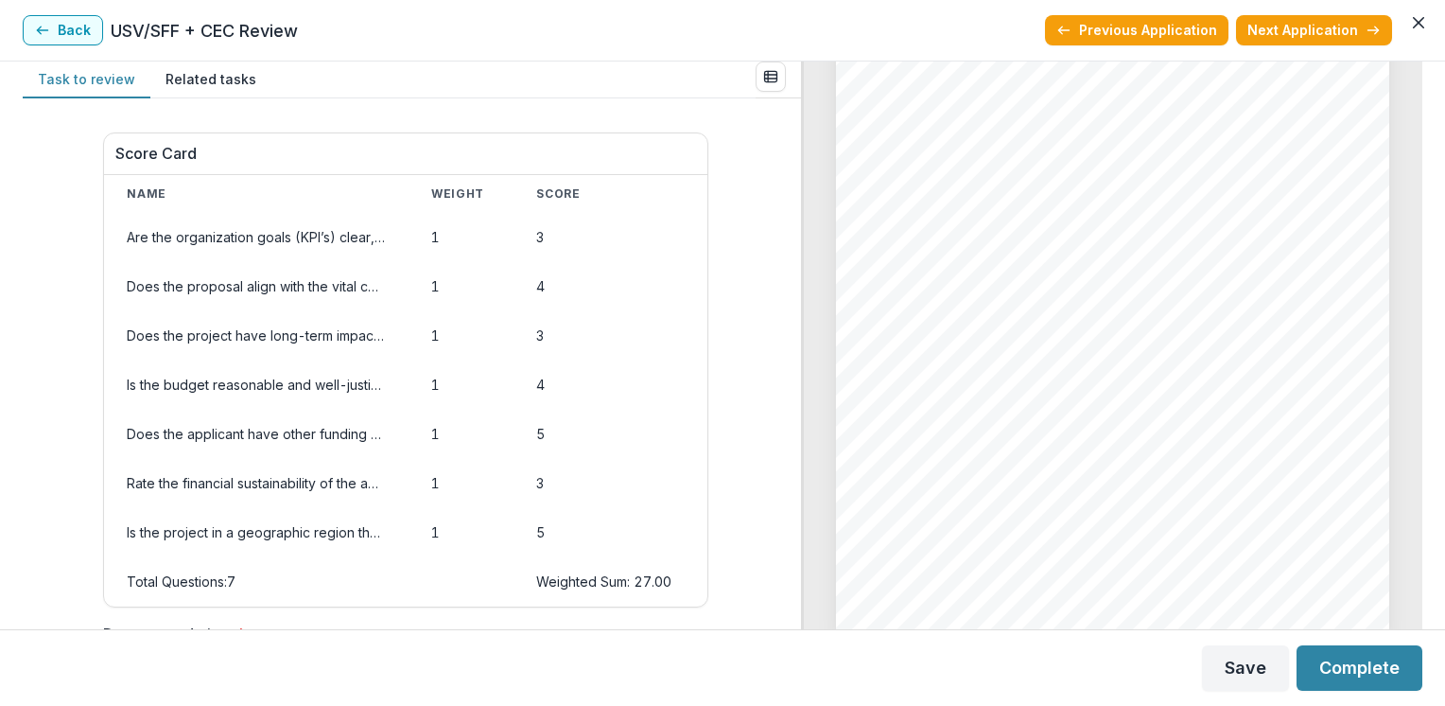
scroll to position [959, 0]
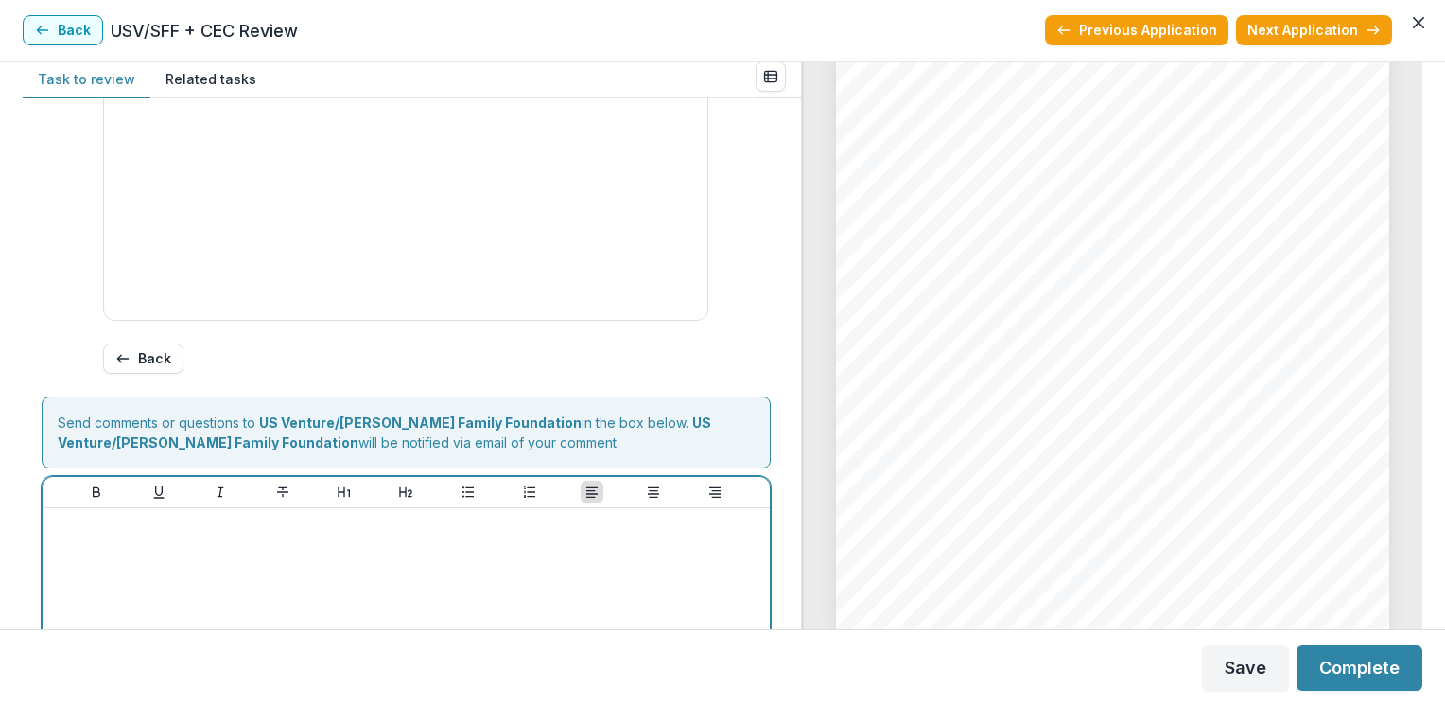
click at [668, 489] on div at bounding box center [406, 492] width 727 height 31
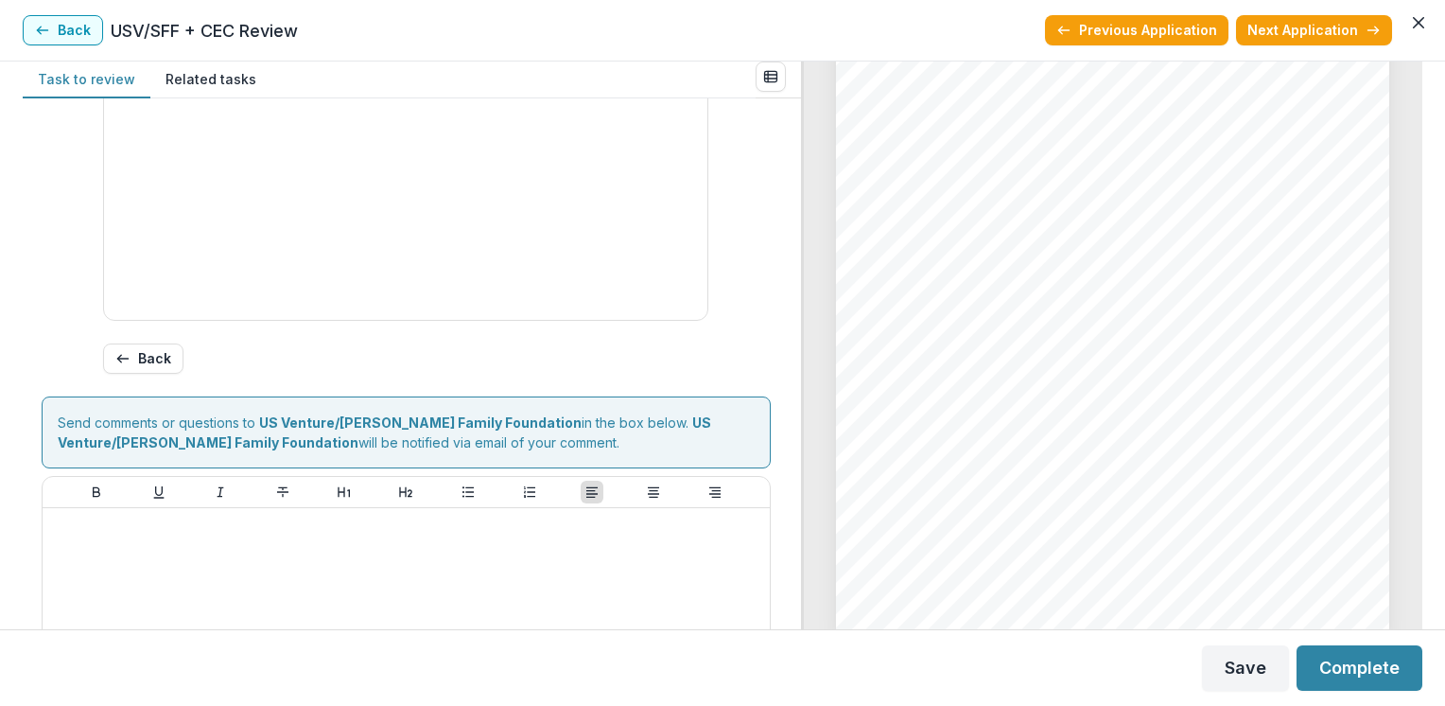
click at [781, 330] on div "Score Card Name Weight Score Are the organization goals (KPI’s) clear, attainab…" at bounding box center [412, 363] width 778 height 531
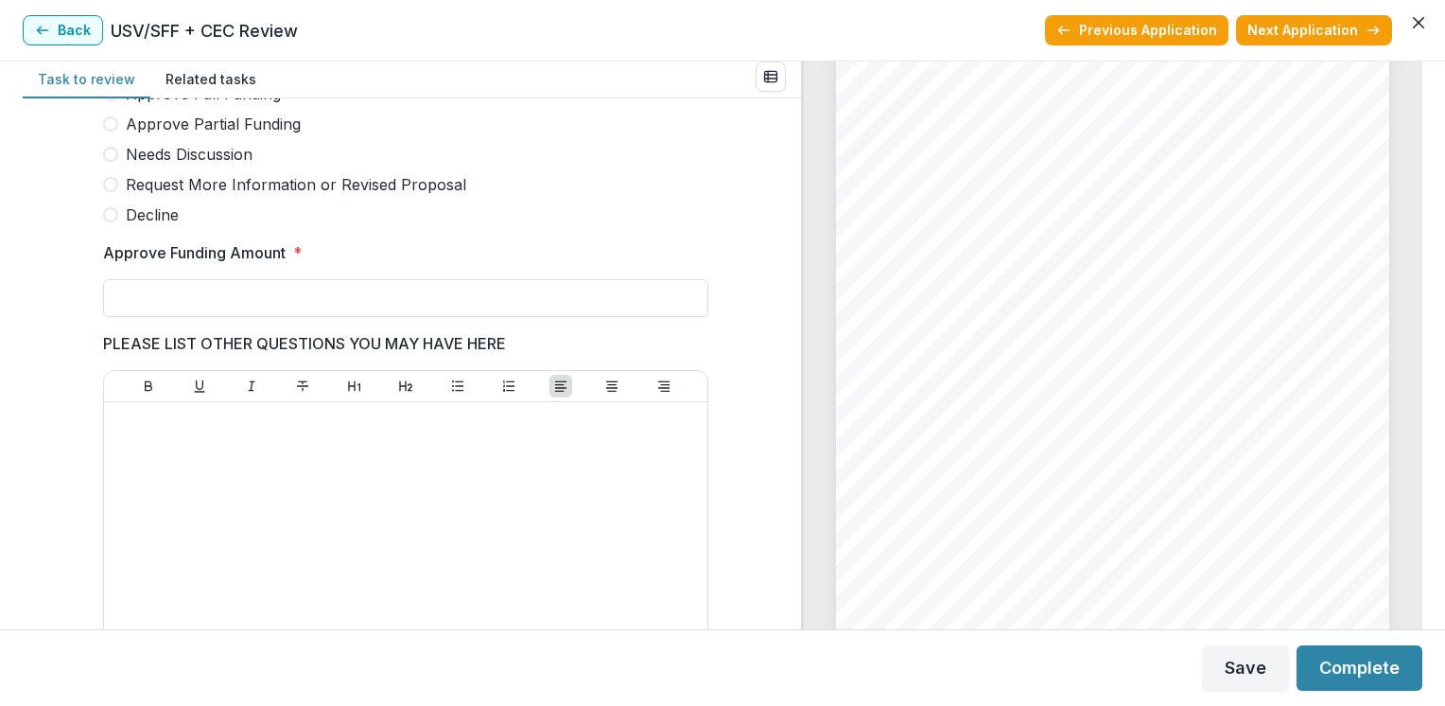
scroll to position [543, 0]
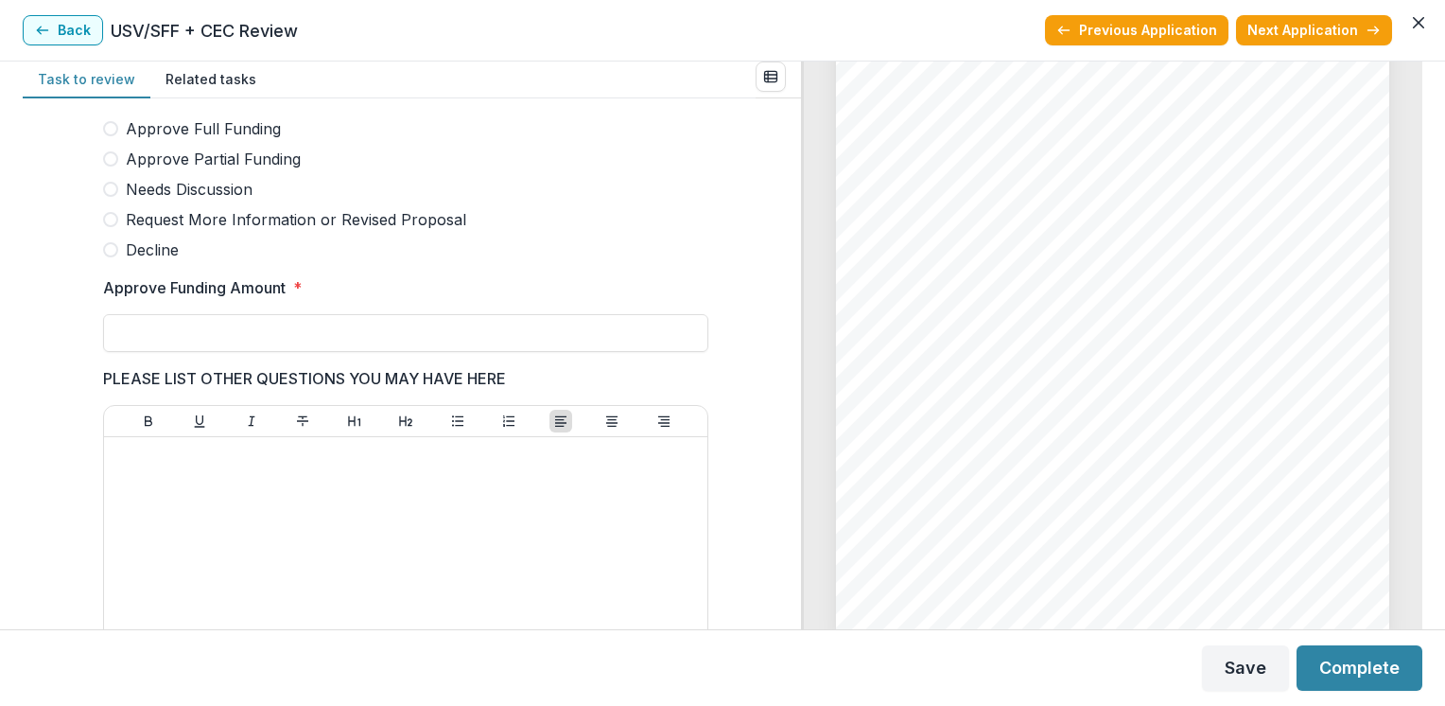
click at [212, 191] on span "Needs Discussion" at bounding box center [189, 189] width 127 height 23
click at [144, 337] on input "Approve Funding Amount *" at bounding box center [405, 333] width 605 height 38
type input "**"
click at [1243, 679] on button "Save" at bounding box center [1245, 667] width 87 height 45
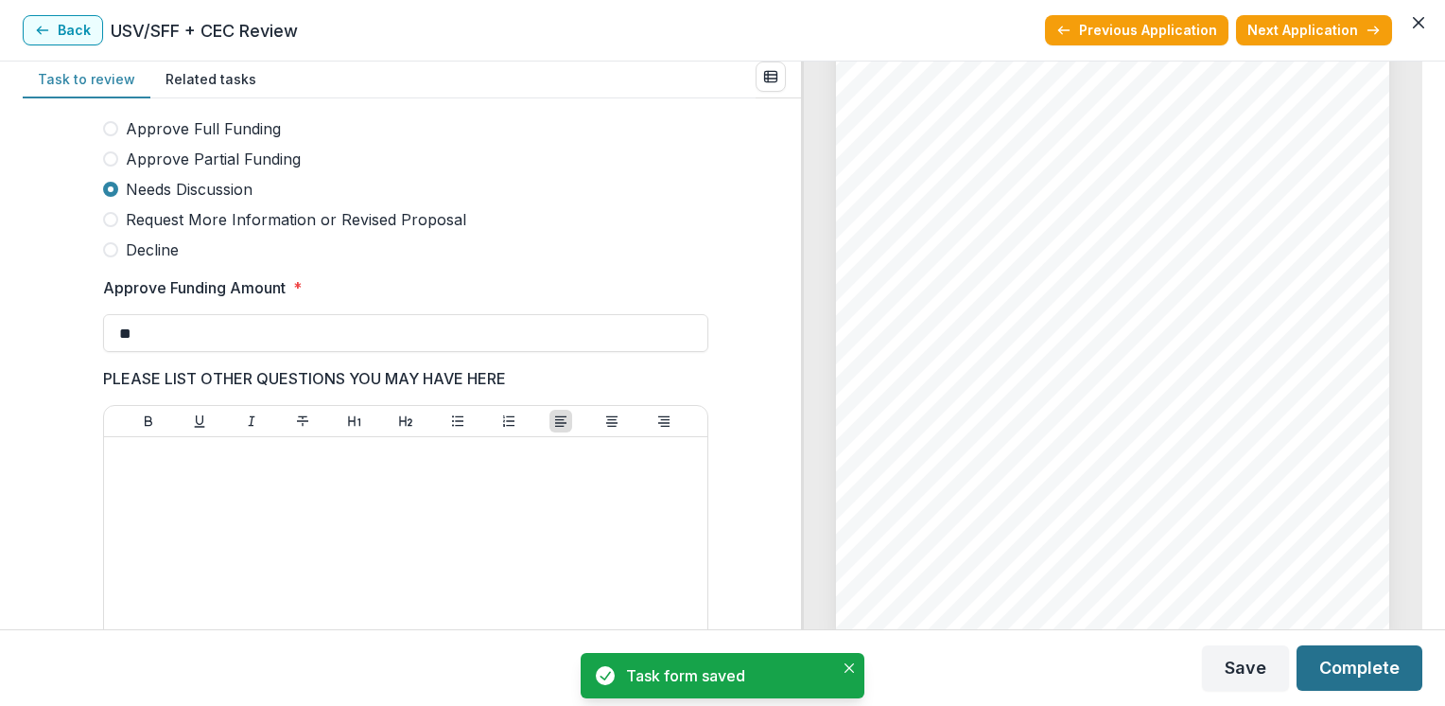
drag, startPoint x: 1233, startPoint y: 685, endPoint x: 1354, endPoint y: 664, distance: 122.8
click at [1354, 664] on div "Save Complete" at bounding box center [1312, 667] width 220 height 45
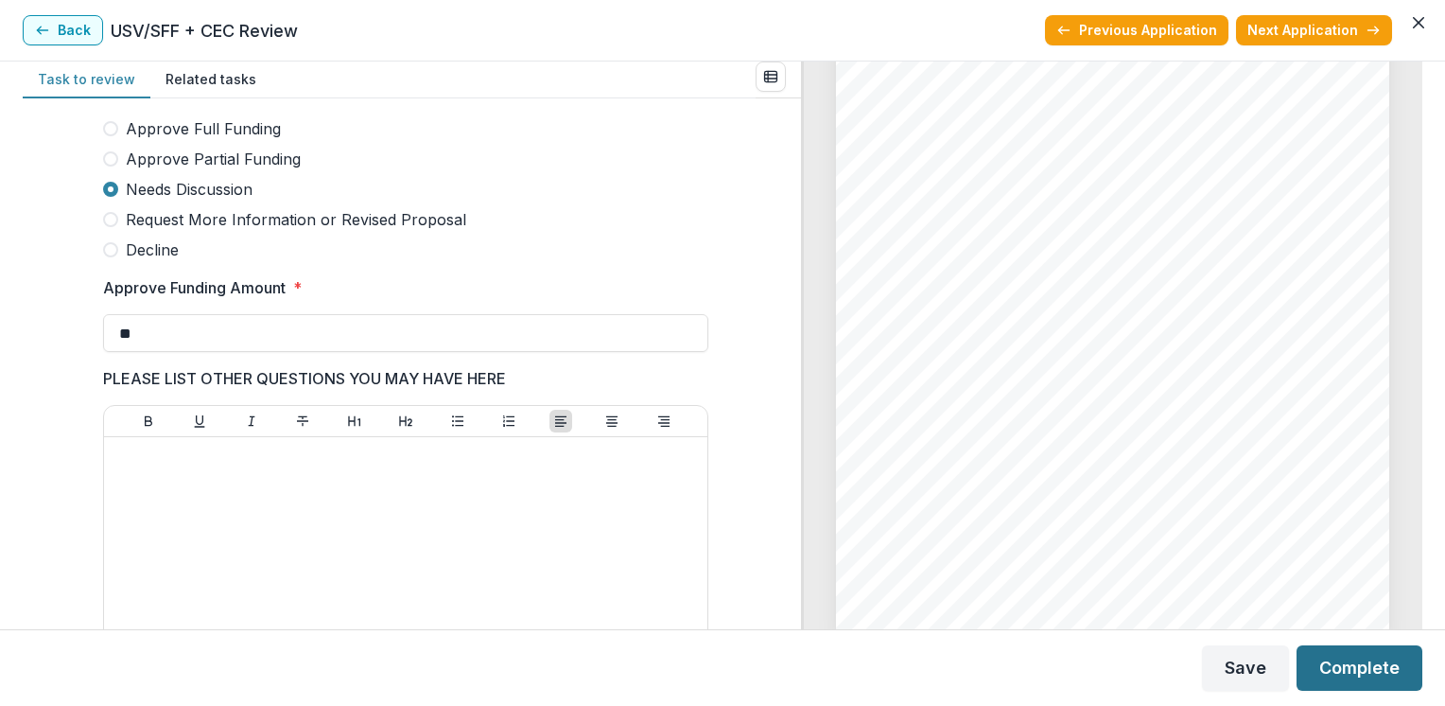
click at [1354, 664] on button "Complete" at bounding box center [1360, 667] width 126 height 45
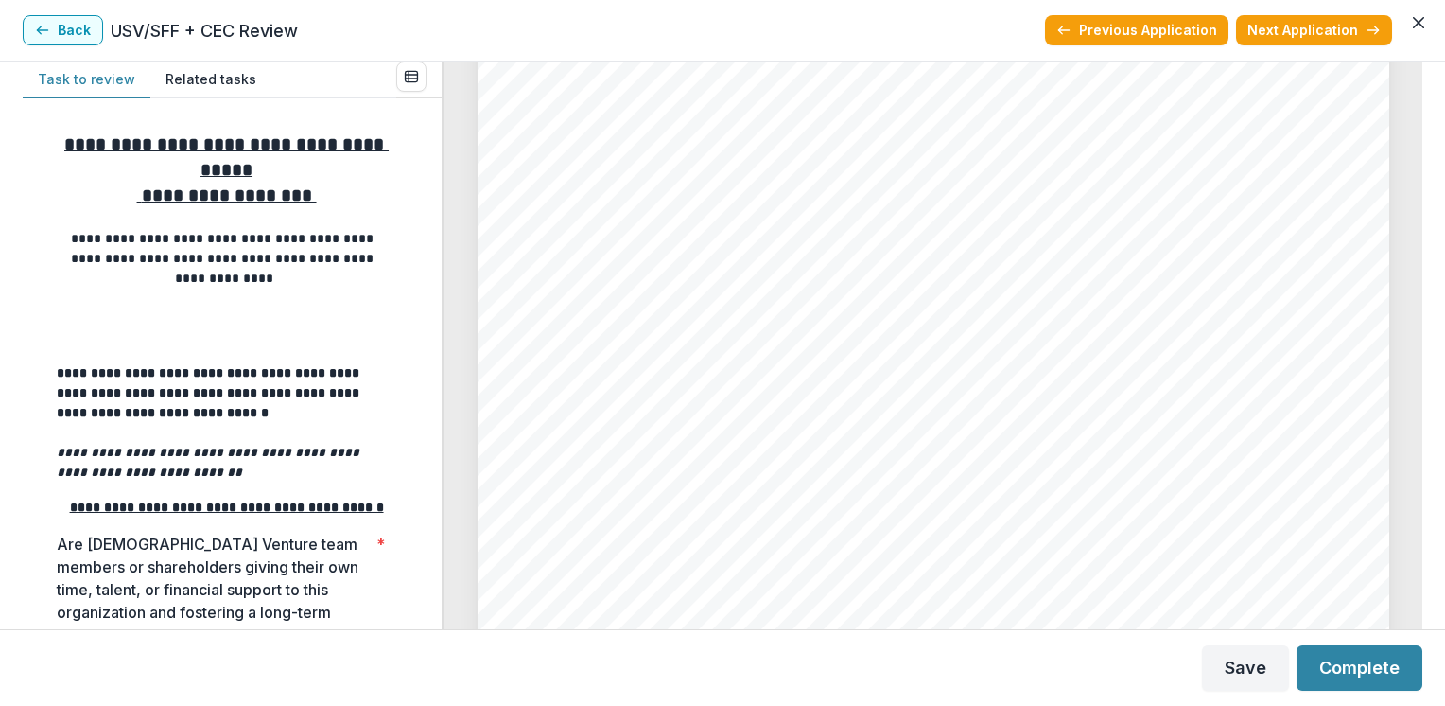
scroll to position [7036, 0]
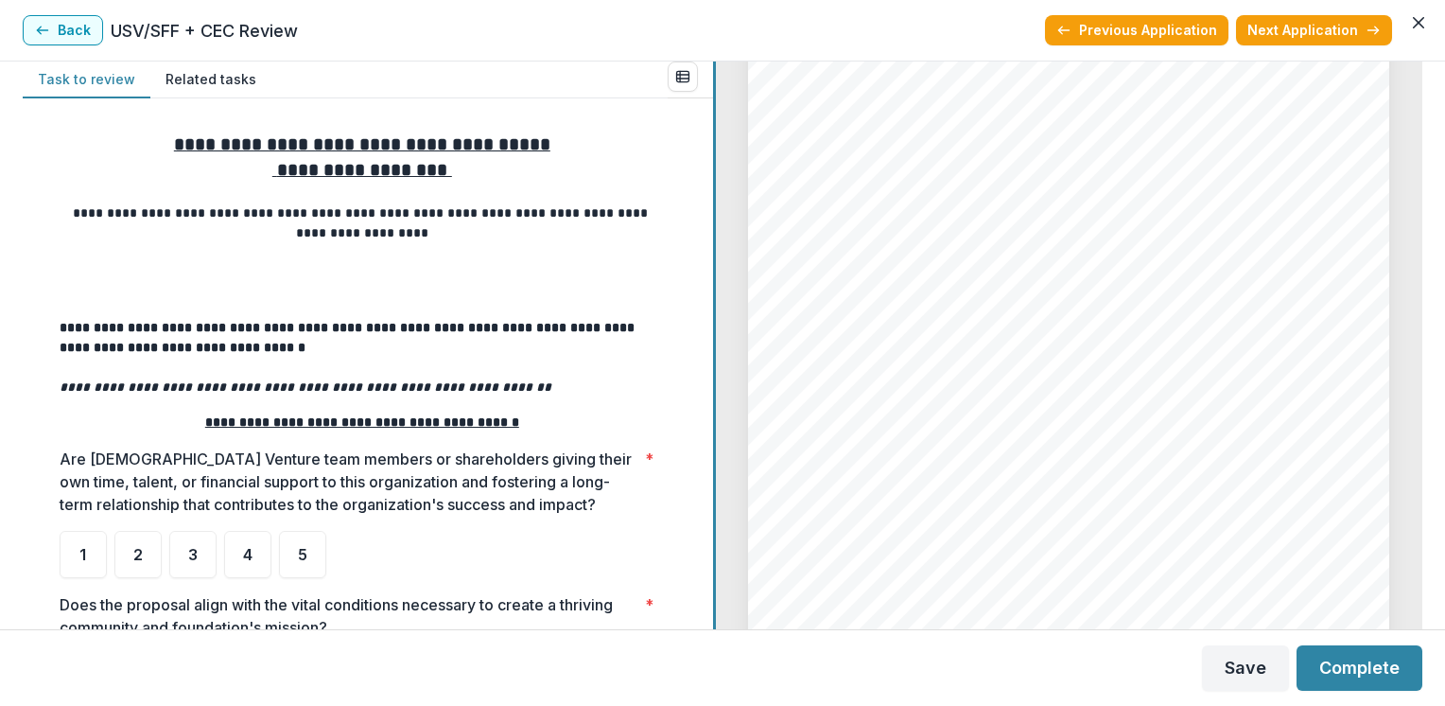
click at [758, 349] on div "**********" at bounding box center [723, 344] width 1400 height 567
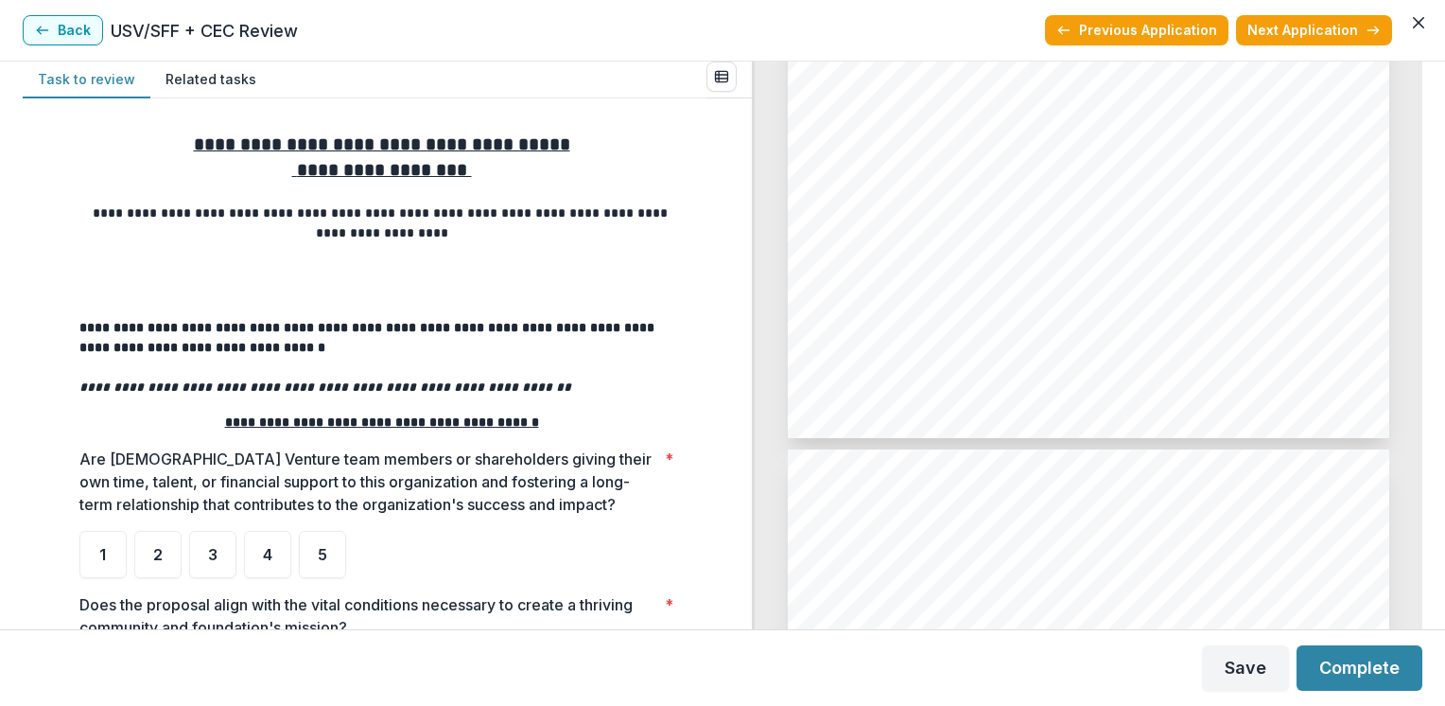
scroll to position [4653, 0]
click at [99, 551] on span "1" at bounding box center [102, 554] width 7 height 15
click at [739, 591] on div "**********" at bounding box center [387, 363] width 729 height 531
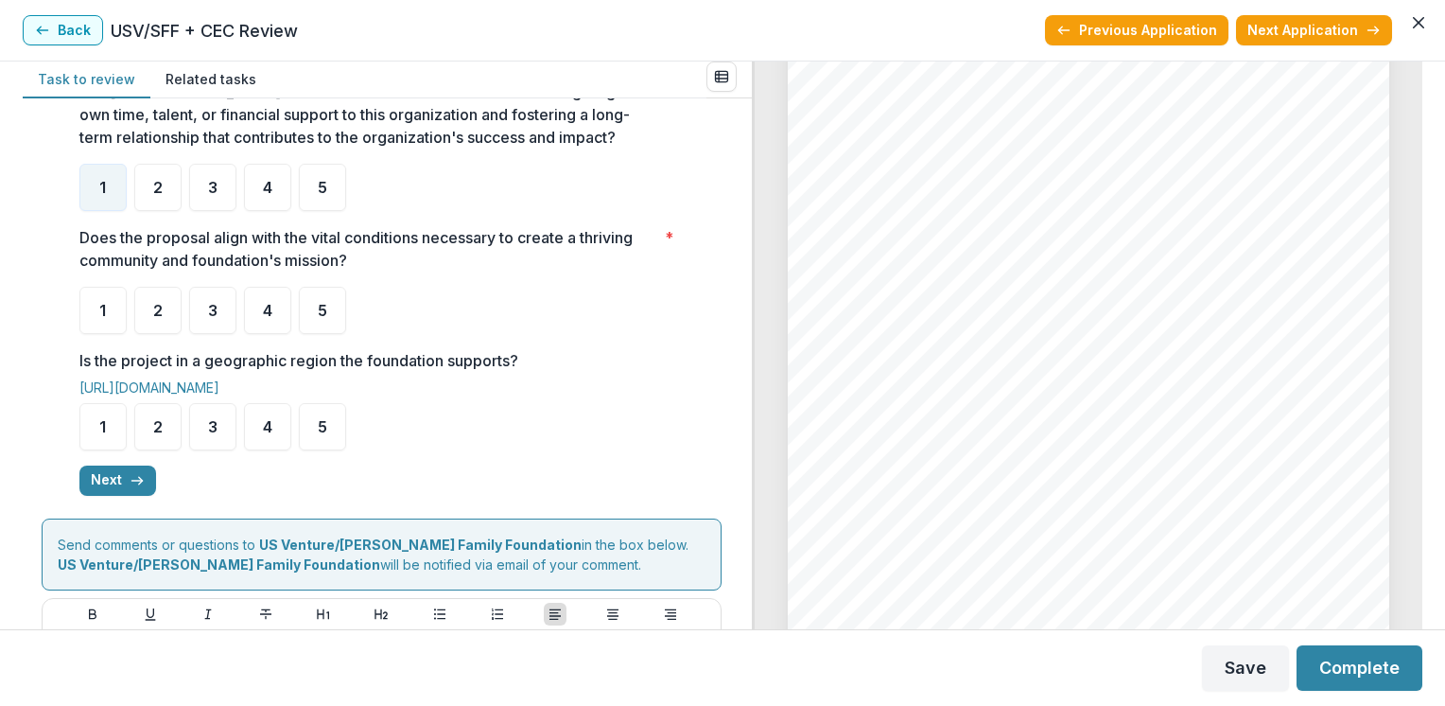
scroll to position [378, 0]
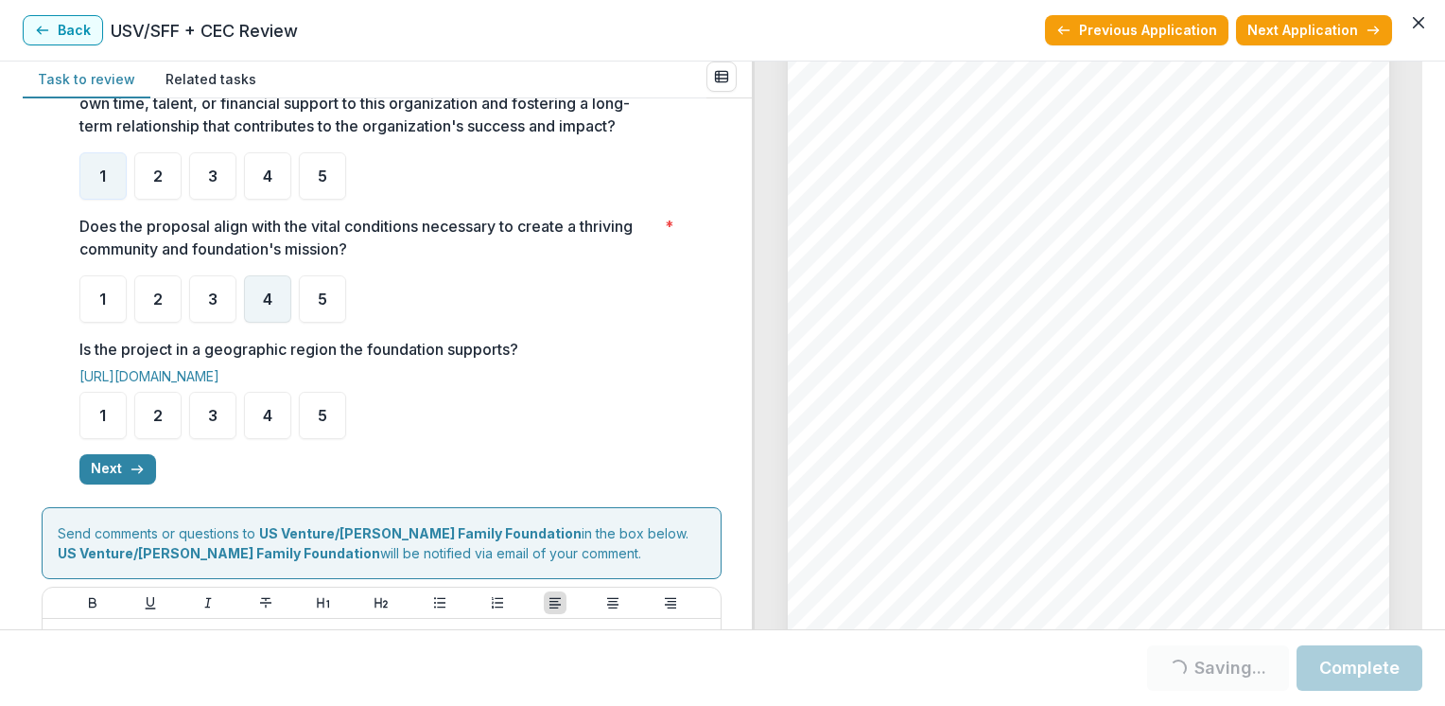
click at [273, 307] on div "4" at bounding box center [267, 298] width 47 height 47
click at [271, 303] on div "4" at bounding box center [267, 298] width 47 height 47
click at [324, 309] on div "5" at bounding box center [322, 298] width 47 height 47
click at [313, 411] on div "5" at bounding box center [322, 415] width 47 height 47
click at [330, 413] on div "5" at bounding box center [322, 415] width 47 height 47
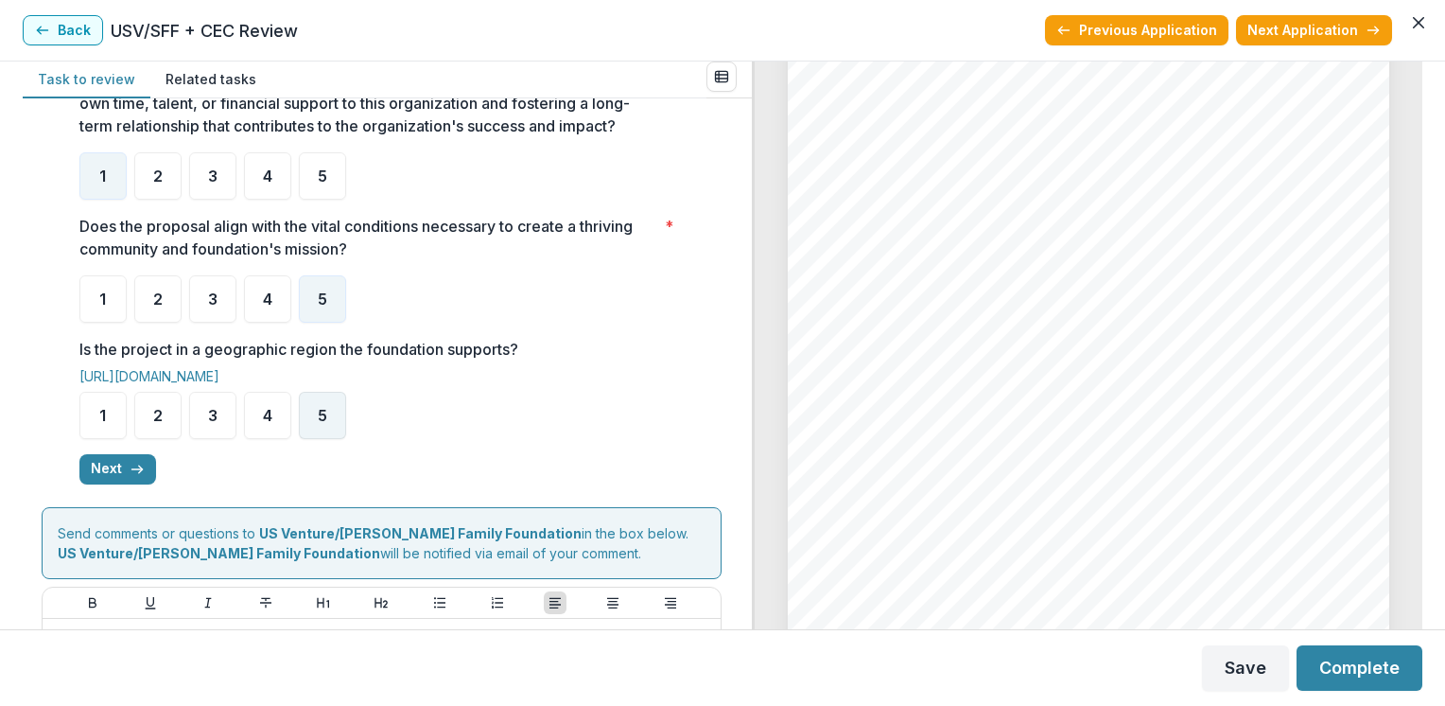
click at [319, 412] on span "5" at bounding box center [322, 415] width 9 height 15
click at [318, 408] on span "5" at bounding box center [322, 415] width 9 height 15
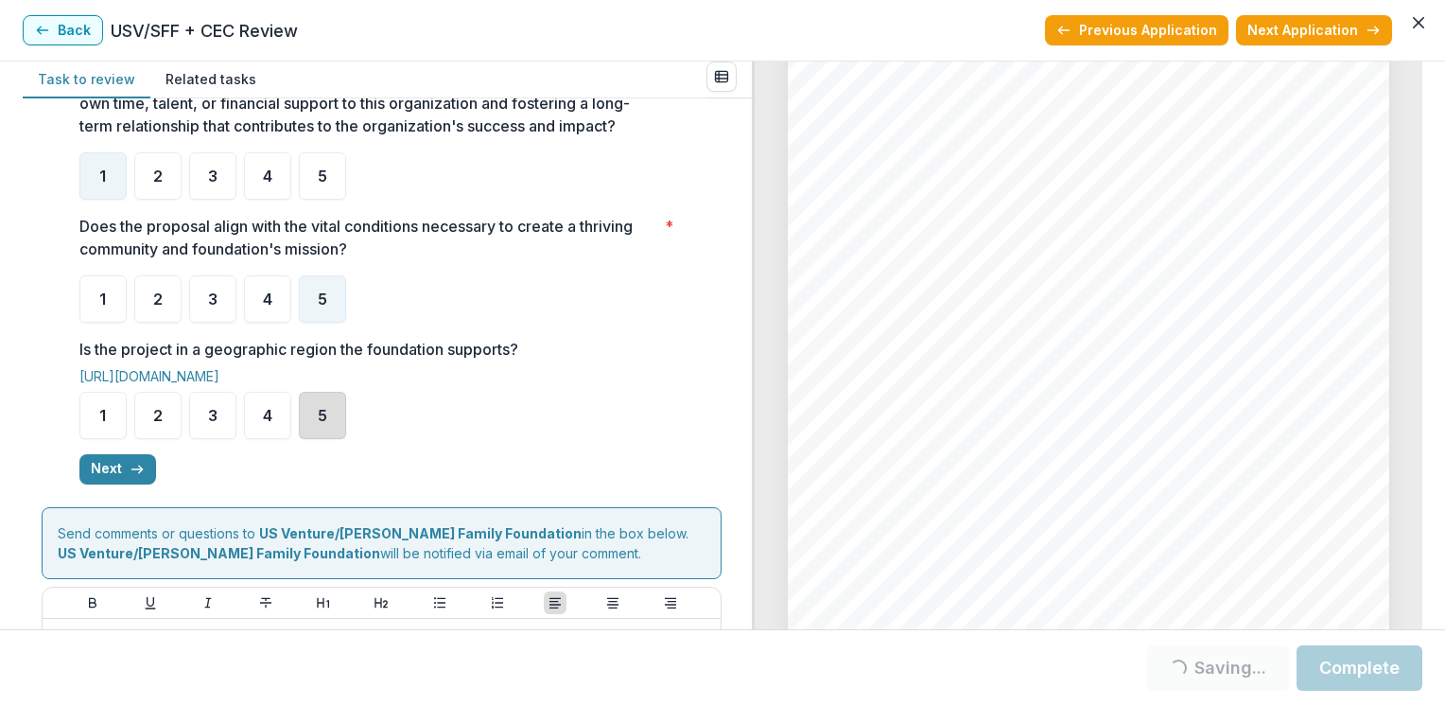
click at [314, 399] on div "5" at bounding box center [322, 415] width 47 height 47
click at [329, 425] on div "5" at bounding box center [322, 415] width 47 height 47
click at [130, 462] on icon "button" at bounding box center [137, 469] width 15 height 15
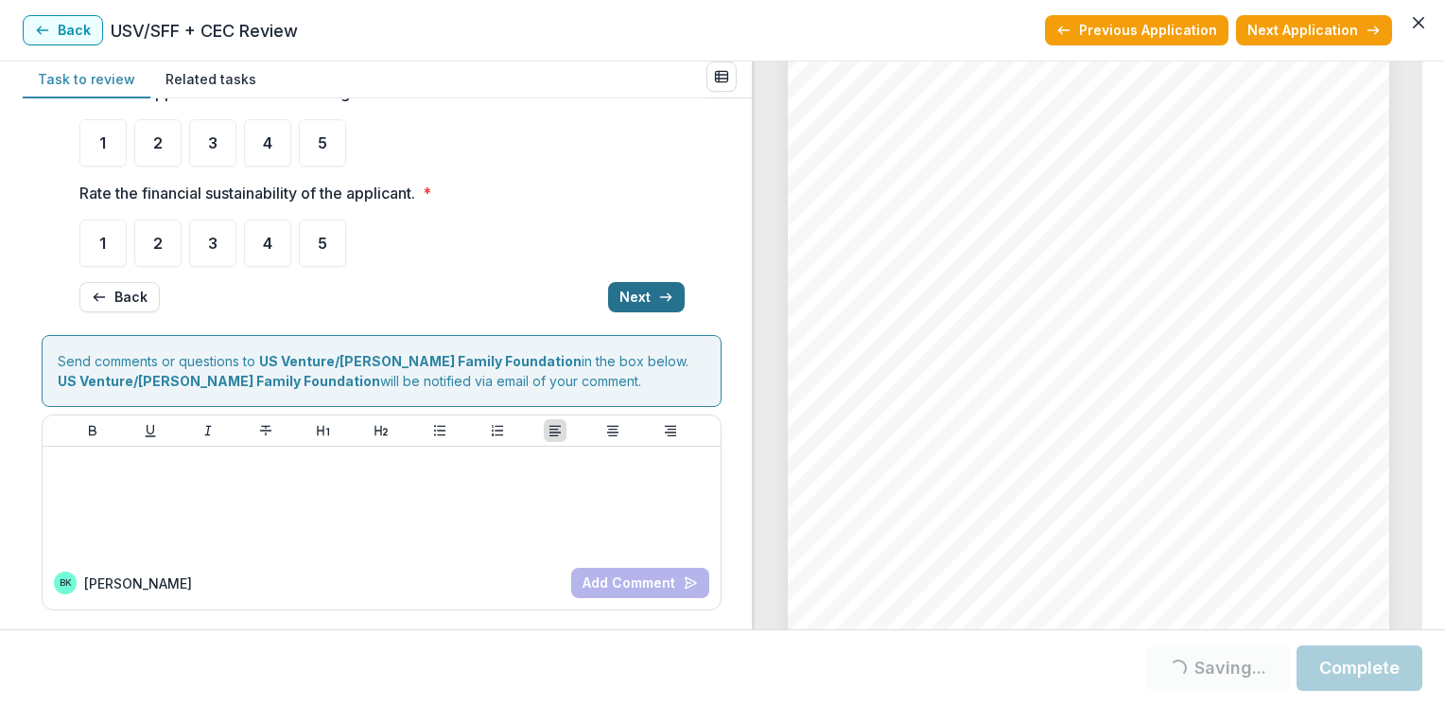
scroll to position [14, 0]
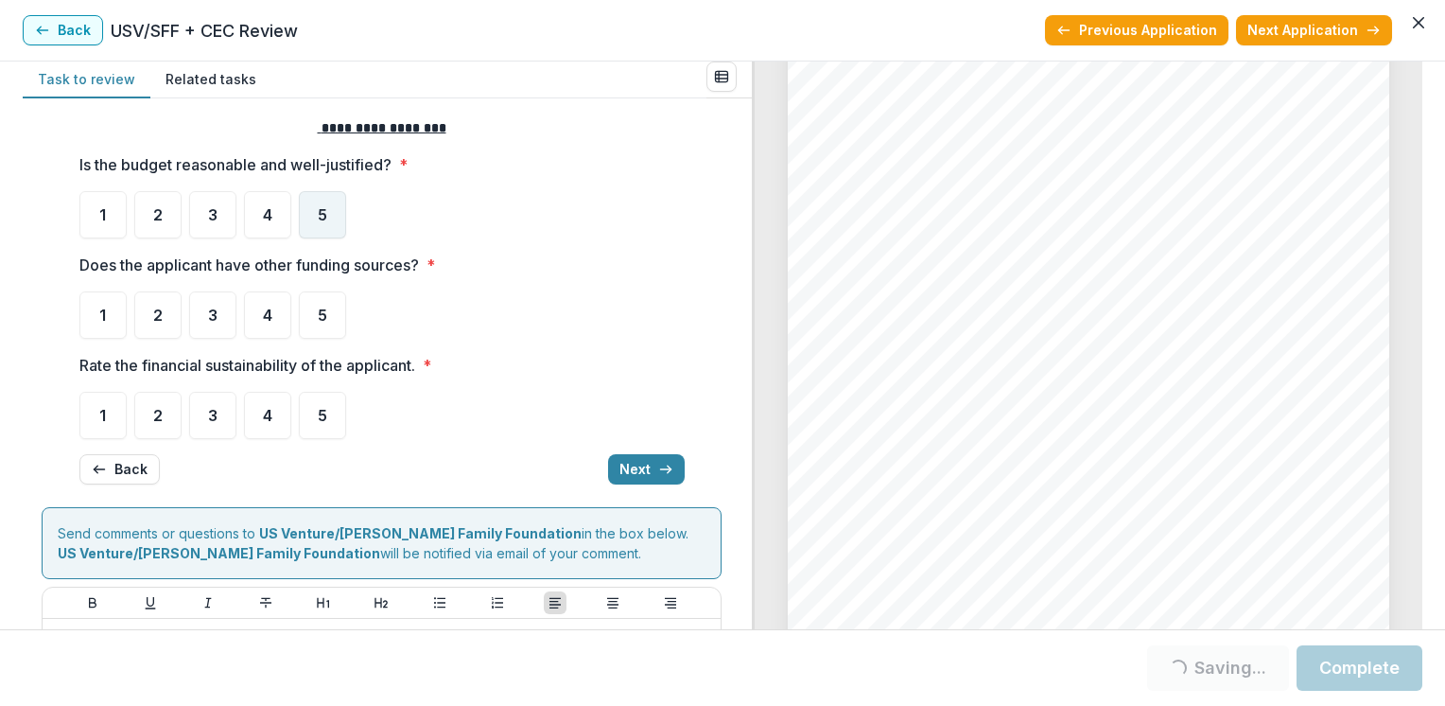
click at [321, 220] on span "5" at bounding box center [322, 214] width 9 height 15
click at [311, 314] on div "5" at bounding box center [322, 314] width 47 height 47
click at [310, 410] on div "5" at bounding box center [322, 415] width 47 height 47
click at [322, 322] on span "5" at bounding box center [322, 314] width 9 height 15
click at [318, 404] on div "5" at bounding box center [322, 415] width 47 height 47
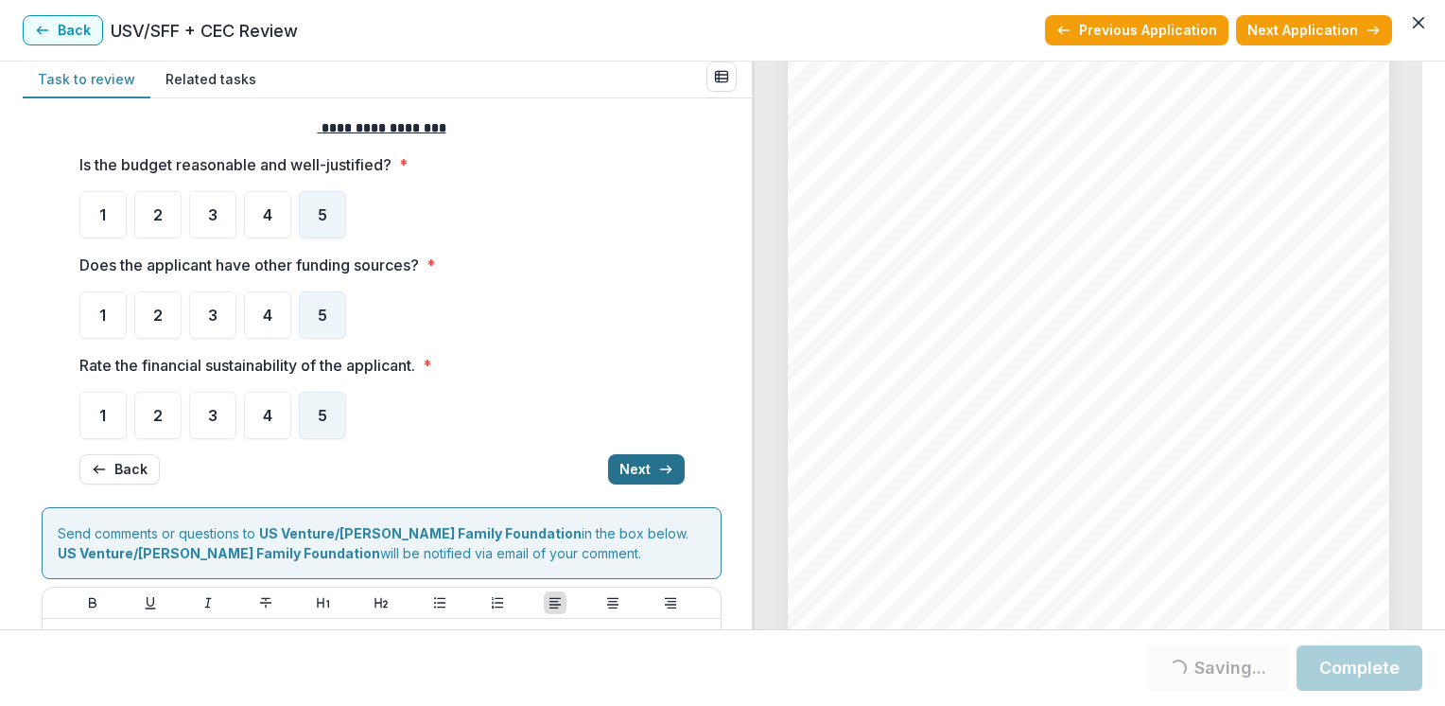
click at [634, 463] on button "Next" at bounding box center [646, 469] width 77 height 30
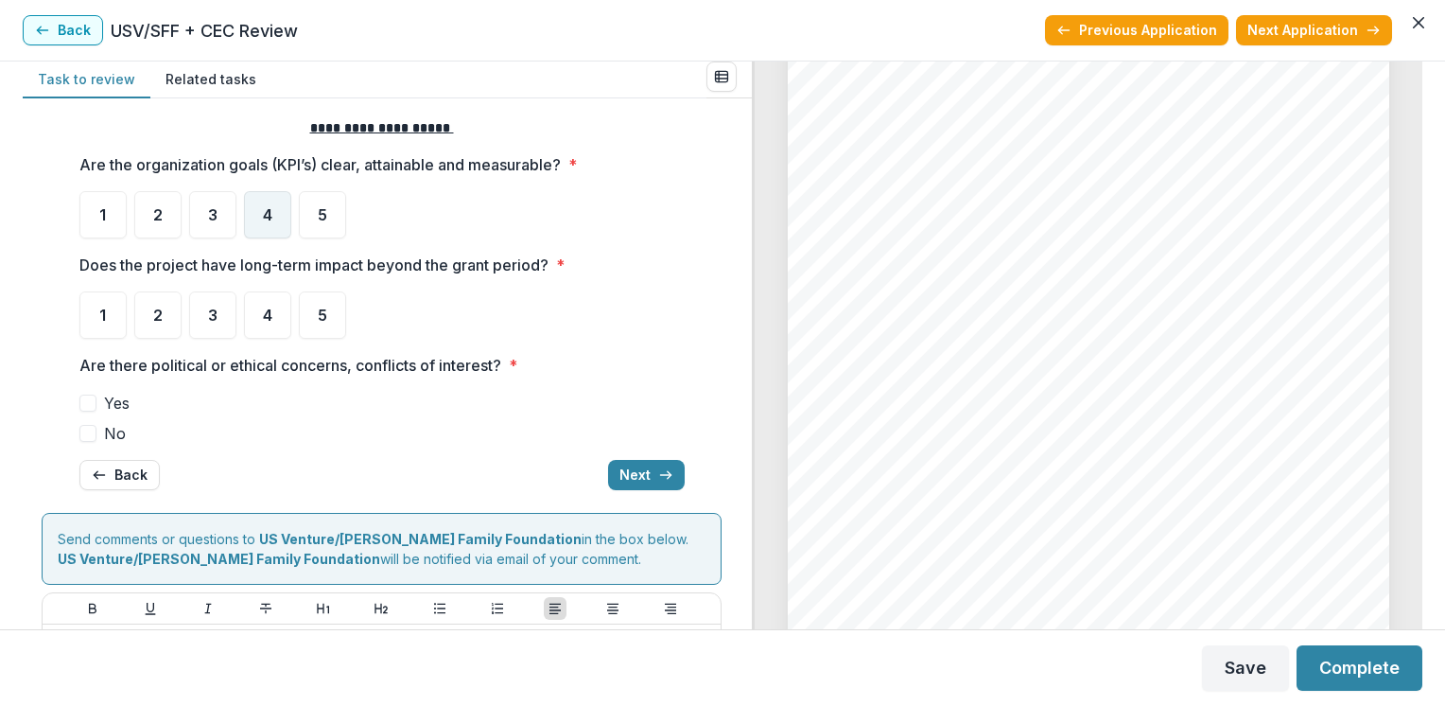
scroll to position [10, 0]
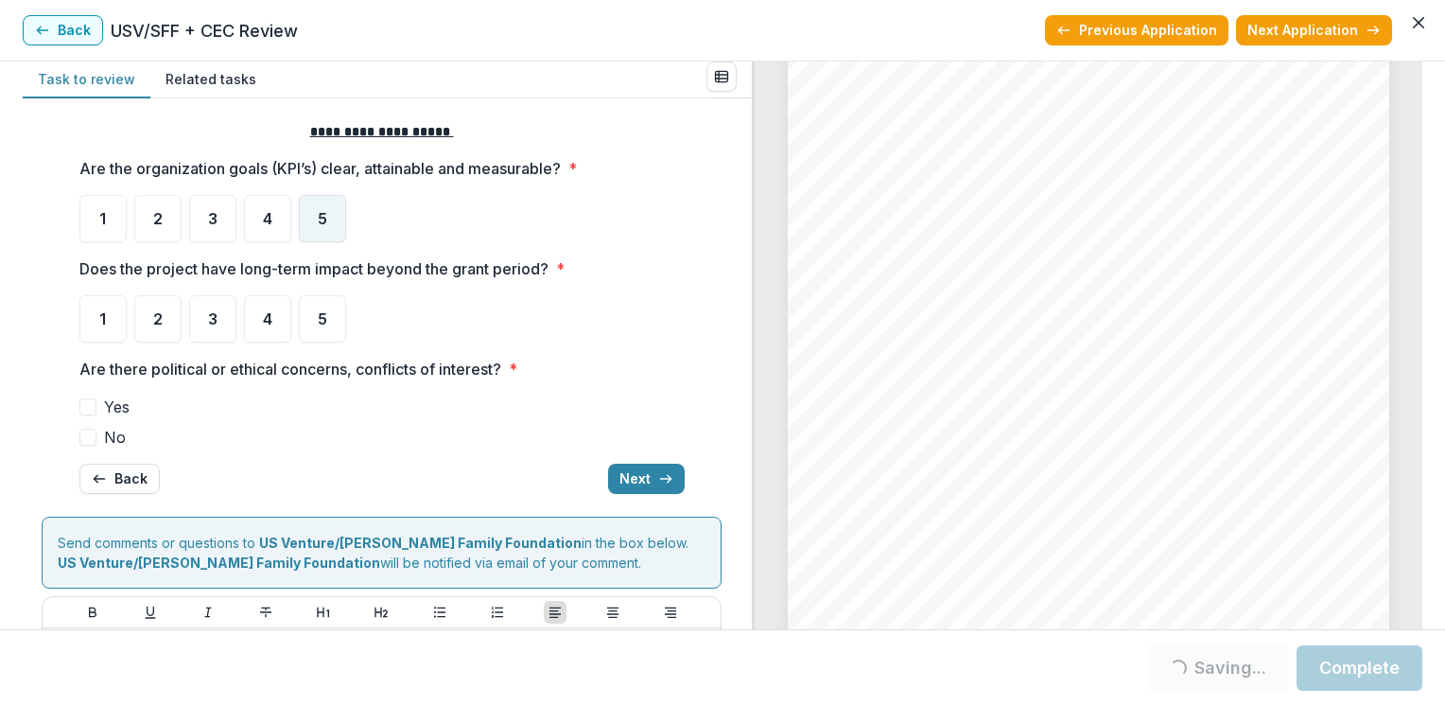
click at [318, 218] on span "5" at bounding box center [322, 218] width 9 height 15
click at [318, 320] on span "5" at bounding box center [322, 318] width 9 height 15
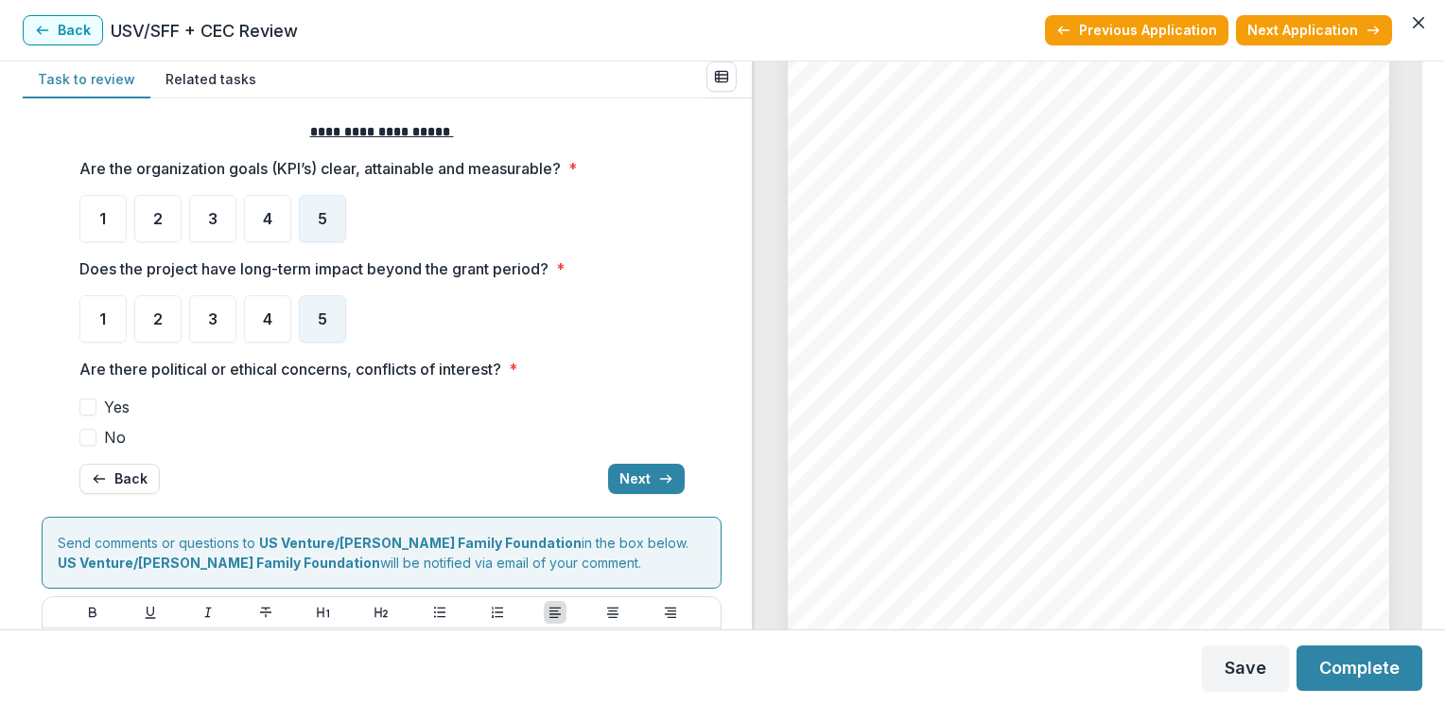
click at [105, 433] on span "No" at bounding box center [115, 437] width 22 height 23
click at [647, 471] on button "Next" at bounding box center [646, 478] width 77 height 30
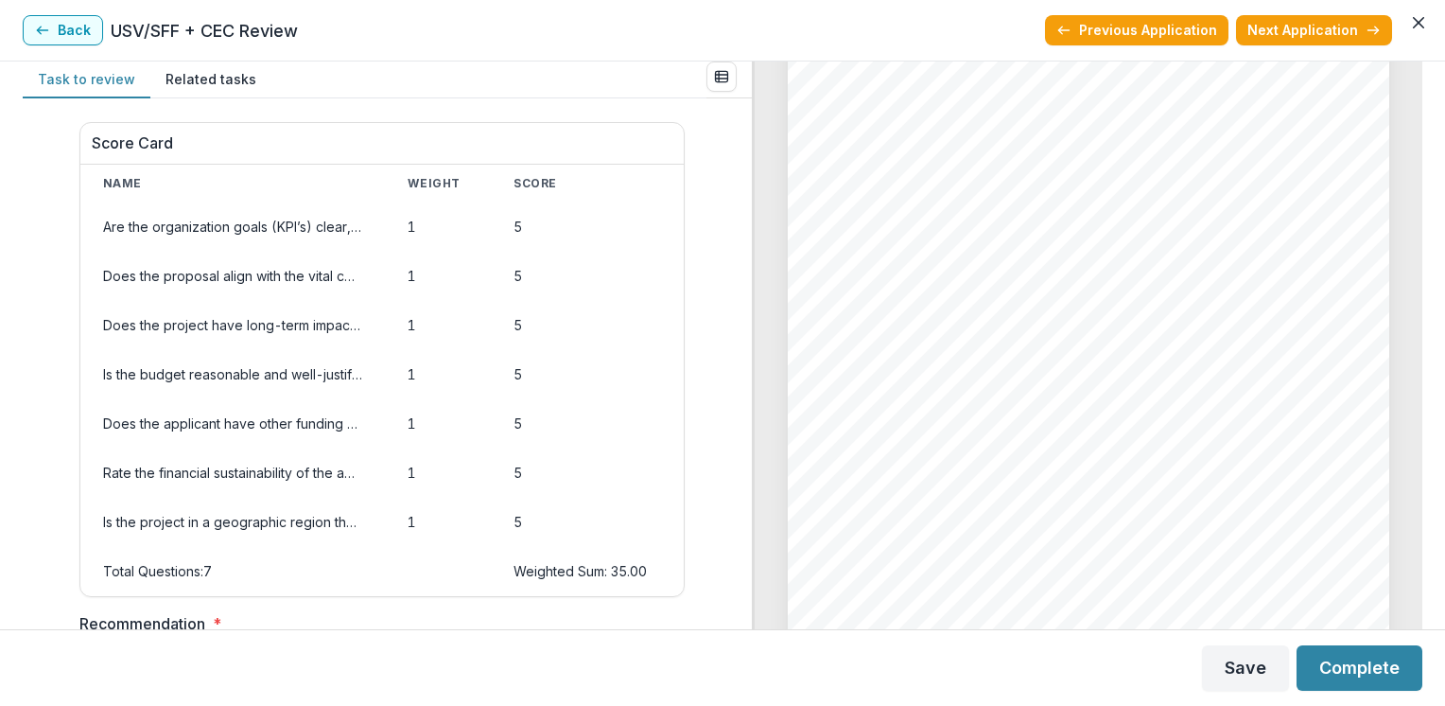
scroll to position [959, 0]
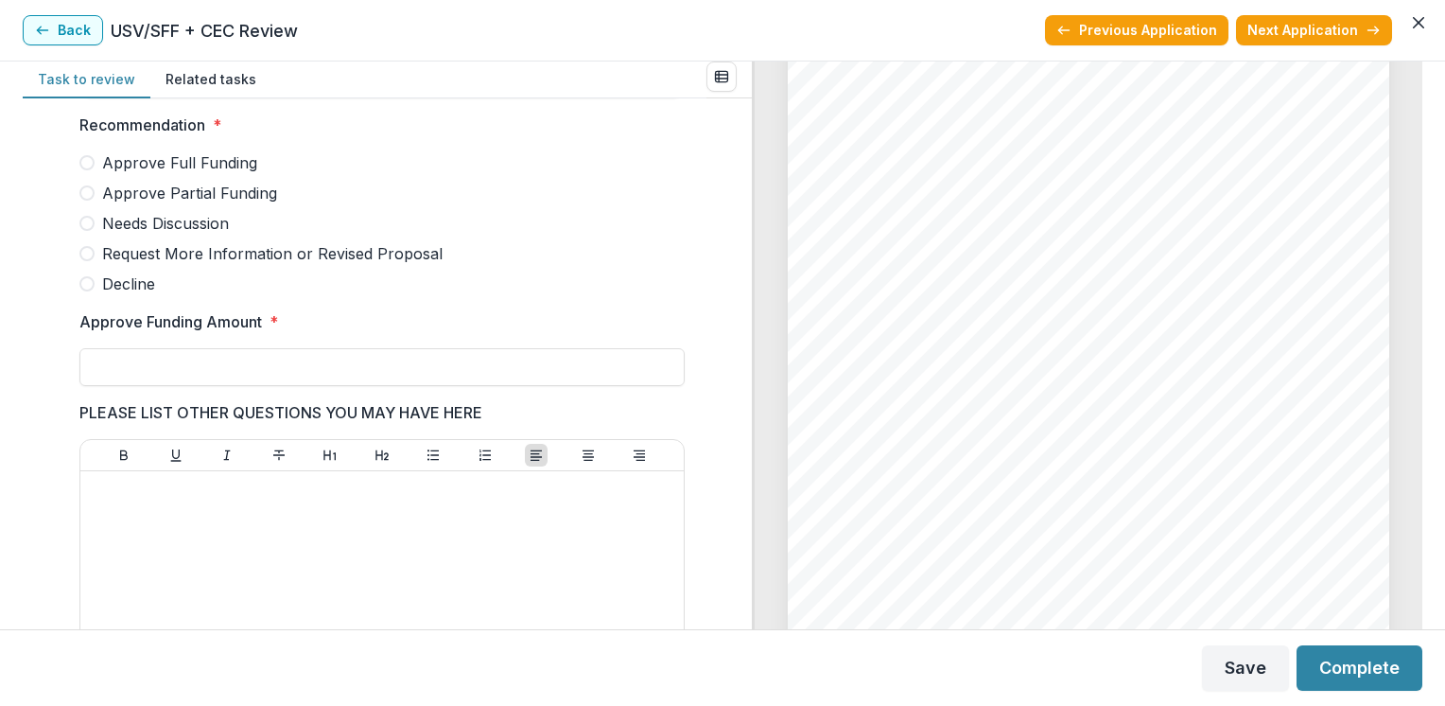
scroll to position [505, 0]
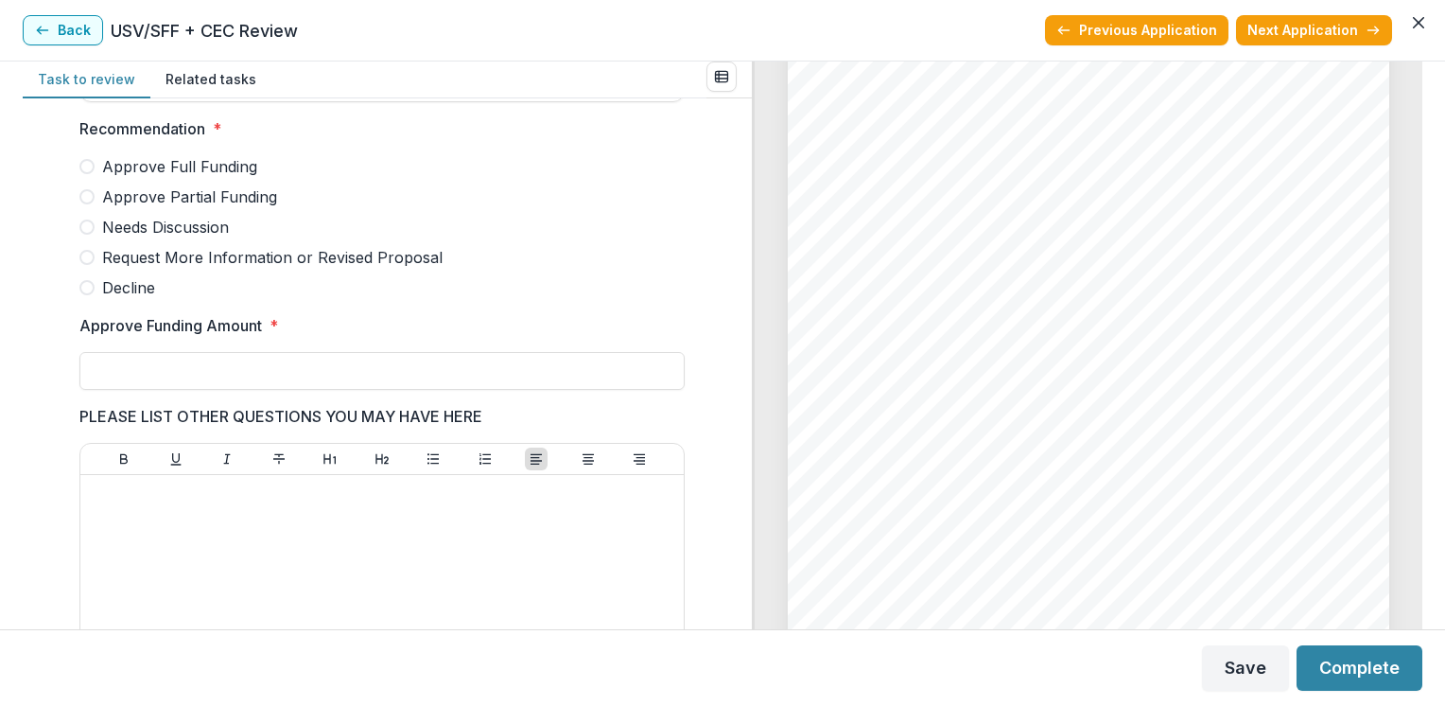
click at [106, 198] on span "Approve Partial Funding" at bounding box center [189, 196] width 175 height 23
click at [113, 359] on input "Approve Funding Amount *" at bounding box center [381, 371] width 605 height 38
type input "*******"
click at [1254, 667] on button "Save" at bounding box center [1245, 667] width 87 height 45
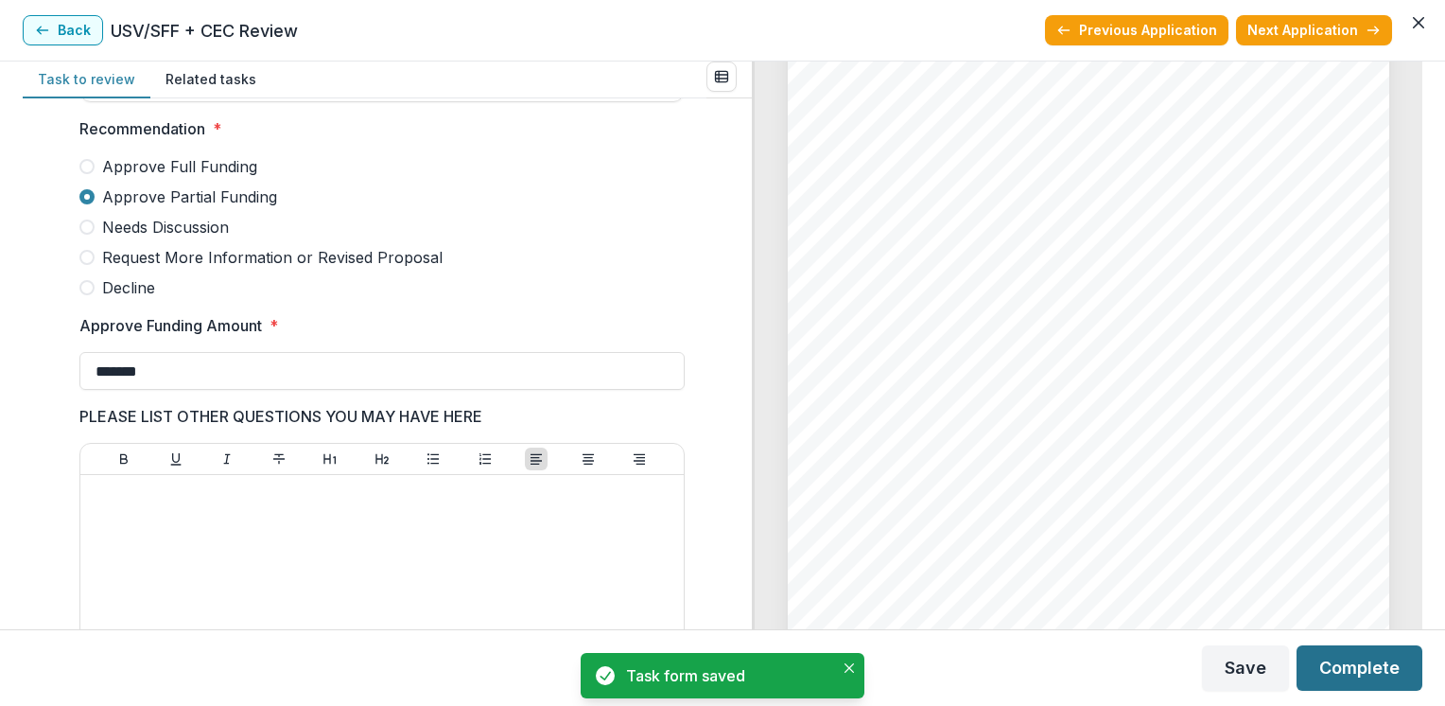
click at [1358, 662] on button "Complete" at bounding box center [1360, 667] width 126 height 45
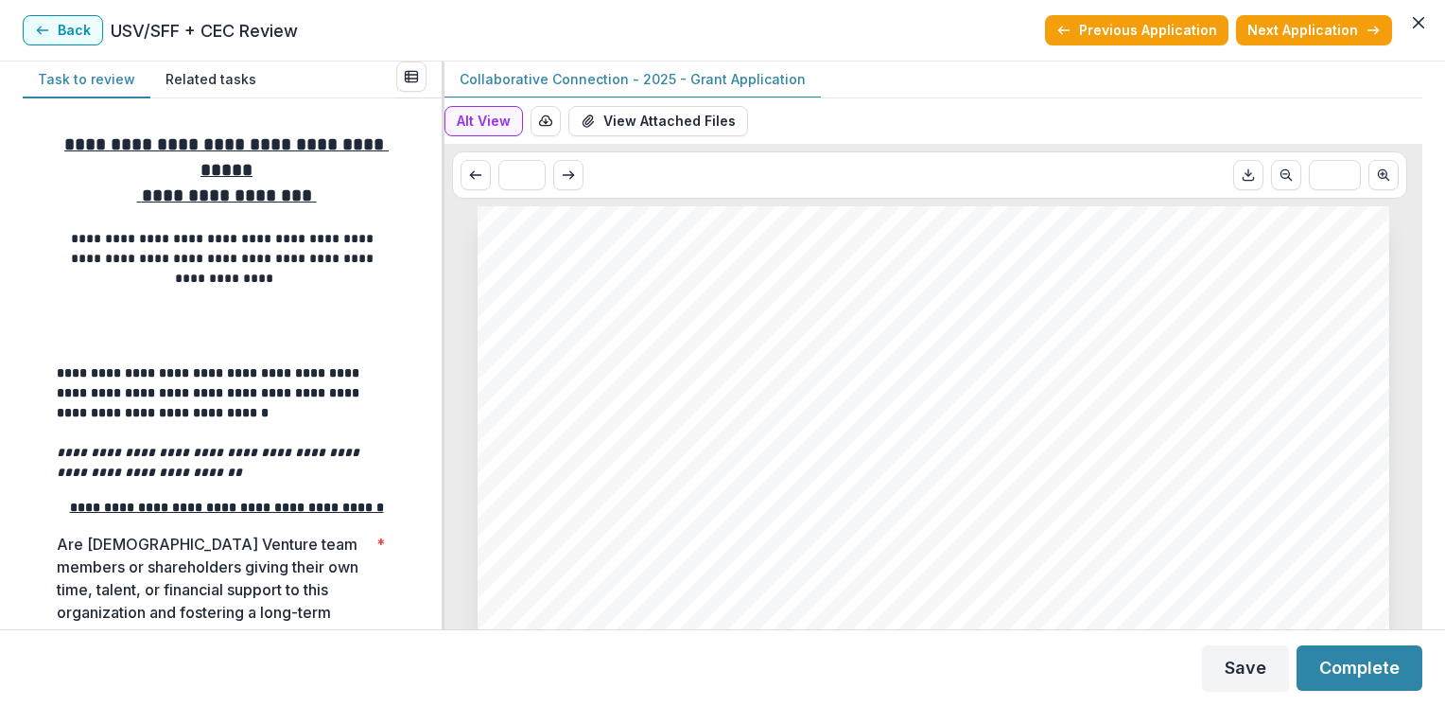
drag, startPoint x: 1377, startPoint y: 566, endPoint x: 1367, endPoint y: 567, distance: 10.4
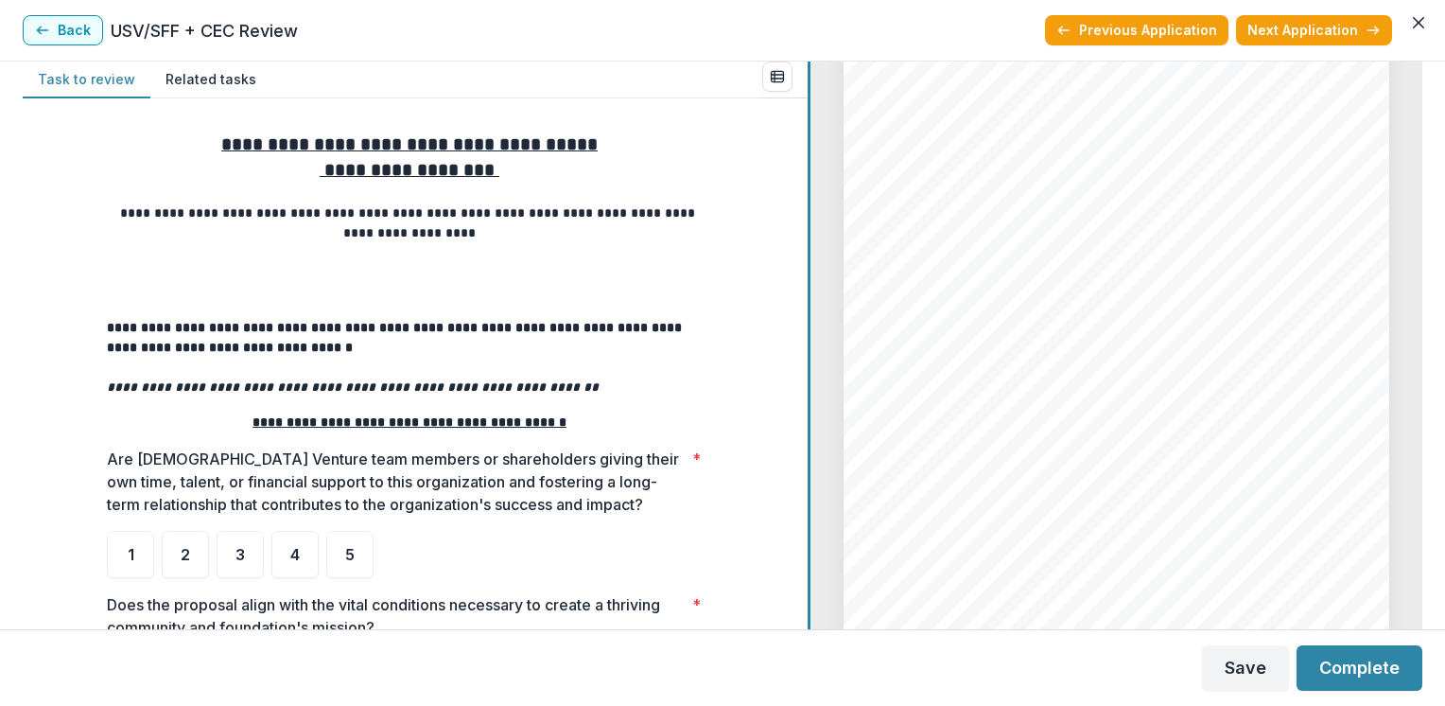
scroll to position [5836, 0]
click at [810, 369] on div at bounding box center [809, 344] width 3 height 567
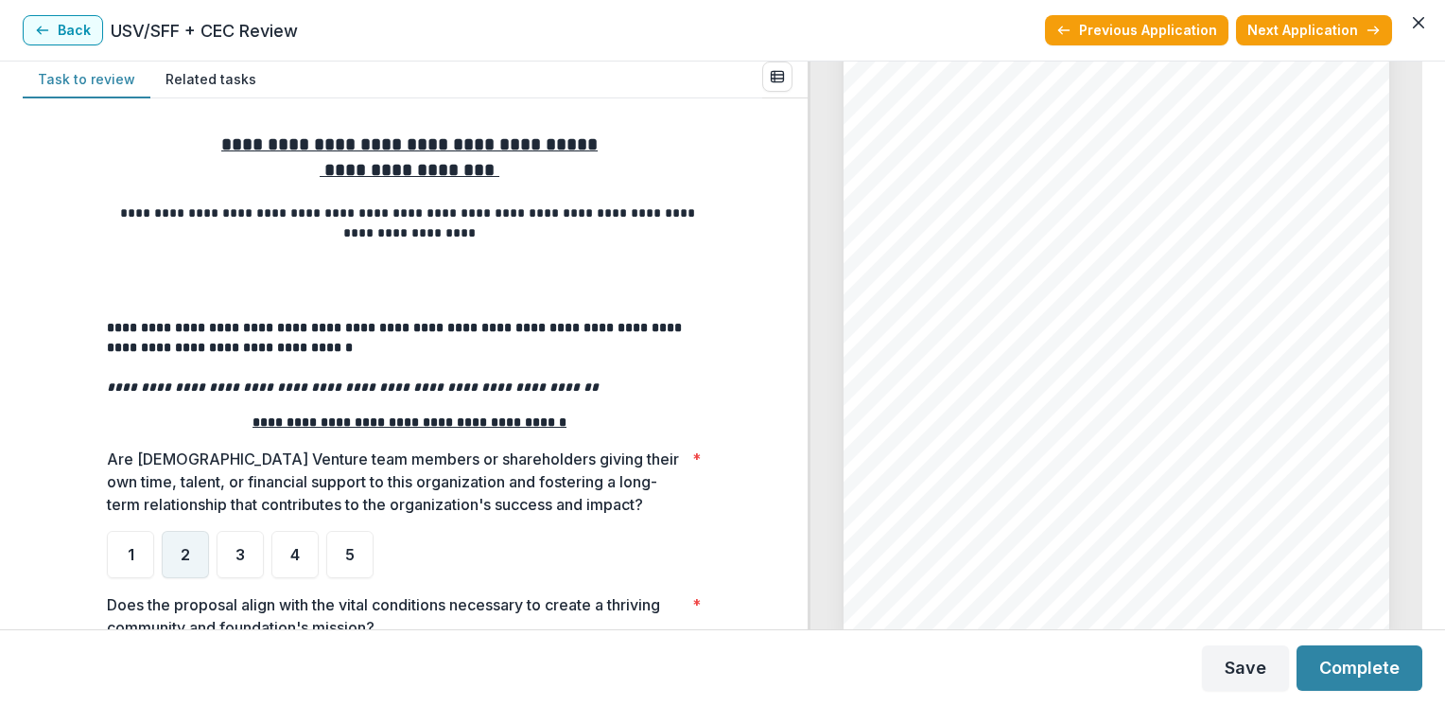
click at [186, 551] on span "2" at bounding box center [185, 554] width 9 height 15
click at [794, 567] on div "**********" at bounding box center [415, 363] width 785 height 531
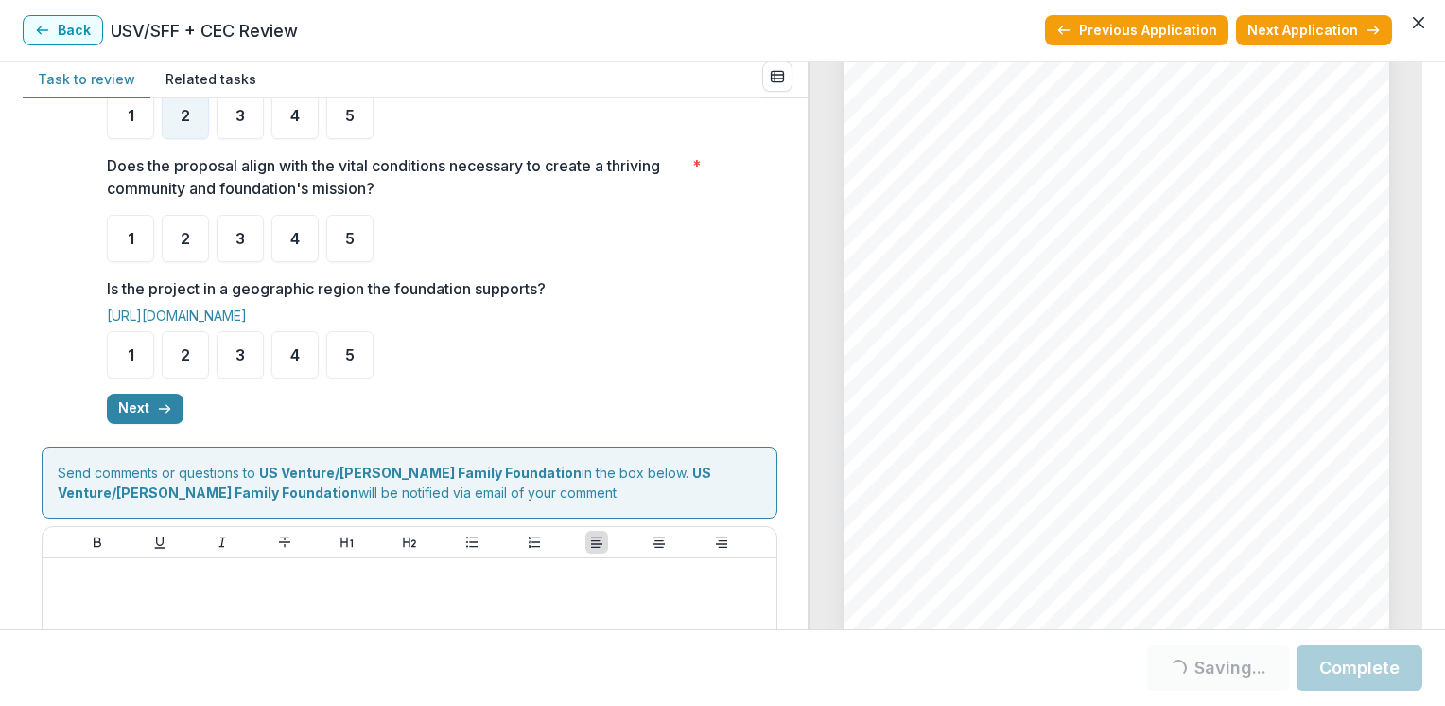
scroll to position [435, 0]
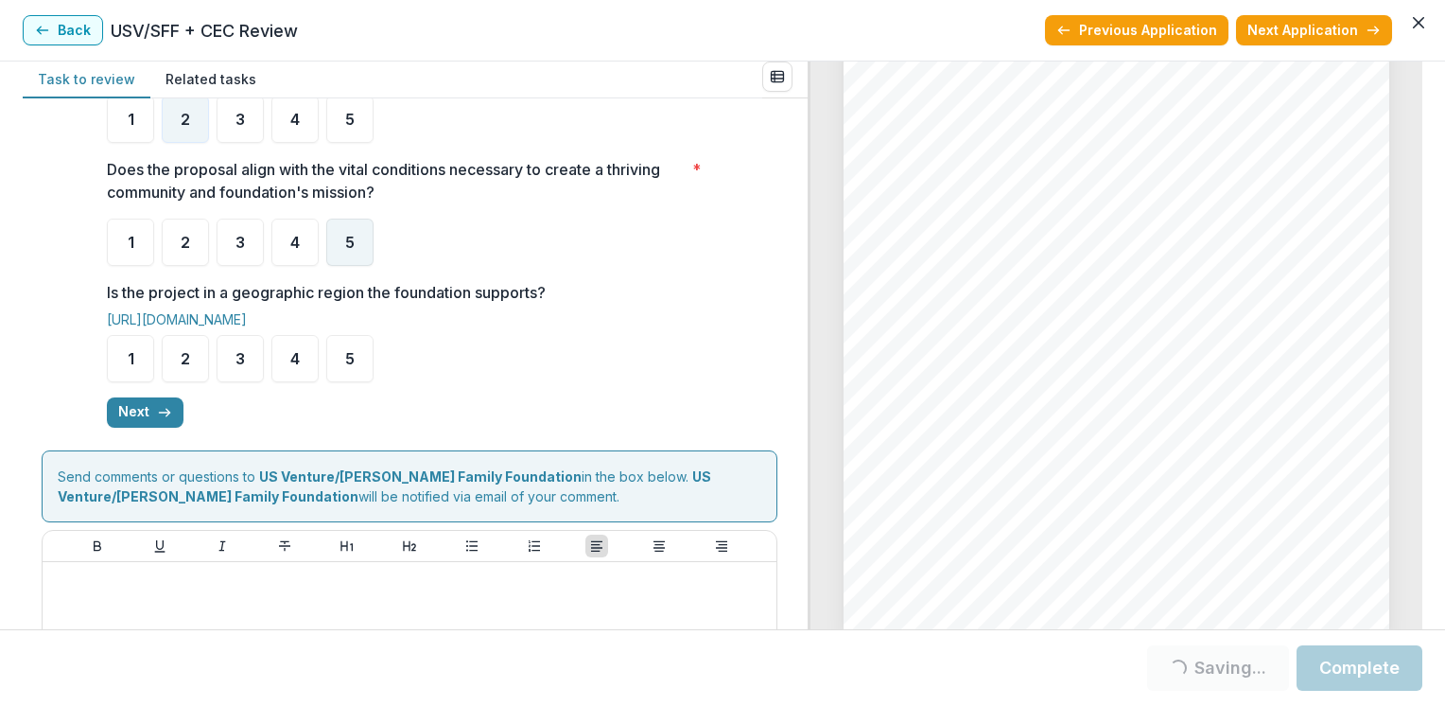
click at [347, 244] on span "5" at bounding box center [349, 242] width 9 height 15
click at [349, 361] on span "5" at bounding box center [349, 358] width 9 height 15
click at [145, 412] on button "Next" at bounding box center [145, 412] width 77 height 30
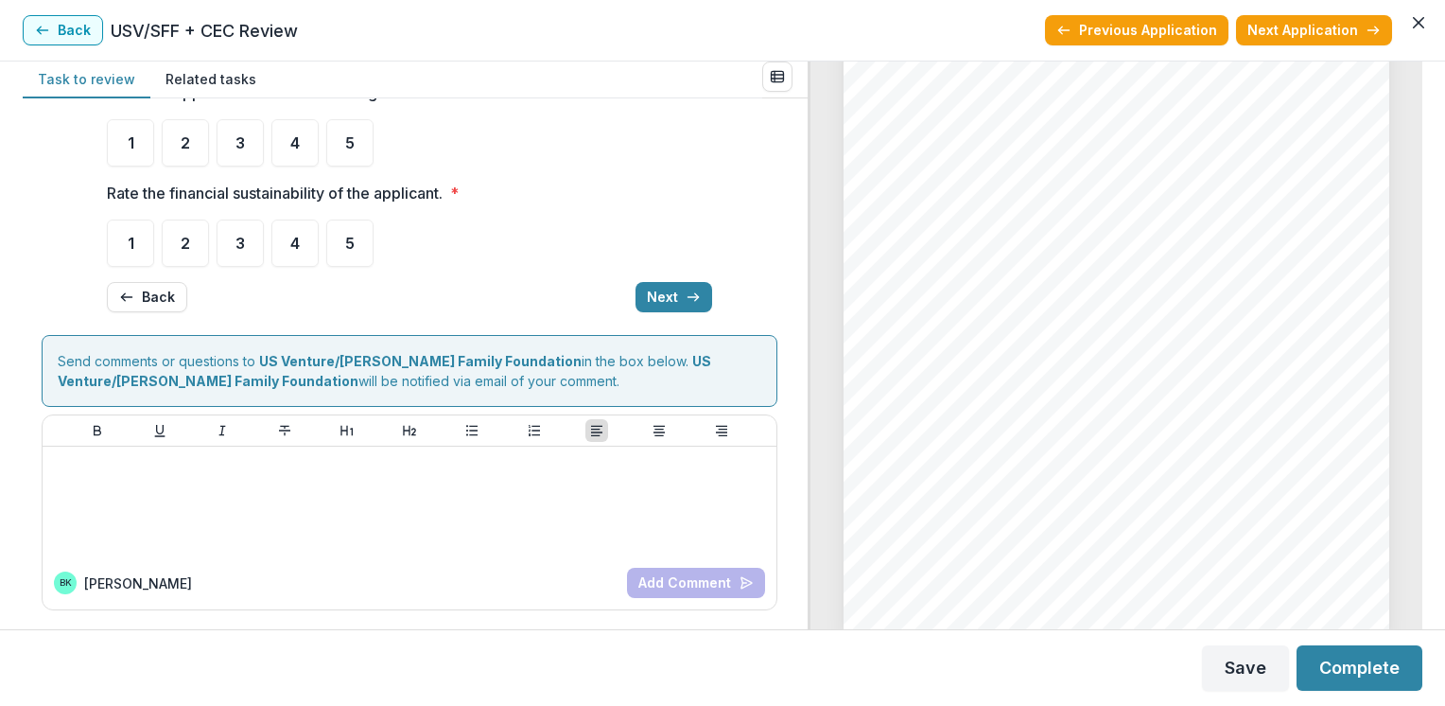
scroll to position [71, 0]
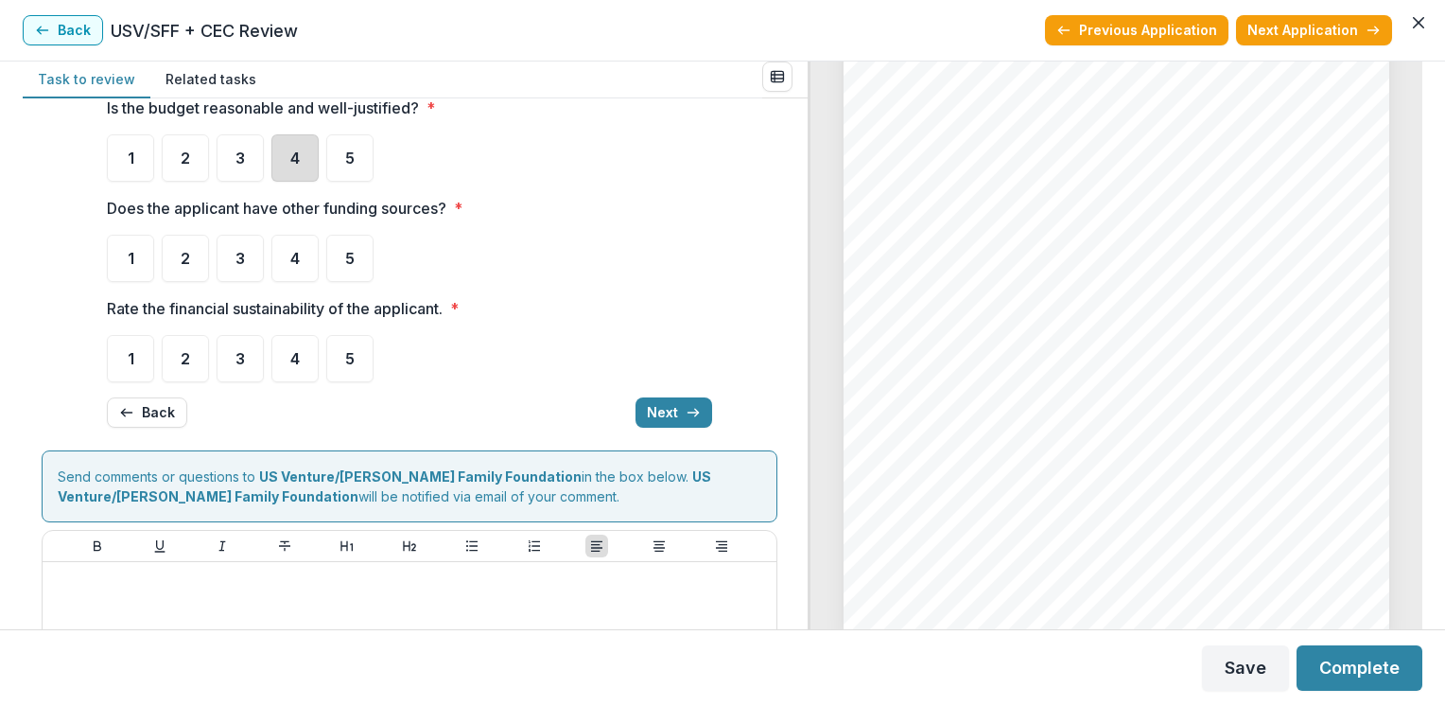
click at [289, 168] on div "4" at bounding box center [294, 157] width 47 height 47
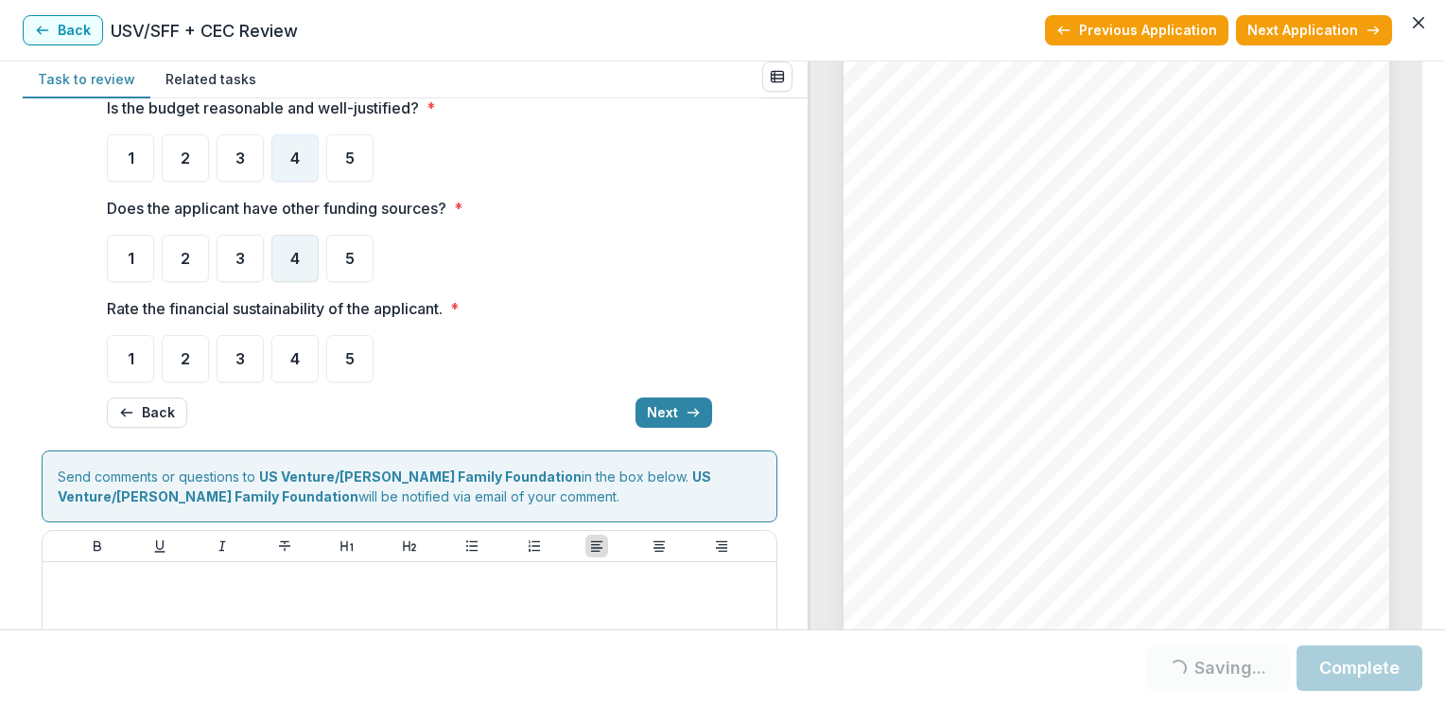
click at [302, 261] on div "4" at bounding box center [294, 258] width 47 height 47
click at [309, 354] on div "4" at bounding box center [294, 358] width 47 height 47
click at [291, 361] on span "4" at bounding box center [294, 358] width 9 height 15
click at [278, 374] on div "4" at bounding box center [294, 358] width 47 height 47
click at [669, 409] on button "Next" at bounding box center [674, 412] width 77 height 30
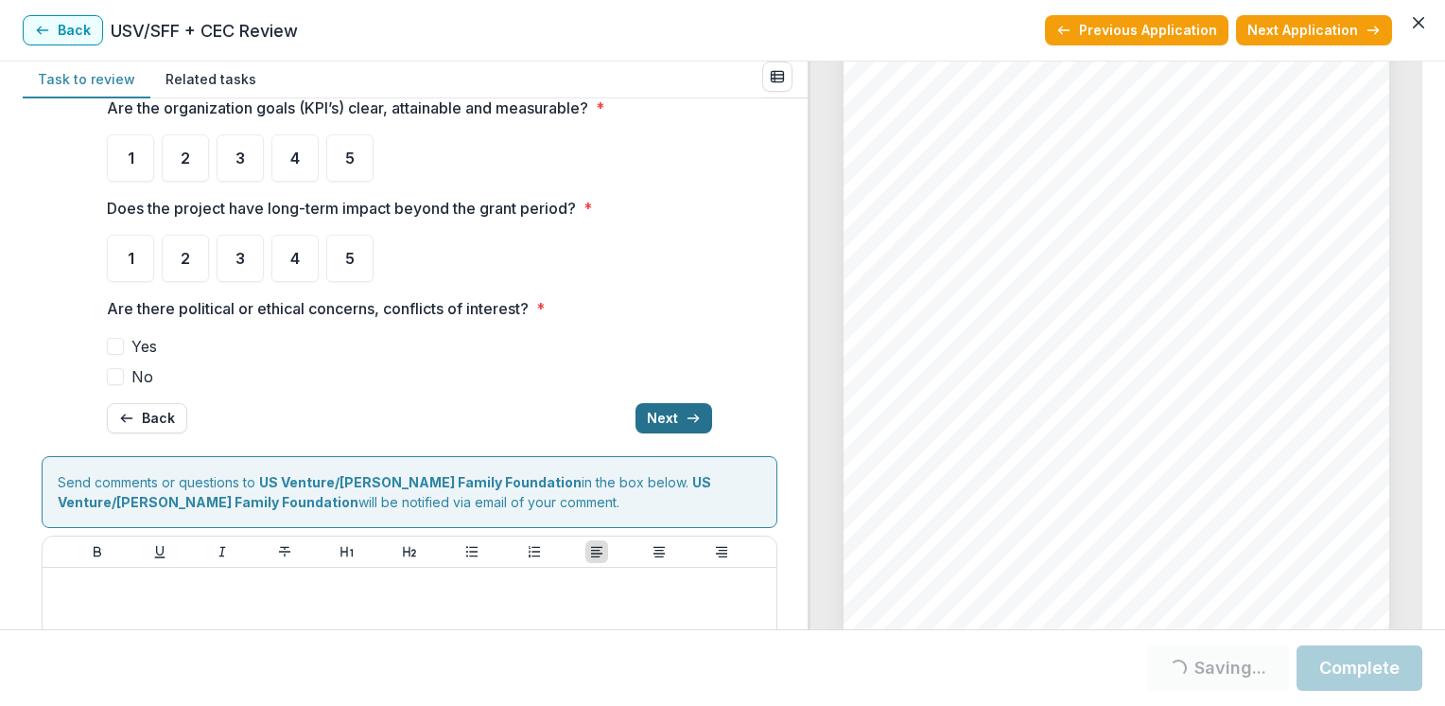
scroll to position [76, 0]
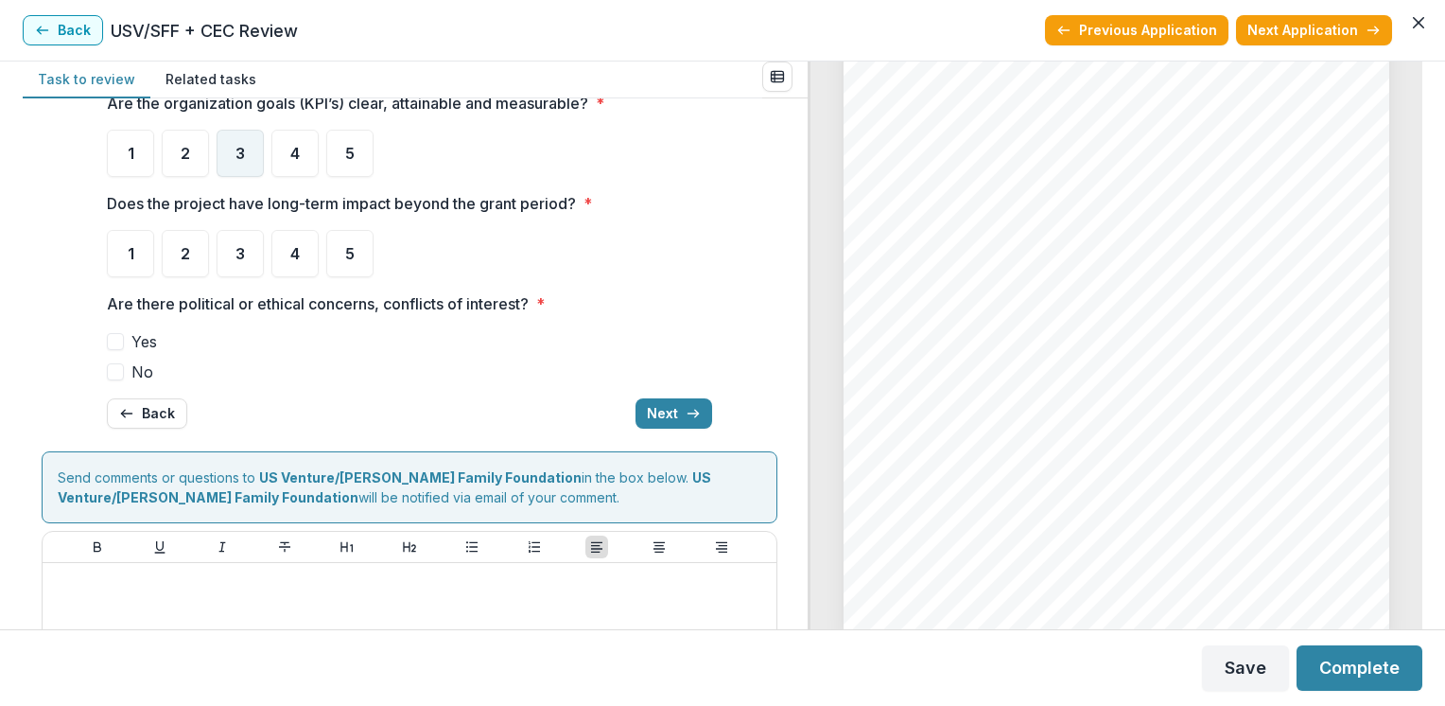
click at [238, 158] on span "3" at bounding box center [239, 153] width 9 height 15
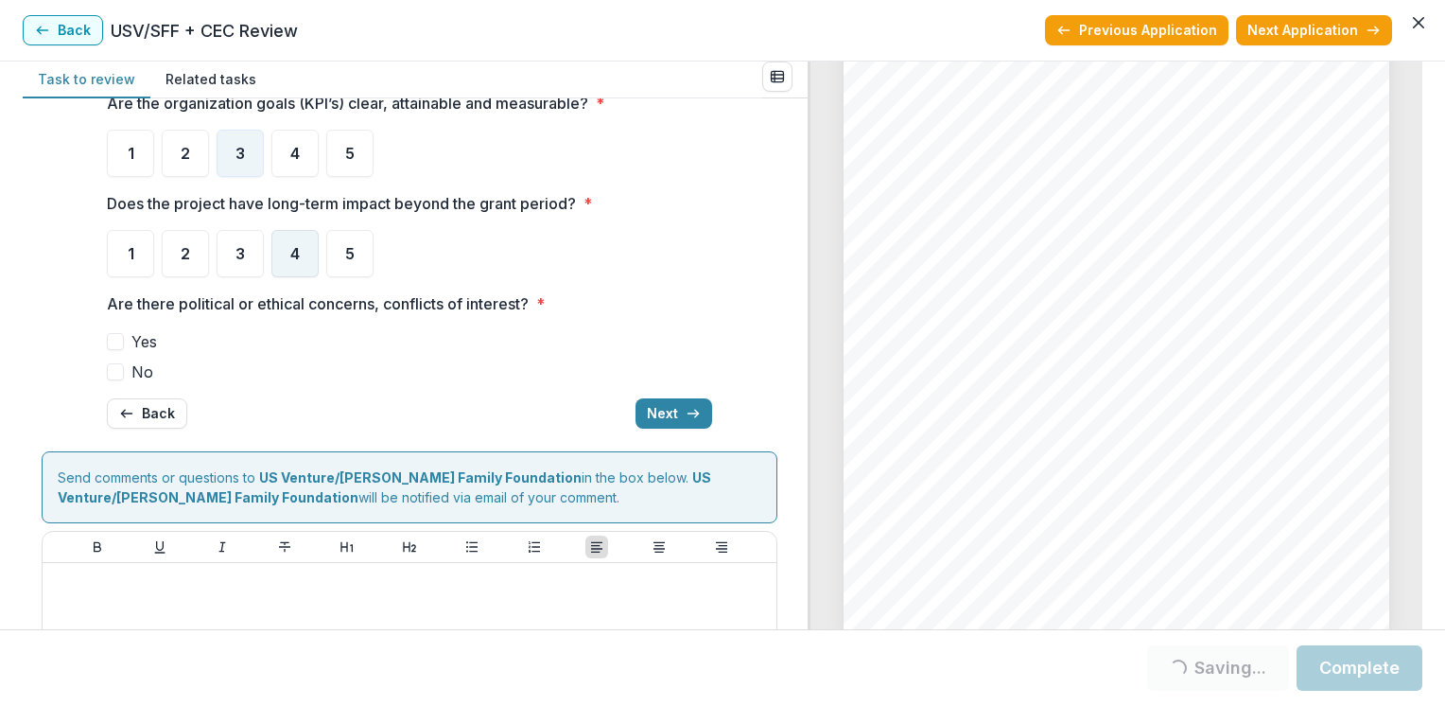
click at [290, 252] on span "4" at bounding box center [294, 253] width 9 height 15
click at [109, 380] on label "No" at bounding box center [409, 371] width 605 height 23
click at [306, 246] on div "4" at bounding box center [294, 253] width 47 height 47
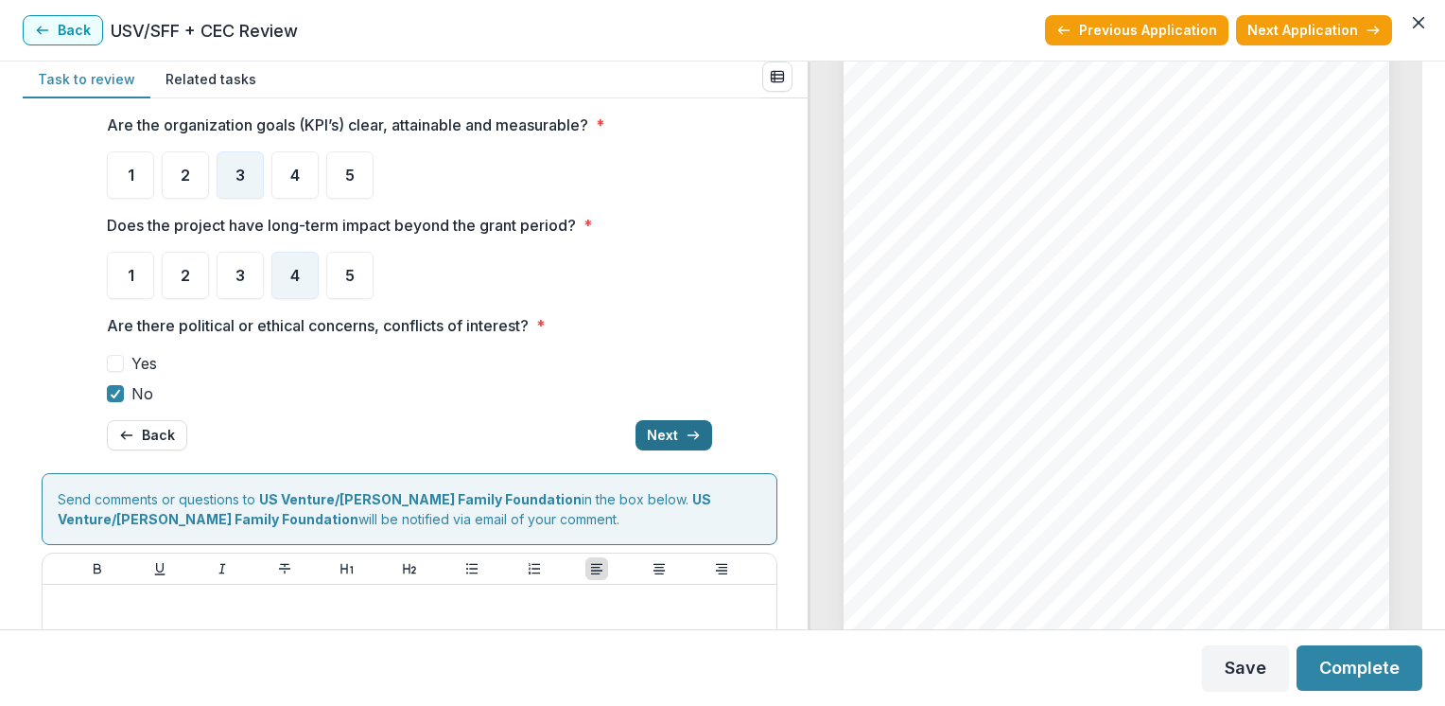
click at [658, 430] on button "Next" at bounding box center [674, 435] width 77 height 30
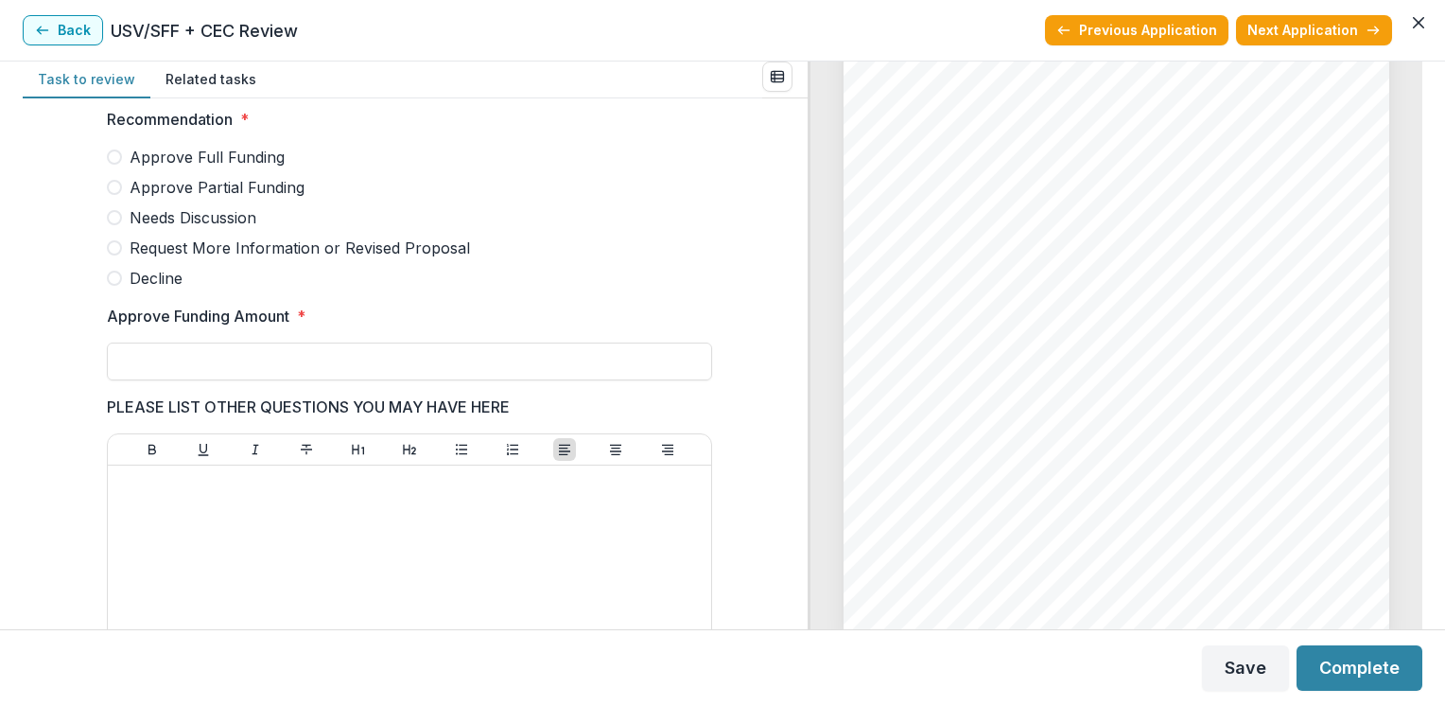
scroll to position [511, 0]
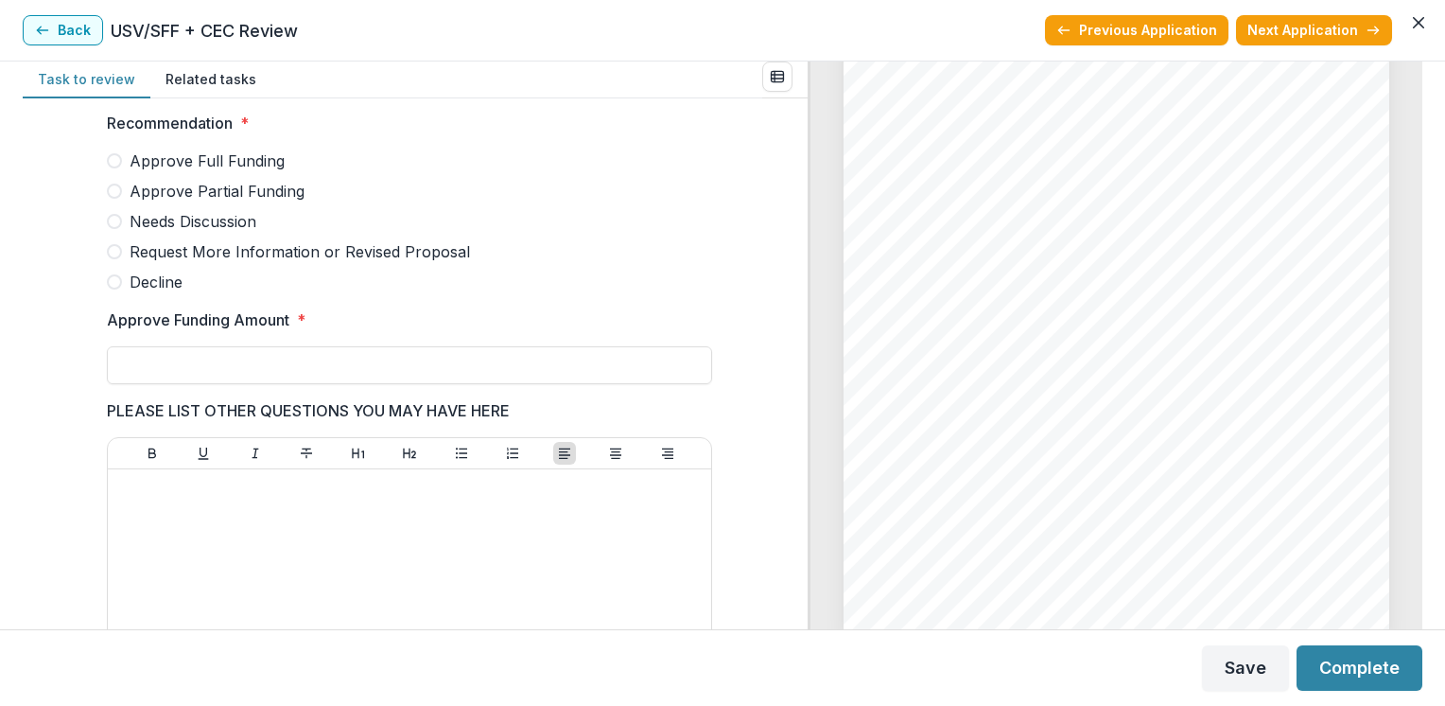
click at [109, 227] on span at bounding box center [114, 221] width 15 height 15
click at [119, 367] on input "Approve Funding Amount *" at bounding box center [409, 365] width 605 height 38
type input "**"
click at [1241, 665] on button "Save" at bounding box center [1245, 667] width 87 height 45
click at [1329, 665] on button "Complete" at bounding box center [1360, 667] width 126 height 45
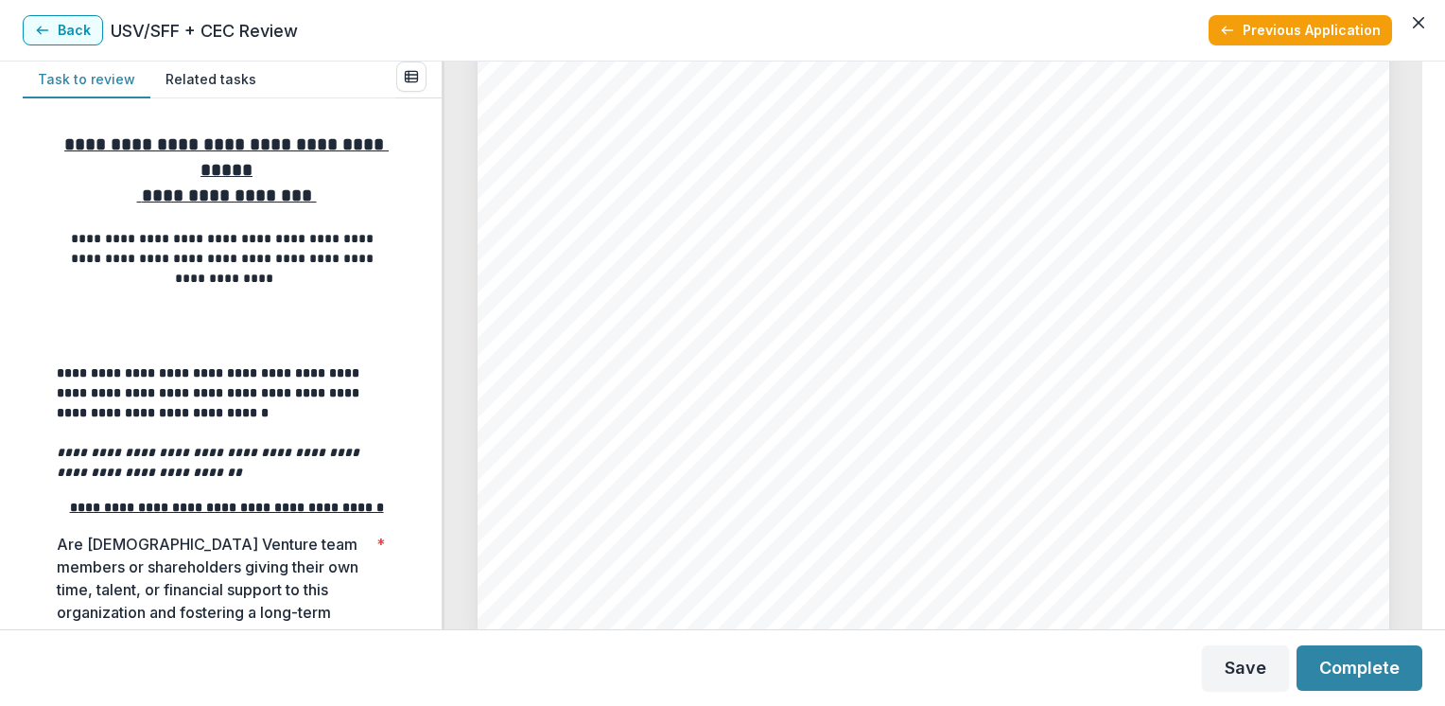
click at [434, 321] on div "**********" at bounding box center [232, 363] width 419 height 531
click at [441, 317] on div "**********" at bounding box center [232, 363] width 419 height 531
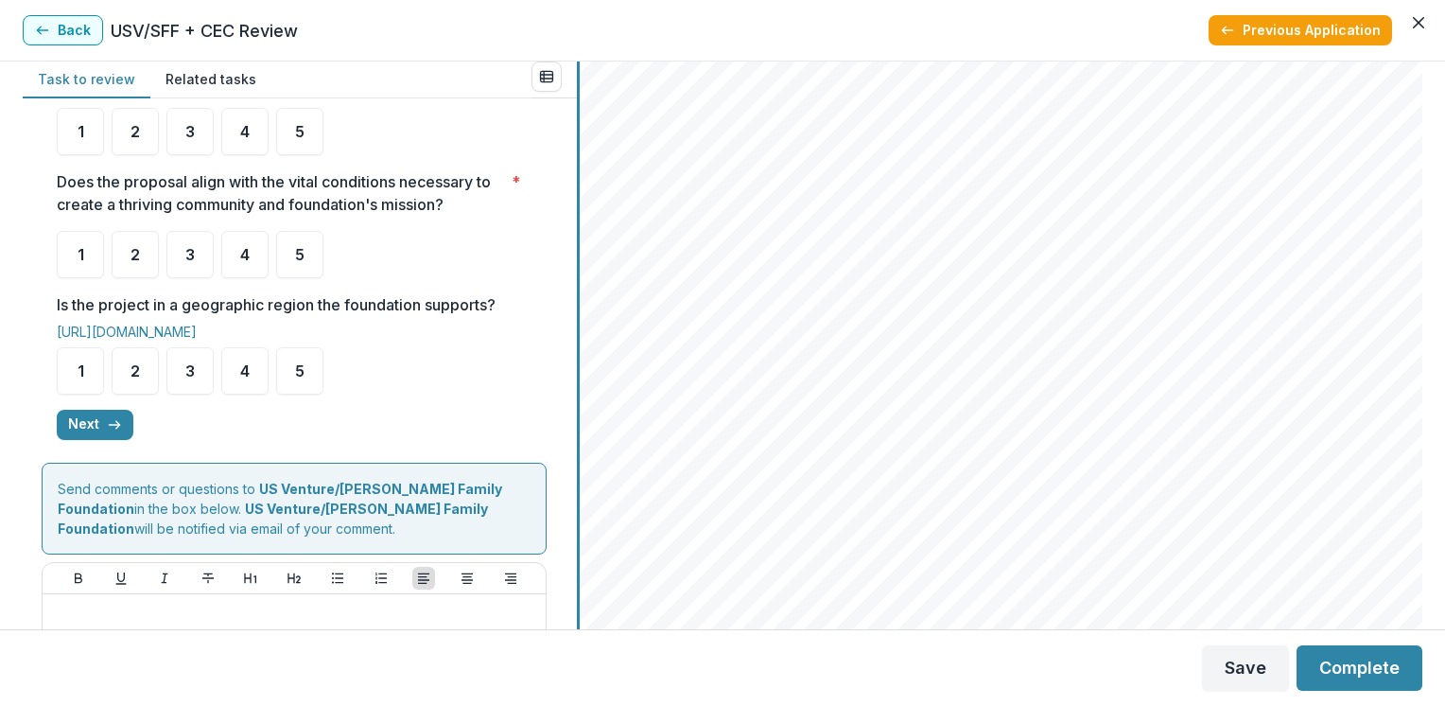
scroll to position [359, 0]
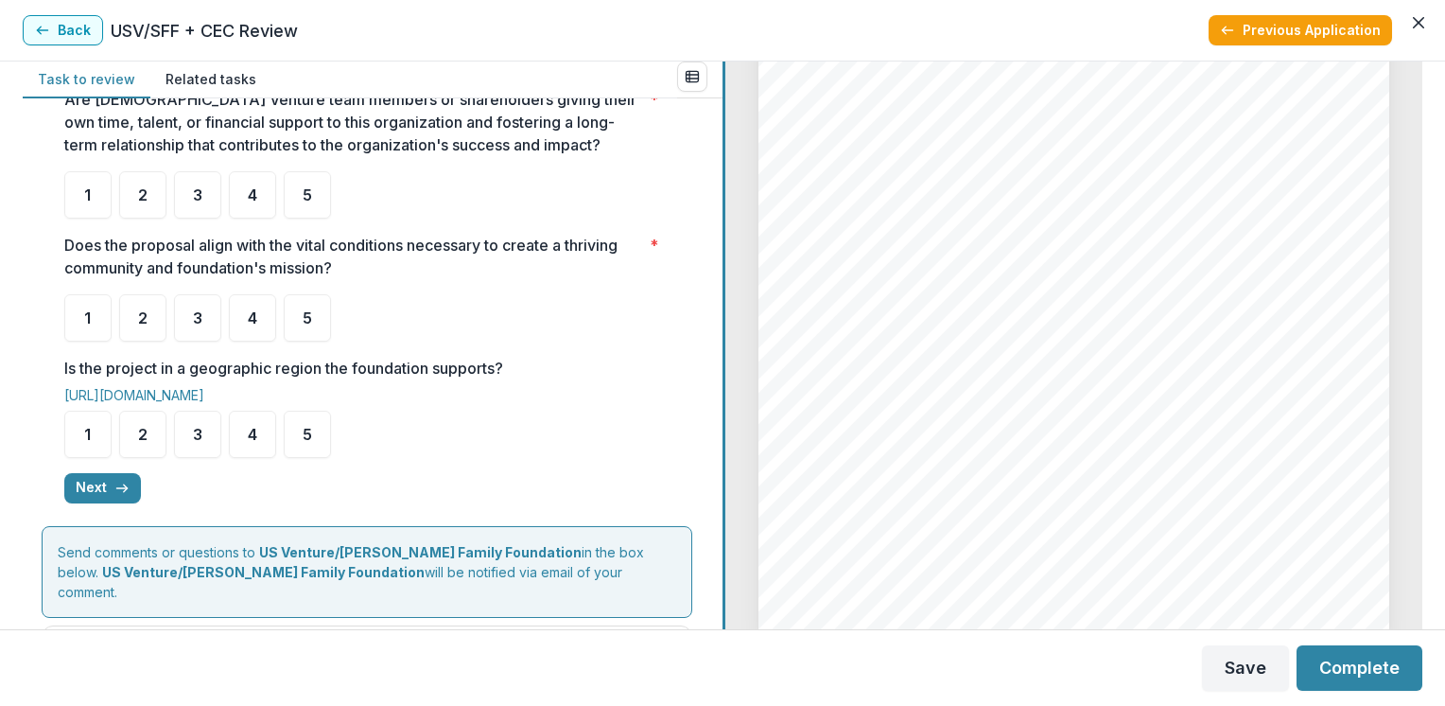
click at [725, 199] on div at bounding box center [724, 344] width 3 height 567
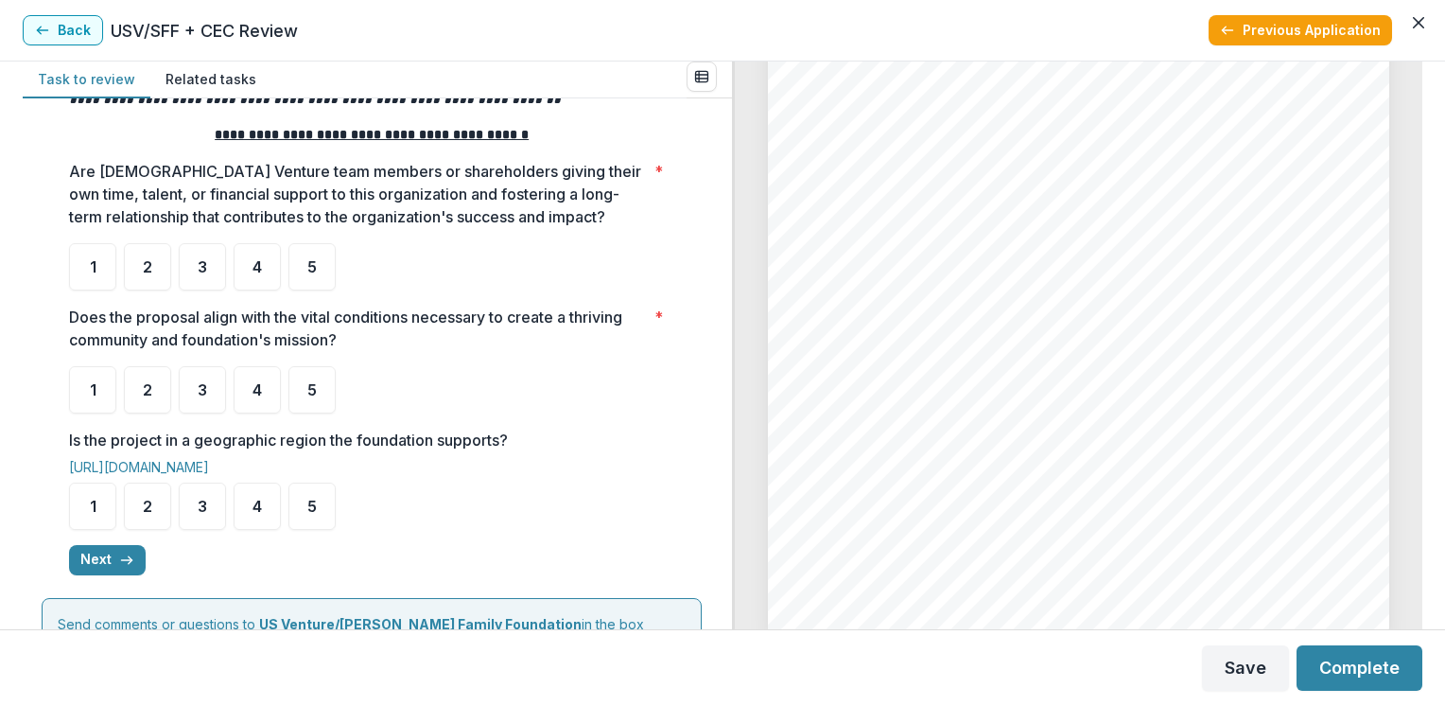
scroll to position [284, 0]
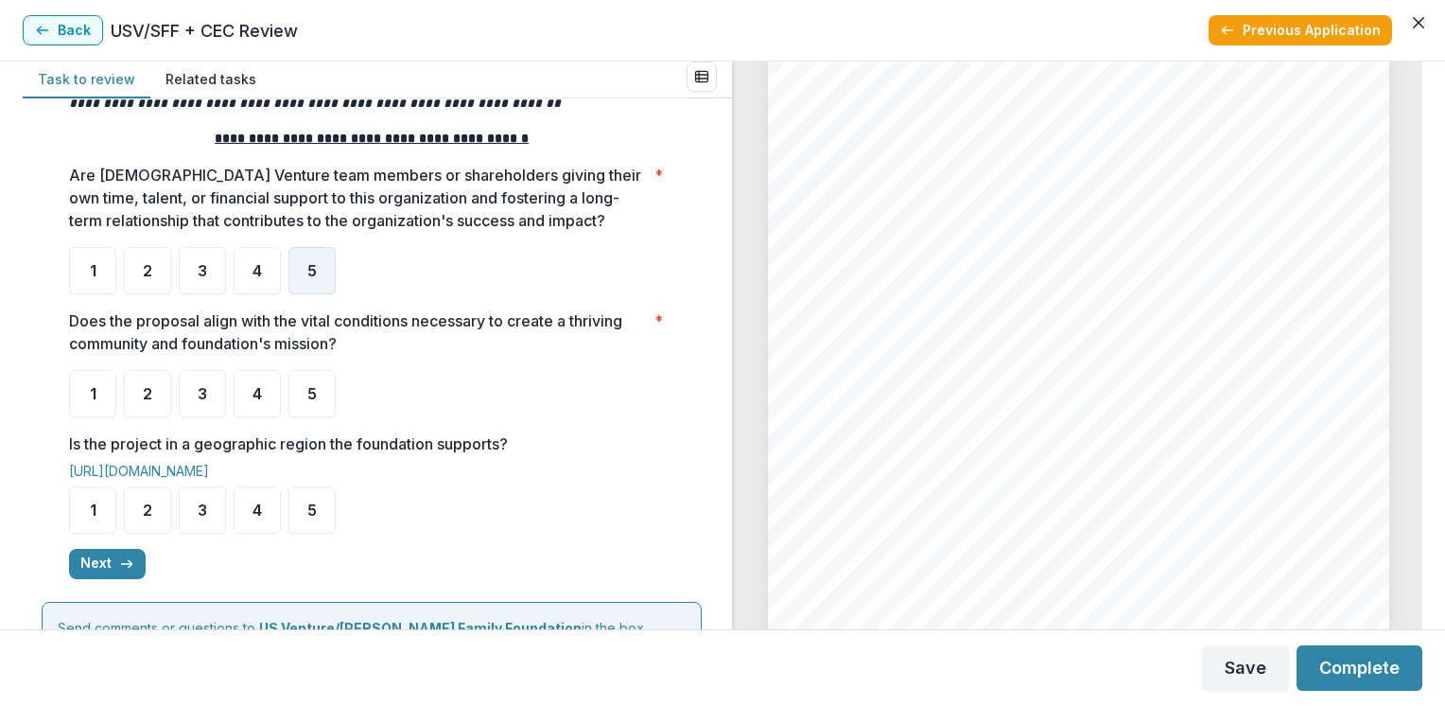
click at [309, 270] on span "5" at bounding box center [311, 270] width 9 height 15
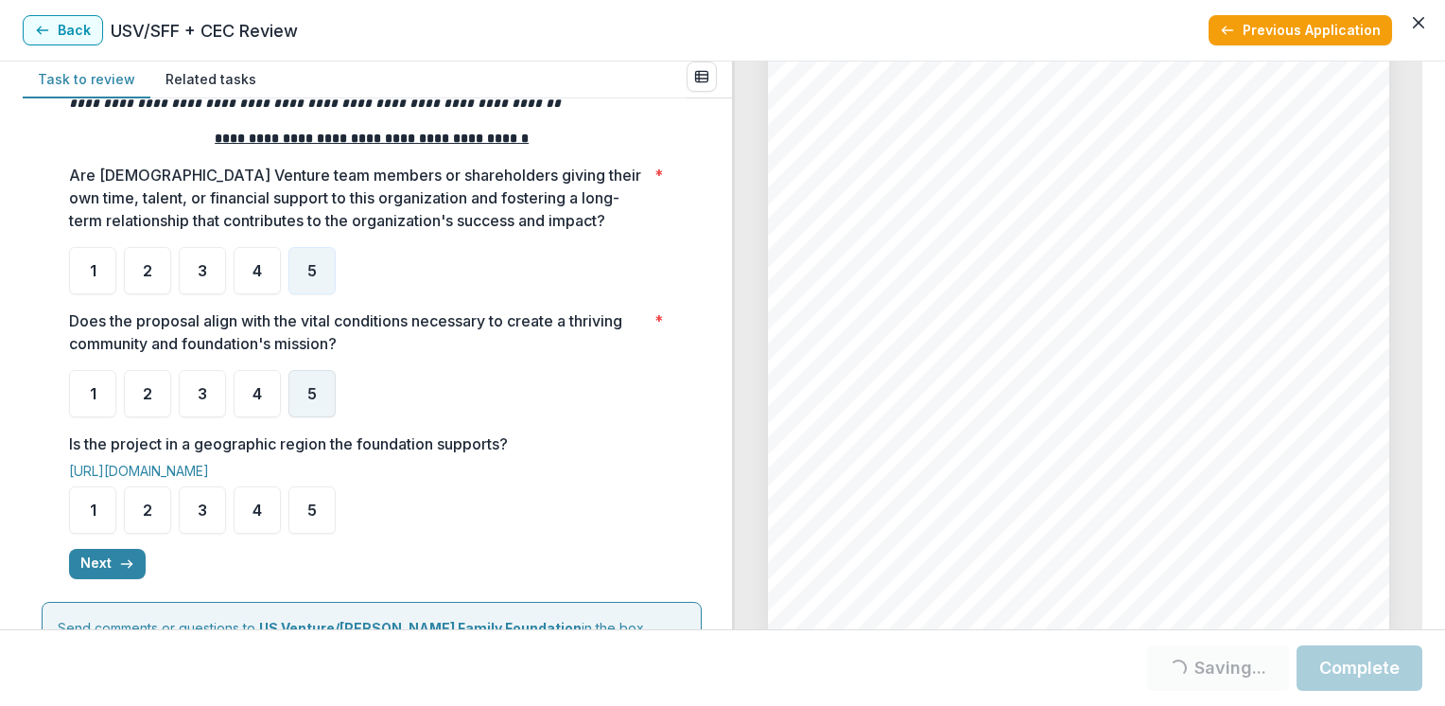
click at [307, 399] on span "5" at bounding box center [311, 393] width 9 height 15
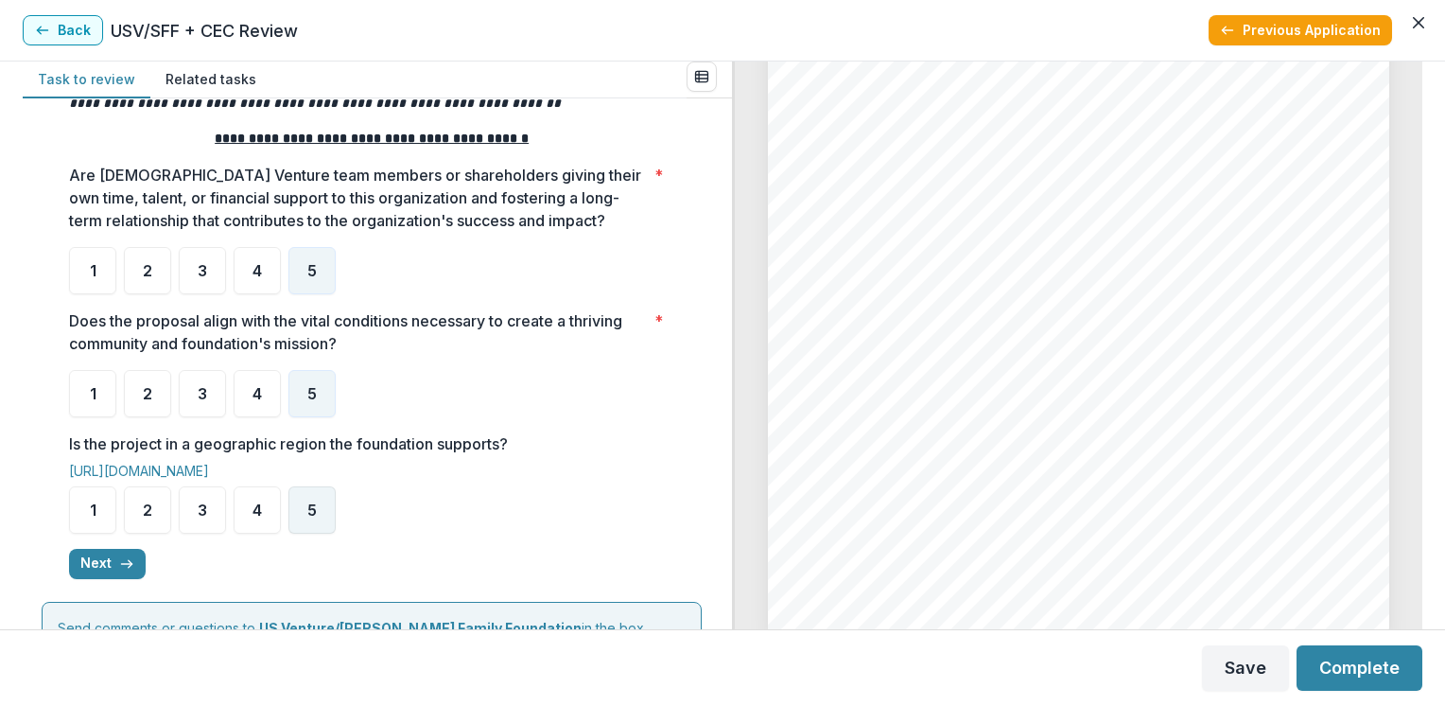
click at [307, 502] on span "5" at bounding box center [311, 509] width 9 height 15
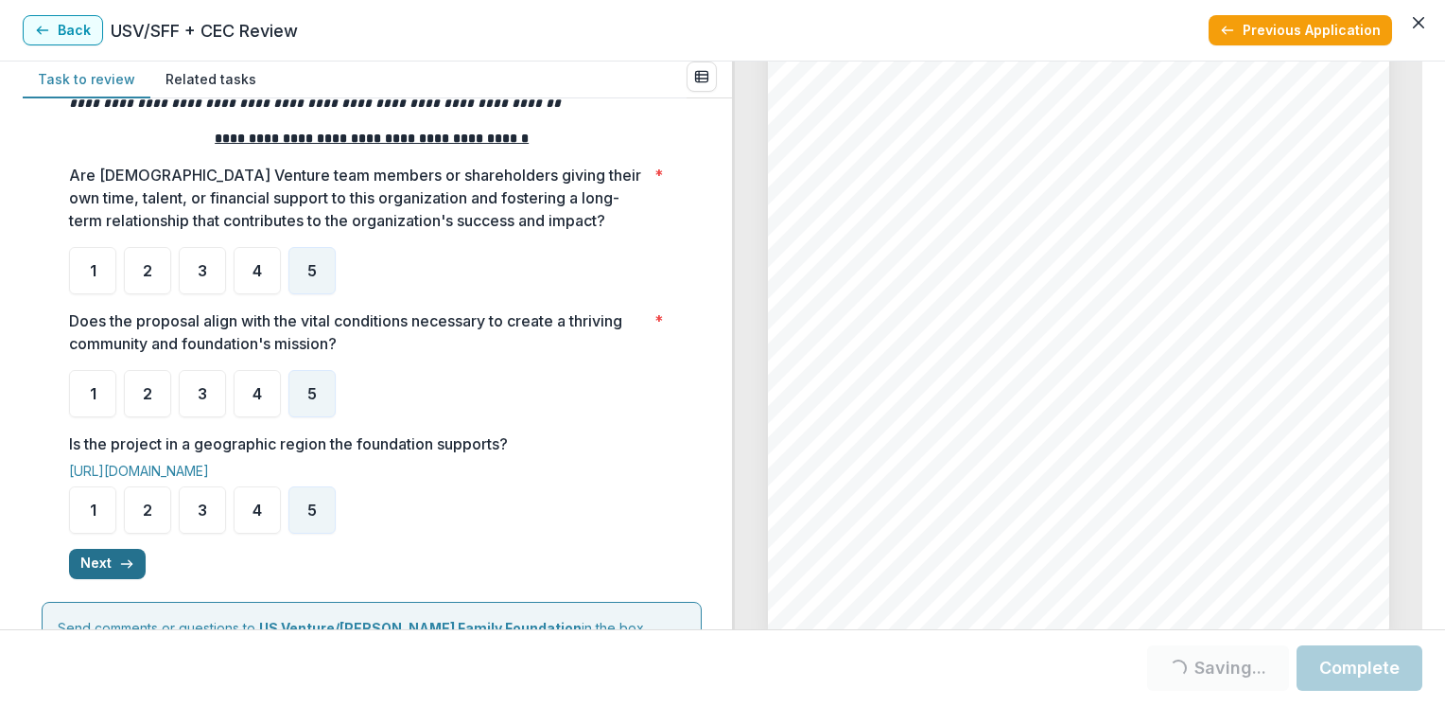
click at [111, 562] on button "Next" at bounding box center [107, 564] width 77 height 30
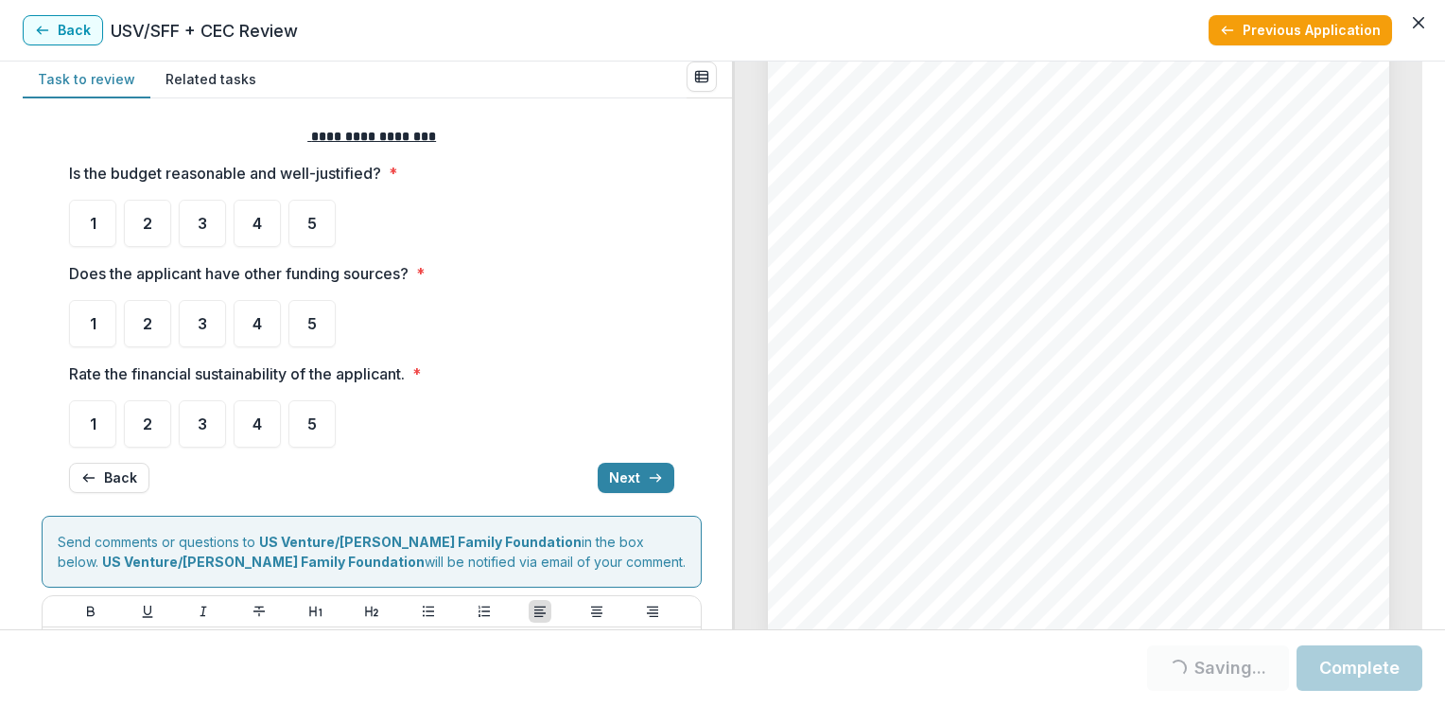
scroll to position [8, 0]
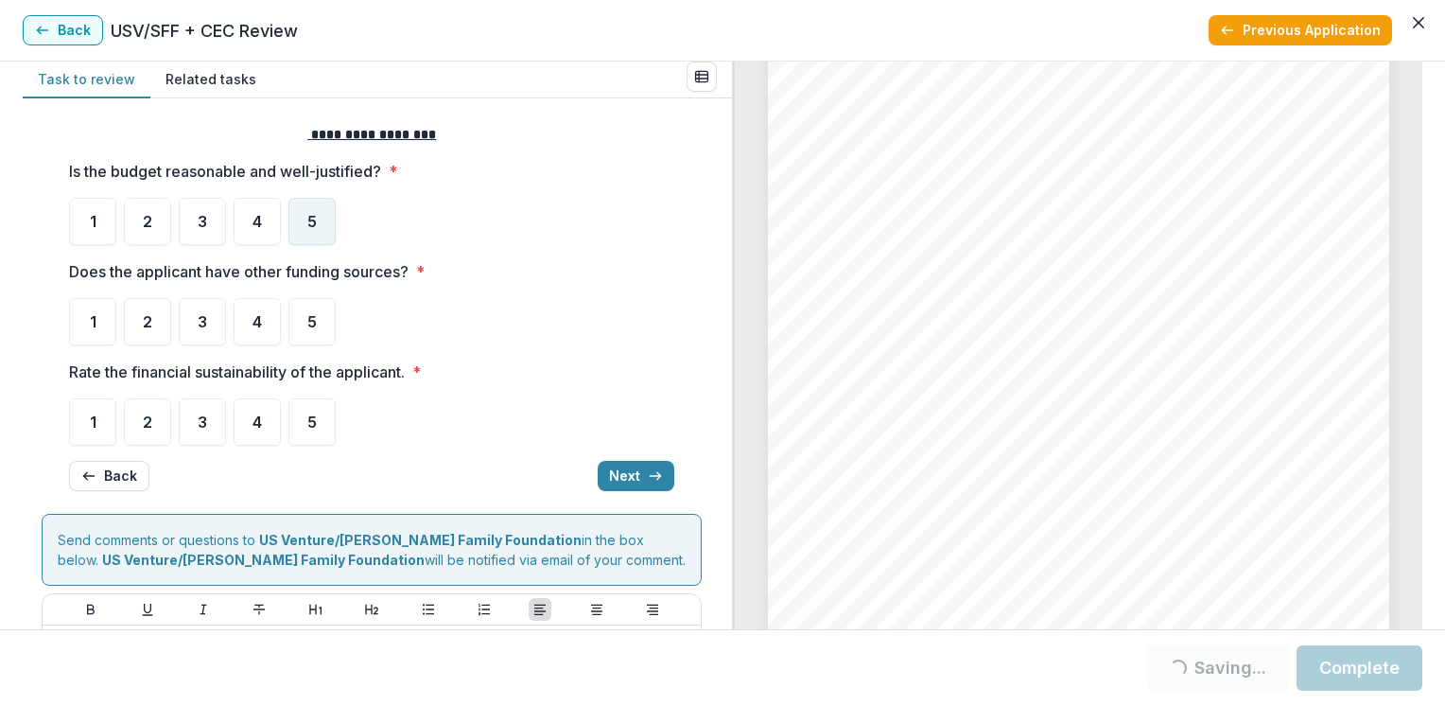
click at [312, 216] on span "5" at bounding box center [311, 221] width 9 height 15
drag, startPoint x: 312, startPoint y: 216, endPoint x: 310, endPoint y: 226, distance: 10.6
click at [310, 226] on span "5" at bounding box center [311, 221] width 9 height 15
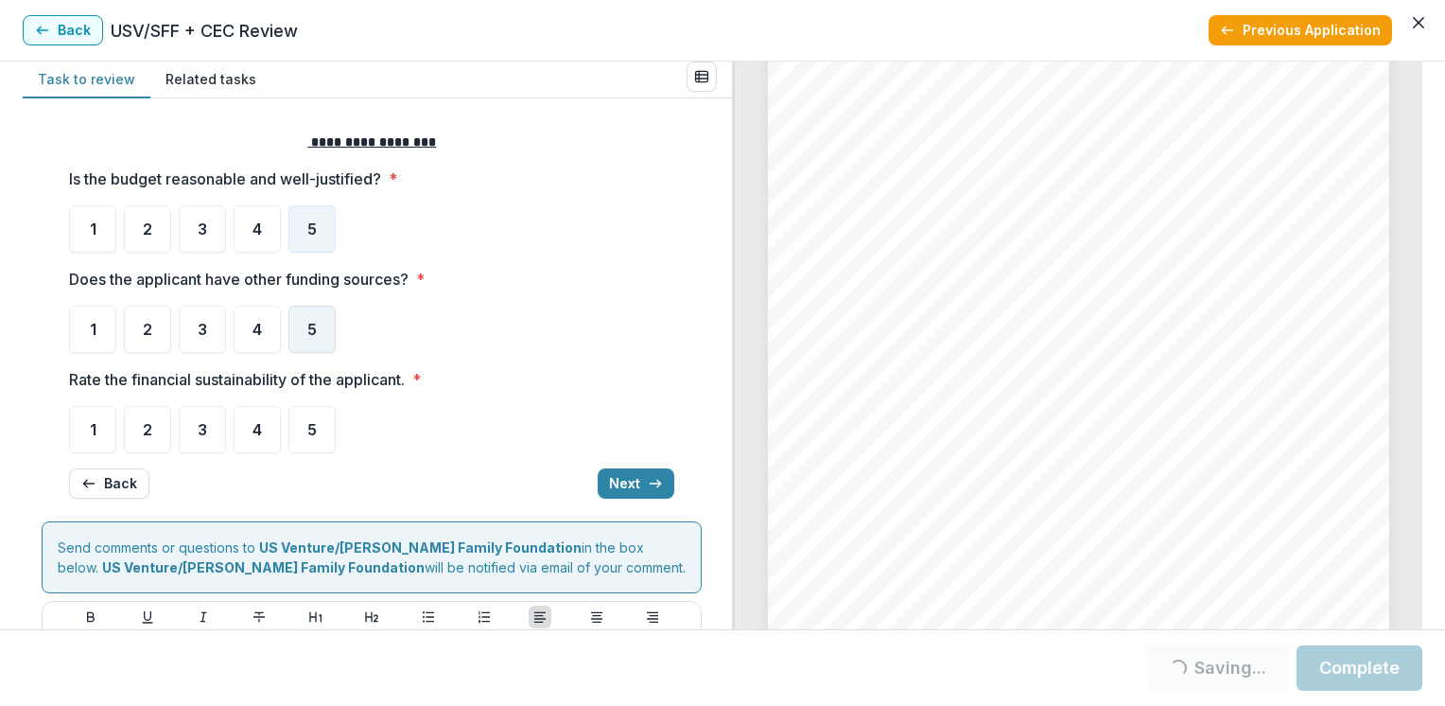
click at [307, 334] on span "5" at bounding box center [311, 329] width 9 height 15
click at [193, 433] on div "3" at bounding box center [202, 429] width 47 height 47
click at [211, 434] on div "3" at bounding box center [202, 429] width 47 height 47
click at [302, 320] on div "5" at bounding box center [311, 328] width 47 height 47
click at [620, 478] on button "Next" at bounding box center [636, 483] width 77 height 30
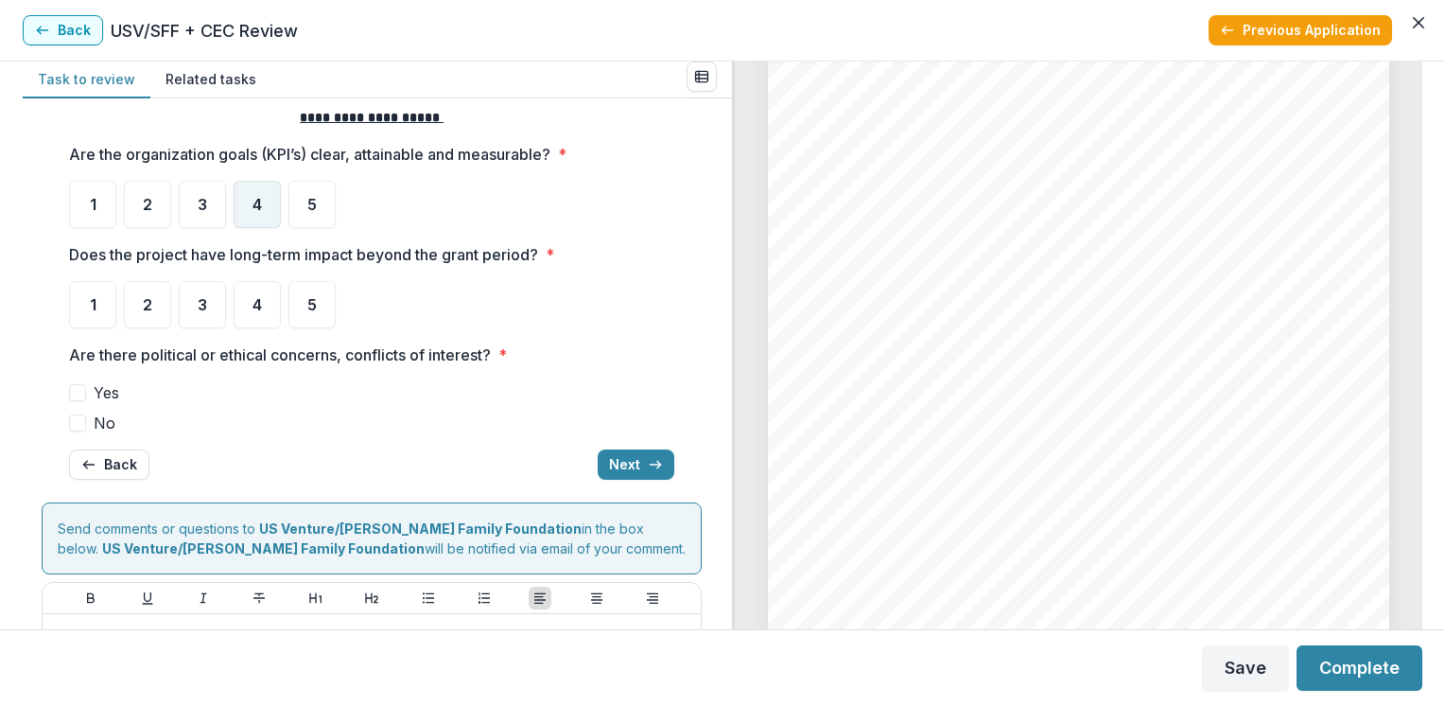
scroll to position [26, 0]
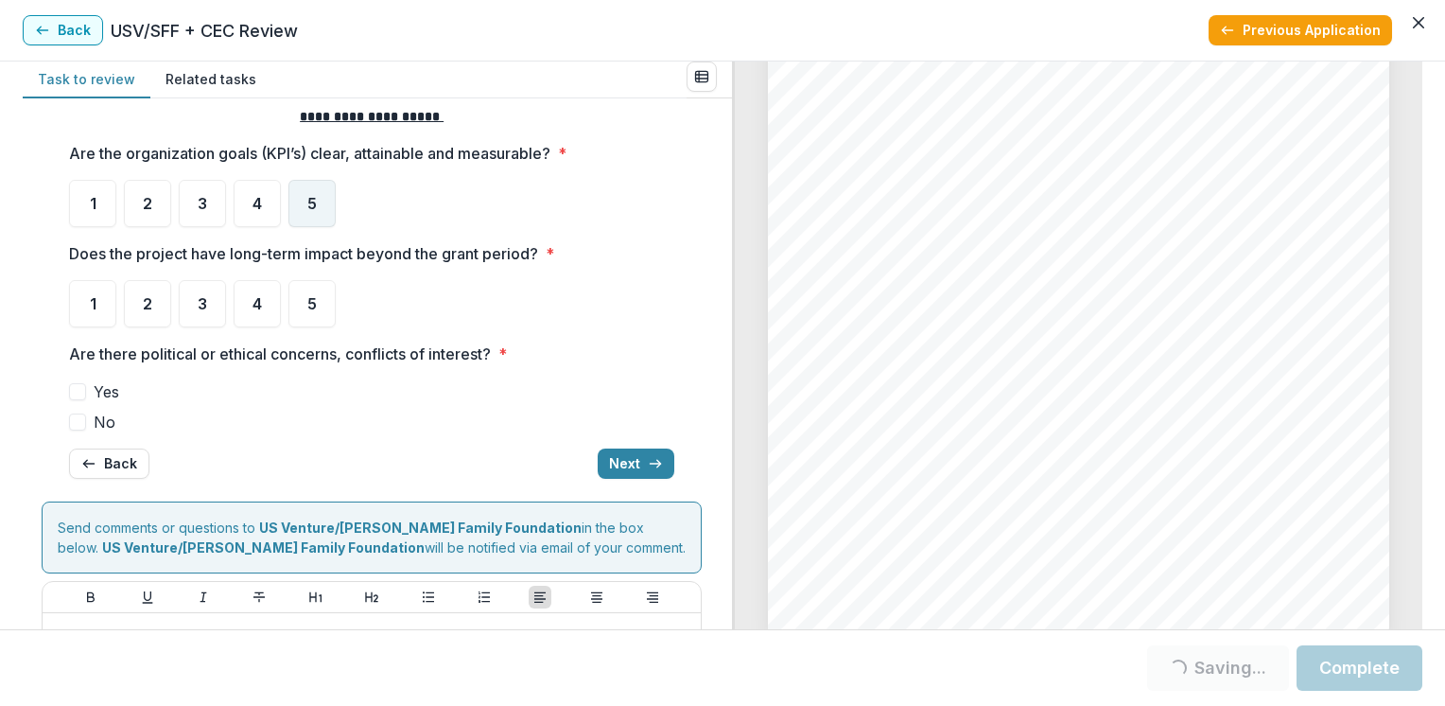
click at [307, 198] on span "5" at bounding box center [311, 203] width 9 height 15
click at [314, 236] on div "**********" at bounding box center [371, 293] width 605 height 402
click at [313, 214] on div "5" at bounding box center [311, 203] width 47 height 47
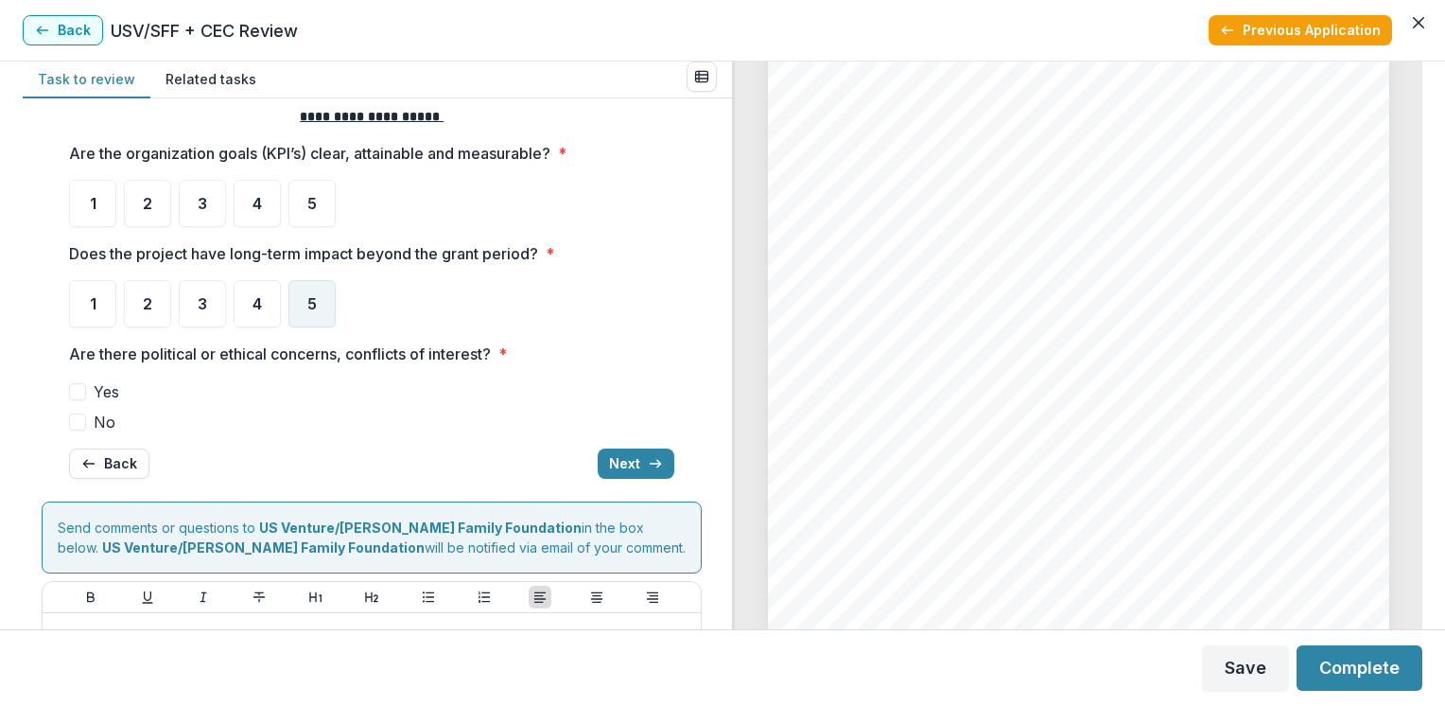
click at [307, 304] on span "5" at bounding box center [311, 303] width 9 height 15
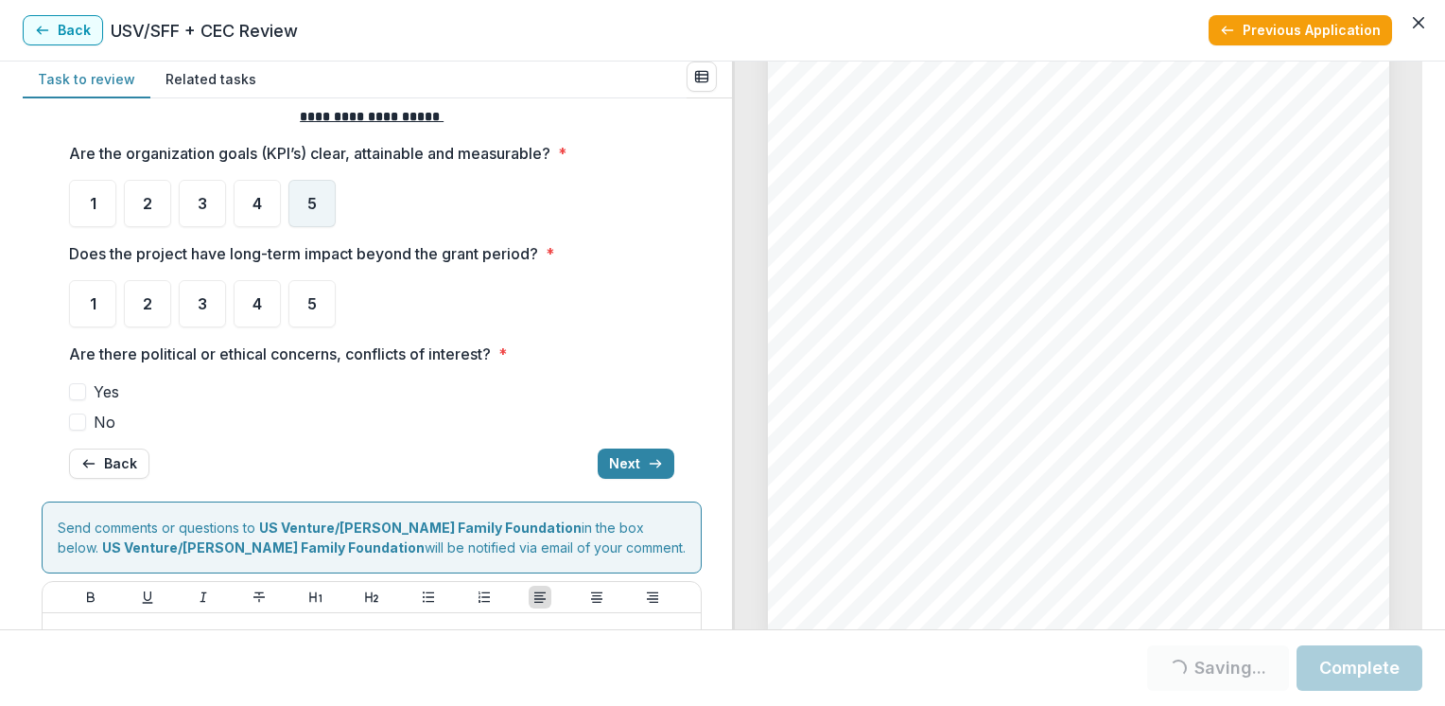
click at [310, 200] on span "5" at bounding box center [311, 203] width 9 height 15
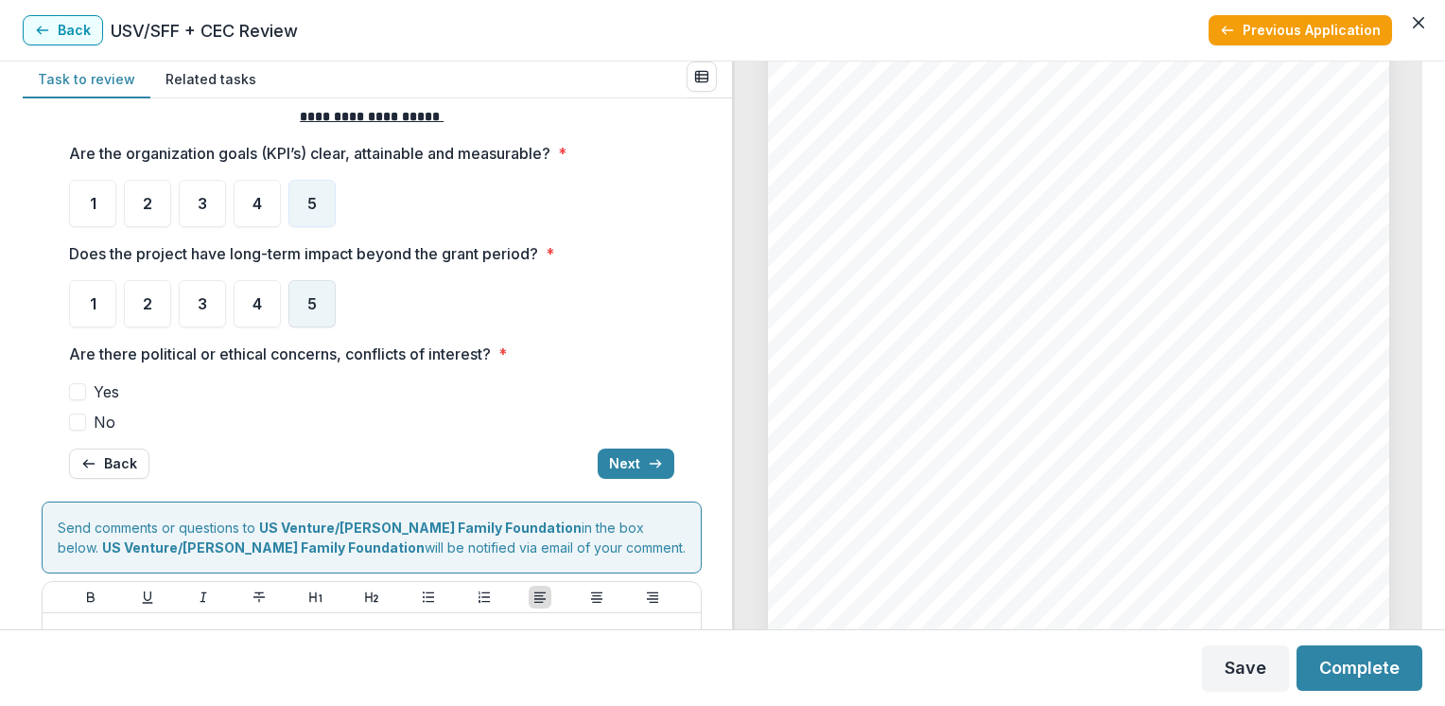
click at [299, 293] on div "5" at bounding box center [311, 303] width 47 height 47
click at [100, 418] on span "No" at bounding box center [105, 421] width 22 height 23
click at [648, 461] on icon "button" at bounding box center [655, 463] width 15 height 15
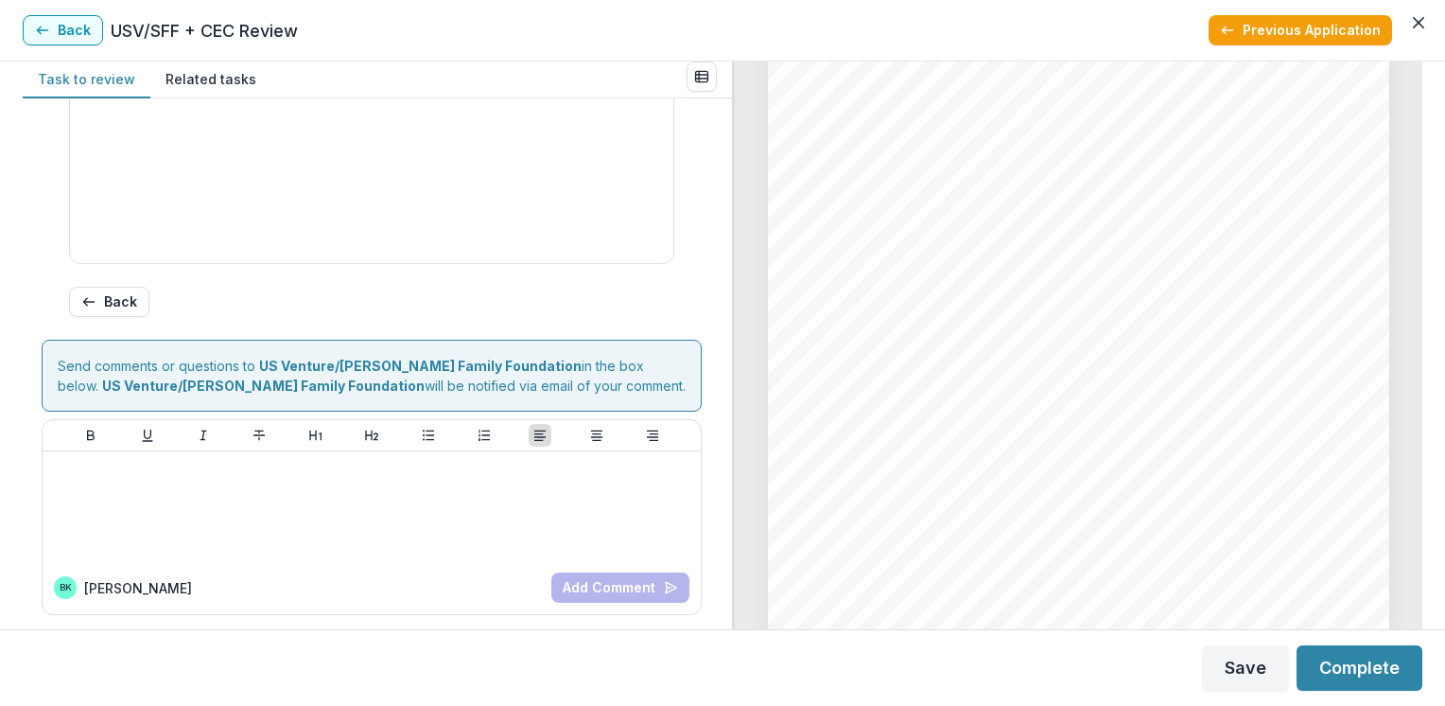
scroll to position [1024, 0]
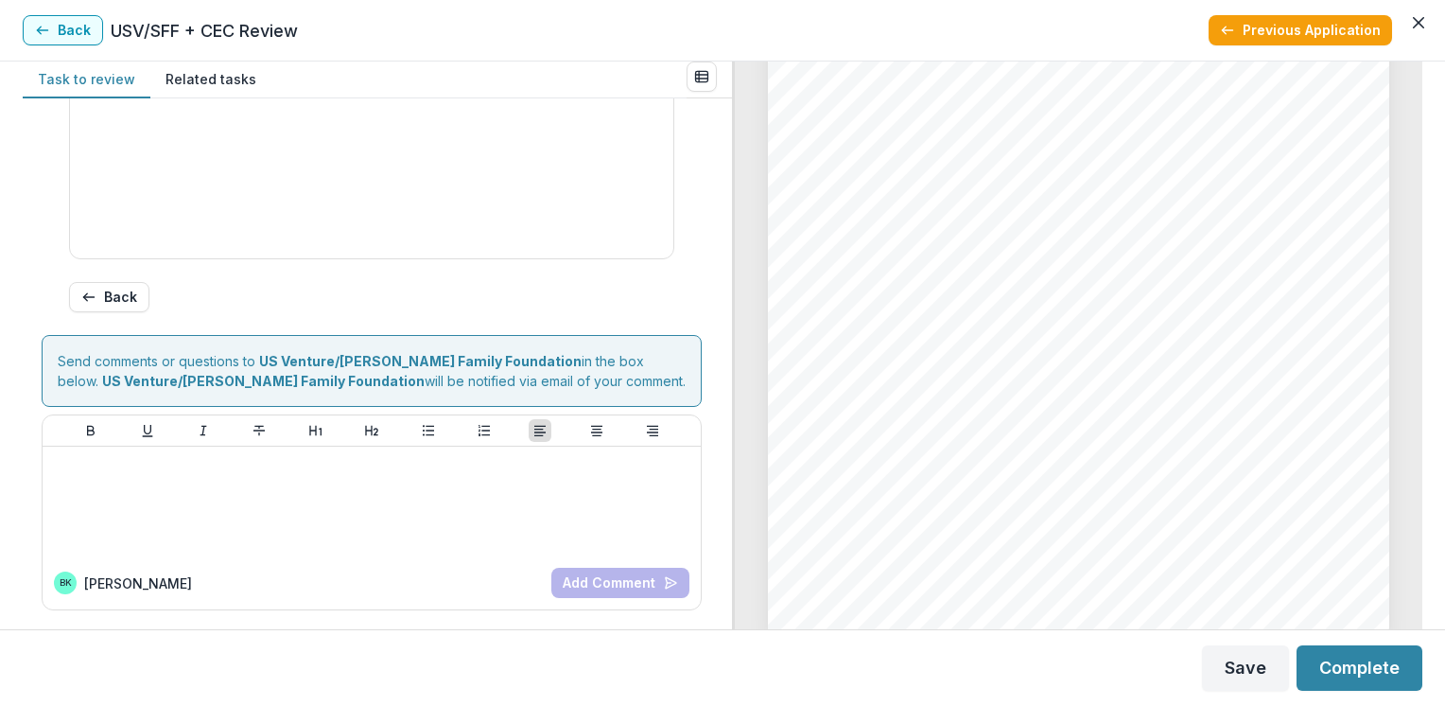
click at [668, 233] on div at bounding box center [371, 108] width 603 height 299
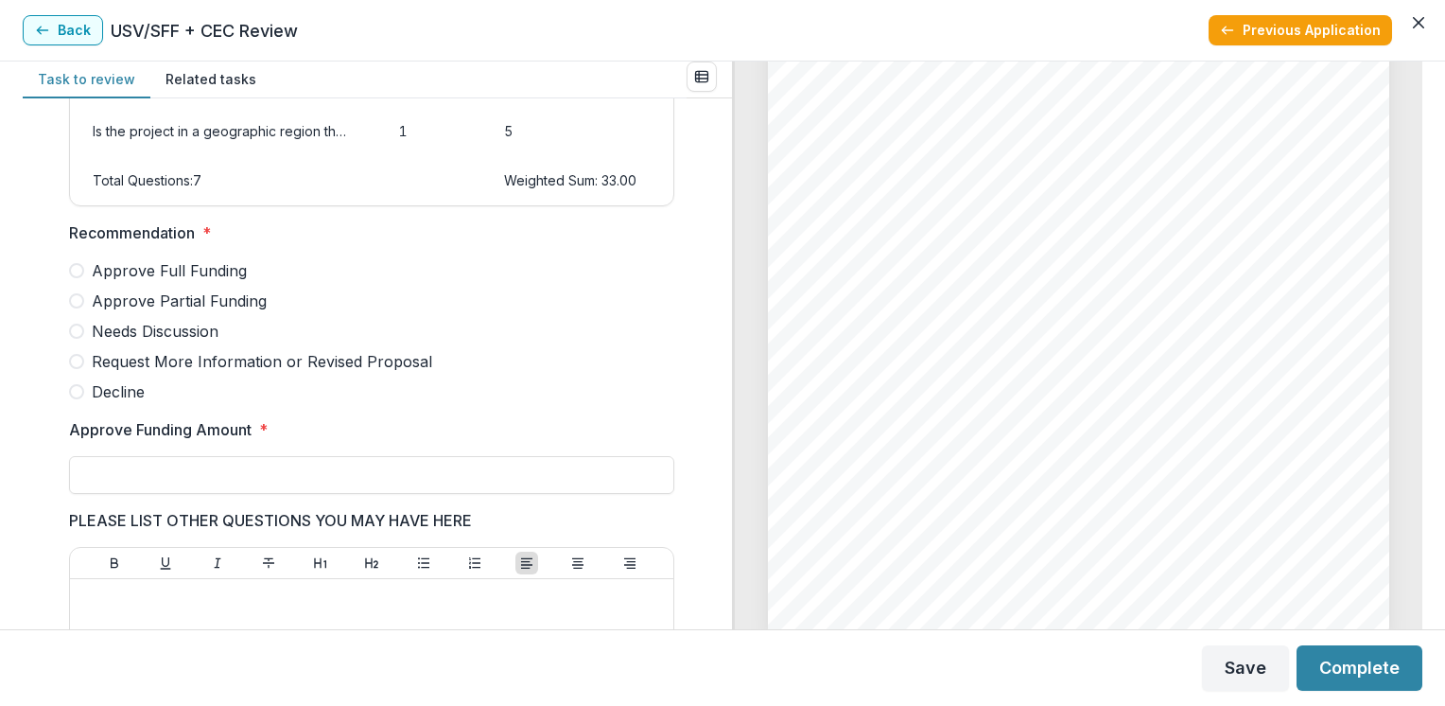
scroll to position [399, 0]
click at [129, 307] on span "Approve Partial Funding" at bounding box center [179, 302] width 175 height 23
click at [98, 494] on input "Approve Funding Amount *" at bounding box center [371, 477] width 605 height 38
type input "*******"
click at [1245, 668] on button "Save" at bounding box center [1245, 667] width 87 height 45
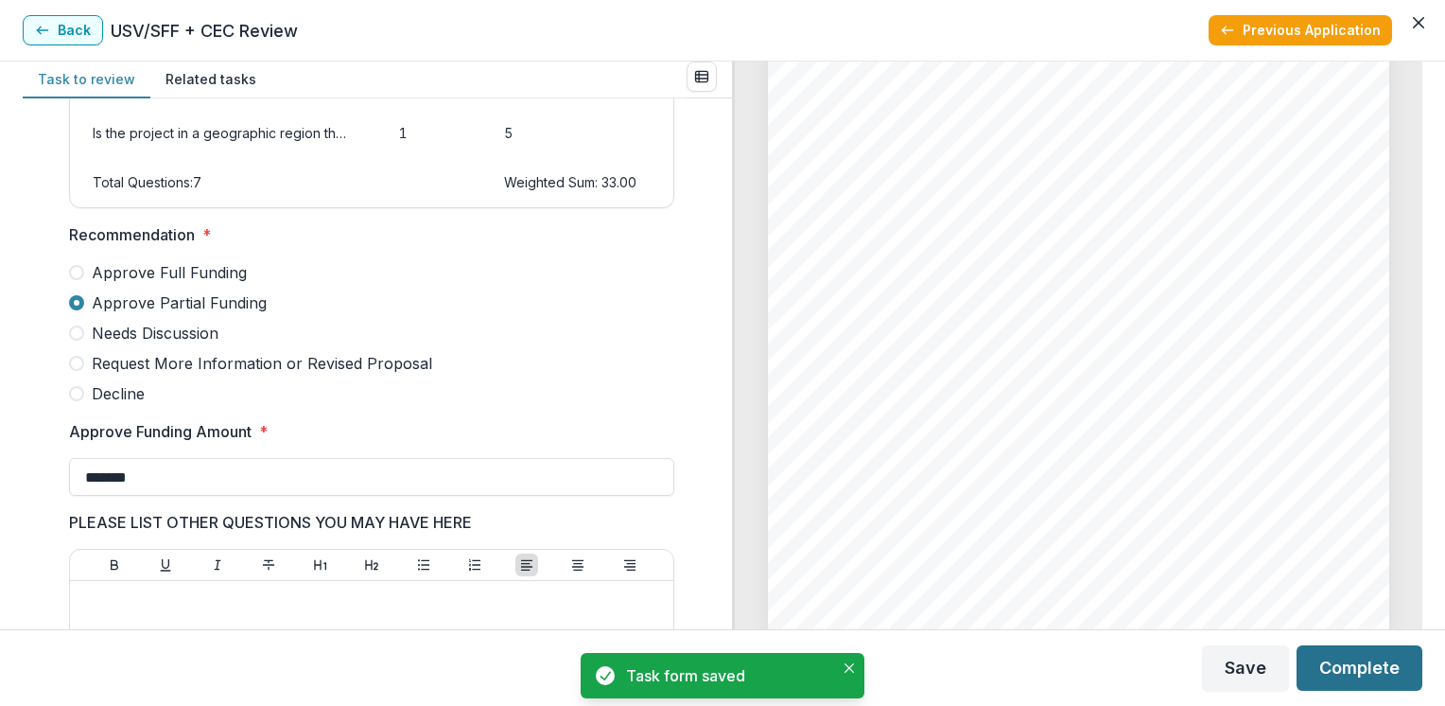
drag, startPoint x: 1245, startPoint y: 668, endPoint x: 1337, endPoint y: 672, distance: 92.8
click at [1337, 672] on div "Save Complete" at bounding box center [1312, 667] width 220 height 45
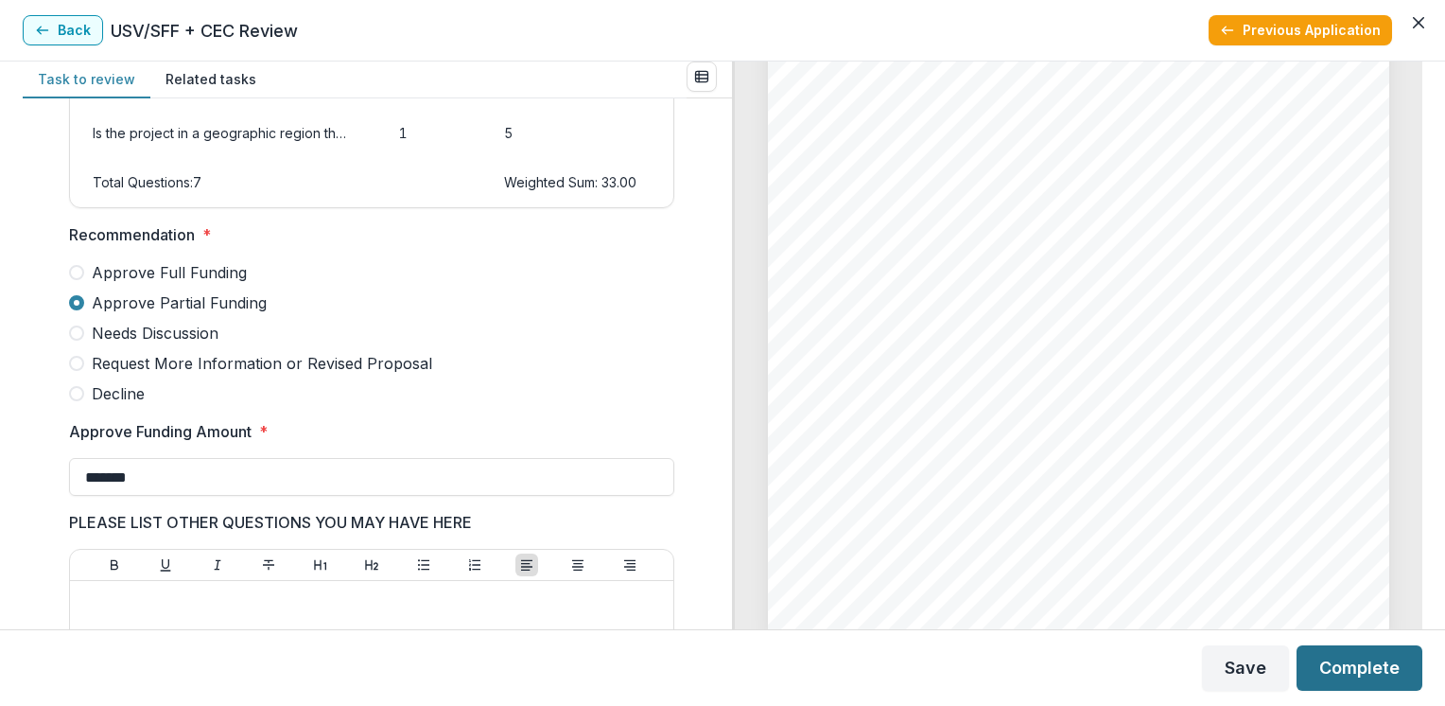
click at [1350, 665] on button "Complete" at bounding box center [1360, 667] width 126 height 45
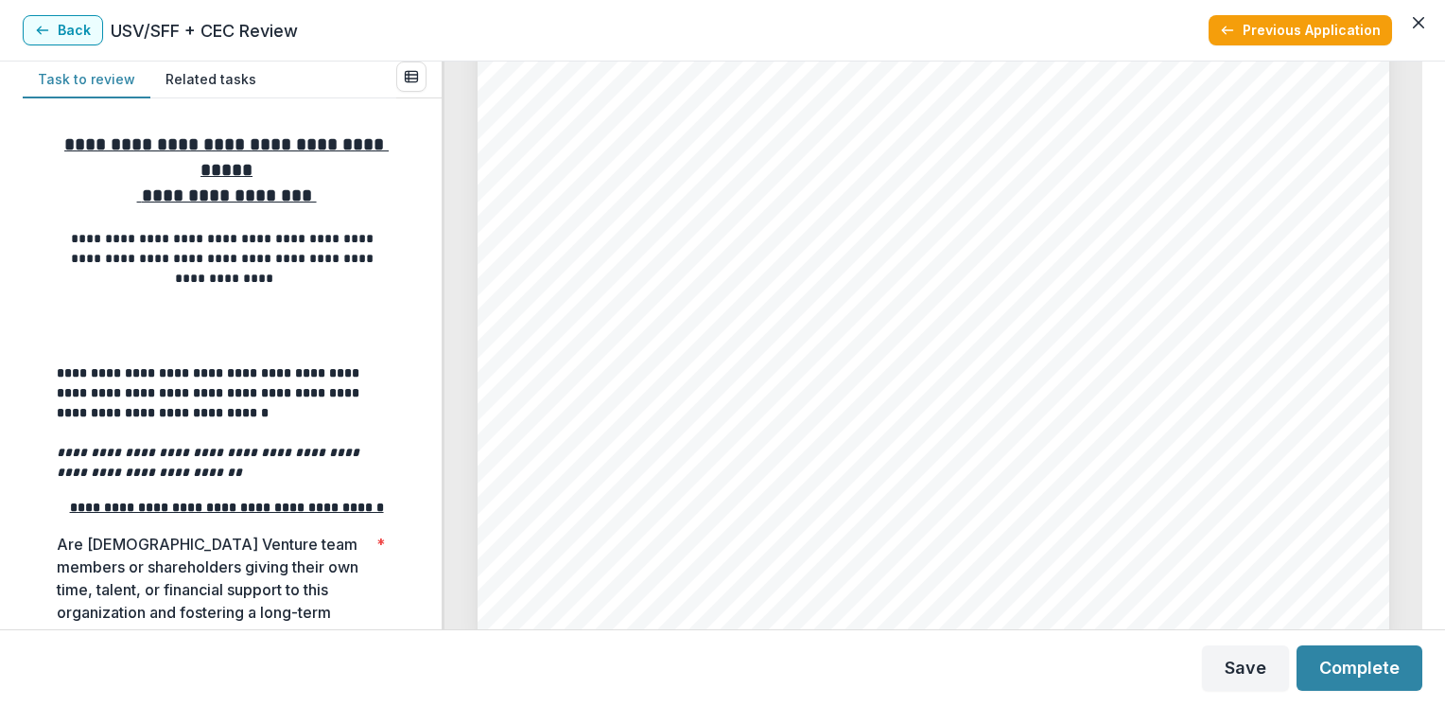
scroll to position [8681, 0]
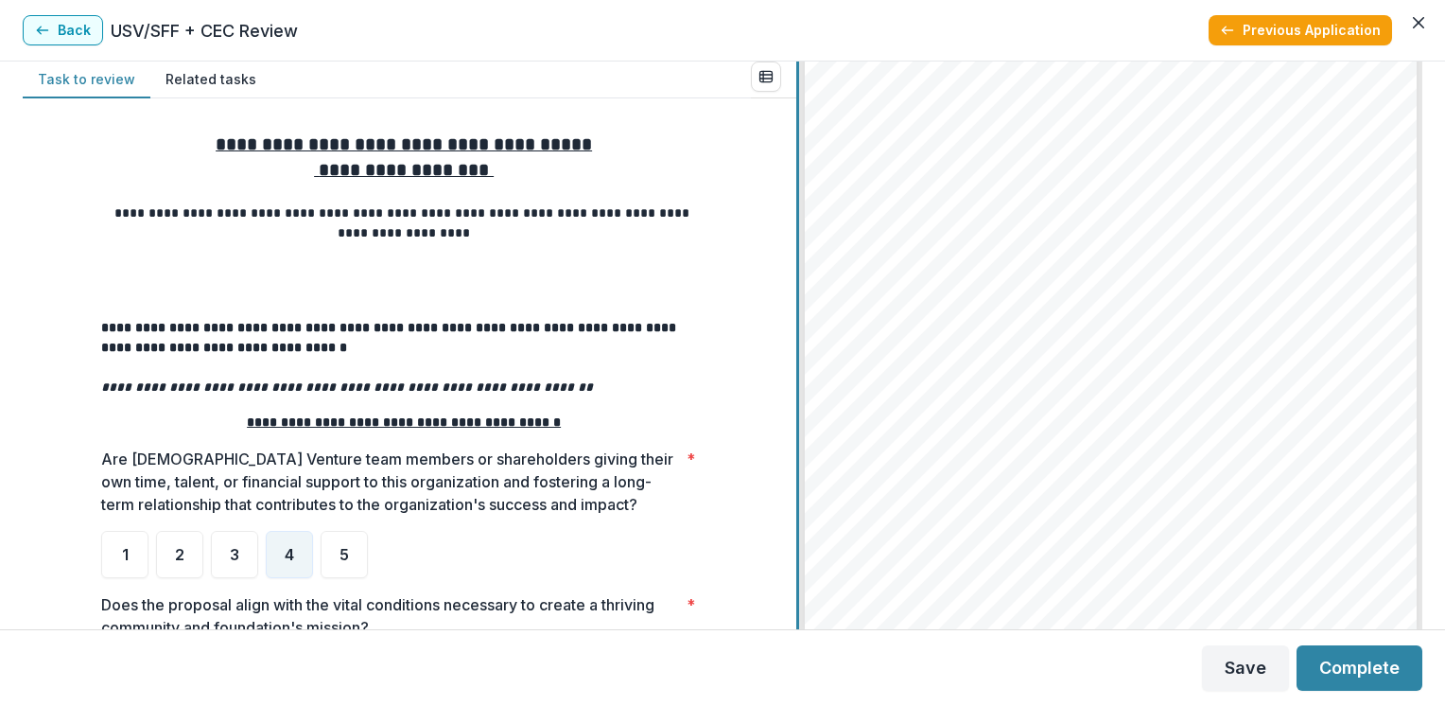
click at [829, 361] on div "**********" at bounding box center [723, 344] width 1400 height 567
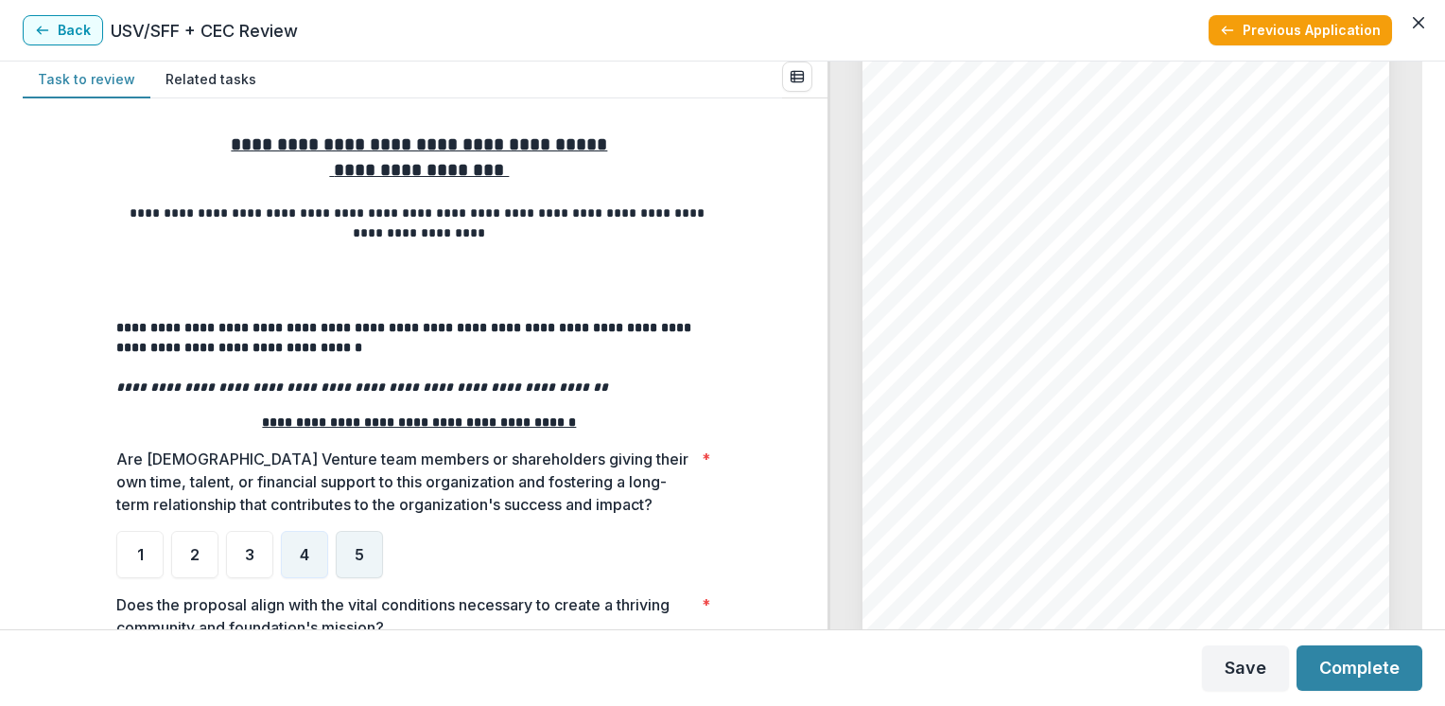
click at [356, 561] on span "5" at bounding box center [359, 554] width 9 height 15
click at [768, 569] on div "**********" at bounding box center [420, 497] width 756 height 760
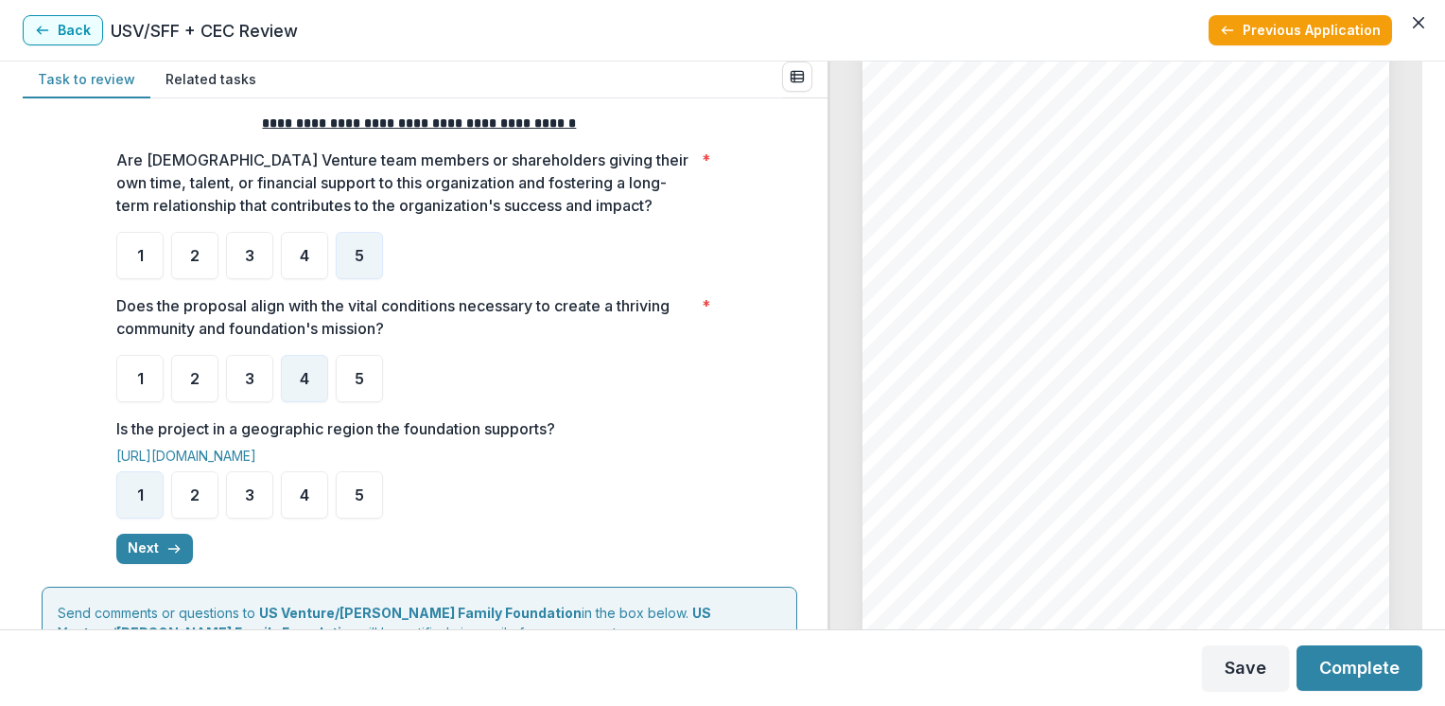
scroll to position [303, 0]
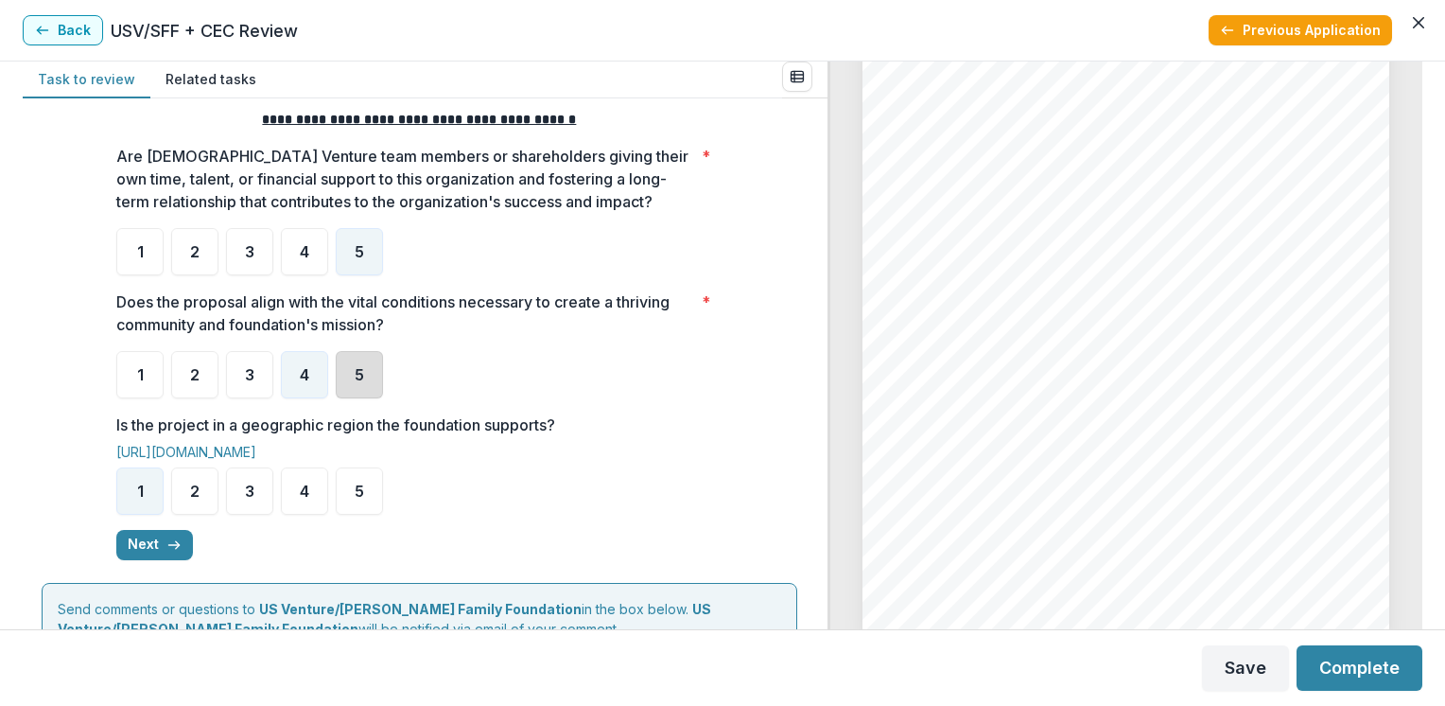
click at [357, 383] on div "5" at bounding box center [359, 374] width 47 height 47
click at [148, 487] on div "1" at bounding box center [139, 490] width 47 height 47
click at [170, 542] on icon "button" at bounding box center [173, 544] width 15 height 15
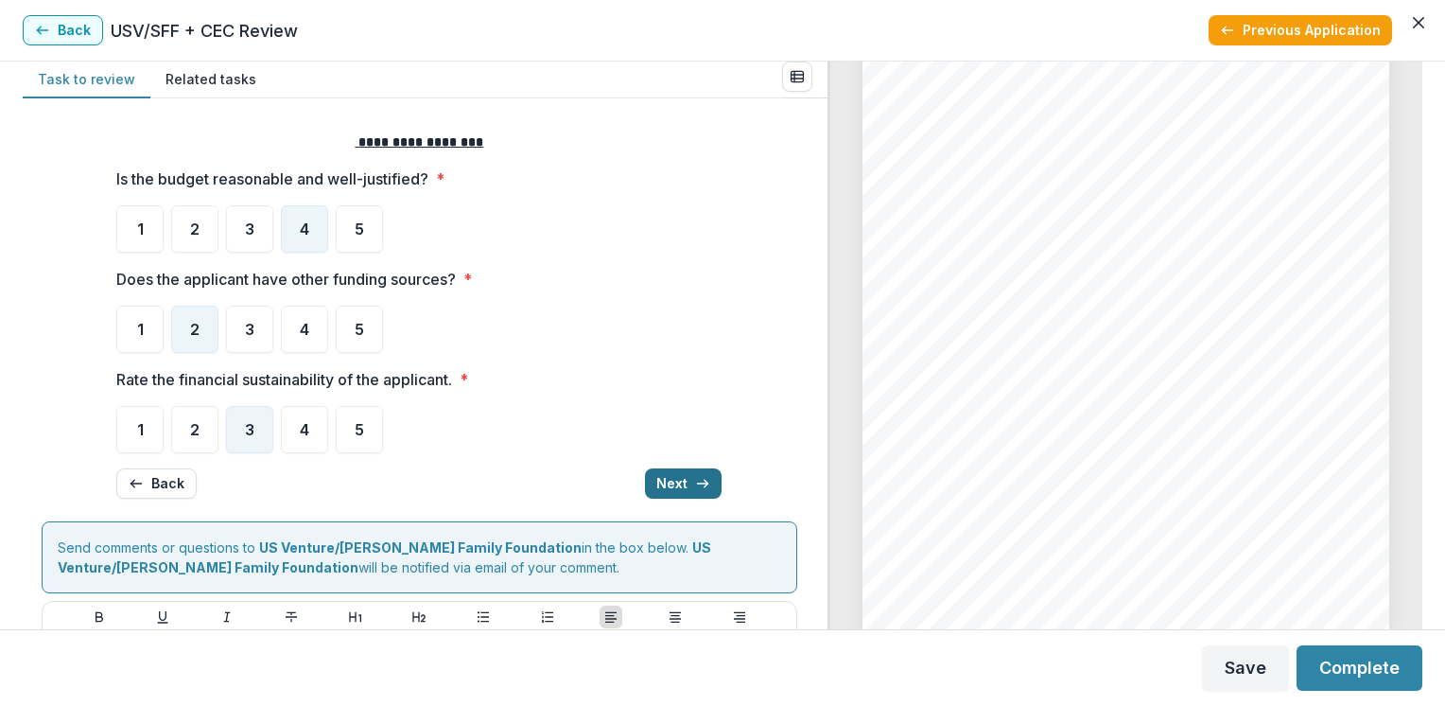
click at [678, 482] on button "Next" at bounding box center [683, 483] width 77 height 30
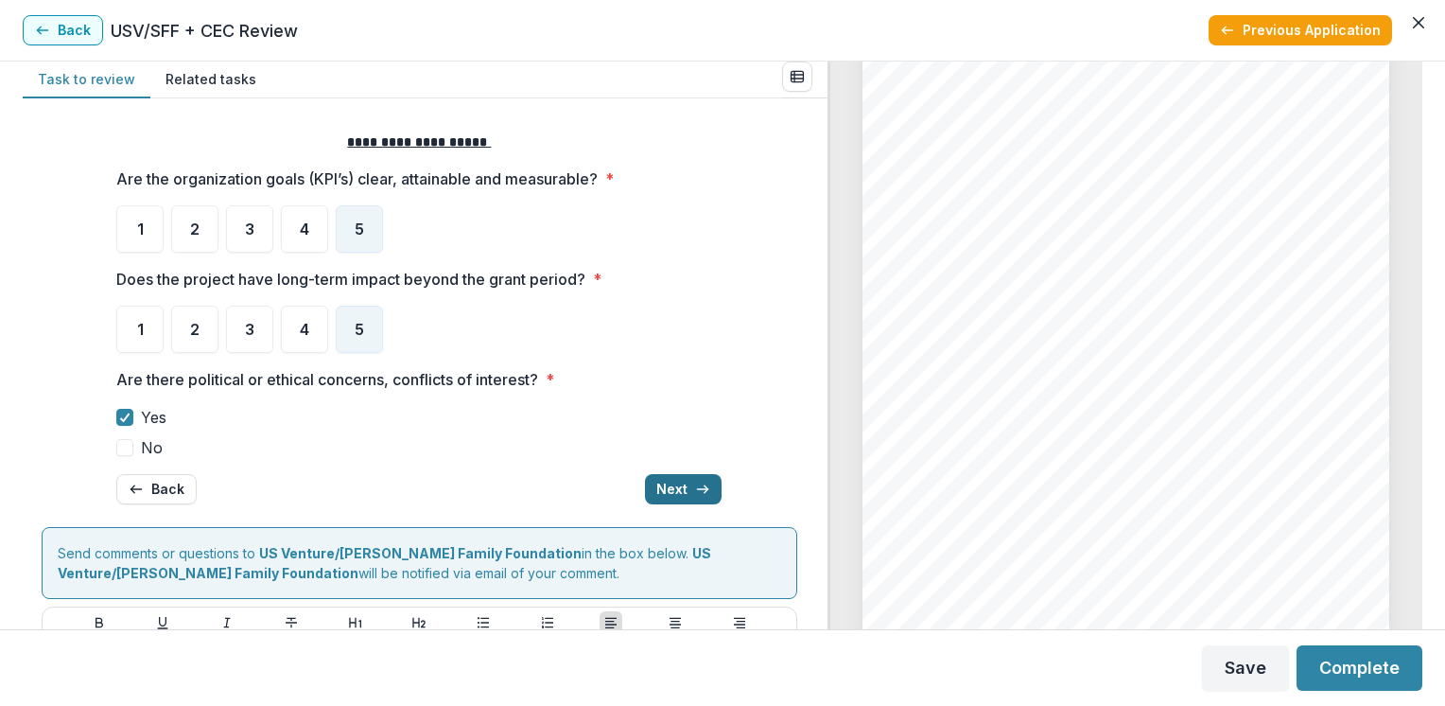
click at [678, 482] on button "Next" at bounding box center [683, 489] width 77 height 30
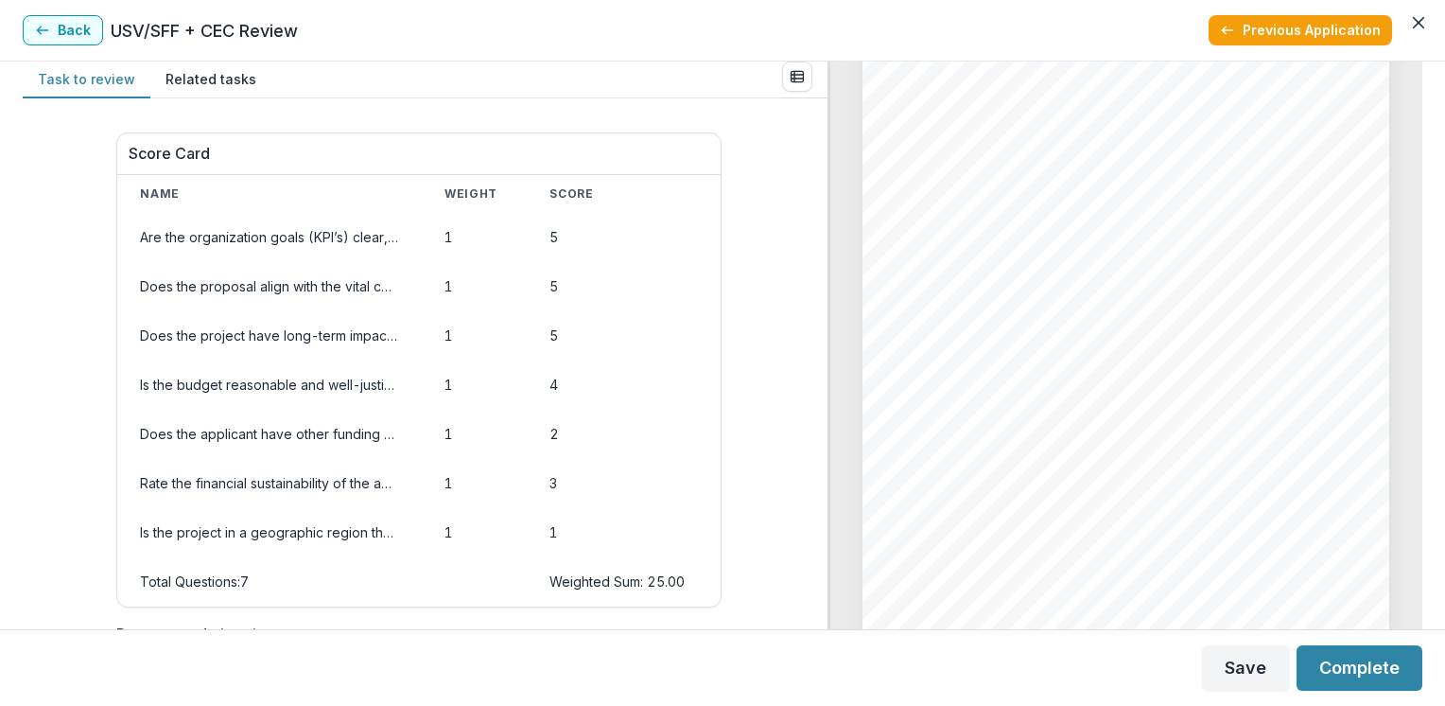
scroll to position [959, 0]
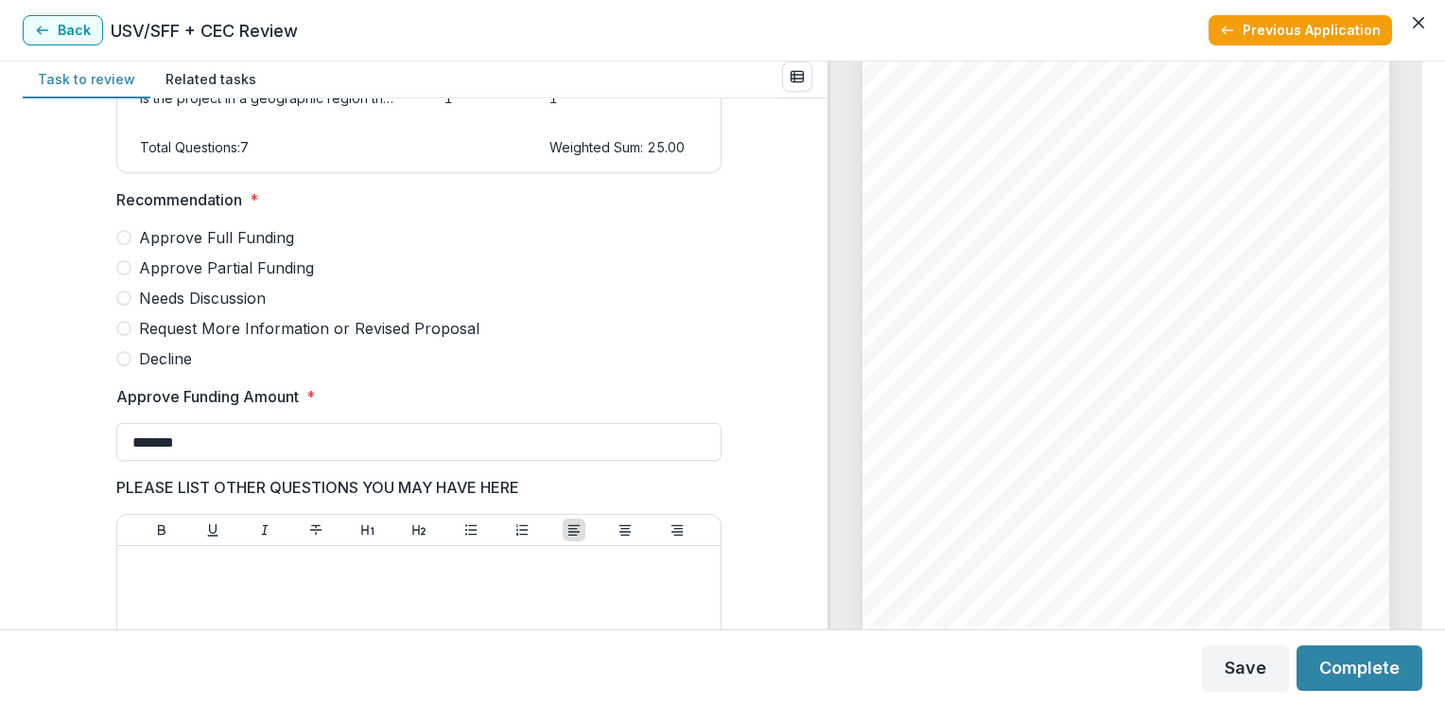
scroll to position [429, 0]
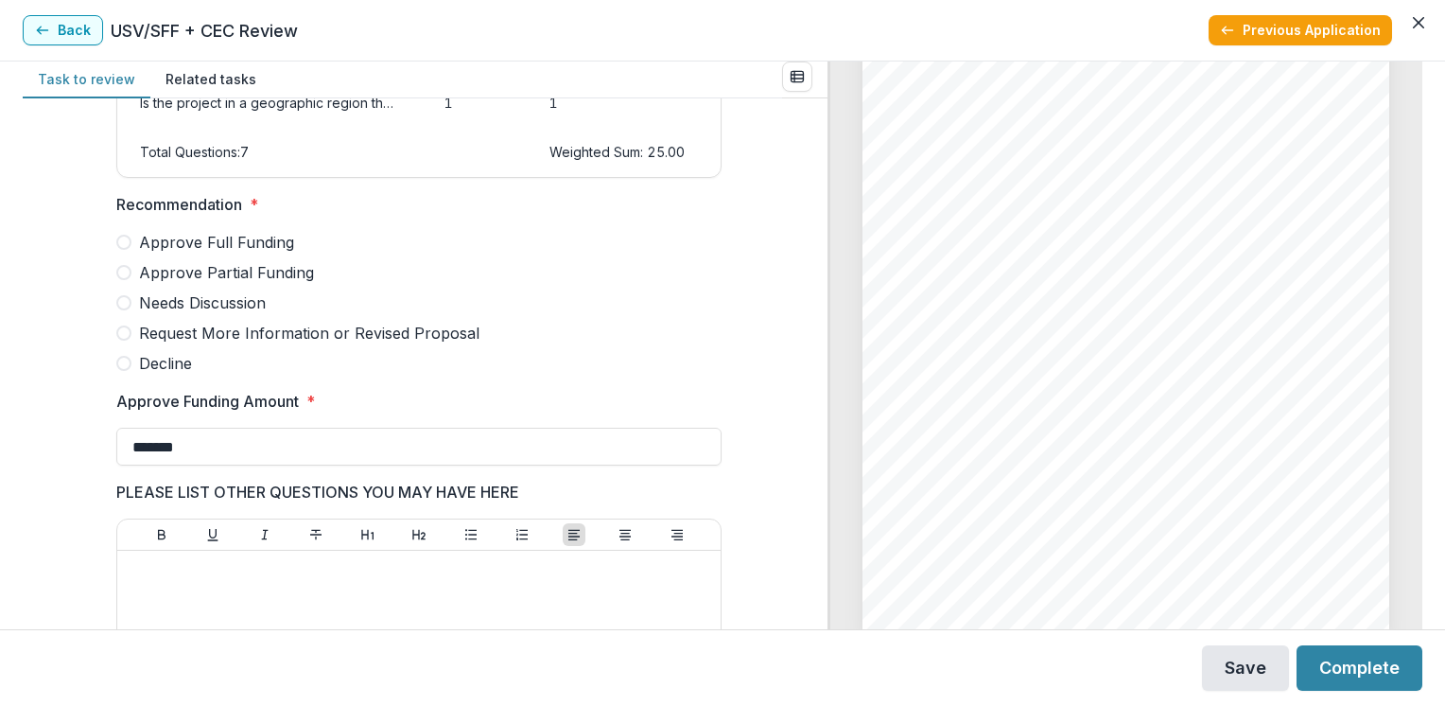
click at [1248, 666] on button "Save" at bounding box center [1245, 667] width 87 height 45
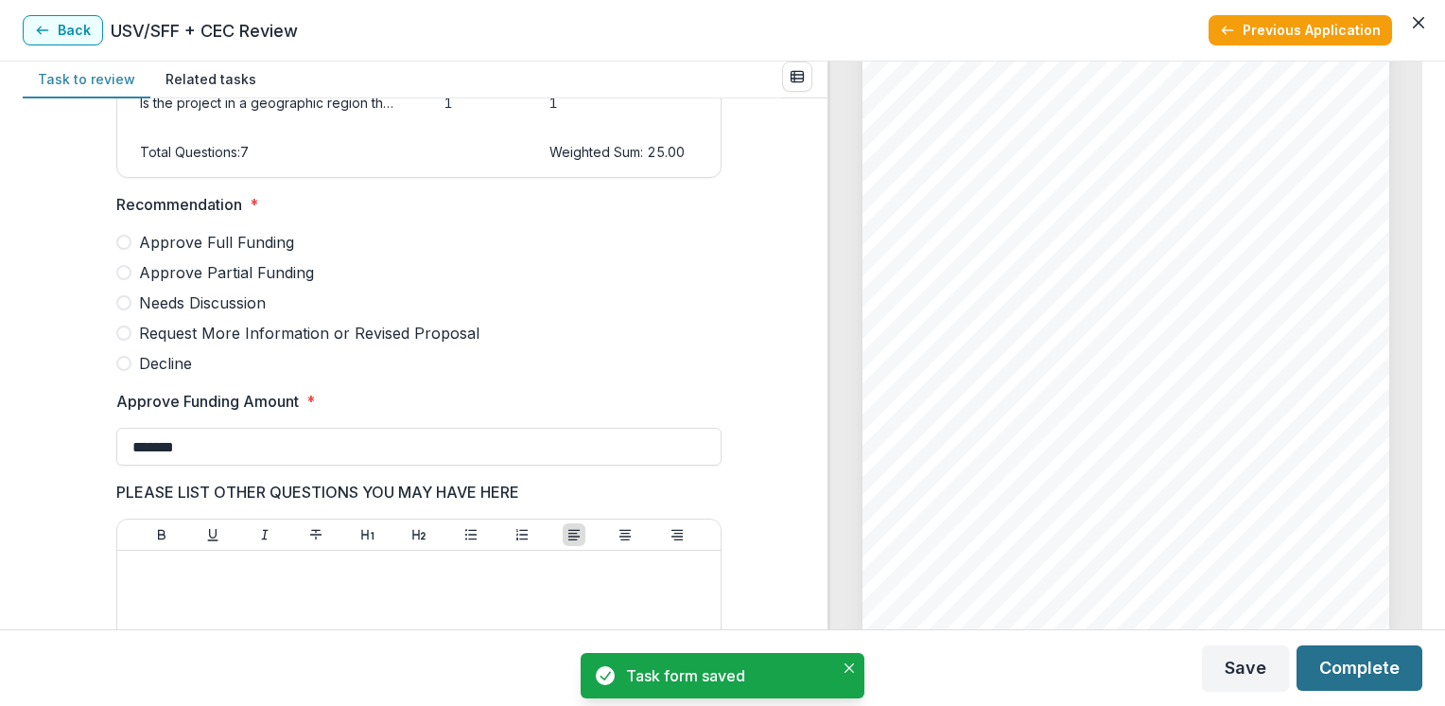
click at [1349, 671] on button "Complete" at bounding box center [1360, 667] width 126 height 45
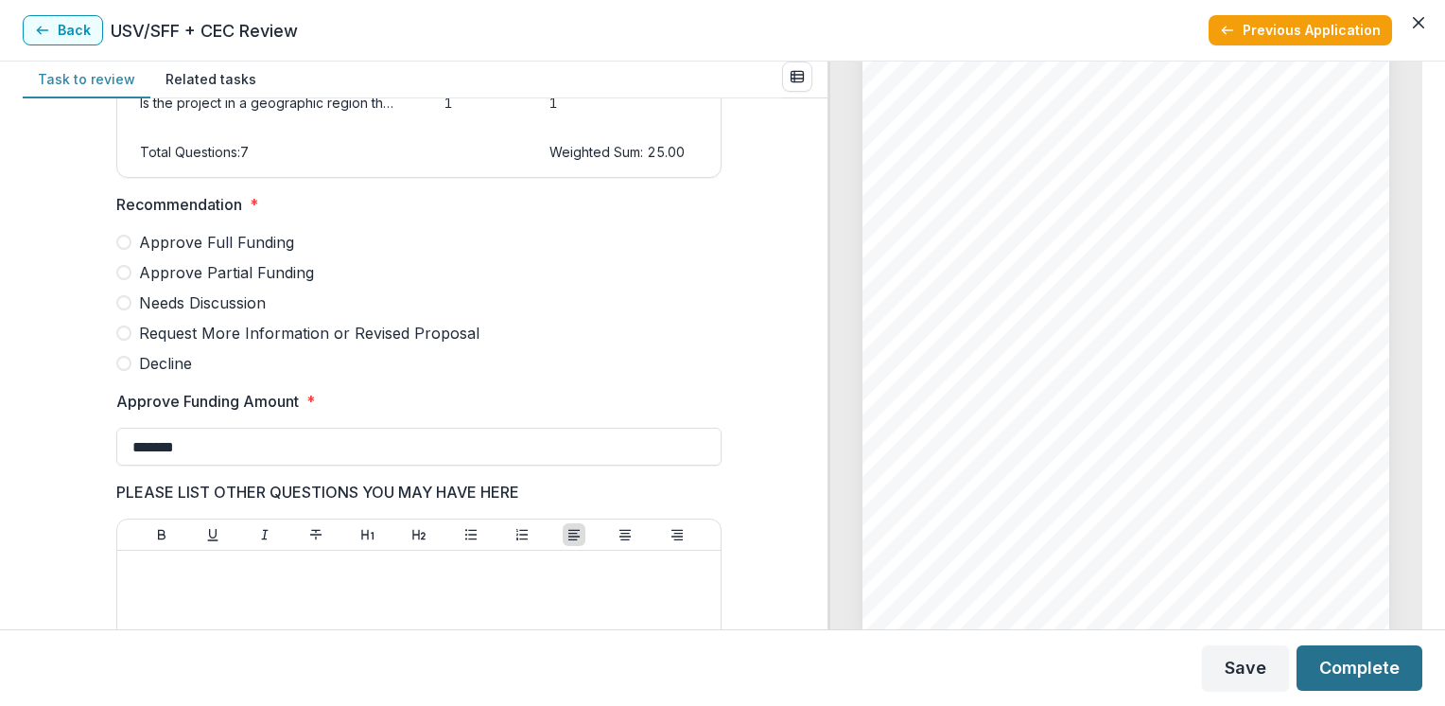
click at [1350, 673] on button "Complete" at bounding box center [1360, 667] width 126 height 45
click at [1350, 671] on button "Complete" at bounding box center [1360, 667] width 126 height 45
click at [96, 301] on div "Score Card Name Weight Score Are the organization goals (KPI’s) clear, attainab…" at bounding box center [420, 303] width 756 height 1230
click at [123, 280] on span at bounding box center [123, 272] width 15 height 15
click at [1332, 671] on button "Complete" at bounding box center [1360, 667] width 126 height 45
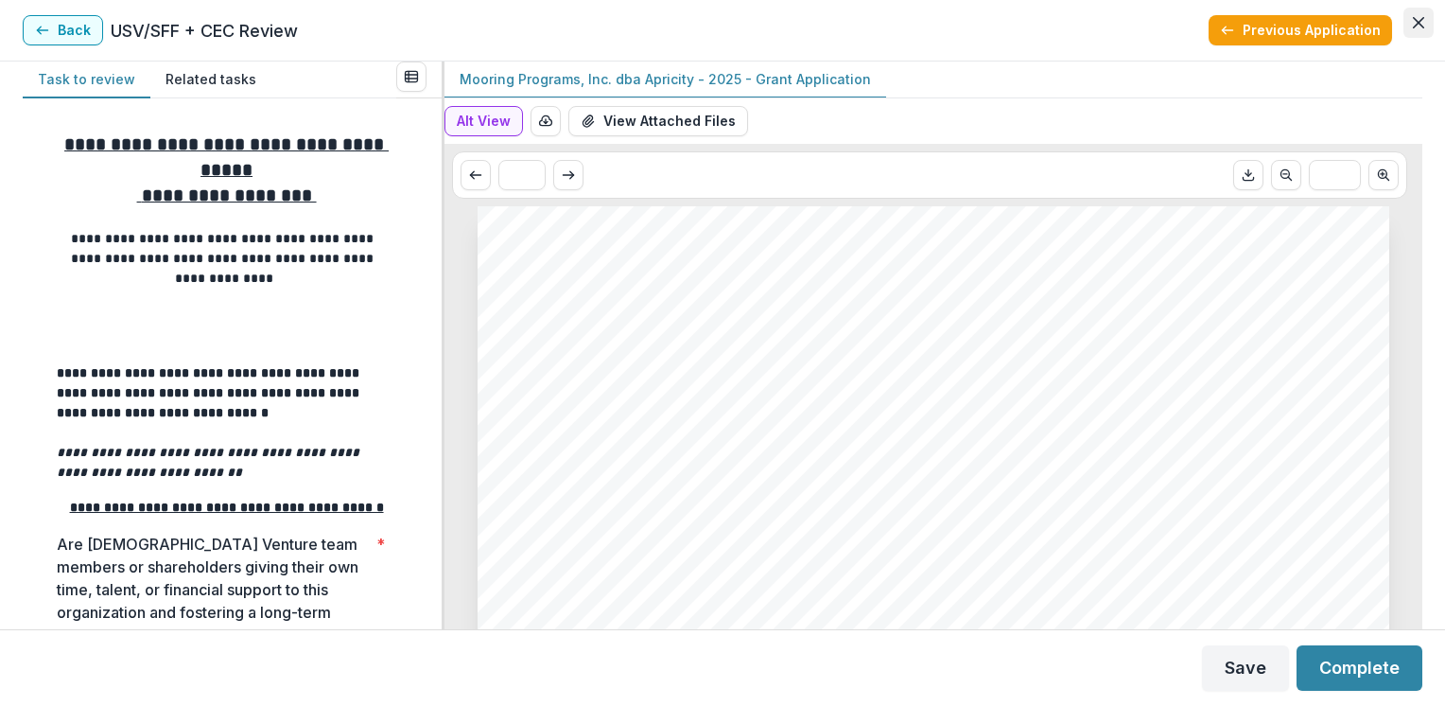
click at [1420, 25] on icon "Close" at bounding box center [1418, 22] width 11 height 11
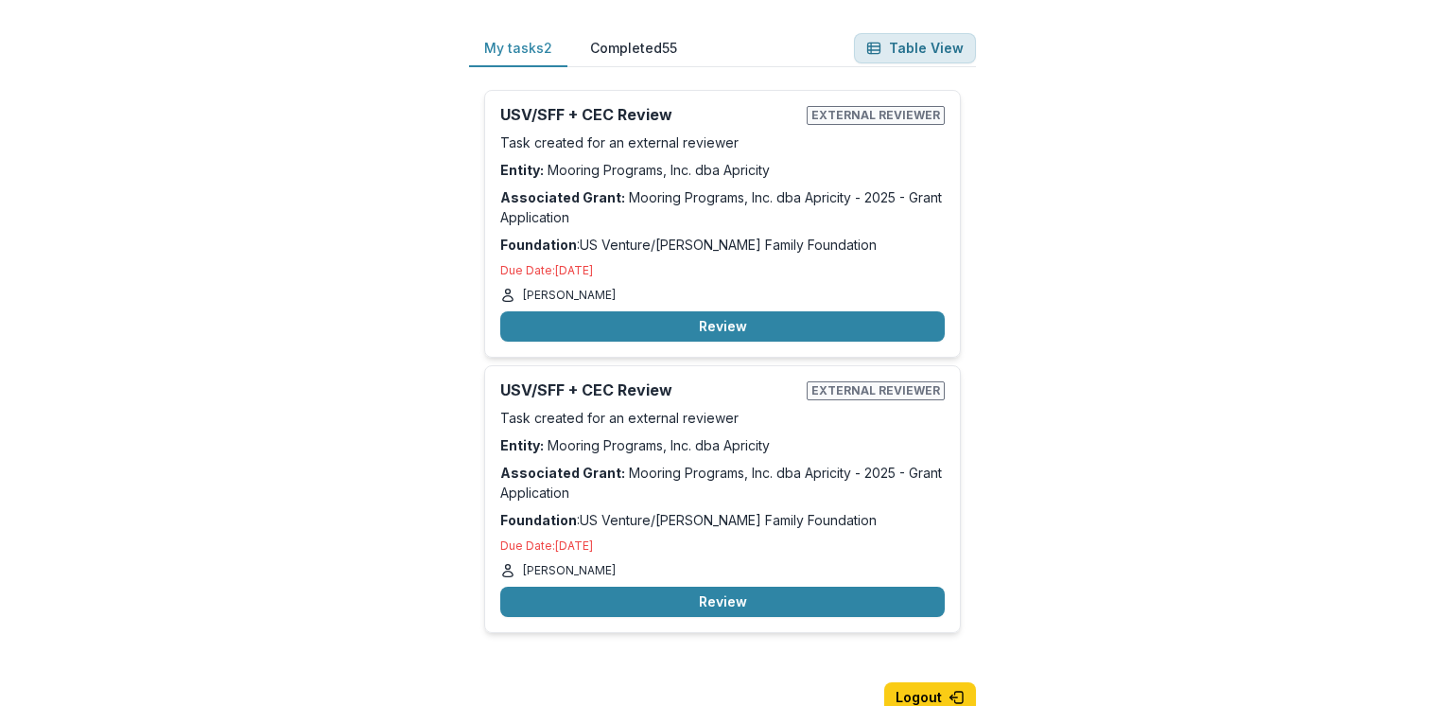
click at [932, 45] on button "Table View" at bounding box center [915, 48] width 122 height 30
click at [942, 692] on button "Logout" at bounding box center [930, 697] width 92 height 30
